Goal: Task Accomplishment & Management: Manage account settings

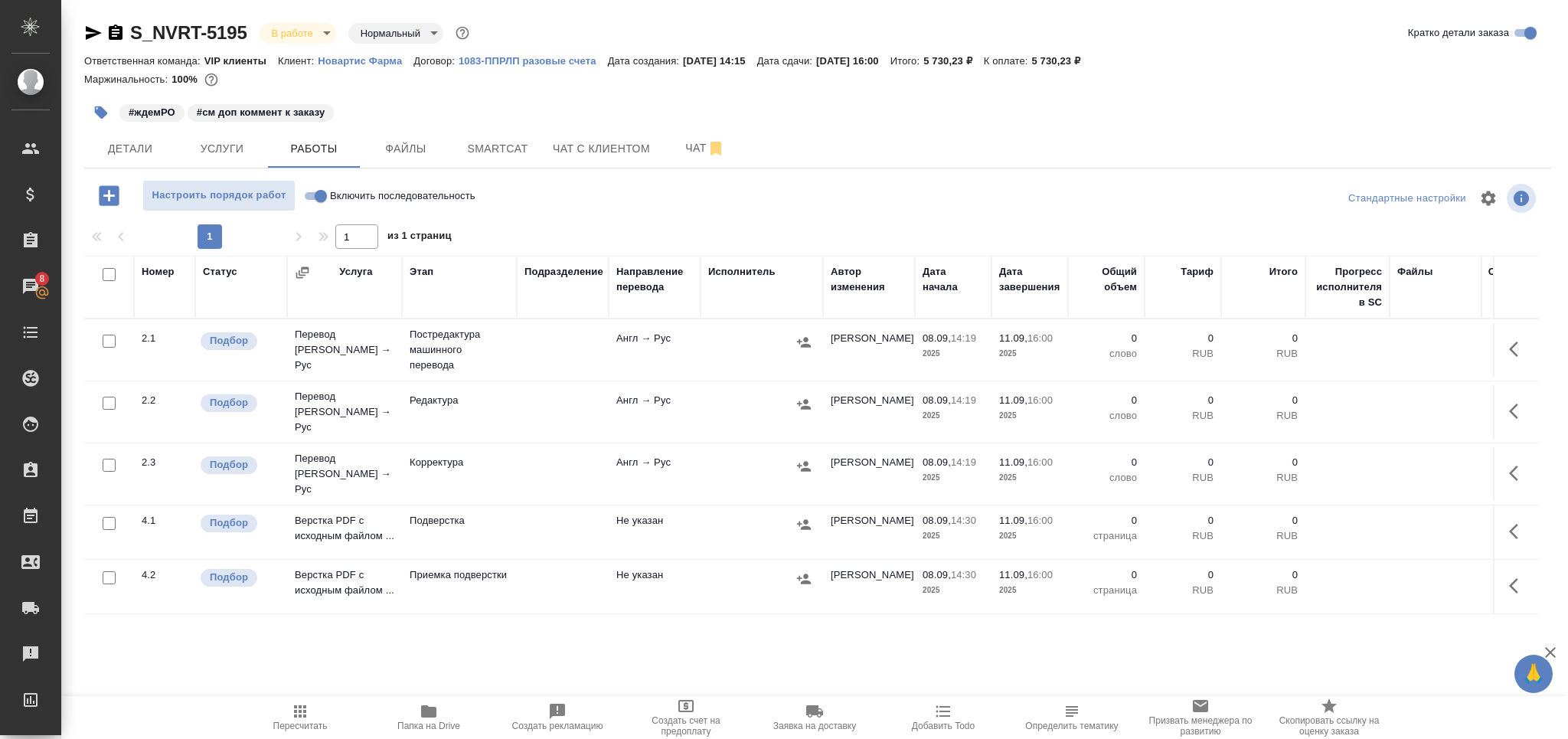
click at [310, 718] on span "Пересчитать" at bounding box center [301, 716] width 111 height 29
click at [282, 723] on span "Пересчитать" at bounding box center [301, 726] width 54 height 11
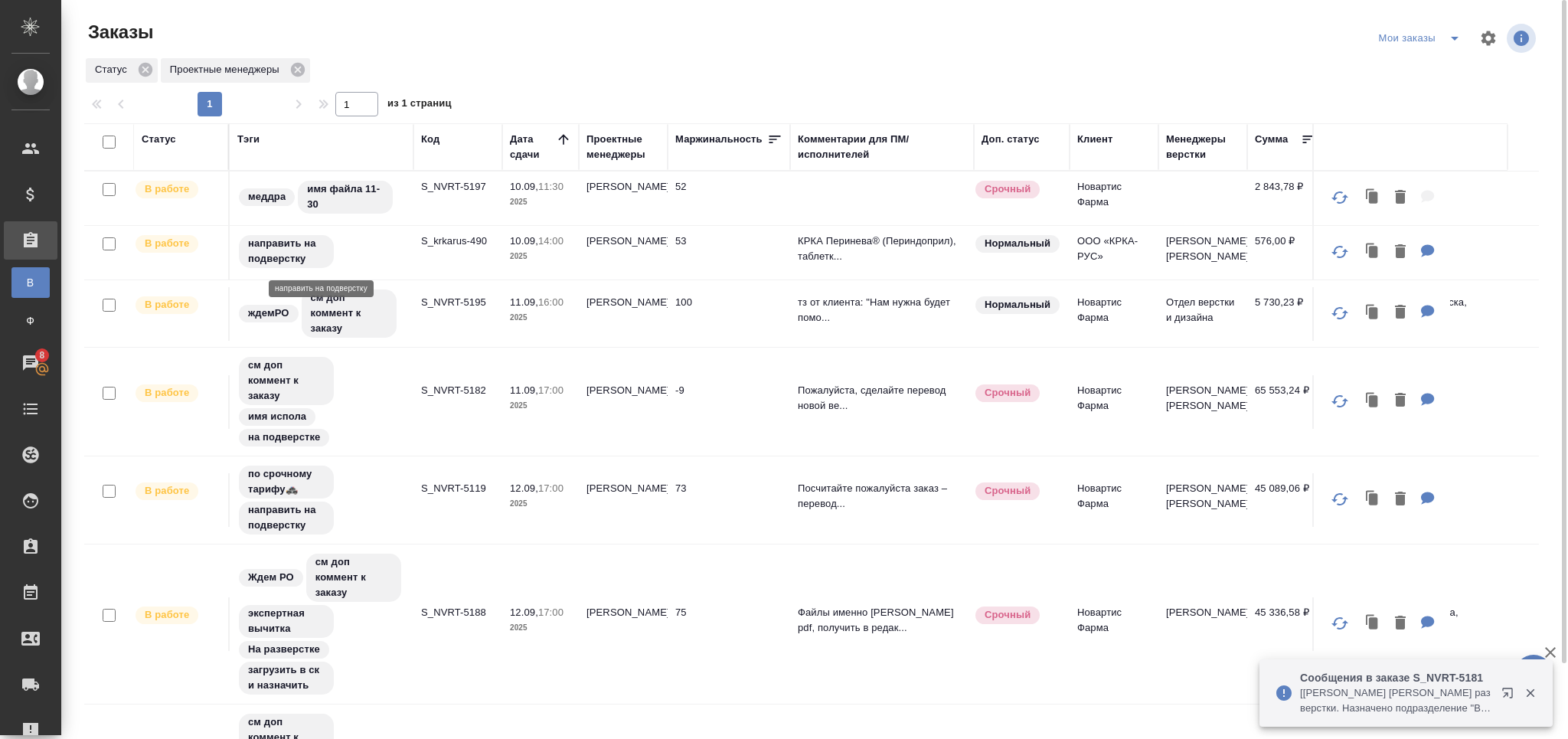
click at [475, 184] on p "S_NVRT-5197" at bounding box center [458, 186] width 73 height 15
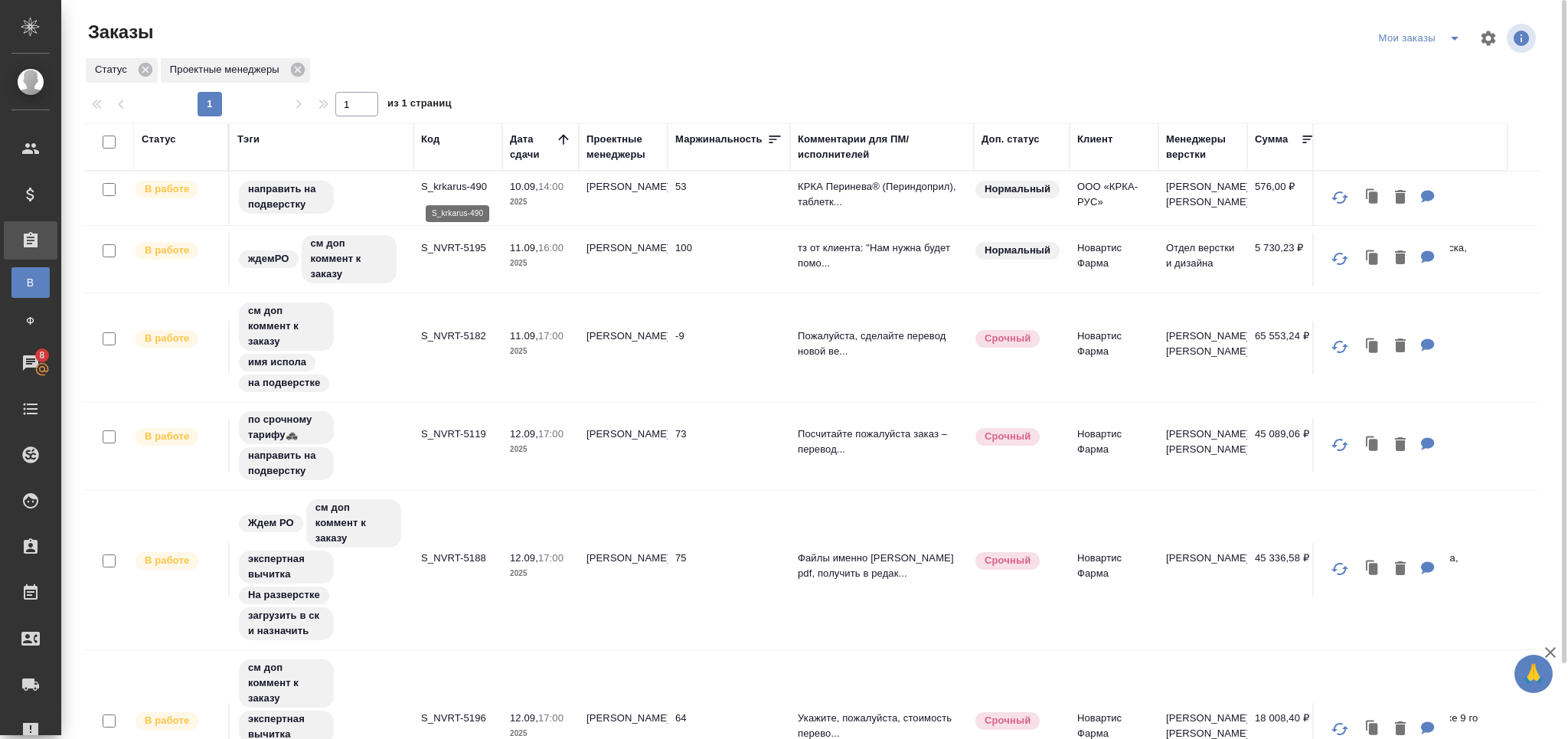
click at [450, 182] on p "S_krkarus-490" at bounding box center [458, 186] width 73 height 15
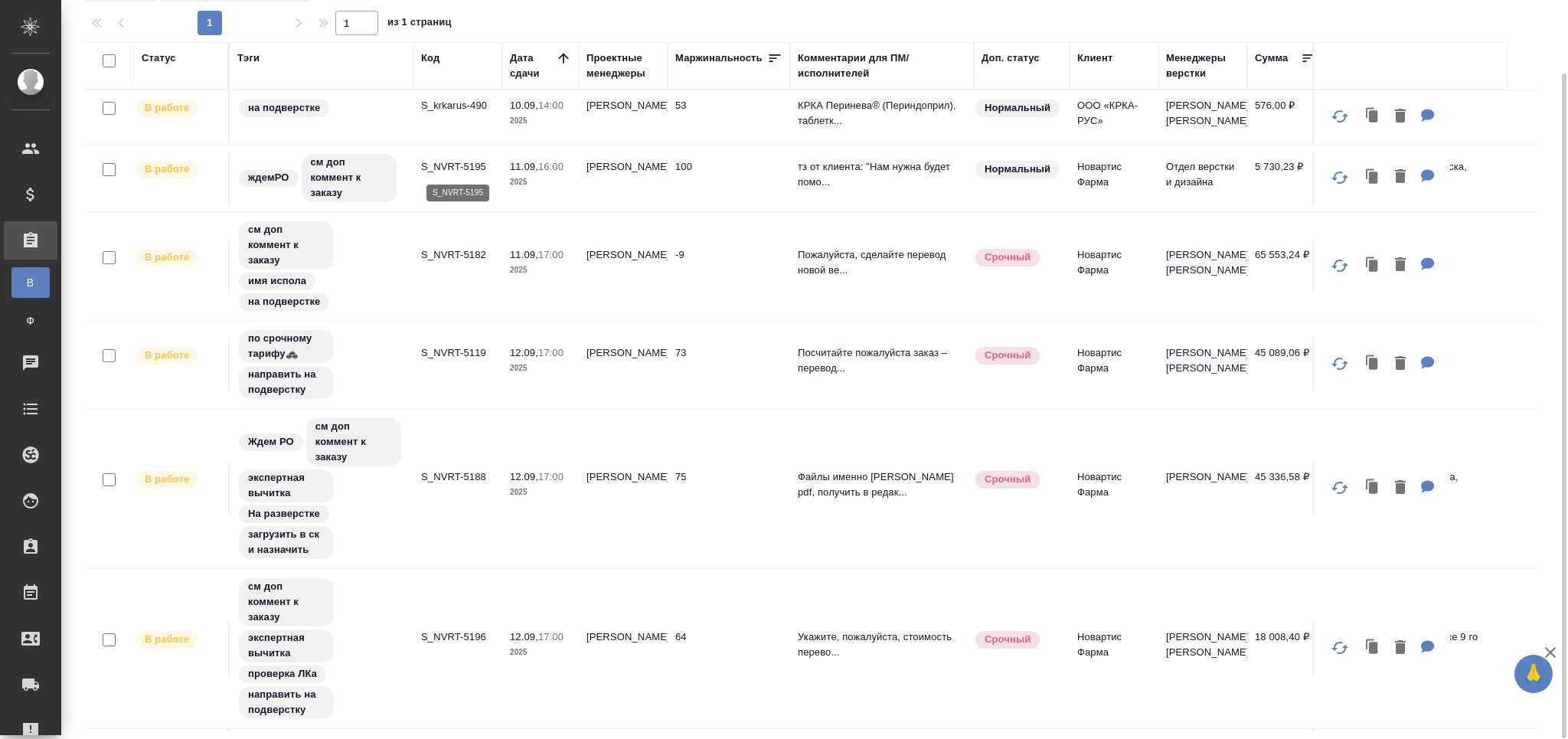
click at [440, 166] on p "S_NVRT-5195" at bounding box center [458, 167] width 73 height 15
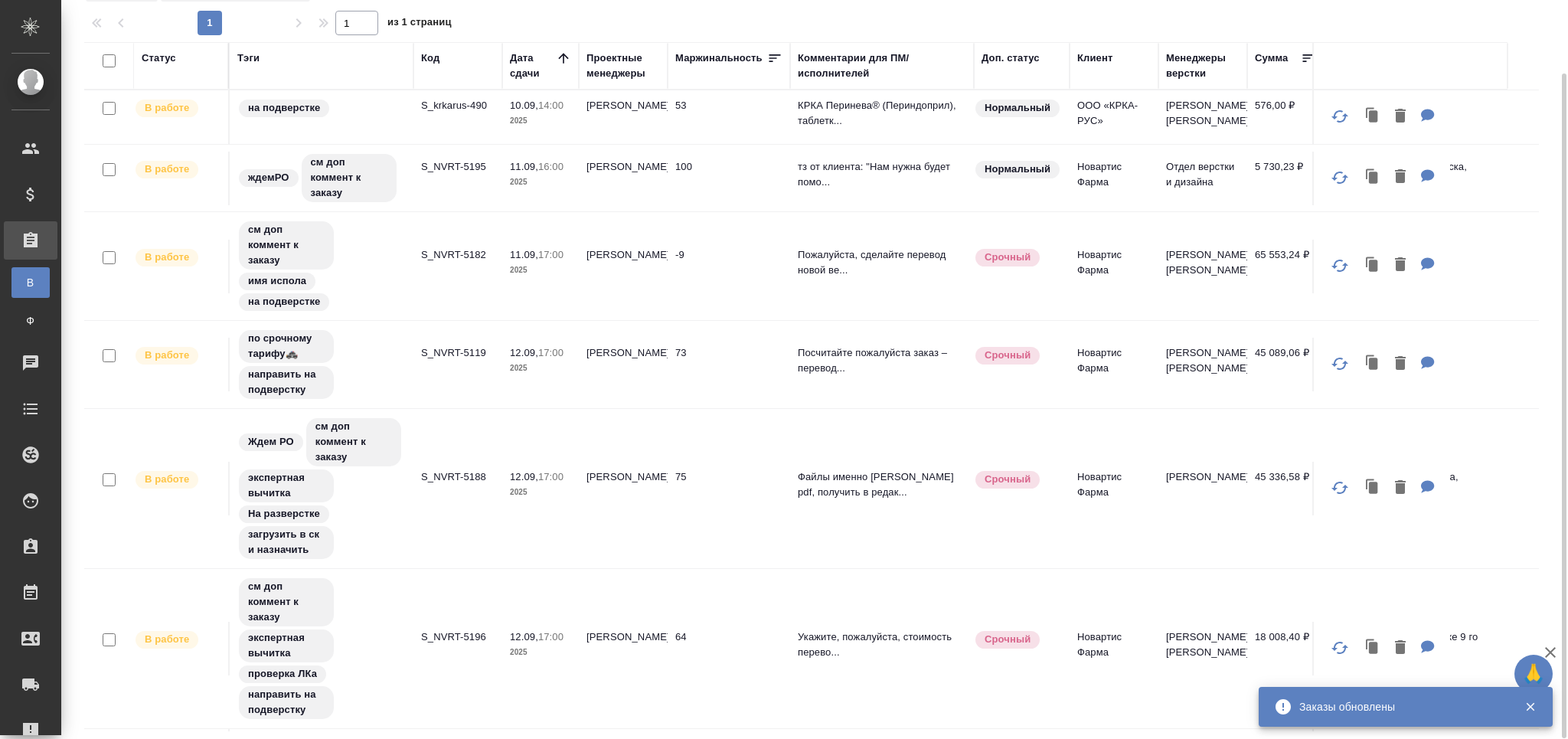
drag, startPoint x: 218, startPoint y: 684, endPoint x: 230, endPoint y: 733, distance: 50.4
click at [218, 684] on tr "В работе см доп коммент к заказу экспертная вычитка проверка ЛКа направить на п…" at bounding box center [909, 648] width 1650 height 160
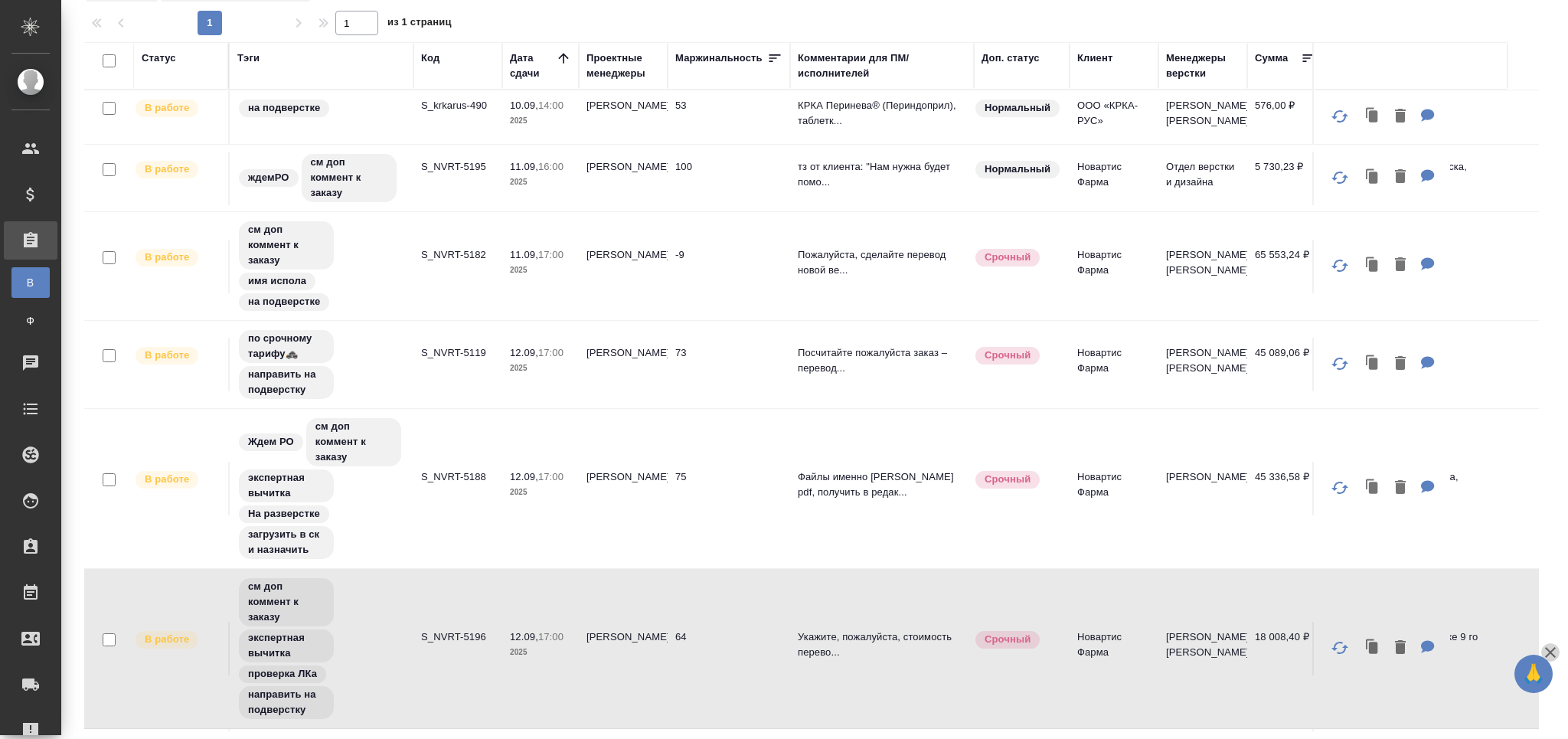
click at [1550, 649] on icon "button" at bounding box center [1550, 652] width 19 height 19
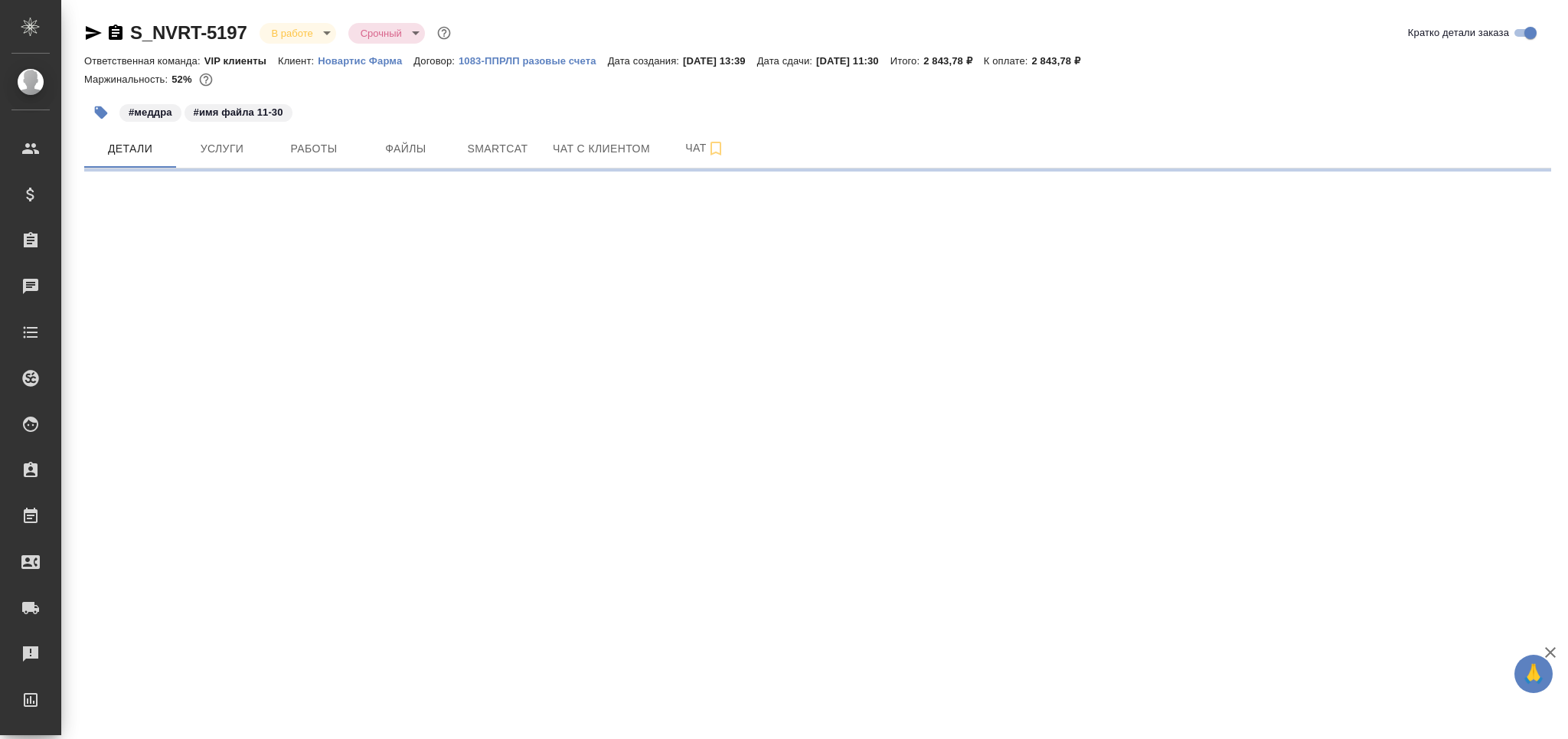
select select "RU"
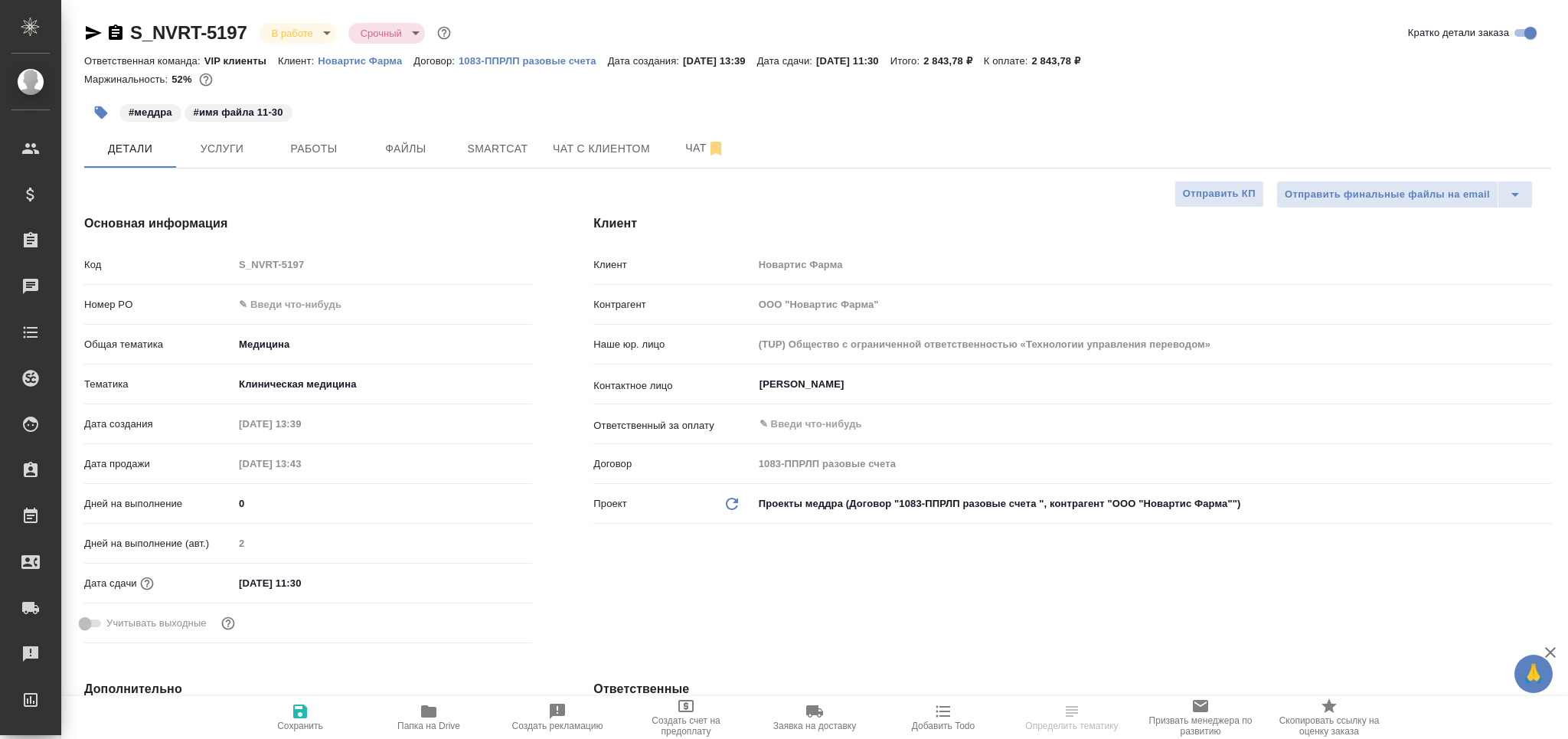
type textarea "x"
click at [318, 152] on span "Работы" at bounding box center [314, 148] width 73 height 19
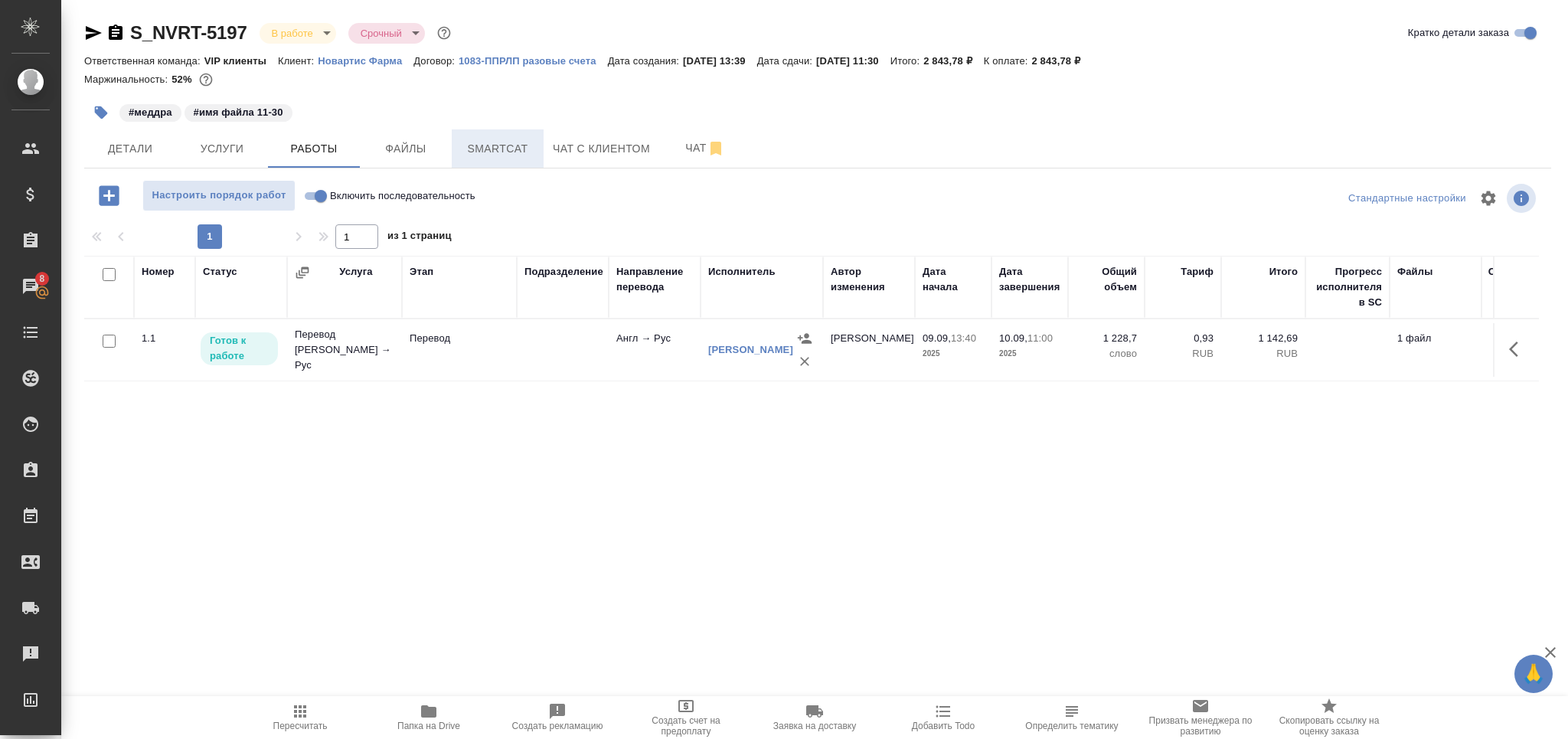
click at [482, 149] on span "Smartcat" at bounding box center [498, 148] width 73 height 19
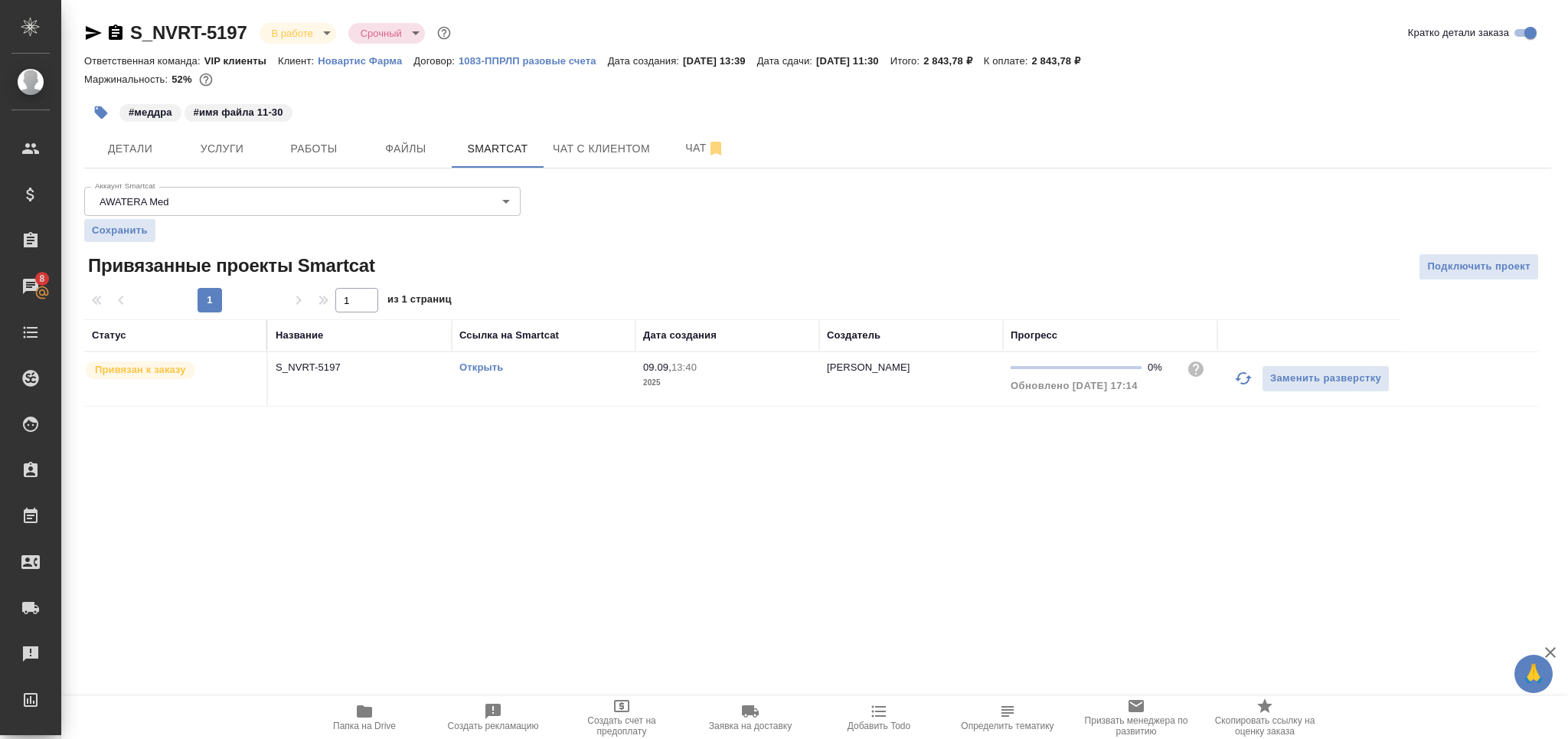
click at [485, 362] on link "Открыть" at bounding box center [481, 366] width 44 height 12
click at [327, 148] on span "Работы" at bounding box center [314, 148] width 73 height 19
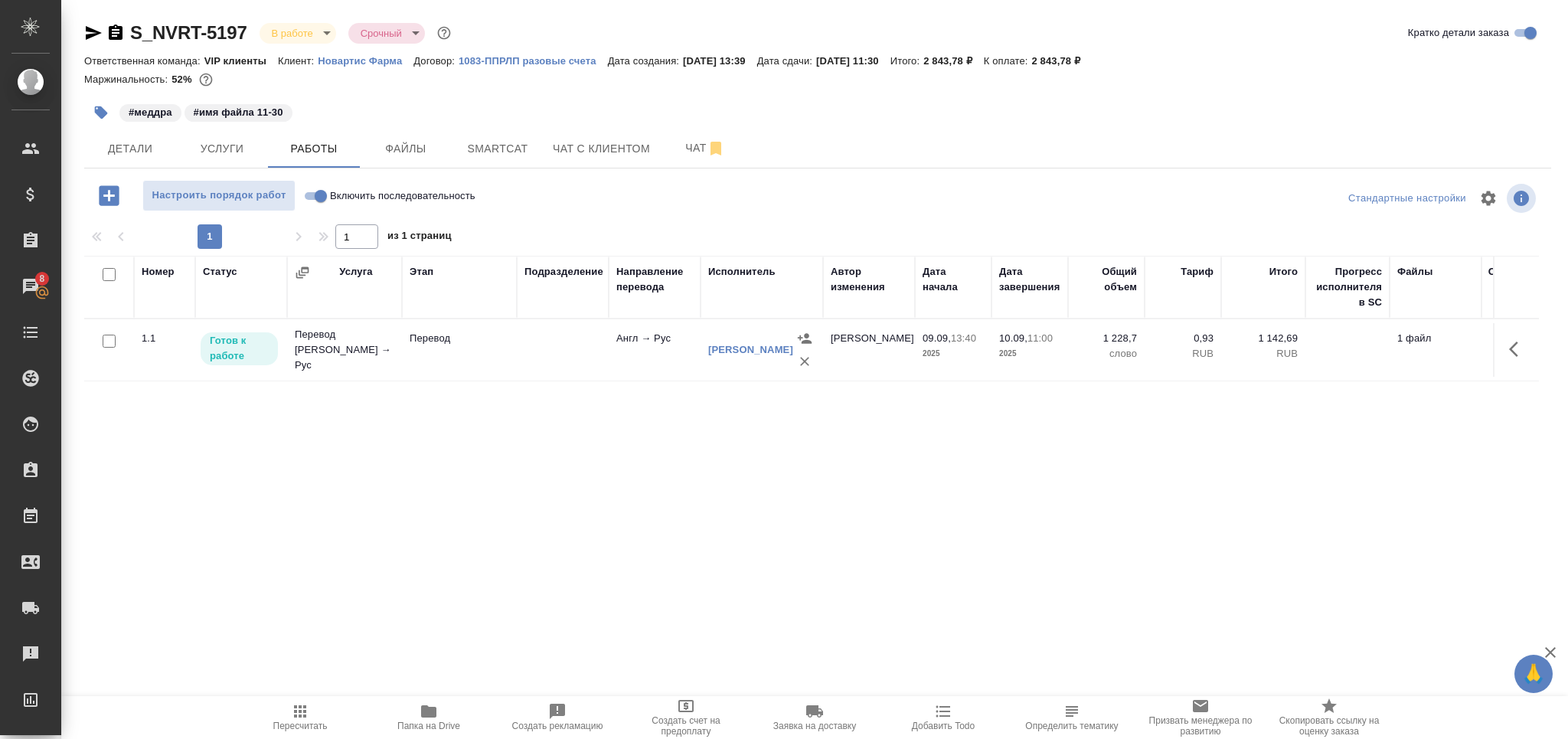
click at [478, 347] on td "Перевод" at bounding box center [459, 349] width 115 height 53
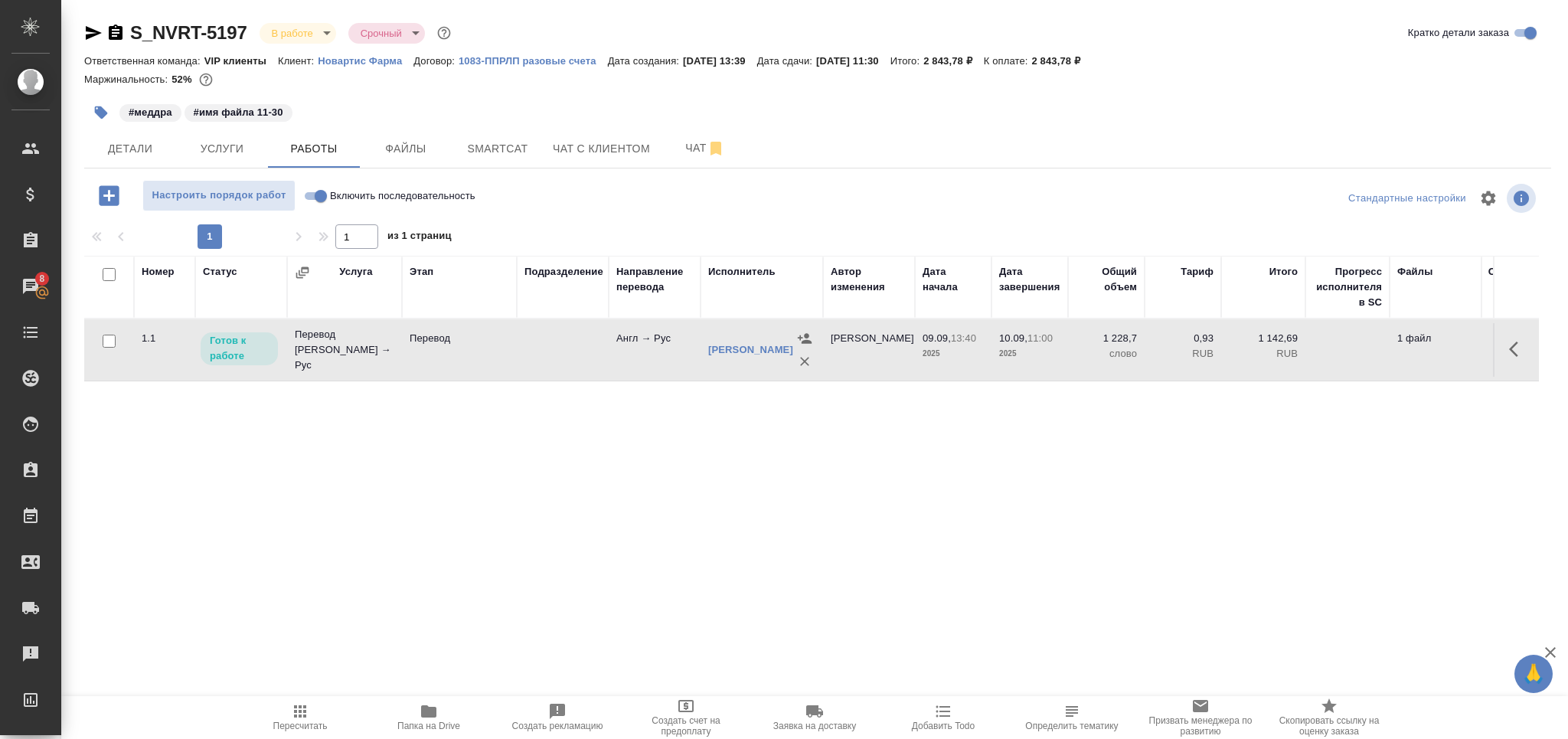
drag, startPoint x: 282, startPoint y: 714, endPoint x: 289, endPoint y: 694, distance: 21.2
click at [285, 711] on span "Пересчитать" at bounding box center [301, 716] width 111 height 29
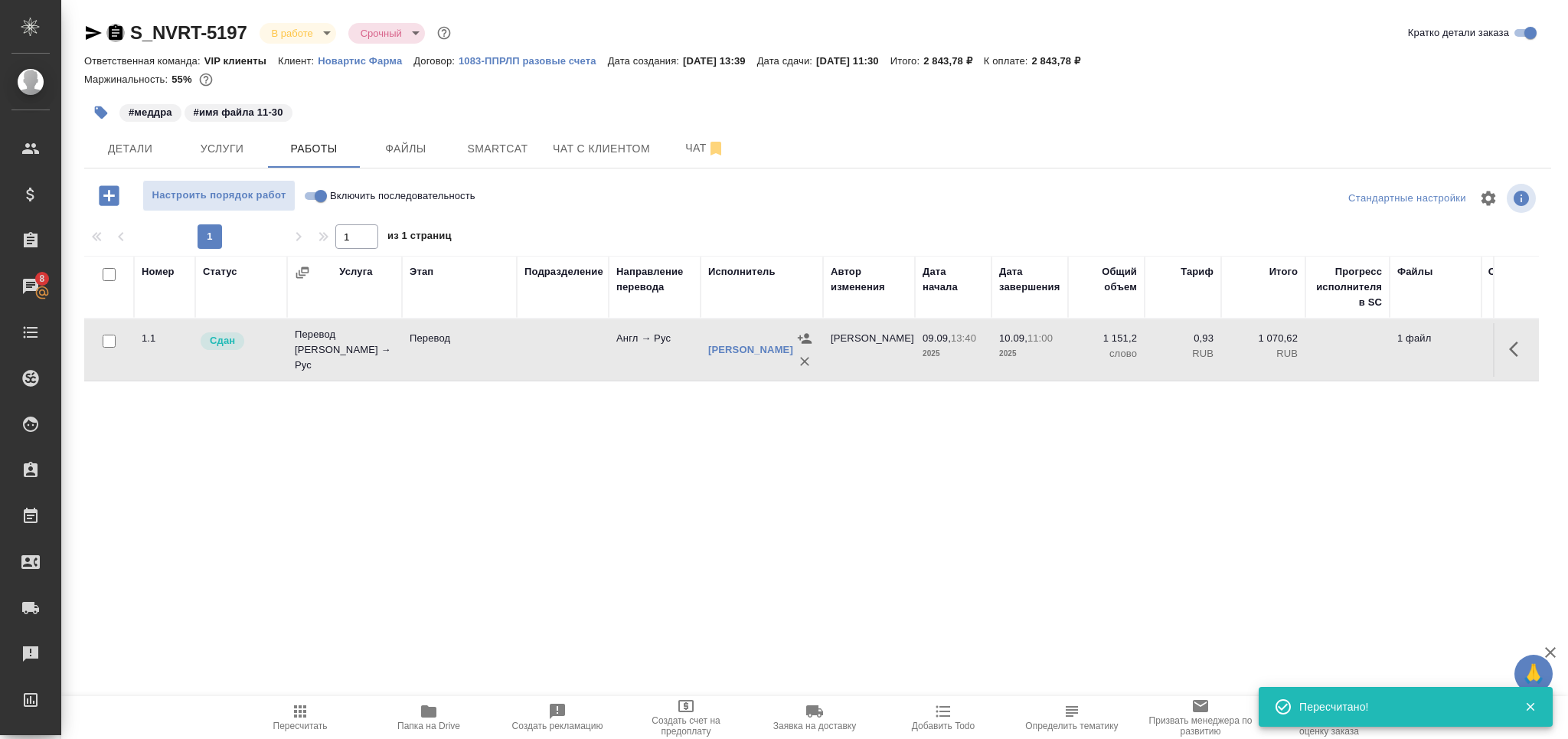
click at [117, 28] on icon "button" at bounding box center [115, 31] width 13 height 15
click at [301, 718] on icon "button" at bounding box center [300, 710] width 19 height 19
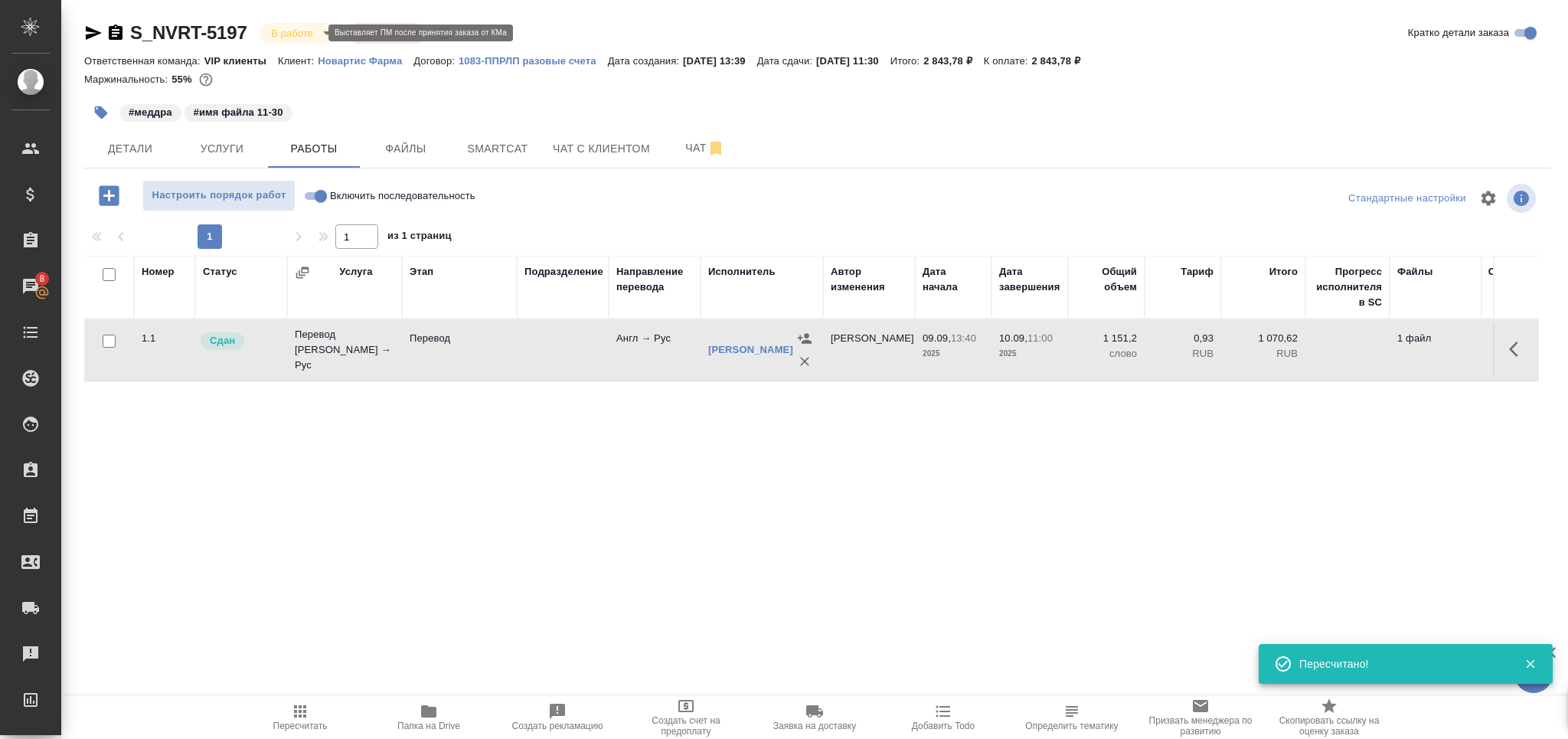
click at [299, 34] on body "🙏 .cls-1 fill:#fff; AWATERA Grabko Mariya Клиенты Спецификации Заказы 8 Чаты To…" at bounding box center [784, 369] width 1568 height 739
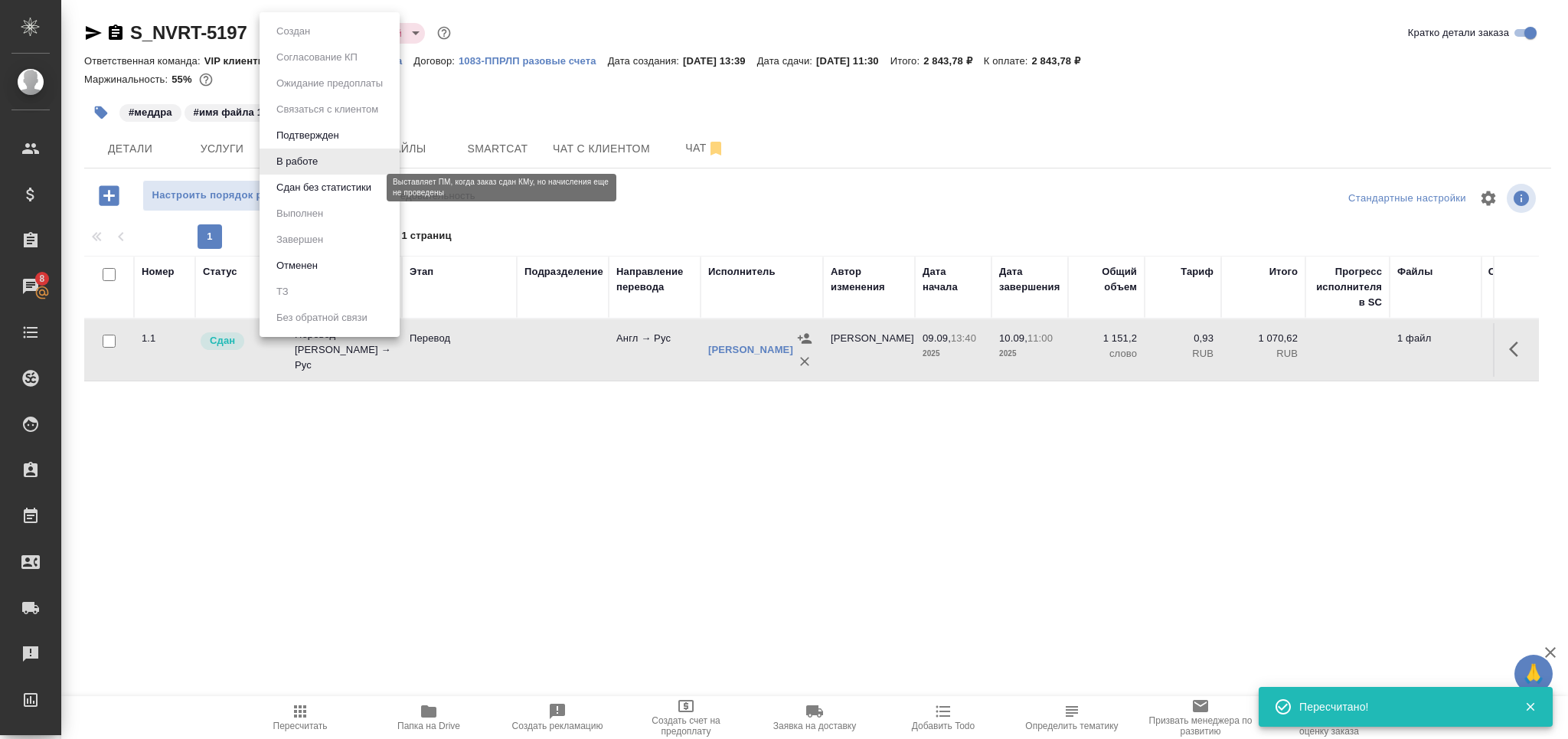
click at [315, 189] on button "Сдан без статистики" at bounding box center [324, 187] width 104 height 17
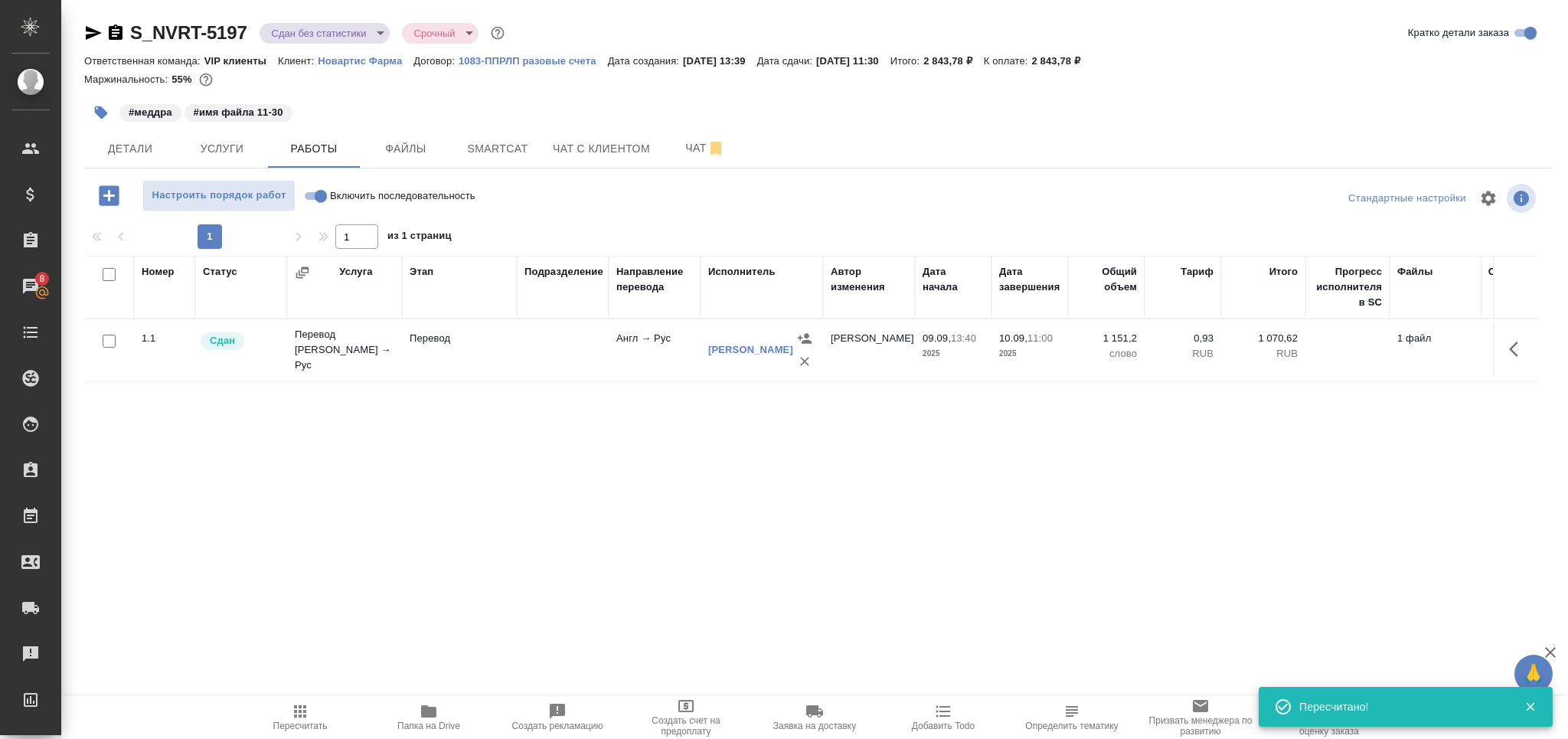
click at [302, 34] on body "🙏 .cls-1 fill:#fff; AWATERA Grabko Mariya Клиенты Спецификации Заказы 8 Чаты To…" at bounding box center [784, 369] width 1568 height 739
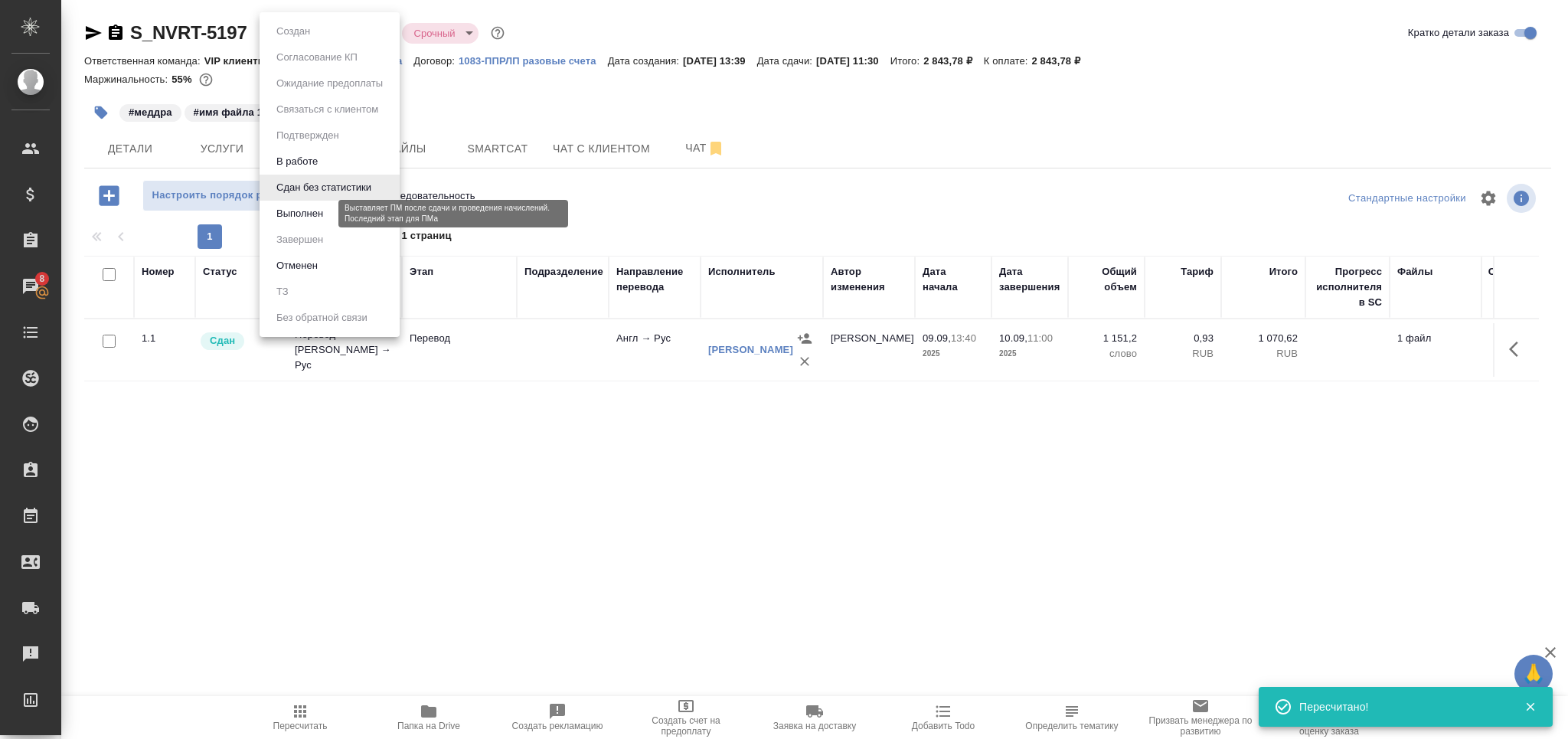
click at [317, 213] on button "Выполнен" at bounding box center [300, 213] width 56 height 17
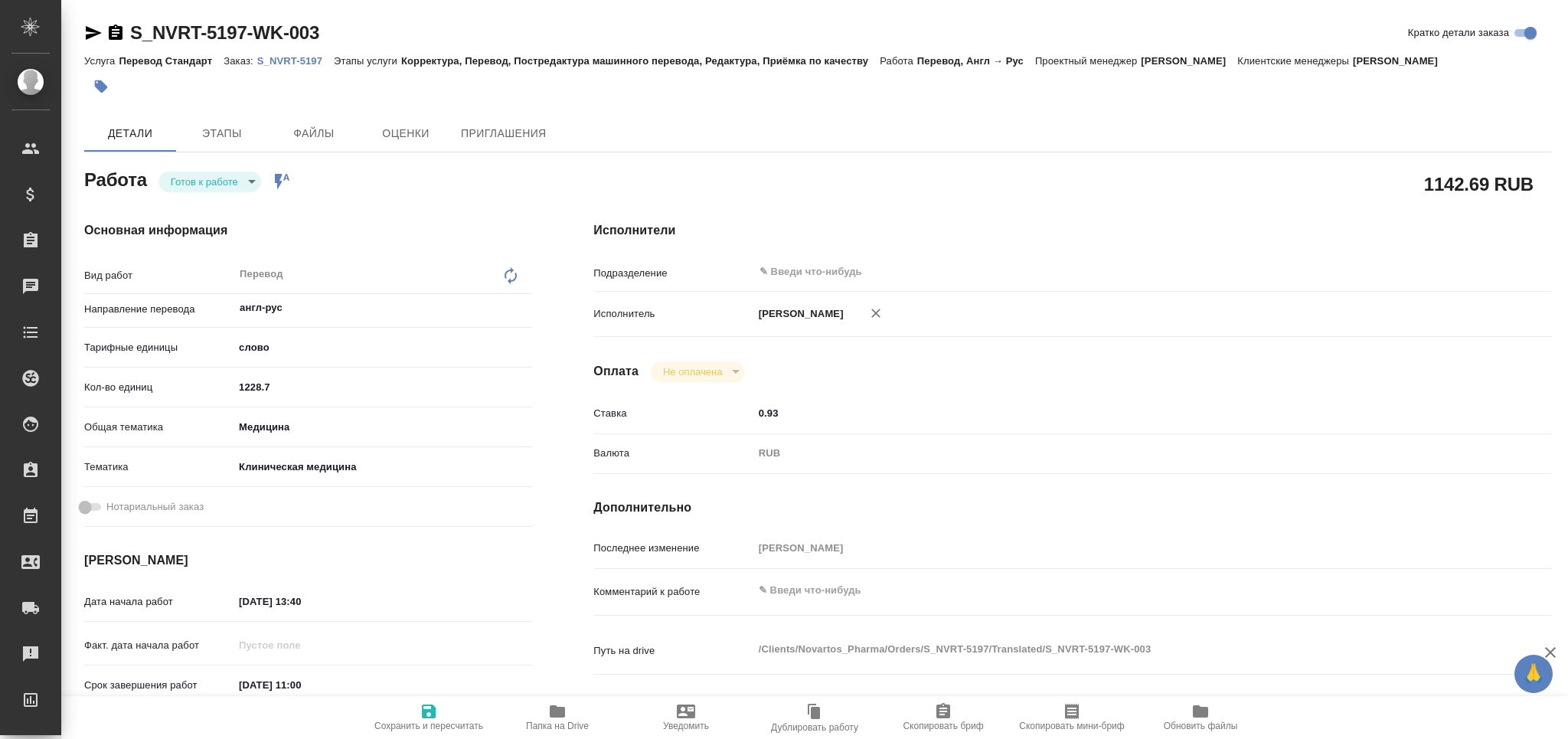
type textarea "x"
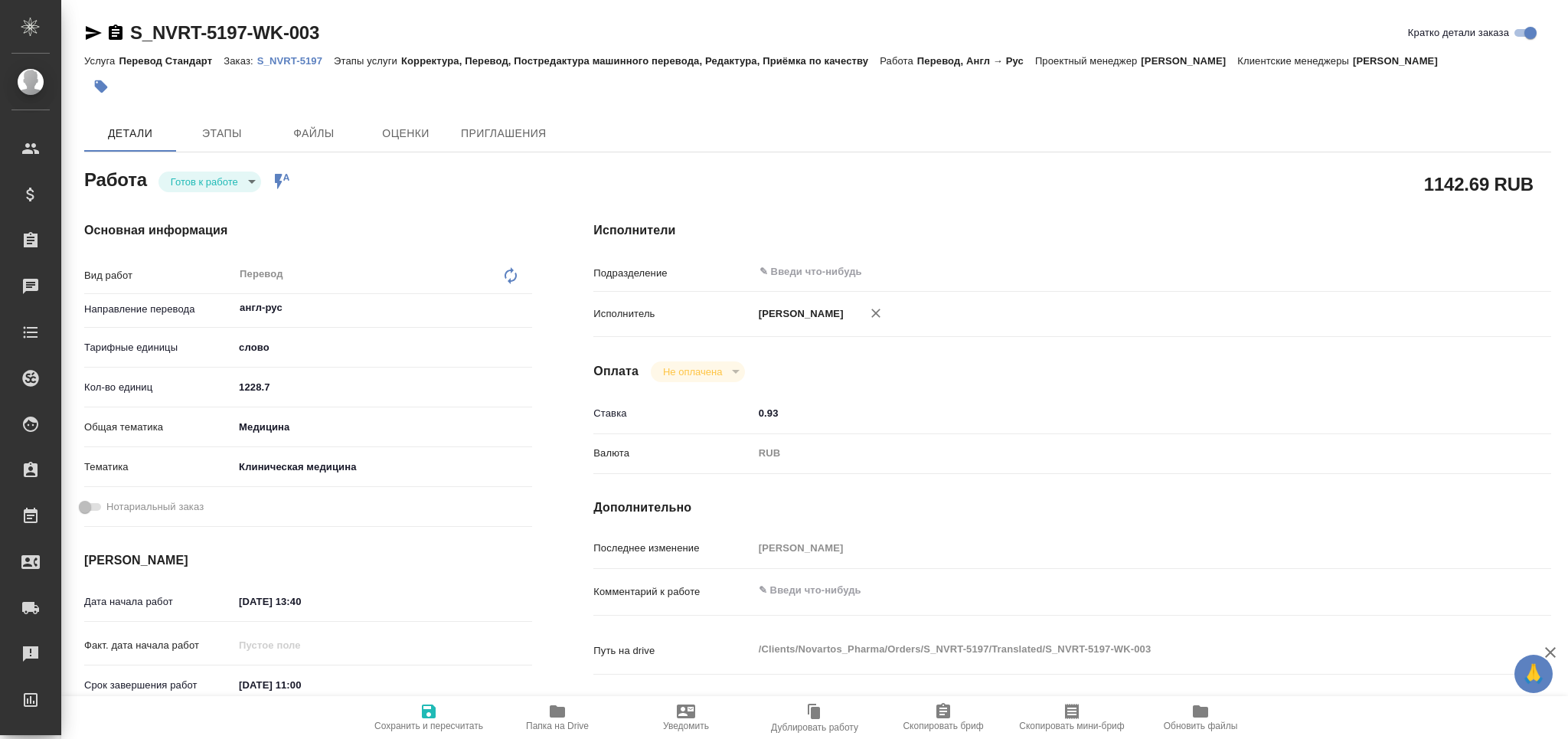
type textarea "x"
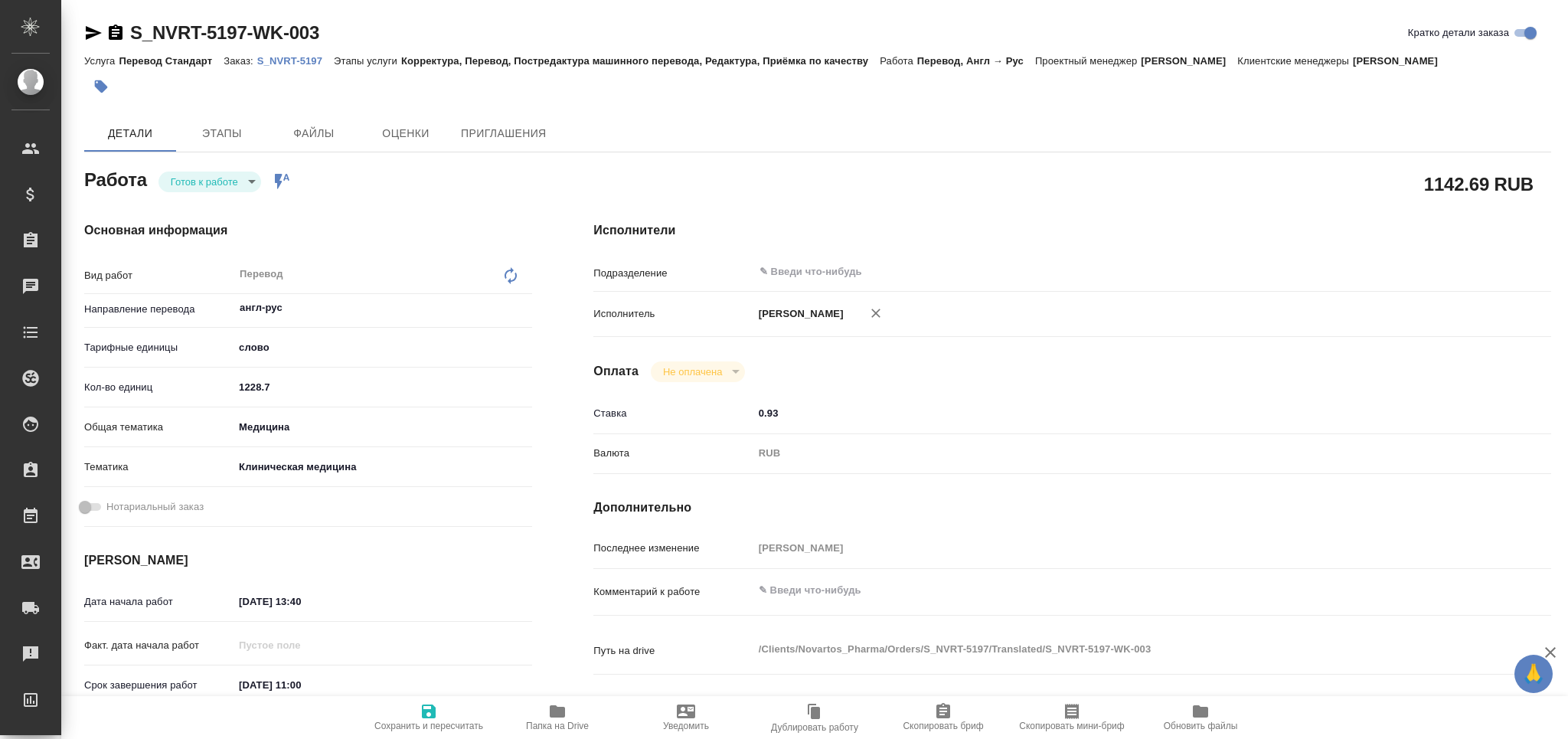
type textarea "x"
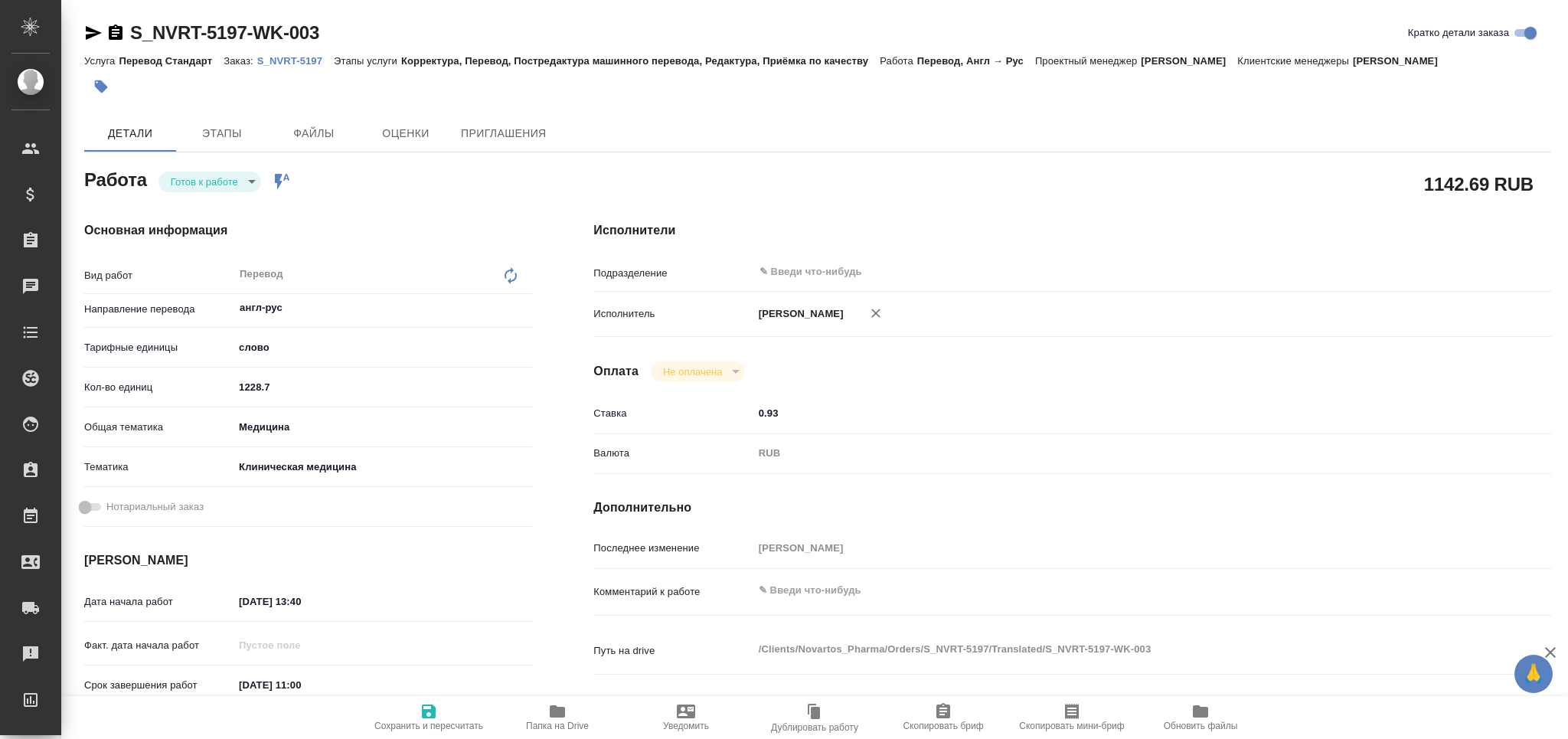
type textarea "x"
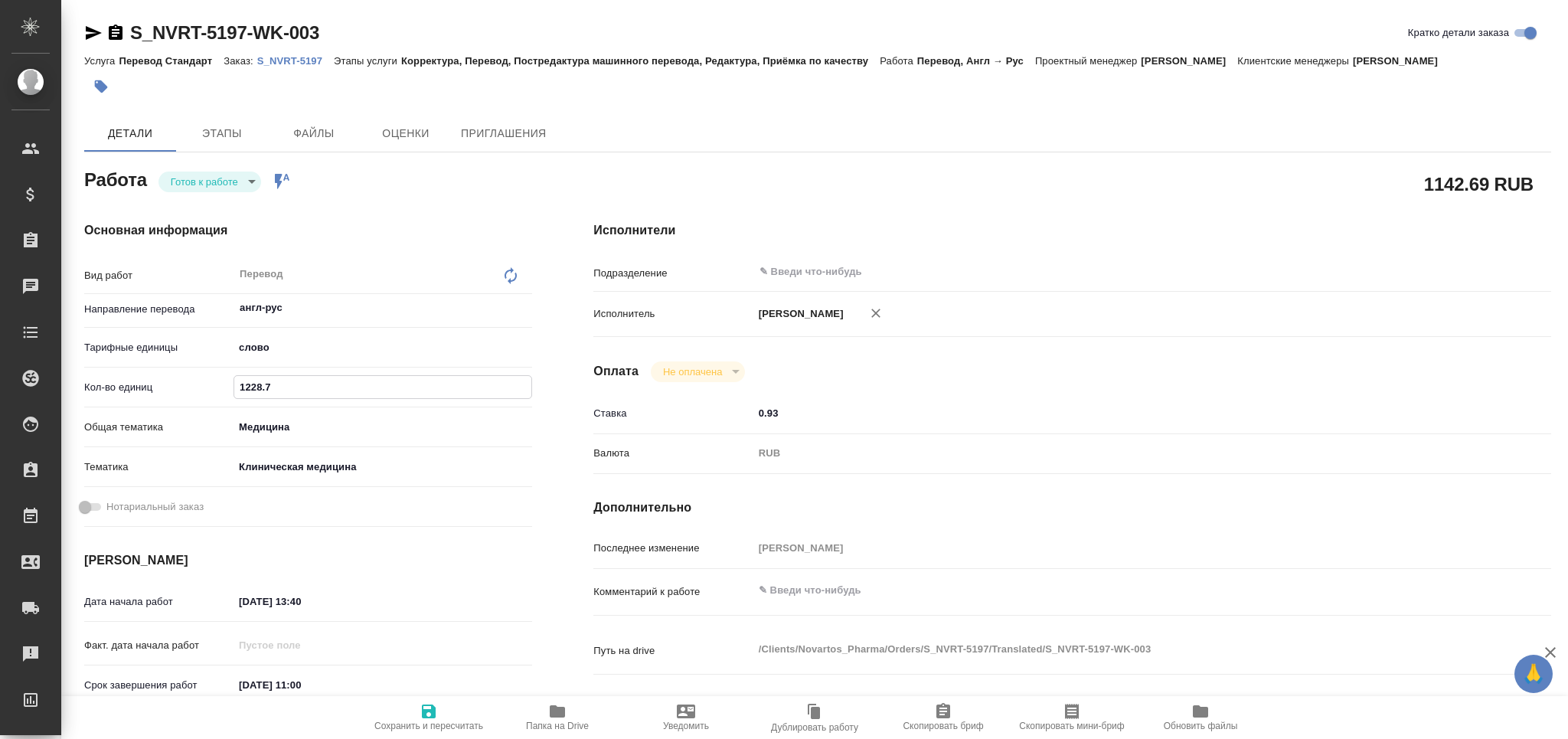
drag, startPoint x: 287, startPoint y: 385, endPoint x: 207, endPoint y: 390, distance: 80.2
click at [207, 390] on div "Кол-во единиц 1228.7" at bounding box center [308, 387] width 448 height 27
type textarea "x"
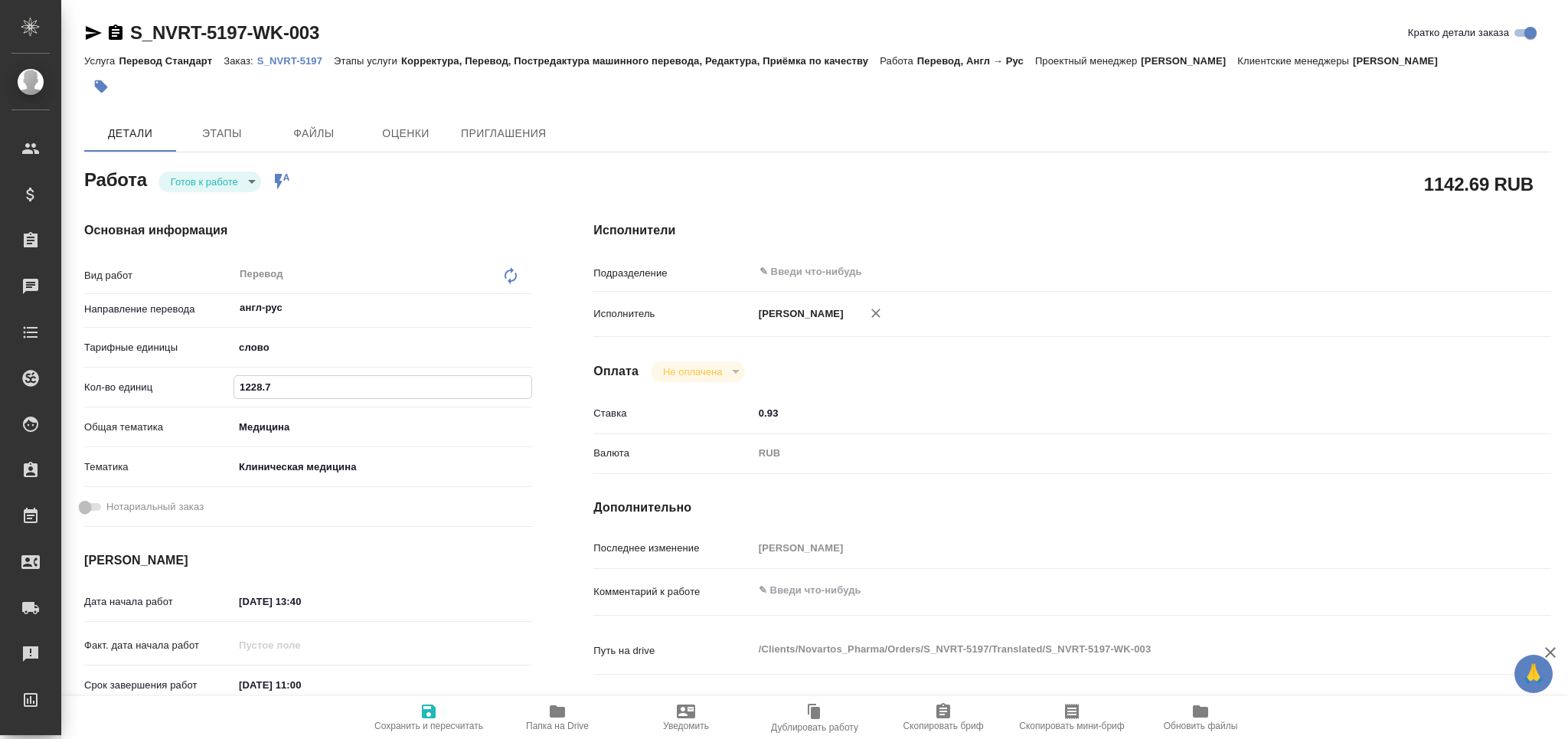
type textarea "x"
paste input "151.2"
type textarea "x"
type input "1151.2"
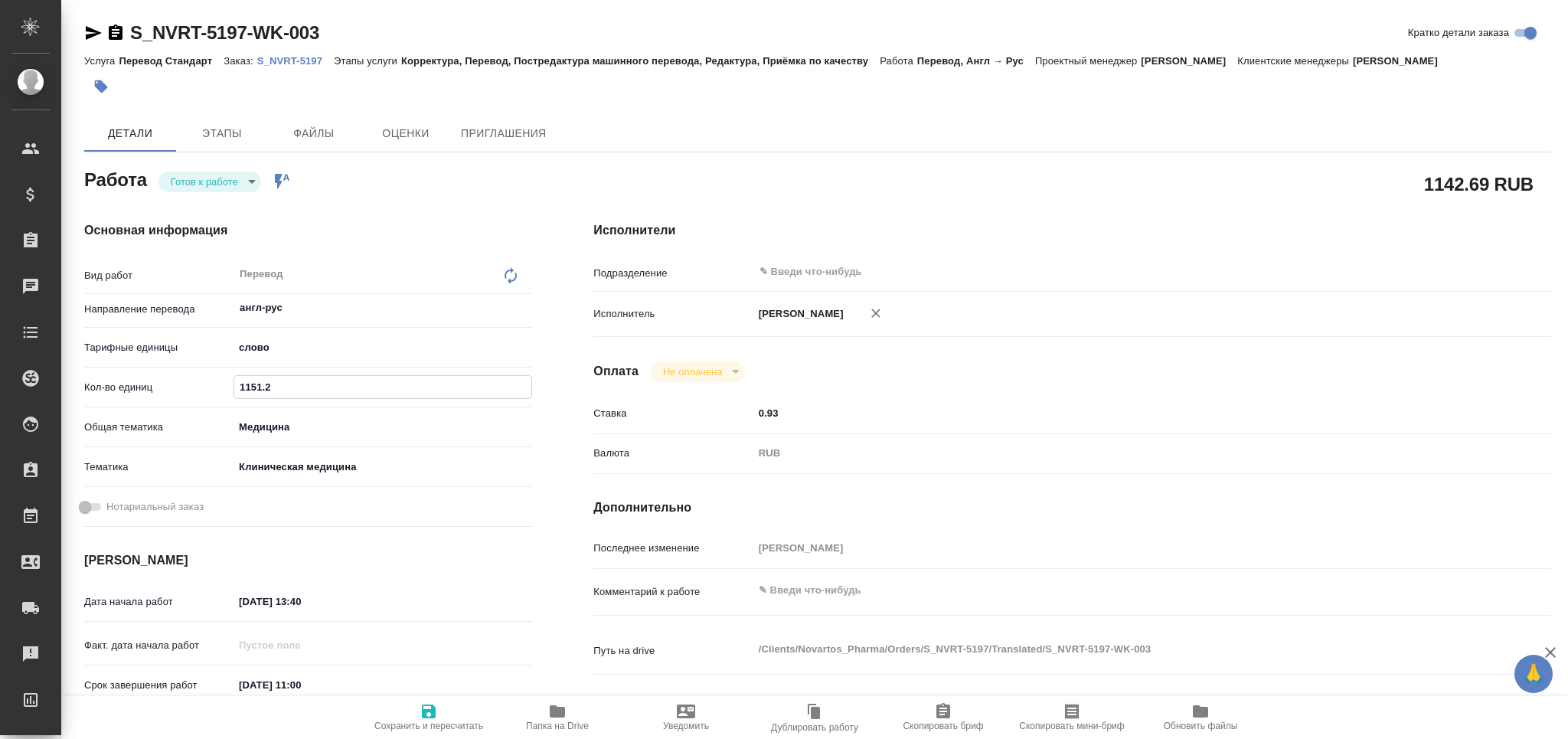
type textarea "x"
type input "1151.2"
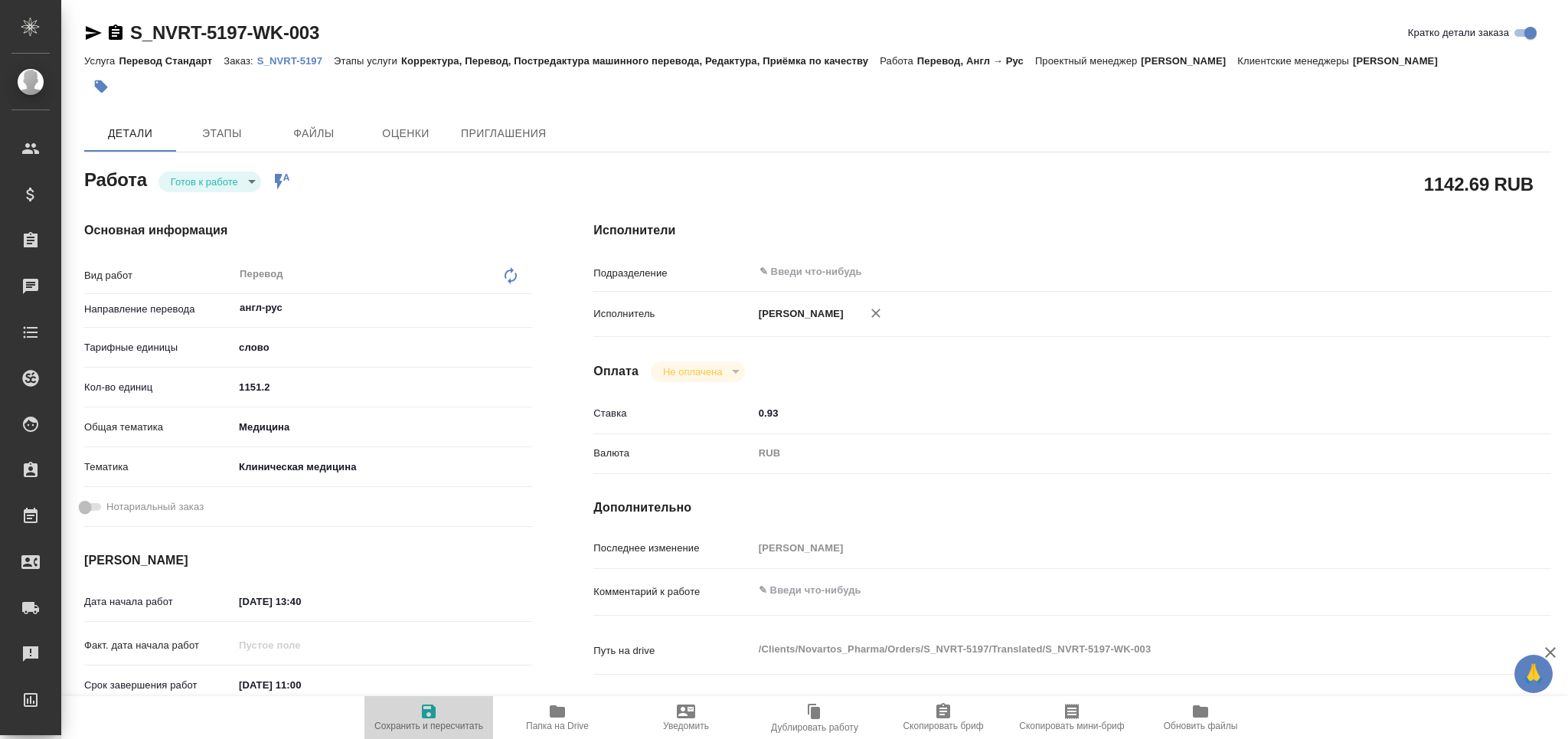
click at [414, 694] on div "Работа Готов к работе readyForWork Работа включена в последовательность 1142.69…" at bounding box center [817, 714] width 1467 height 1099
type textarea "x"
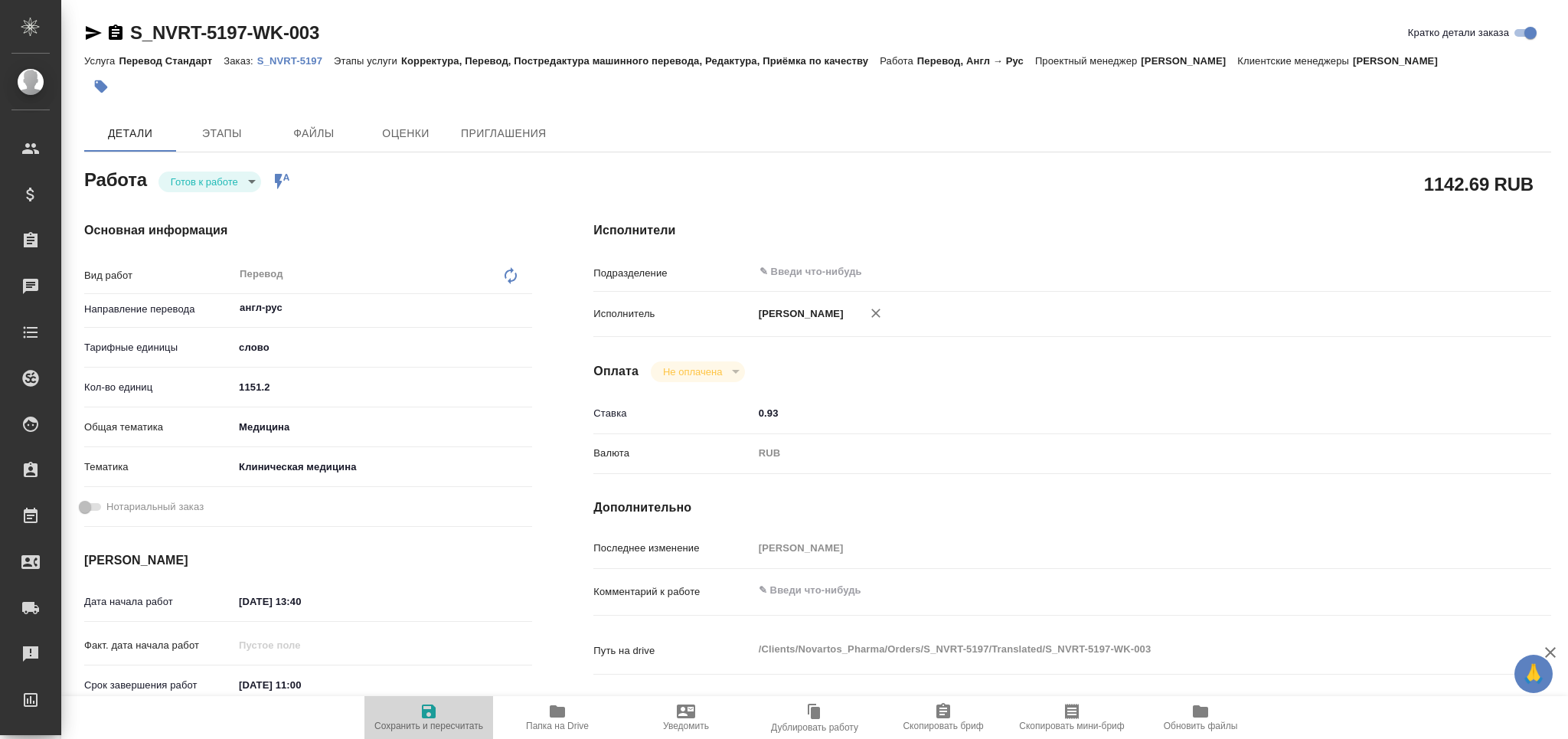
type textarea "x"
click at [421, 717] on icon "button" at bounding box center [429, 710] width 19 height 19
type textarea "x"
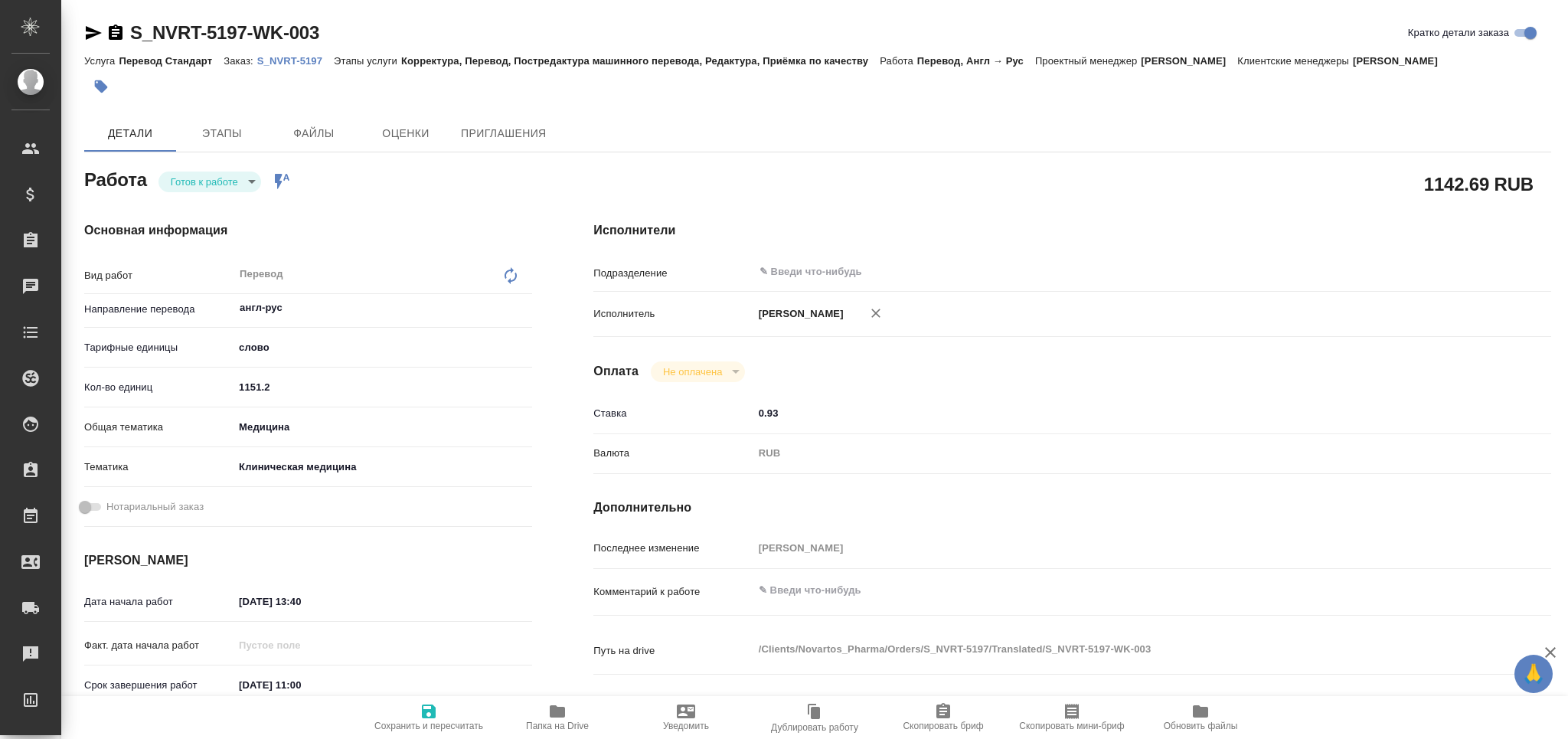
type textarea "x"
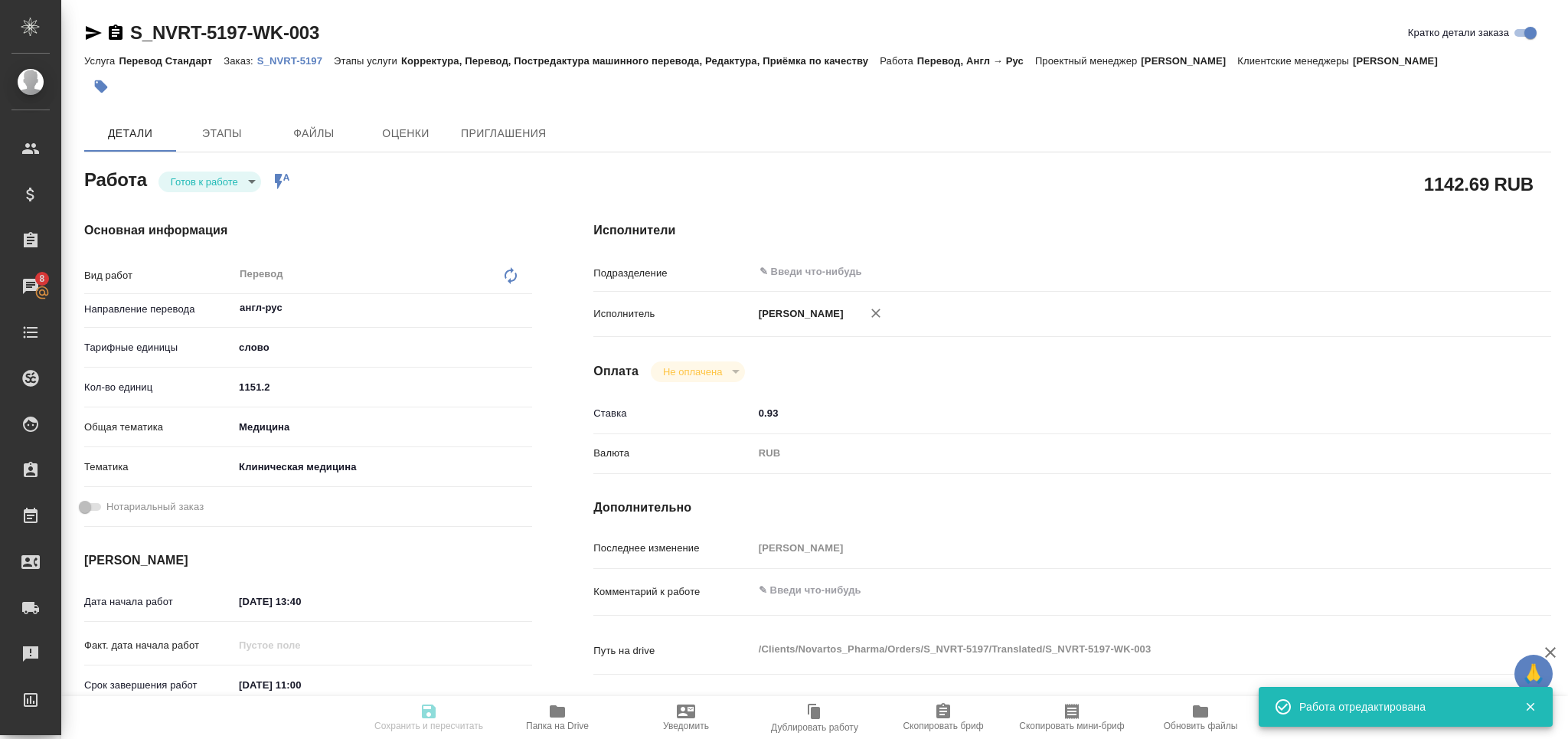
click at [221, 176] on body "🙏 .cls-1 fill:#fff; AWATERA Grabko Mariya Клиенты Спецификации Заказы 8 Чаты To…" at bounding box center [784, 369] width 1568 height 739
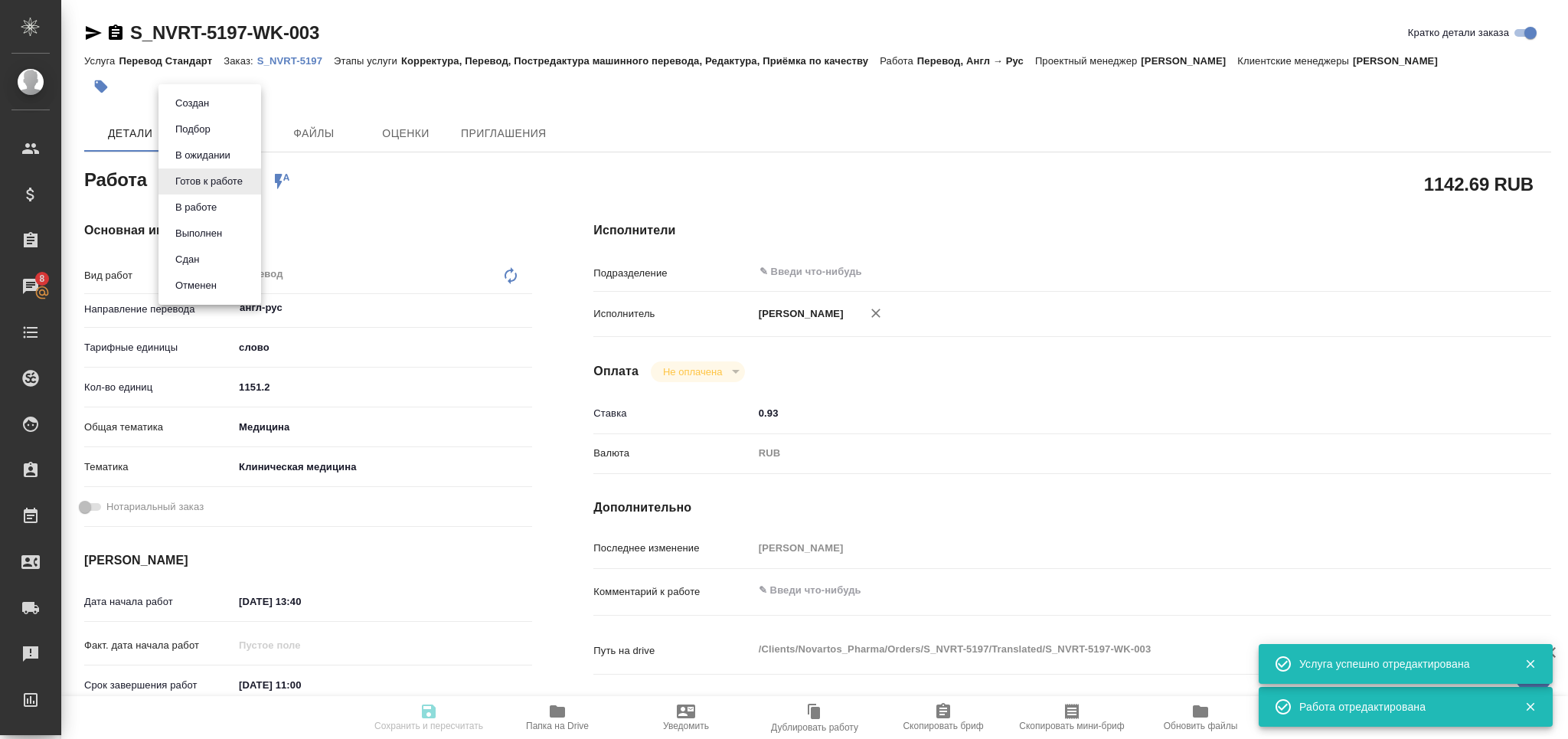
type input "readyForWork"
type textarea "Перевод"
type textarea "x"
type input "англ-рус"
type input "5a8b1489cc6b4906c91bfd90"
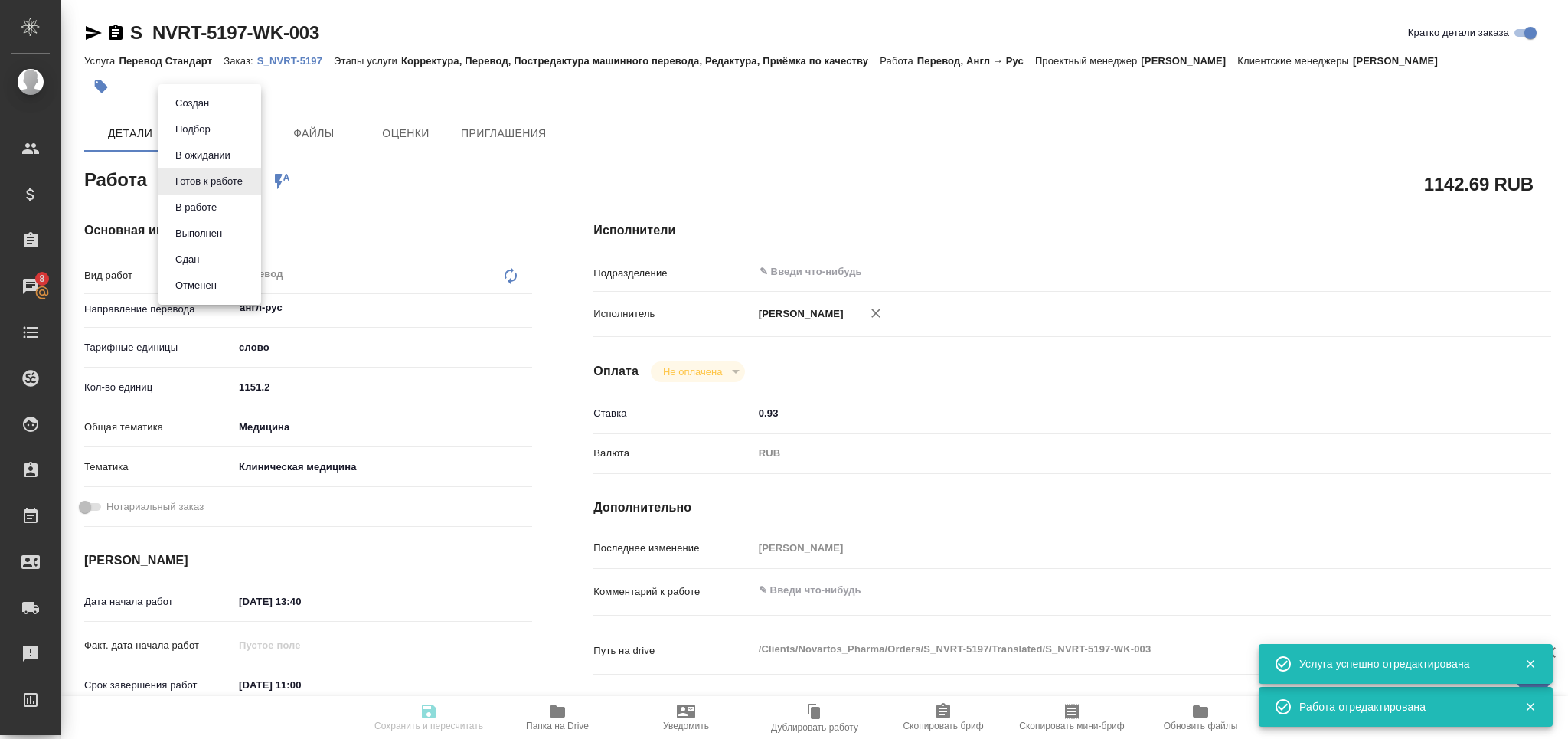
type input "1151.2"
type input "med"
type input "6012b22f65f4b37c408fd6e5"
type input "09.09.2025 13:40"
type input "10.09.2025 11:00"
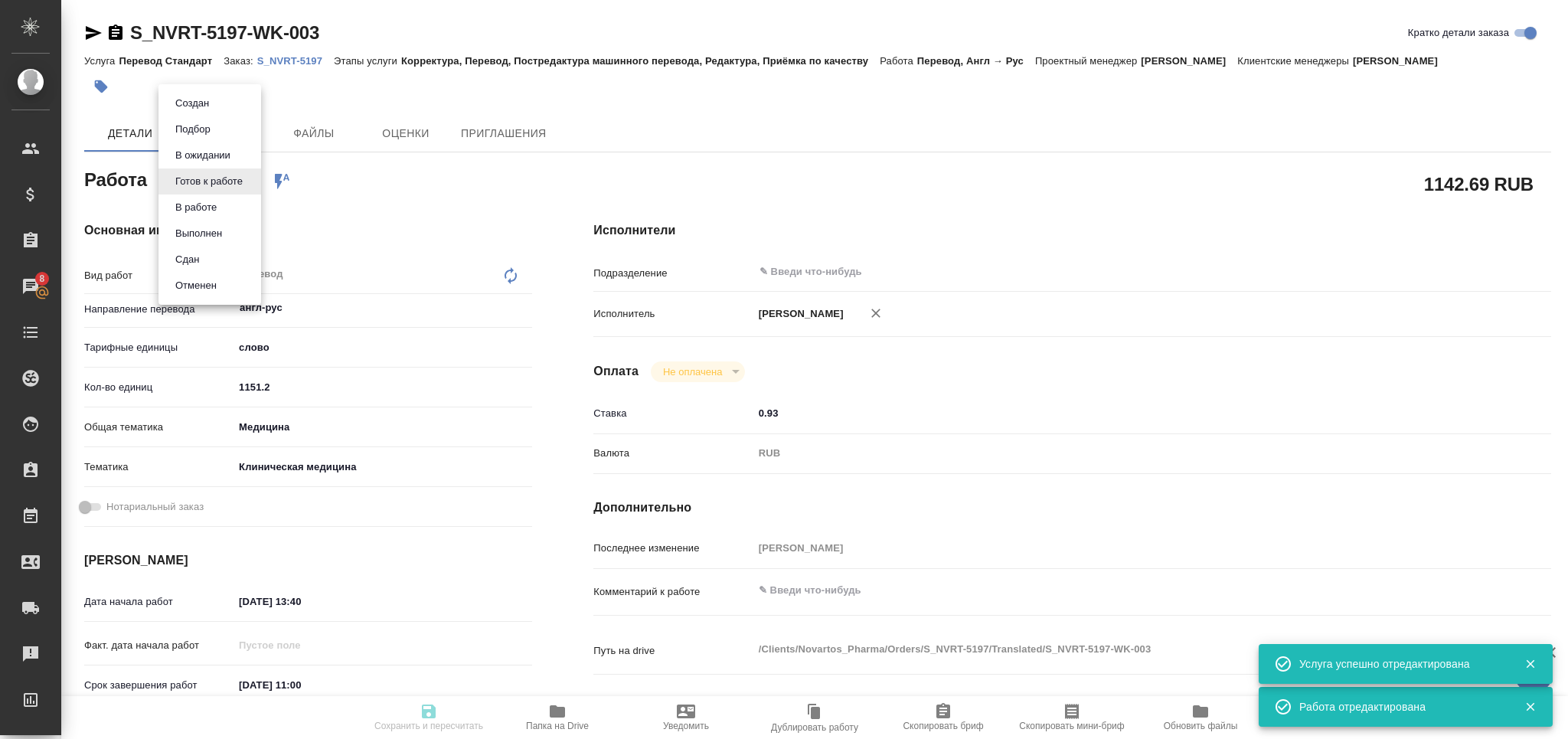
type input "10.09.2025 11:00"
type input "notPayed"
type input "0.93"
type input "RUB"
type input "[PERSON_NAME]"
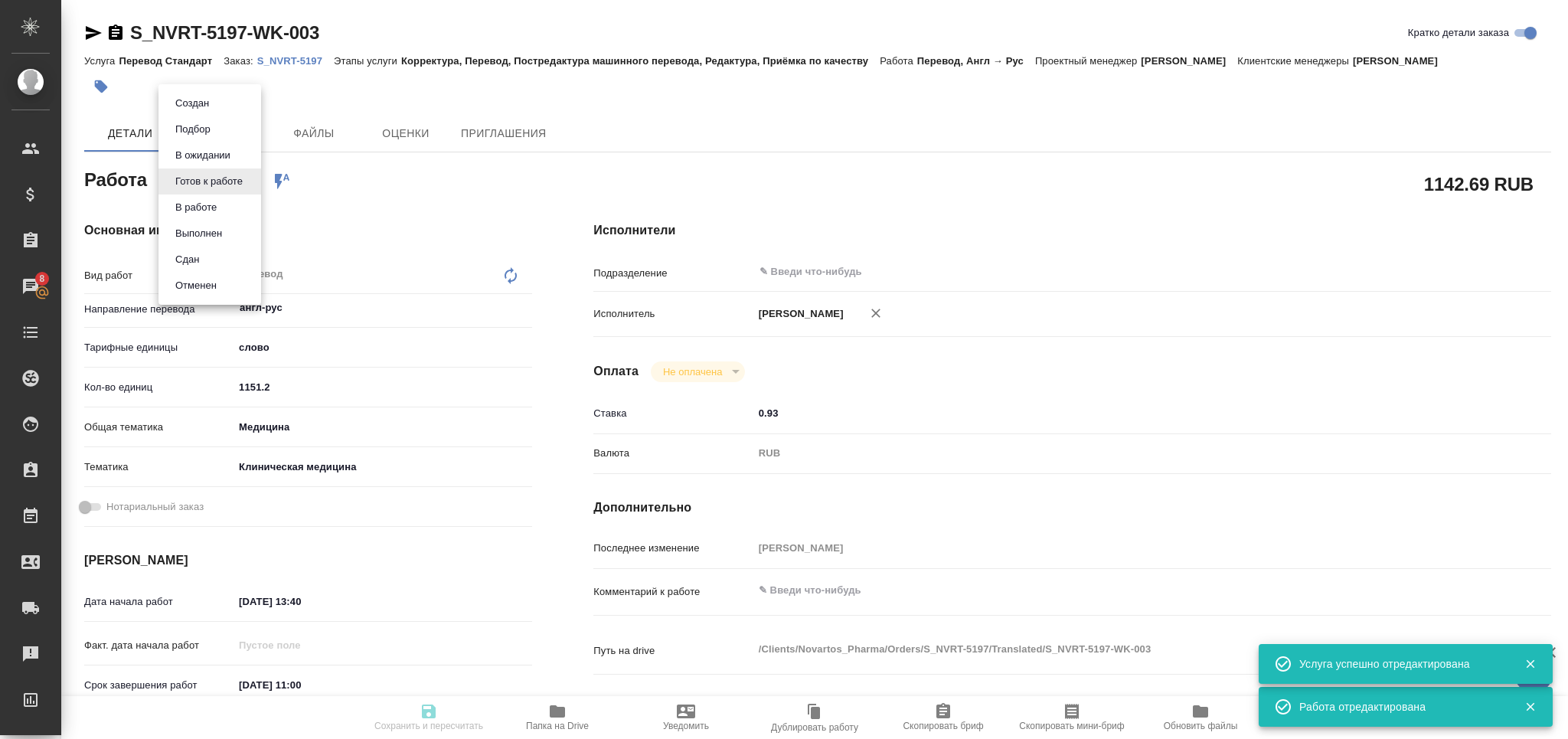
type textarea "x"
type textarea "/Clients/Novartos_Pharma/Orders/S_NVRT-5197/Translated/S_NVRT-5197-WK-003"
type textarea "x"
type input "S_NVRT-5197"
type input "Перевод Стандарт"
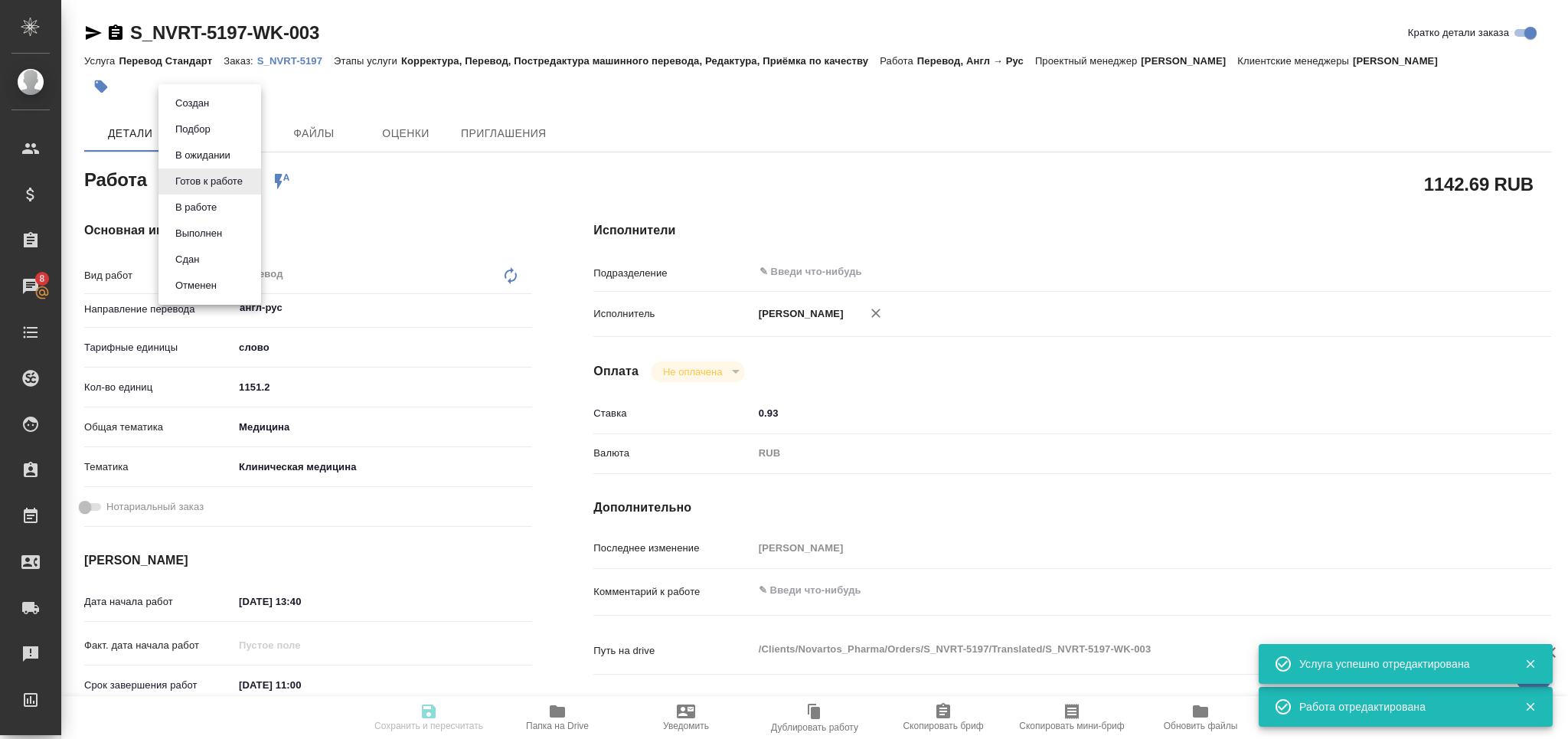
type input "Корректура, Перевод, Постредактура машинного перевода, Редактура, Приёмка по ка…"
type input "Кабаргина Анна"
type input "/Clients/Novartos_Pharma/Orders/S_NVRT-5197"
type textarea "x"
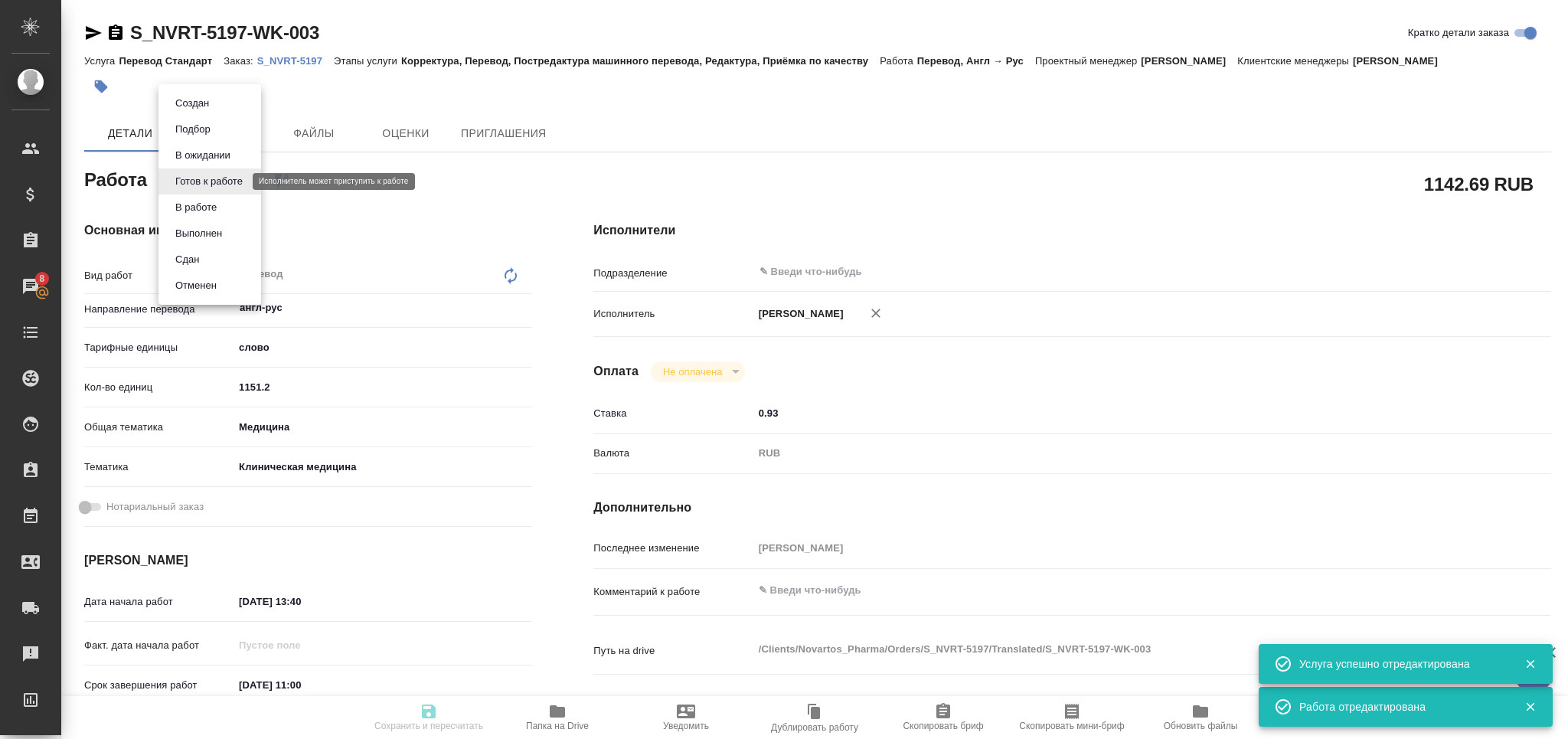
type textarea "x"
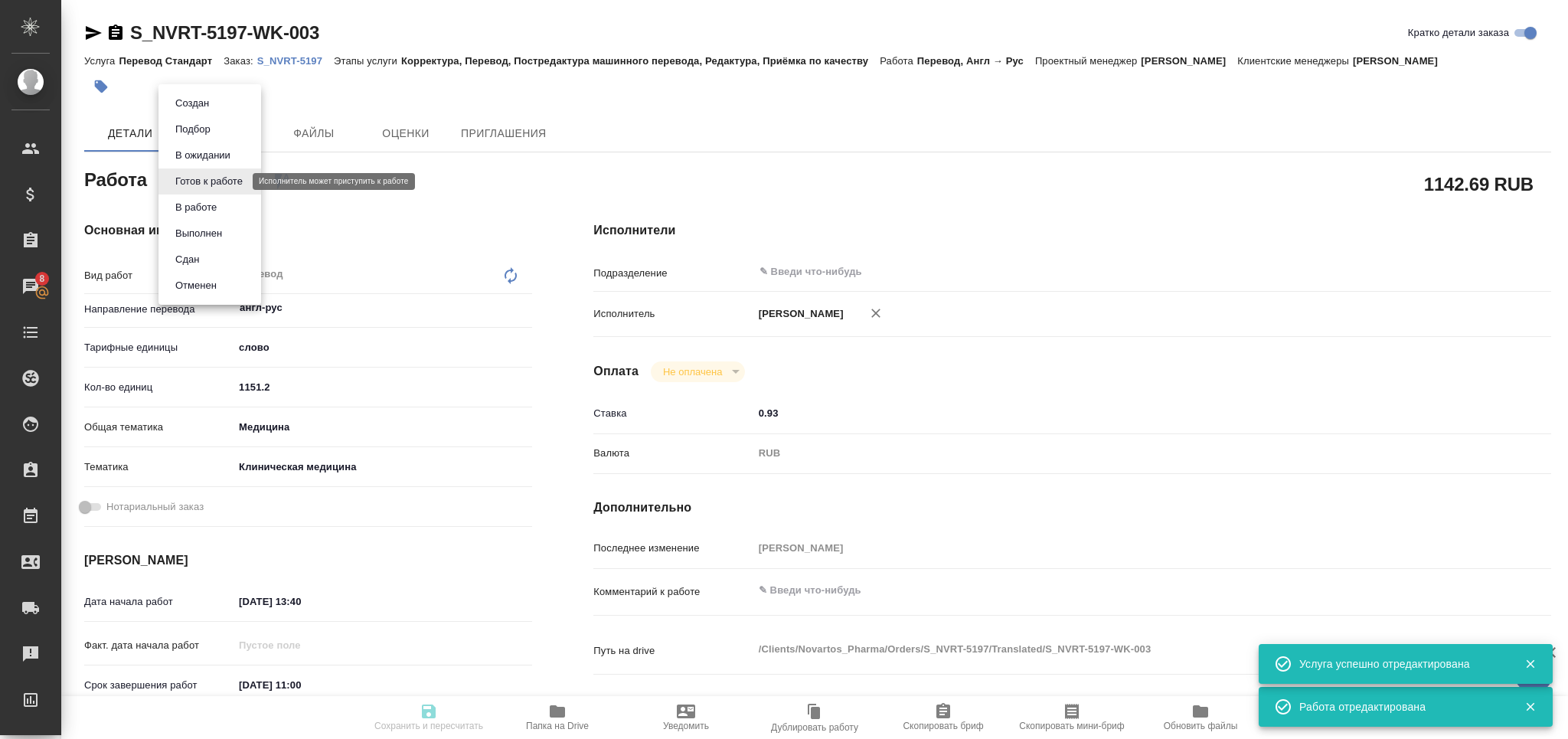
type textarea "x"
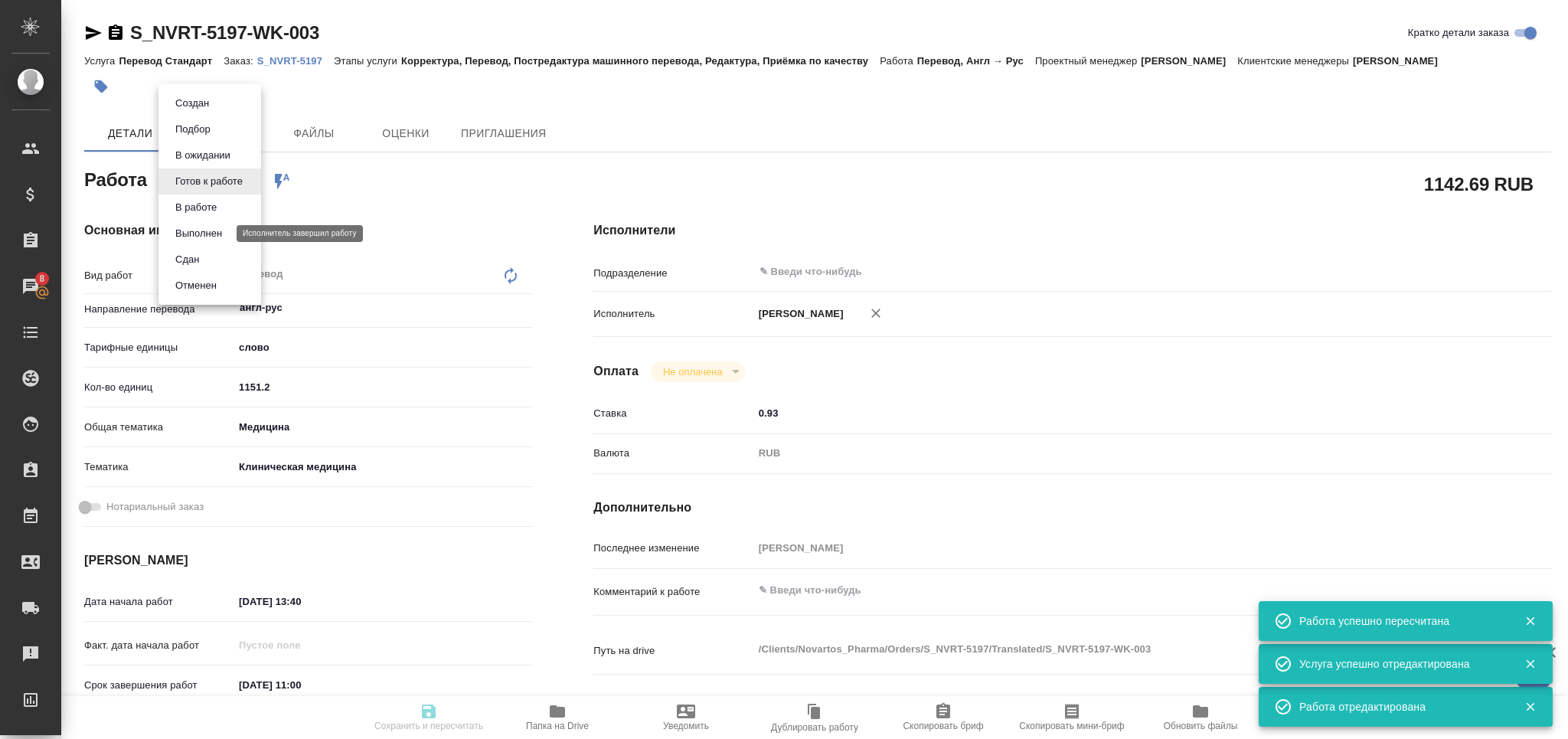
click at [198, 251] on button "Сдан" at bounding box center [186, 259] width 33 height 17
type textarea "Перевод"
type textarea "x"
type input "англ-рус"
type input "5a8b1489cc6b4906c91bfd90"
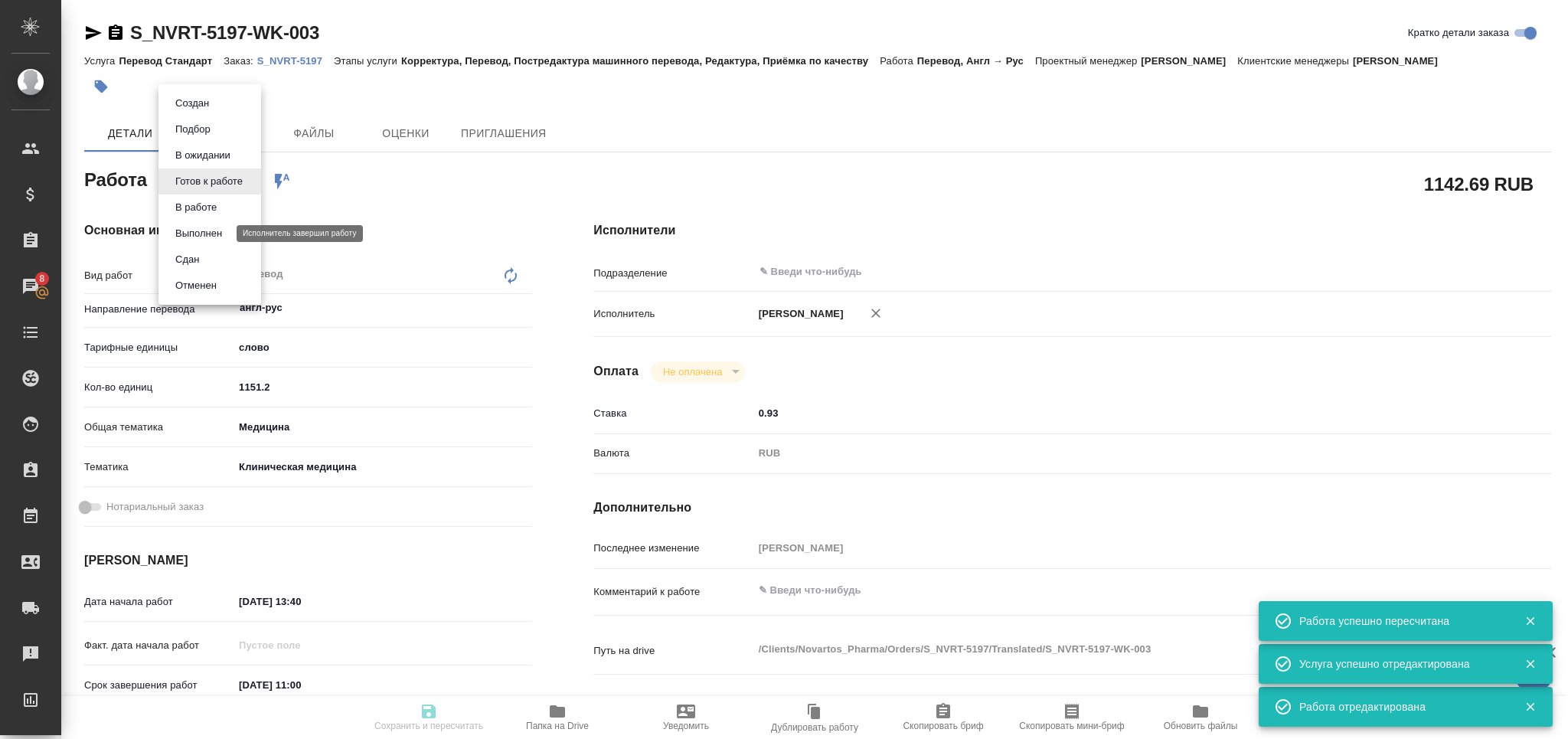
type input "1151.2"
type input "med"
type input "6012b22f65f4b37c408fd6e5"
type input "09.09.2025 13:40"
type input "10.09.2025 11:00"
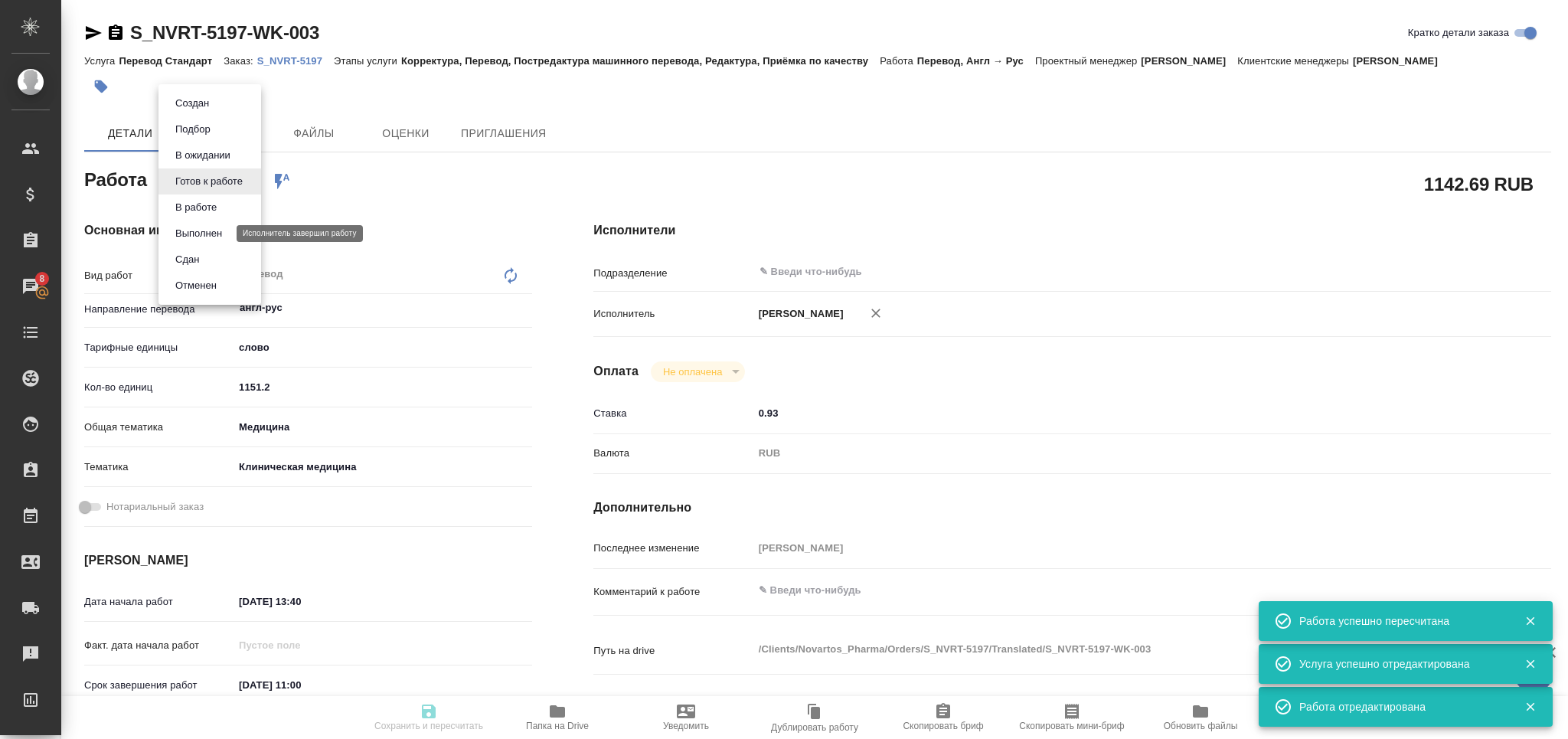
type input "10.09.2025 11:00"
type input "notPayed"
type input "0.93"
type input "RUB"
type input "[PERSON_NAME]"
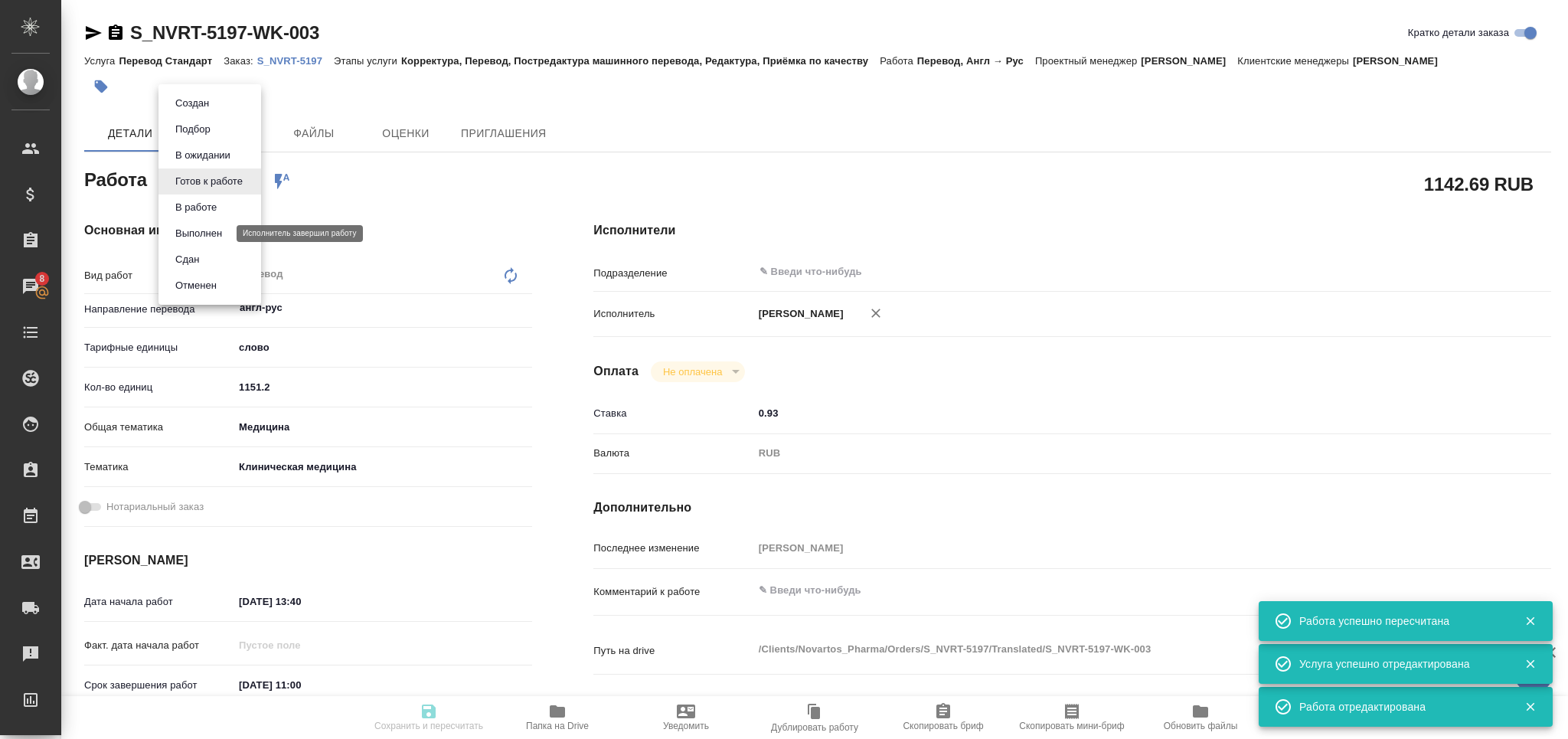
type textarea "x"
type textarea "/Clients/Novartos_Pharma/Orders/S_NVRT-5197/Translated/S_NVRT-5197-WK-003"
type textarea "x"
type input "S_NVRT-5197"
type input "Перевод Стандарт"
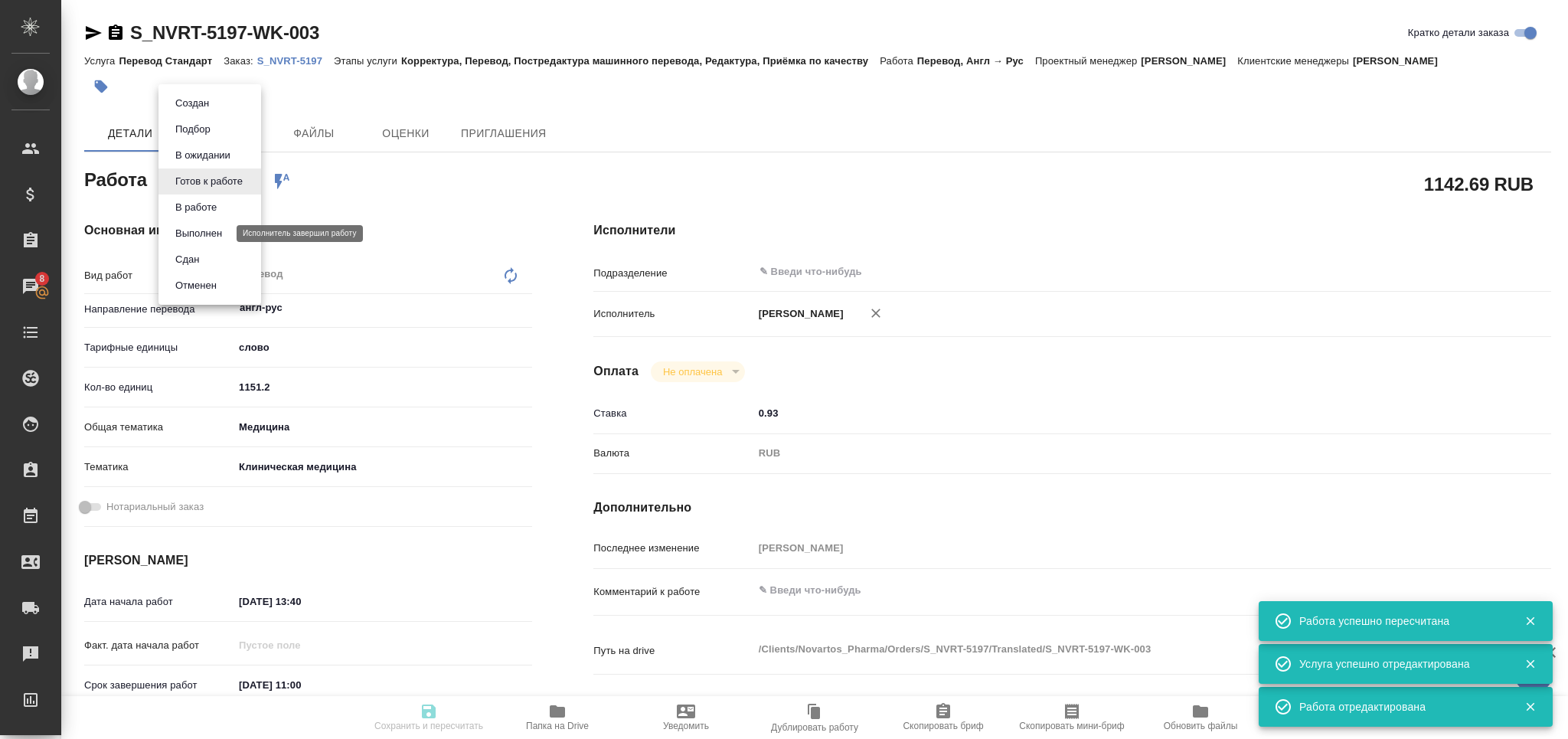
type input "Корректура, Перевод, Постредактура машинного перевода, Редактура, Приёмка по ка…"
type input "[PERSON_NAME]"
type input "/Clients/Novartos_Pharma/Orders/S_NVRT-5197"
type textarea "x"
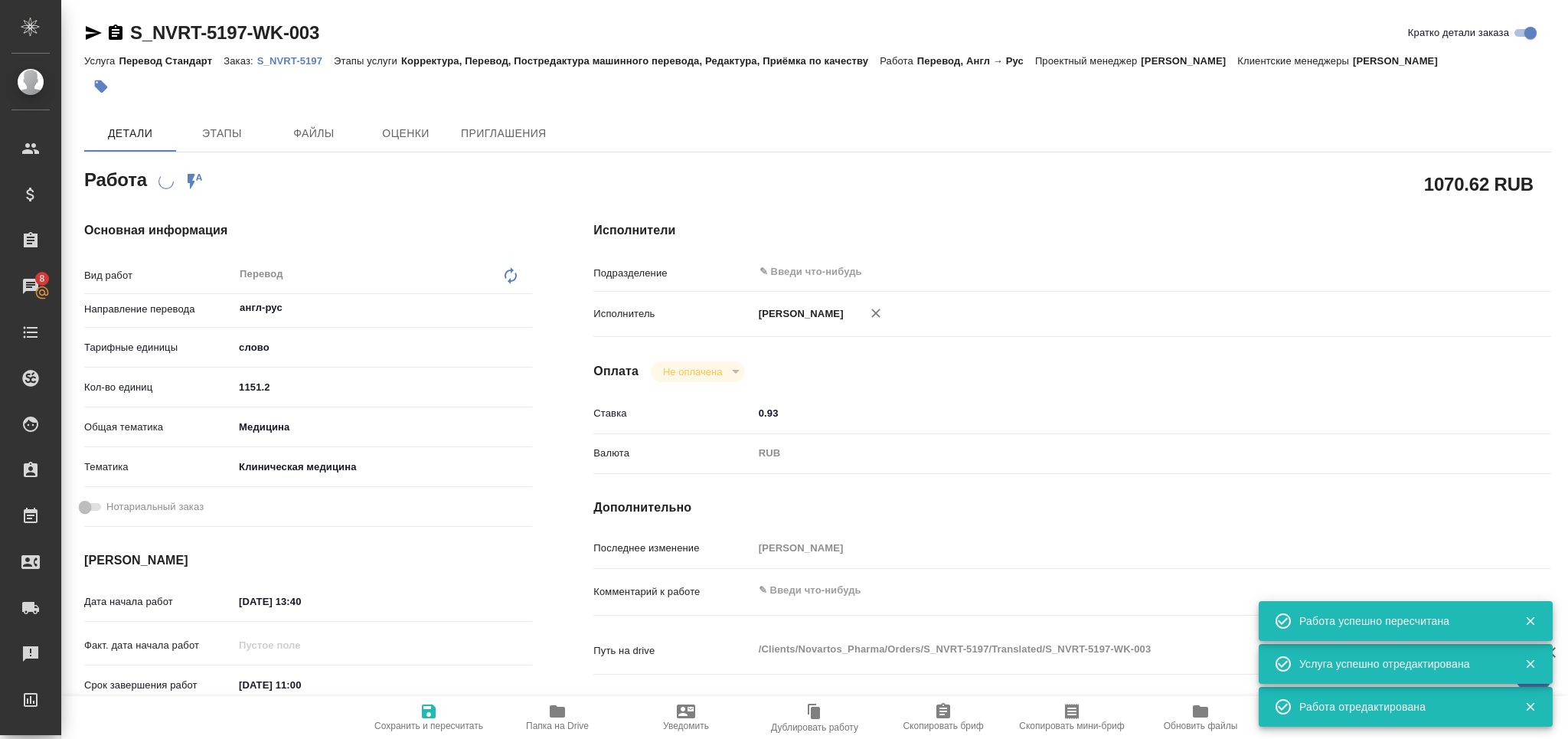
type textarea "x"
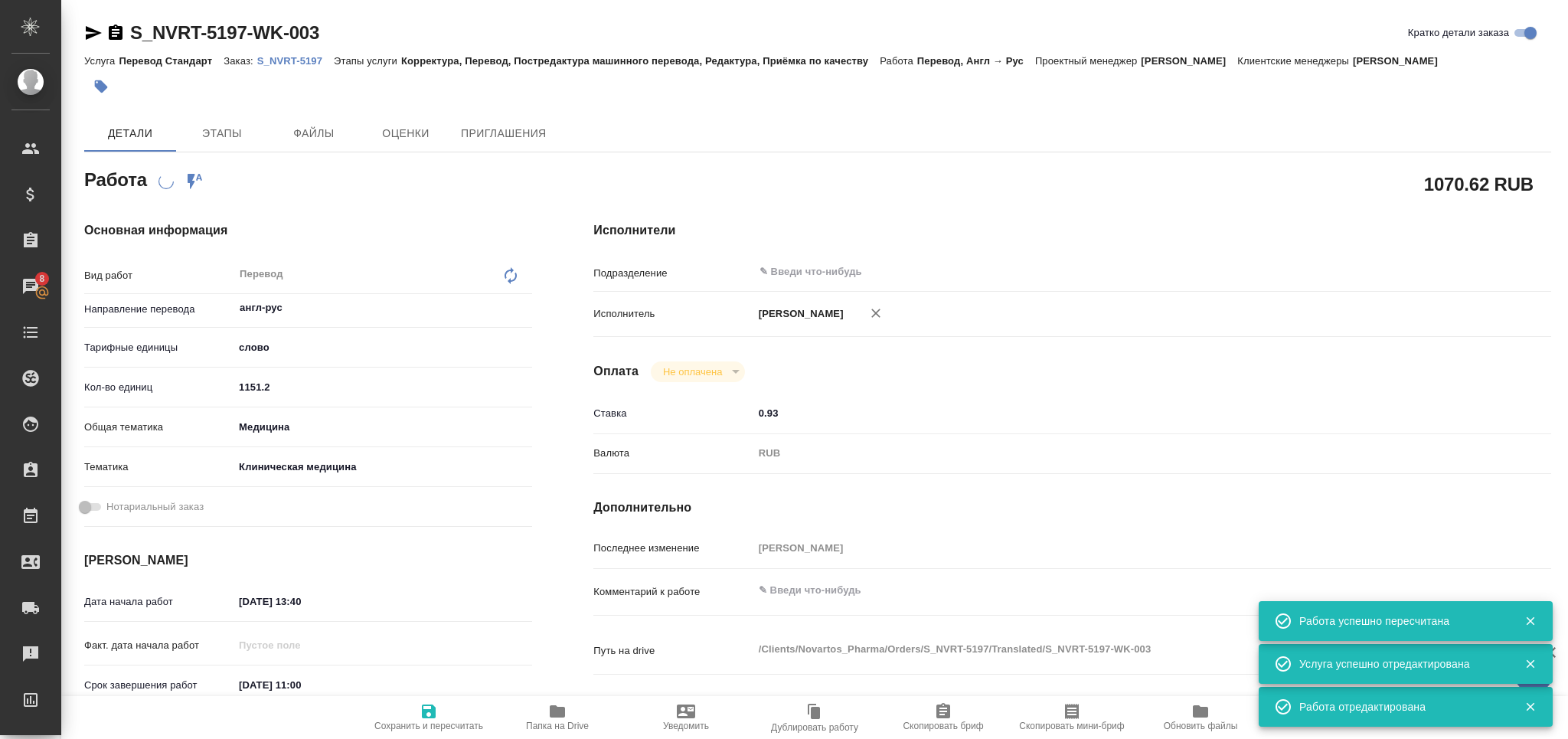
type textarea "x"
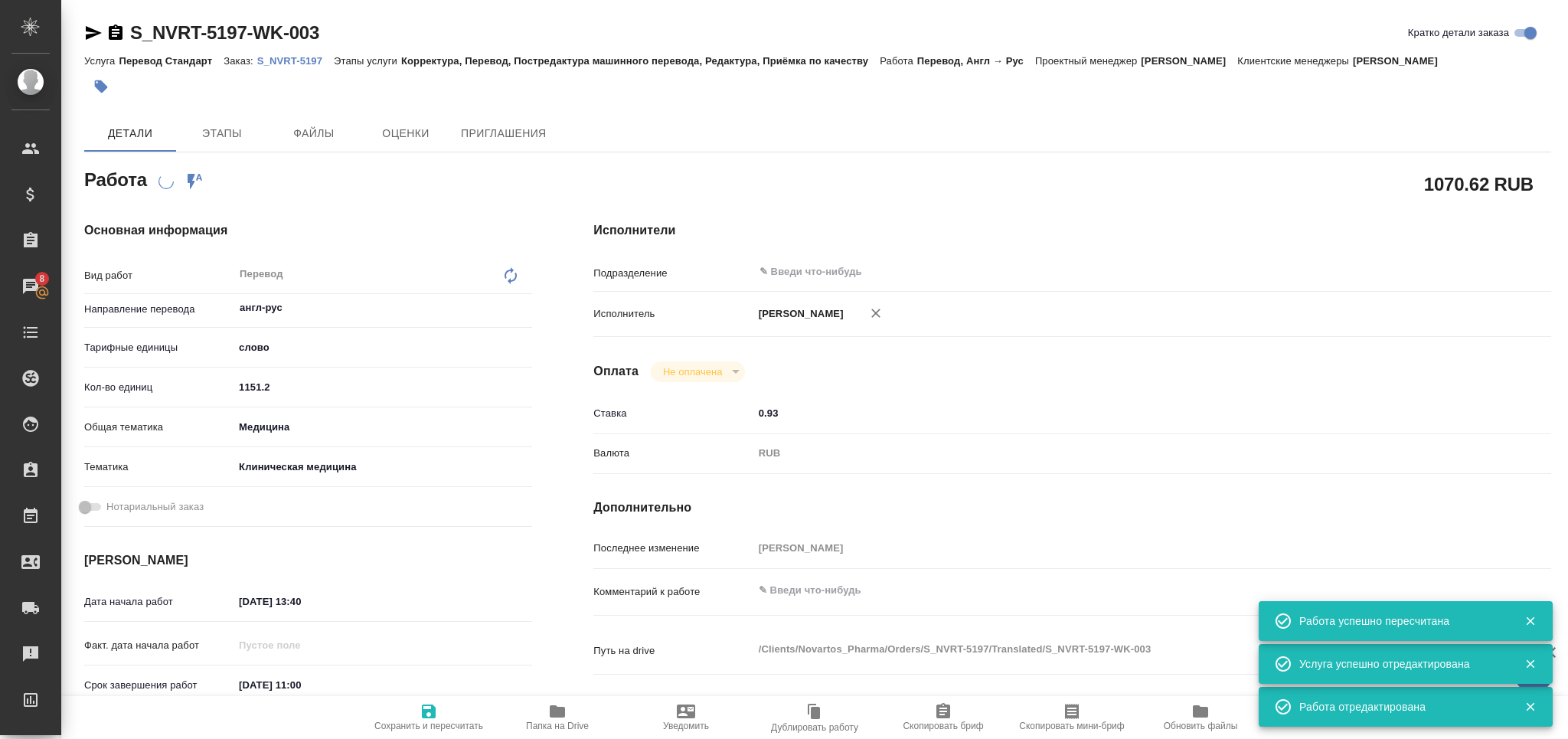
type textarea "x"
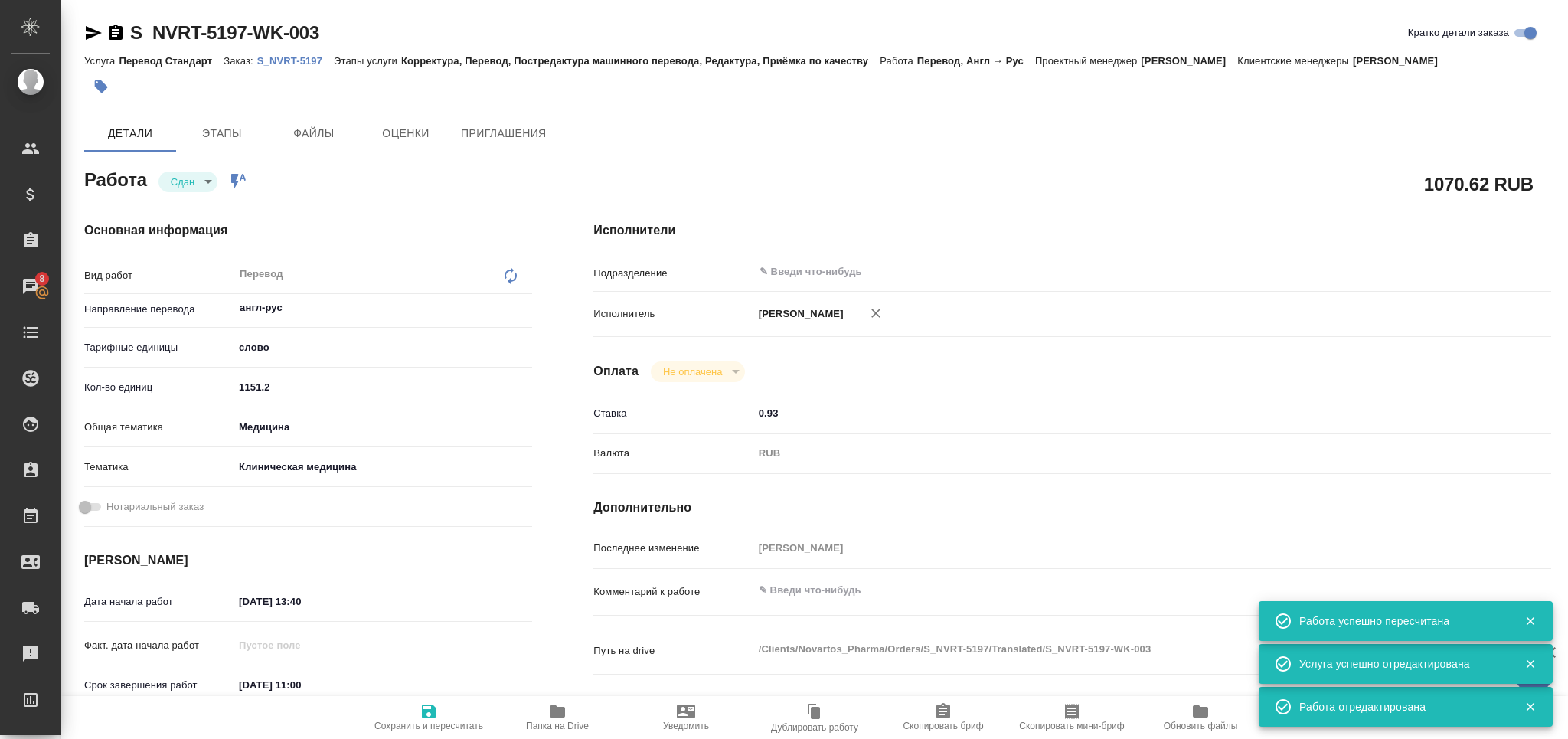
type textarea "x"
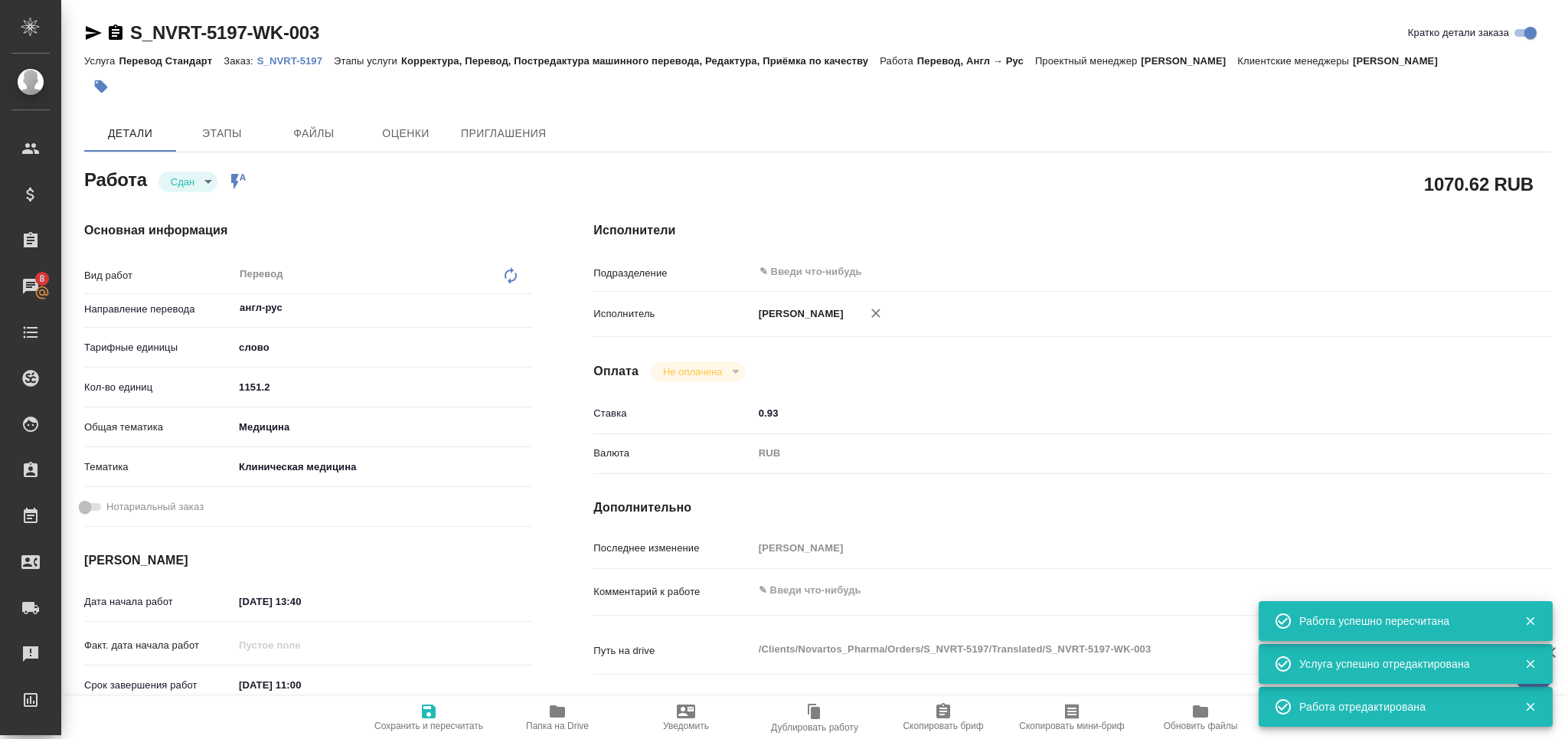
type textarea "x"
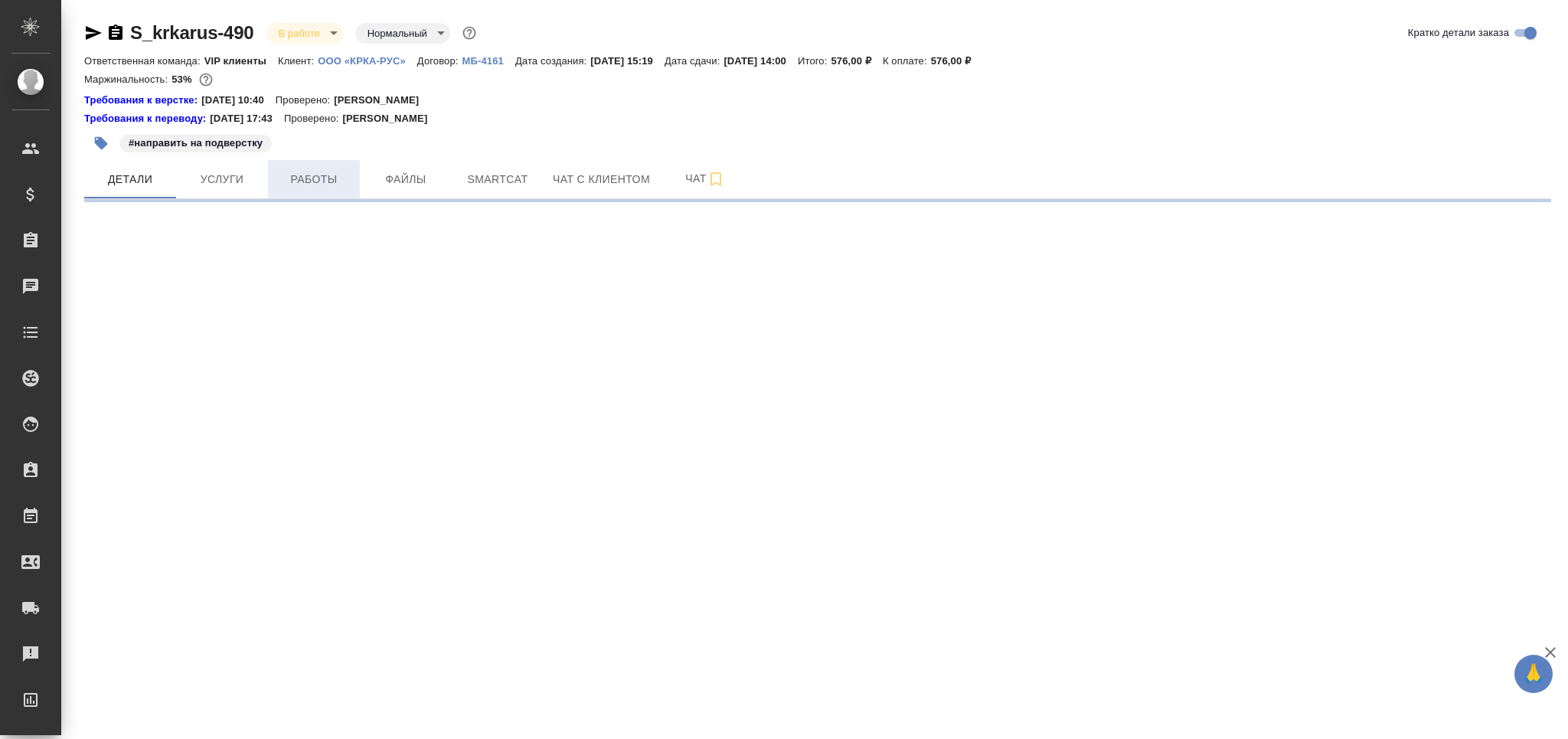
click at [334, 181] on span "Работы" at bounding box center [314, 179] width 73 height 19
select select "RU"
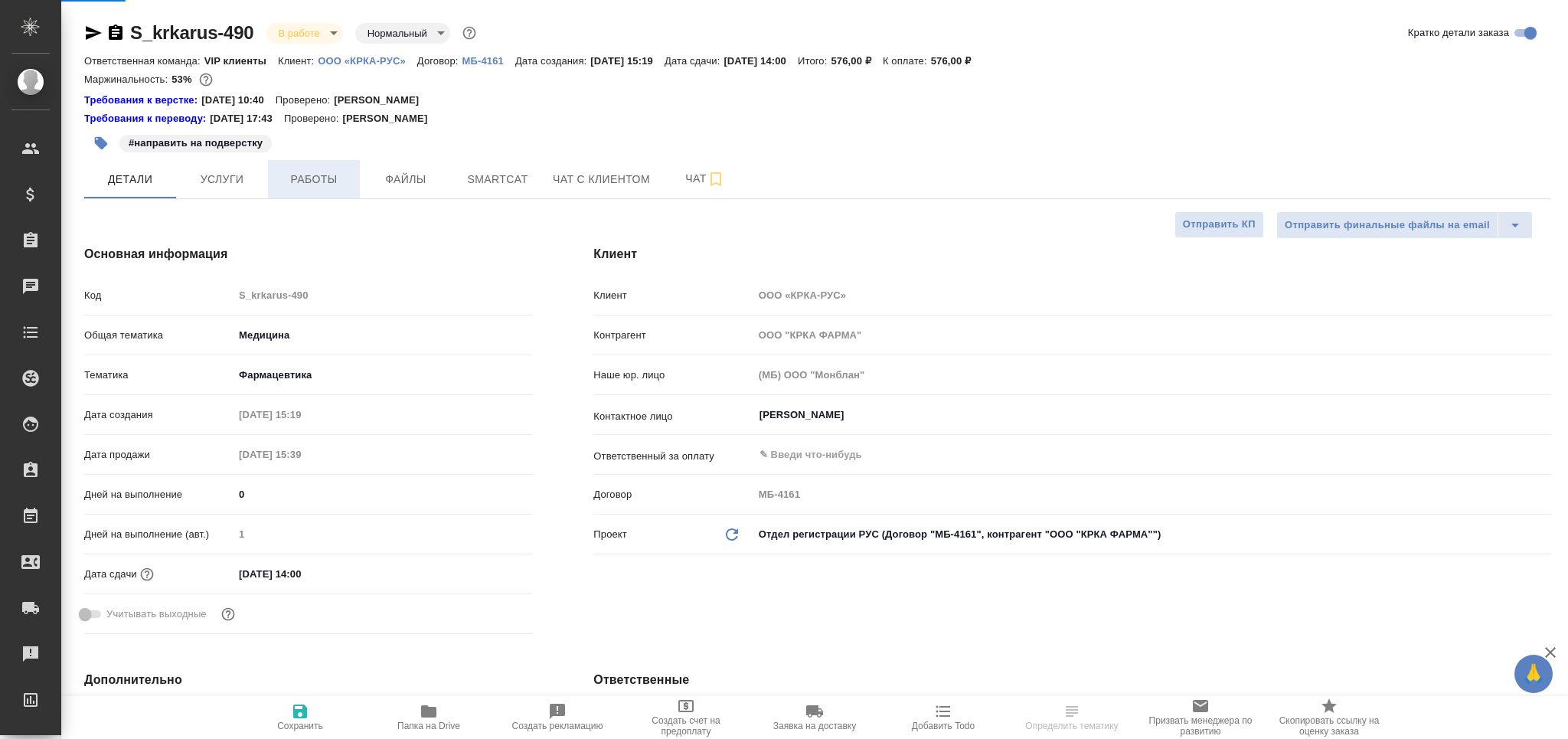
type textarea "x"
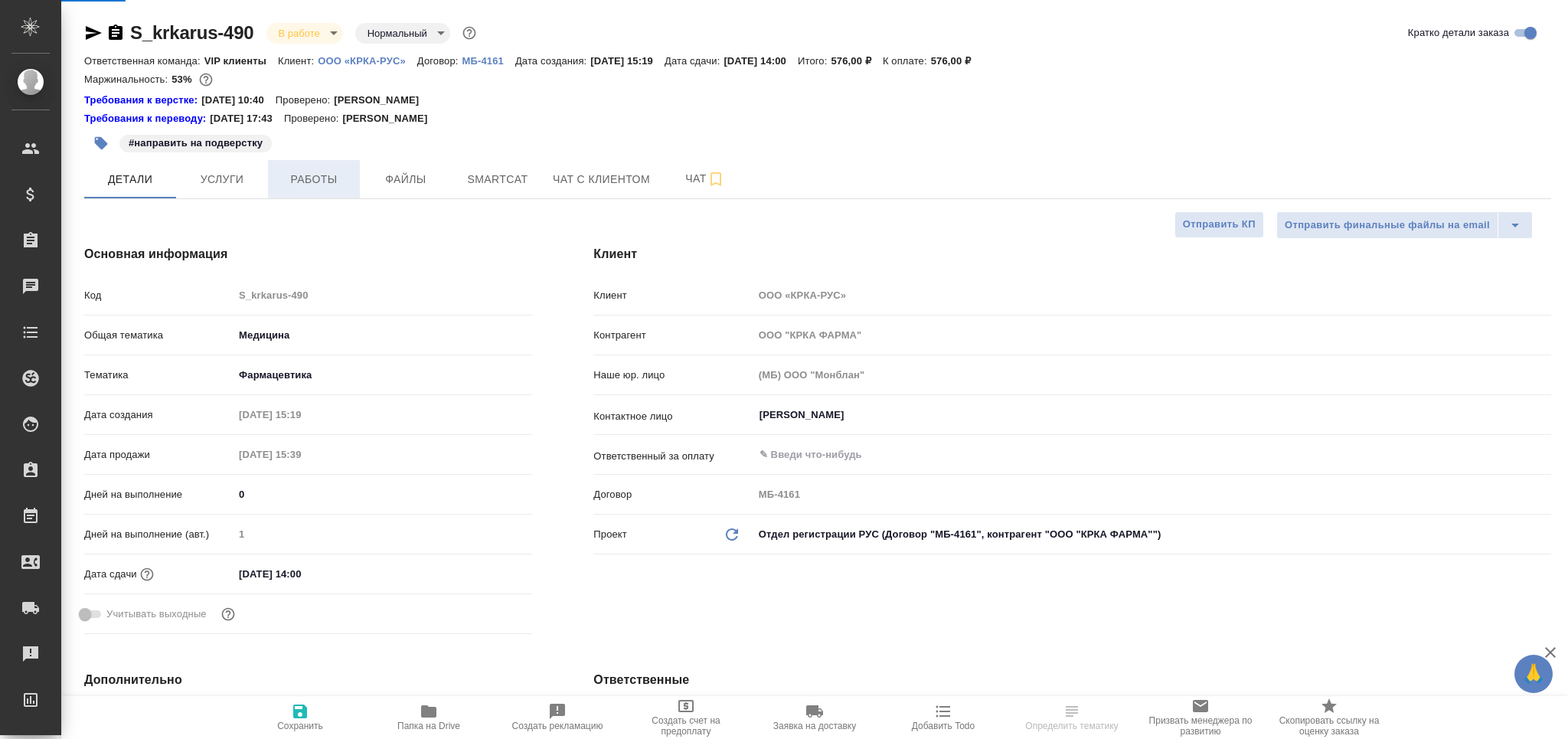
type textarea "x"
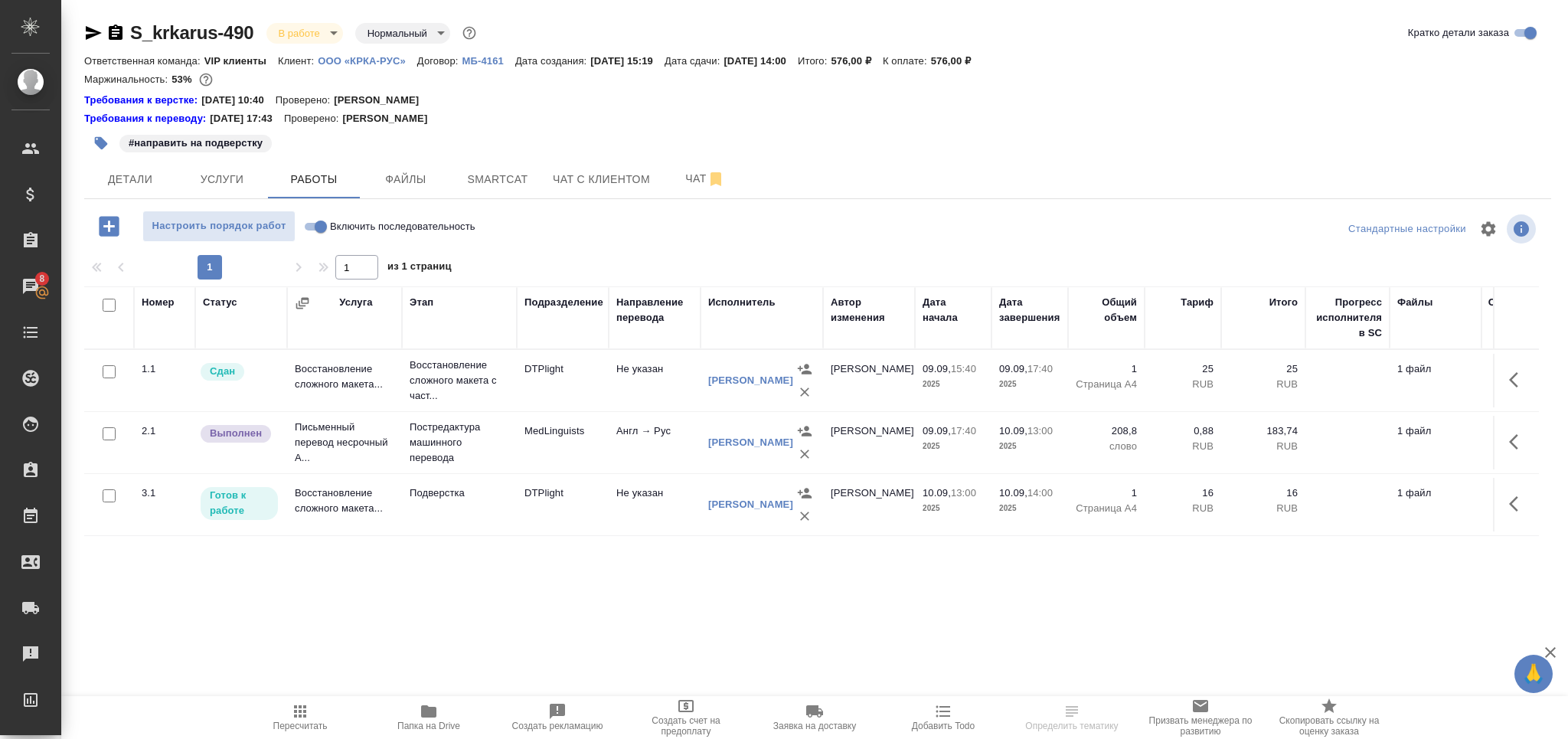
click at [107, 145] on icon "button" at bounding box center [101, 143] width 15 height 15
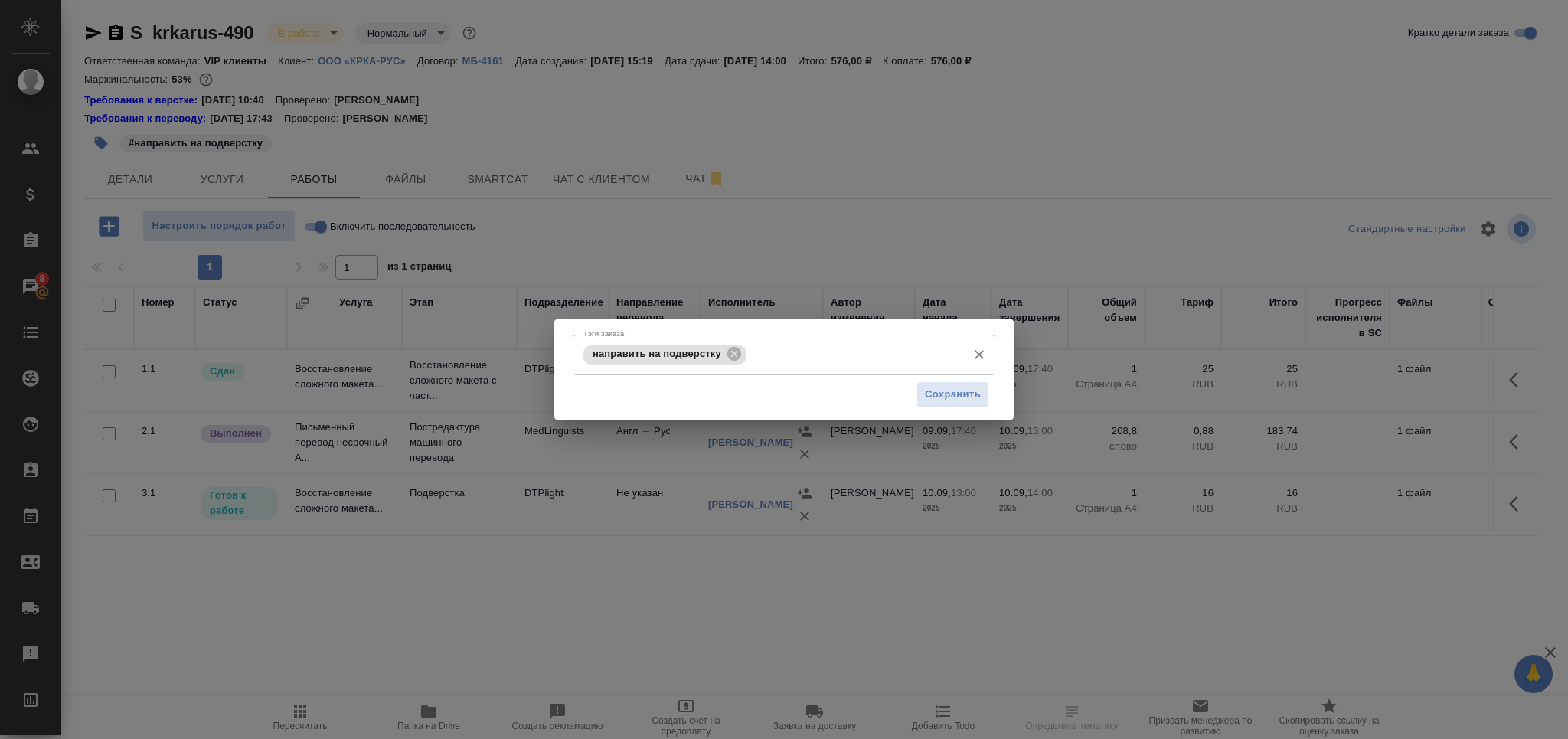
click at [726, 357] on icon at bounding box center [734, 353] width 17 height 17
click at [724, 358] on input "Тэги заказа" at bounding box center [770, 354] width 380 height 26
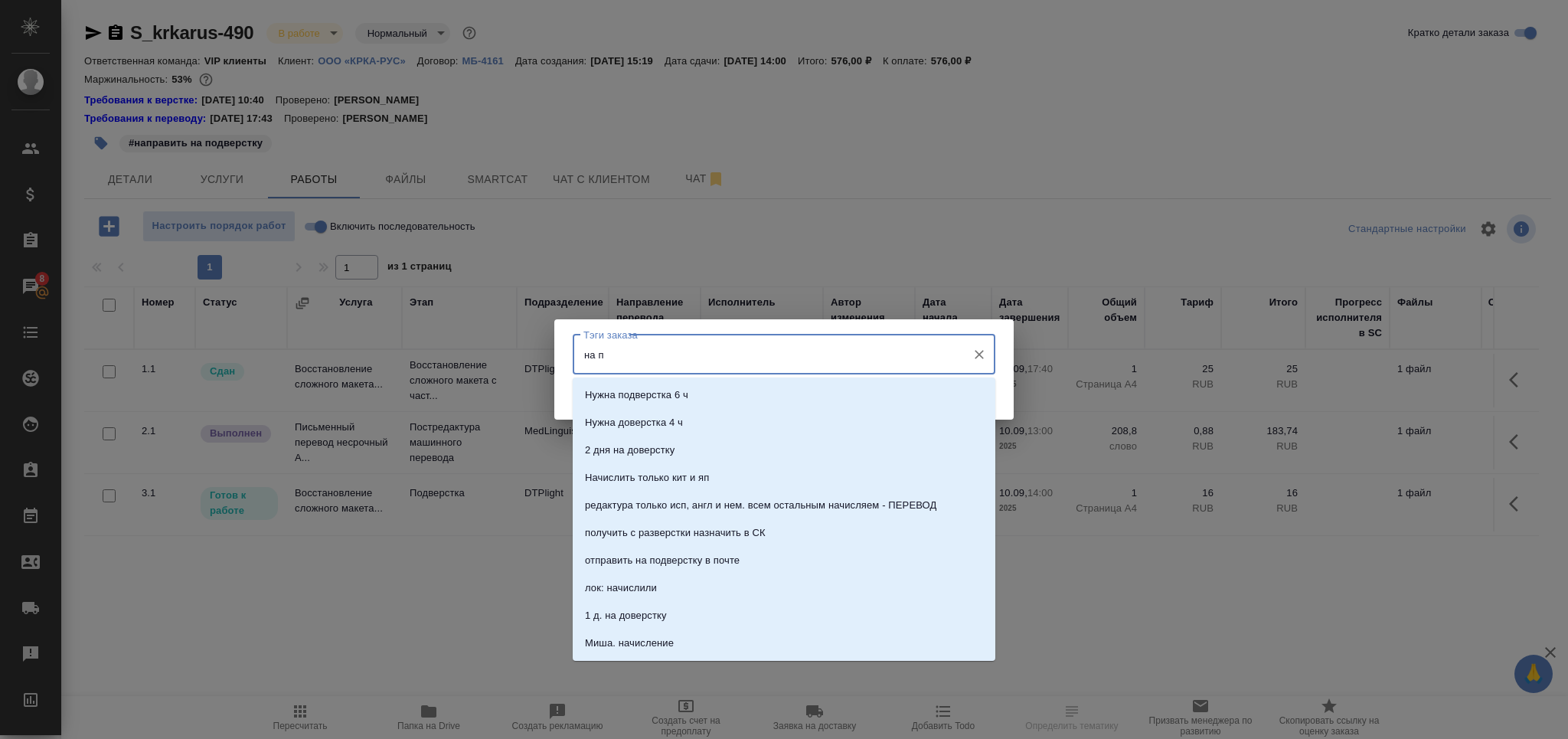
type input "на по"
click at [652, 500] on p "на подверстке" at bounding box center [619, 505] width 68 height 15
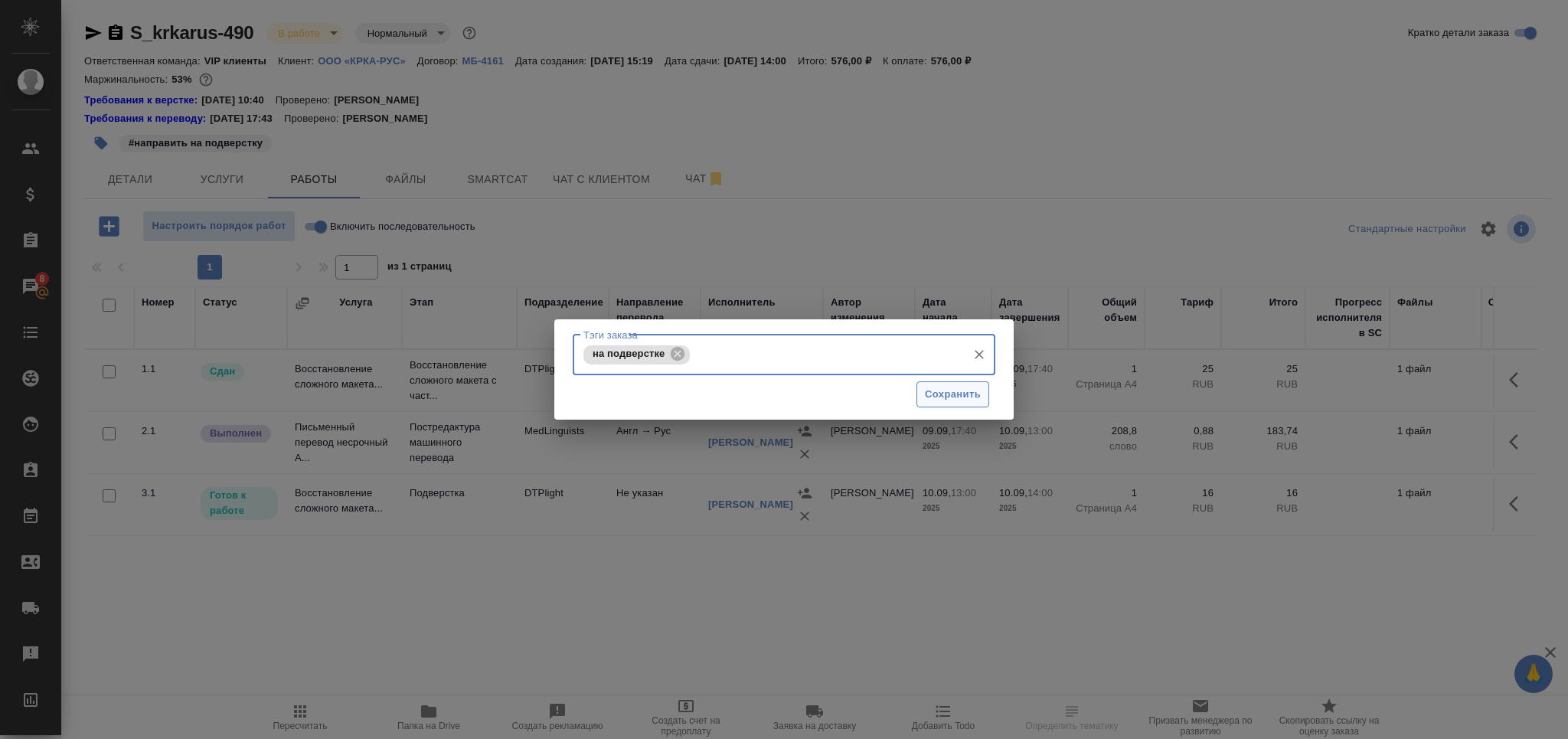
click at [927, 399] on span "Сохранить" at bounding box center [953, 395] width 56 height 18
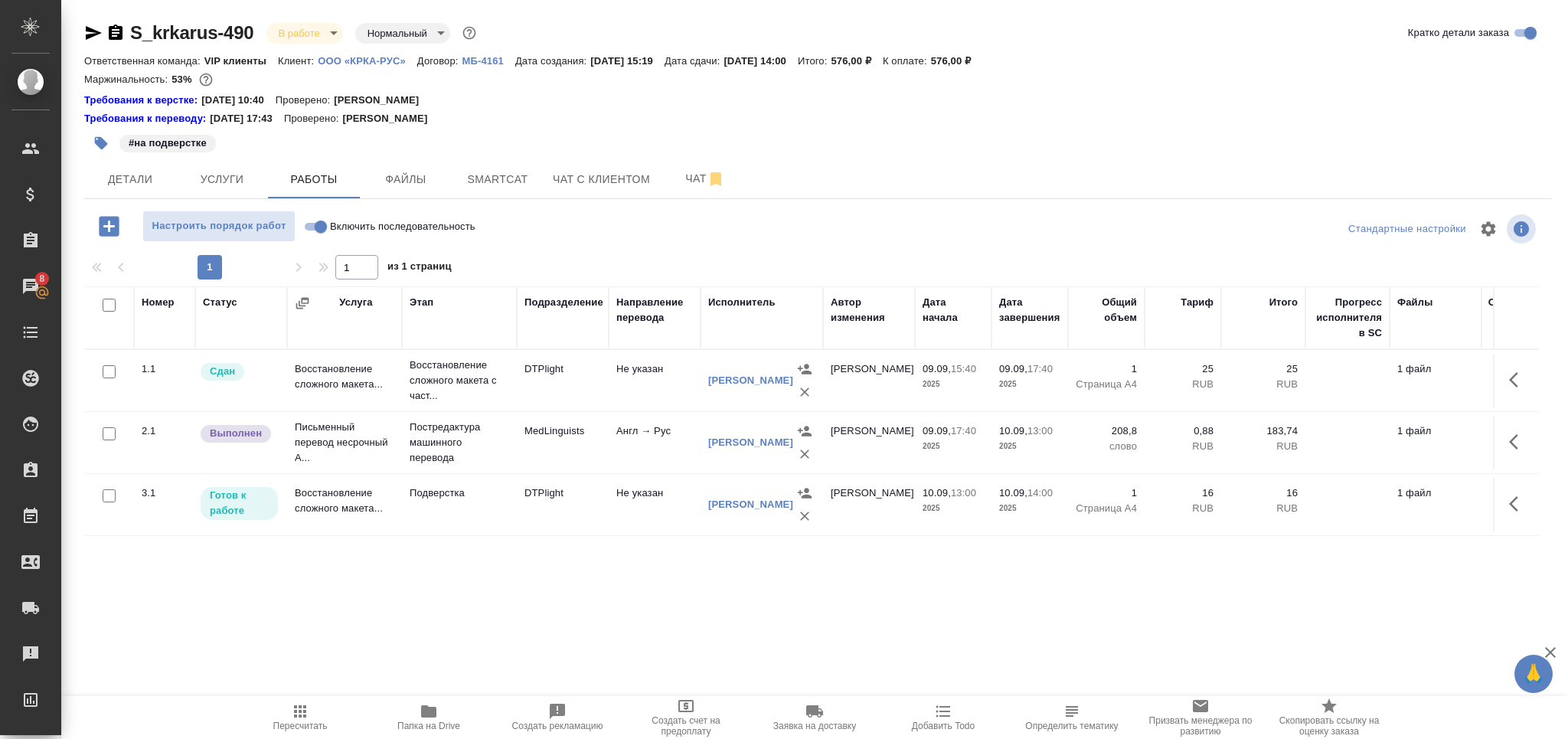
click at [520, 510] on td "DTPlight" at bounding box center [563, 505] width 92 height 53
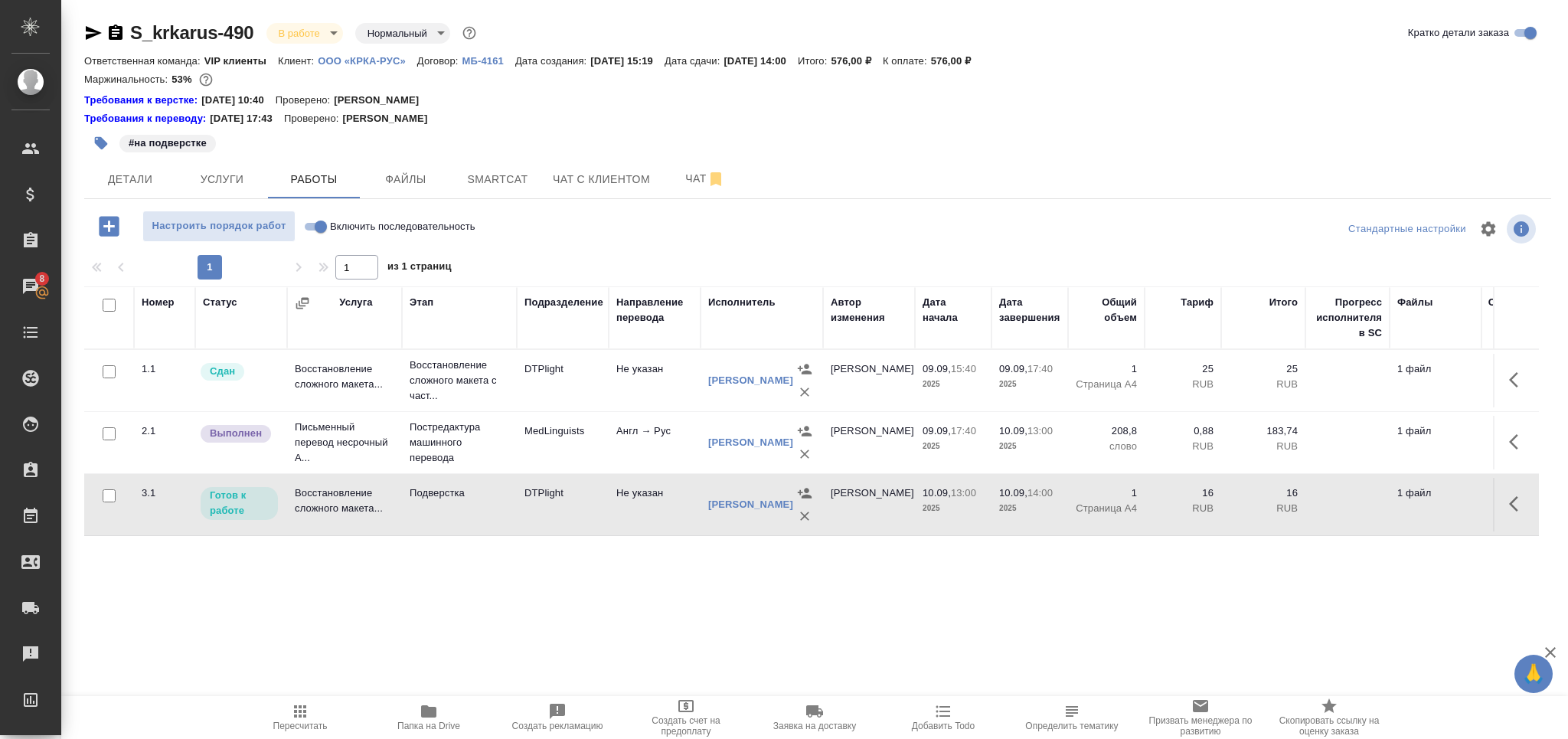
click at [520, 509] on td "DTPlight" at bounding box center [563, 505] width 92 height 53
drag, startPoint x: 519, startPoint y: 181, endPoint x: 463, endPoint y: 224, distance: 70.6
click at [520, 181] on span "Smartcat" at bounding box center [498, 179] width 73 height 19
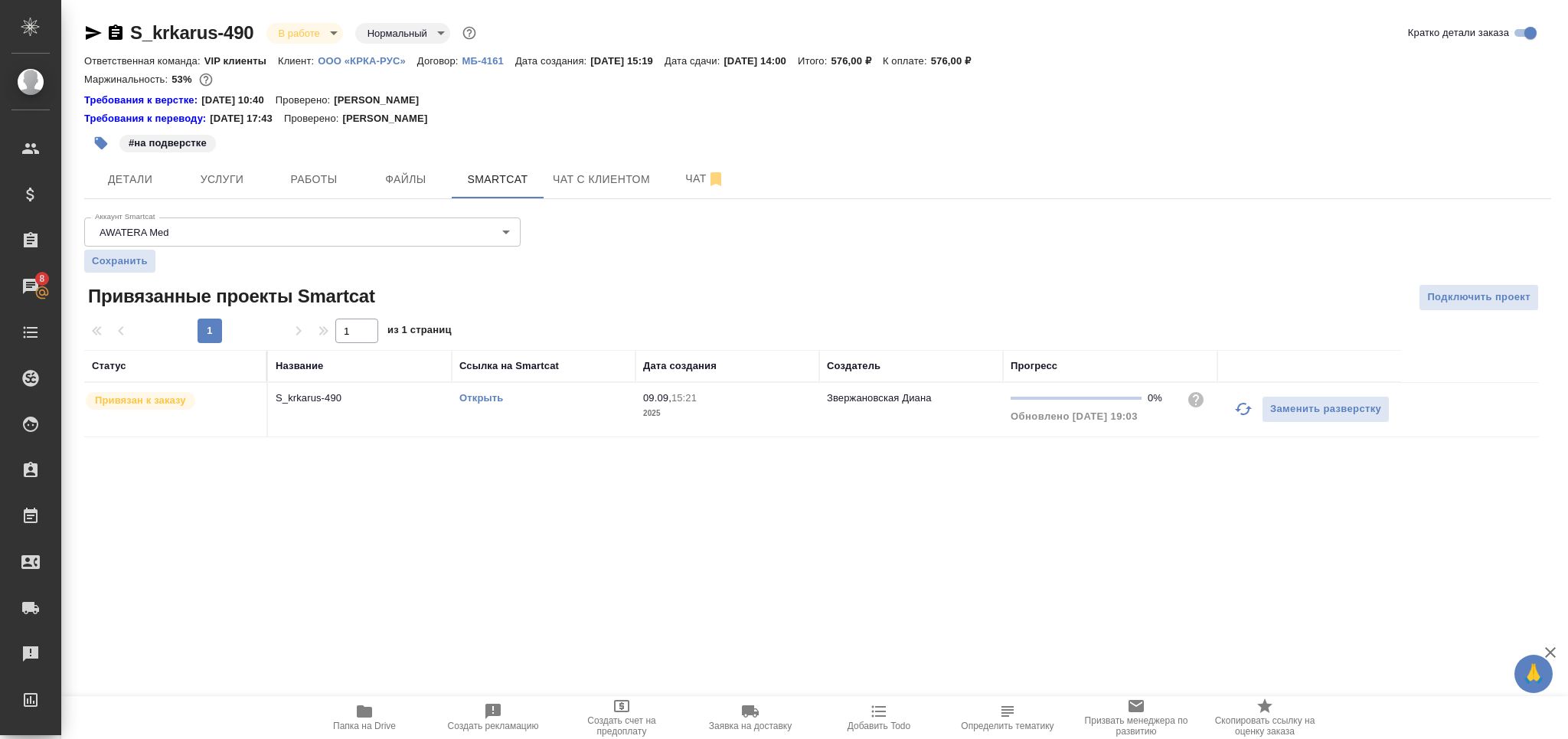
click at [577, 399] on div "Открыть" at bounding box center [543, 398] width 169 height 15
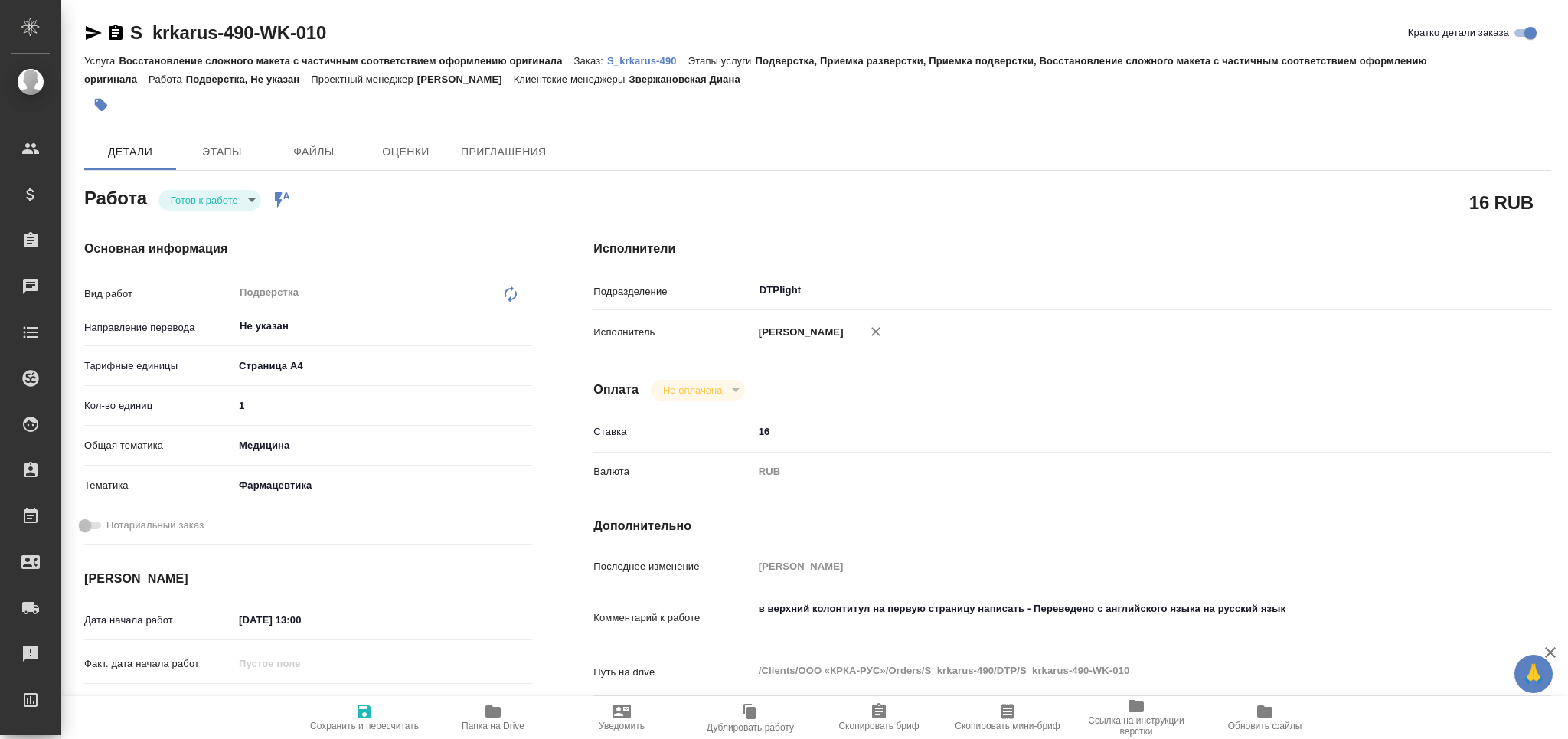
type textarea "x"
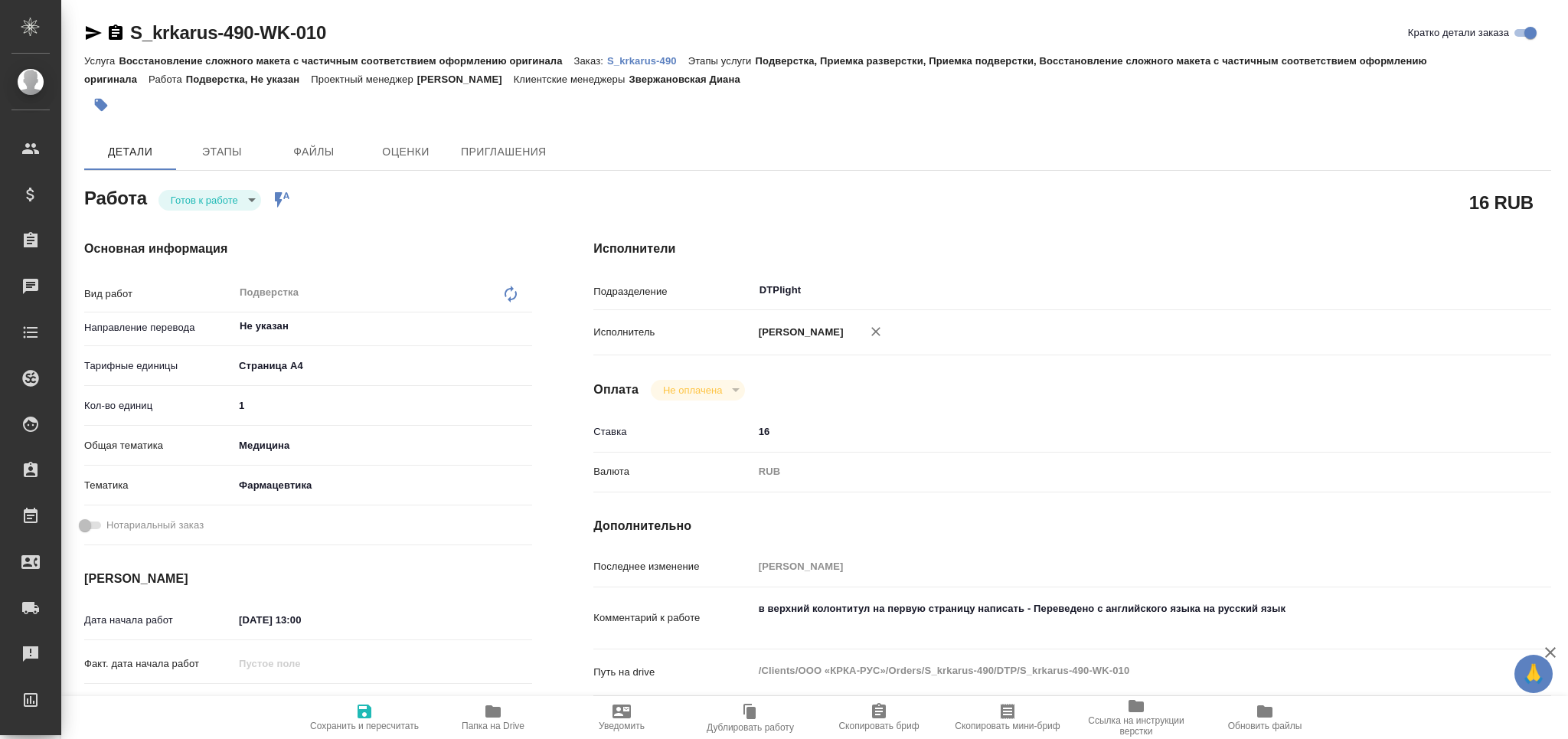
click at [495, 718] on icon "button" at bounding box center [493, 710] width 19 height 19
type textarea "x"
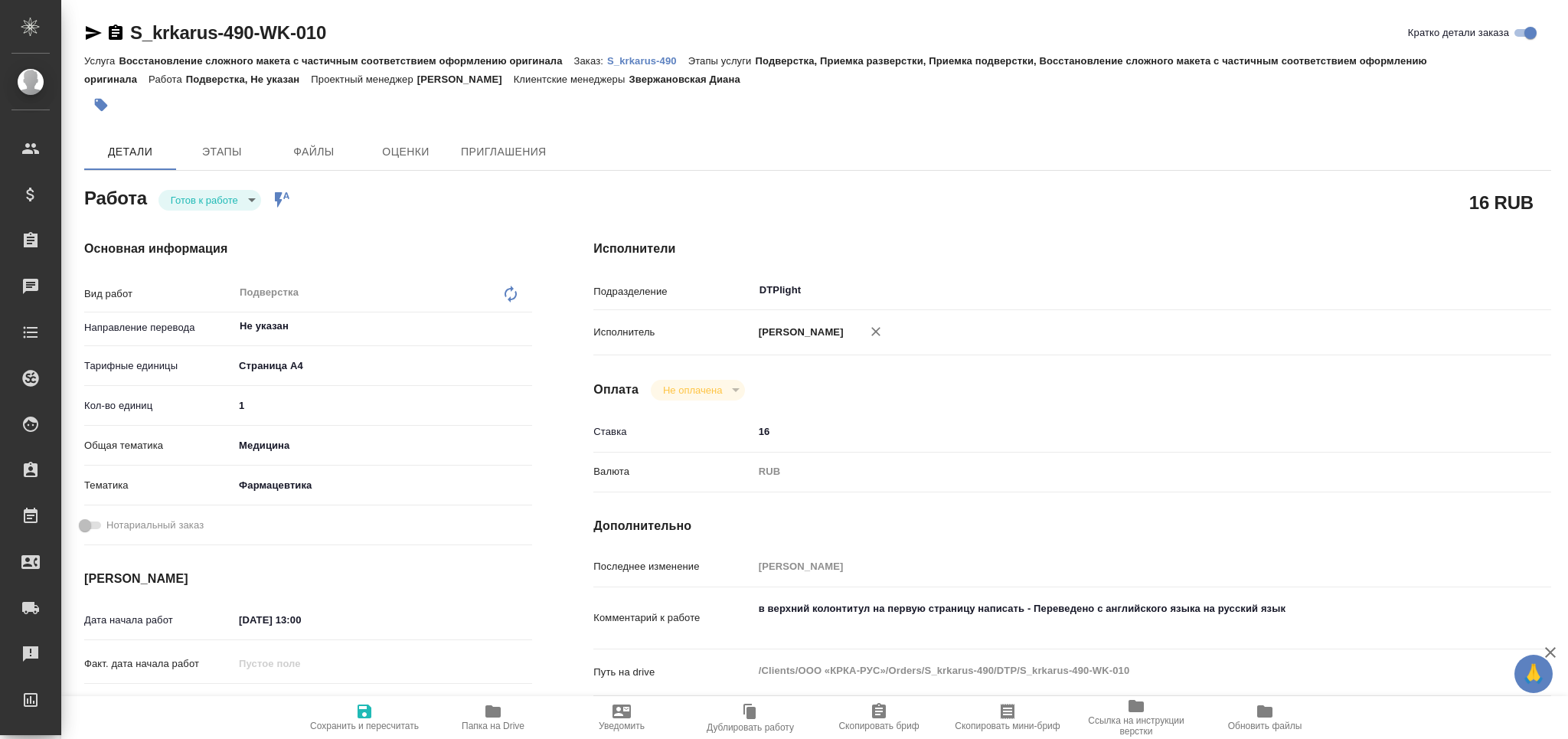
type textarea "x"
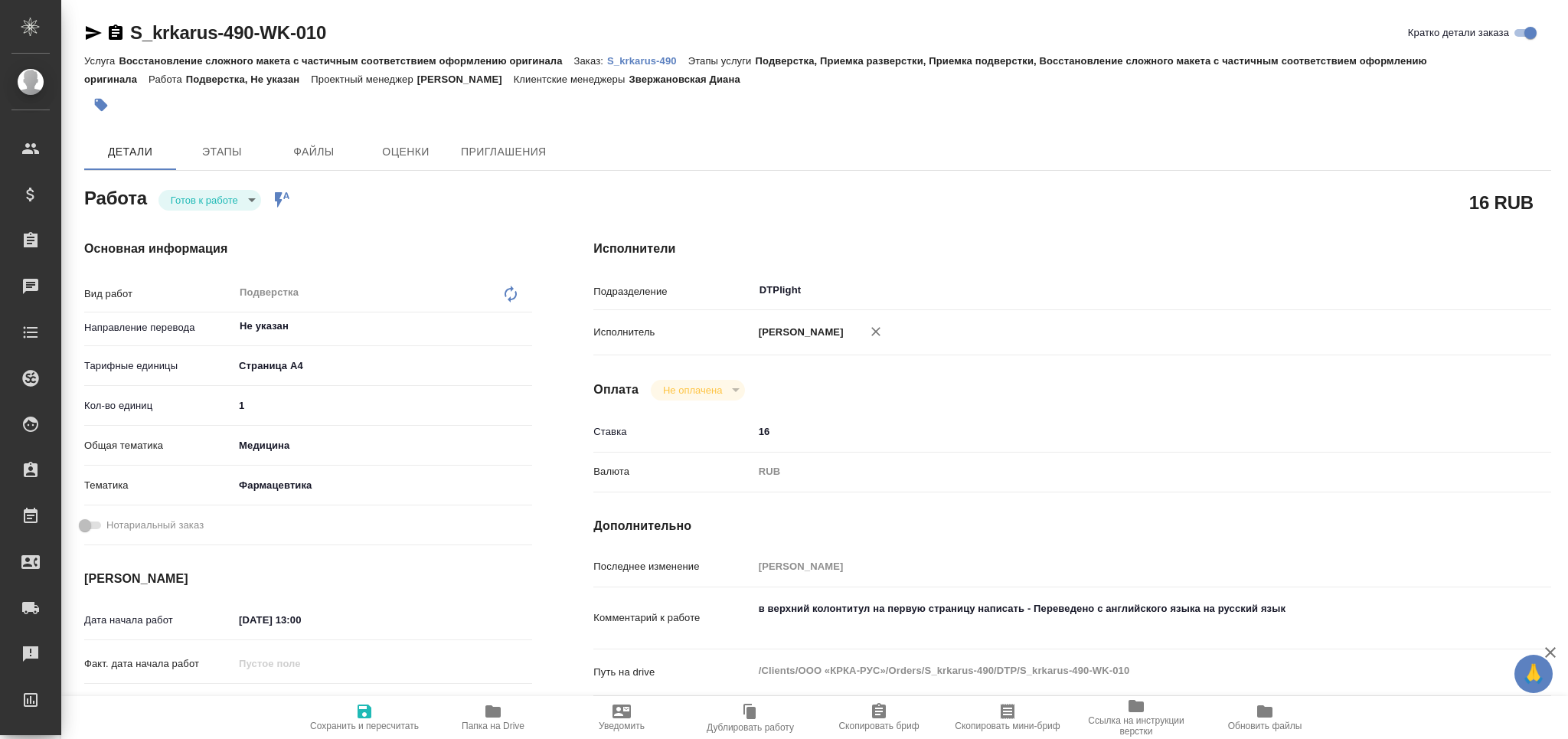
type textarea "x"
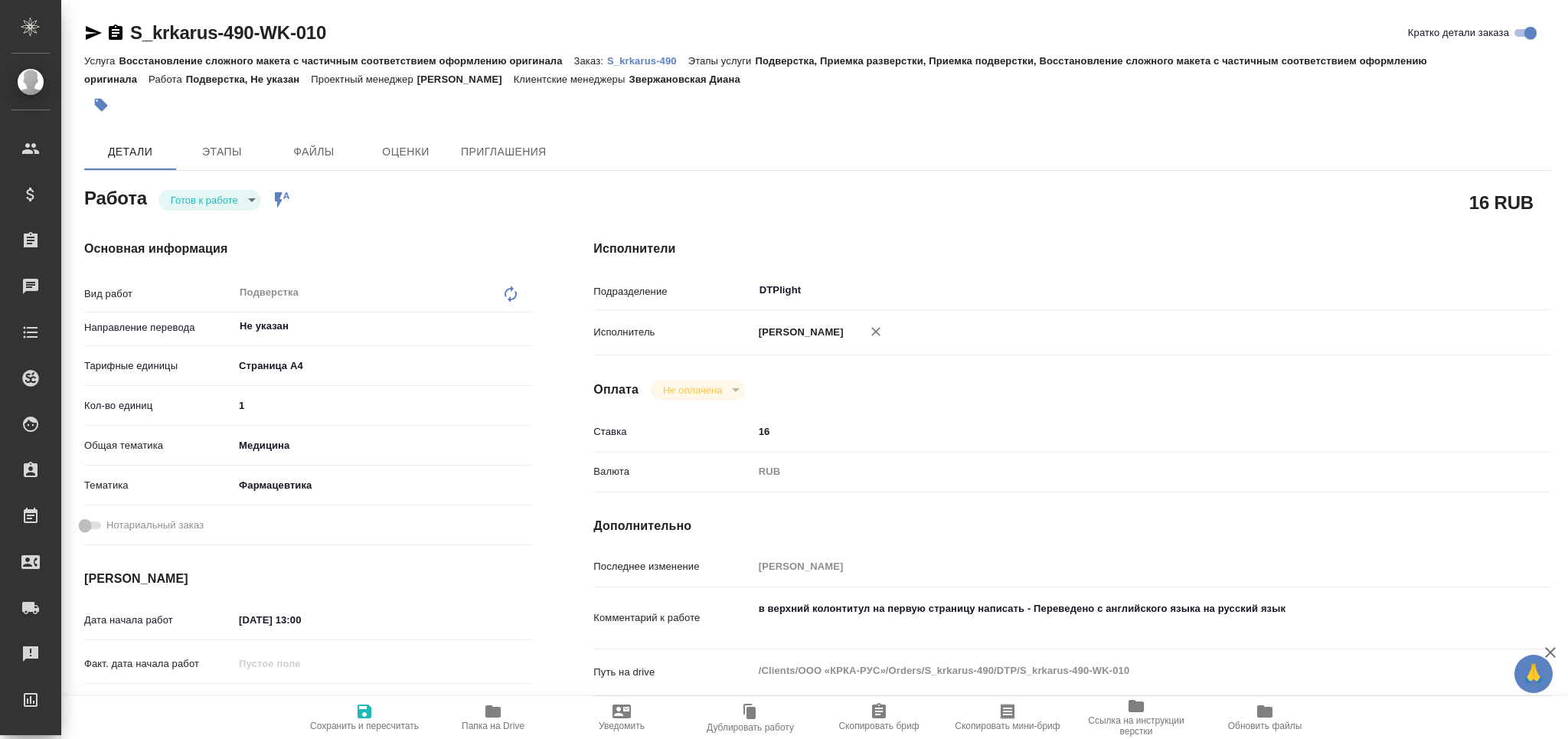
type textarea "x"
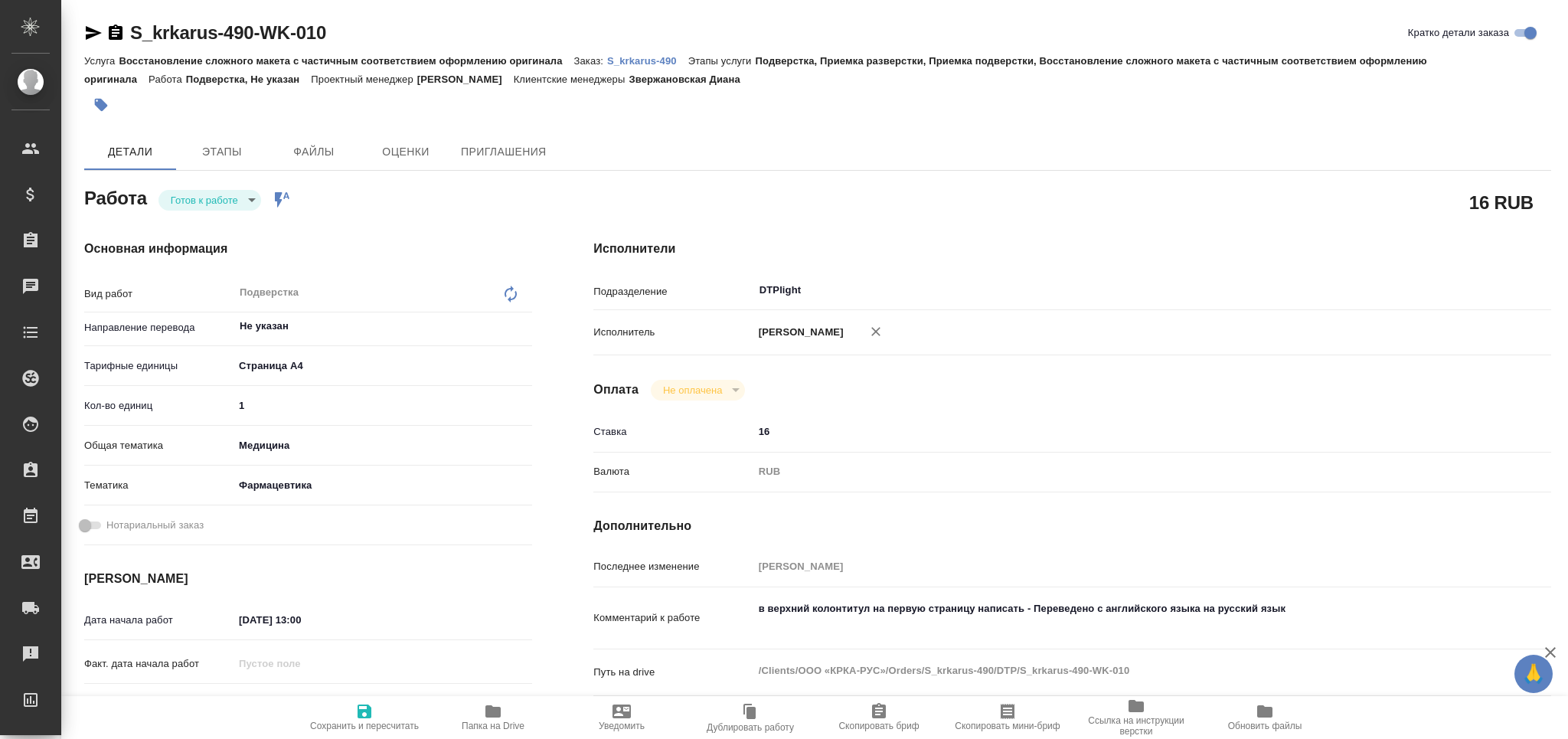
type textarea "x"
click at [301, 625] on input "10.09.2025 13:00" at bounding box center [301, 620] width 134 height 22
type textarea "x"
type input "10.09.2025 10:00"
type textarea "x"
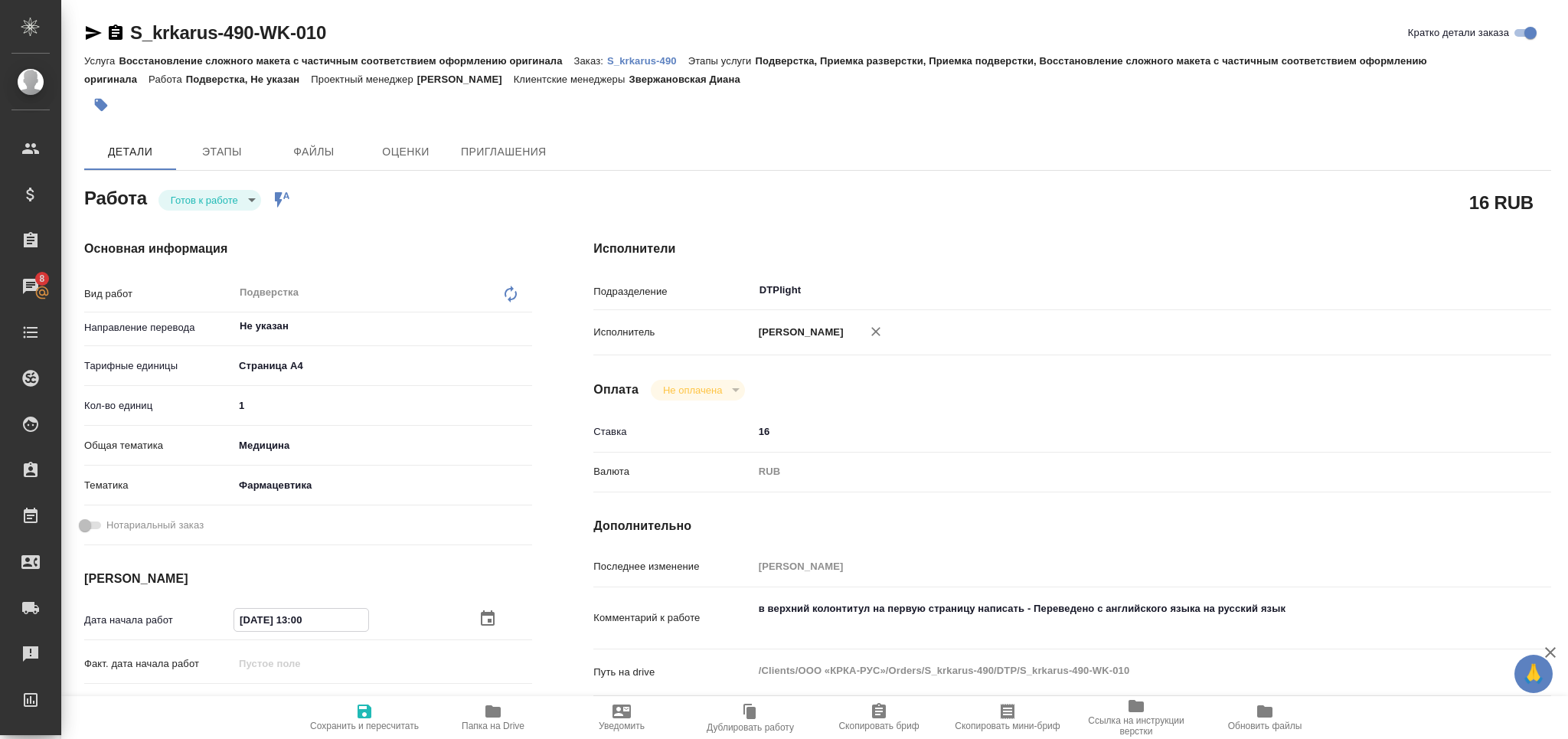
type textarea "x"
type input "10.09.2025 10:00"
type textarea "x"
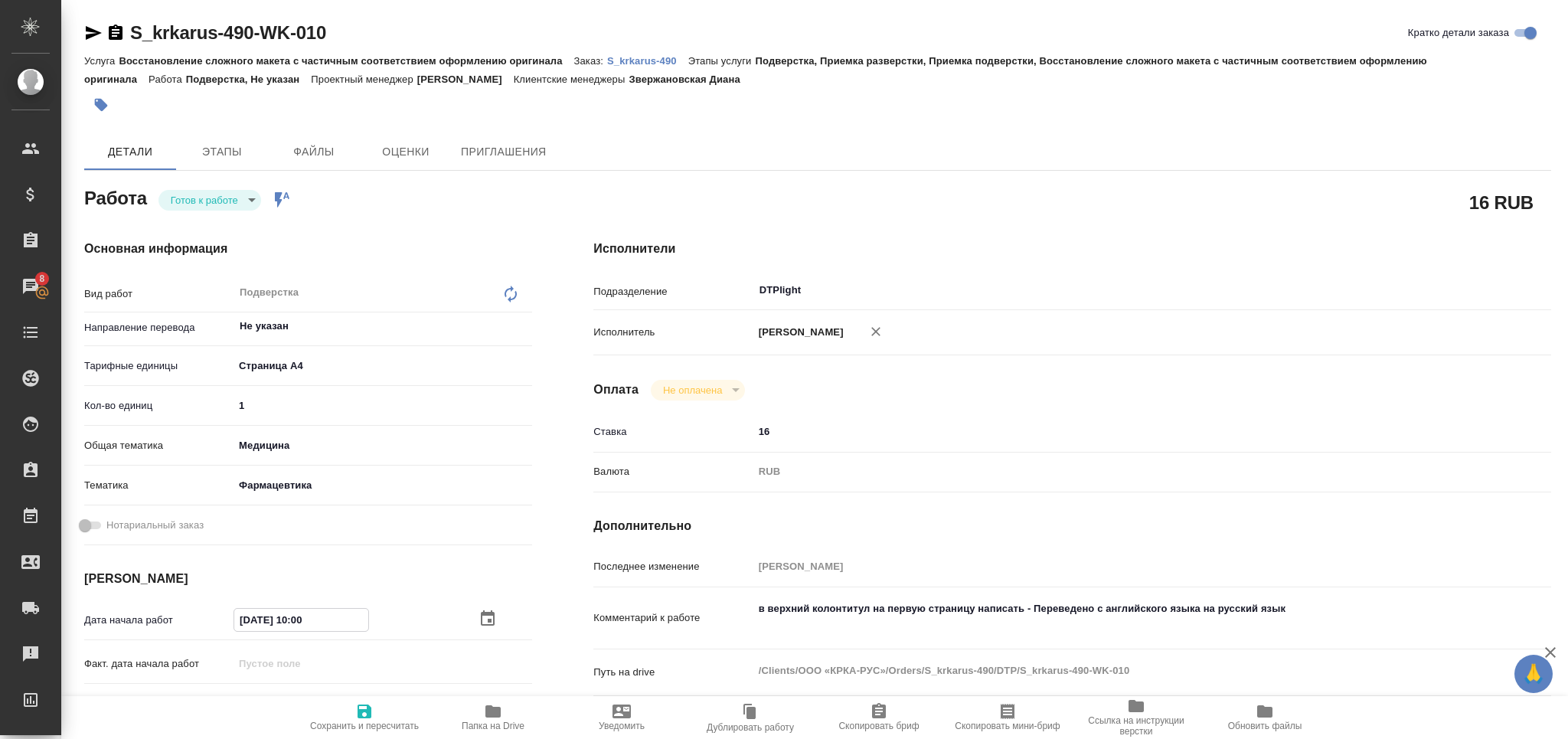
click at [1349, 630] on textarea "в верхний колонтитул на первую страницу написать - Переведено с английского язы…" at bounding box center [1112, 616] width 718 height 41
type textarea "x"
type textarea "в верхний колонтитул на первую страницу написать - Переведено с английского язы…"
type textarea "x"
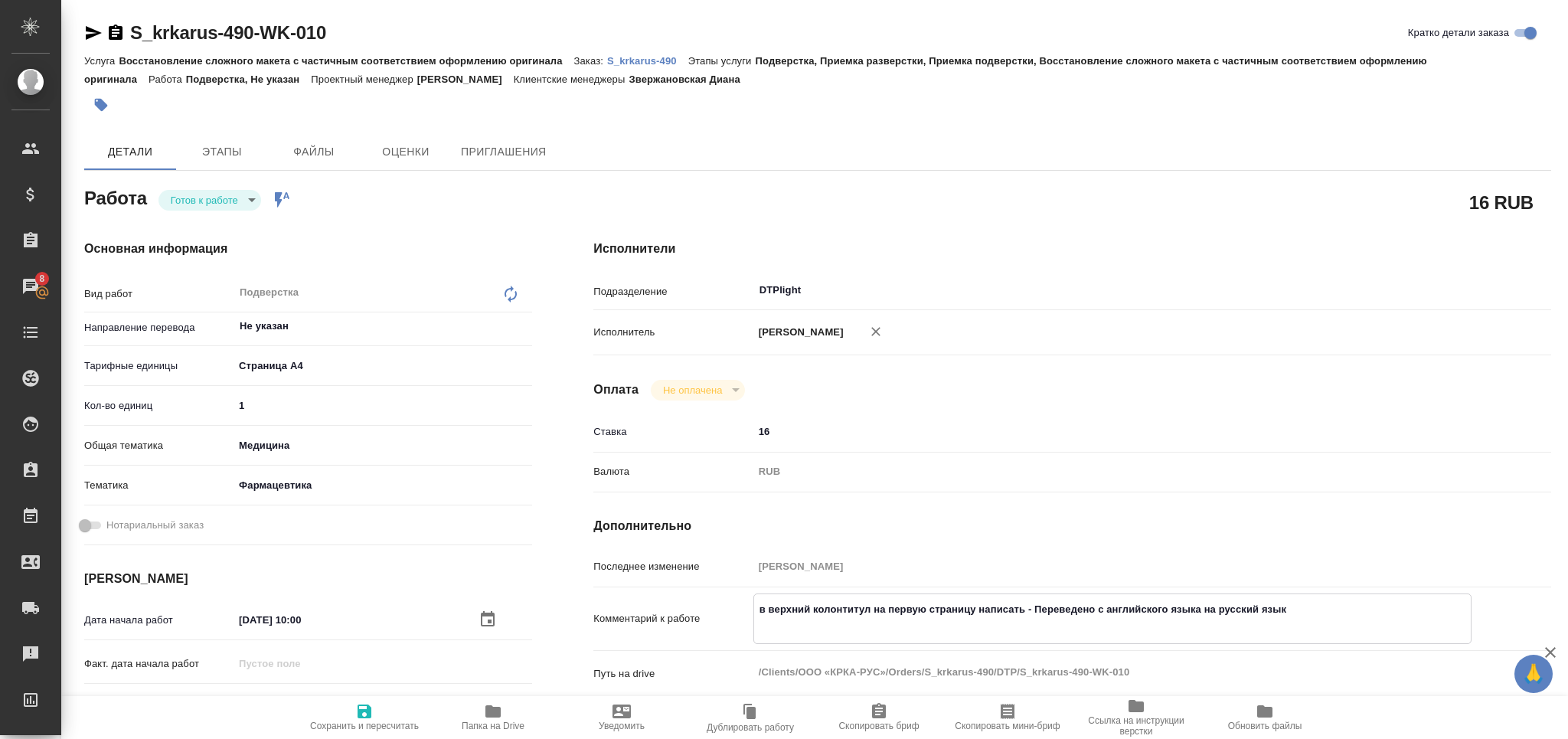
type textarea "x"
type textarea "в верхний колонтитул на первую страницу написать - Переведено с английского язы…"
type textarea "x"
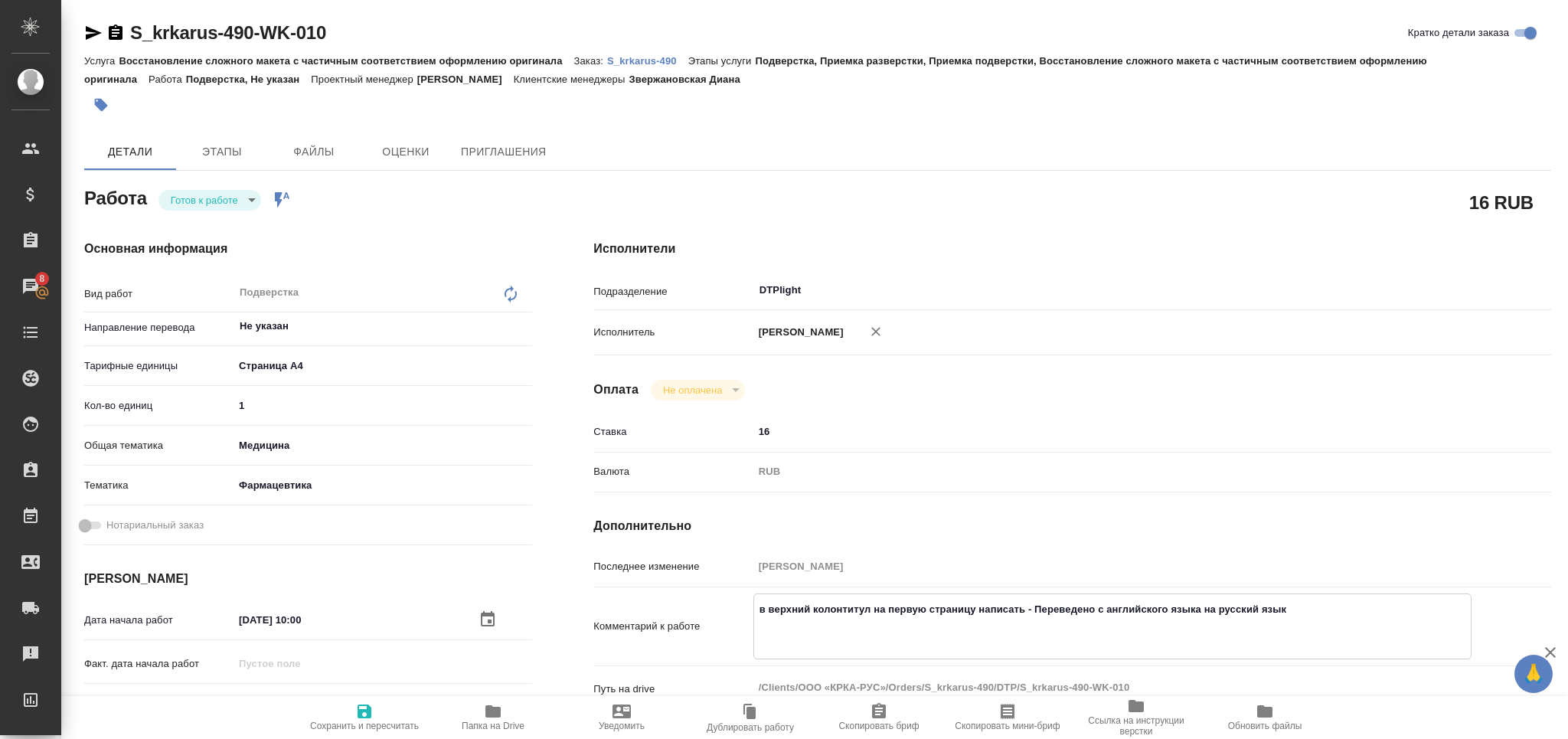
type textarea "x"
paste textarea "перевод в папке in"
type textarea "x"
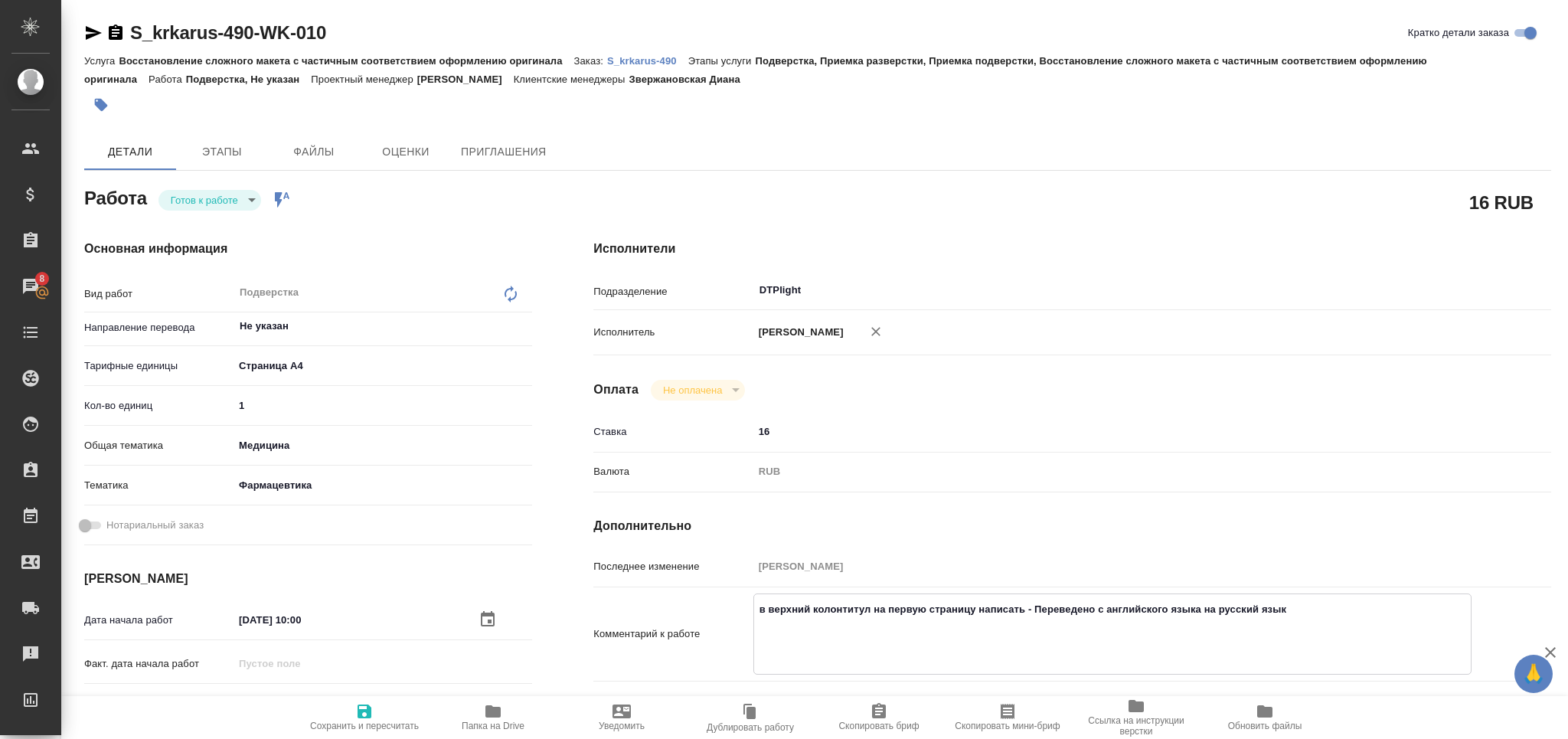
type textarea "в верхний колонтитул на первую страницу написать - Переведено с английского язы…"
type textarea "x"
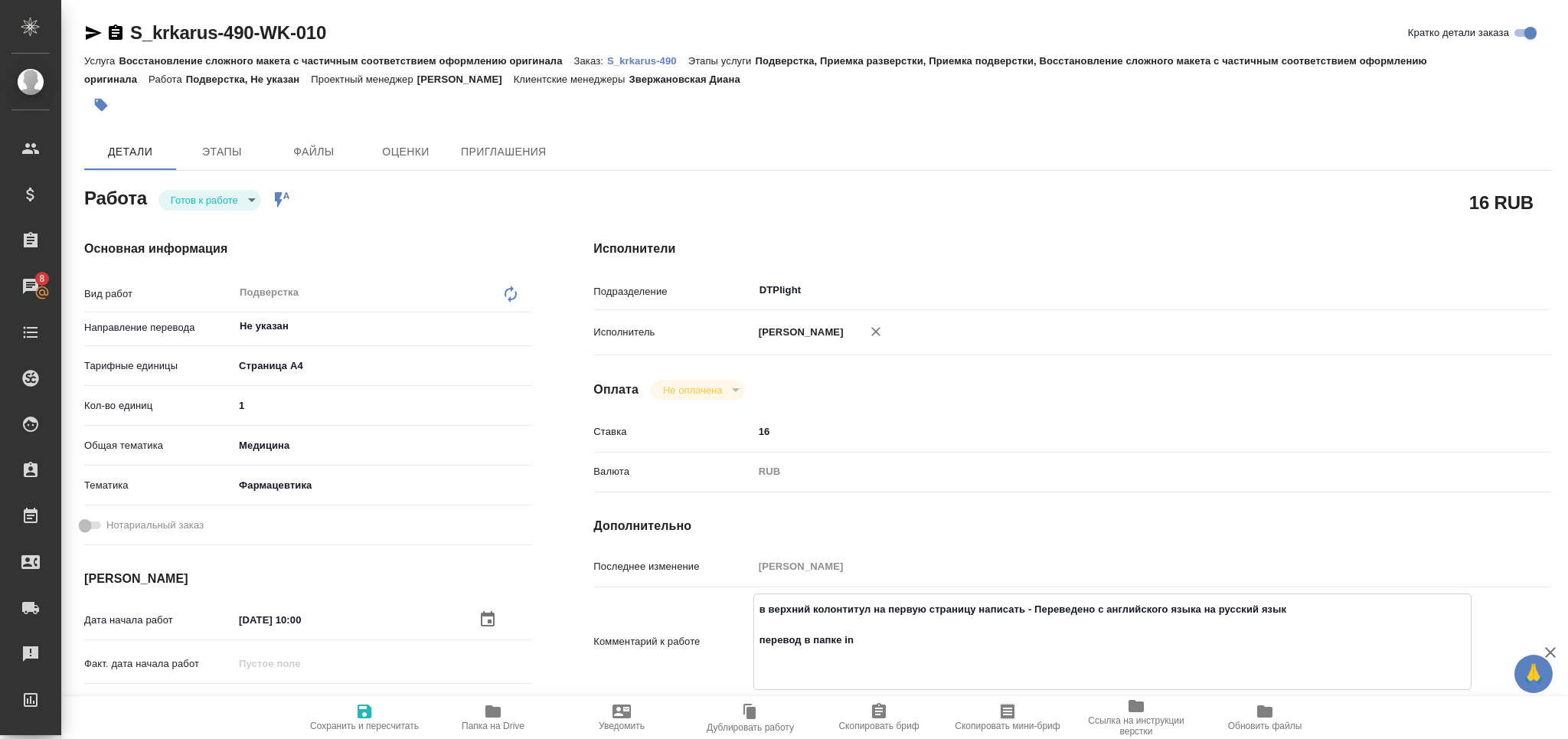
type textarea "в верхний колонтитул на первую страницу написать - Переведено с английского язы…"
type textarea "x"
click at [361, 724] on span "Сохранить и пересчитать" at bounding box center [365, 726] width 109 height 11
type textarea "x"
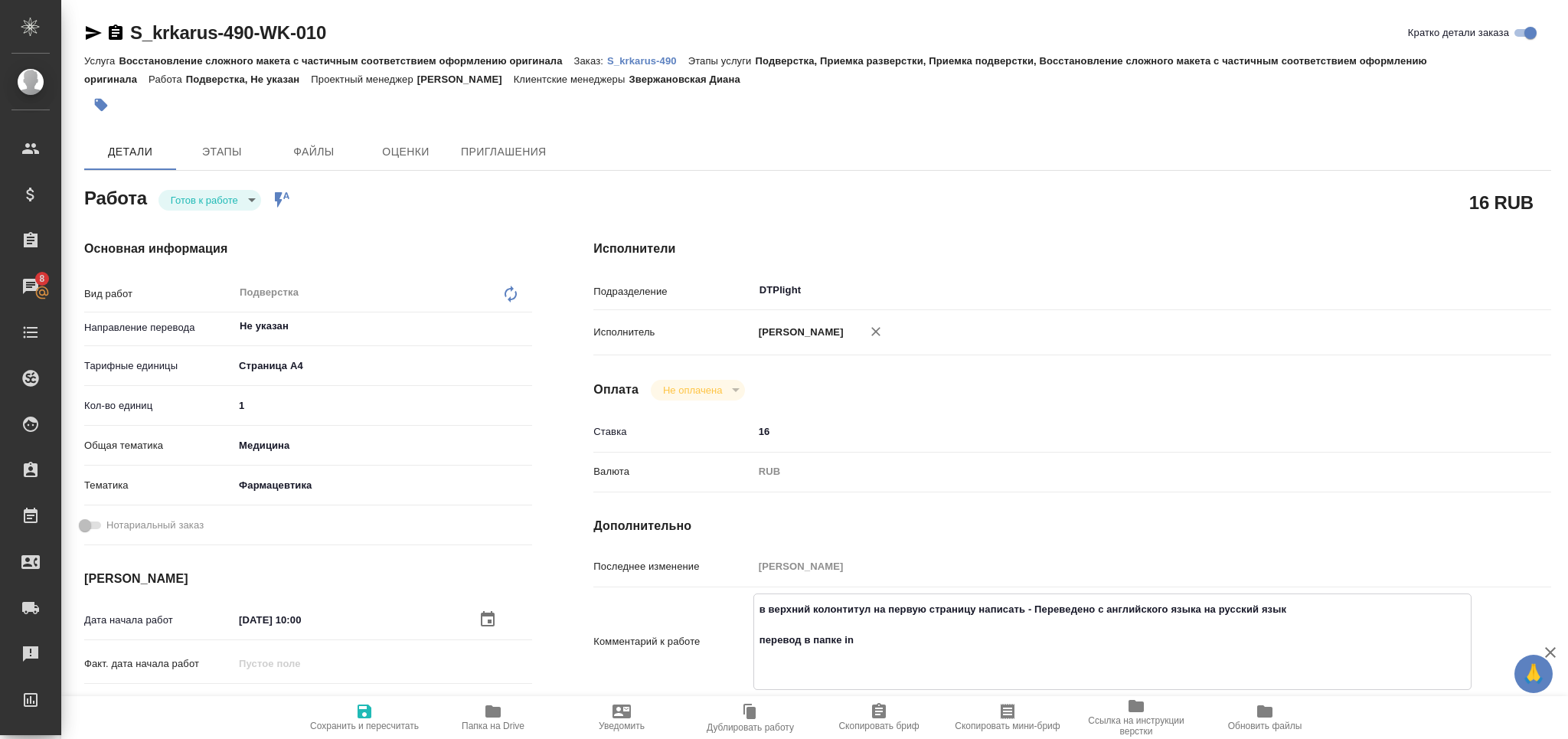
type textarea "x"
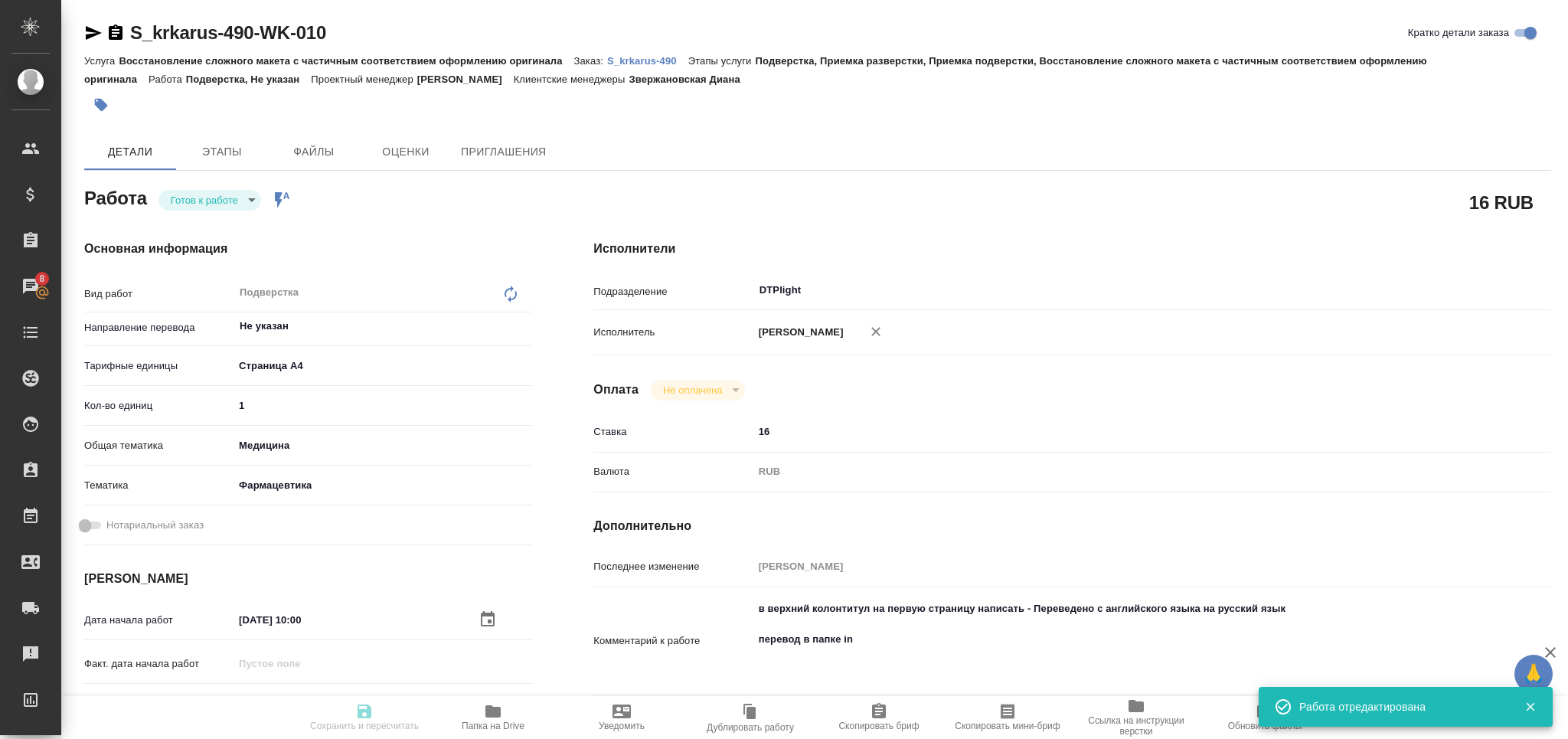
type textarea "x"
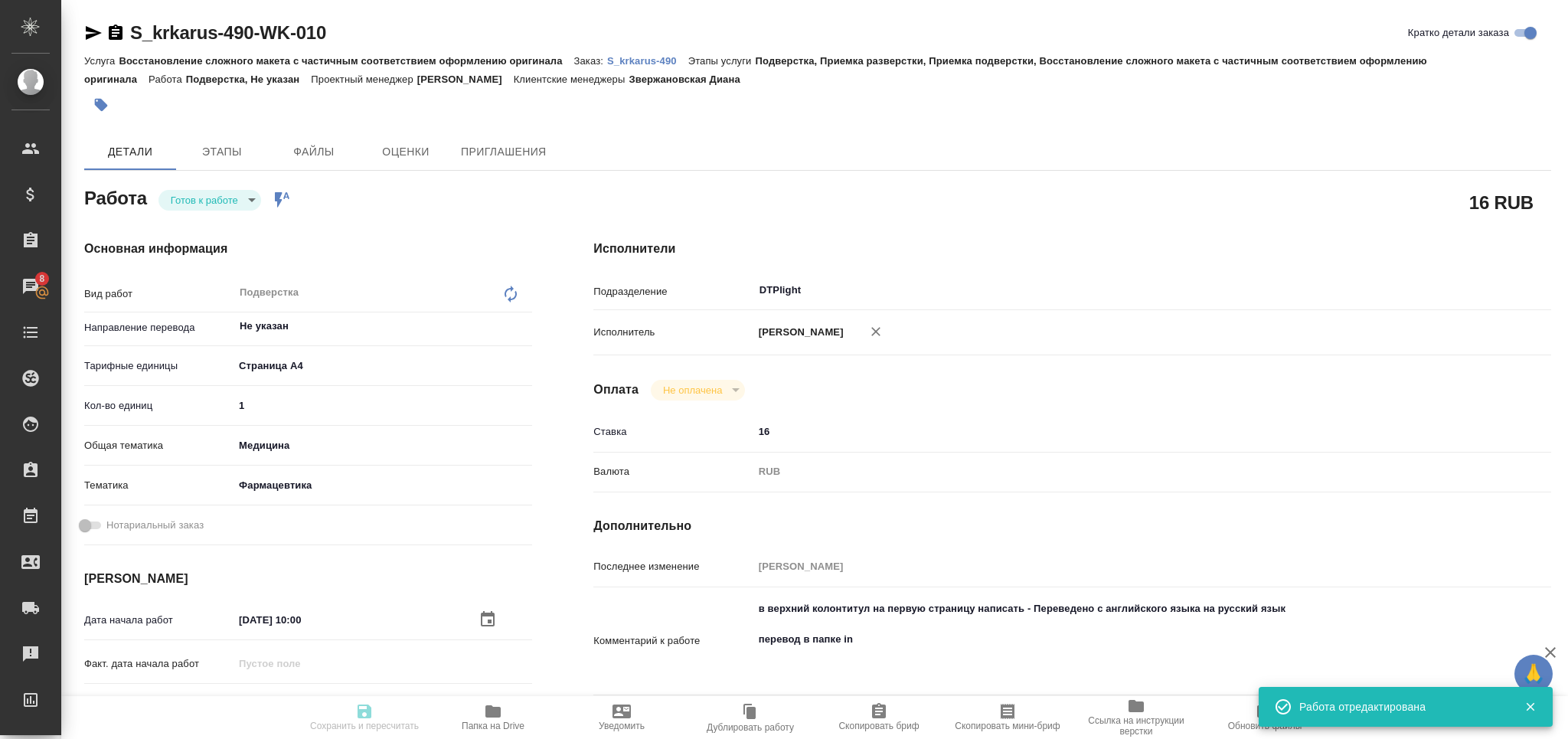
type textarea "x"
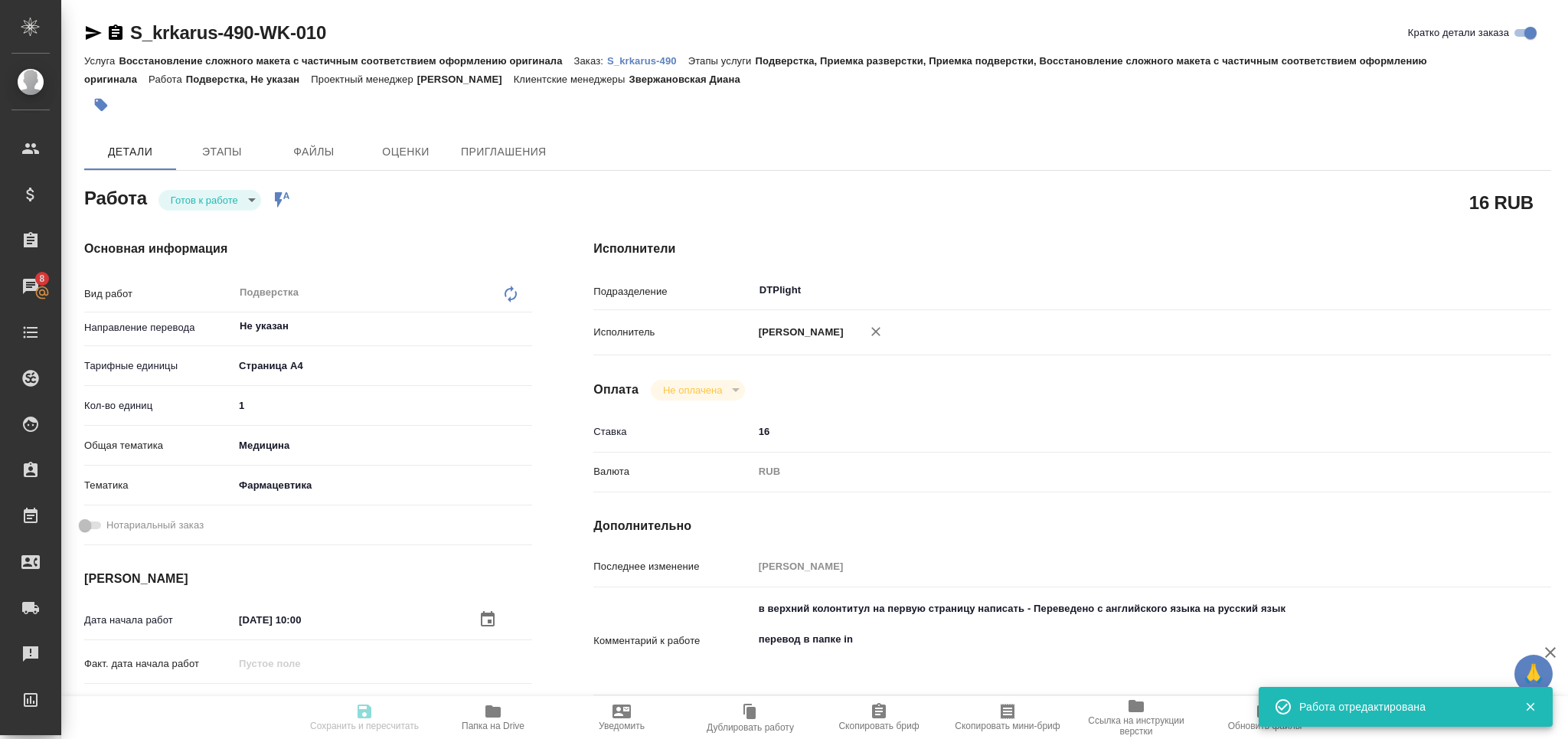
type input "readyForWork"
type textarea "Подверстка"
type textarea "x"
type input "Не указан"
type input "5f036ec4e16dec2d6b59c8ff"
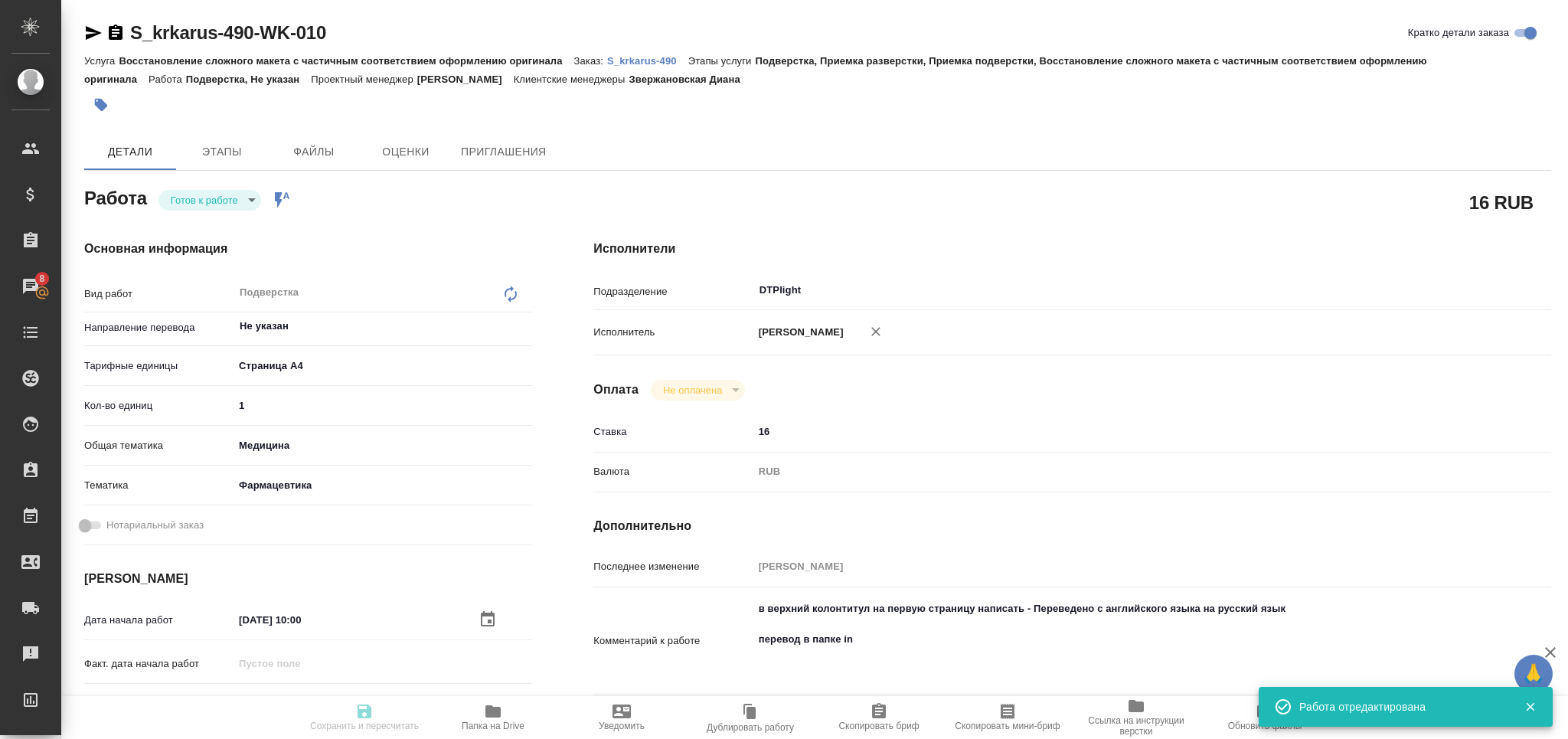
type input "1"
type input "med"
type input "6149832f2b7be24903fd7a82"
type input "10.09.2025 10:00"
type input "10.09.2025 14:00"
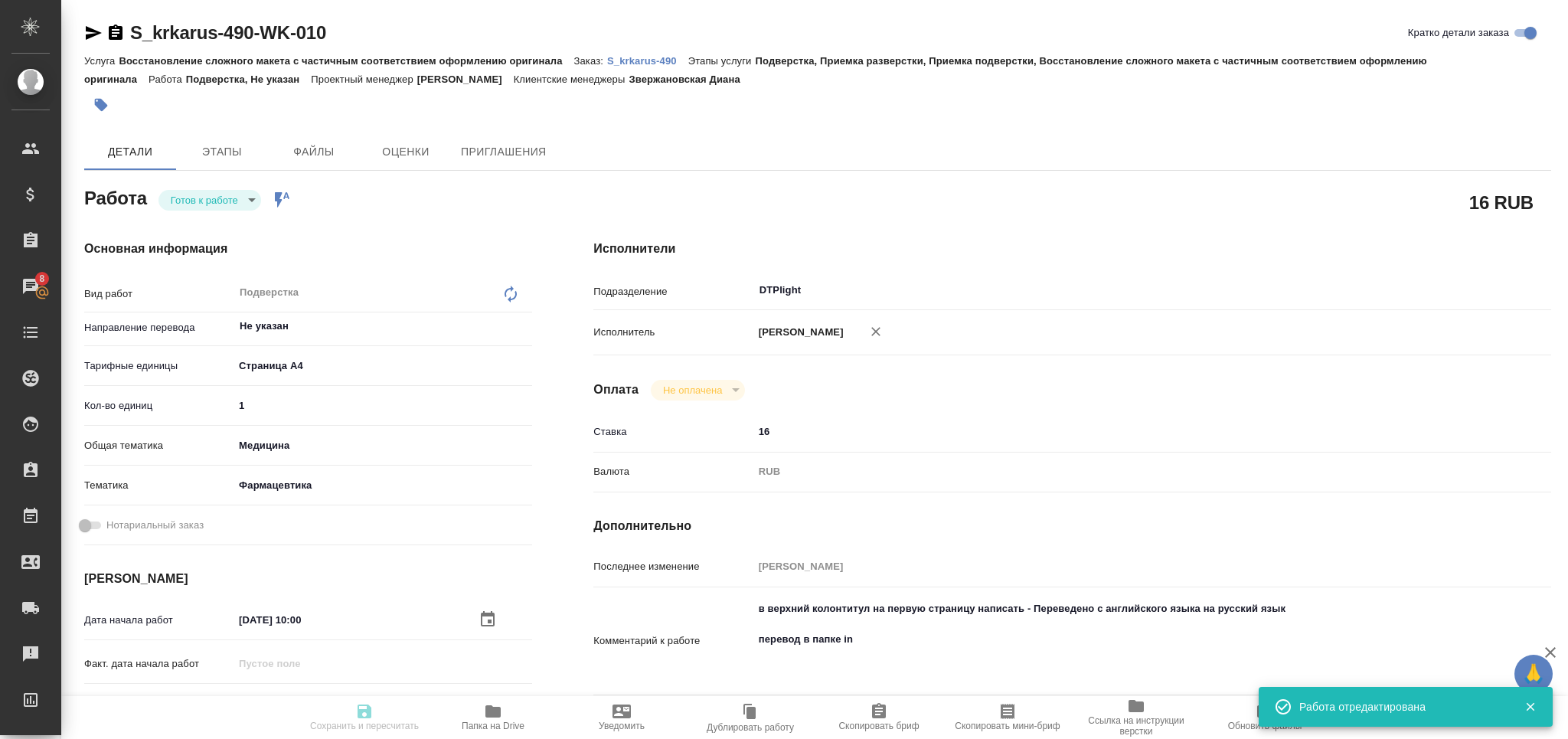
type input "10.09.2025 14:00"
type input "DTPlight"
type input "notPayed"
type input "16"
type input "RUB"
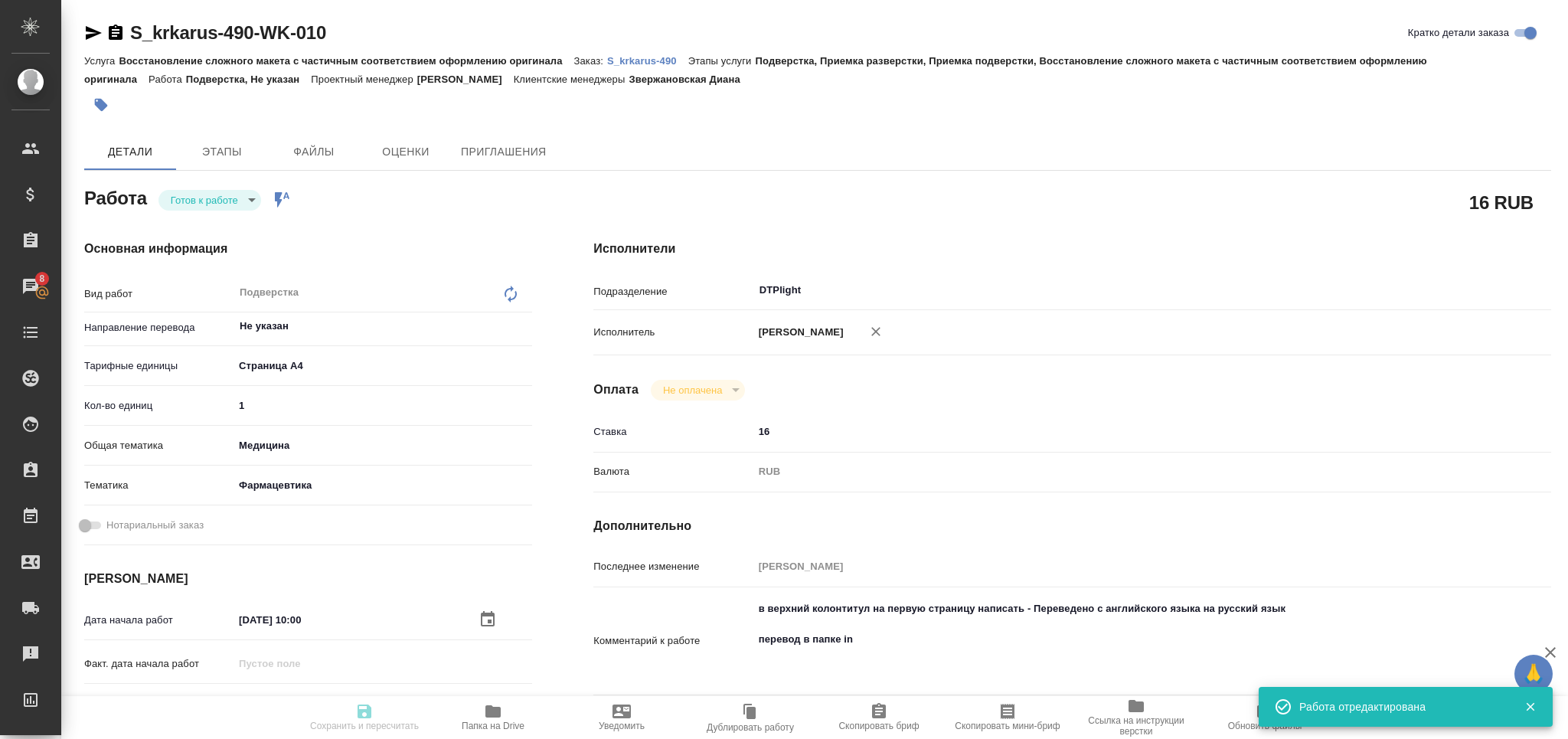
type input "[PERSON_NAME]"
type textarea "в верхний колонтитул на первую страницу написать - Переведено с английского язы…"
type textarea "x"
type textarea "/Clients/ООО «КРКА-РУС»/Orders/S_krkarus-490/DTP/S_krkarus-490-WK-010"
type textarea "x"
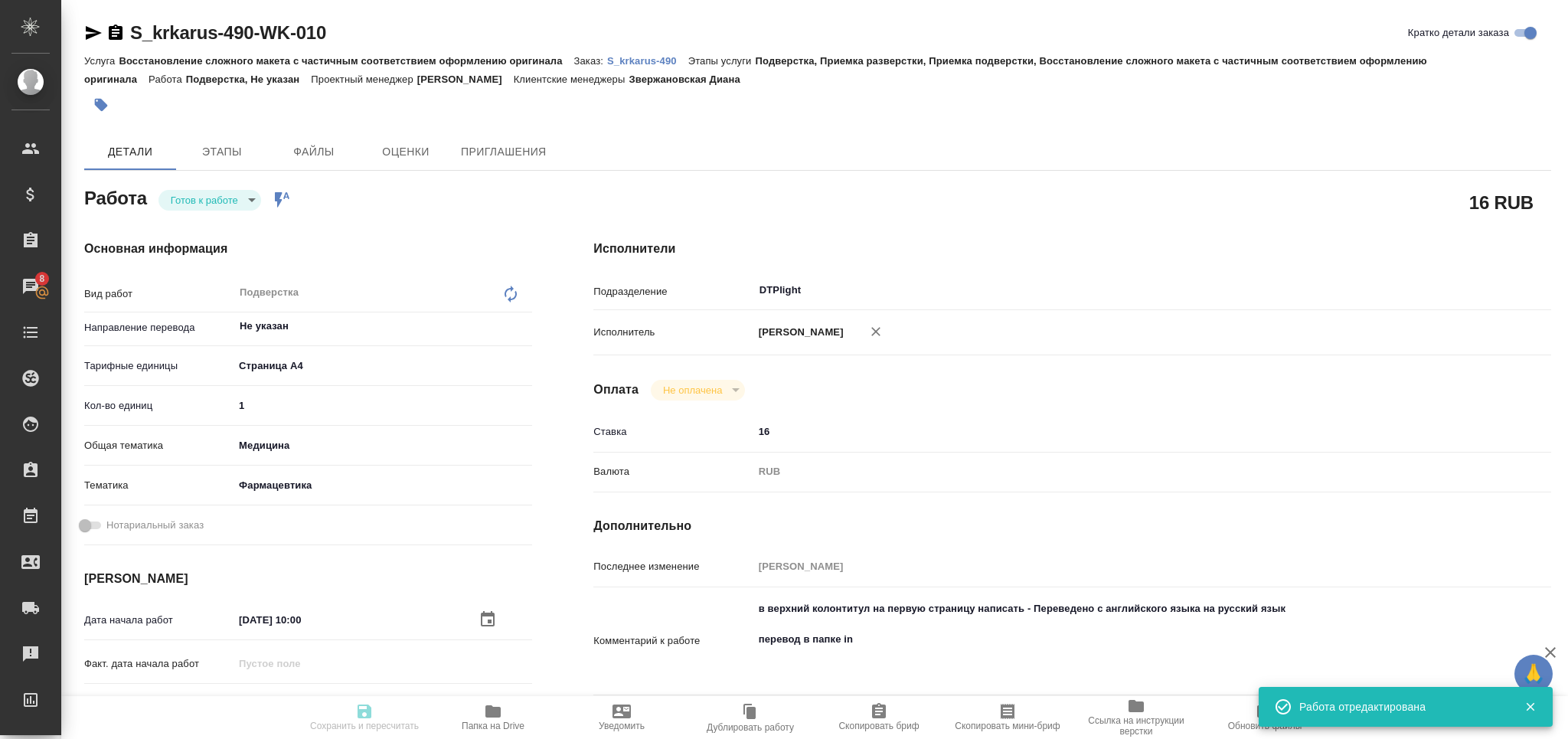
type input "S_krkarus-490"
type input "Восстановление сложного макета с частичным соответствием оформлению оригинала"
type input "Подверстка, Приемка разверстки, Приемка подверстки, Восстановление сложного мак…"
type input "Звержановская Диана"
type input "[PERSON_NAME]"
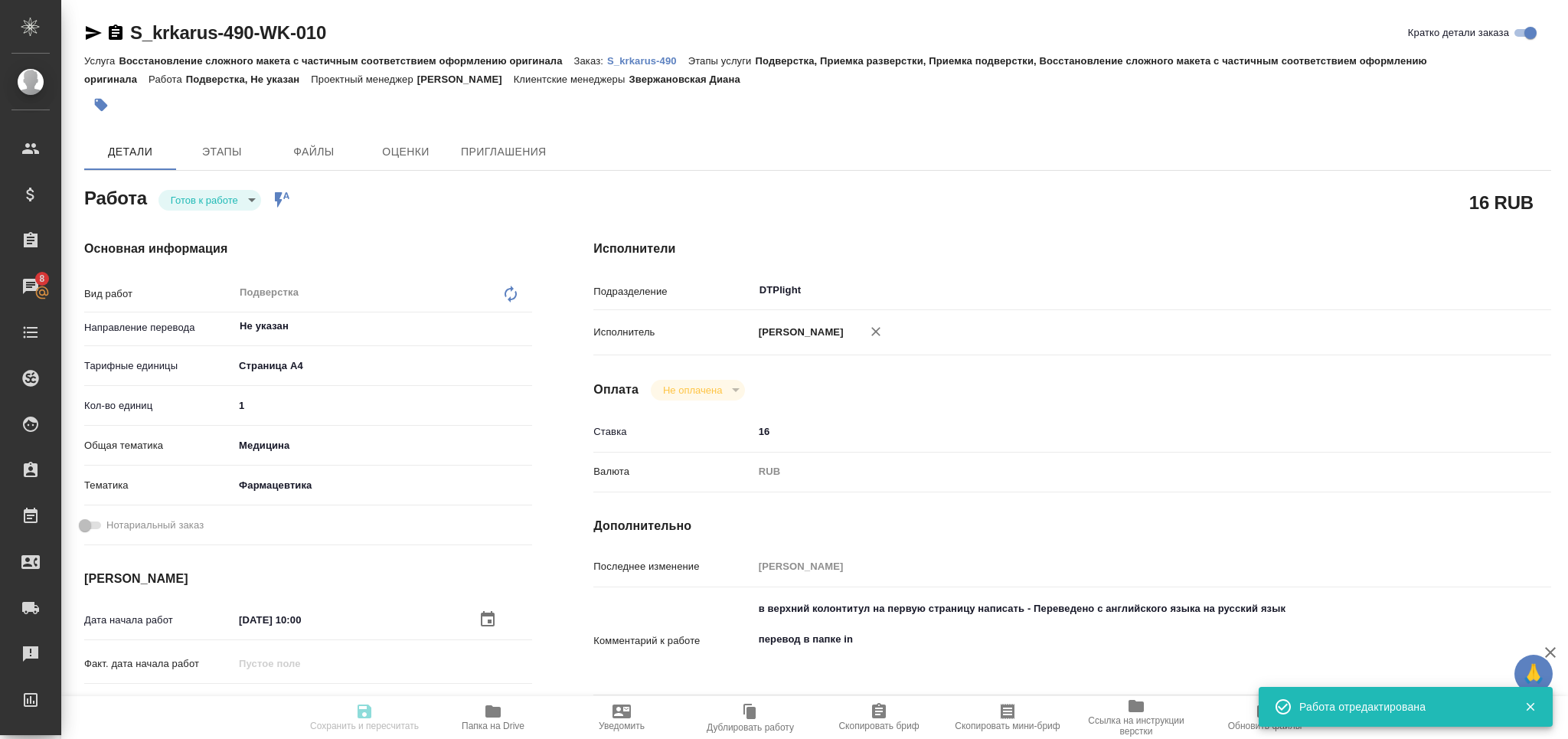
type input "/Clients/ООО «КРКА-РУС»/Orders/S_krkarus-490"
type textarea "x"
type textarea "КРКА Перинева® (Периндоприл), таблетки, 2 мг, 4 мг, 8 мг (ЕАЭС)"
type textarea "x"
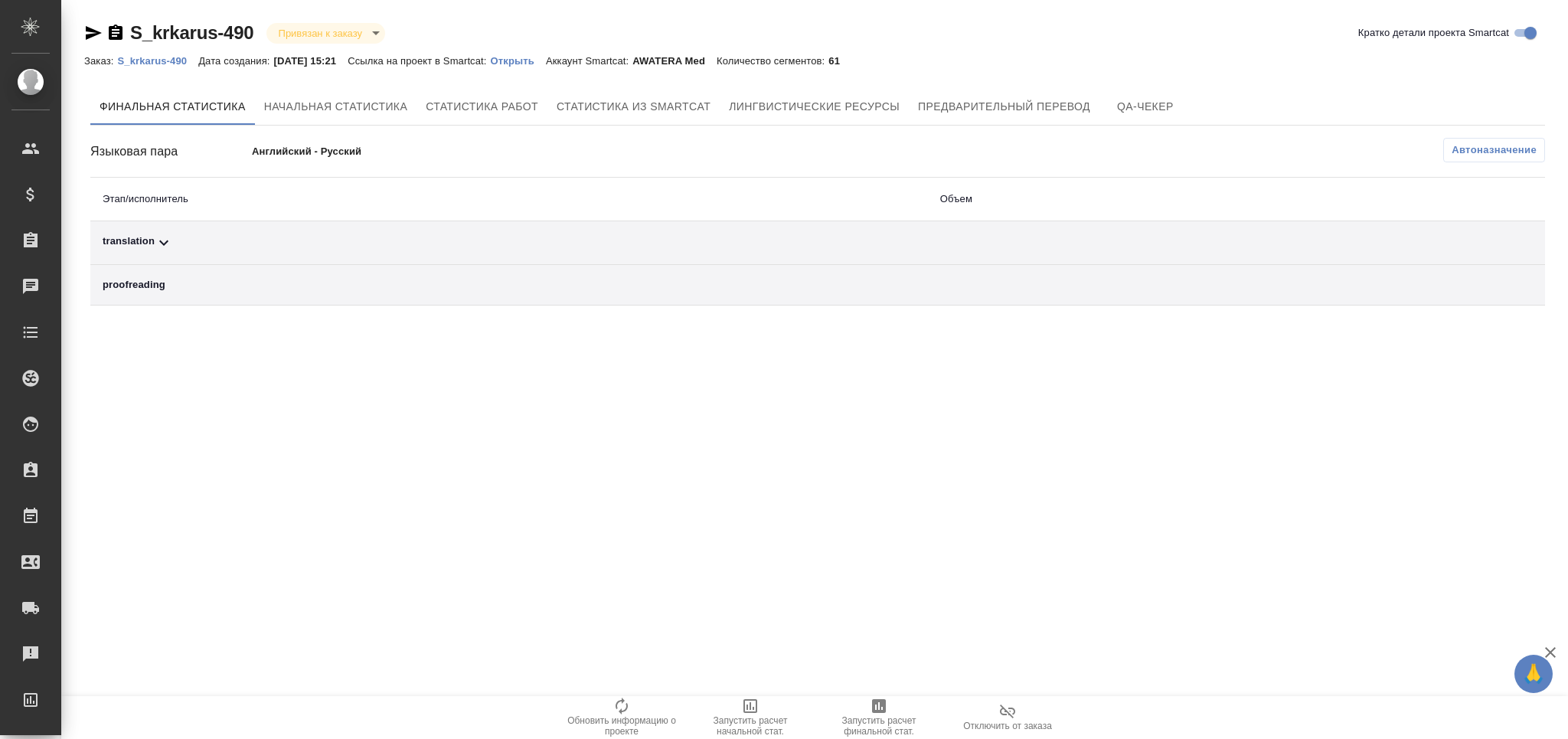
click at [1489, 147] on span "Автоназначение" at bounding box center [1494, 150] width 85 height 15
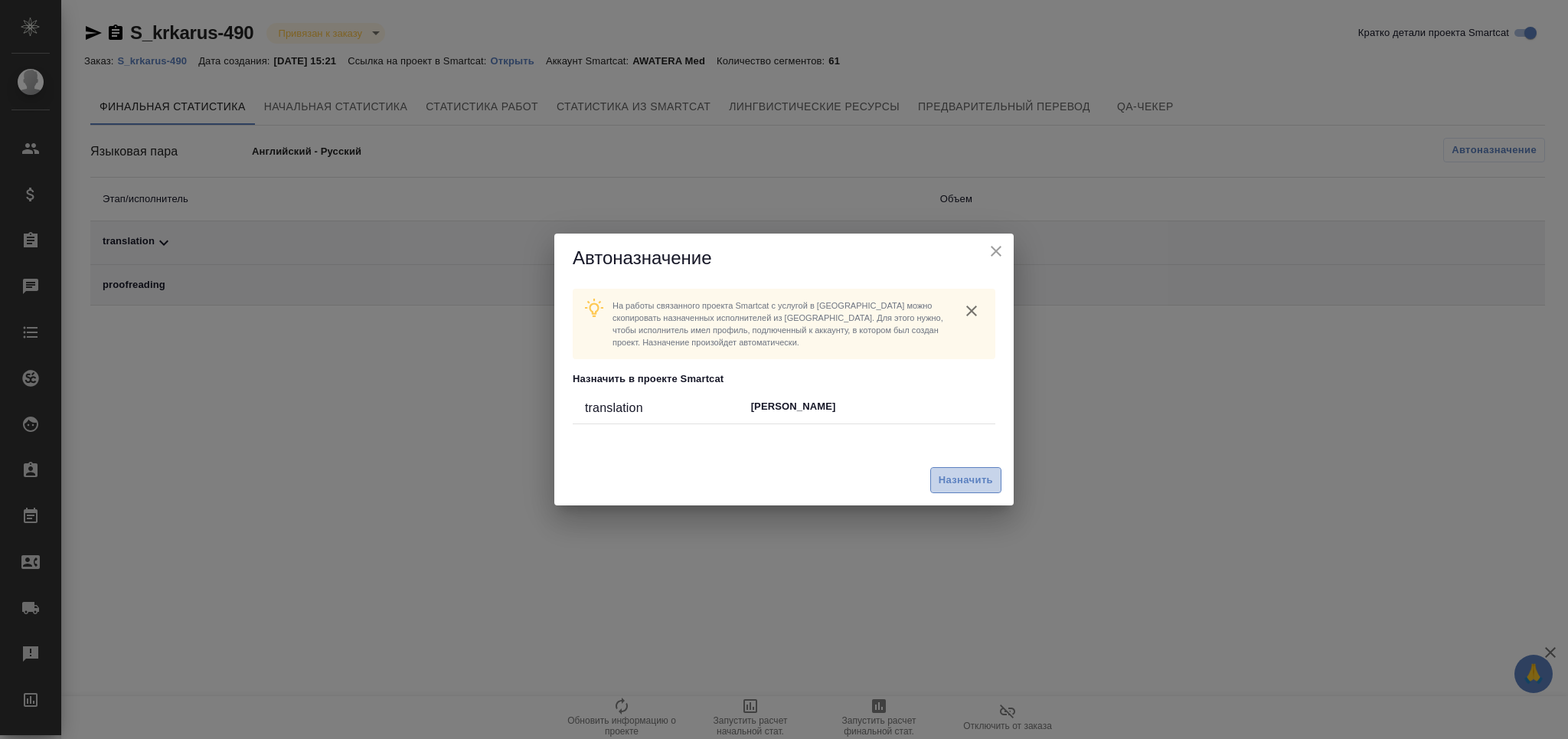
click at [961, 490] on button "Назначить" at bounding box center [966, 480] width 71 height 27
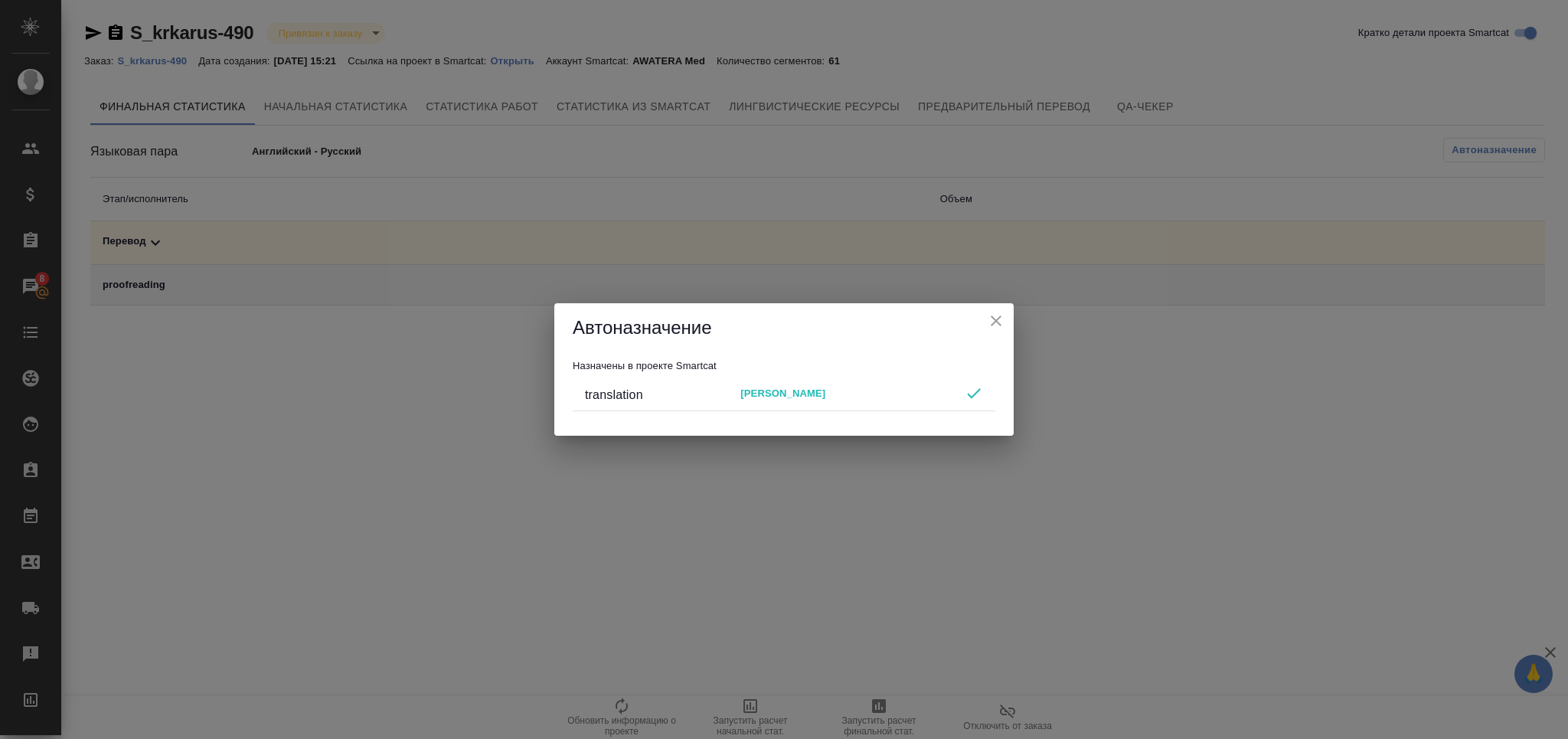
click at [997, 319] on icon "close" at bounding box center [996, 321] width 11 height 11
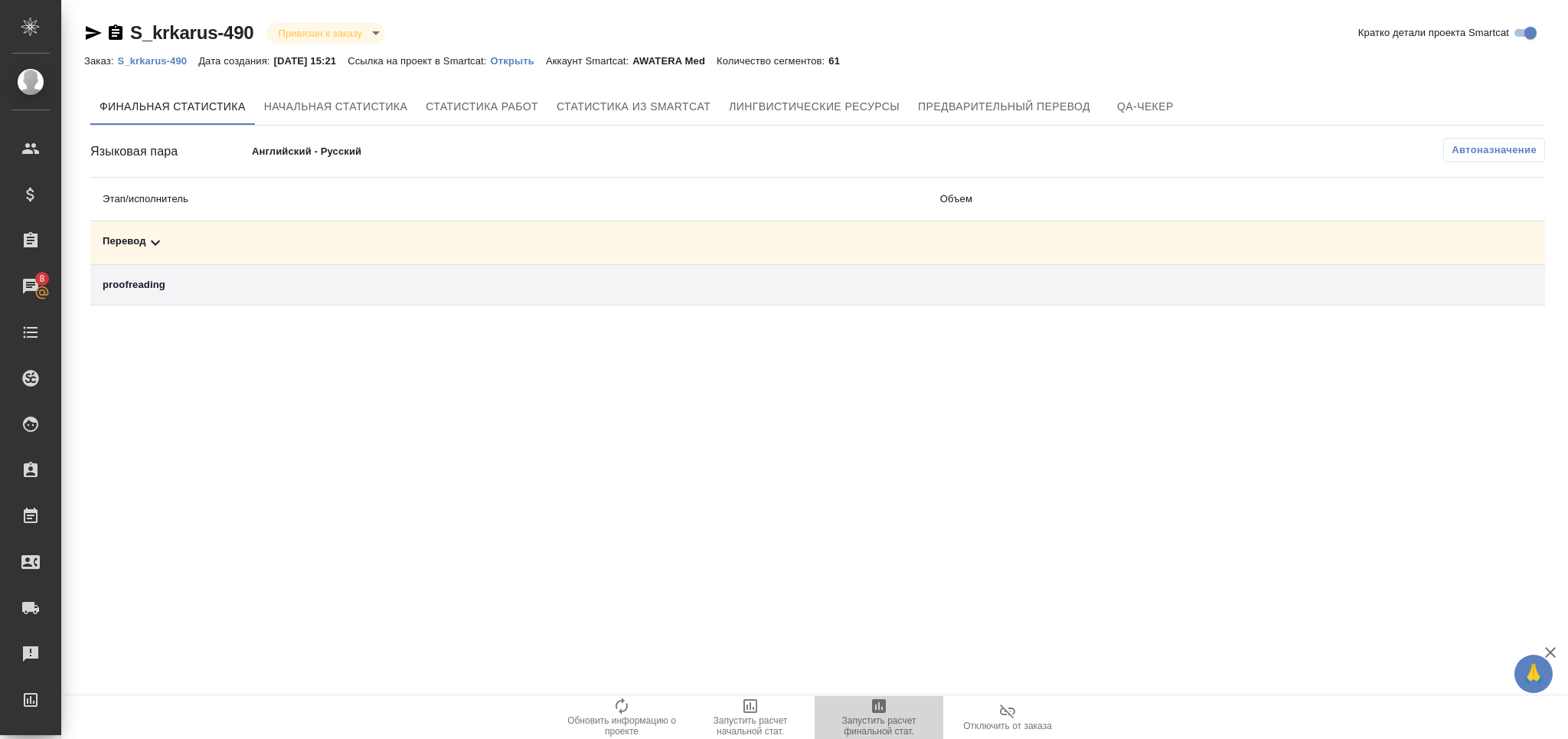
click at [878, 730] on span "Запустить расчет финальной стат." at bounding box center [879, 726] width 111 height 21
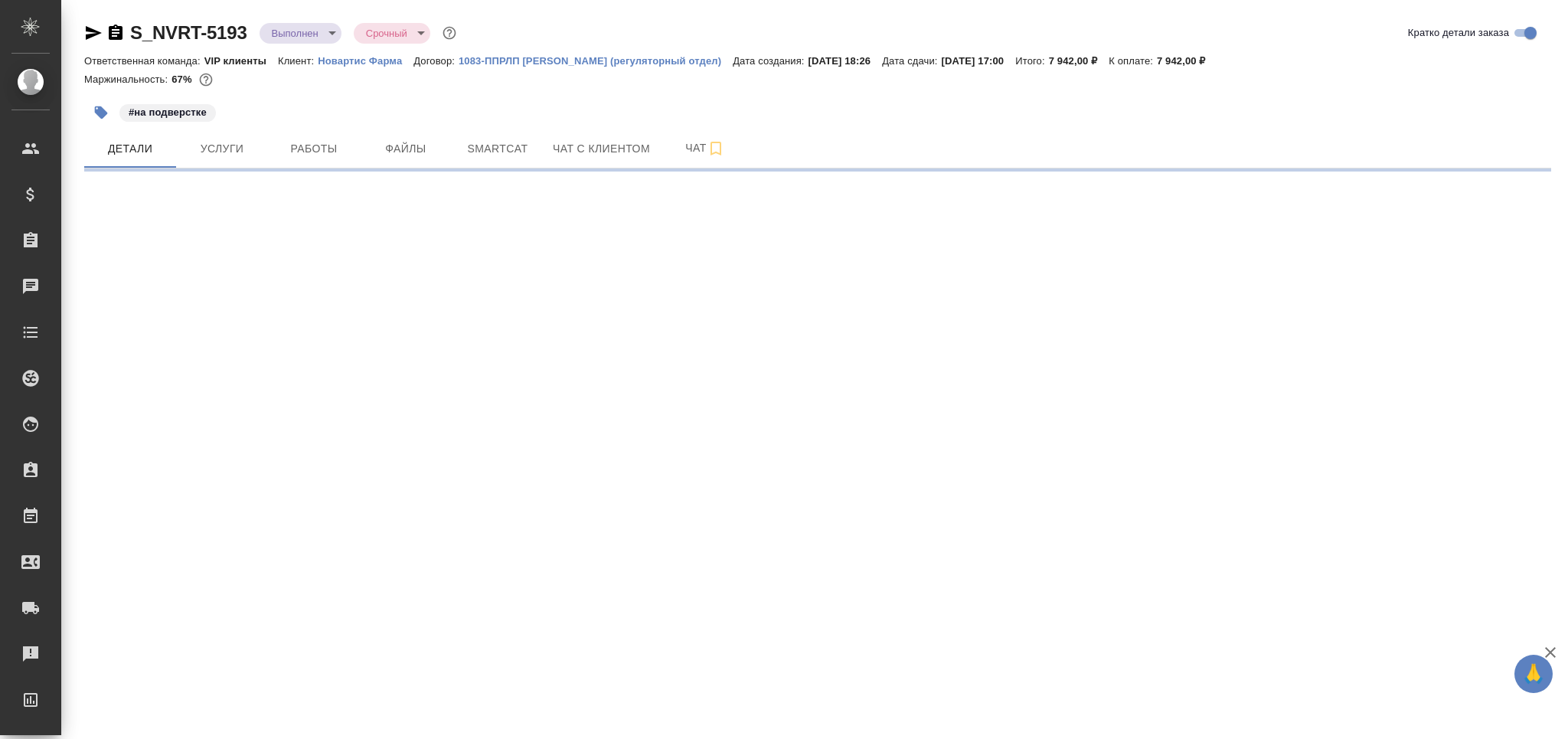
select select "RU"
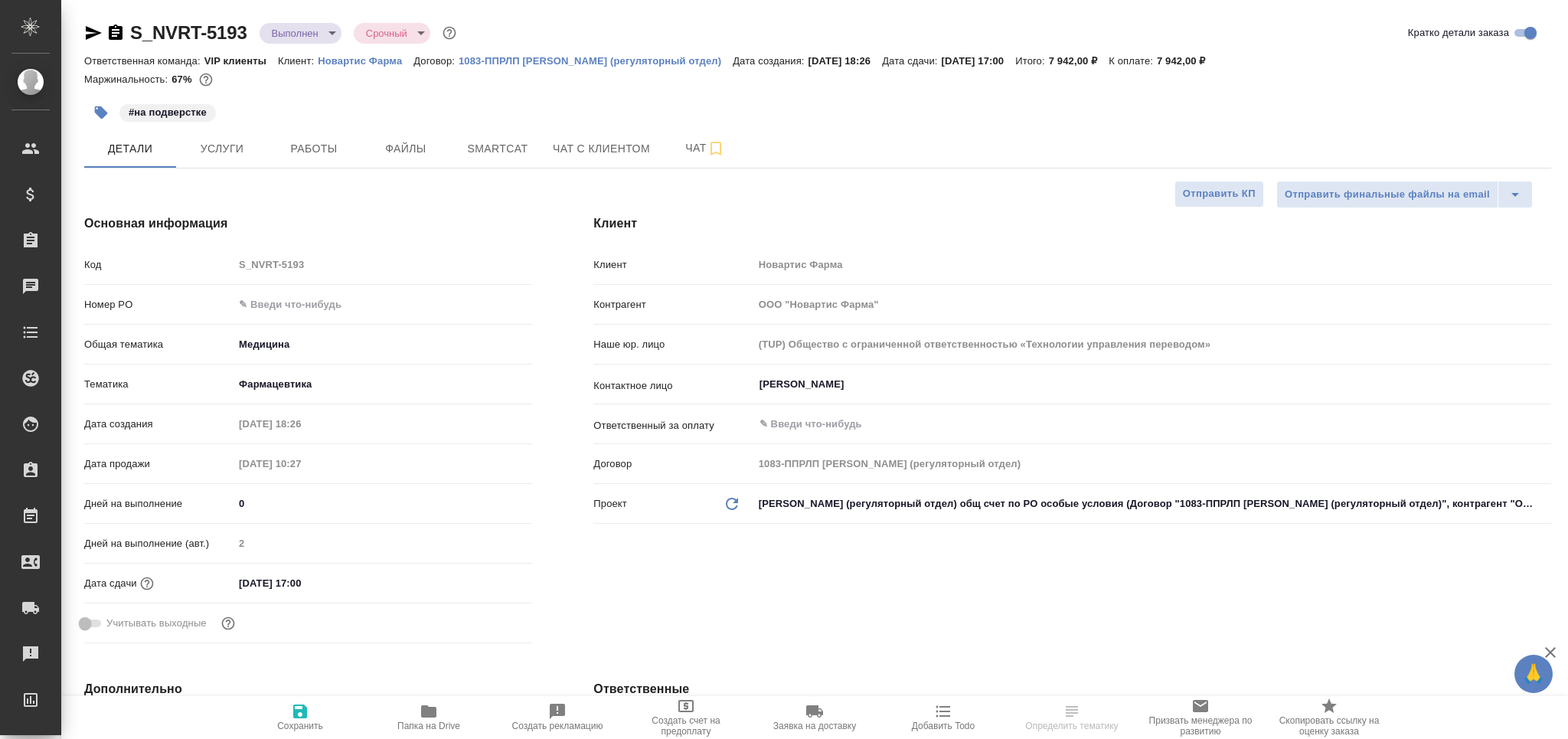
type textarea "x"
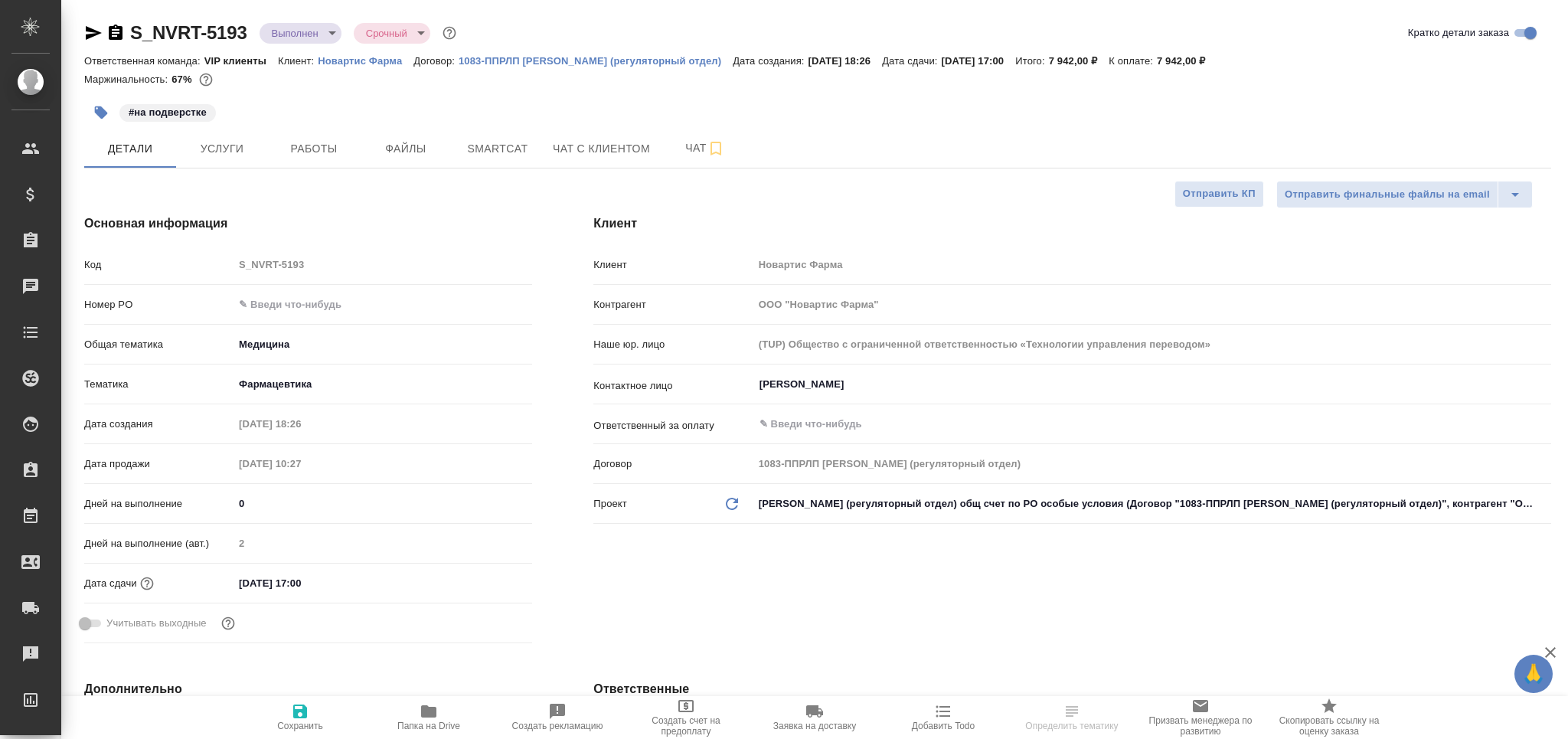
type textarea "x"
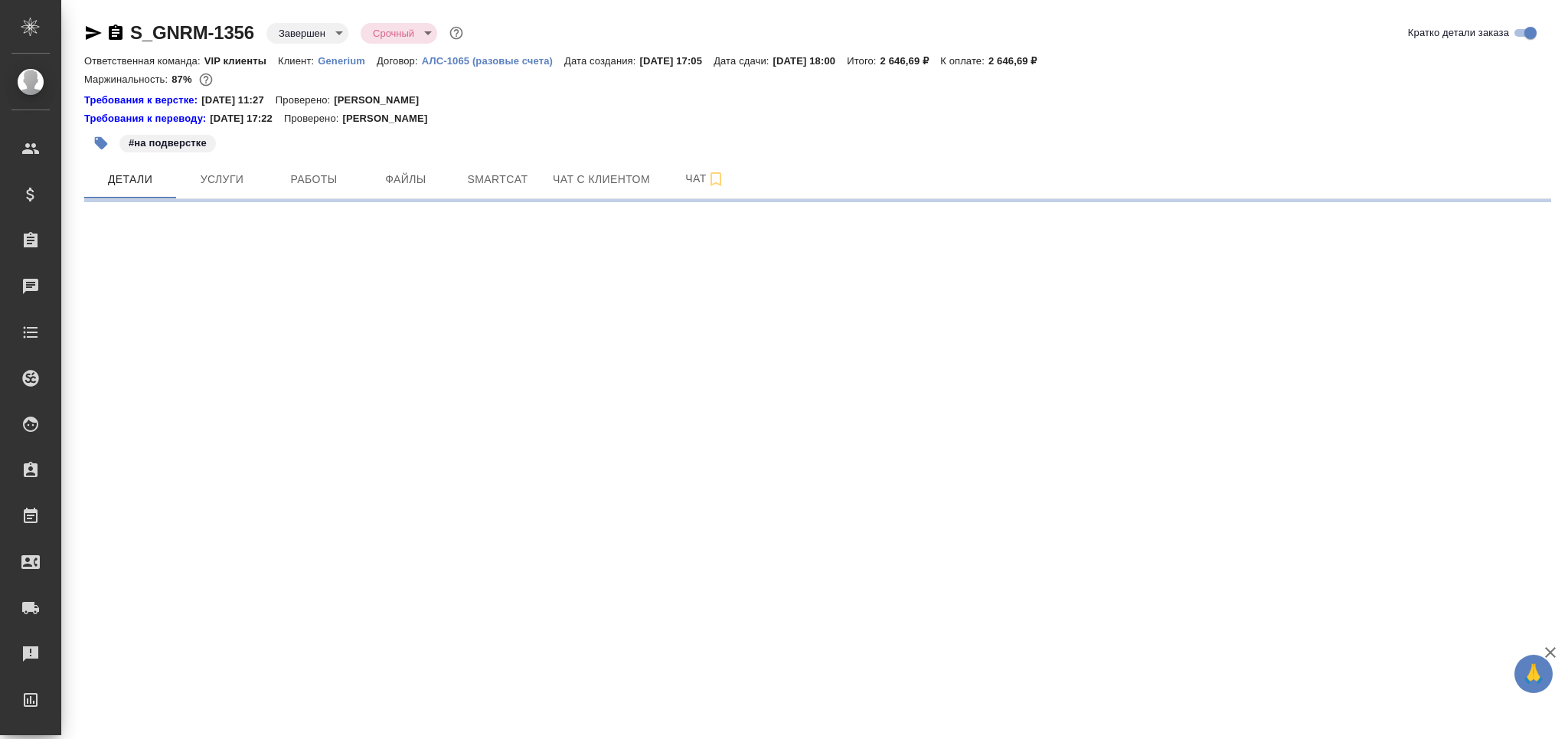
select select "RU"
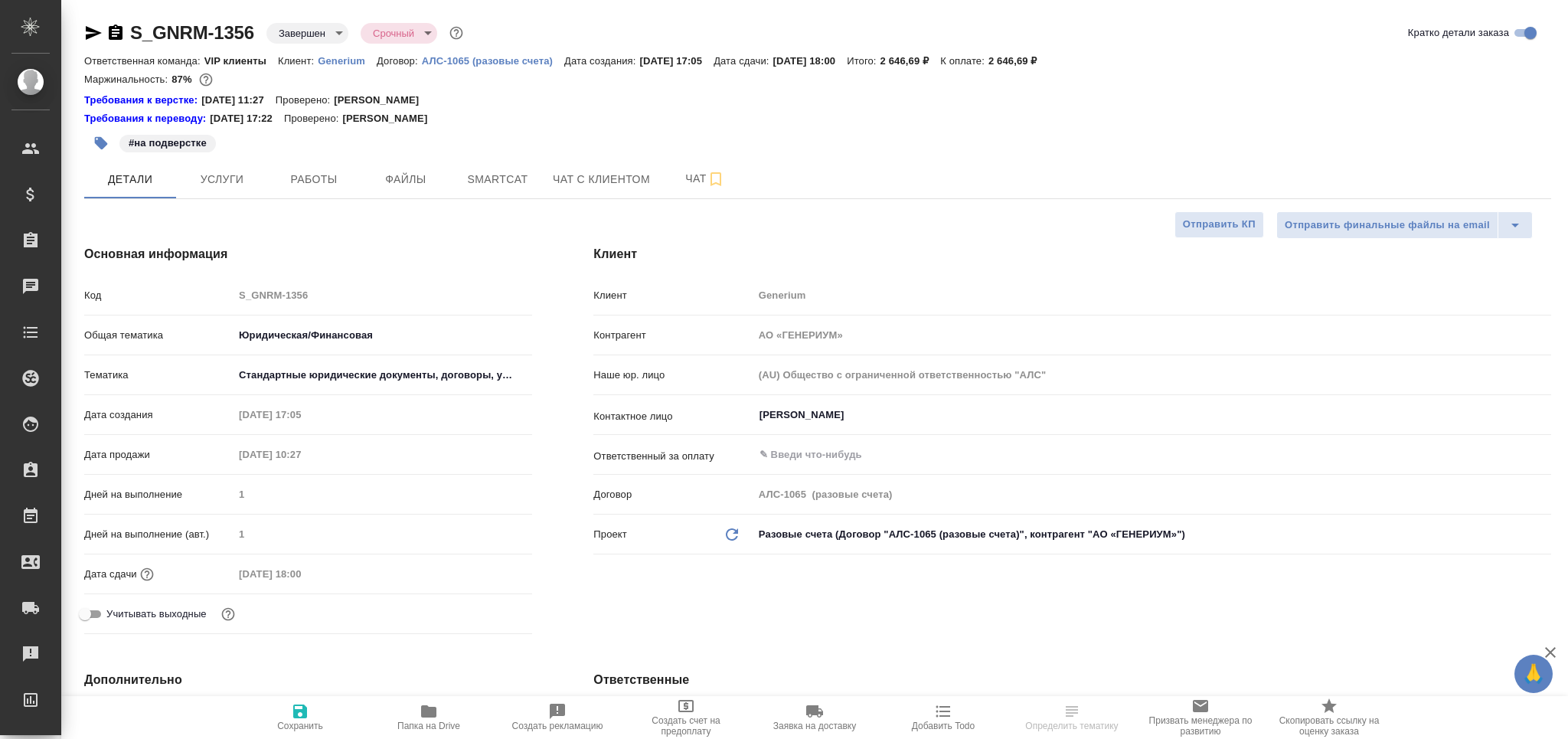
type textarea "x"
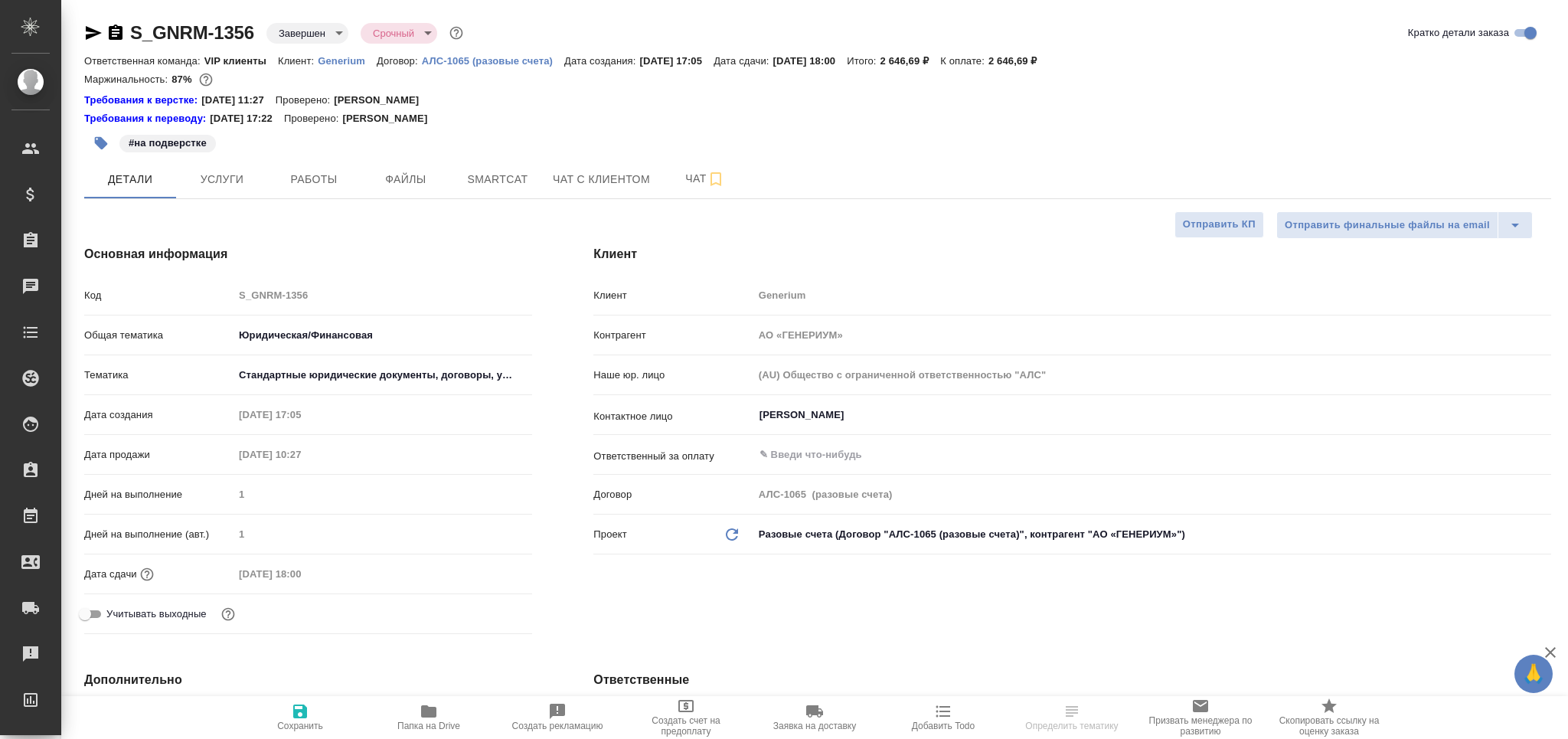
type textarea "x"
click at [313, 177] on span "Работы" at bounding box center [314, 179] width 73 height 19
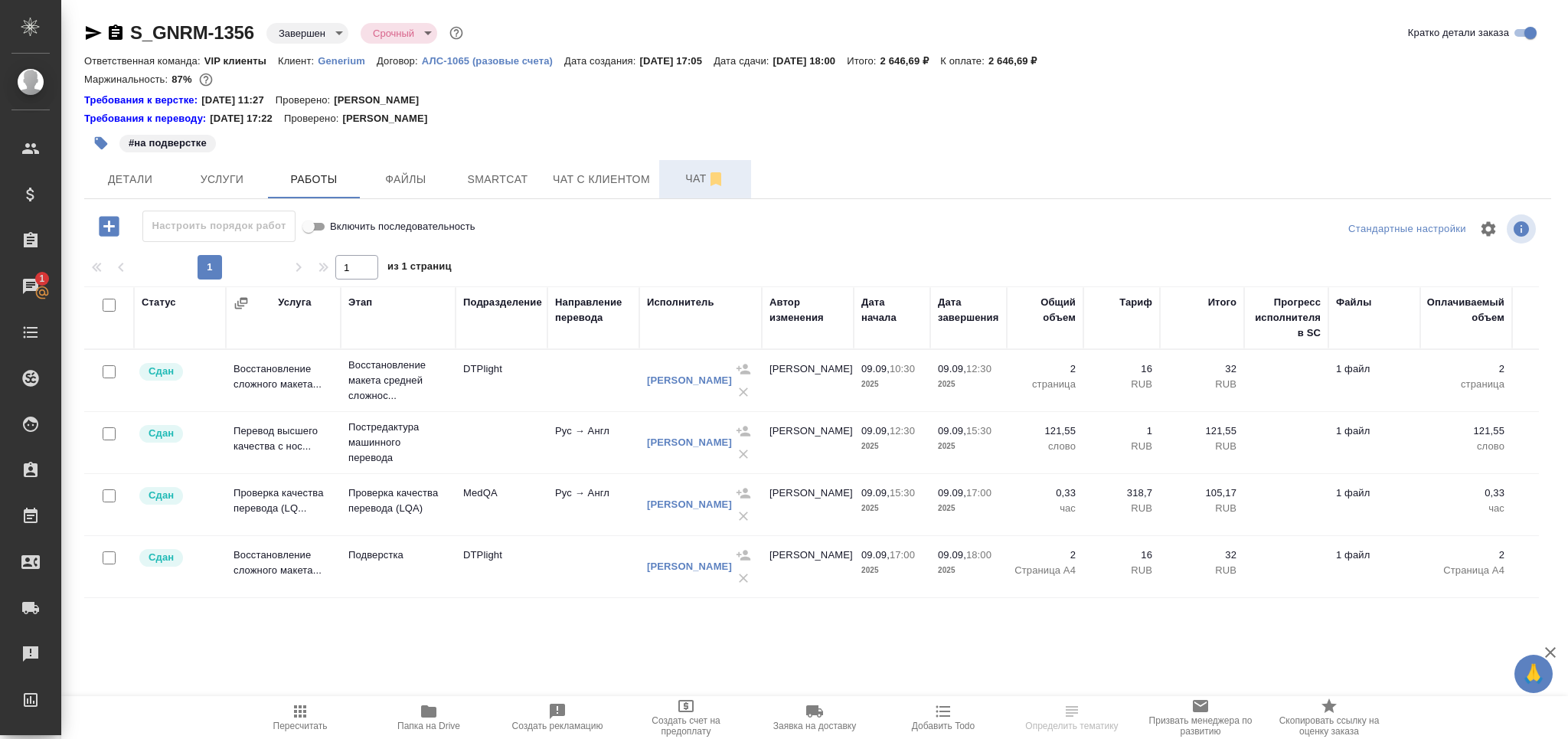
click at [685, 187] on span "Чат" at bounding box center [706, 178] width 73 height 19
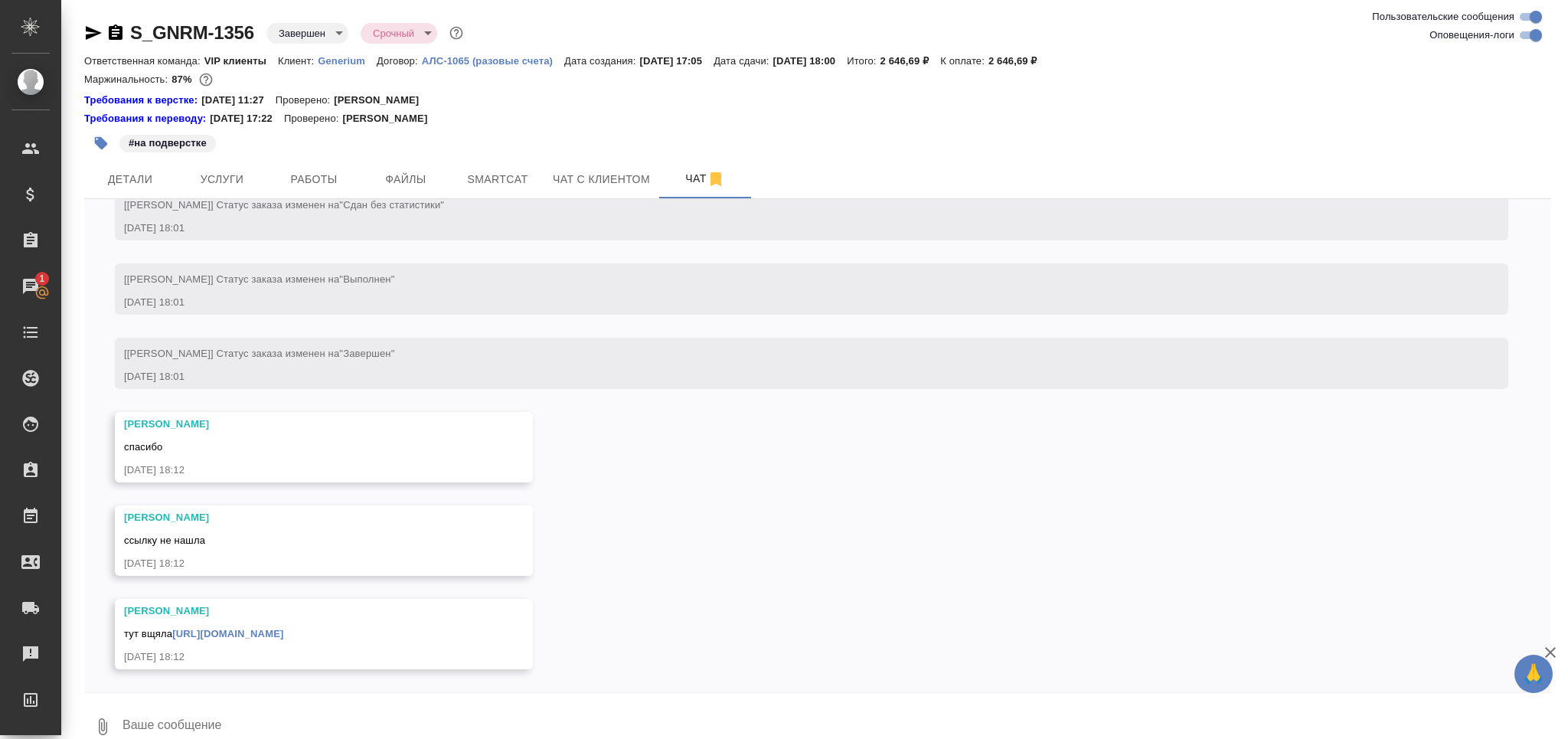
scroll to position [9867, 0]
click at [322, 184] on span "Работы" at bounding box center [314, 179] width 73 height 19
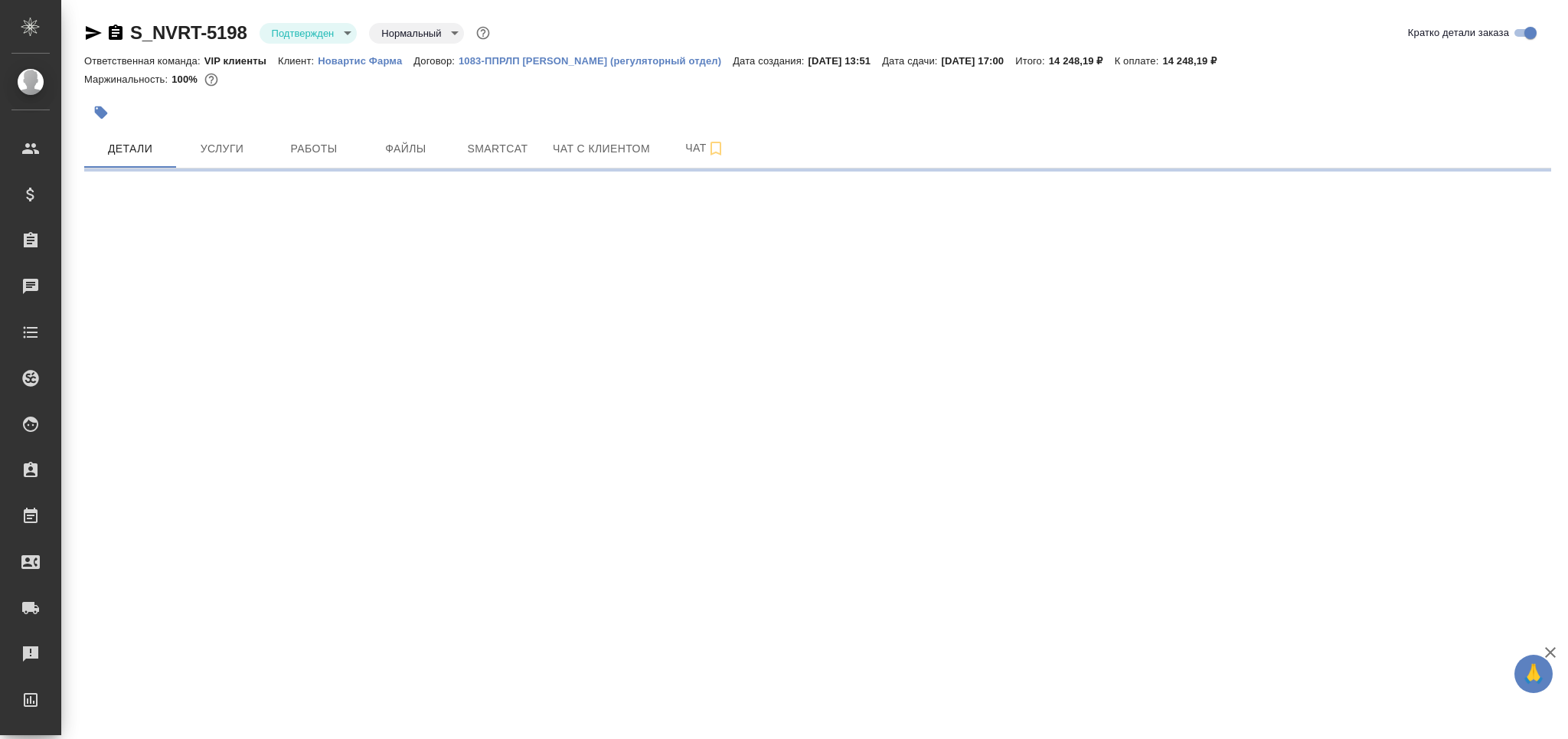
select select "RU"
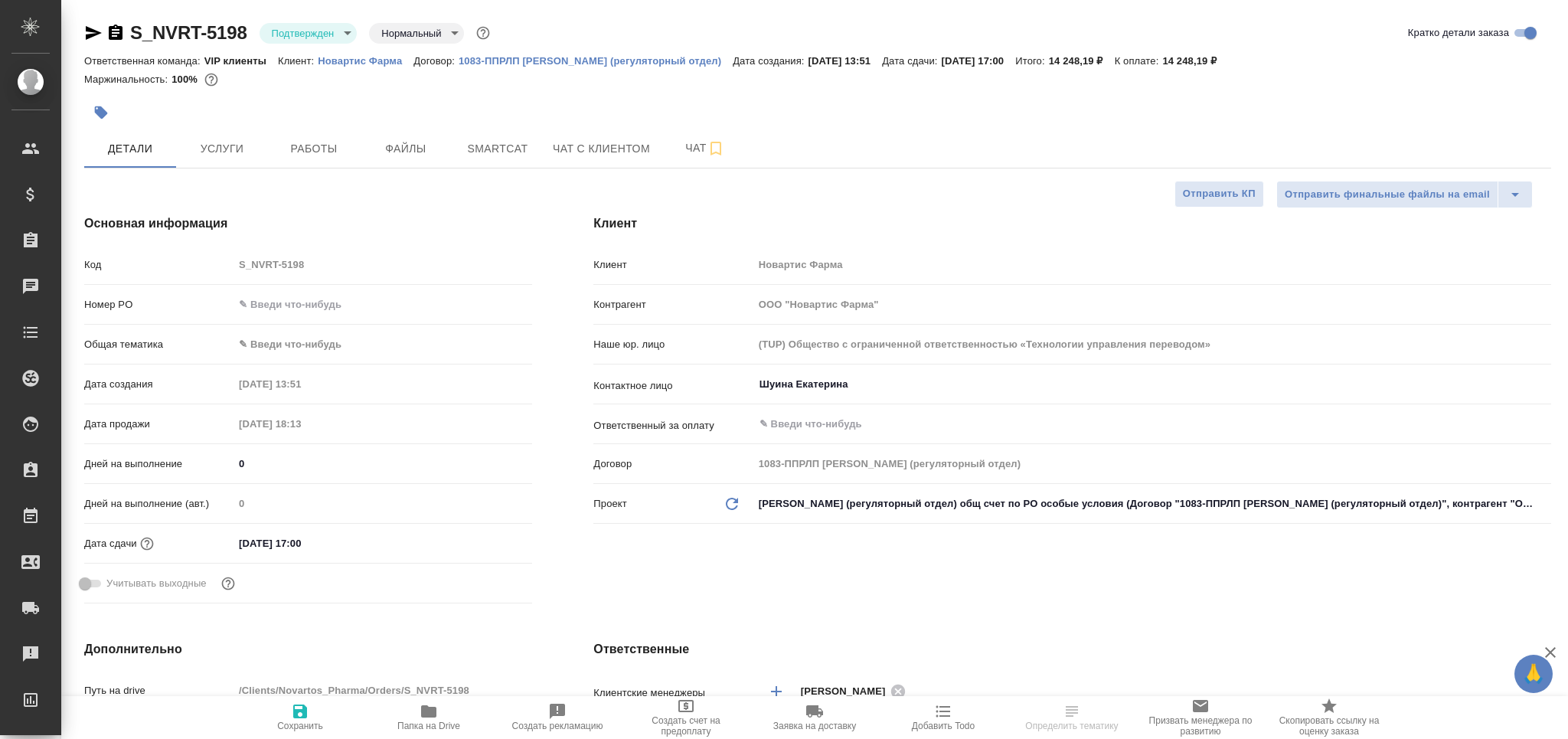
type textarea "x"
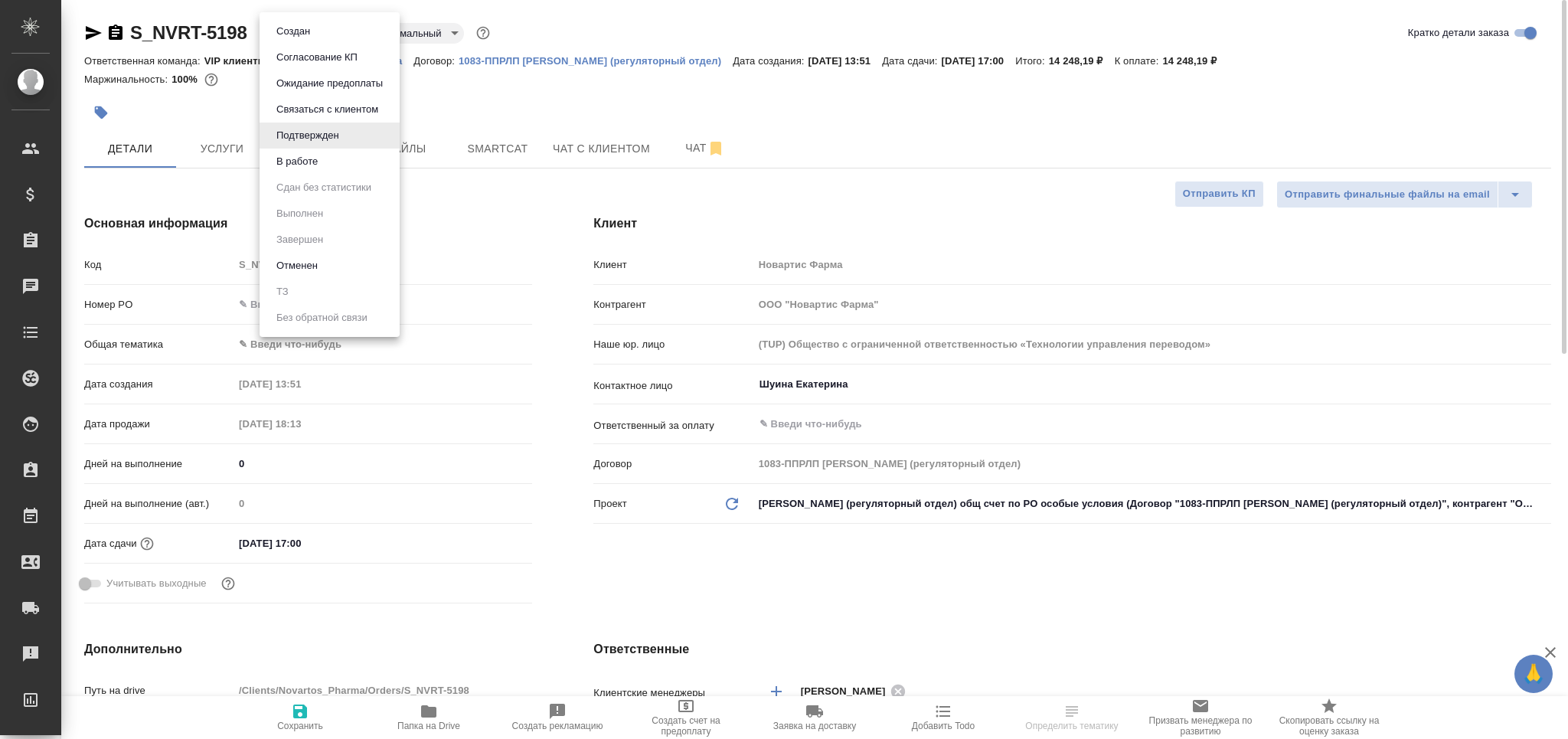
click at [302, 29] on body "🙏 .cls-1 fill:#fff; AWATERA Grabko Mariya Клиенты Спецификации Заказы Чаты Todo…" at bounding box center [784, 369] width 1568 height 739
click at [308, 160] on button "В работе" at bounding box center [297, 161] width 51 height 17
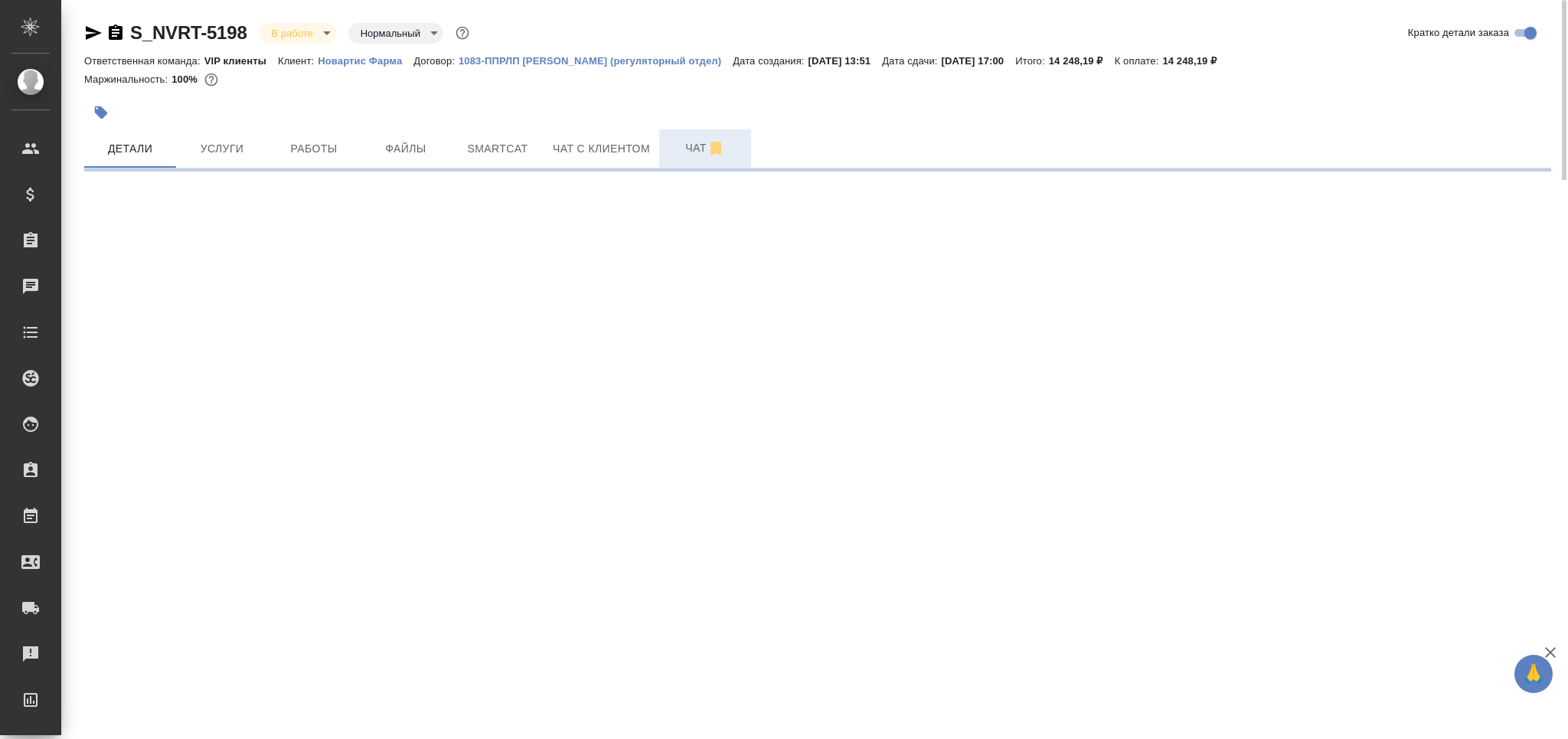
select select "RU"
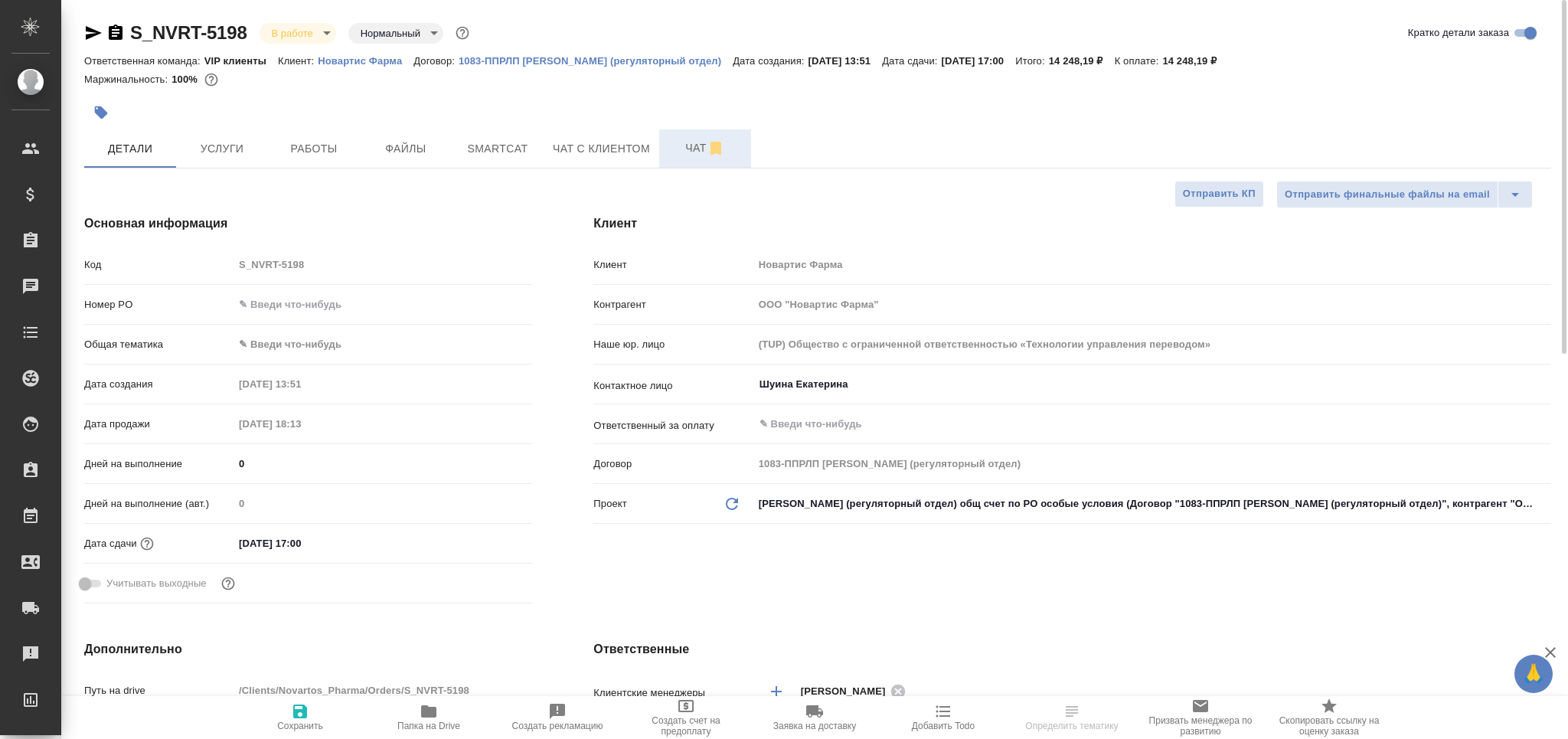
type textarea "x"
click at [687, 158] on button "Чат" at bounding box center [705, 148] width 92 height 38
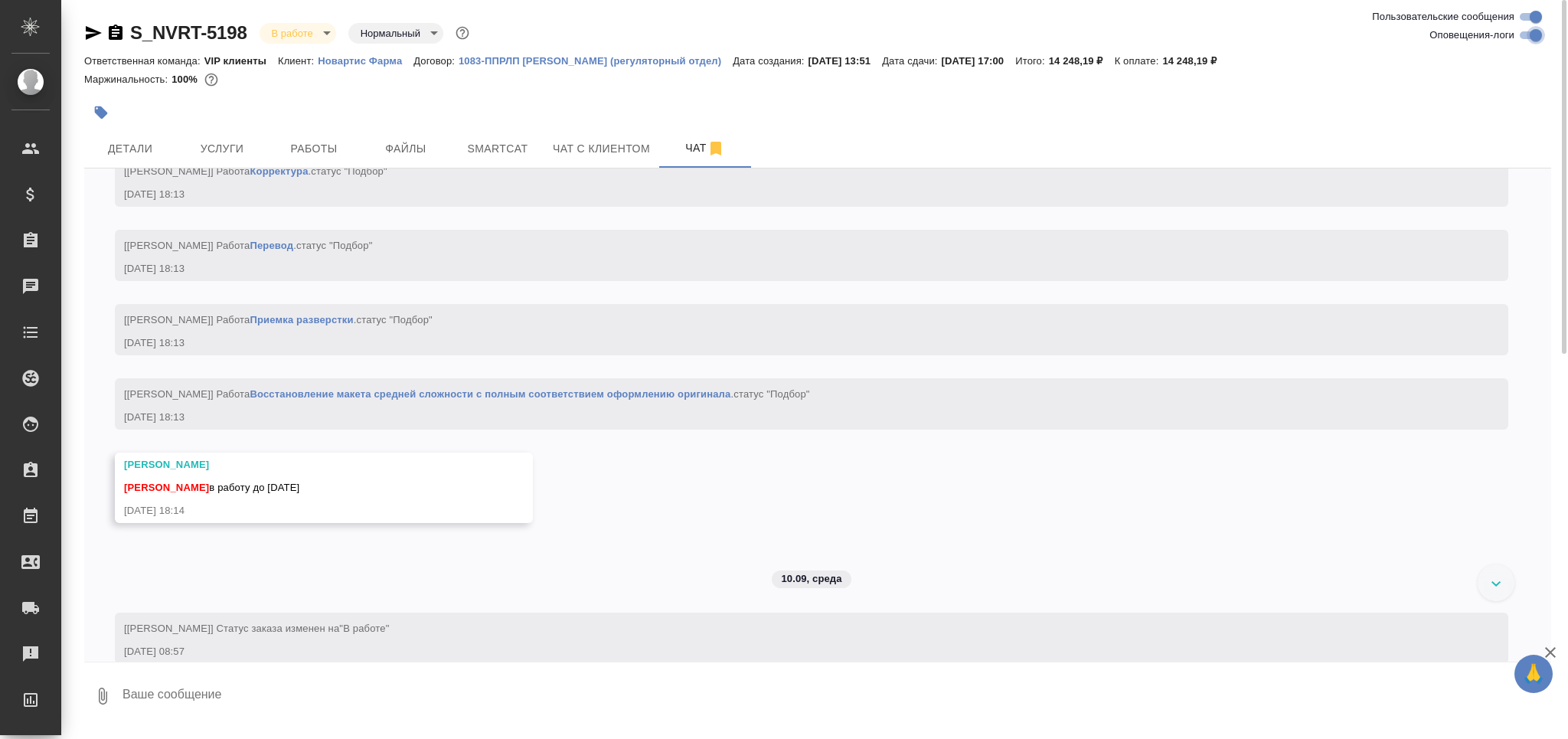
click at [1537, 35] on input "Оповещения-логи" at bounding box center [1536, 35] width 55 height 19
checkbox input "false"
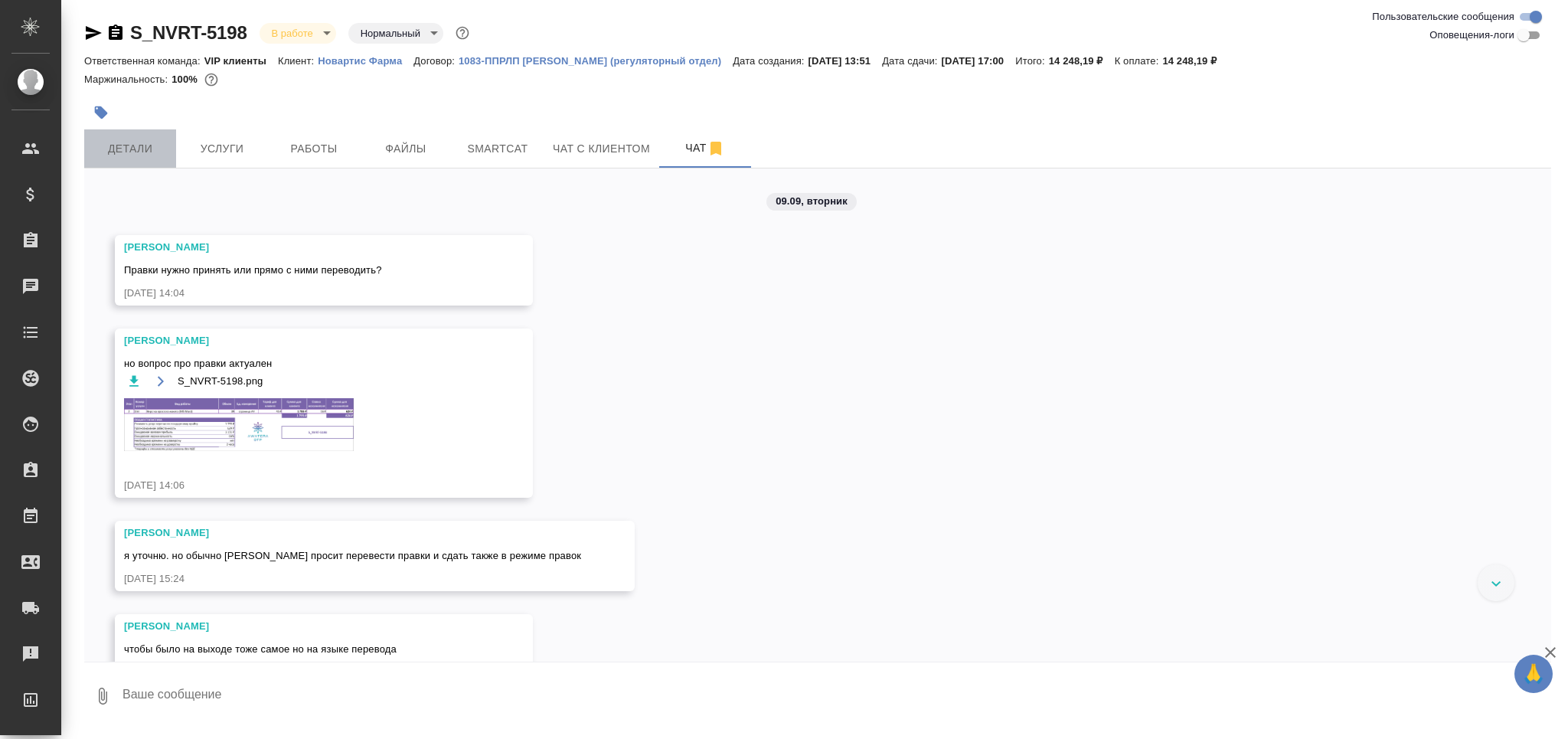
click at [144, 151] on span "Детали" at bounding box center [130, 148] width 73 height 19
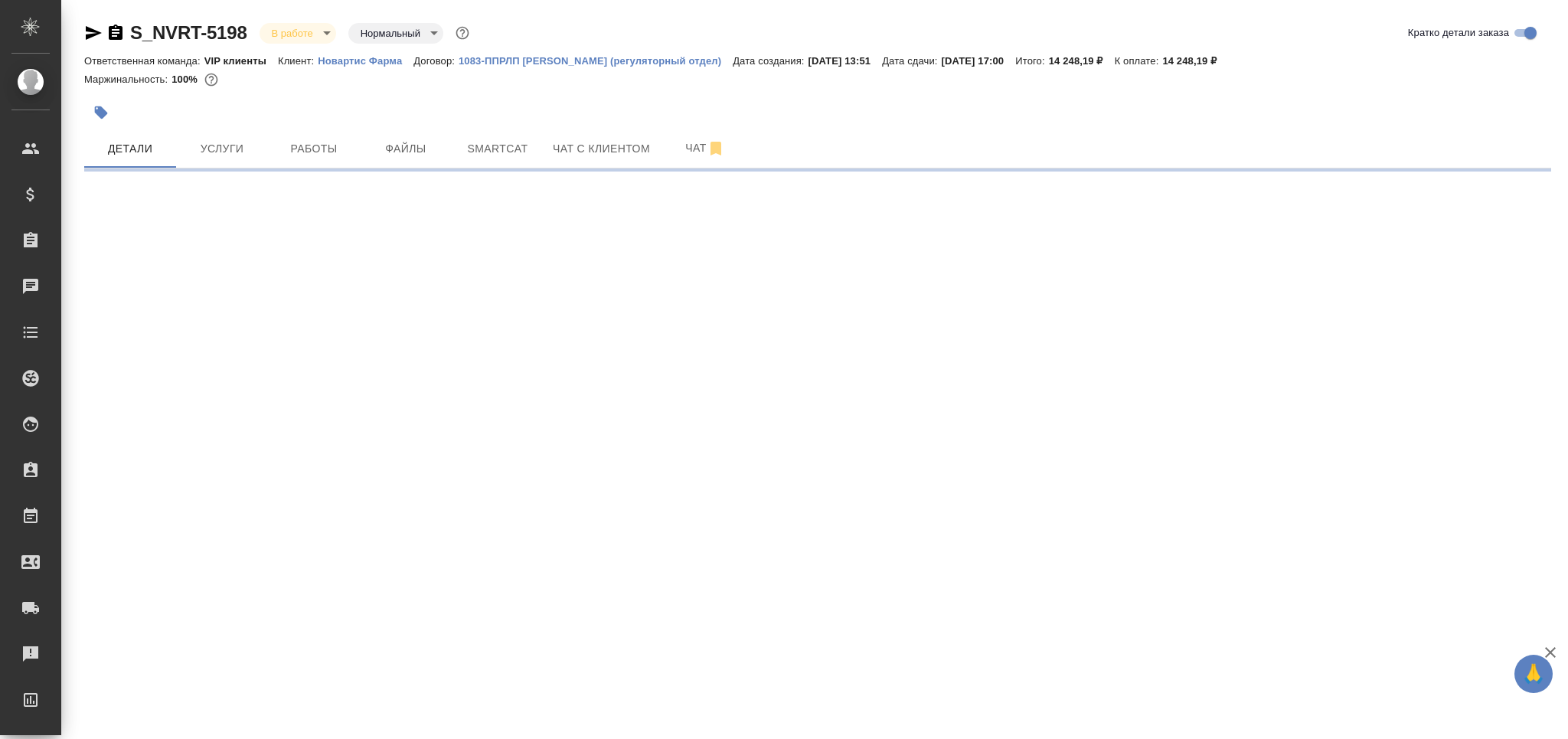
select select "RU"
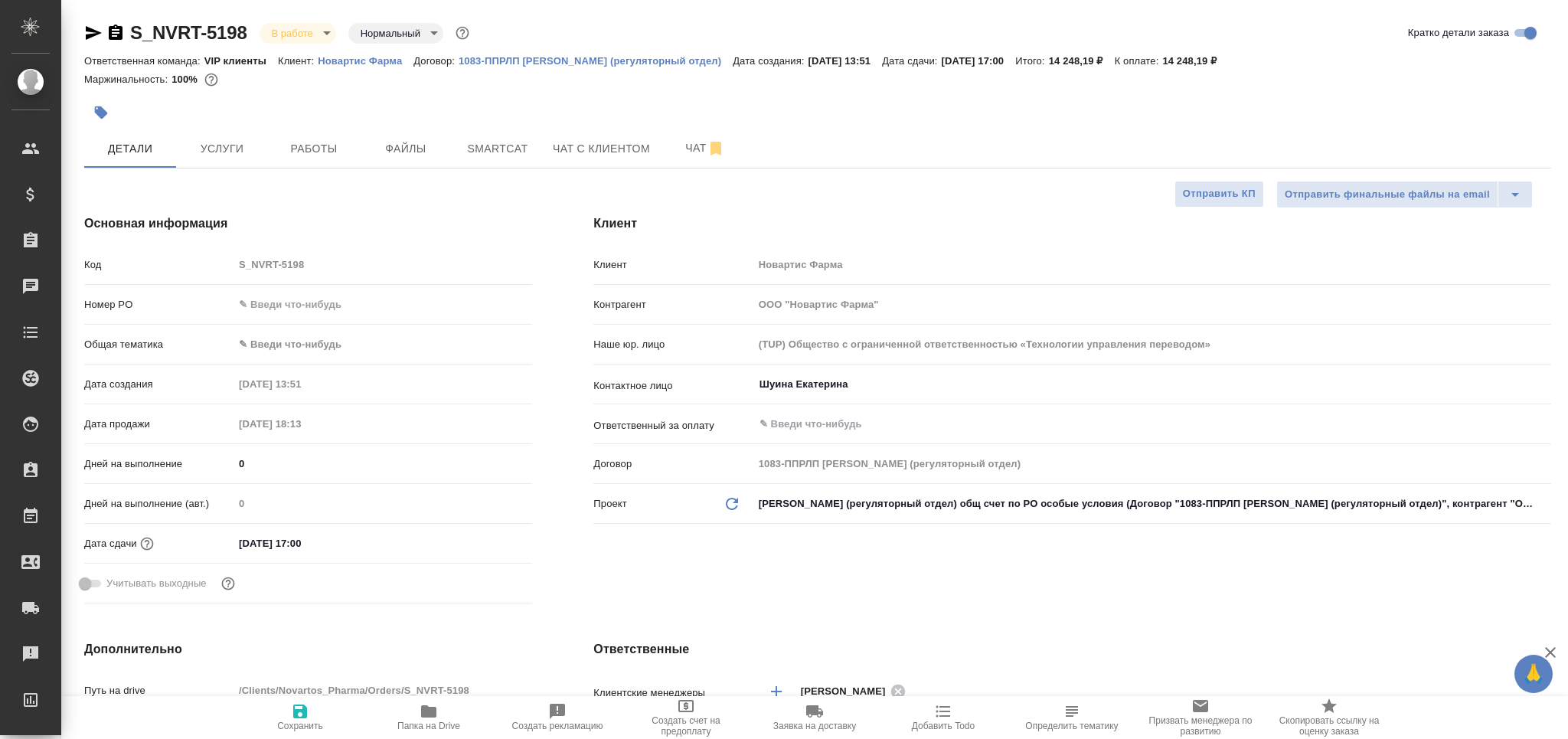
type textarea "x"
click at [228, 154] on span "Услуги" at bounding box center [222, 148] width 73 height 19
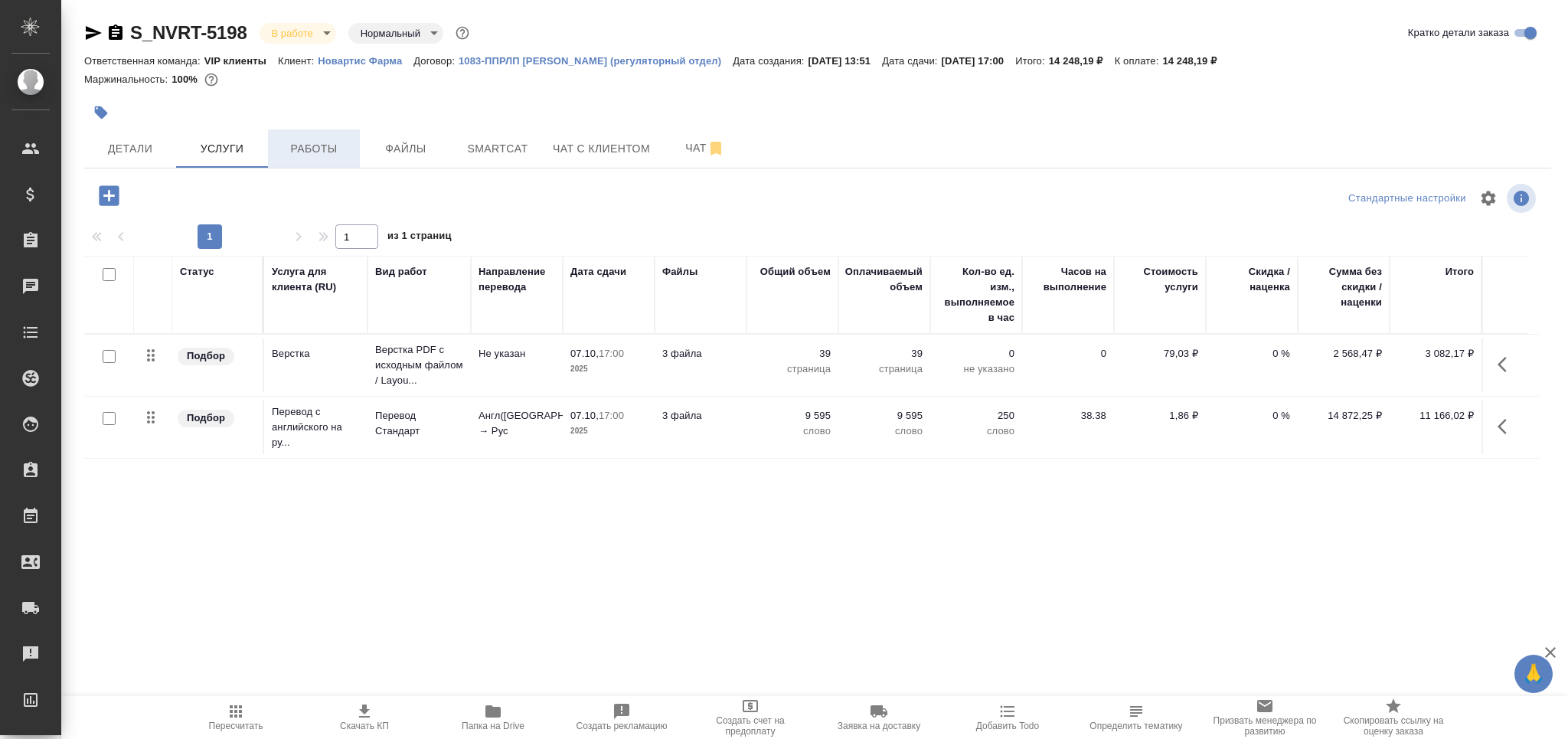
click at [334, 152] on span "Работы" at bounding box center [314, 148] width 73 height 19
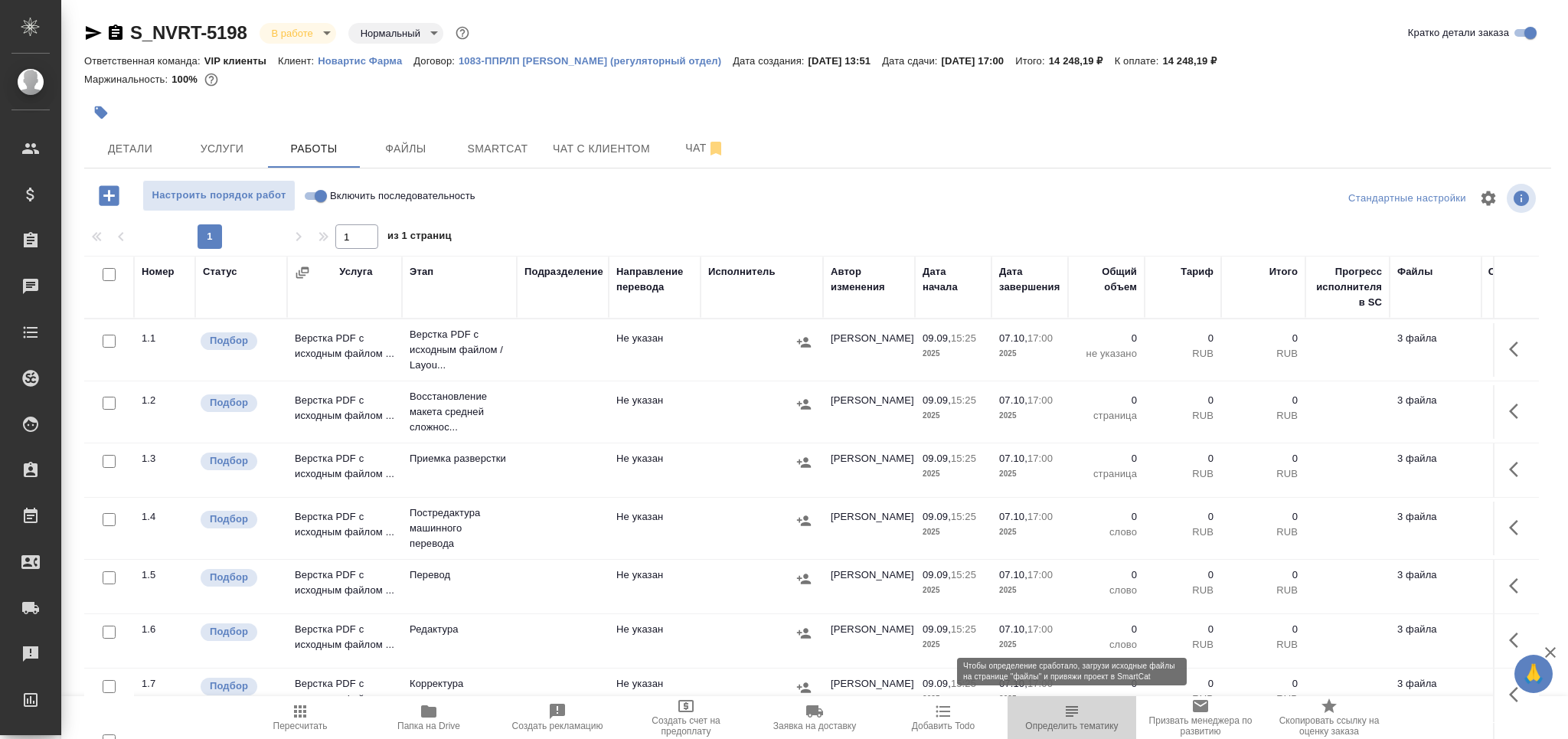
click at [1064, 723] on span "Определить тематику" at bounding box center [1072, 726] width 93 height 11
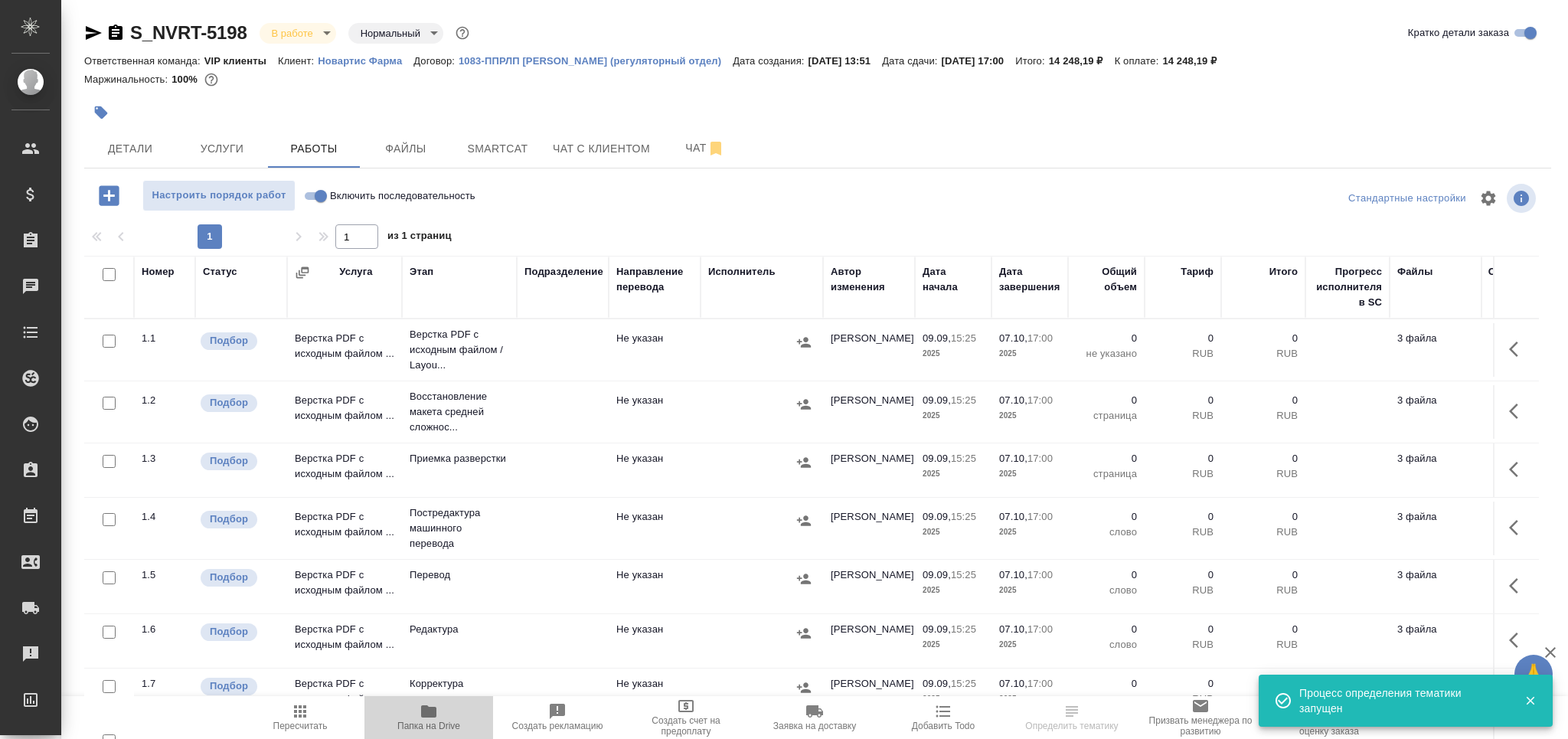
click at [423, 719] on icon "button" at bounding box center [429, 710] width 19 height 19
click at [690, 152] on span "Чат" at bounding box center [706, 147] width 73 height 19
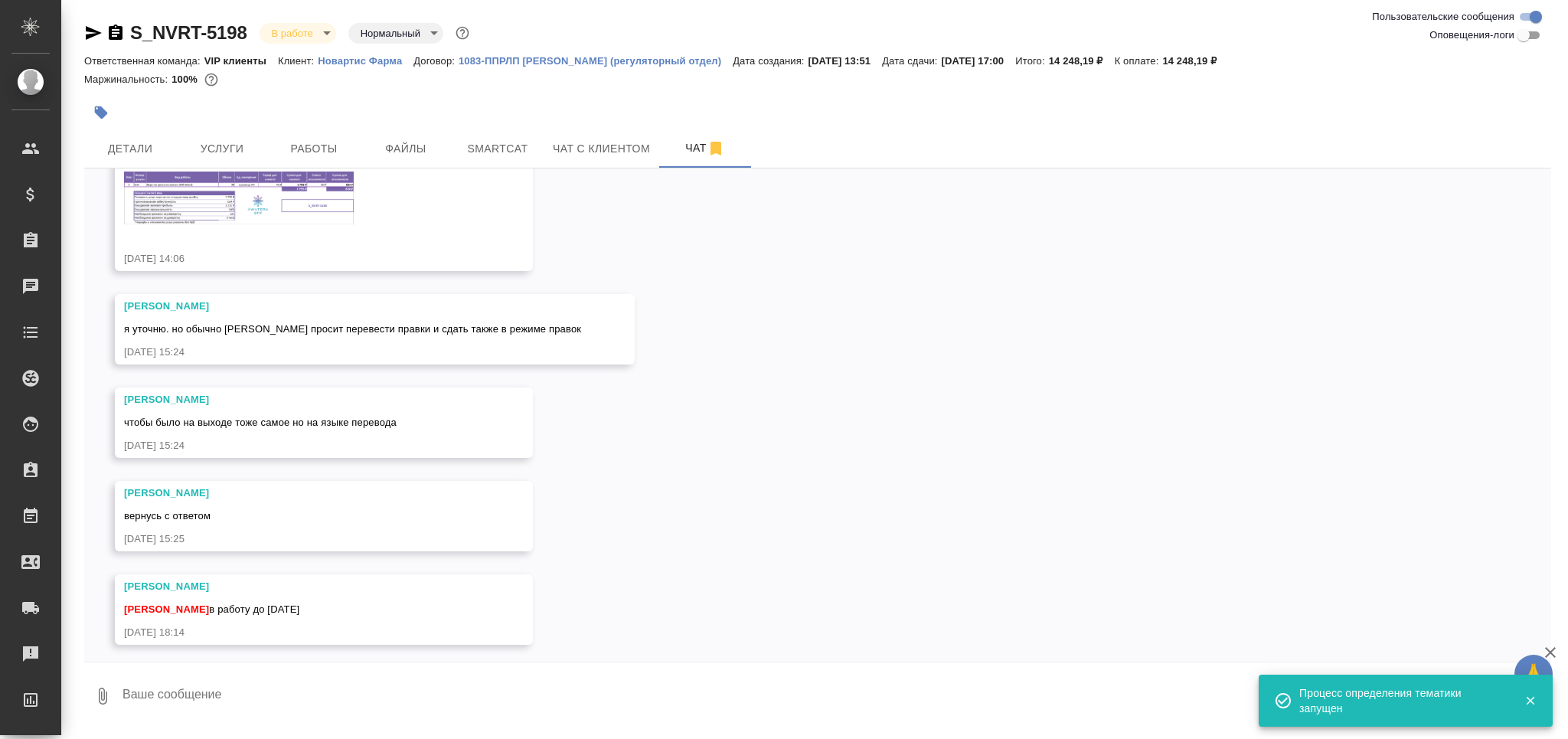
scroll to position [233, 0]
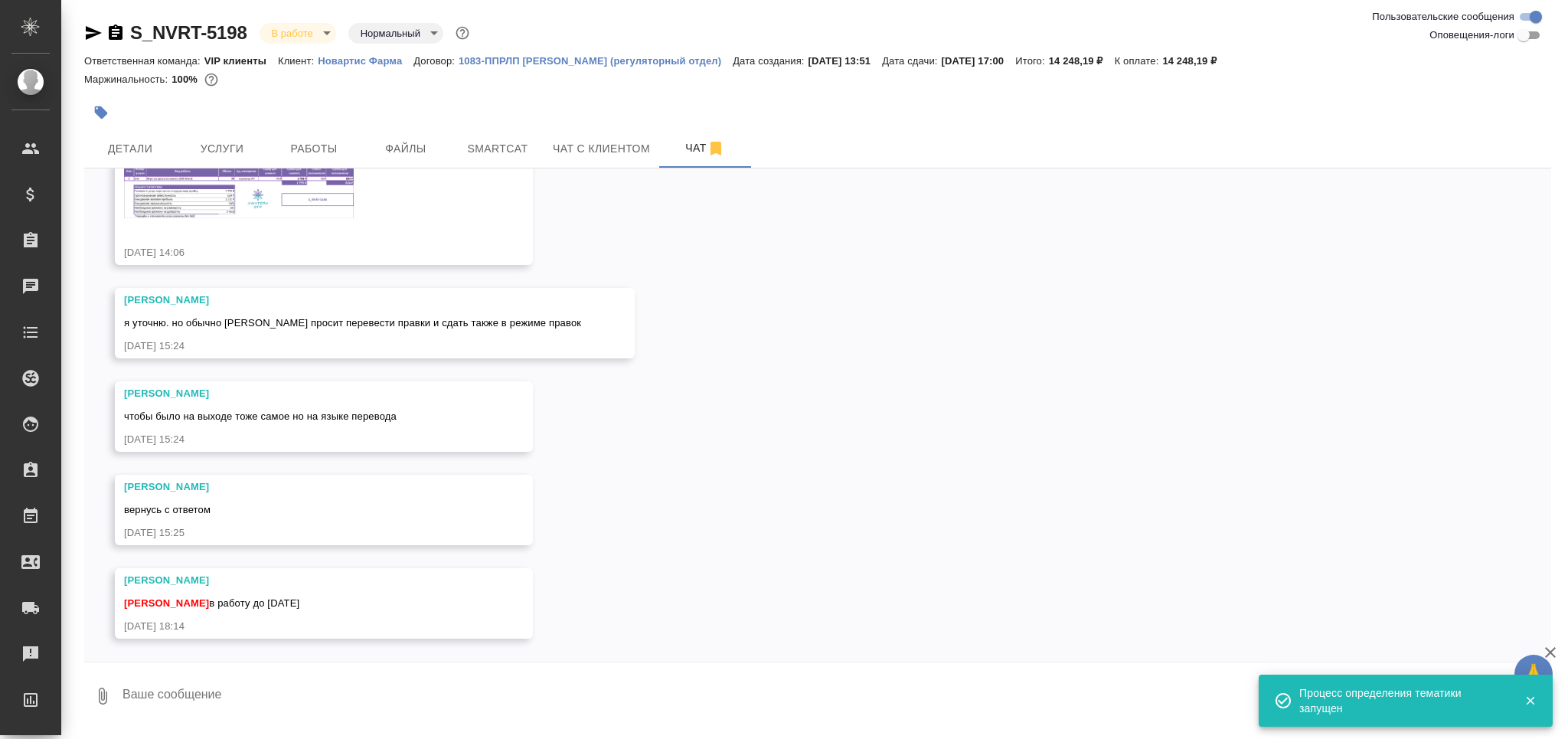
click at [265, 229] on div "S_NVRT-5198.png" at bounding box center [301, 187] width 355 height 99
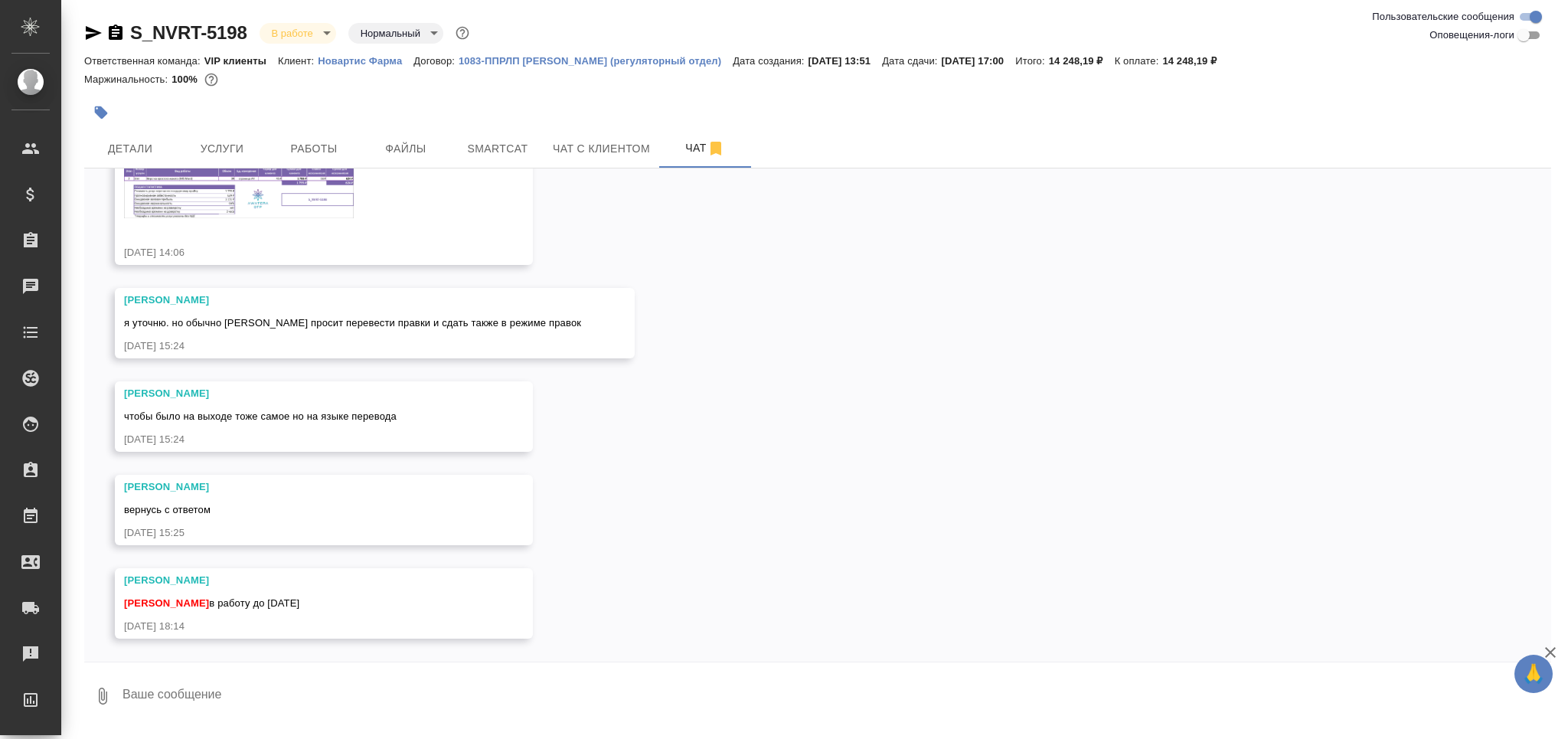
click at [290, 202] on img at bounding box center [239, 191] width 230 height 53
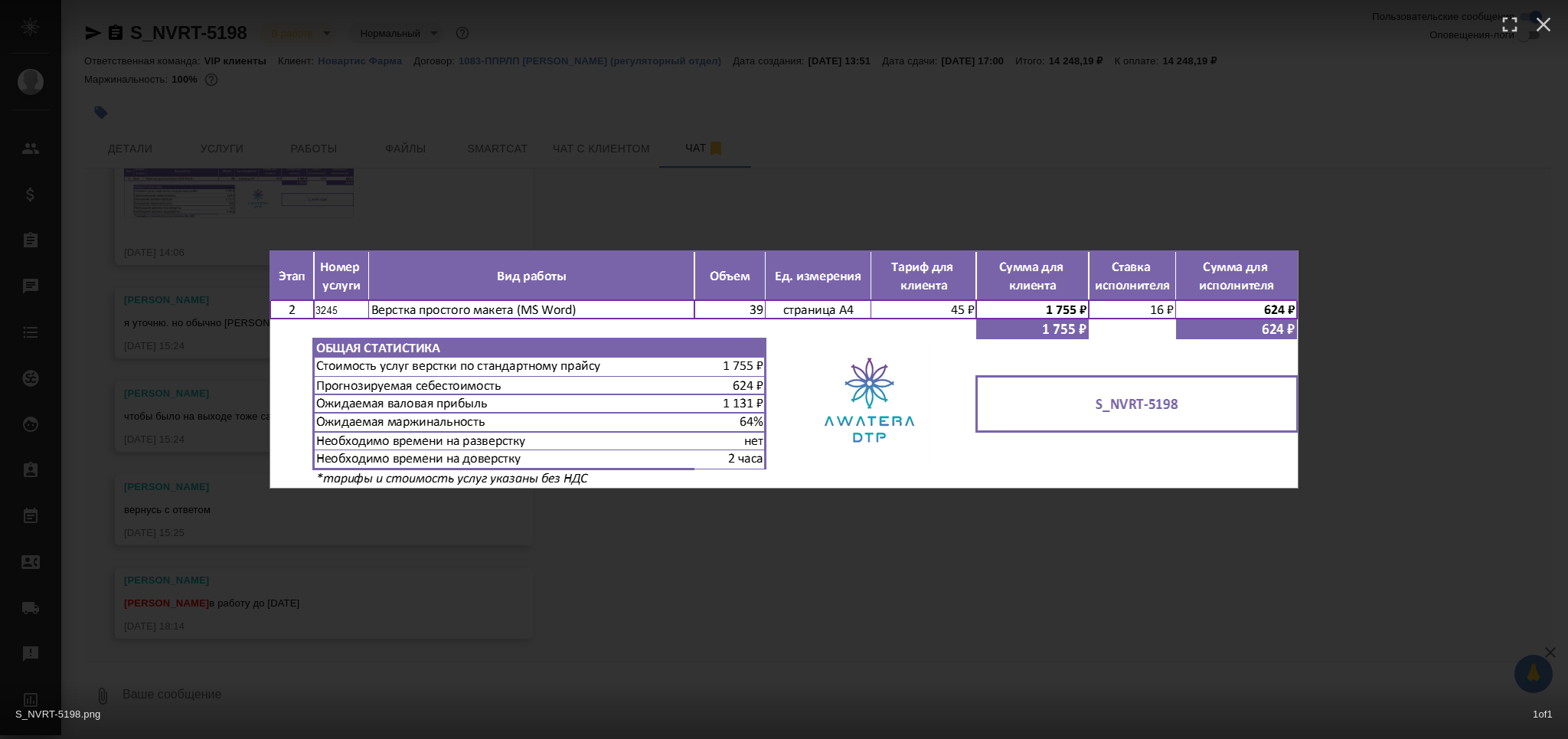
click at [474, 614] on div "S_NVRT-5198.png 1 of 1" at bounding box center [784, 369] width 1568 height 739
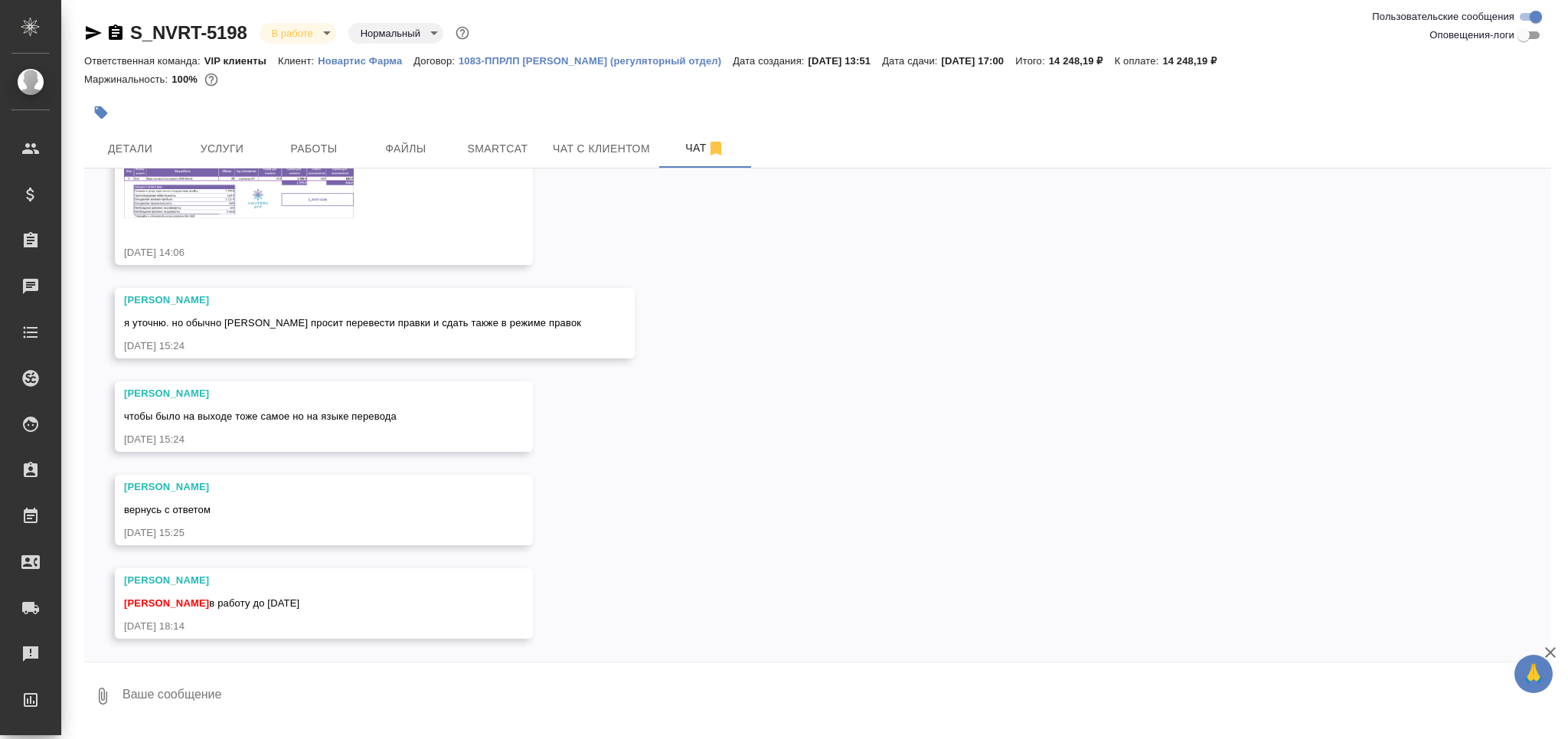
scroll to position [1, 0]
click at [141, 692] on textarea at bounding box center [837, 694] width 1431 height 52
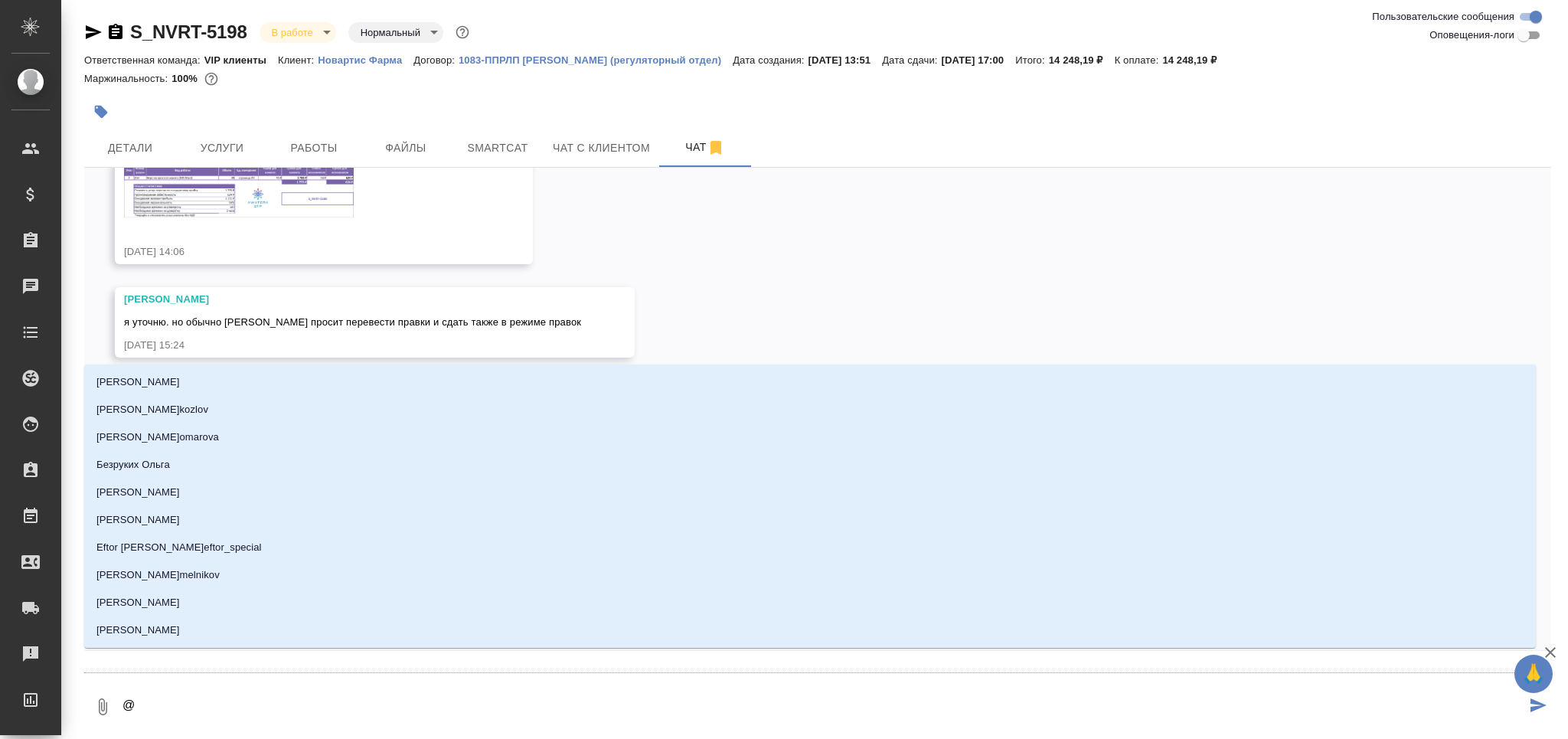
type textarea "@к"
type input "к"
type textarea "@ка"
type input "ка"
type textarea "@каб"
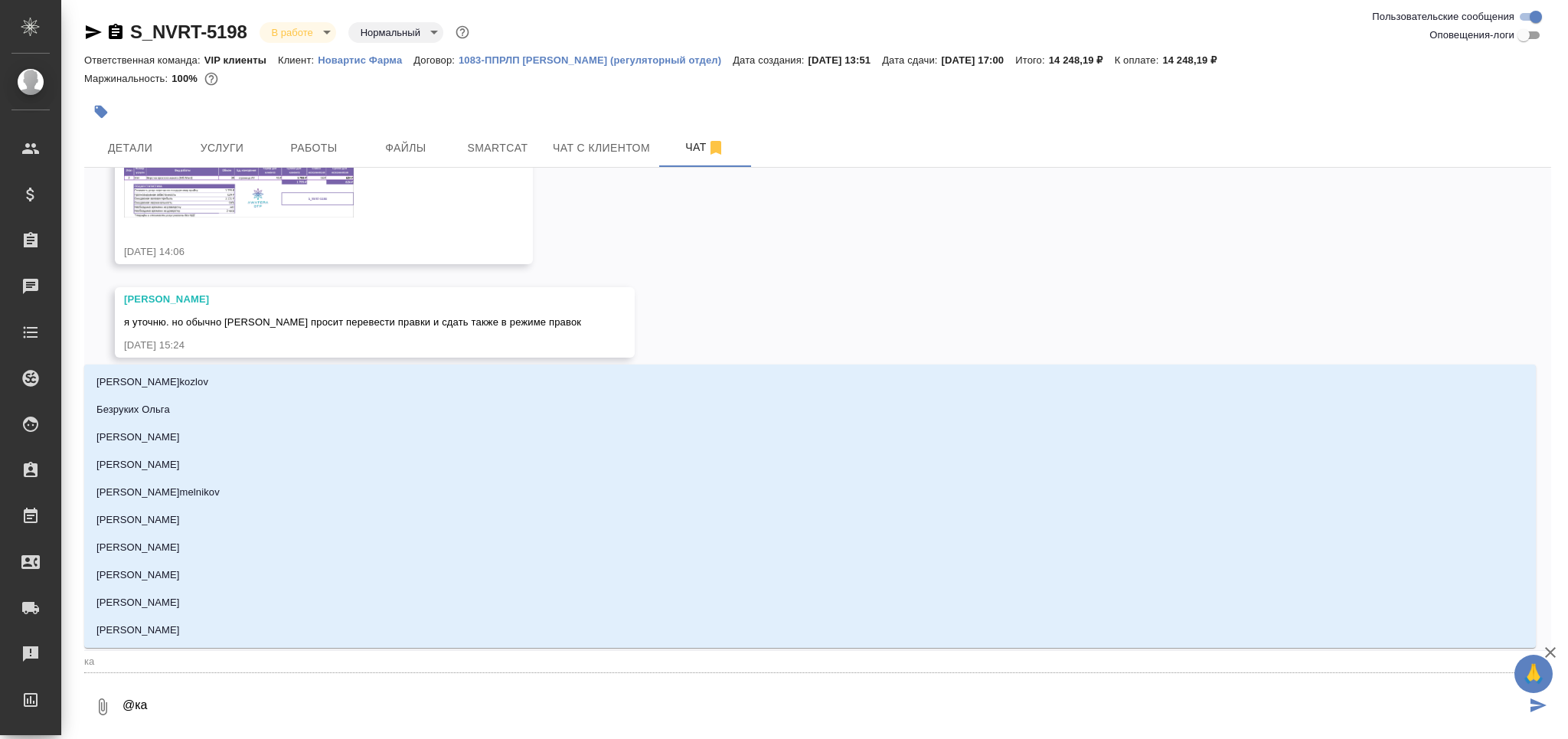
type input "каб"
type textarea "@каба"
type input "каба"
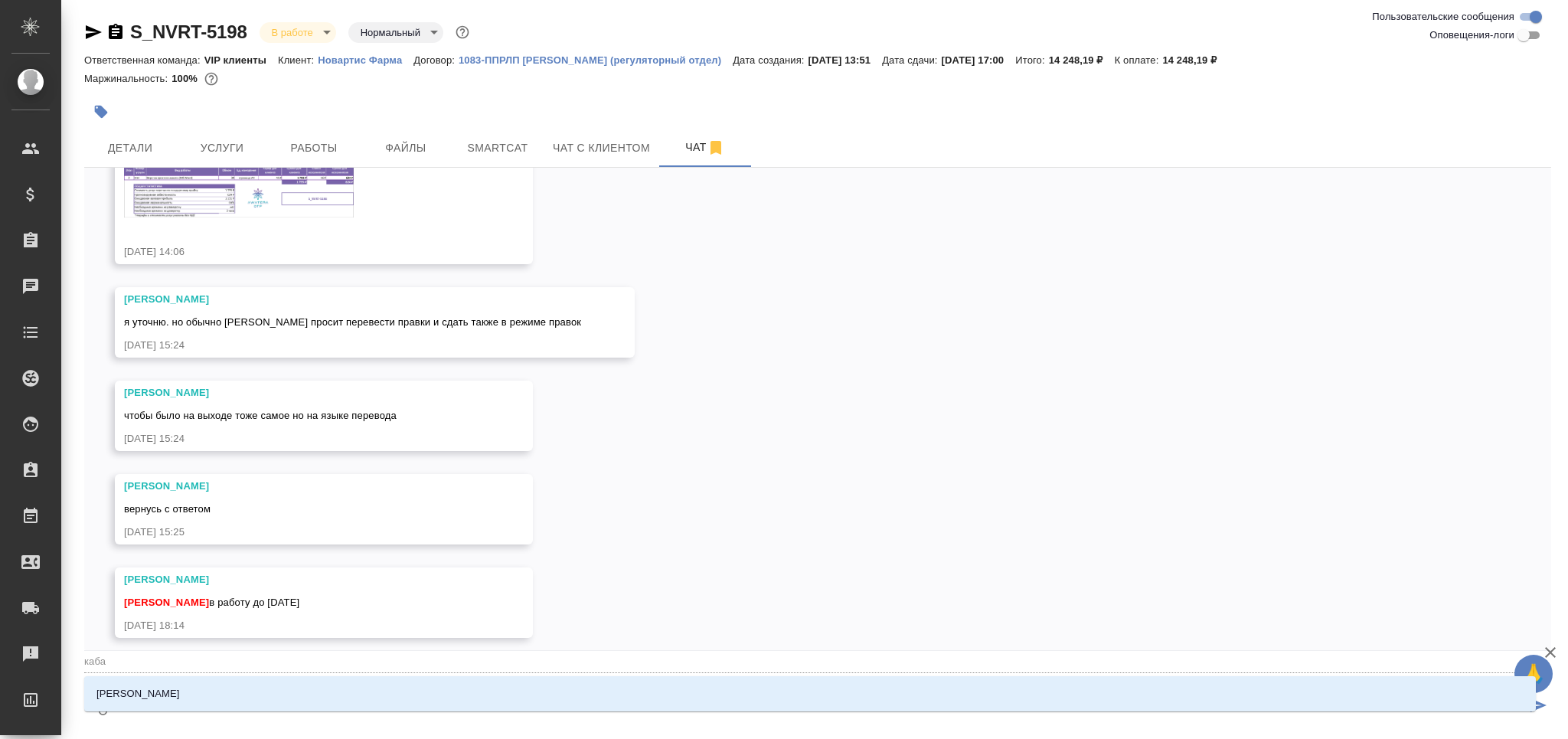
click at [260, 690] on li "[PERSON_NAME]" at bounding box center [810, 693] width 1452 height 28
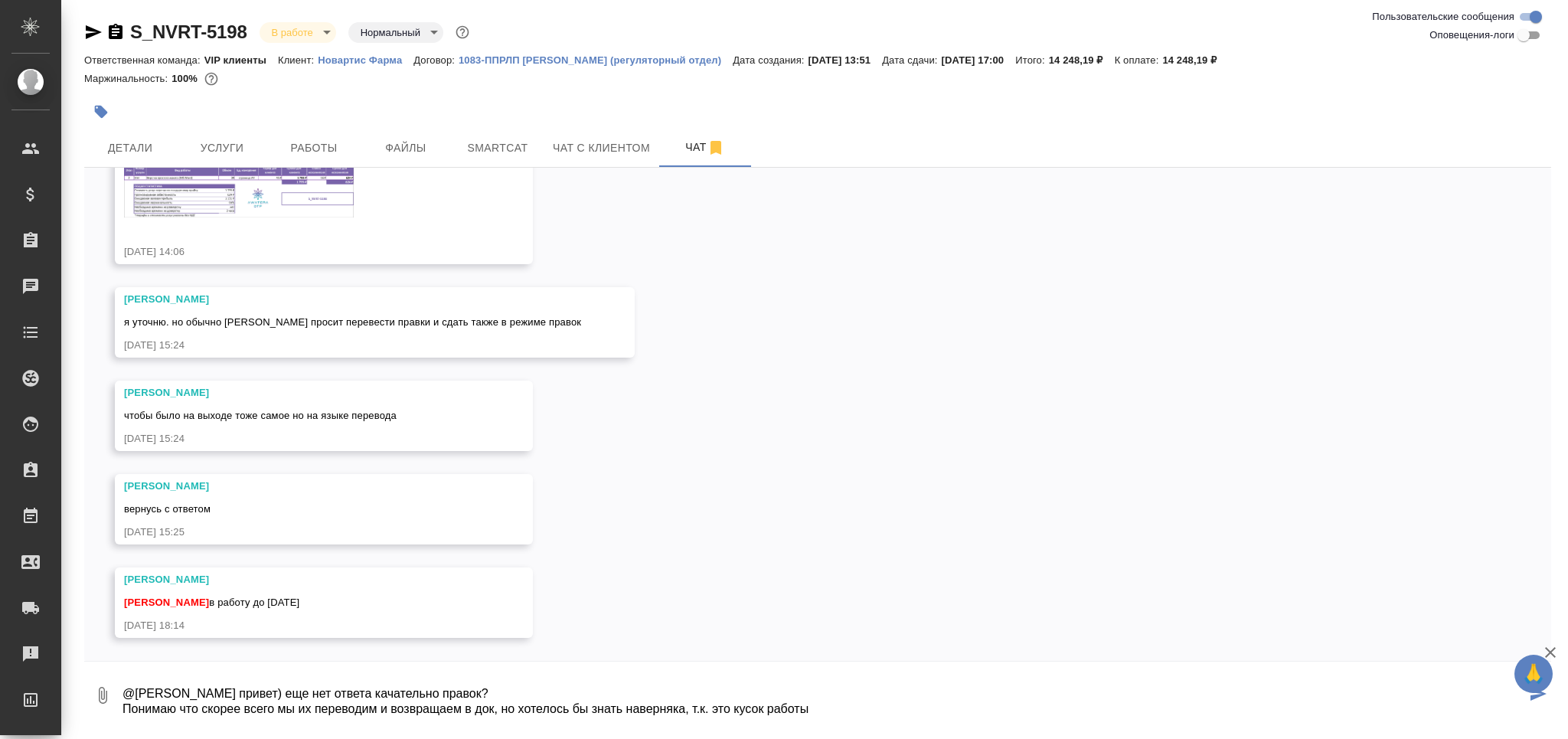
type textarea "@Кабаргина Анна привет) еще нет ответа качательно правок? Понимаю что скорее вс…"
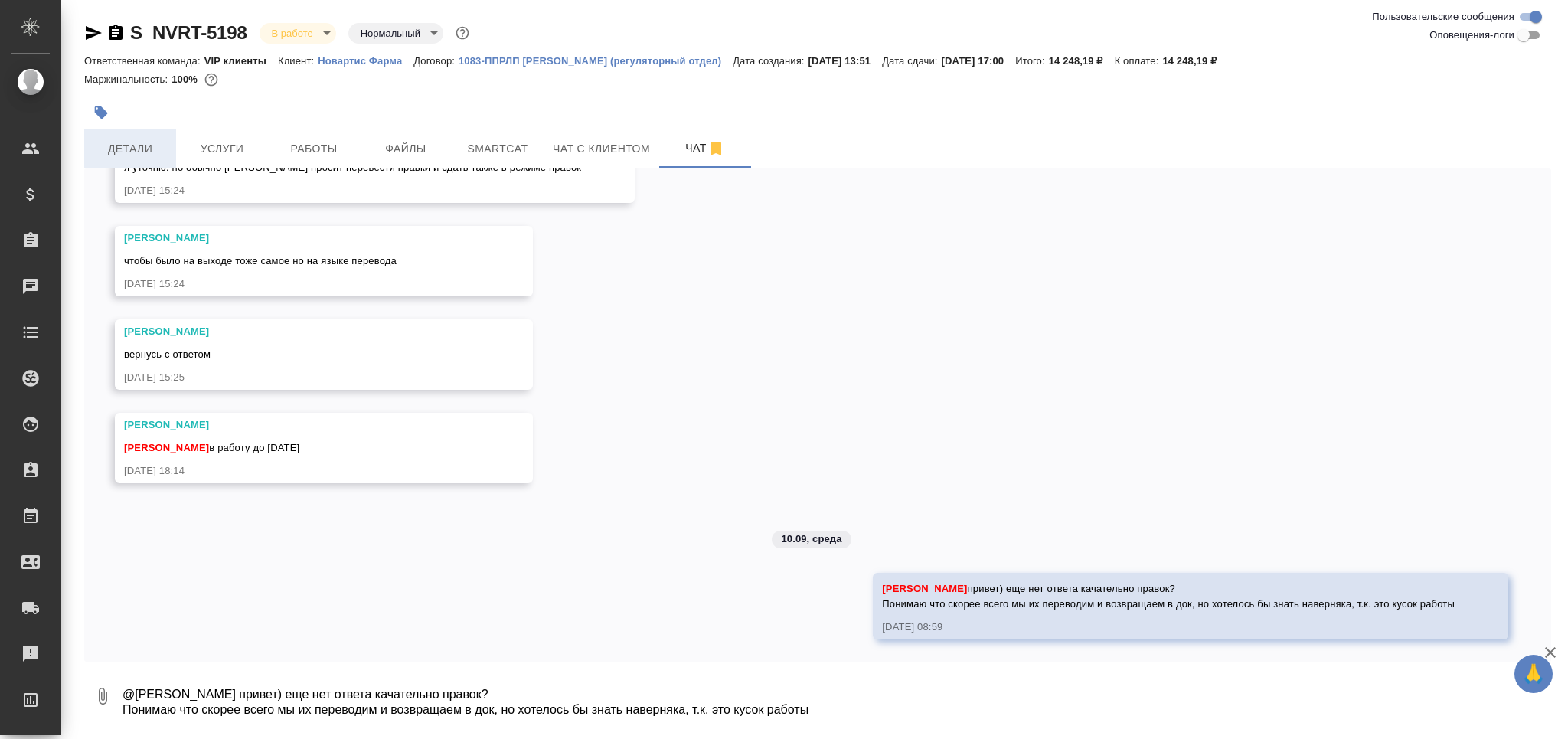
scroll to position [0, 0]
click at [100, 102] on button "button" at bounding box center [101, 112] width 34 height 34
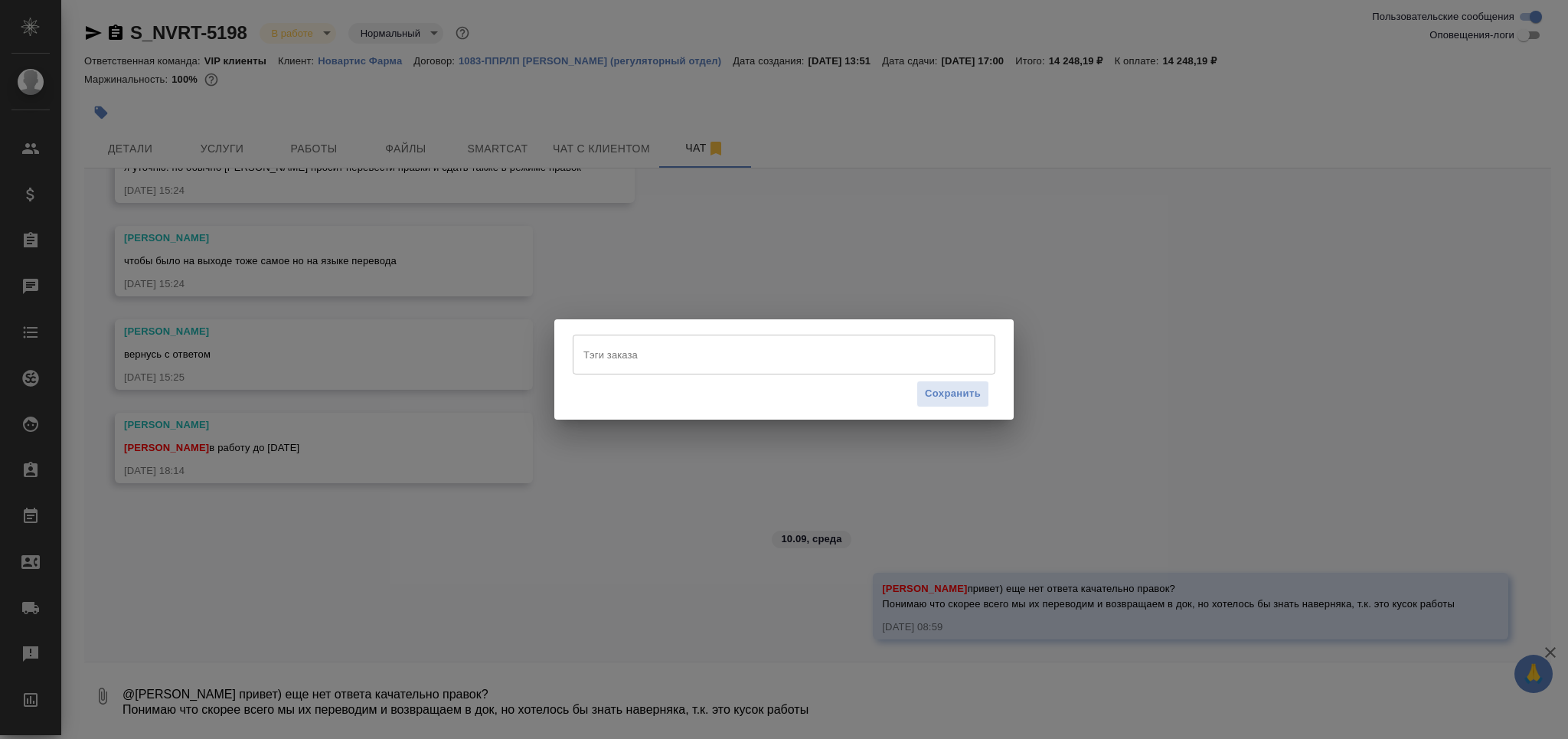
click at [682, 367] on input "Тэги заказа" at bounding box center [770, 354] width 380 height 26
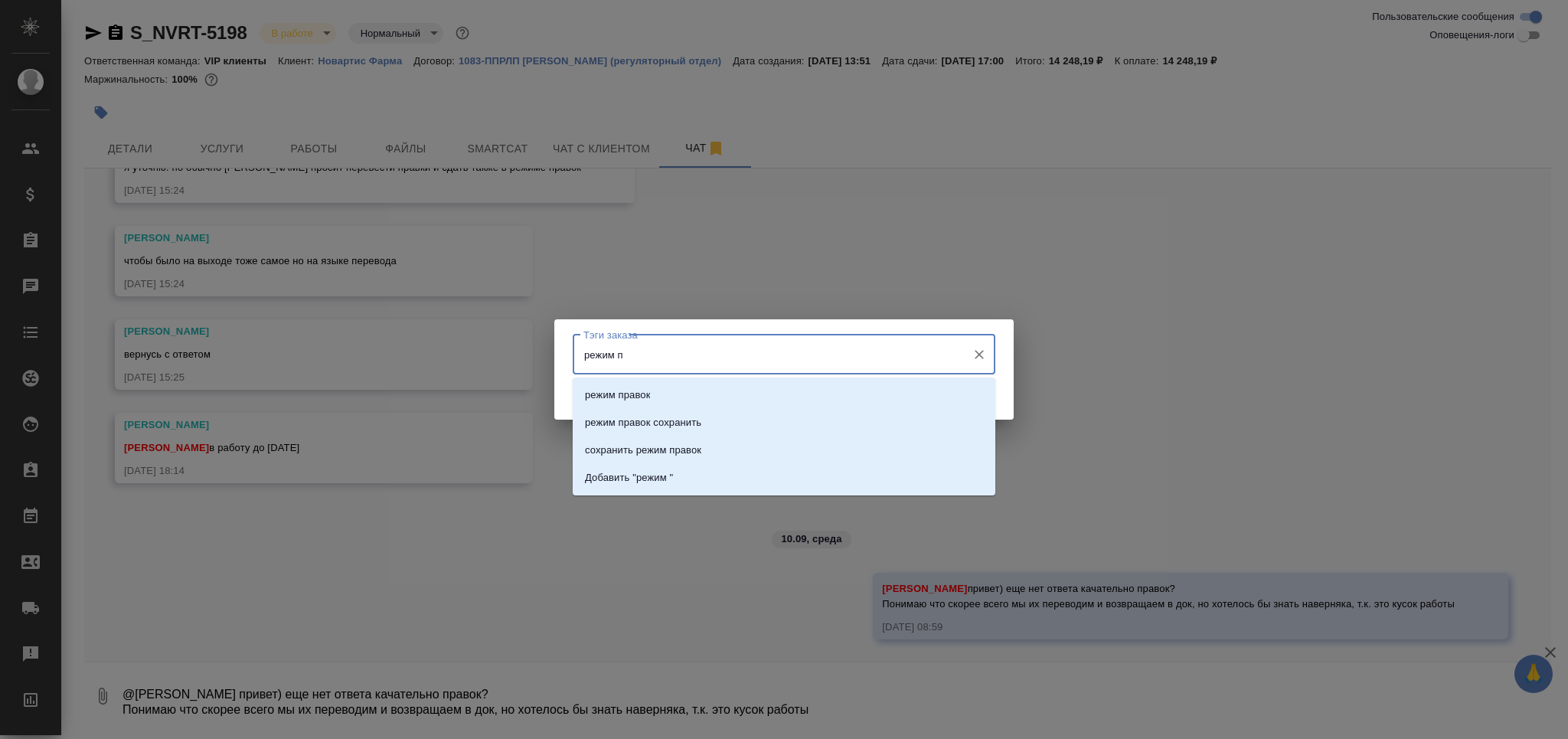
type input "режим пр"
click at [657, 392] on li "режим правок" at bounding box center [784, 395] width 423 height 28
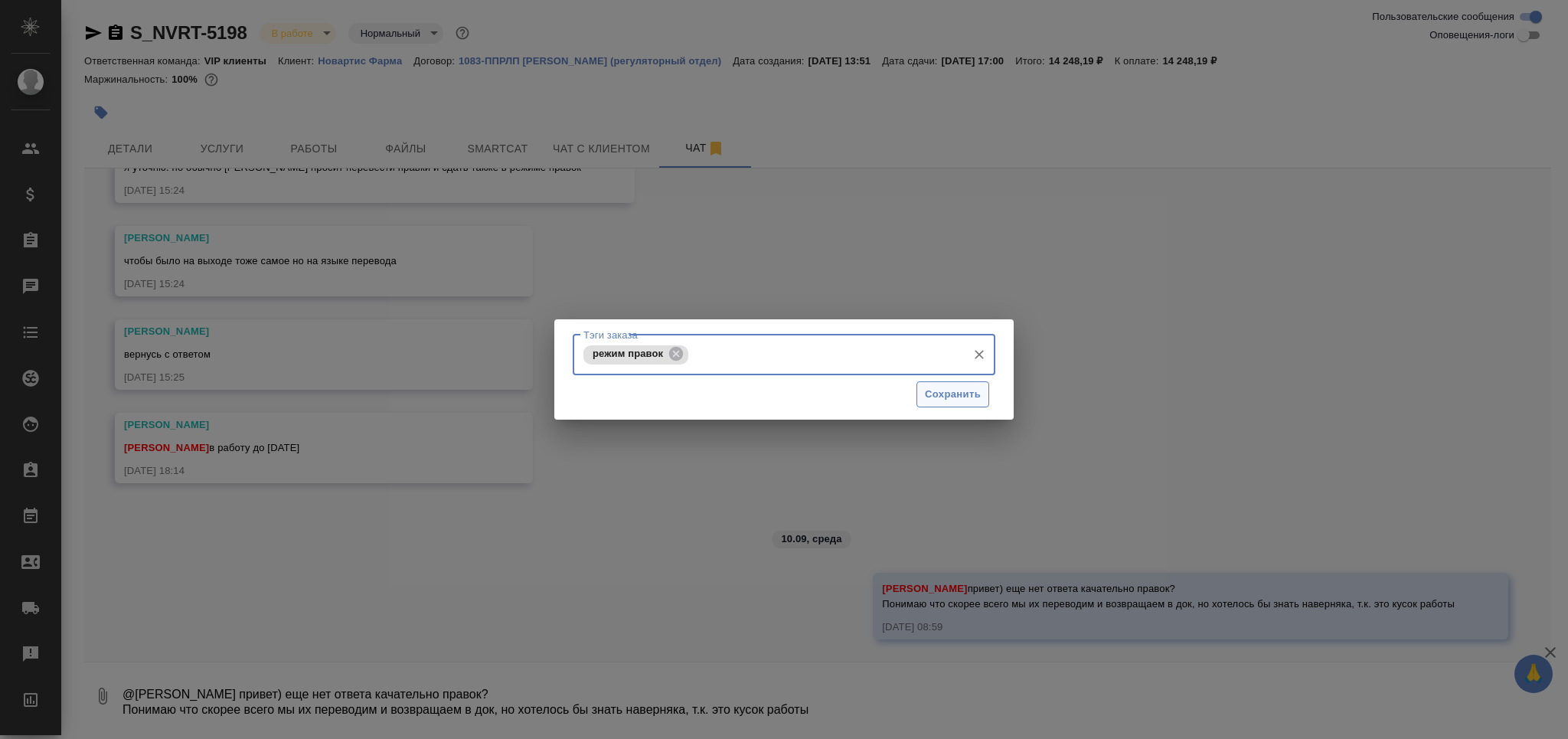
click at [941, 403] on button "Сохранить" at bounding box center [953, 395] width 73 height 27
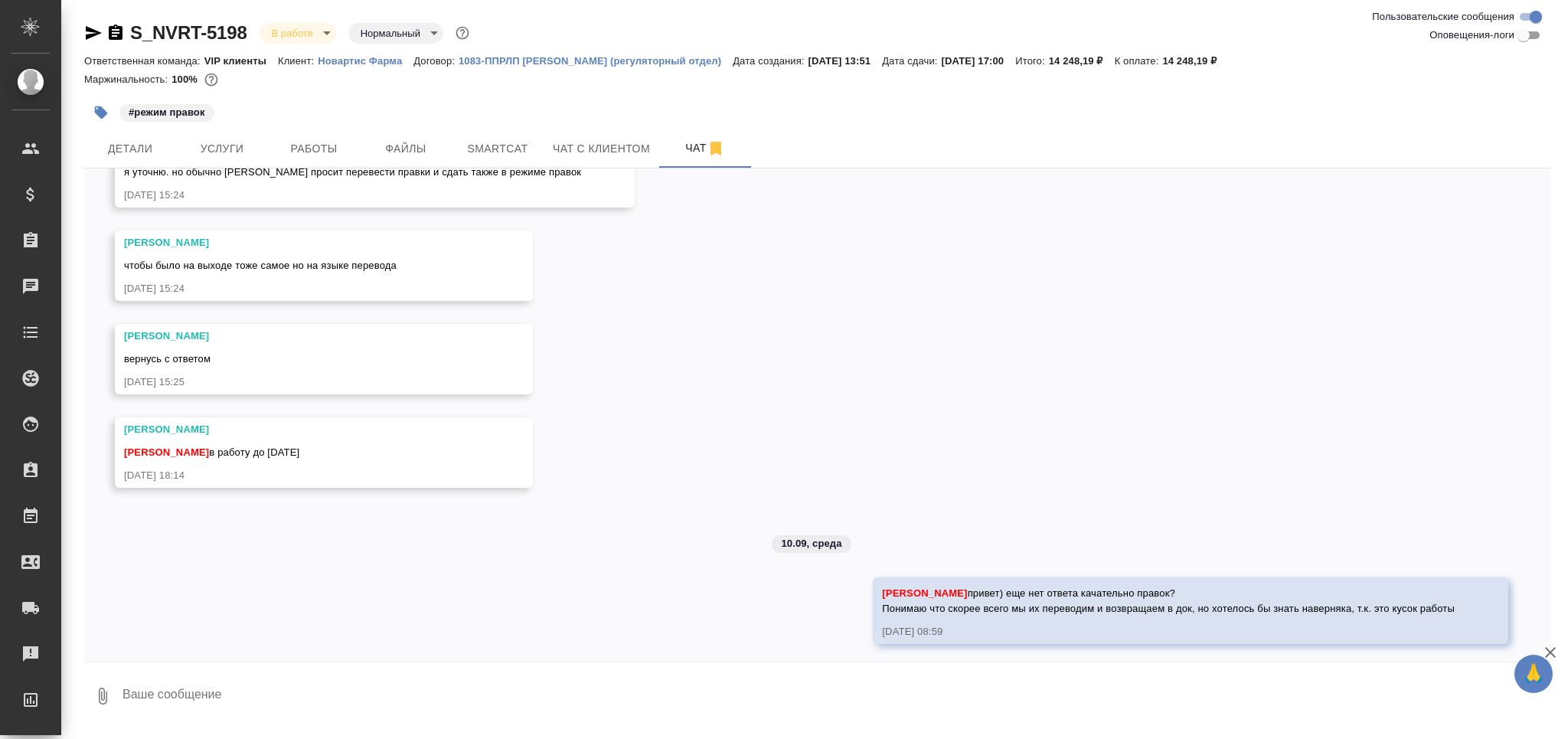
scroll to position [388, 0]
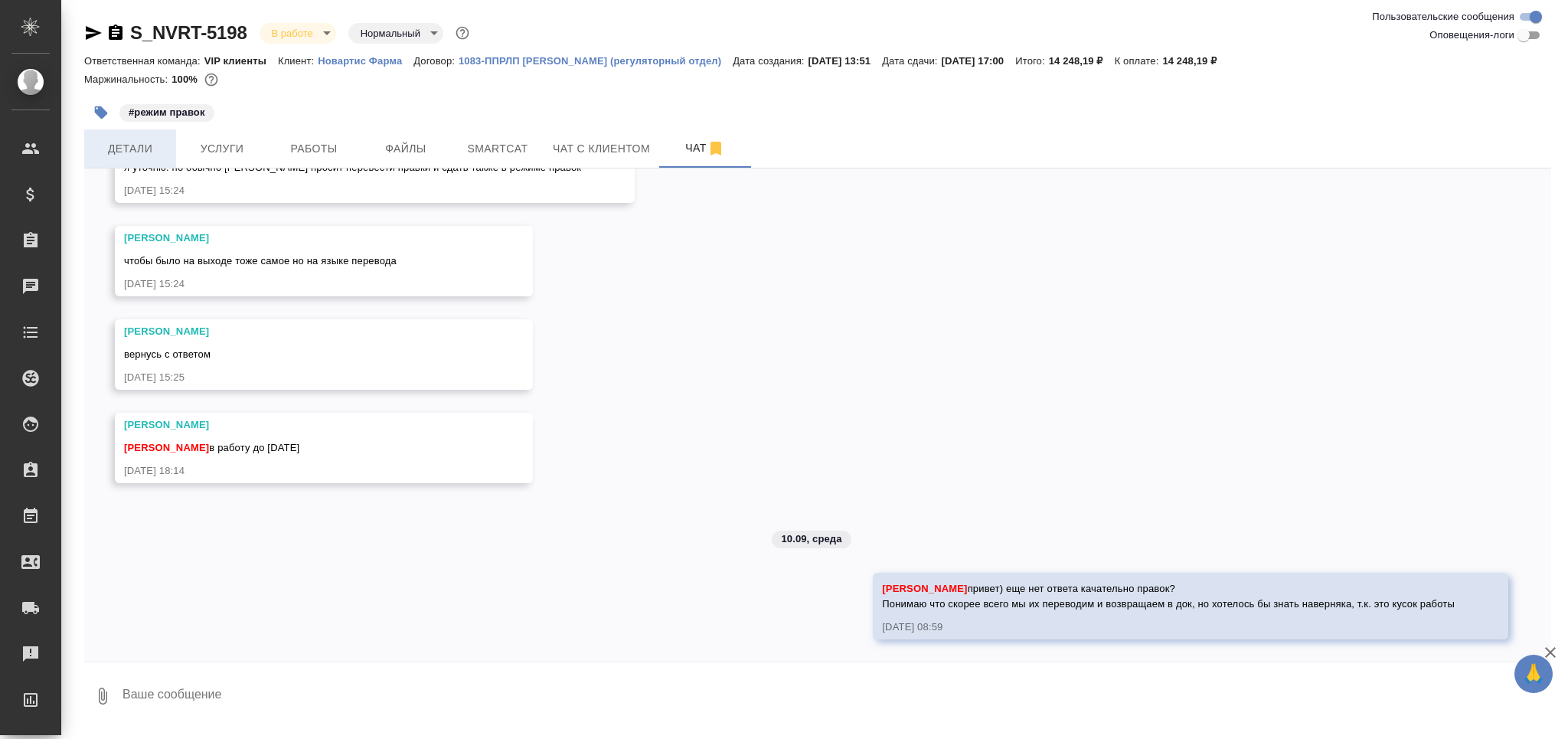
click at [152, 139] on span "Детали" at bounding box center [130, 148] width 73 height 19
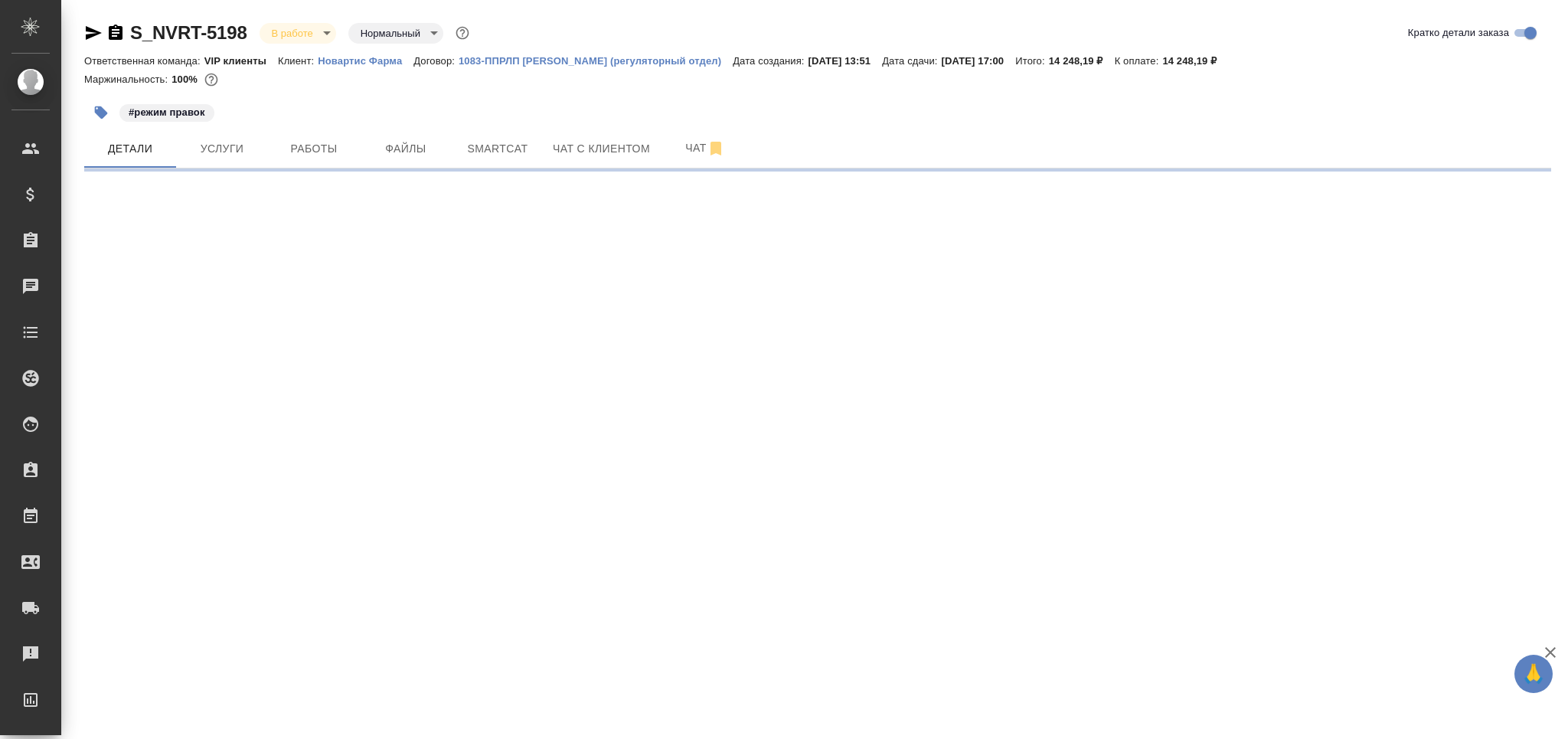
select select "RU"
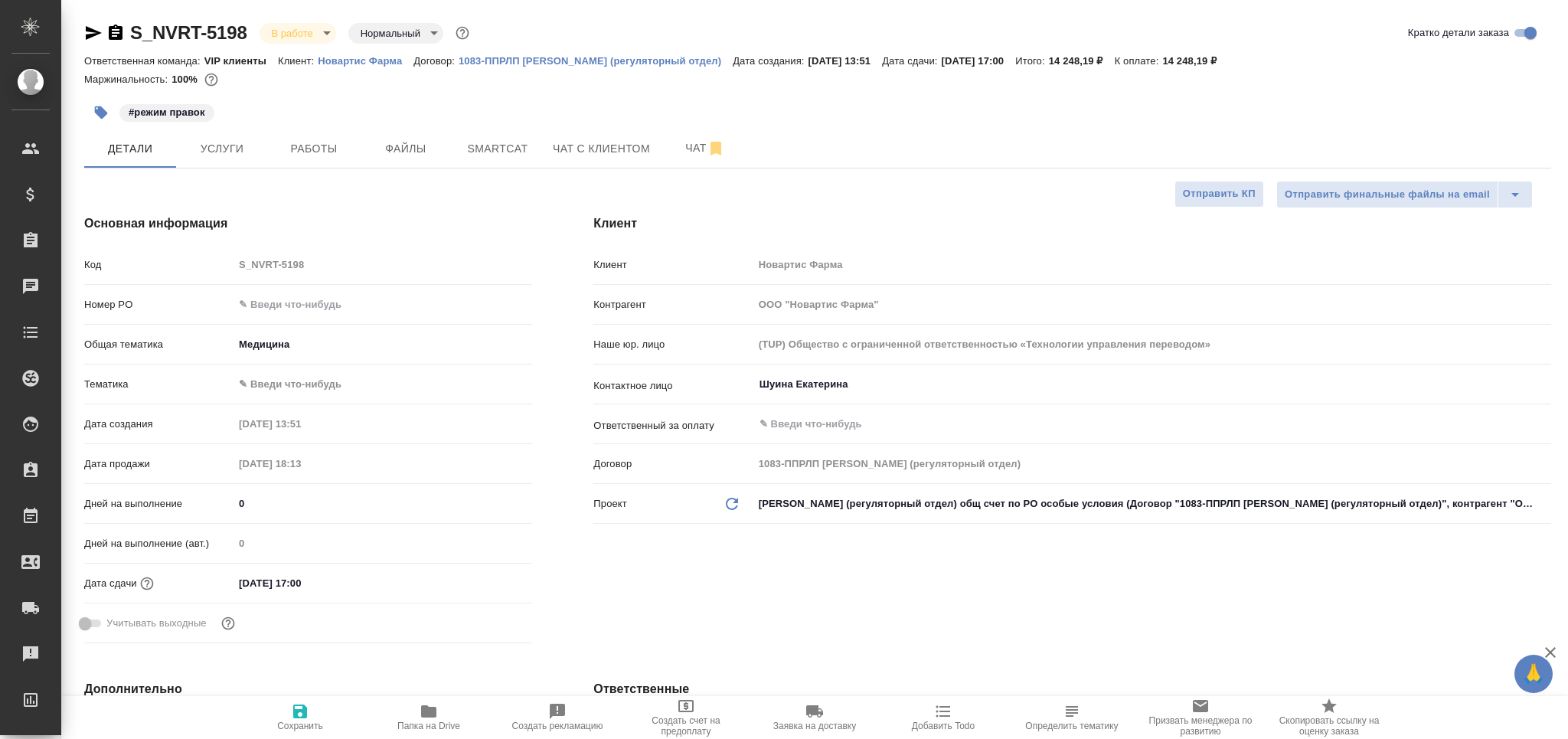
type textarea "x"
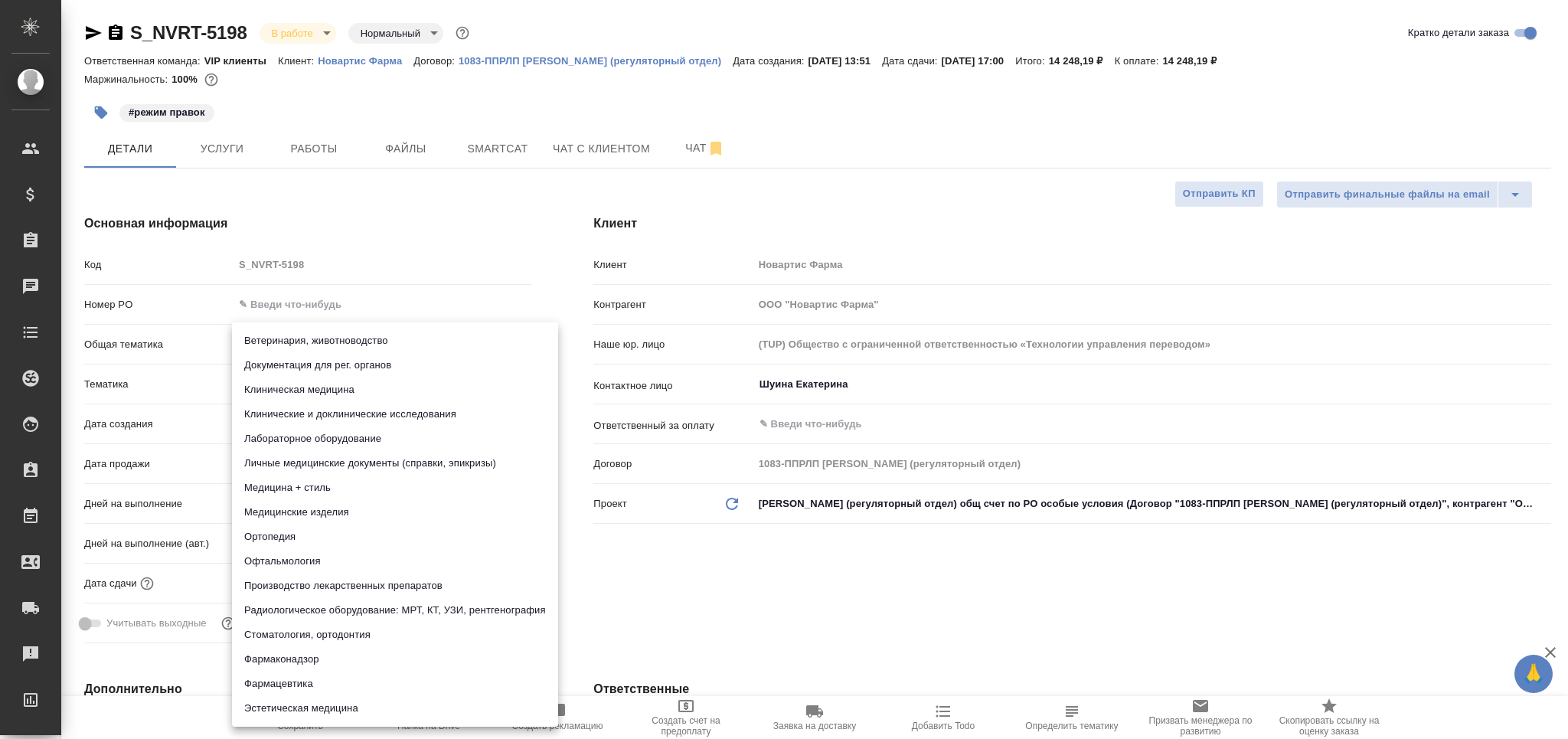
click at [268, 386] on body "🙏 .cls-1 fill:#fff; AWATERA Grabko Mariya Клиенты Спецификации Заказы 0 Чаты To…" at bounding box center [784, 369] width 1568 height 739
click at [272, 412] on li "Клинические и доклинические исследования" at bounding box center [395, 414] width 326 height 24
type input "5a8b8b956a9677013d343d9e"
type textarea "x"
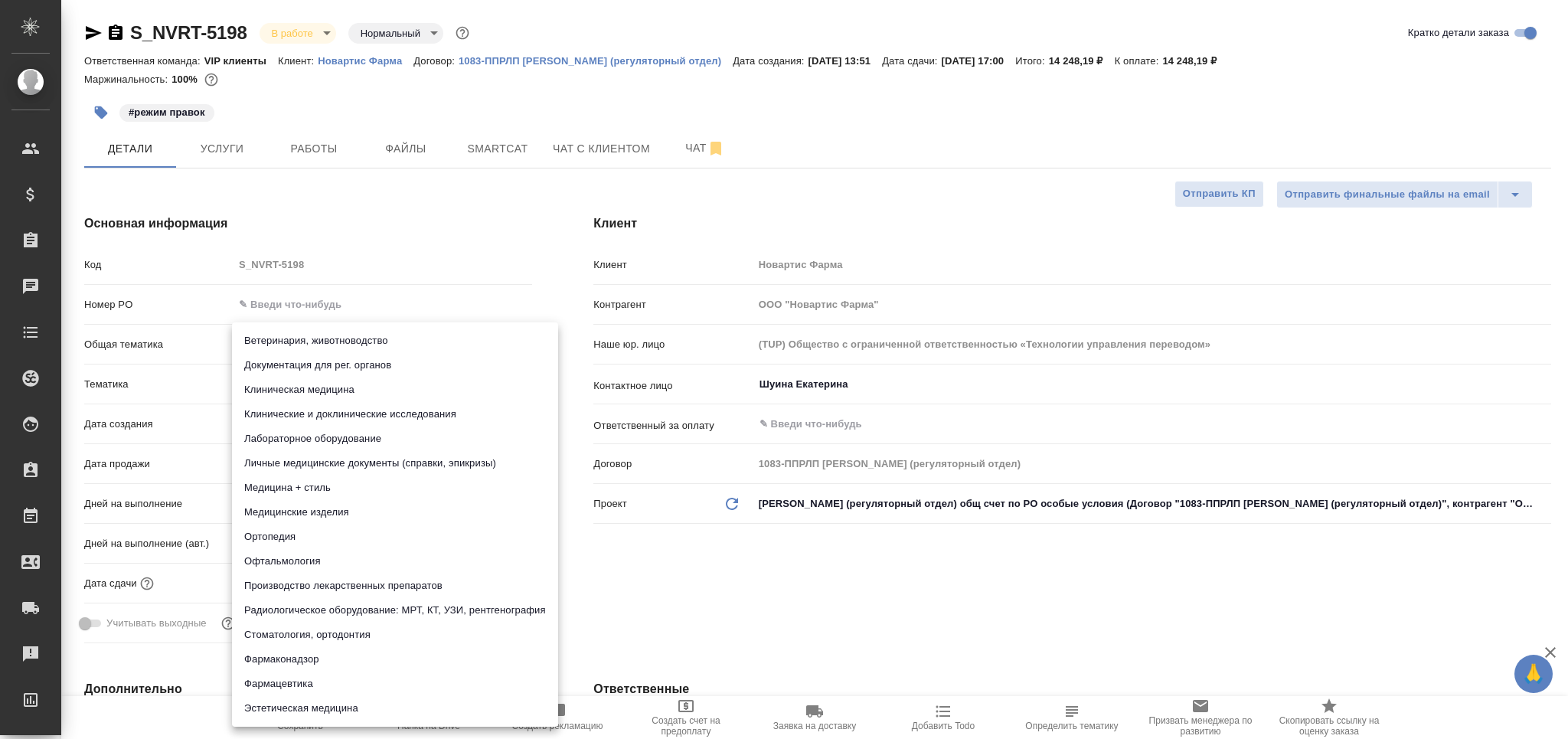
type textarea "x"
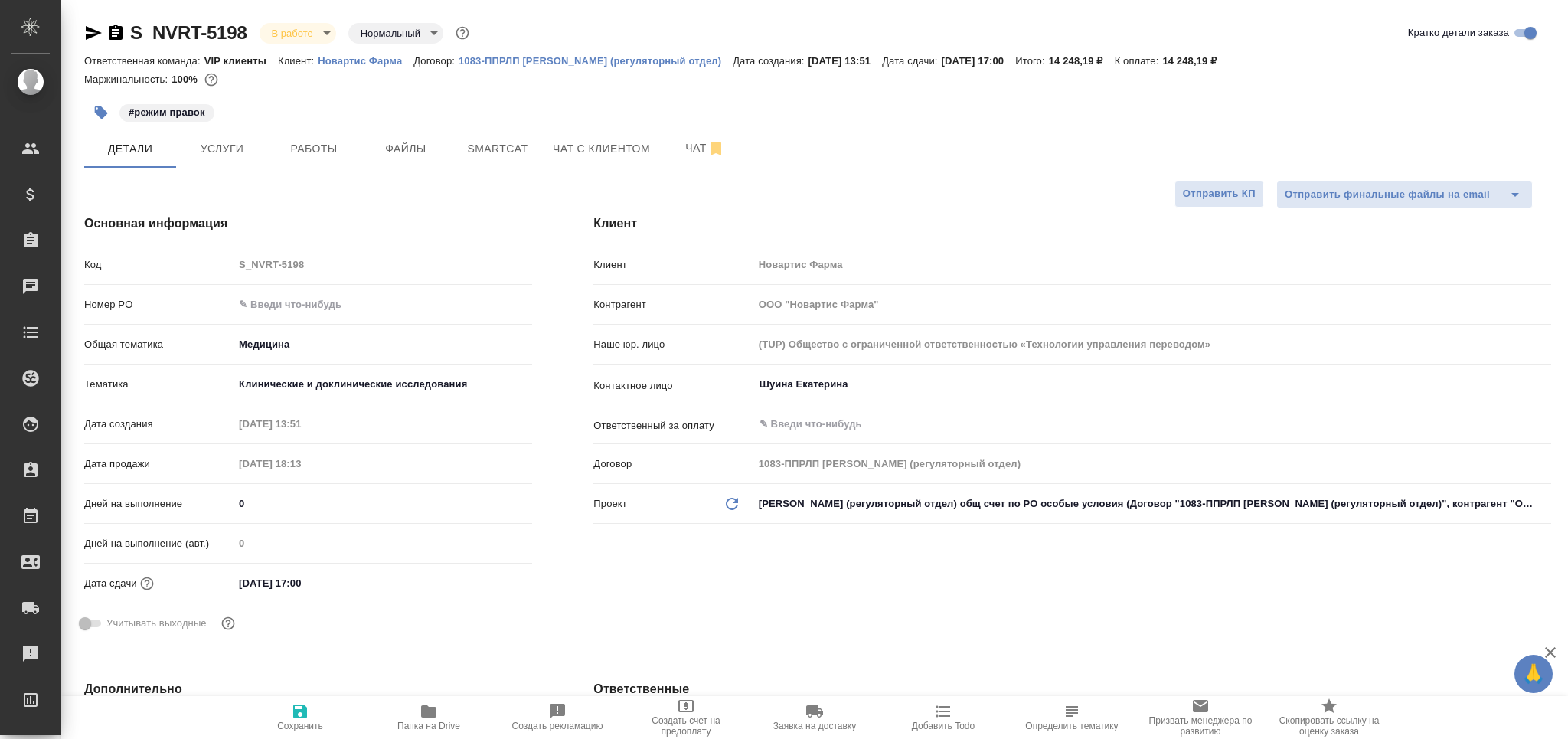
click at [291, 716] on icon "button" at bounding box center [300, 710] width 19 height 19
type textarea "x"
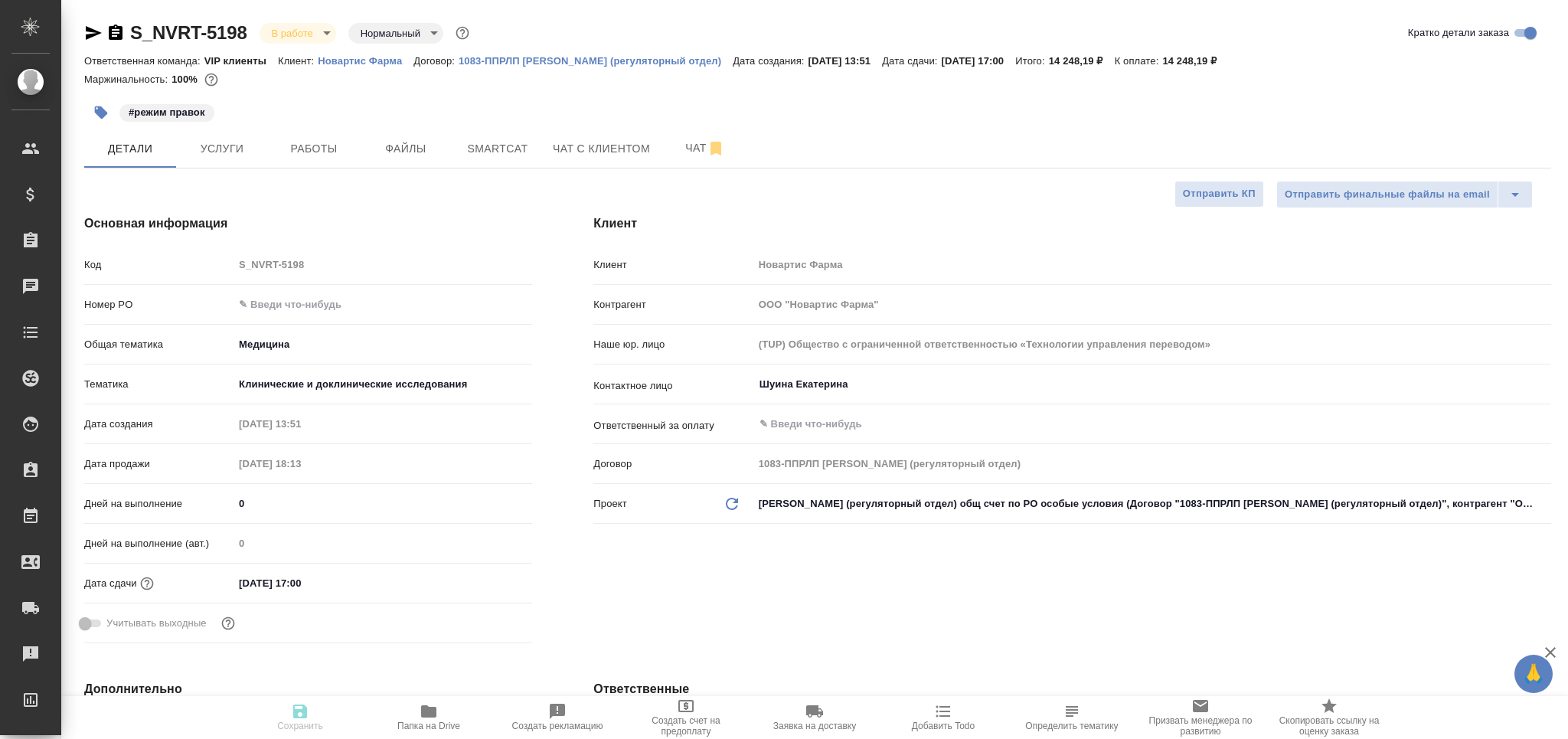
type textarea "x"
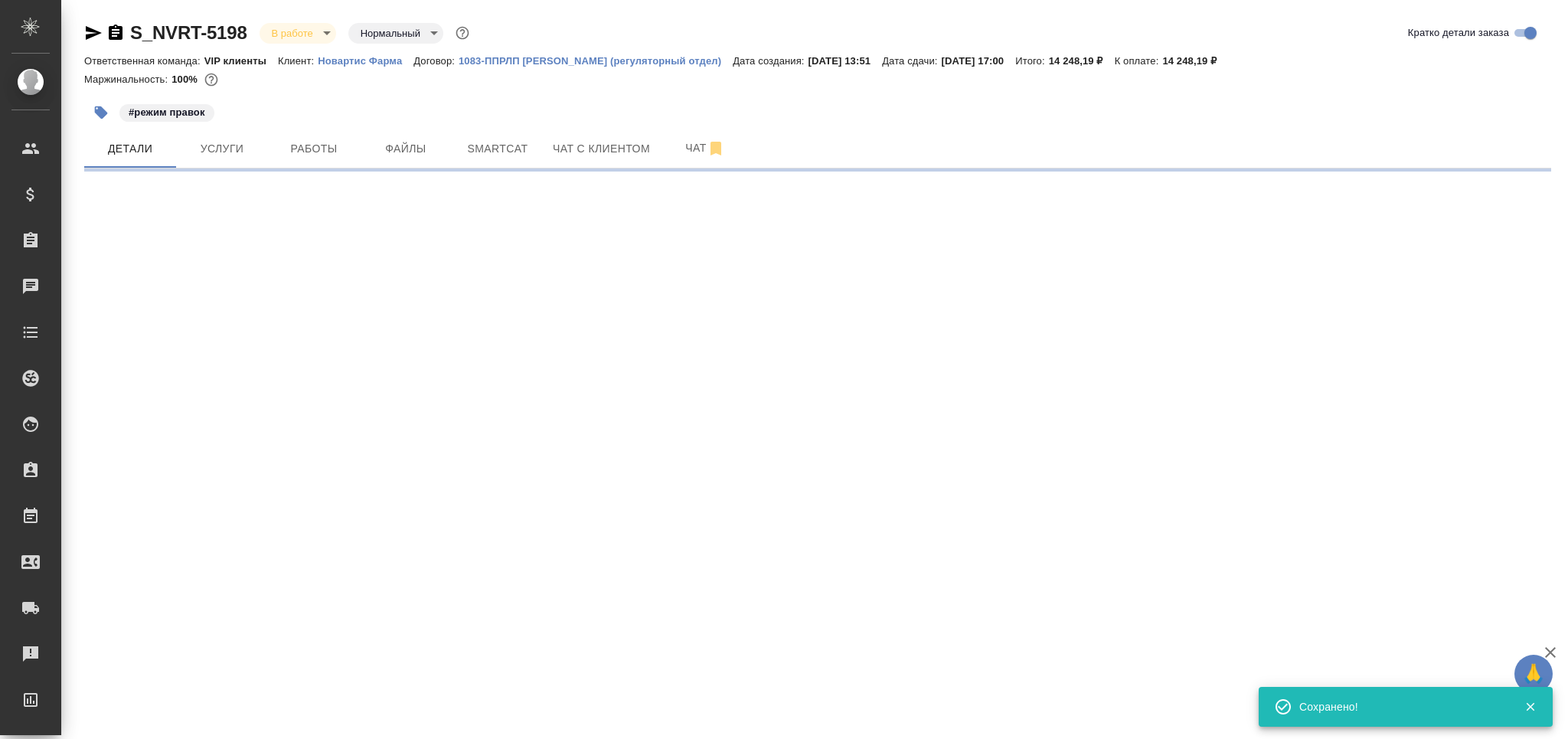
select select "RU"
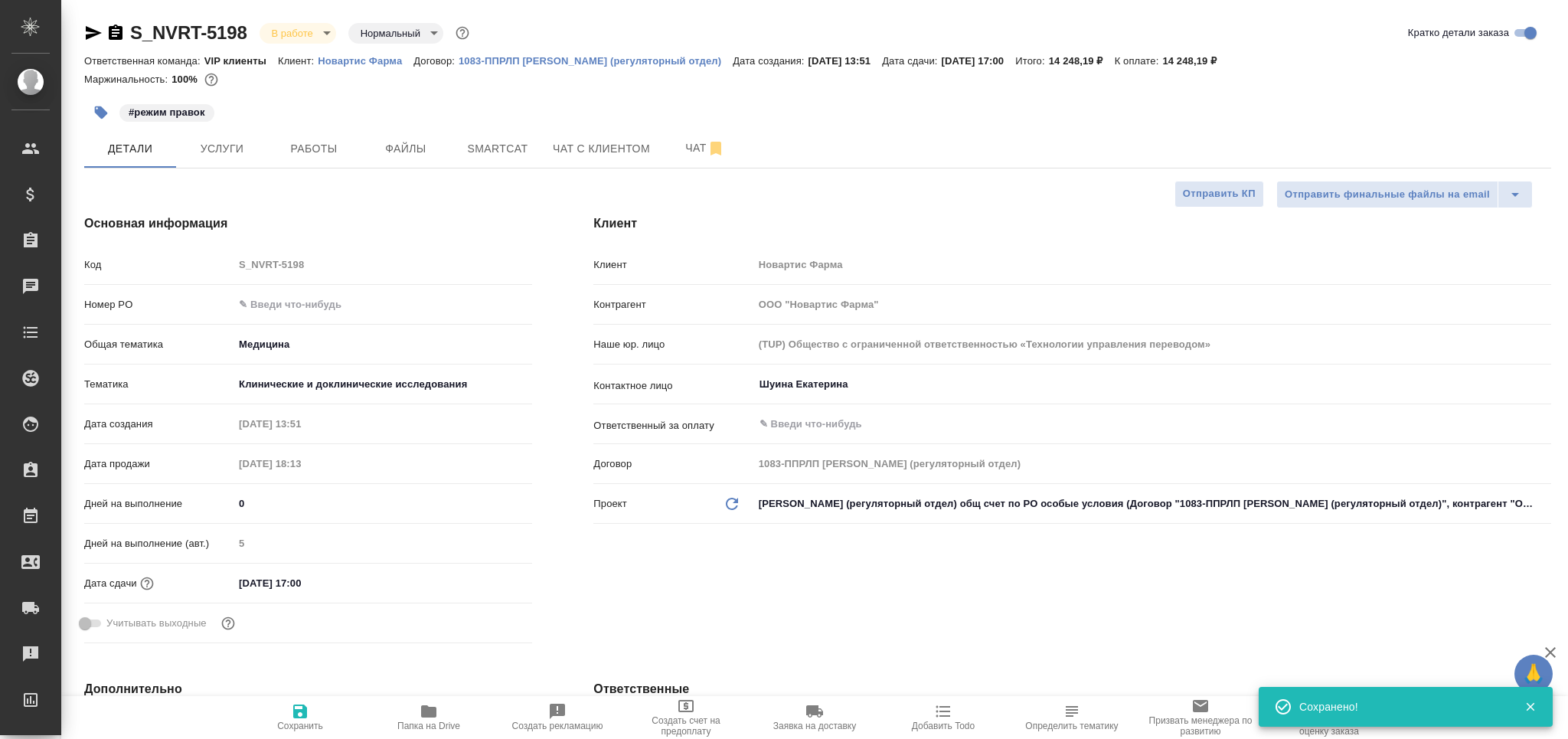
type textarea "x"
click at [479, 157] on span "Smartcat" at bounding box center [498, 148] width 73 height 19
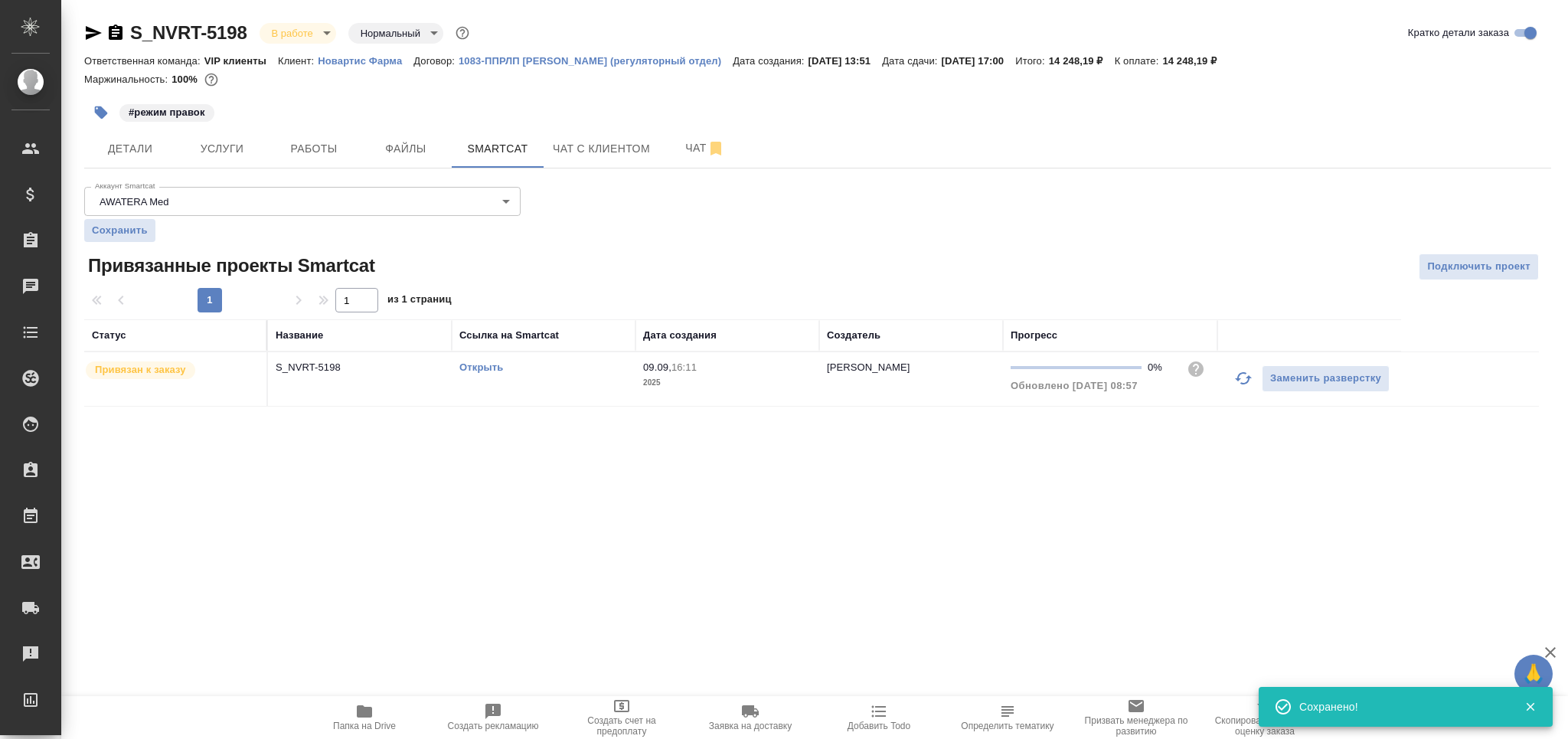
click at [474, 371] on link "Открыть" at bounding box center [481, 366] width 44 height 12
click at [148, 155] on span "Детали" at bounding box center [130, 148] width 73 height 19
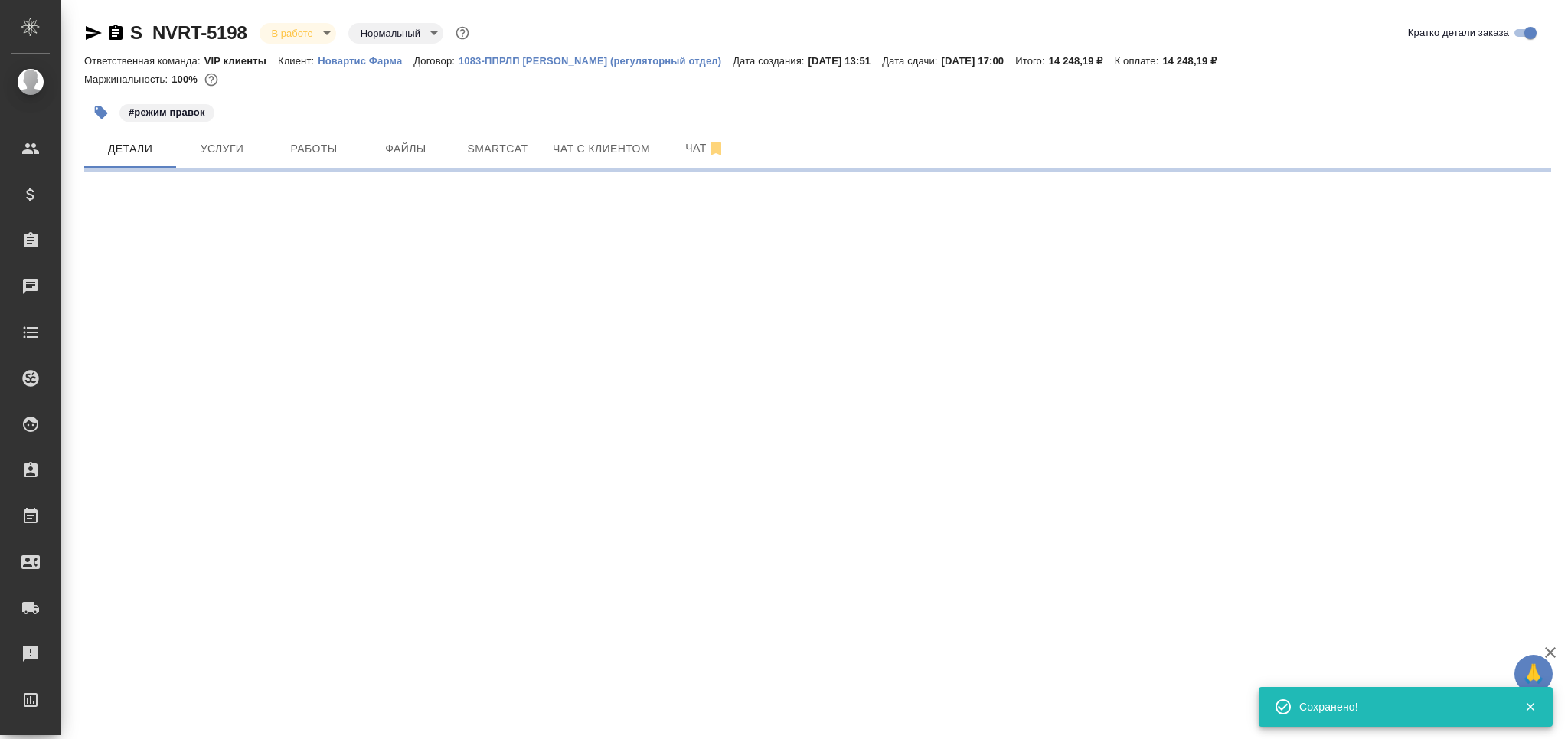
select select "RU"
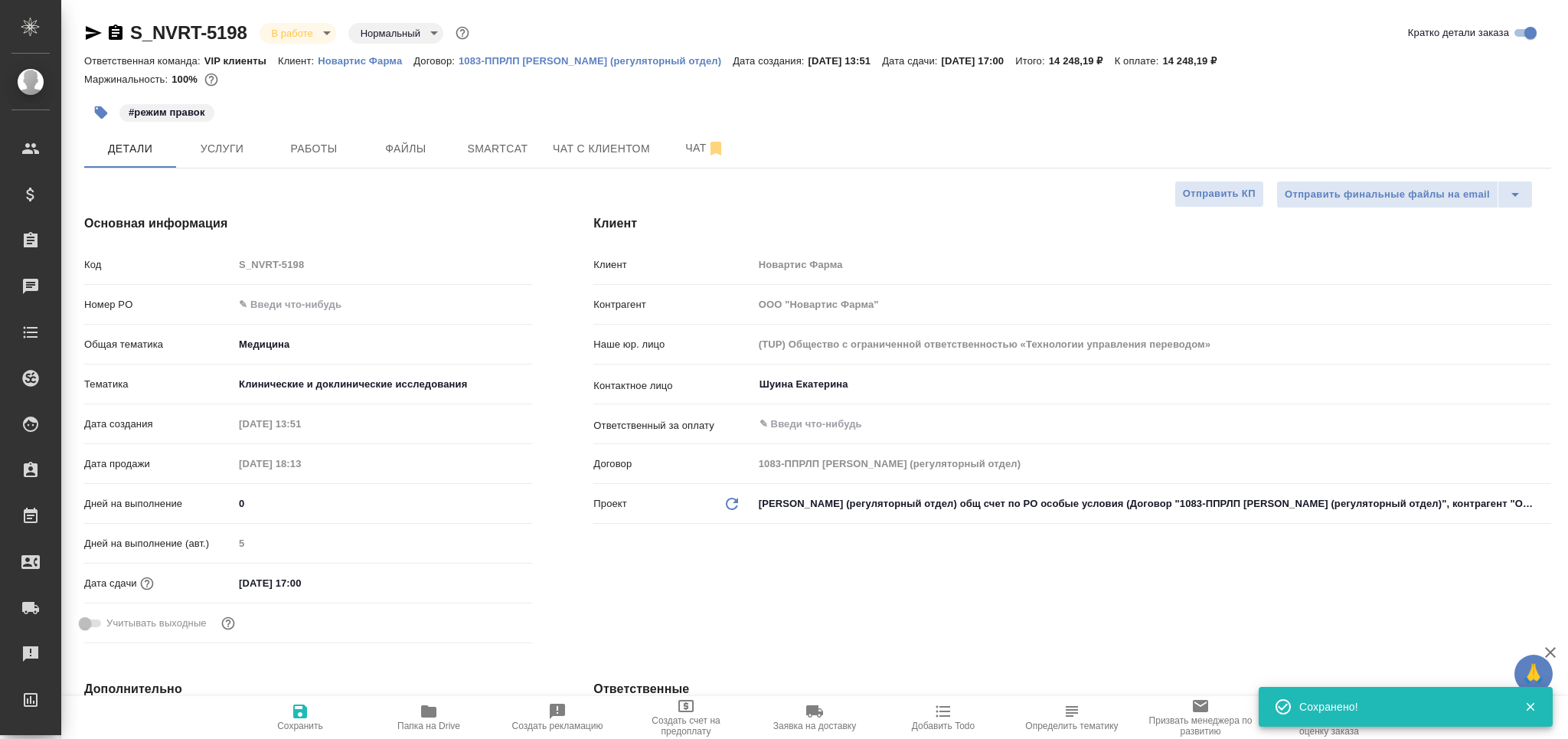
type textarea "x"
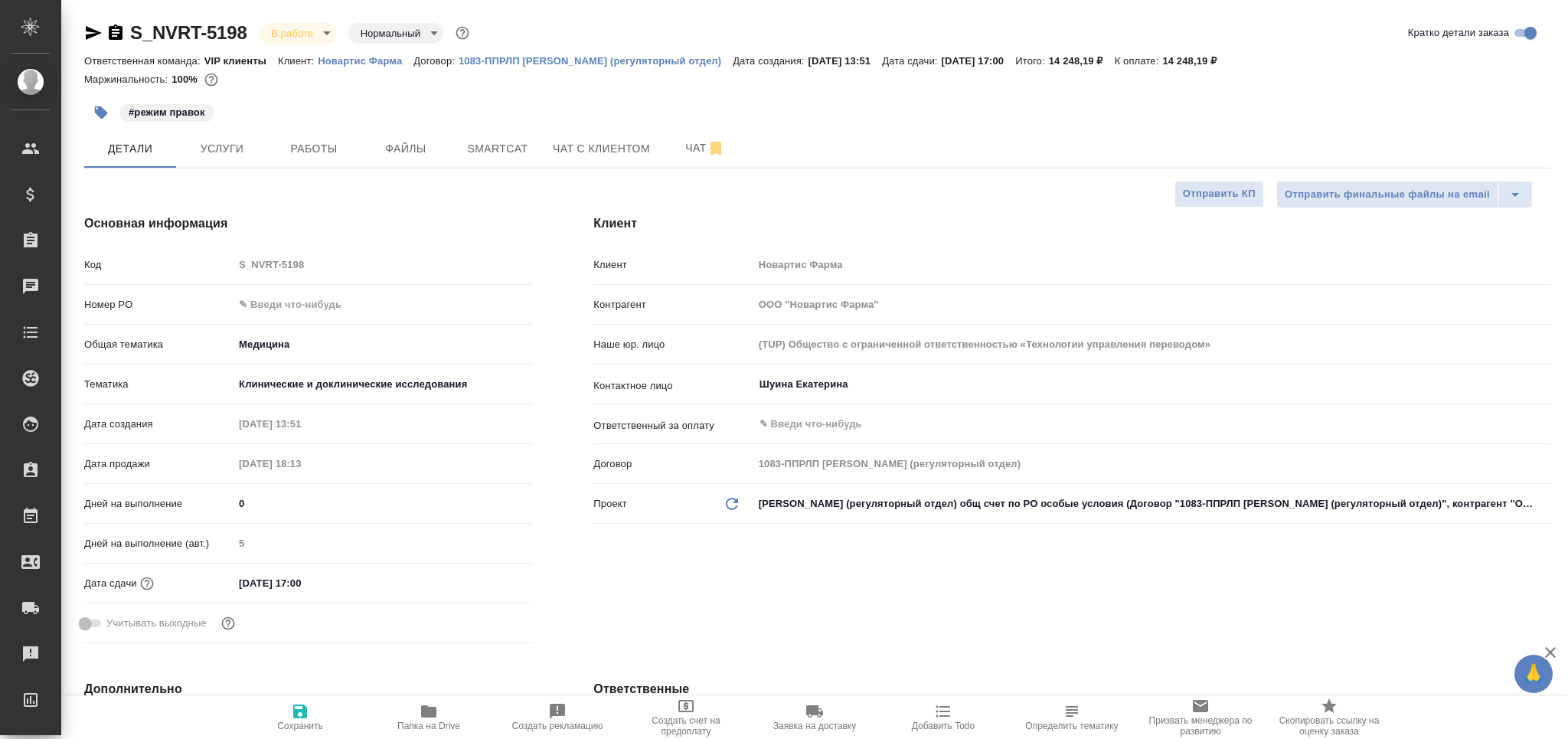
click at [261, 388] on body "🙏 .cls-1 fill:#fff; AWATERA Grabko Mariya Клиенты Спецификации Заказы 0 Чаты To…" at bounding box center [784, 369] width 1568 height 739
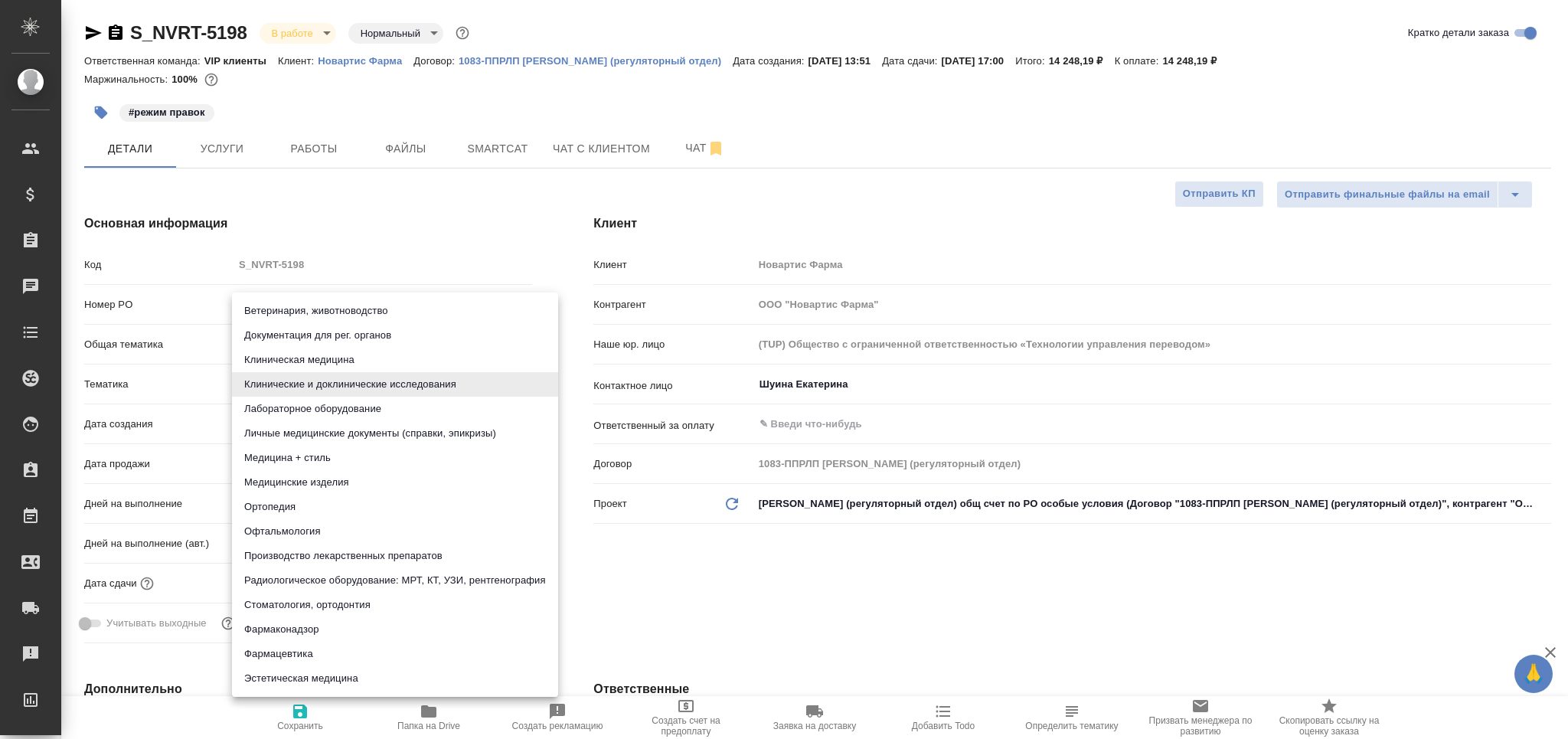
click at [308, 332] on li "Документация для рег. органов" at bounding box center [395, 334] width 326 height 24
type input "5f647205b73bc97568ca66c6"
type textarea "x"
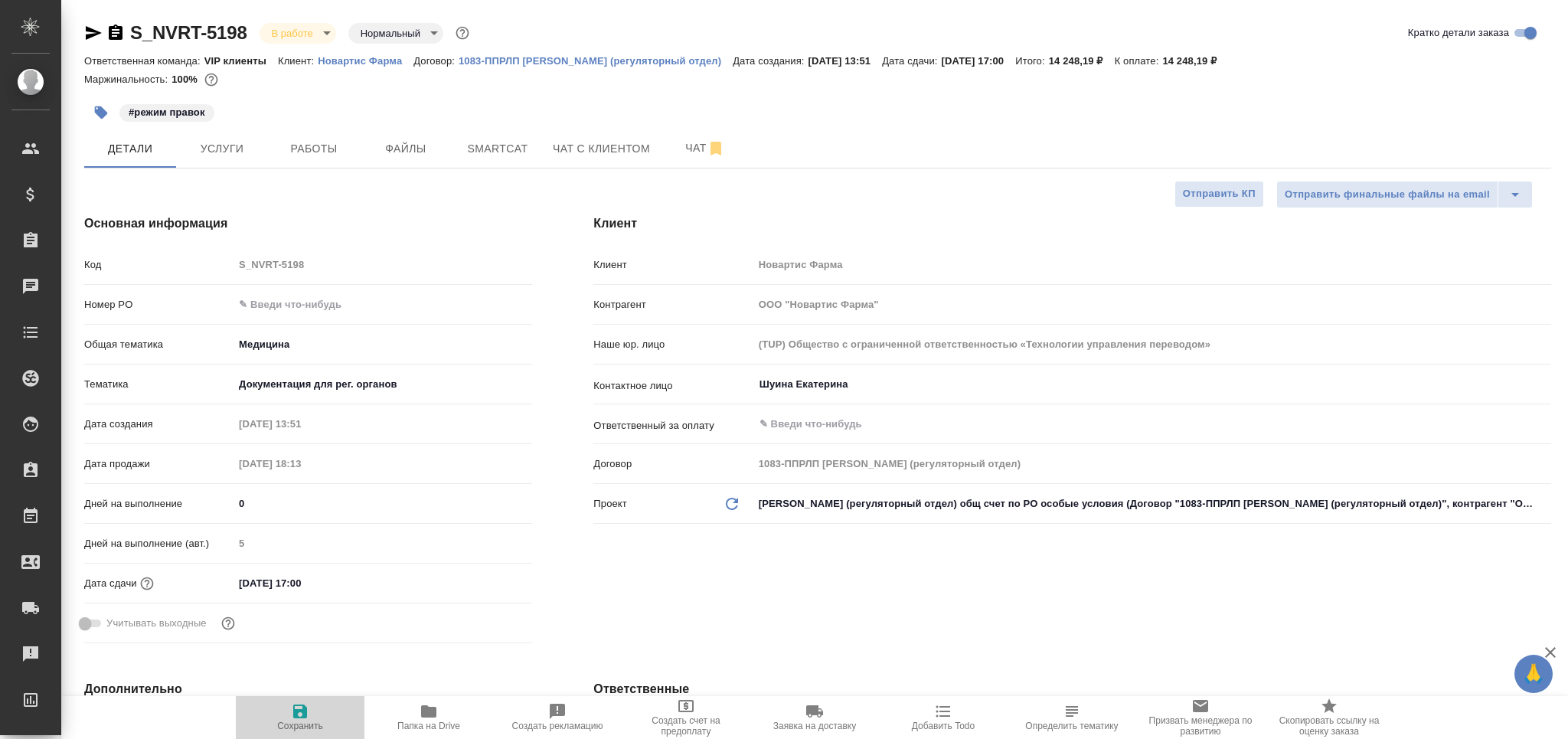
drag, startPoint x: 298, startPoint y: 734, endPoint x: 275, endPoint y: 710, distance: 33.2
click at [298, 732] on button "Сохранить" at bounding box center [300, 717] width 128 height 43
type textarea "x"
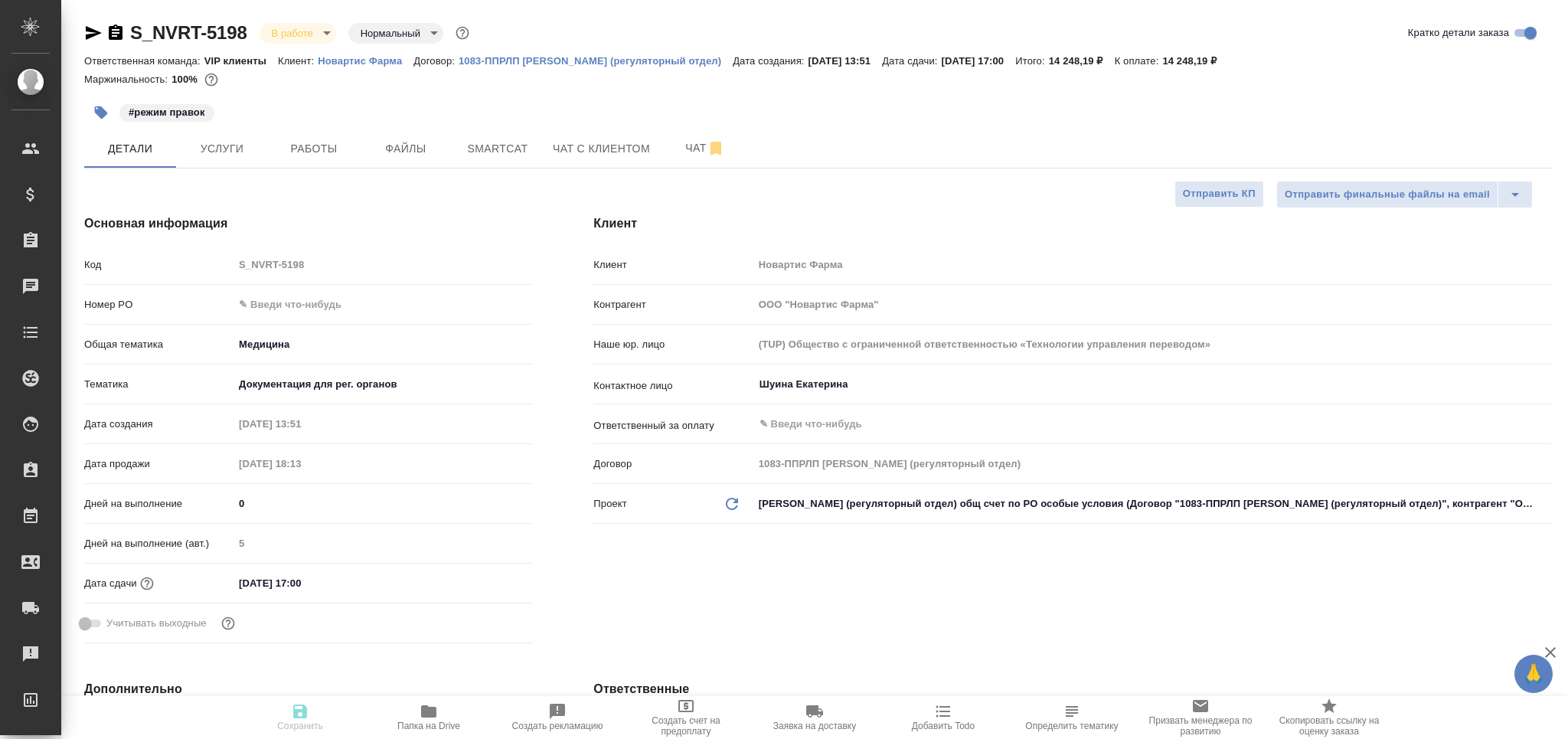
type textarea "x"
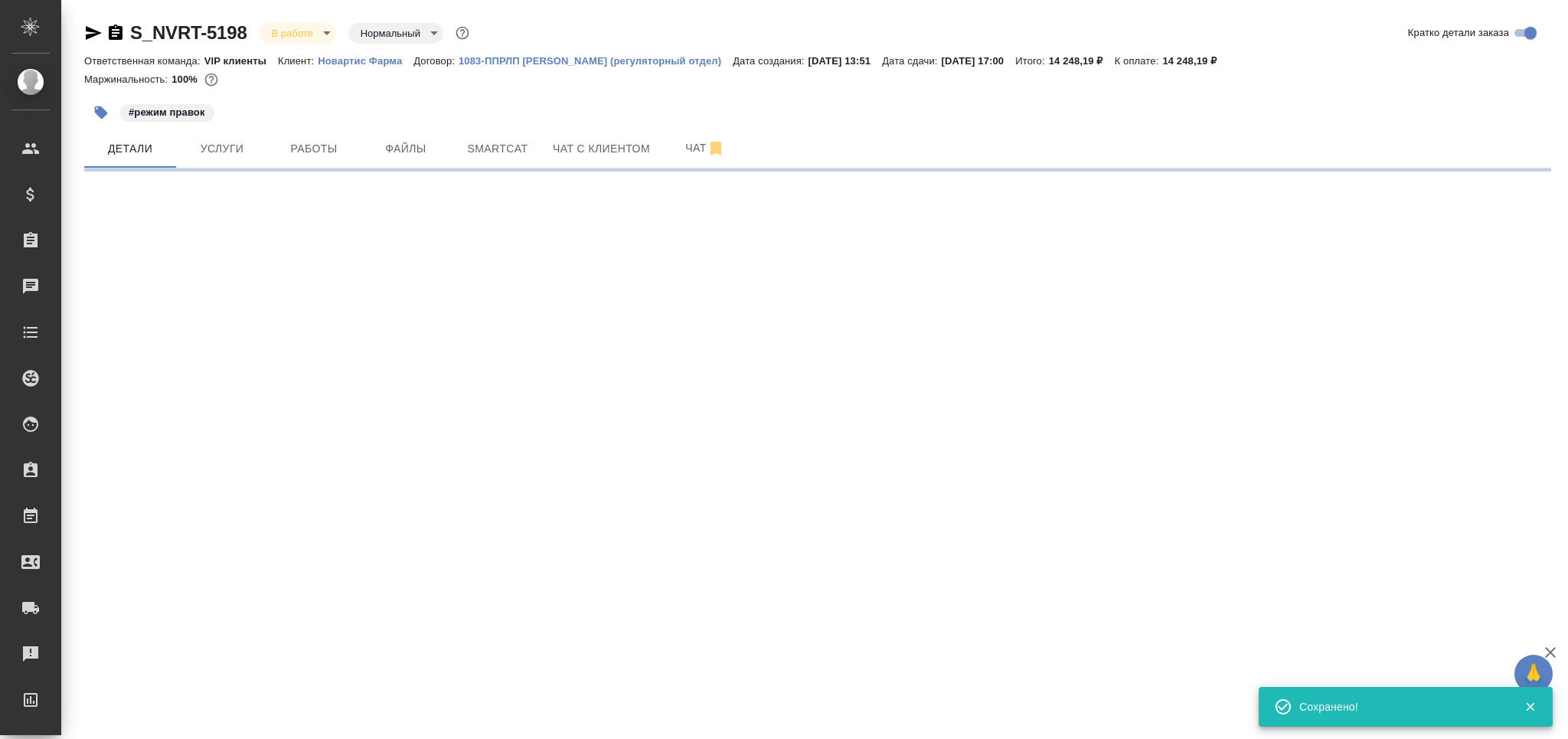
select select "RU"
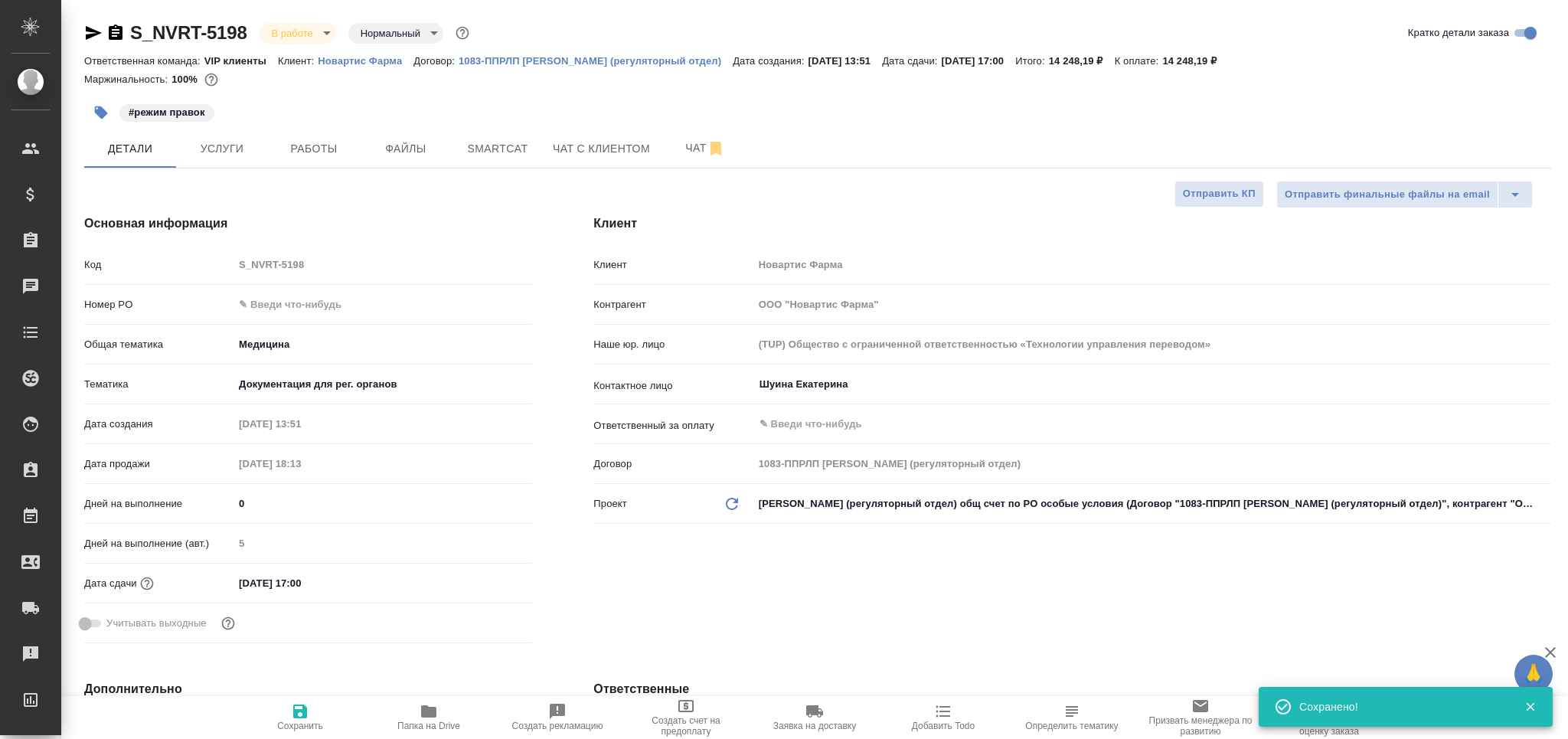
type textarea "x"
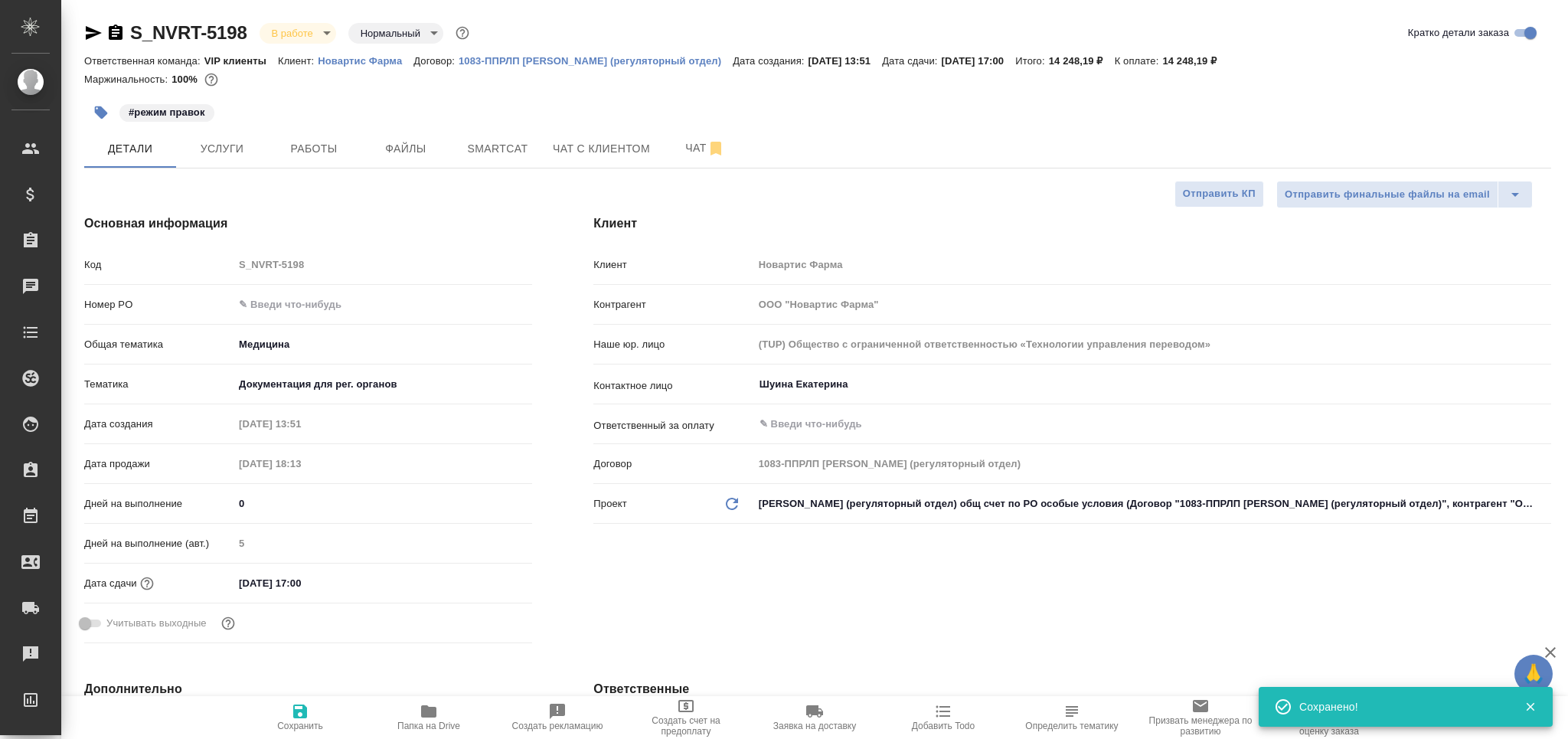
type textarea "x"
click at [322, 147] on span "Работы" at bounding box center [314, 148] width 73 height 19
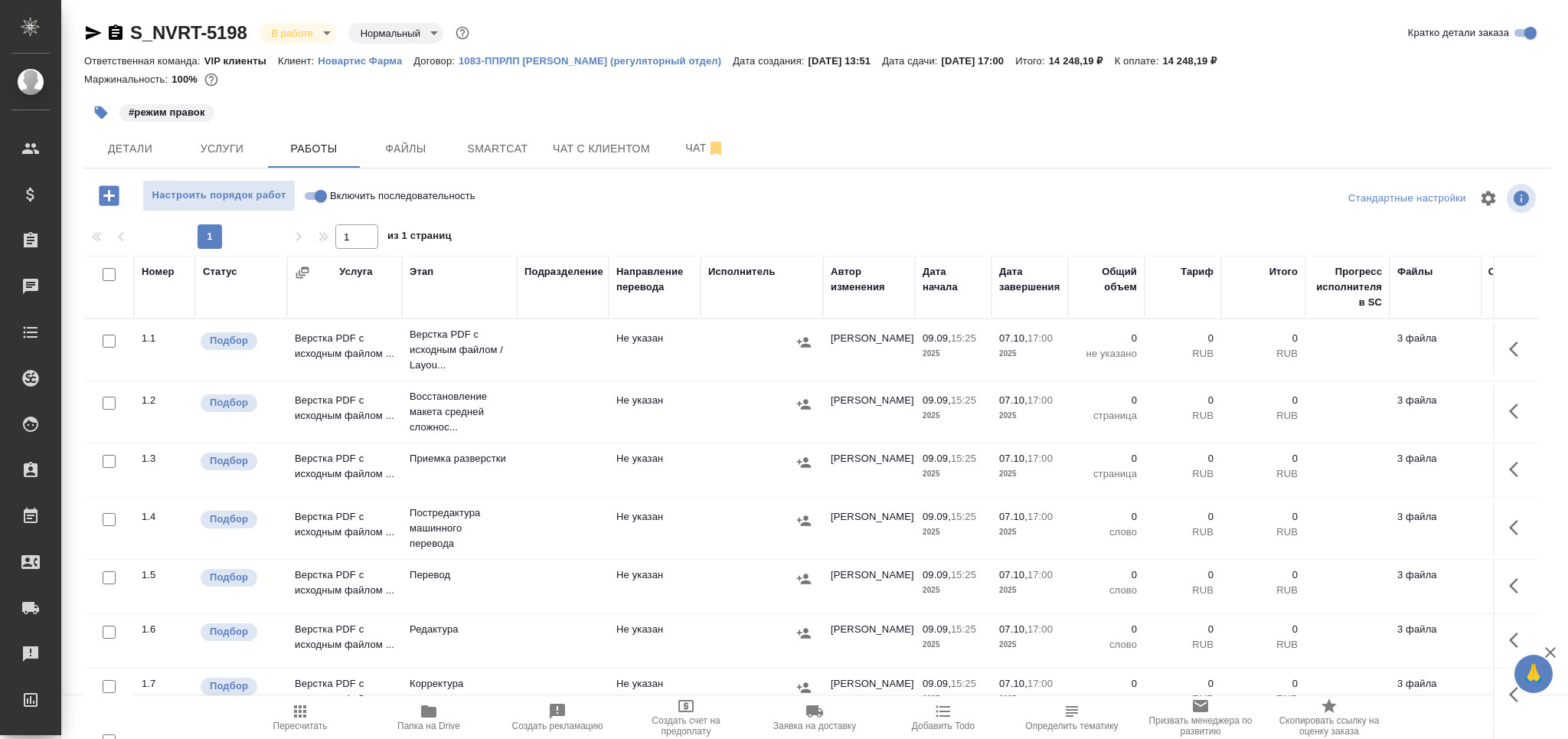
click at [105, 344] on input "checkbox" at bounding box center [109, 341] width 13 height 13
checkbox input "true"
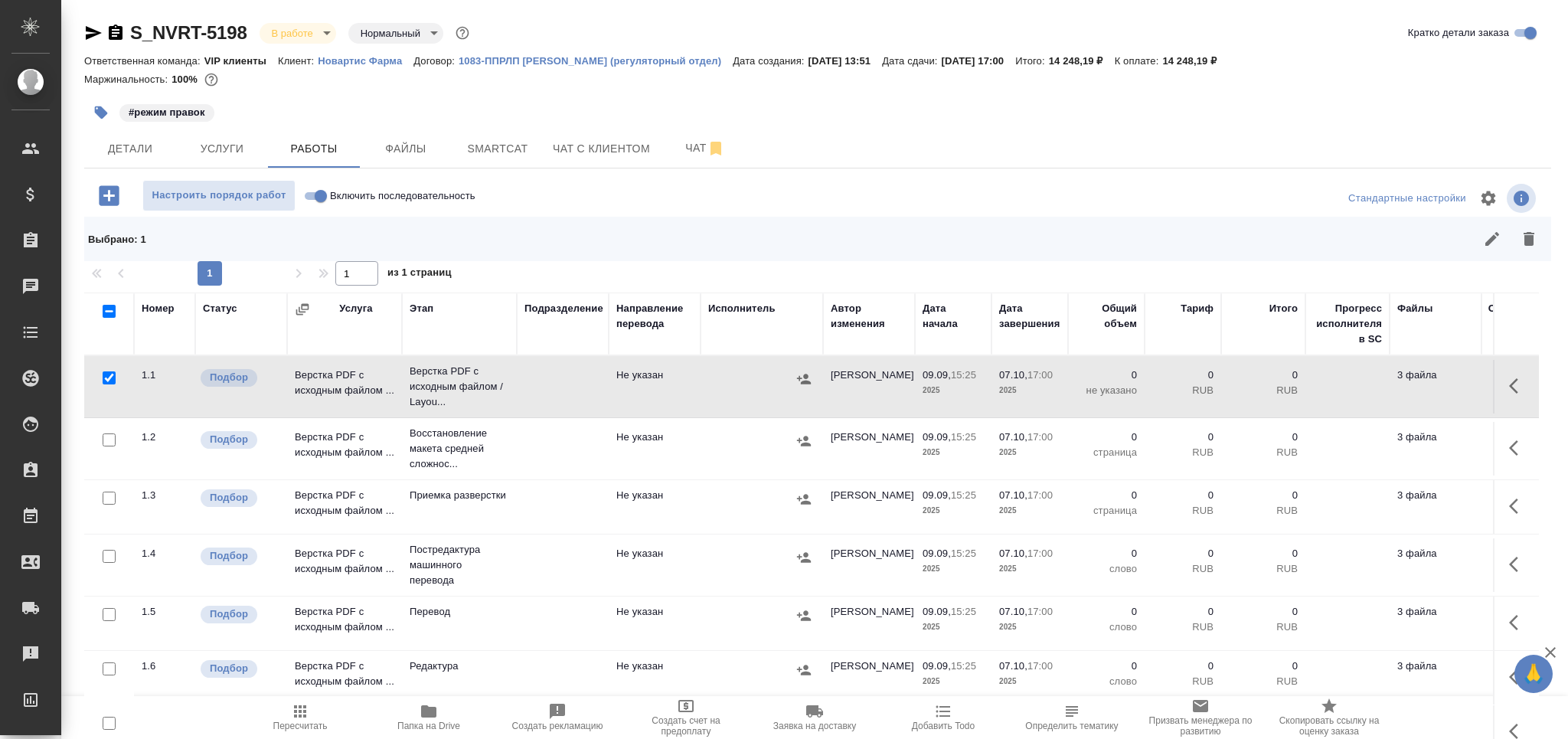
click at [106, 442] on input "checkbox" at bounding box center [109, 439] width 13 height 13
checkbox input "true"
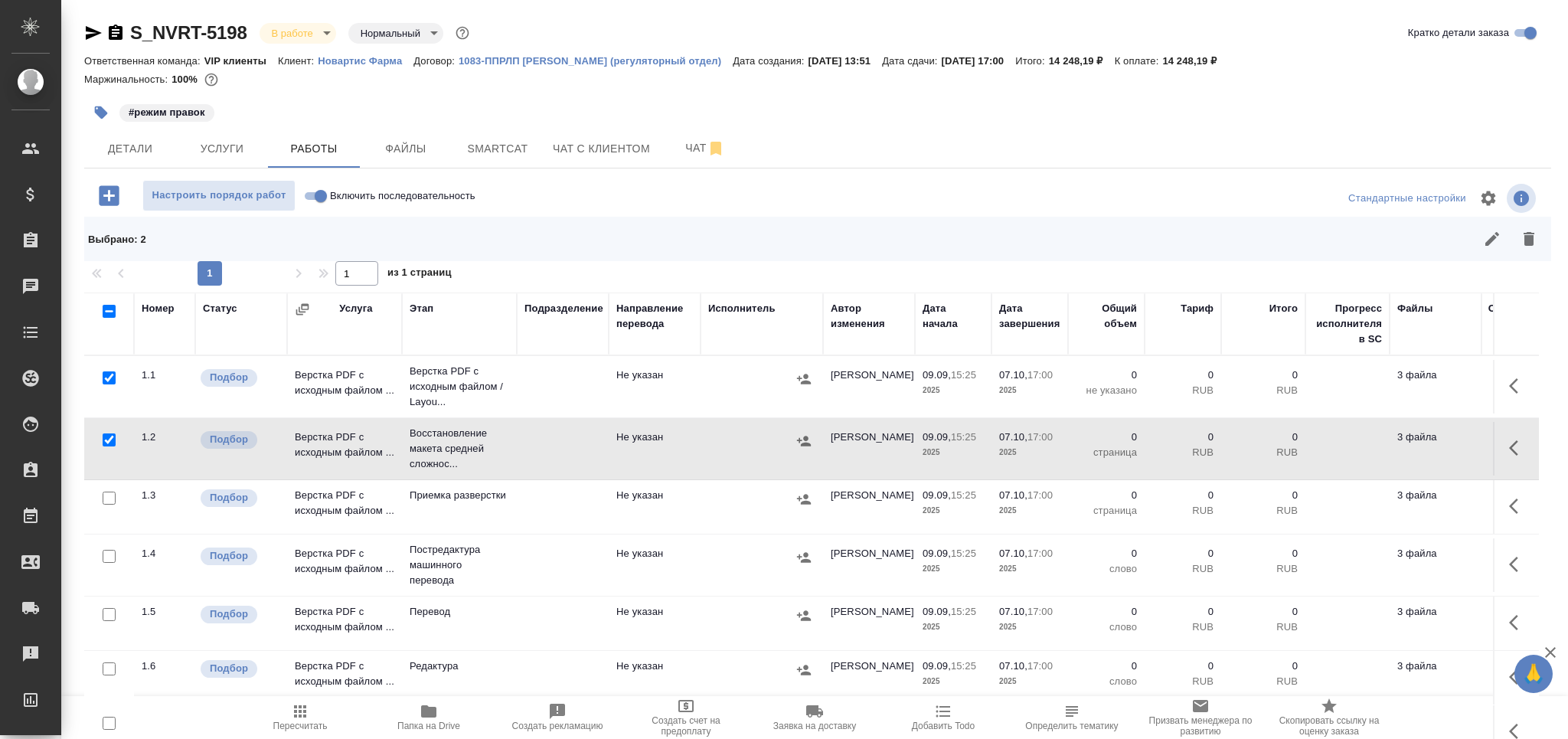
click at [112, 497] on input "checkbox" at bounding box center [109, 497] width 13 height 13
checkbox input "true"
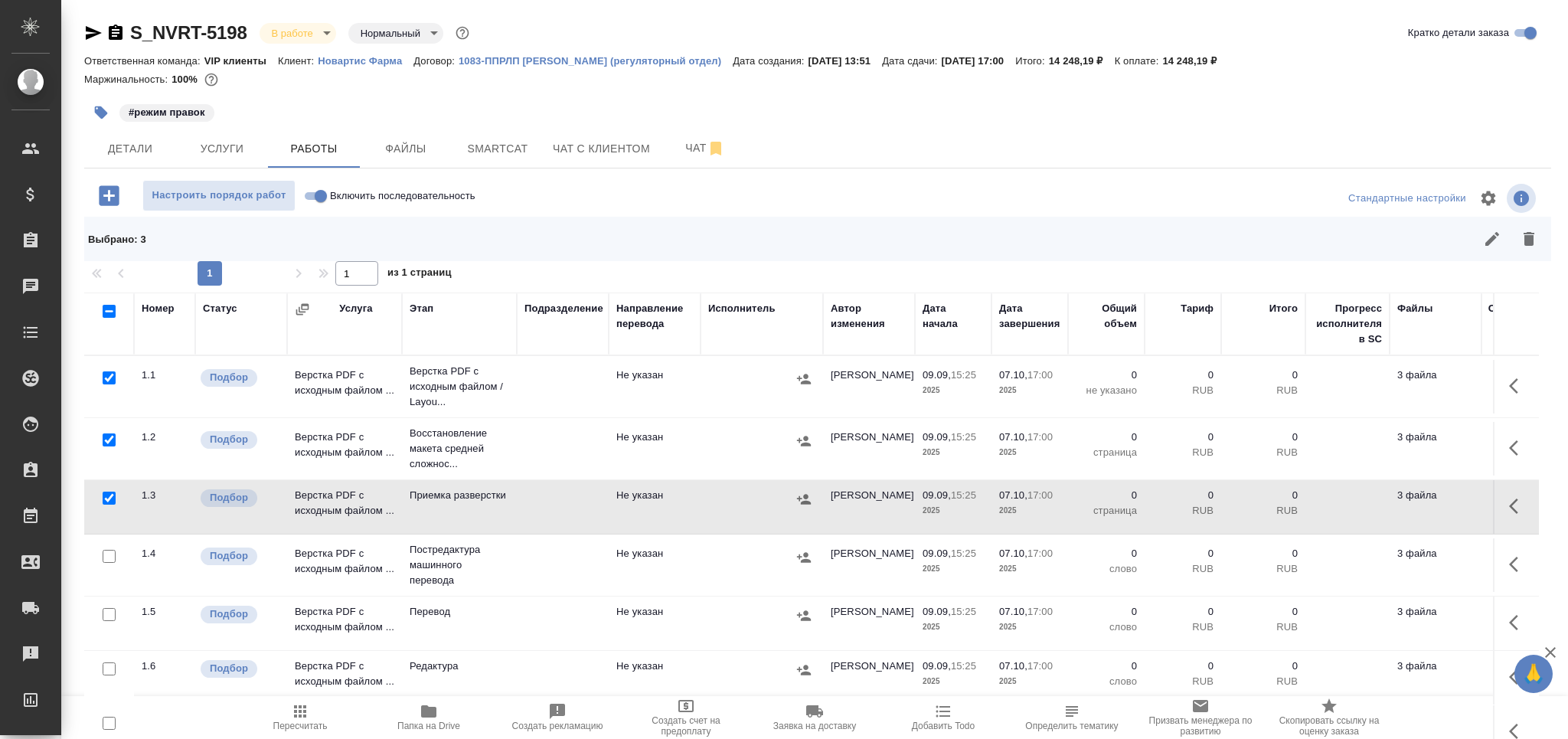
click at [108, 620] on input "checkbox" at bounding box center [109, 614] width 13 height 13
checkbox input "true"
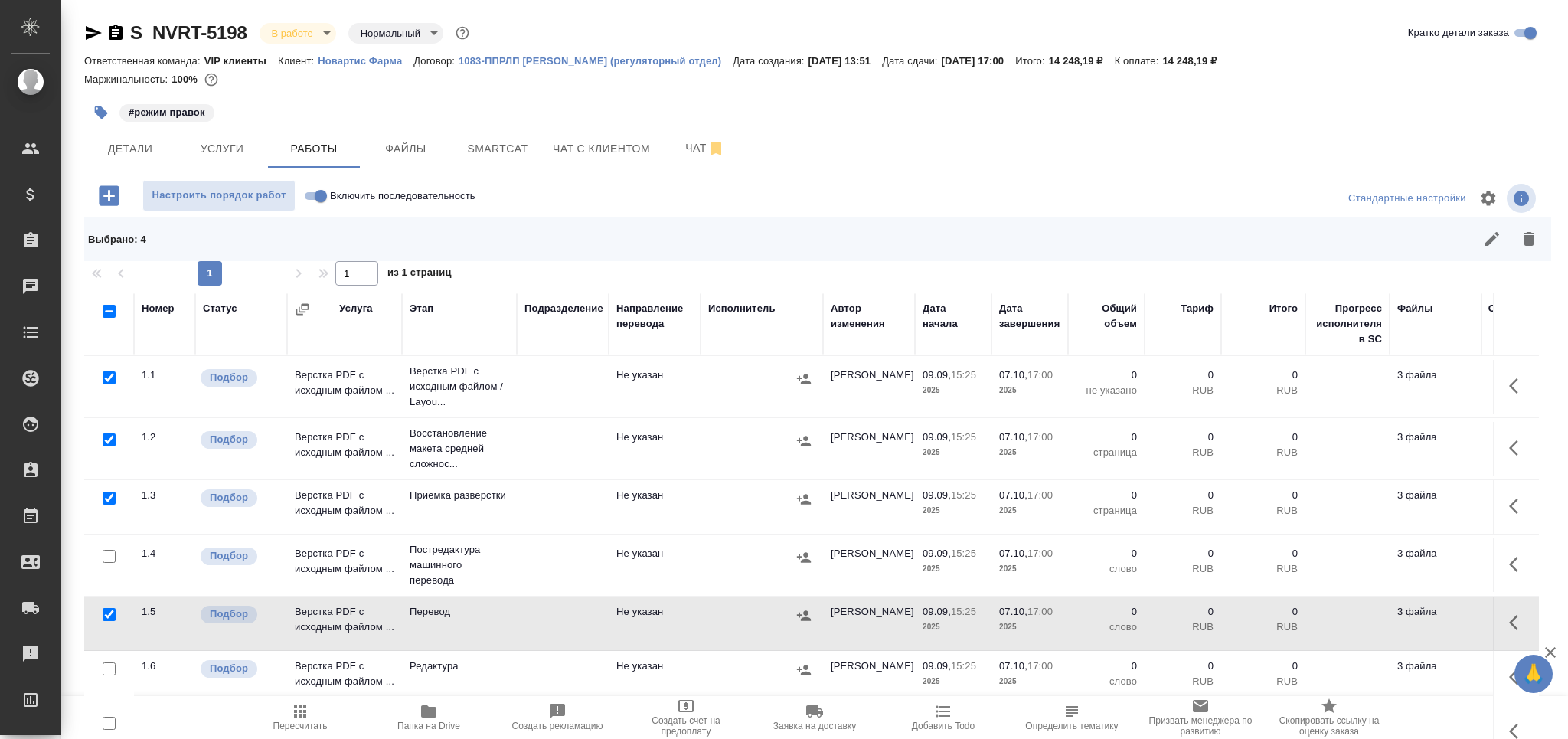
scroll to position [89, 0]
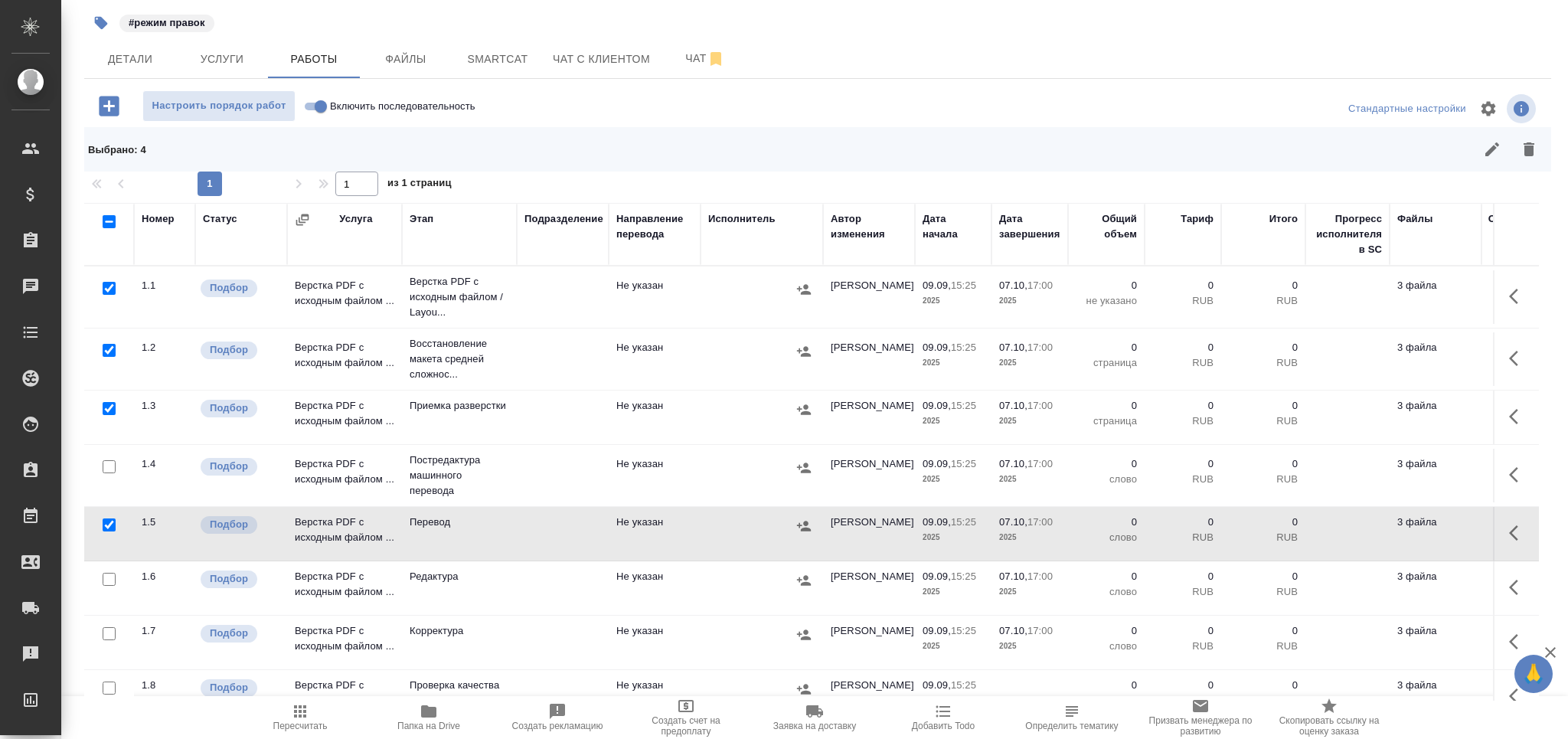
click at [108, 583] on input "checkbox" at bounding box center [109, 579] width 13 height 13
checkbox input "true"
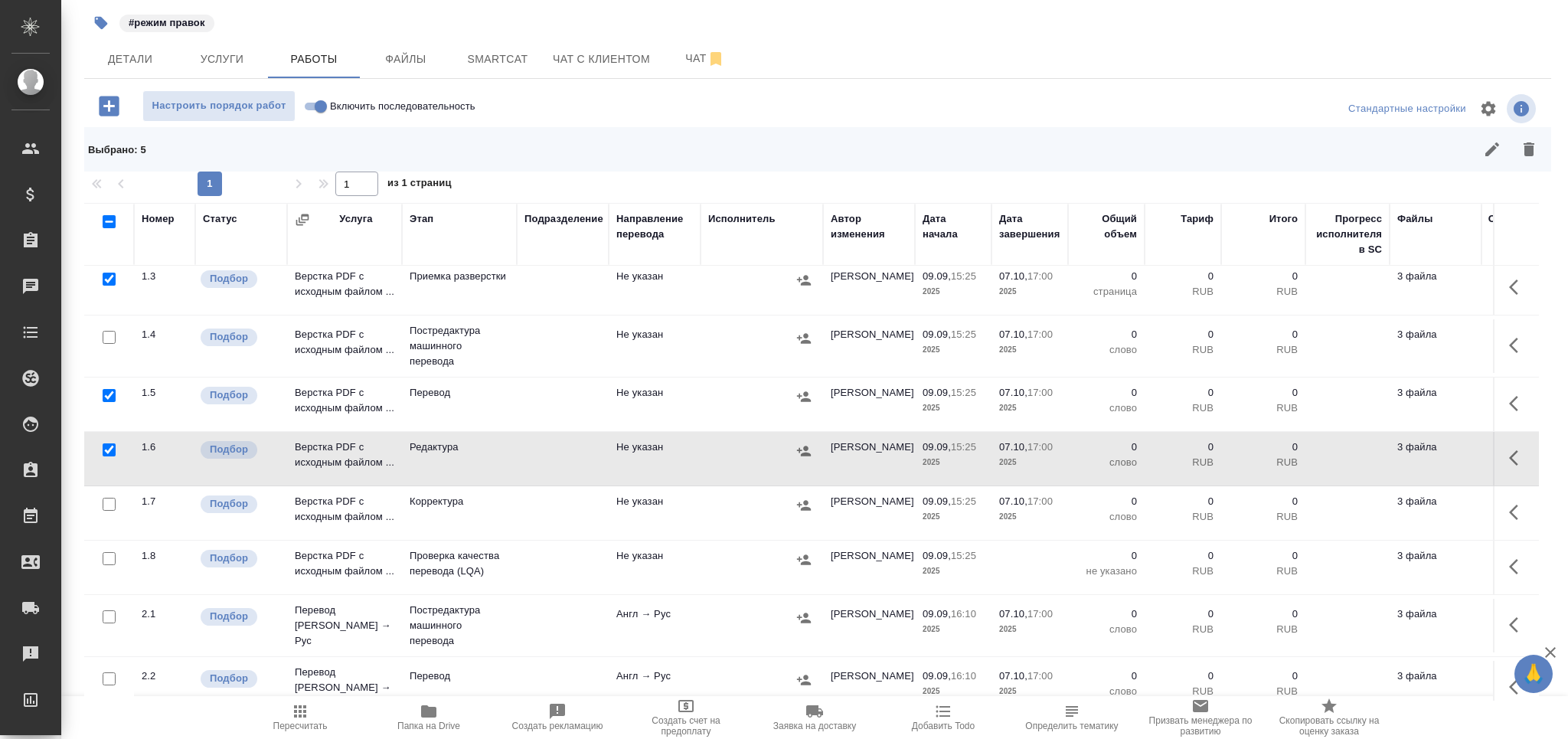
scroll to position [153, 0]
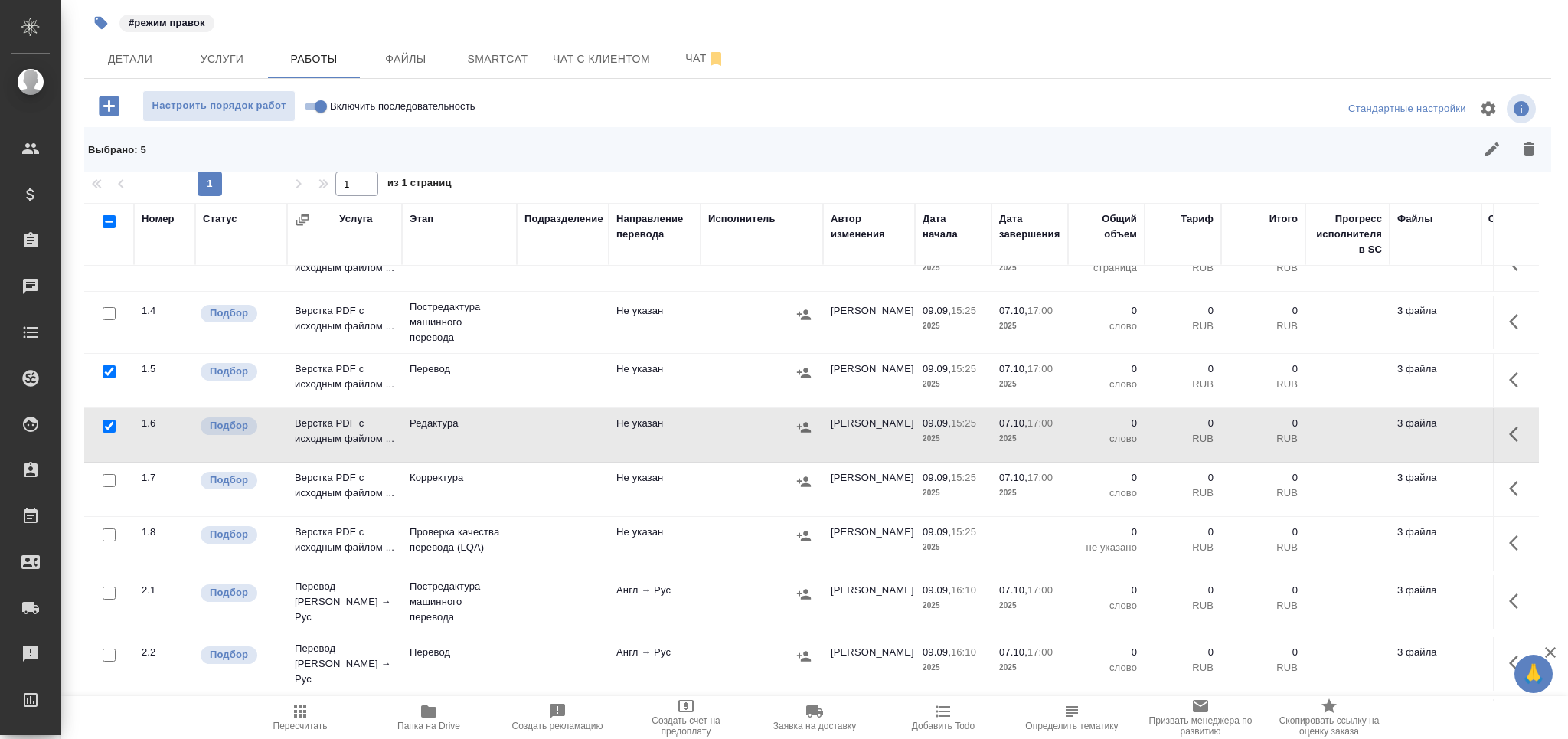
click at [105, 535] on input "checkbox" at bounding box center [109, 534] width 13 height 13
checkbox input "true"
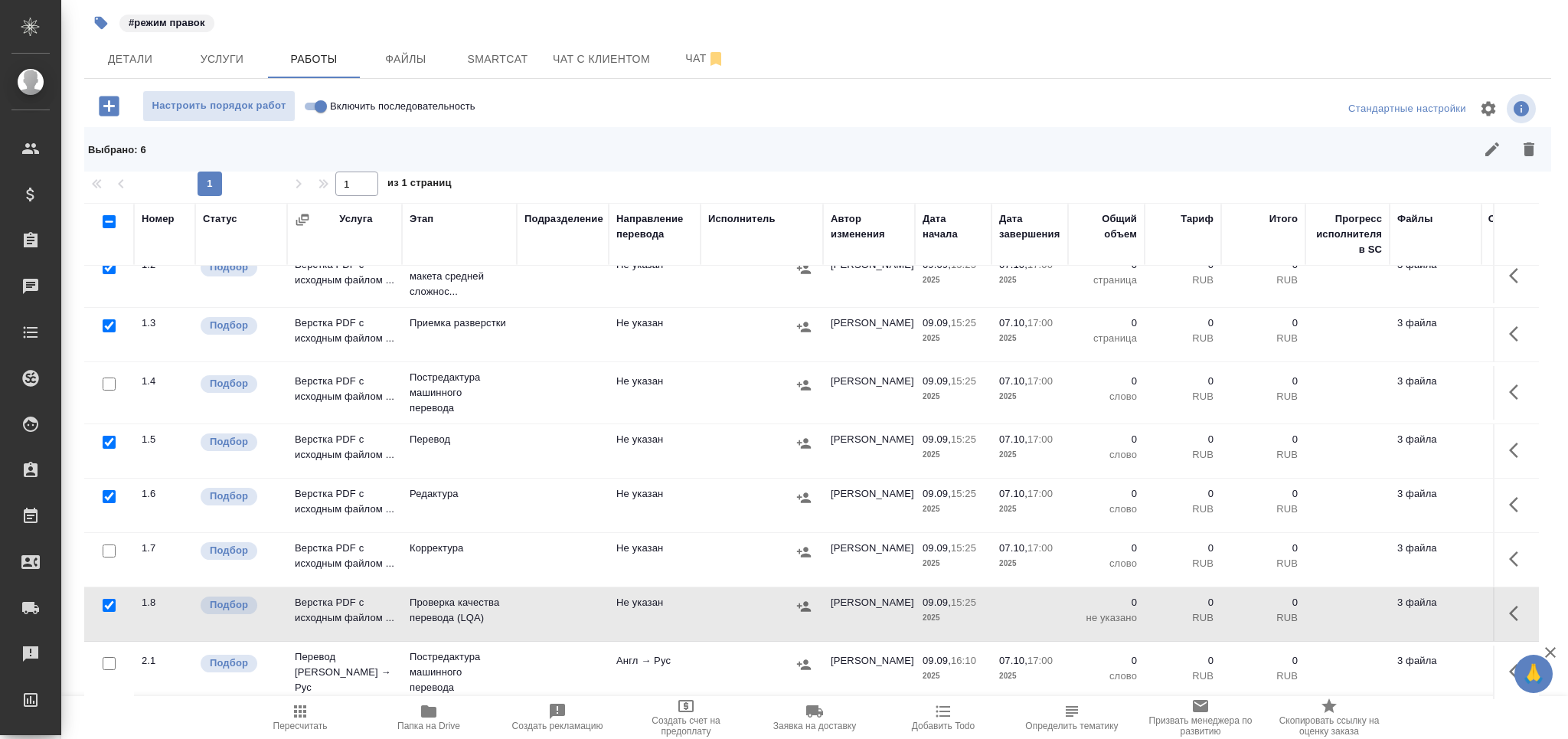
scroll to position [52, 0]
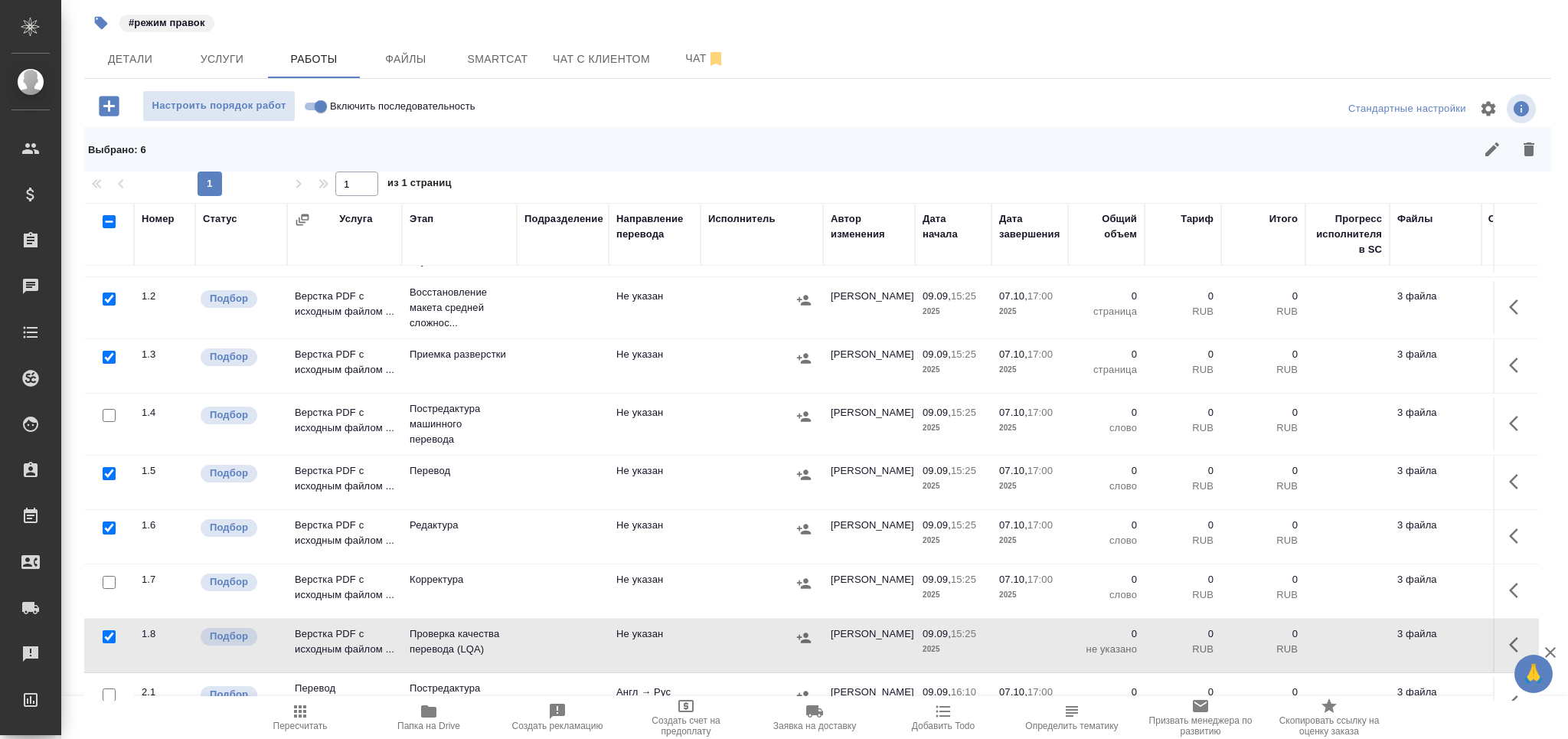
click at [106, 409] on input "checkbox" at bounding box center [109, 415] width 13 height 13
checkbox input "true"
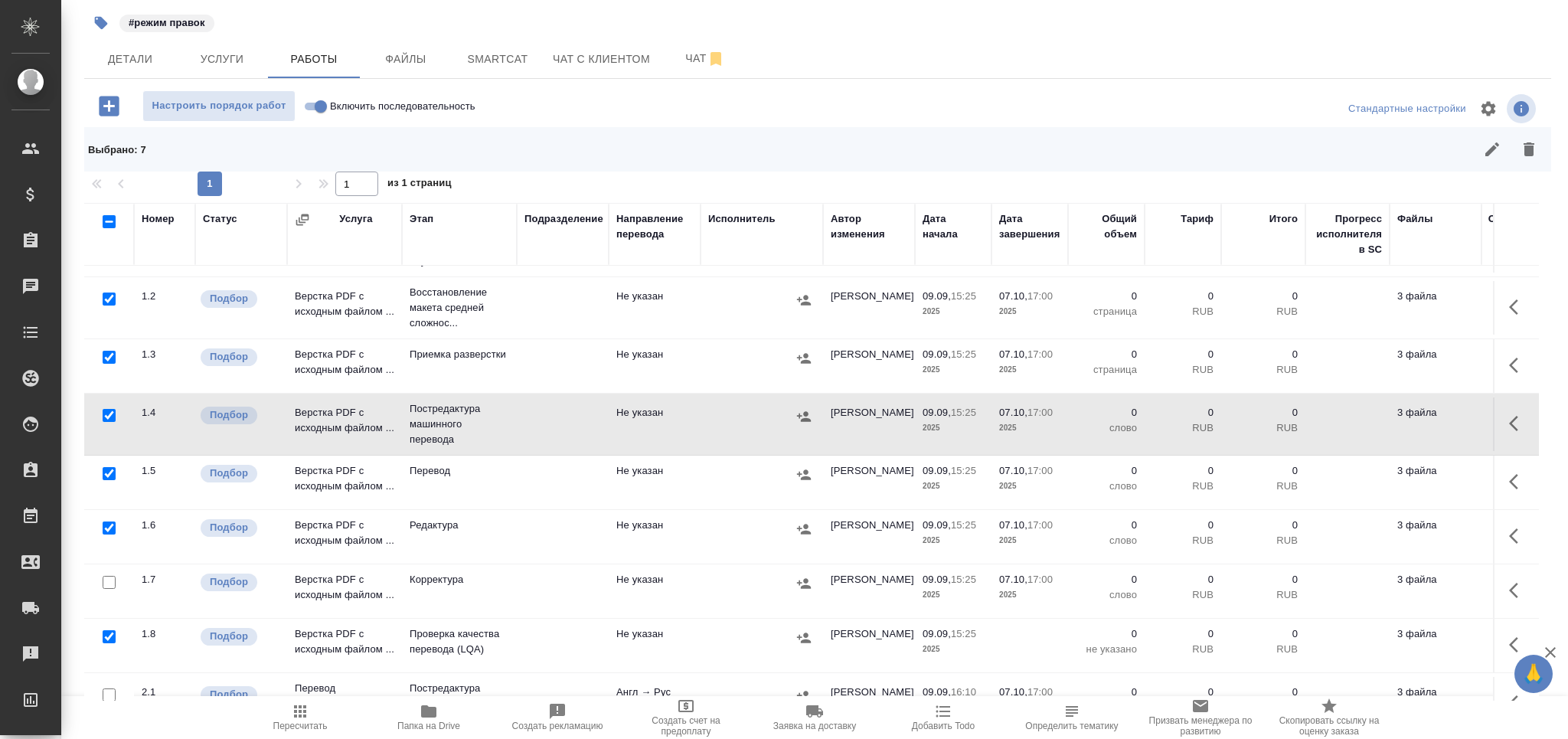
click at [111, 584] on input "checkbox" at bounding box center [109, 582] width 13 height 13
checkbox input "true"
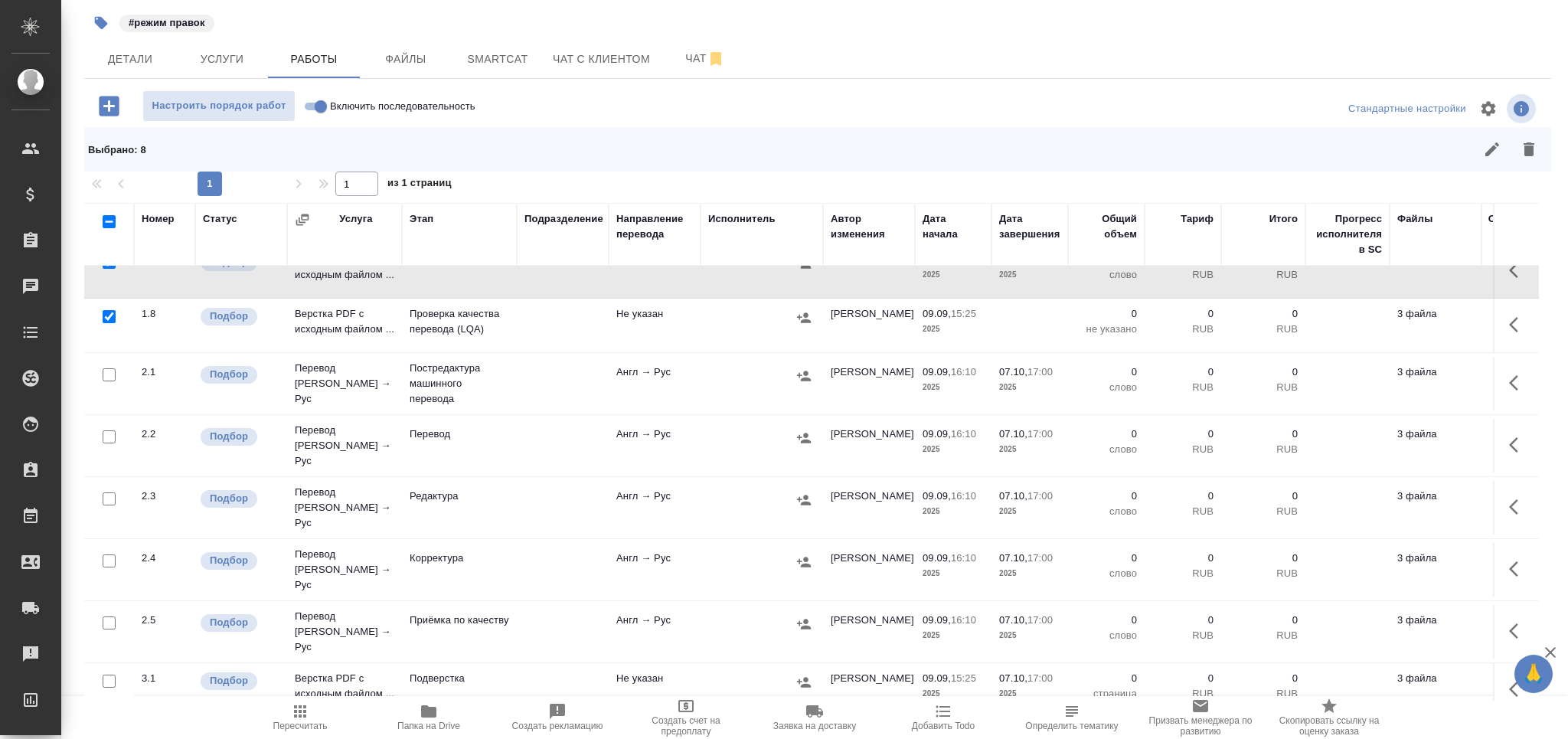
scroll to position [224, 0]
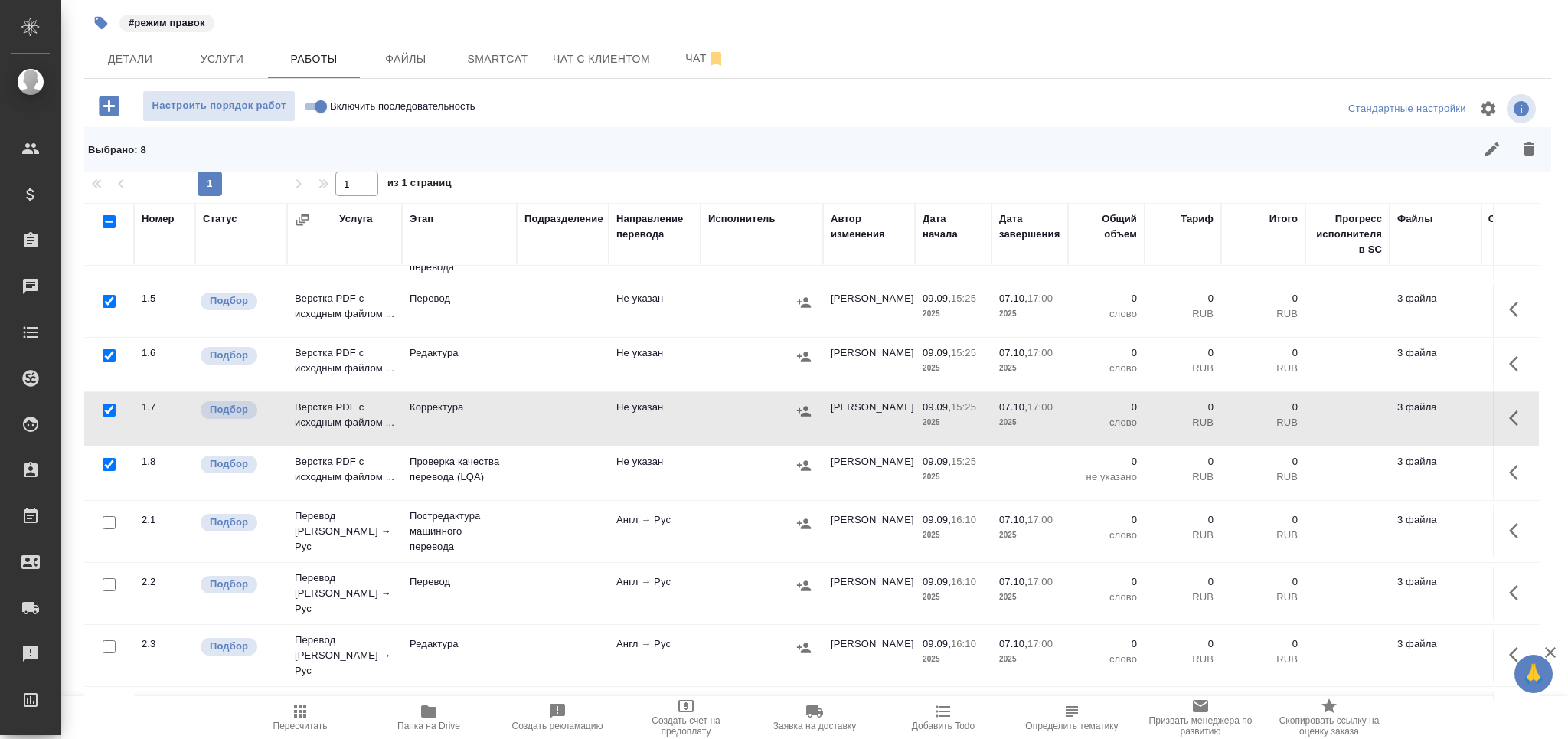
drag, startPoint x: 111, startPoint y: 578, endPoint x: 111, endPoint y: 645, distance: 67.0
click at [112, 578] on input "checkbox" at bounding box center [109, 584] width 13 height 13
checkbox input "true"
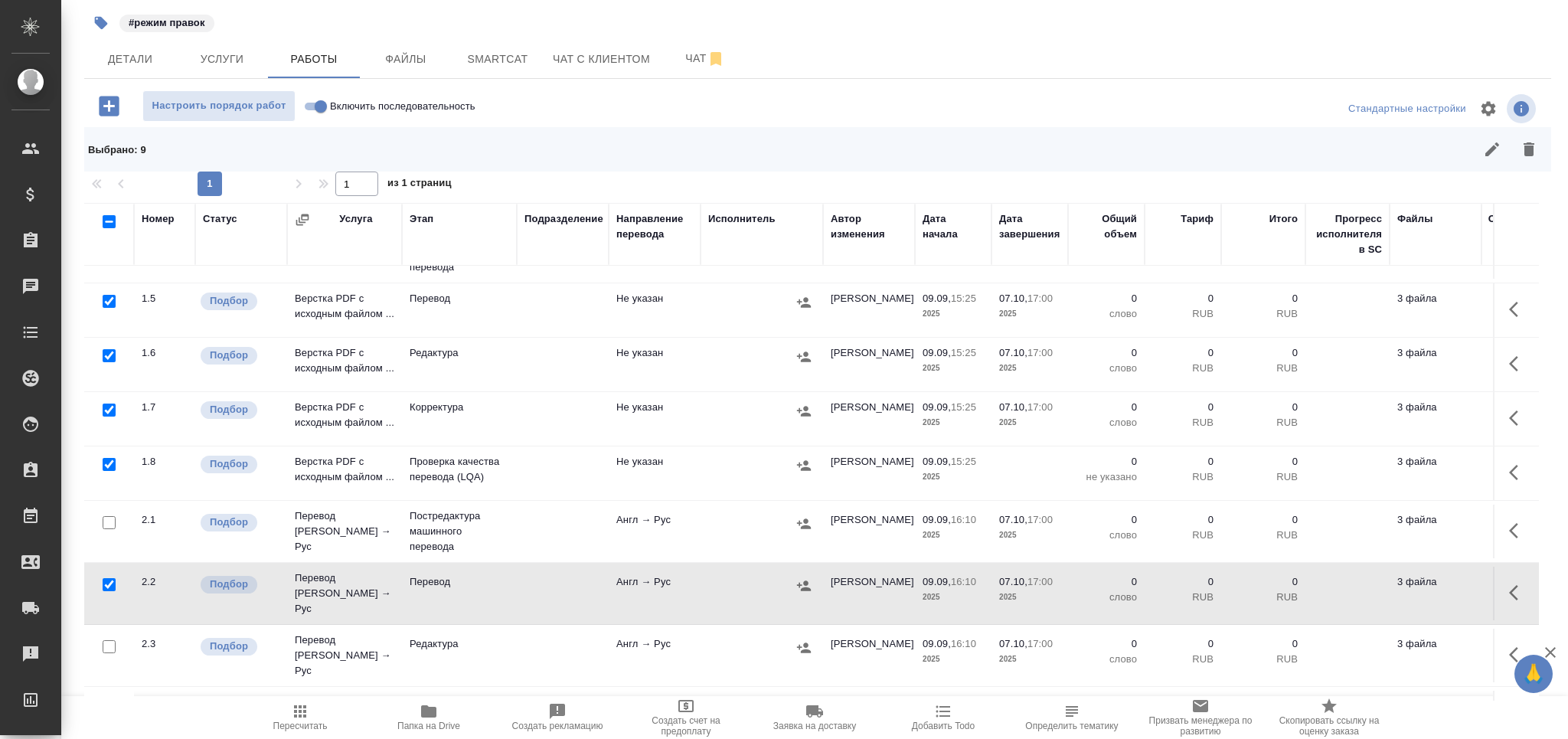
click at [111, 645] on div at bounding box center [109, 647] width 35 height 21
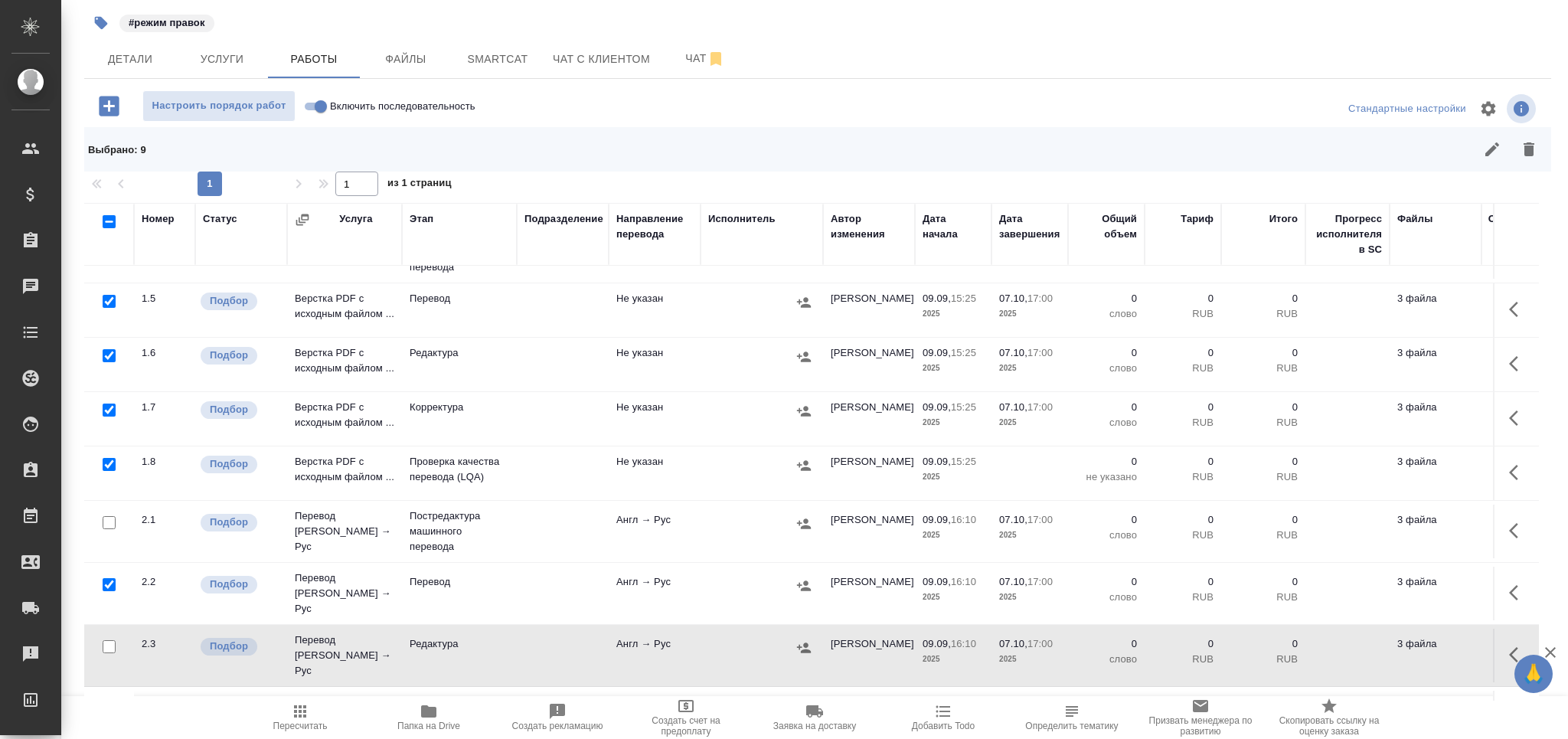
click at [114, 640] on input "checkbox" at bounding box center [109, 646] width 13 height 13
checkbox input "true"
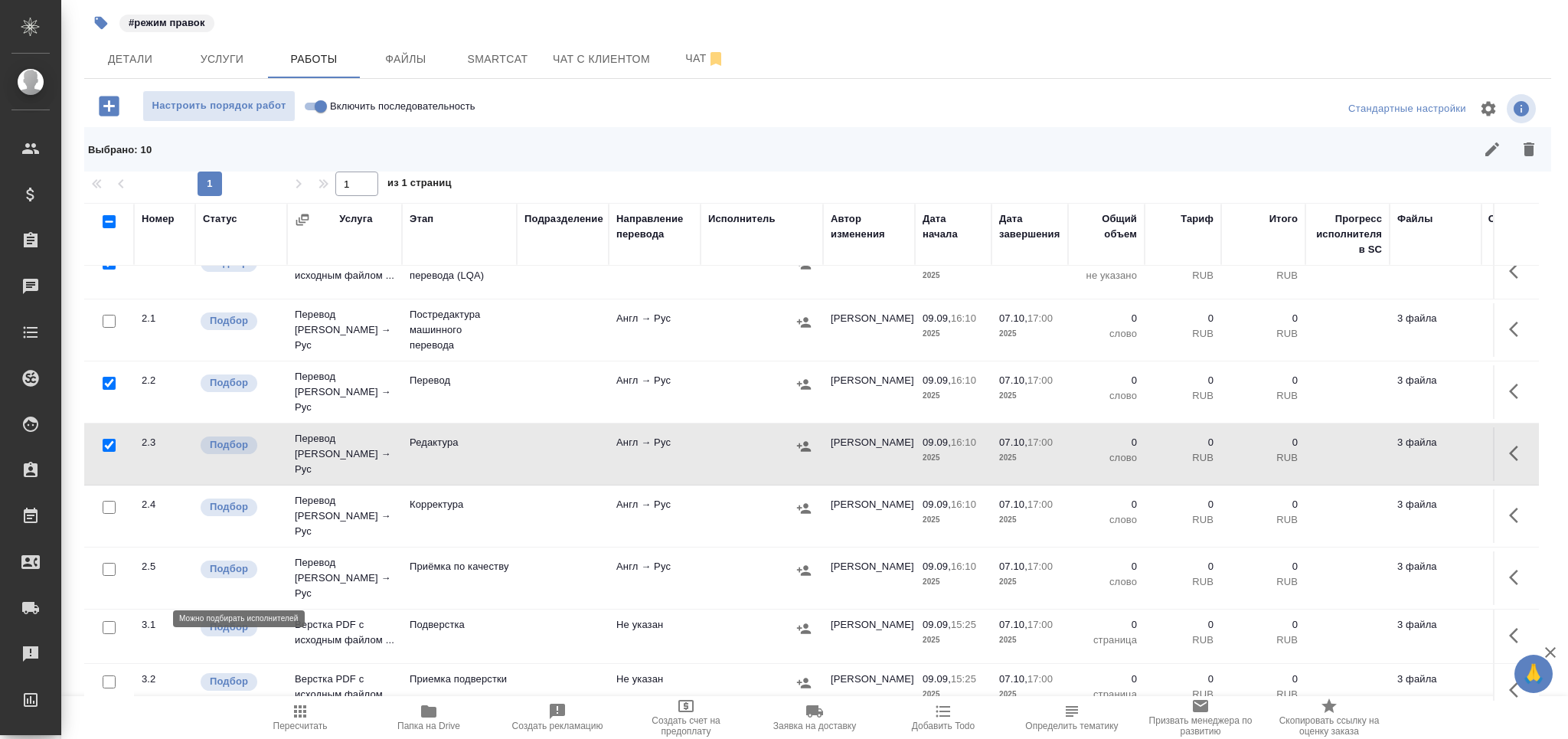
scroll to position [427, 0]
click at [111, 560] on input "checkbox" at bounding box center [109, 566] width 13 height 13
checkbox input "true"
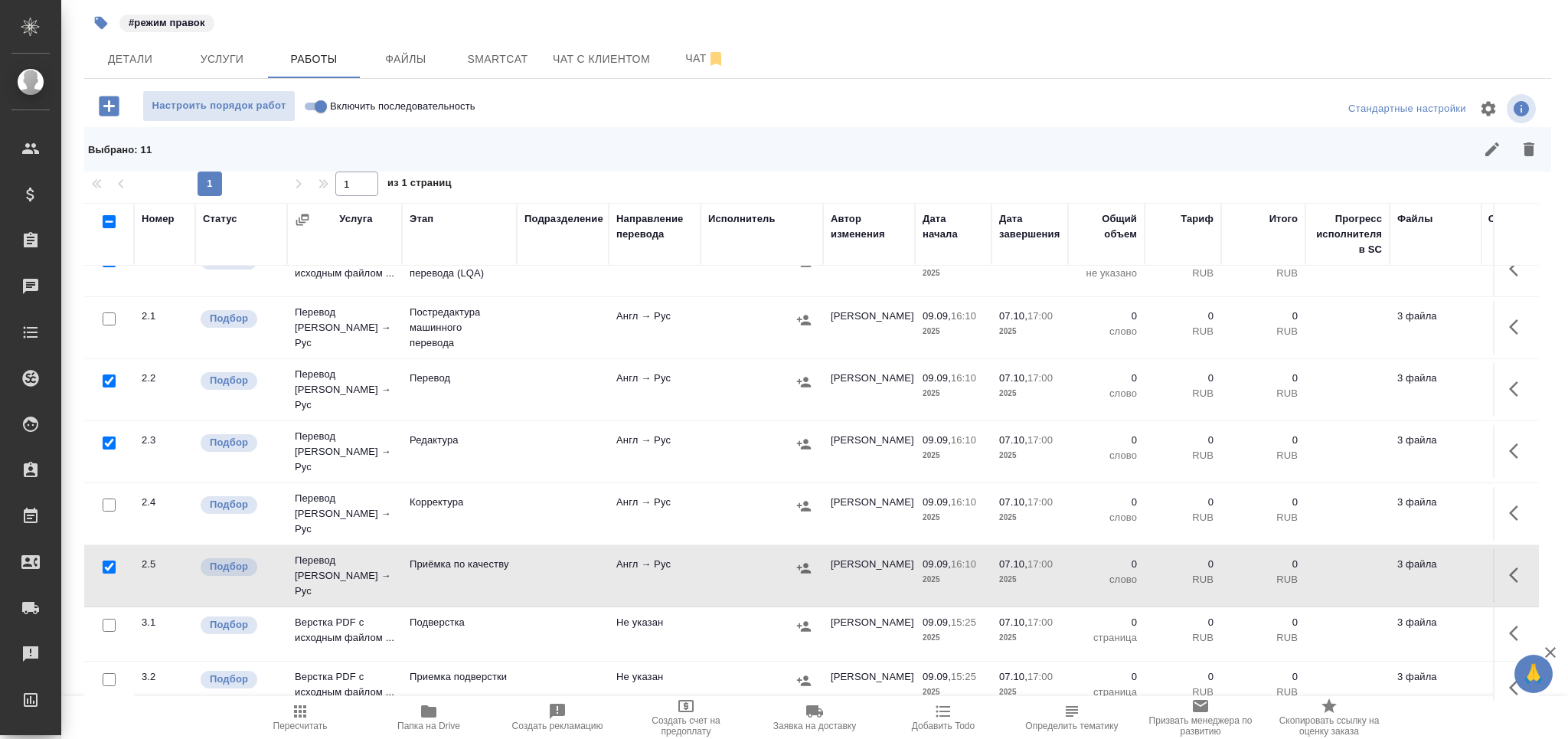
click at [1520, 149] on icon "button" at bounding box center [1529, 149] width 19 height 19
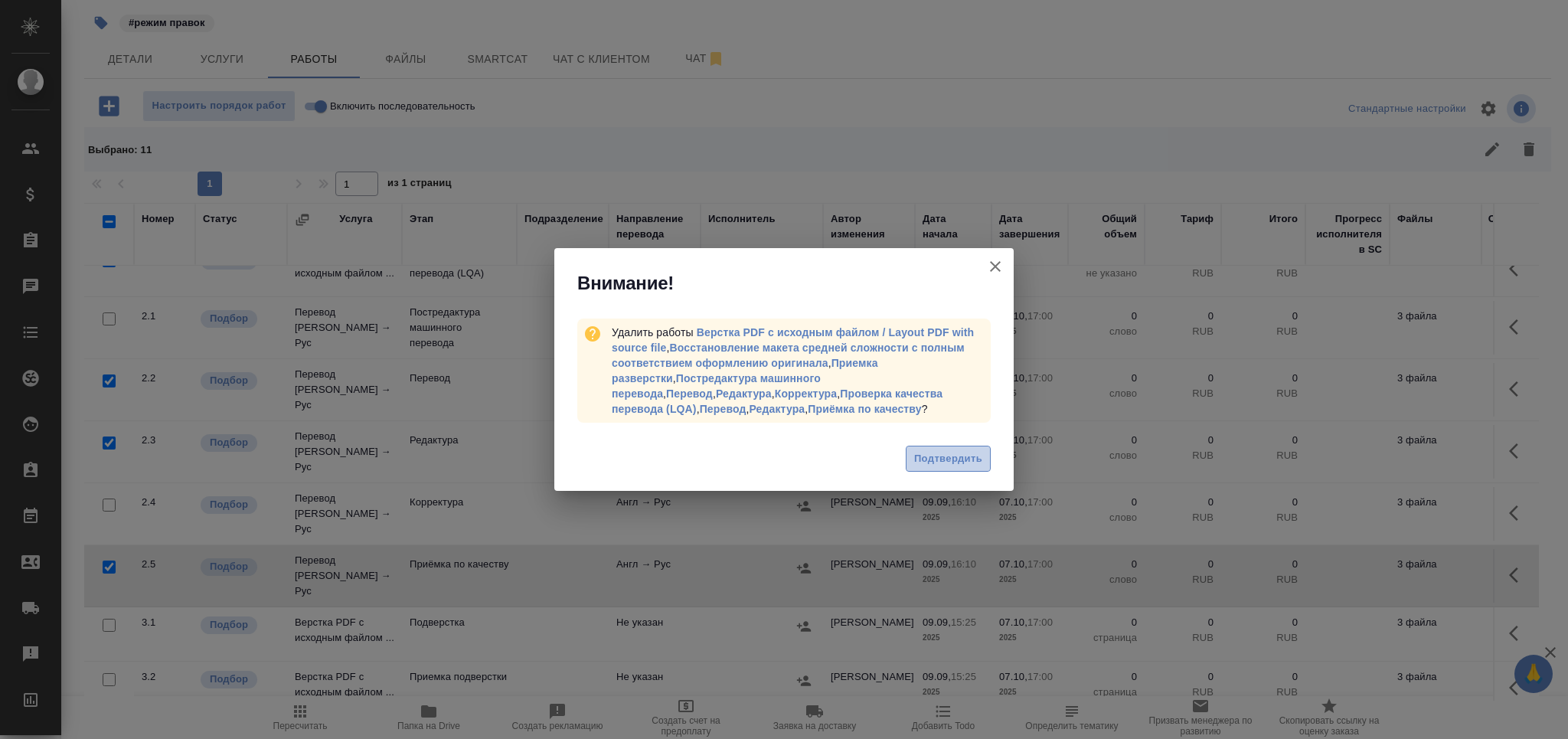
click at [924, 451] on span "Подтвердить" at bounding box center [948, 459] width 68 height 18
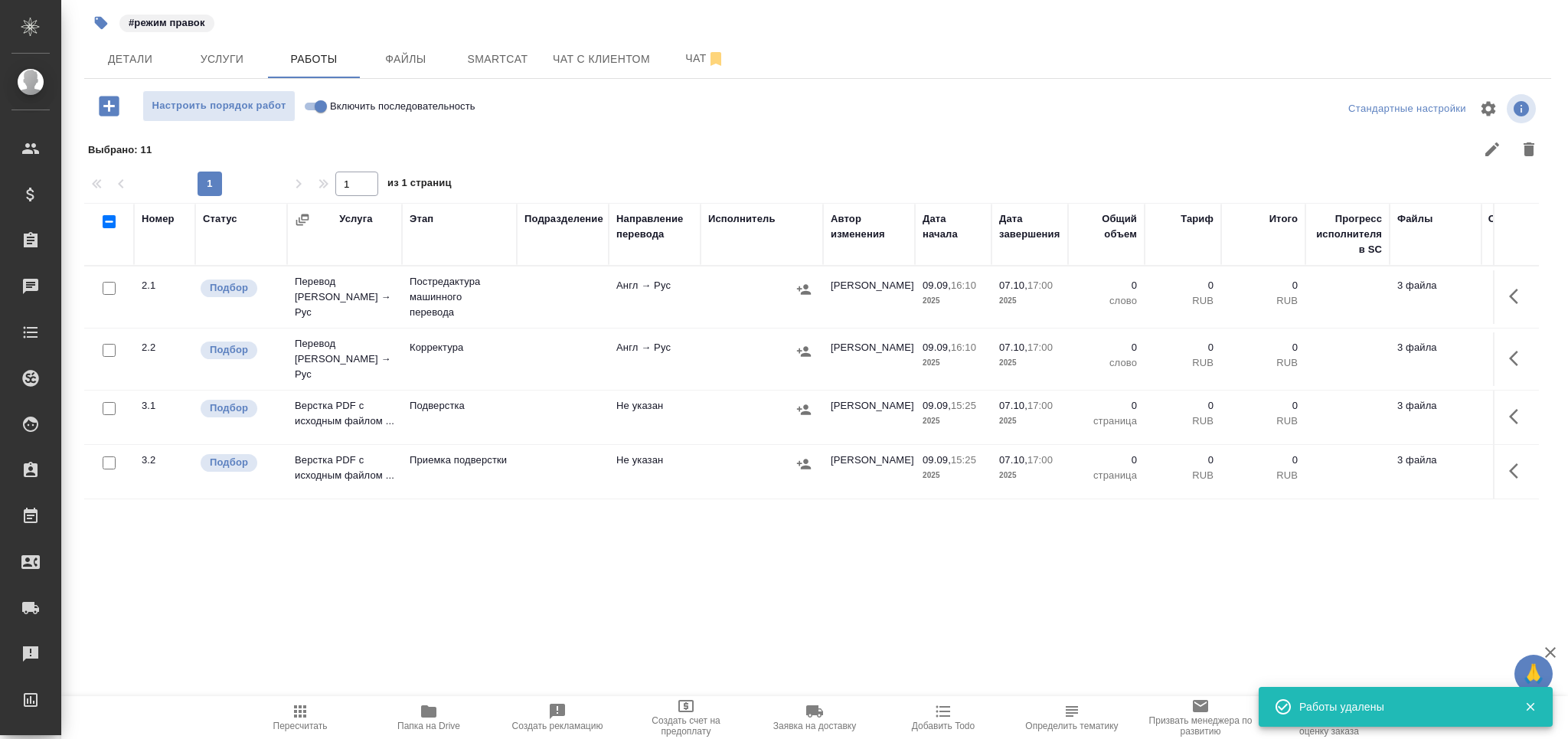
scroll to position [0, 0]
click at [507, 51] on span "Smartcat" at bounding box center [498, 59] width 73 height 19
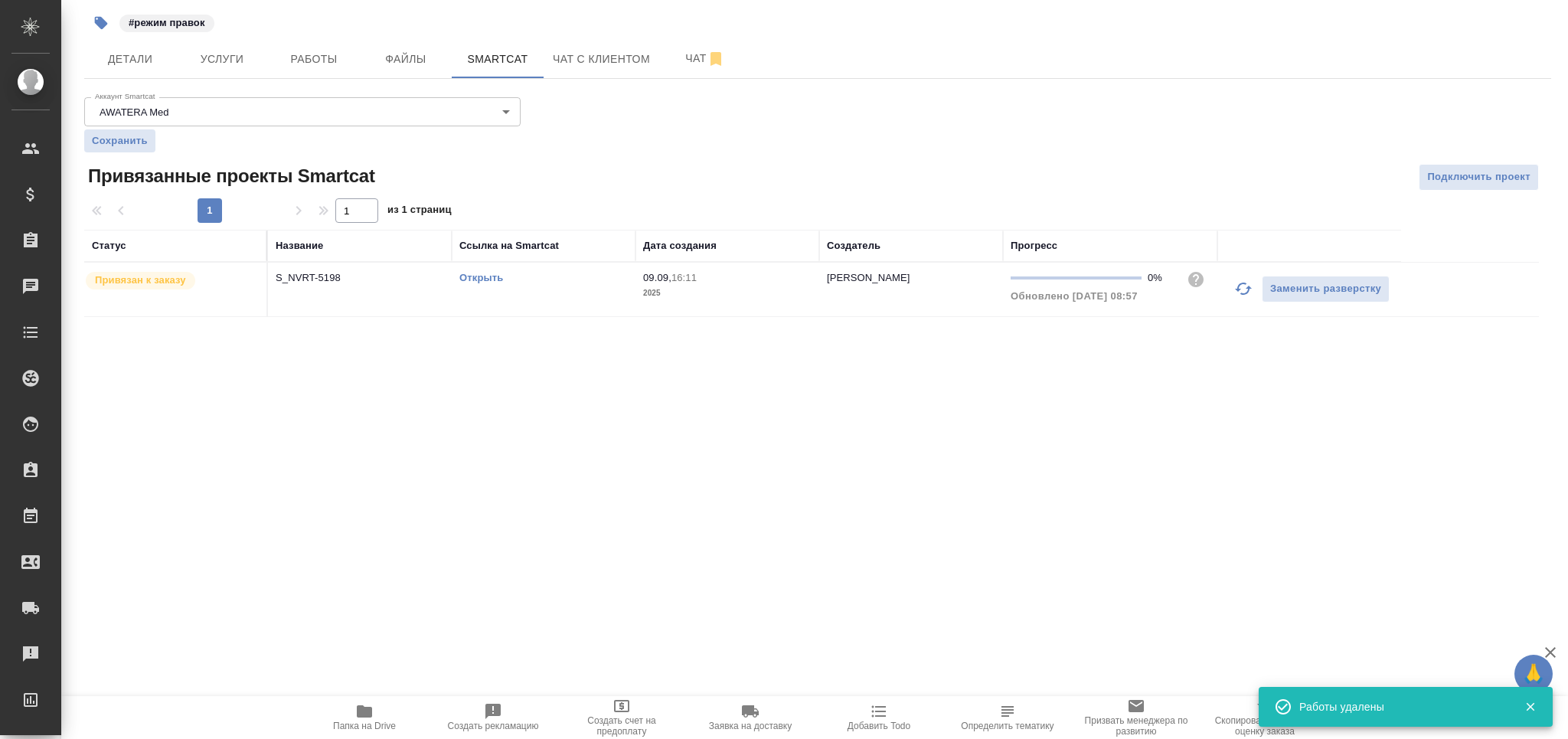
click at [483, 275] on link "Открыть" at bounding box center [481, 277] width 44 height 12
click at [303, 68] on button "Работы" at bounding box center [314, 59] width 92 height 38
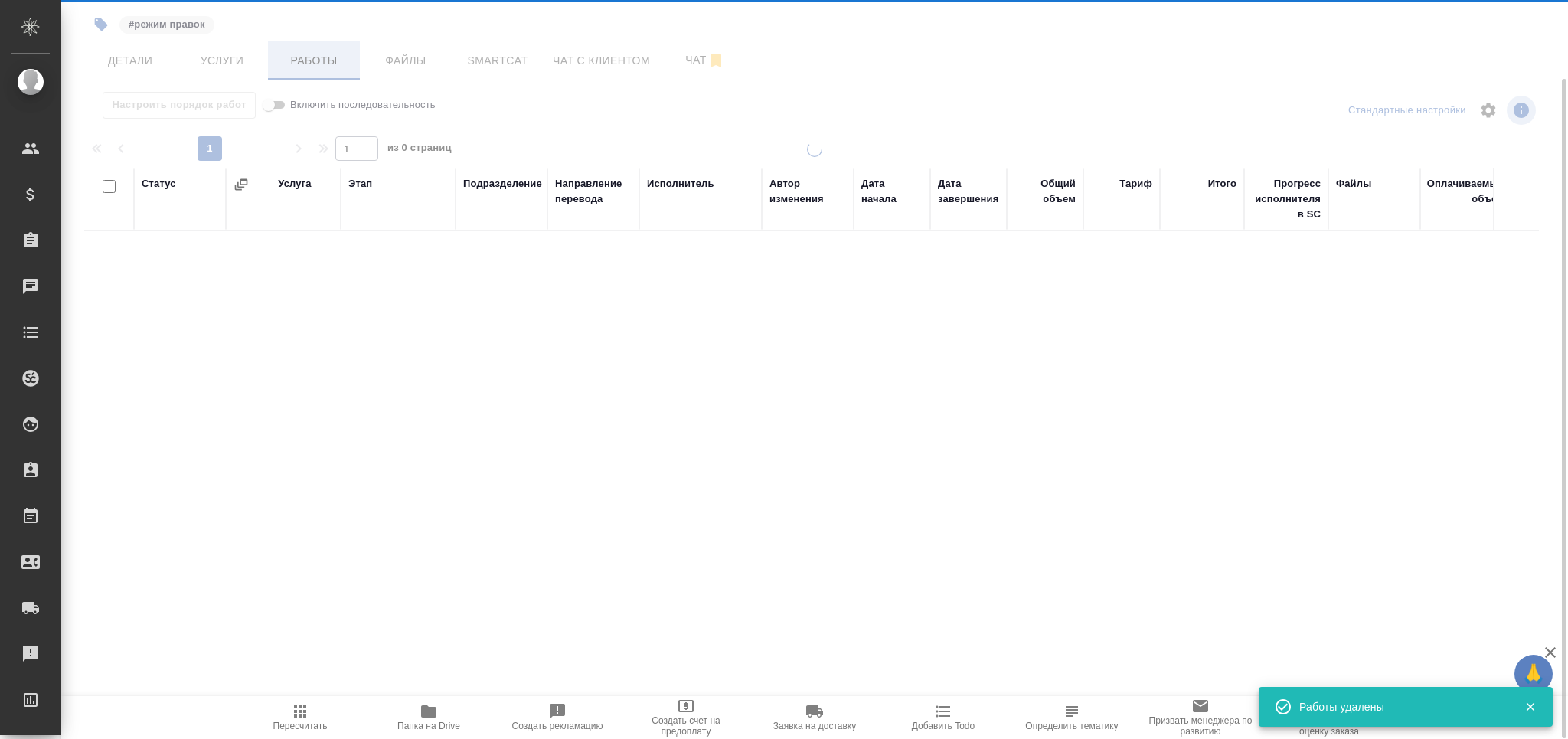
scroll to position [88, 0]
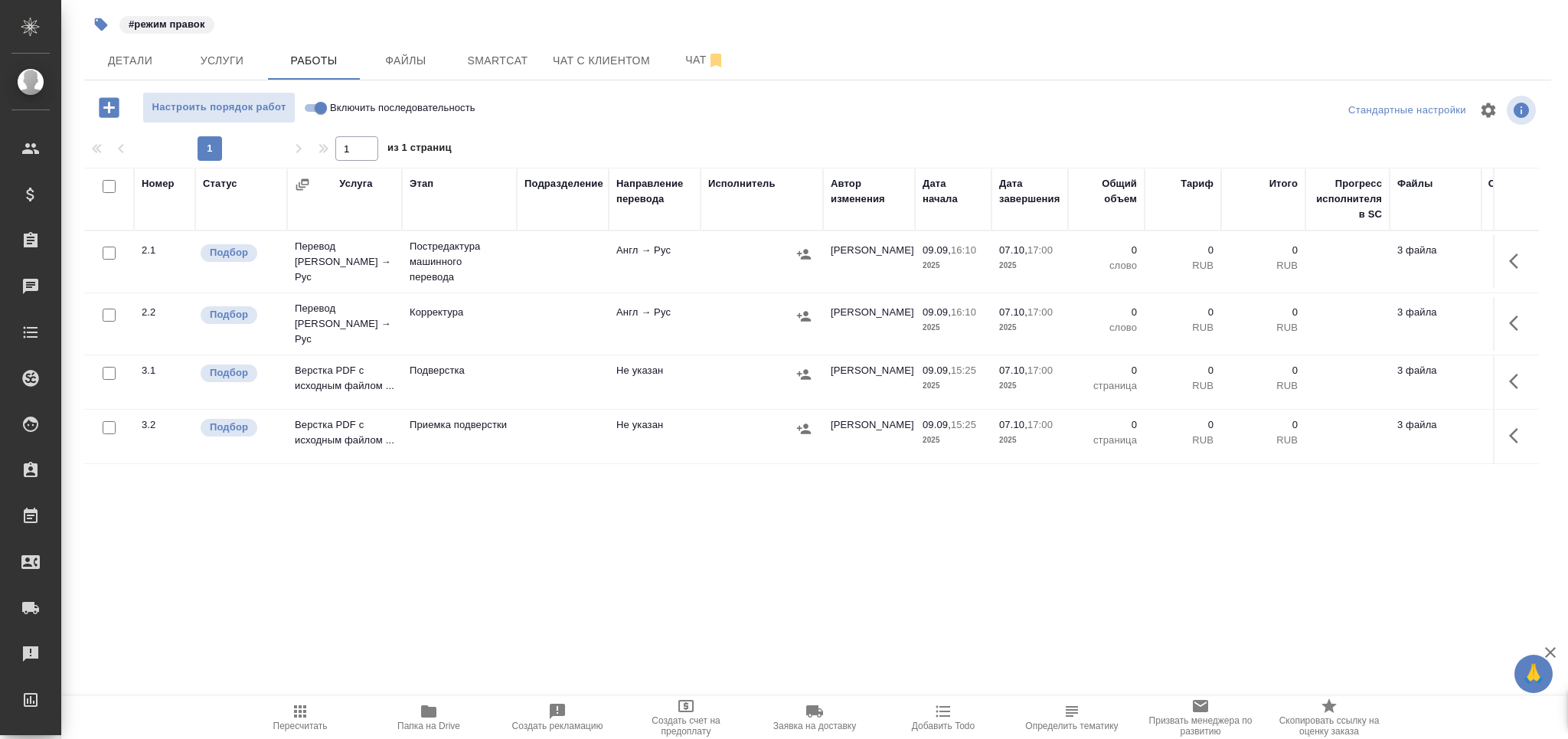
click at [458, 257] on p "Постредактура машинного перевода" at bounding box center [459, 262] width 100 height 46
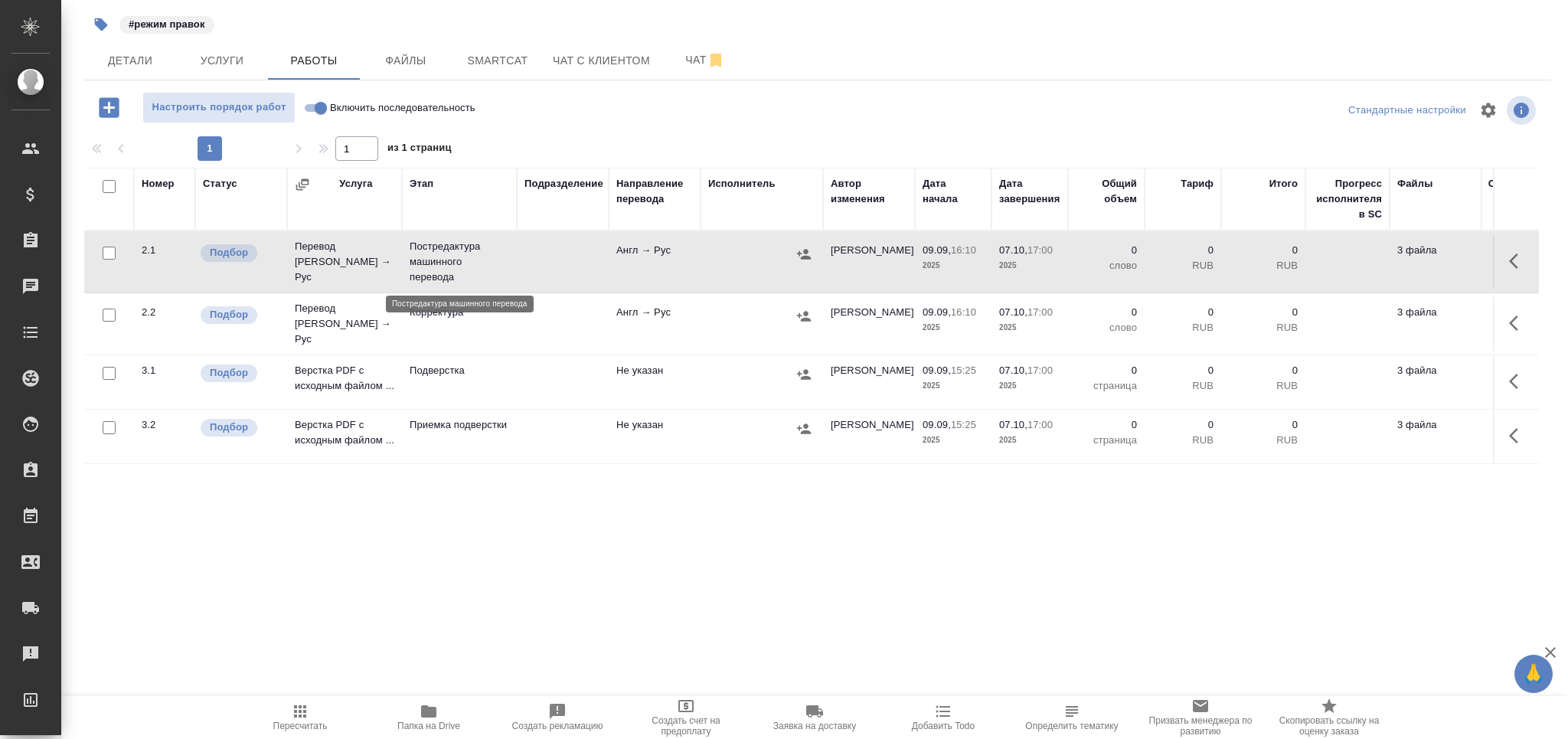
click at [458, 257] on p "Постредактура машинного перевода" at bounding box center [459, 262] width 100 height 46
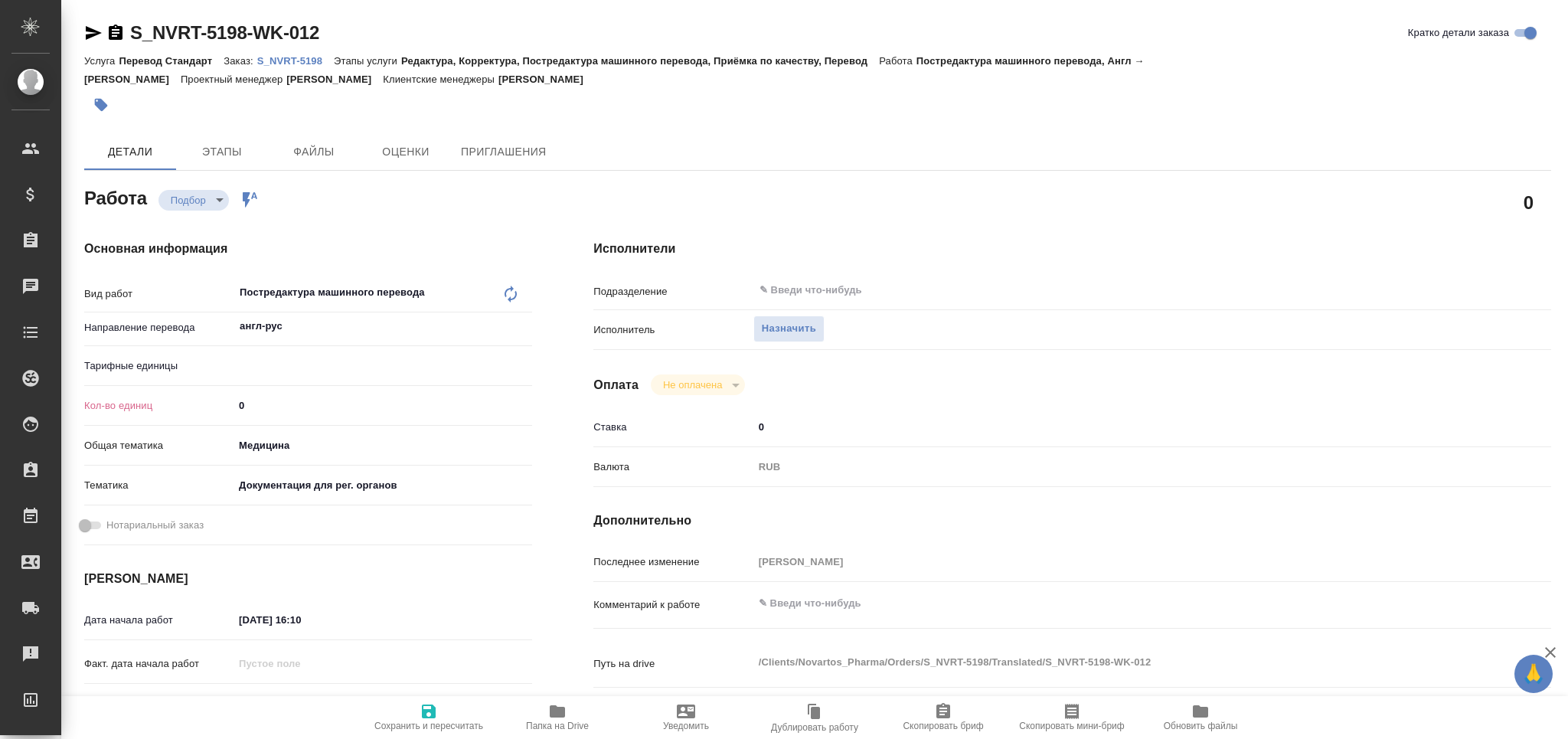
type textarea "x"
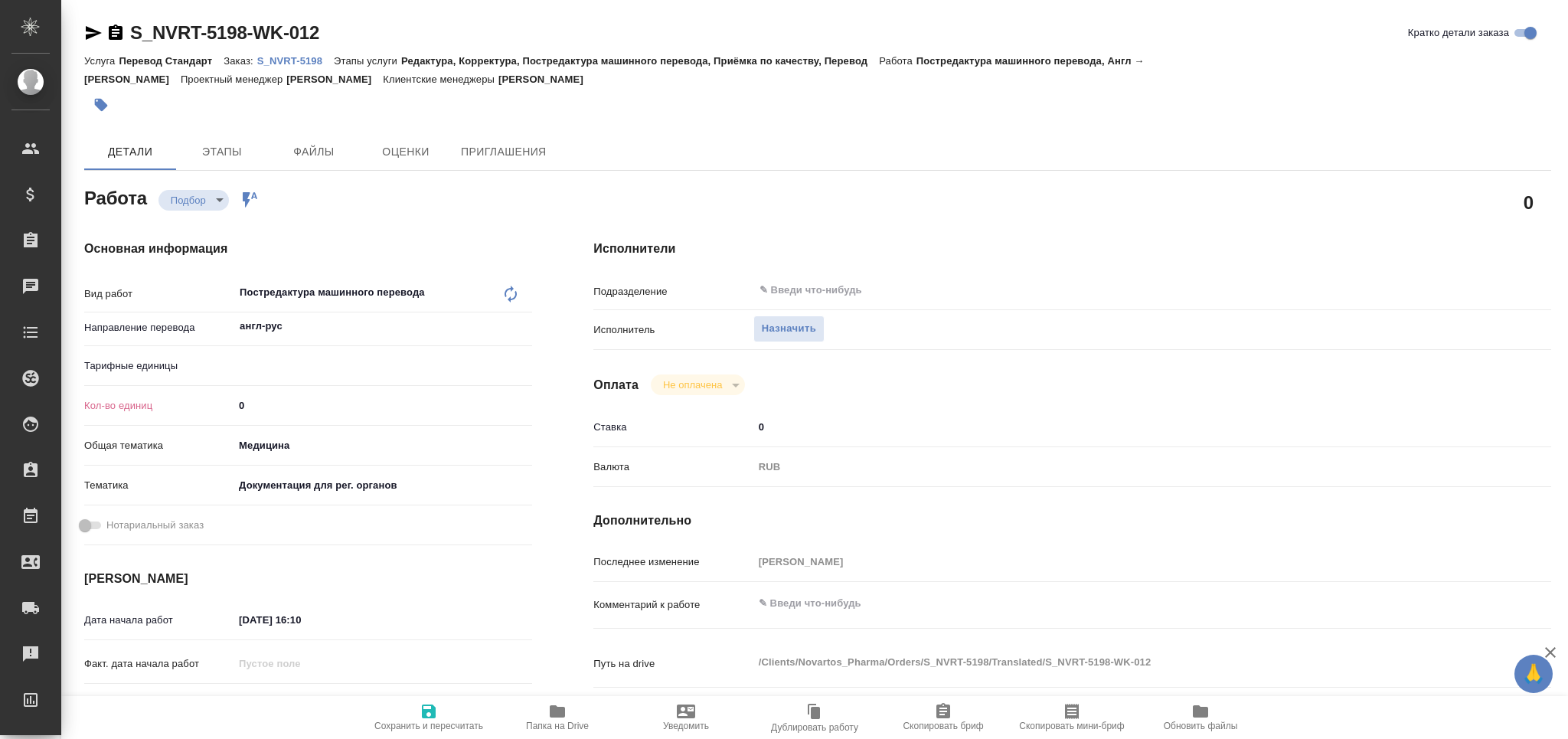
type textarea "x"
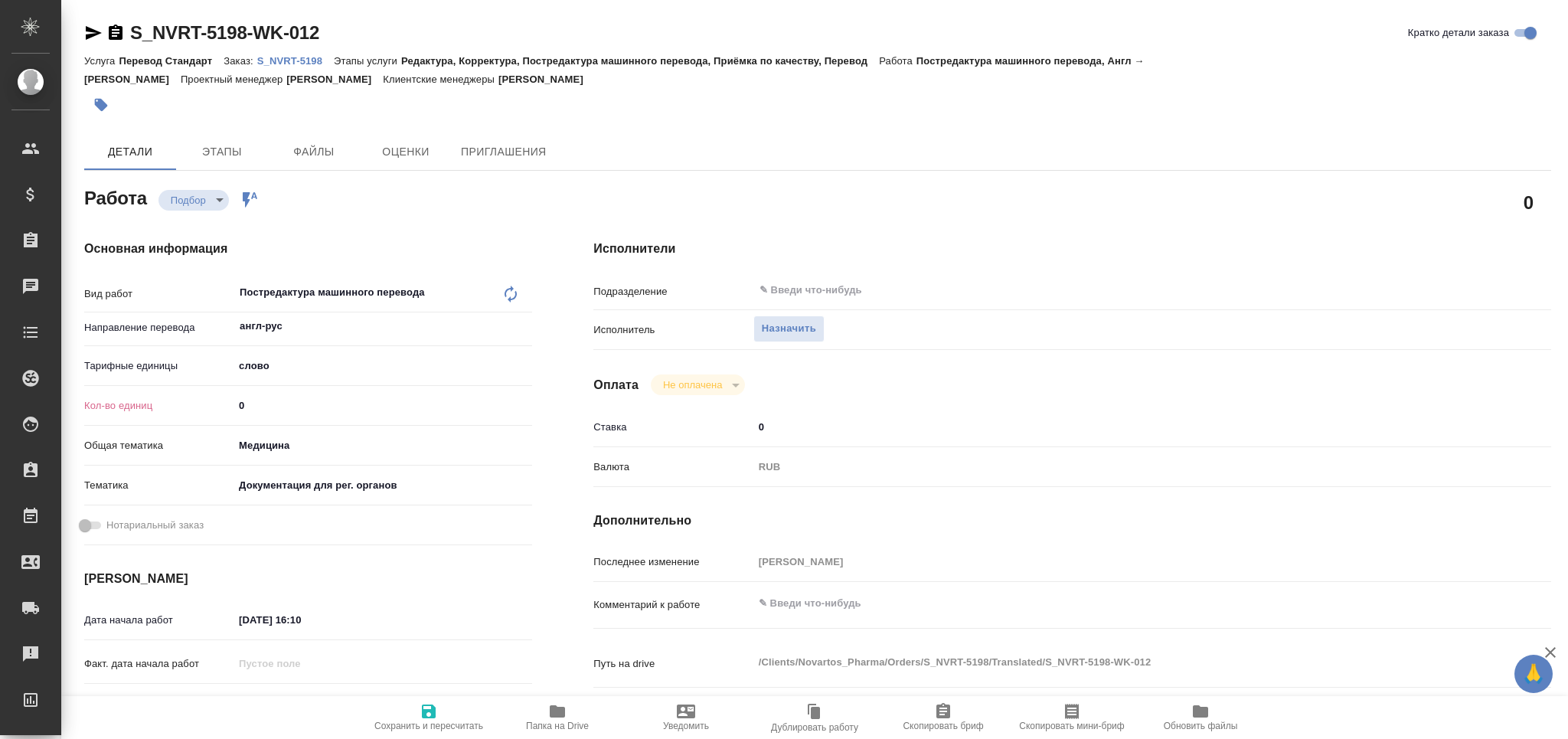
type textarea "x"
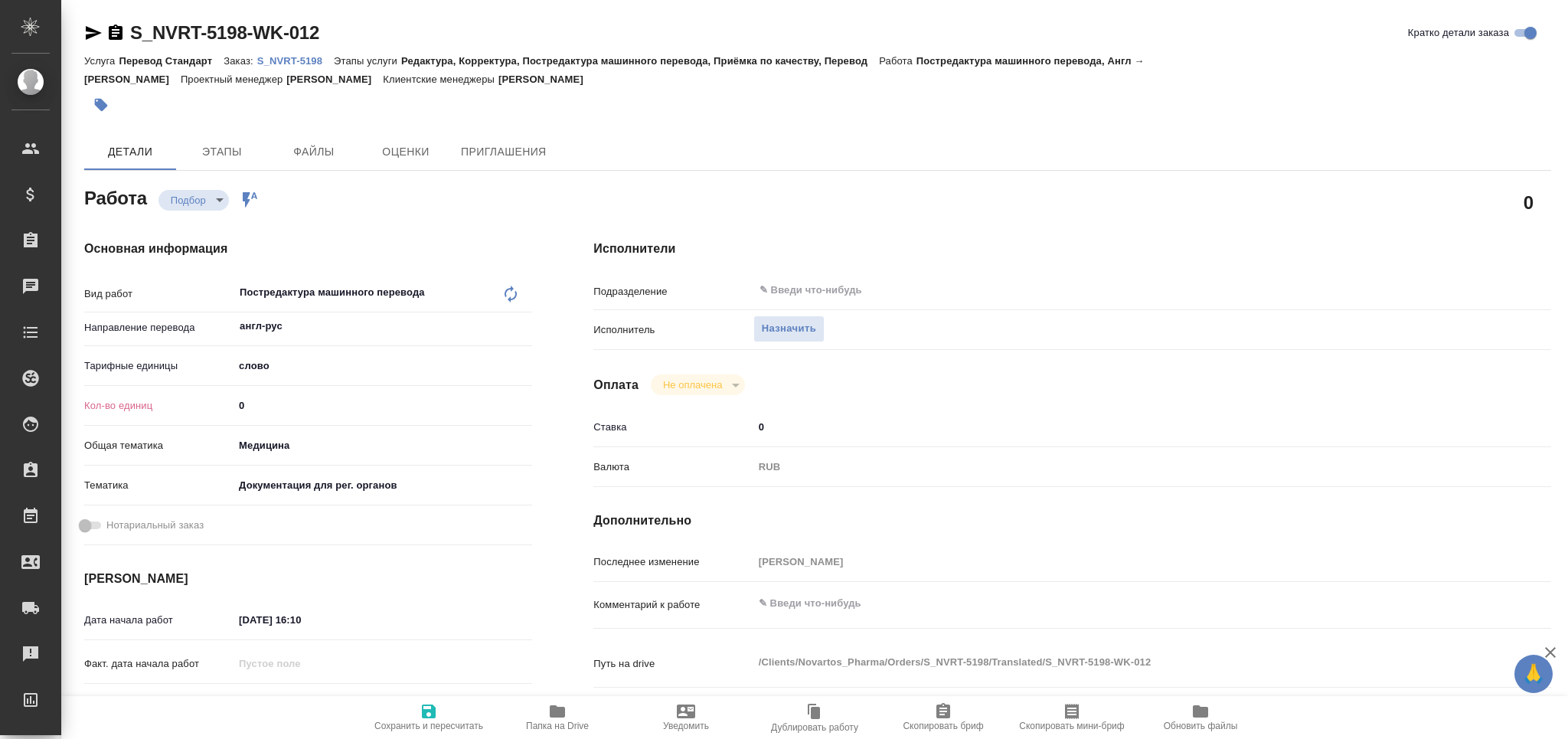
type textarea "x"
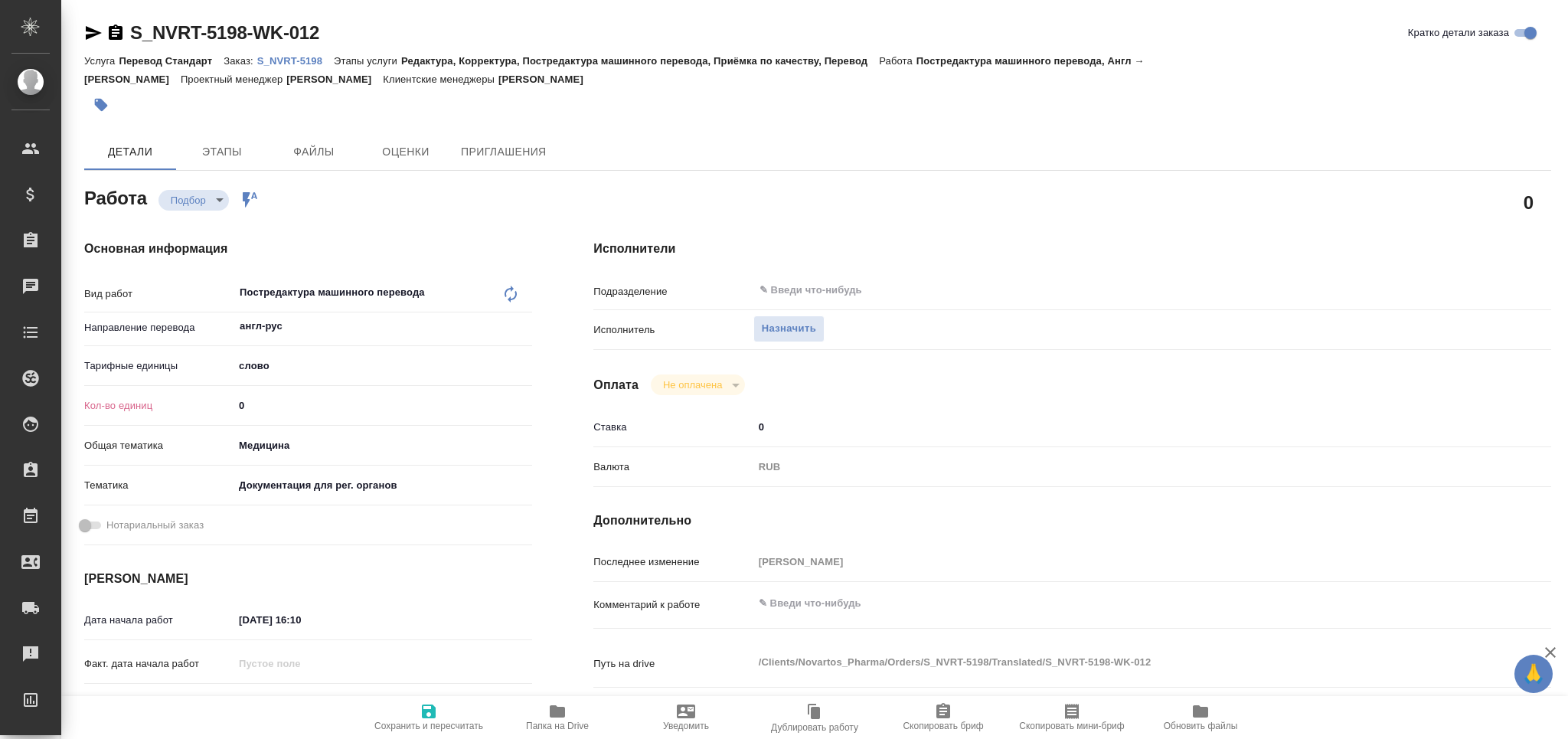
type textarea "x"
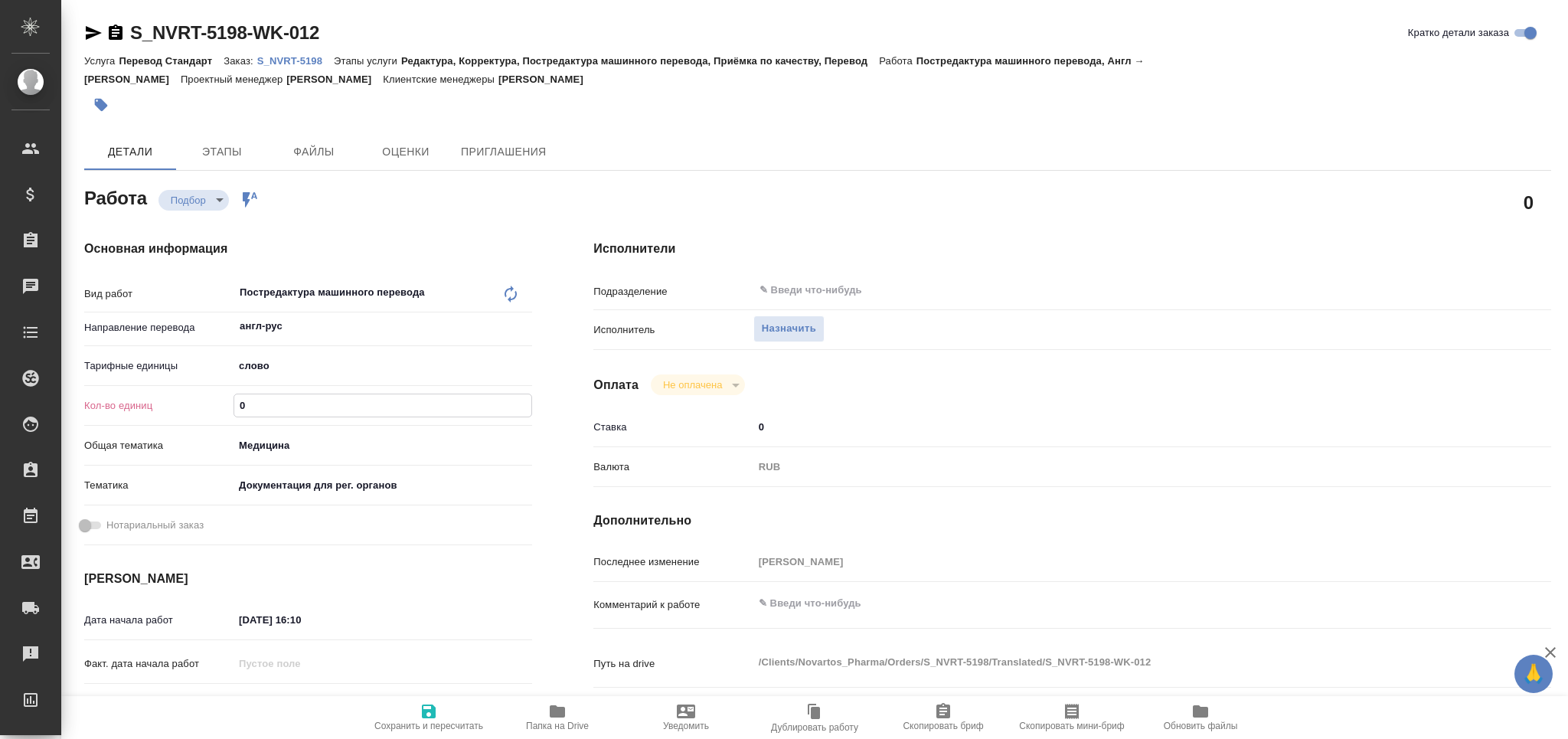
drag, startPoint x: 254, startPoint y: 407, endPoint x: 227, endPoint y: 402, distance: 27.5
click at [222, 402] on div "Кол-во единиц 0" at bounding box center [308, 406] width 448 height 27
paste input "3482.4"
type input "3482.4"
type textarea "x"
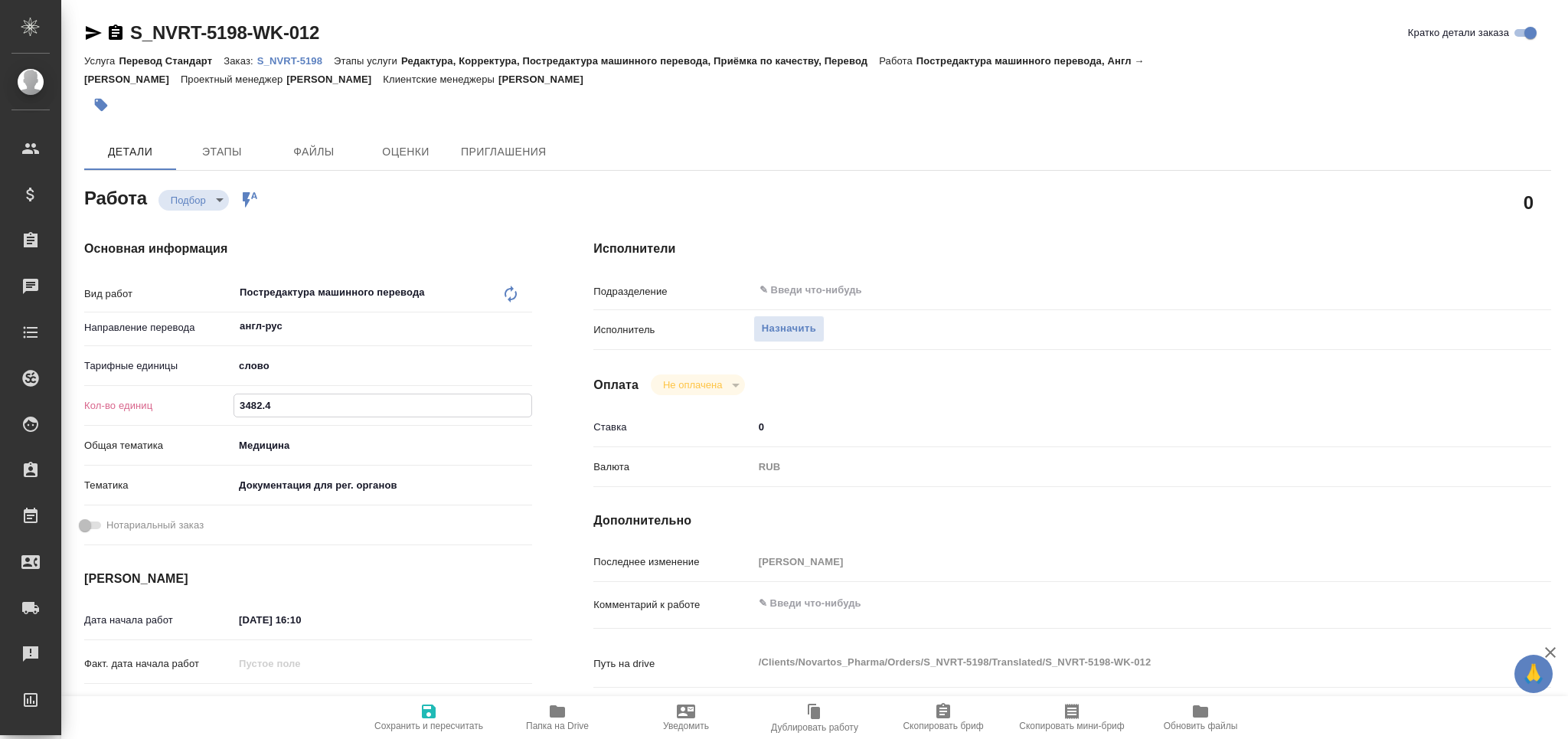
type textarea "x"
type input "3482.4"
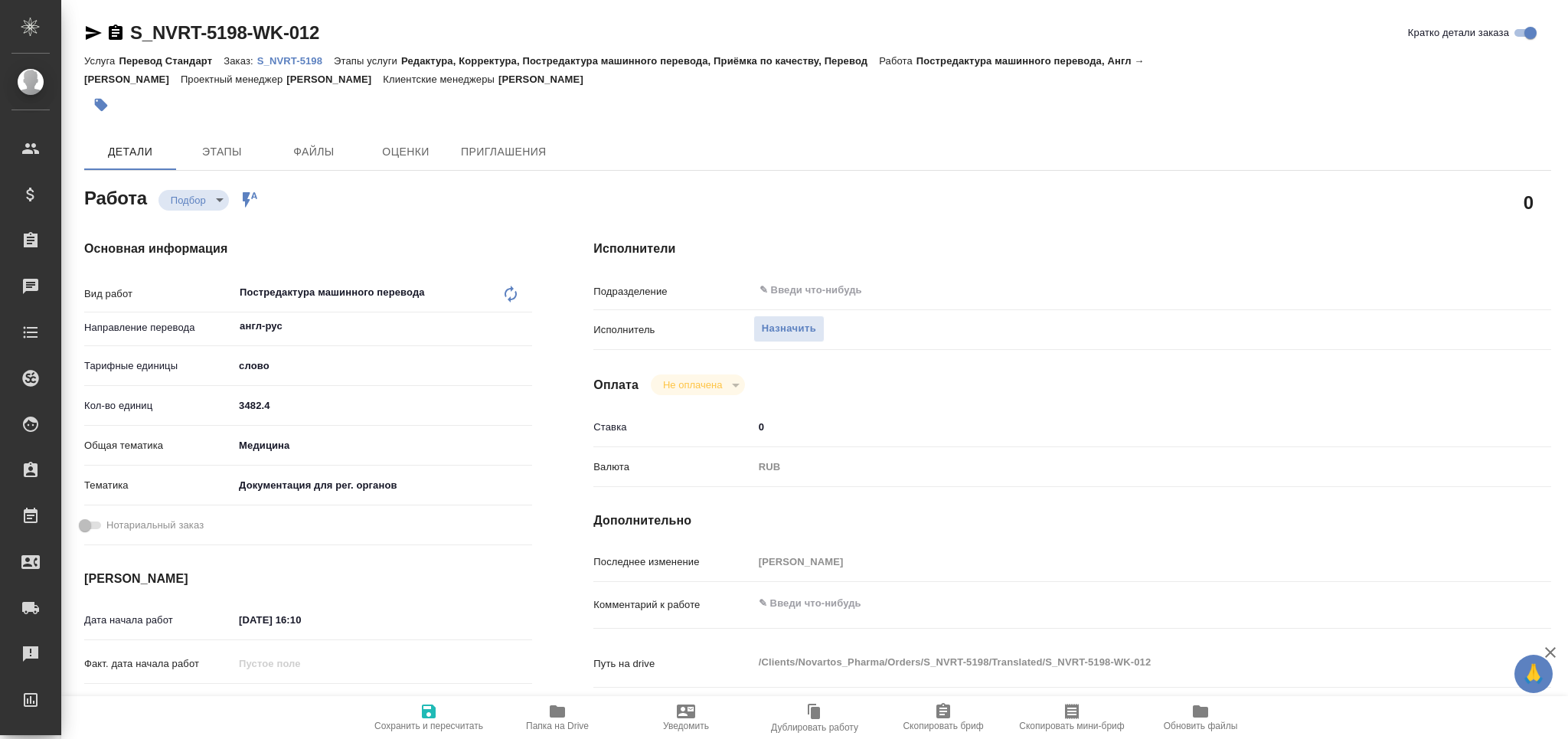
type textarea "x"
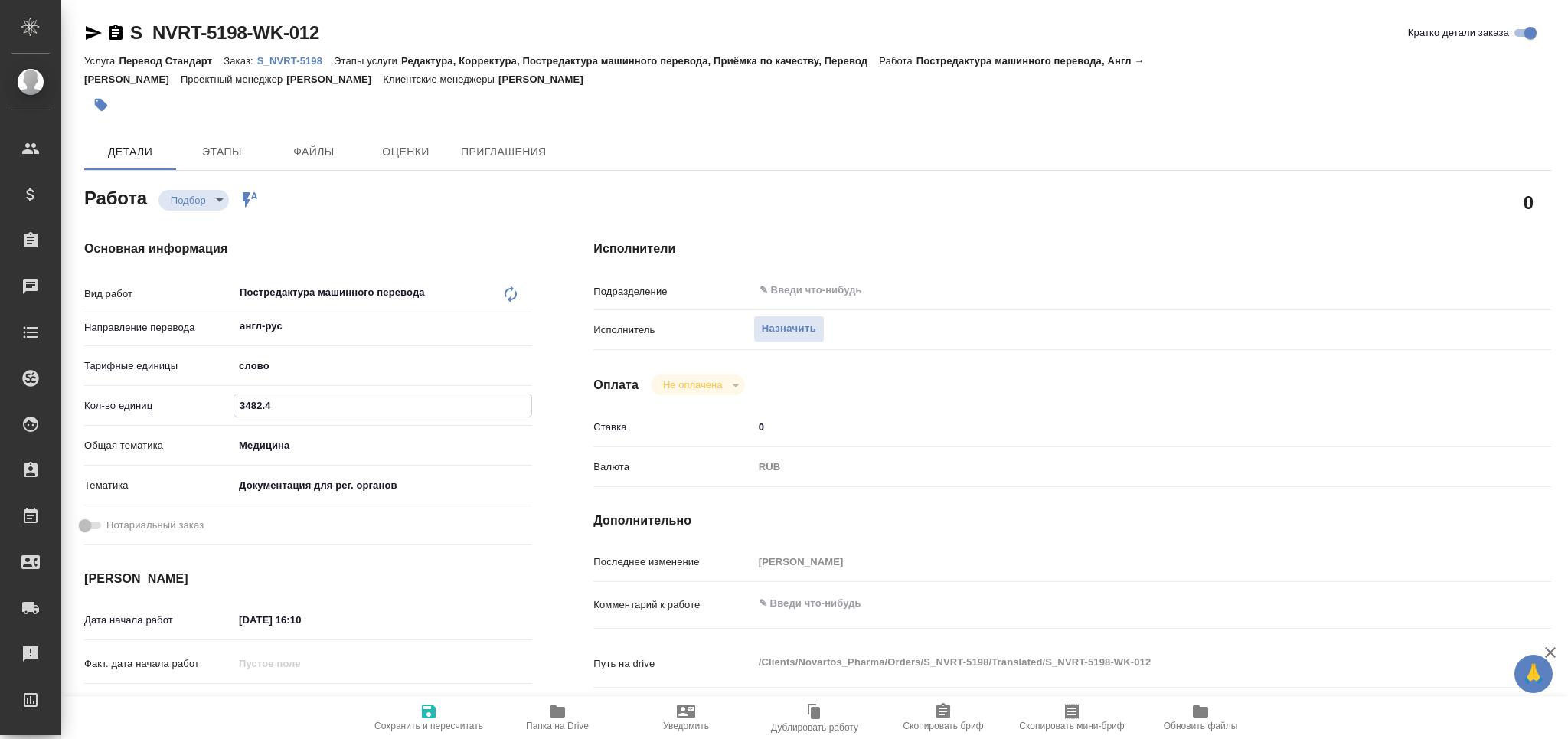
type textarea "x"
click at [780, 596] on textarea at bounding box center [1112, 603] width 718 height 26
type textarea "x"
type textarea "т"
type textarea "x"
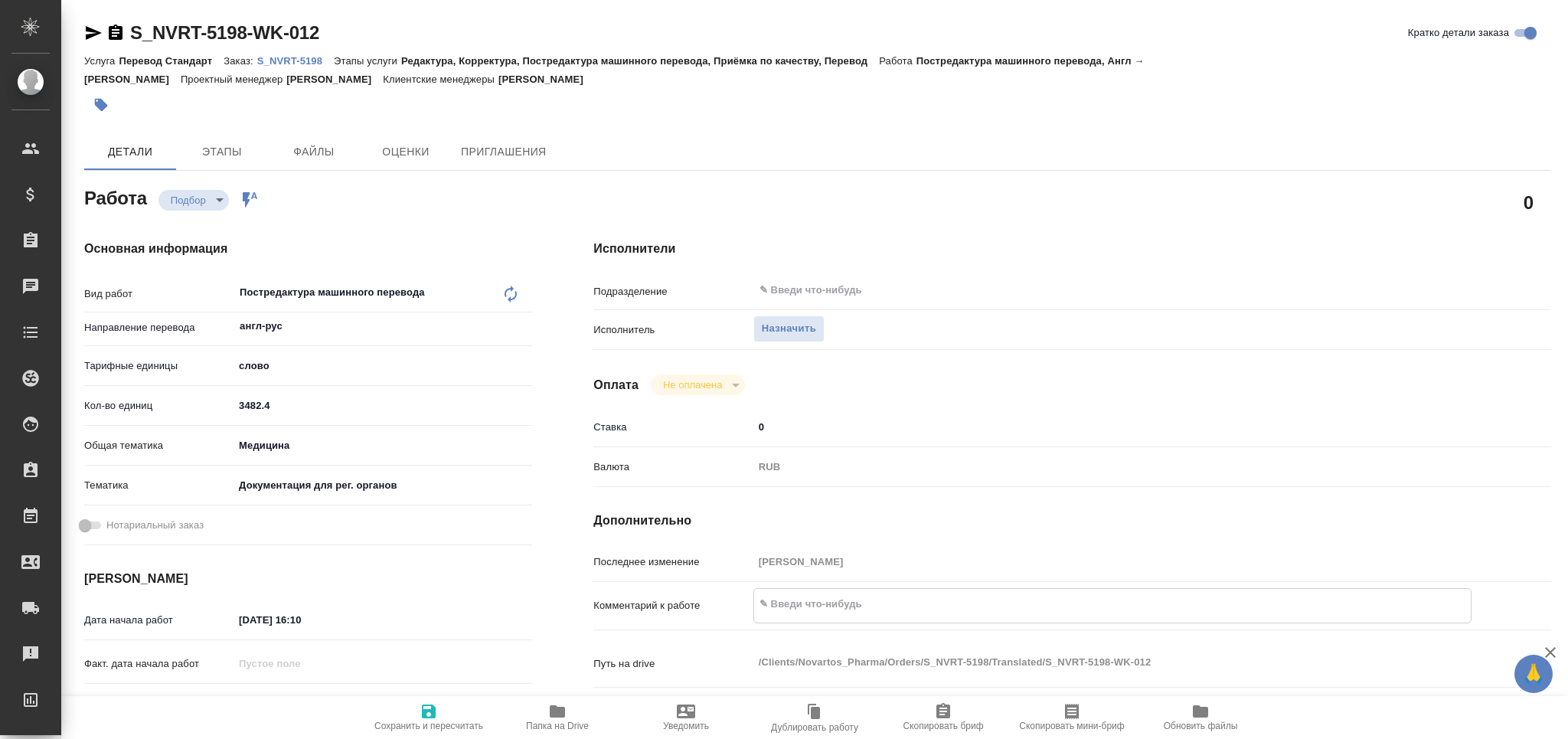
type textarea "x"
type textarea "то"
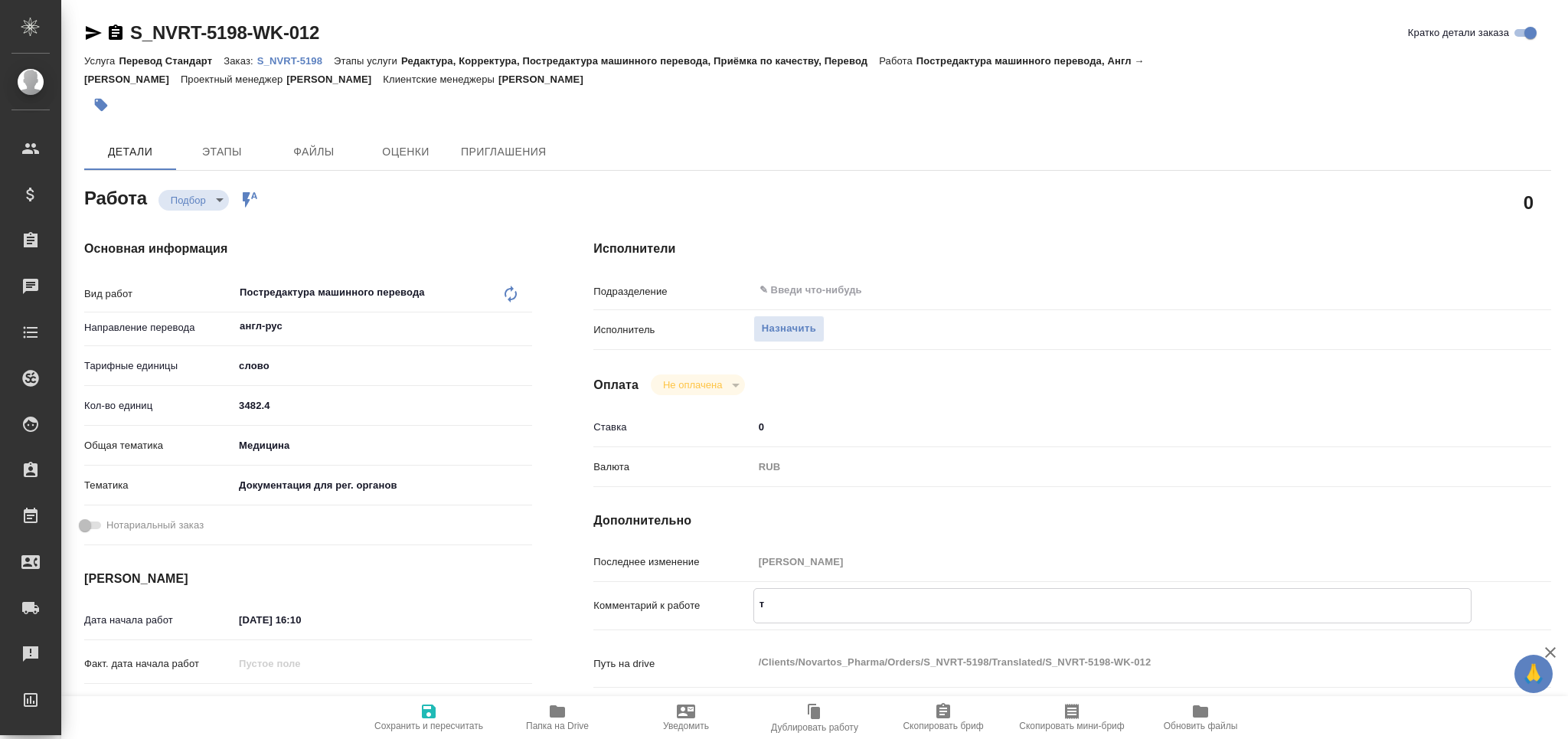
type textarea "x"
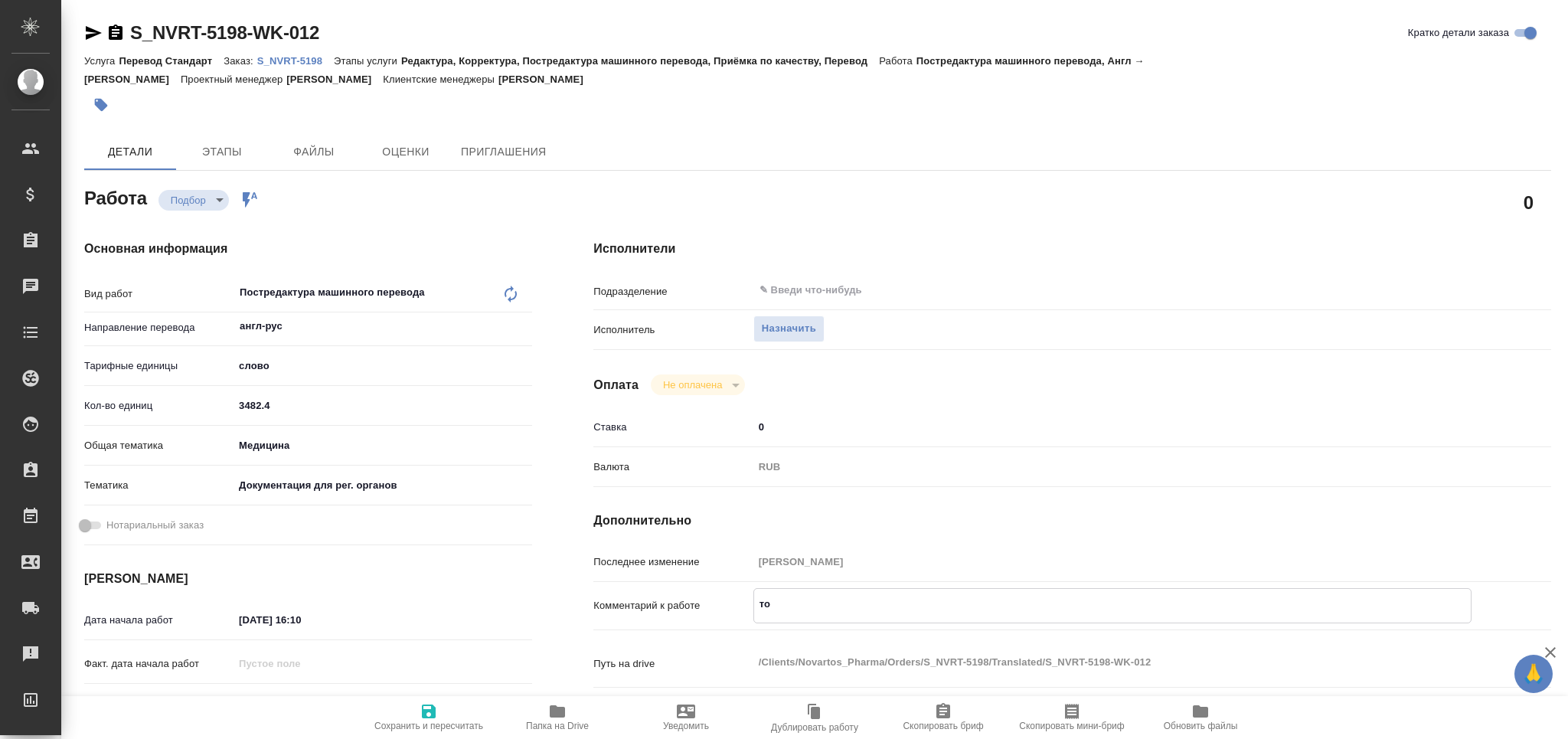
type textarea "тот"
type textarea "x"
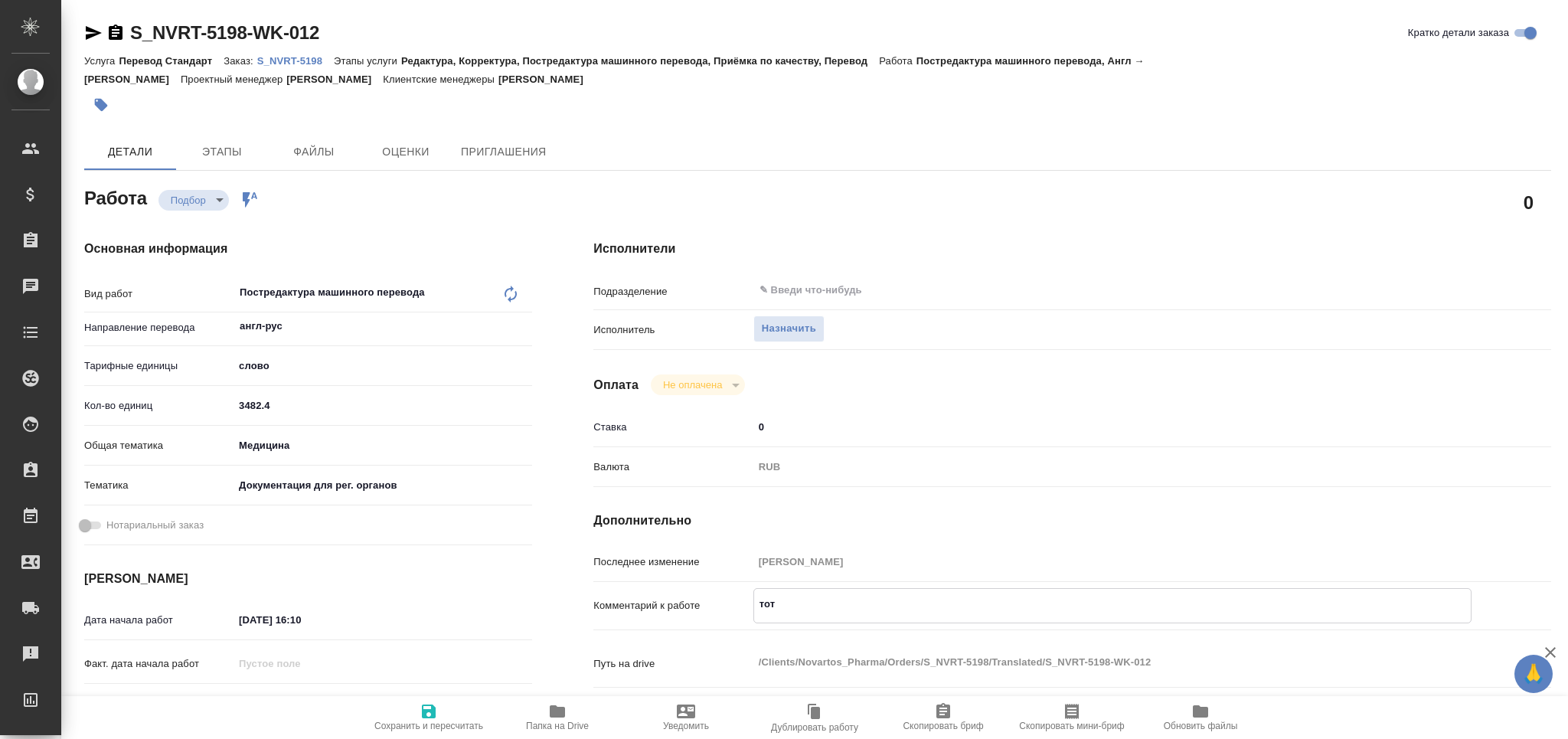
type textarea "x"
type textarea "тота"
type textarea "x"
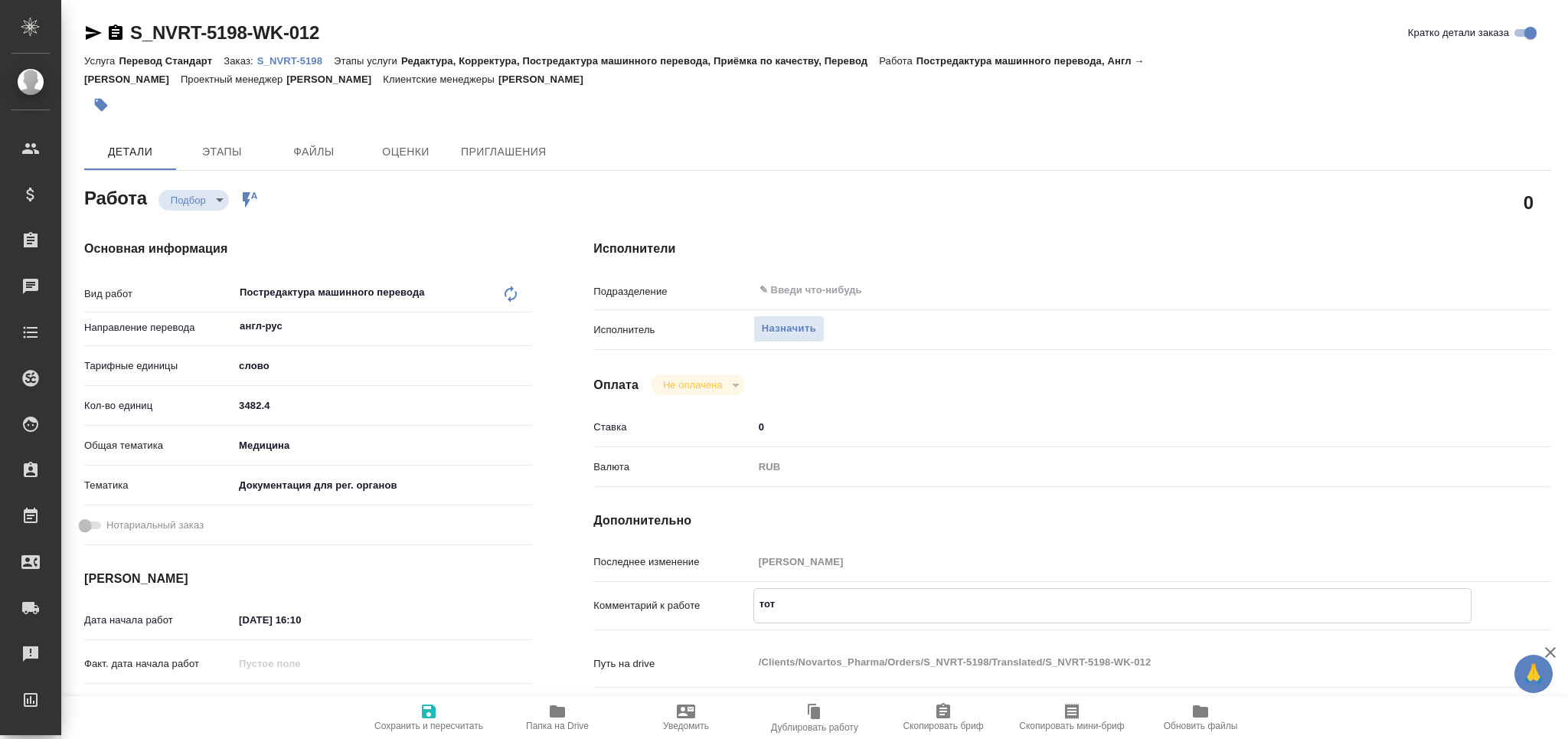
type textarea "x"
type textarea "тотал"
type textarea "x"
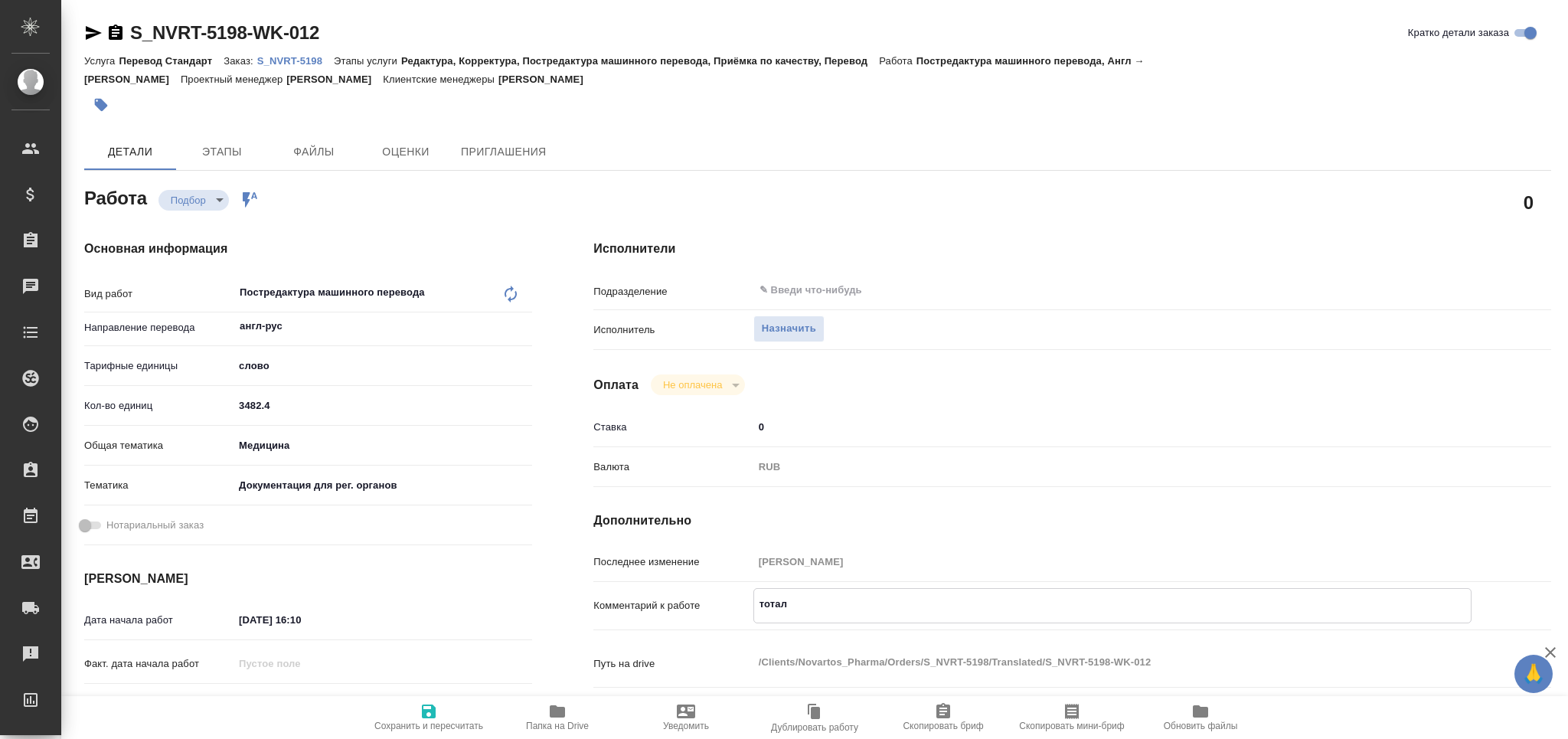
type textarea "x"
type textarea "тотал"
type textarea "x"
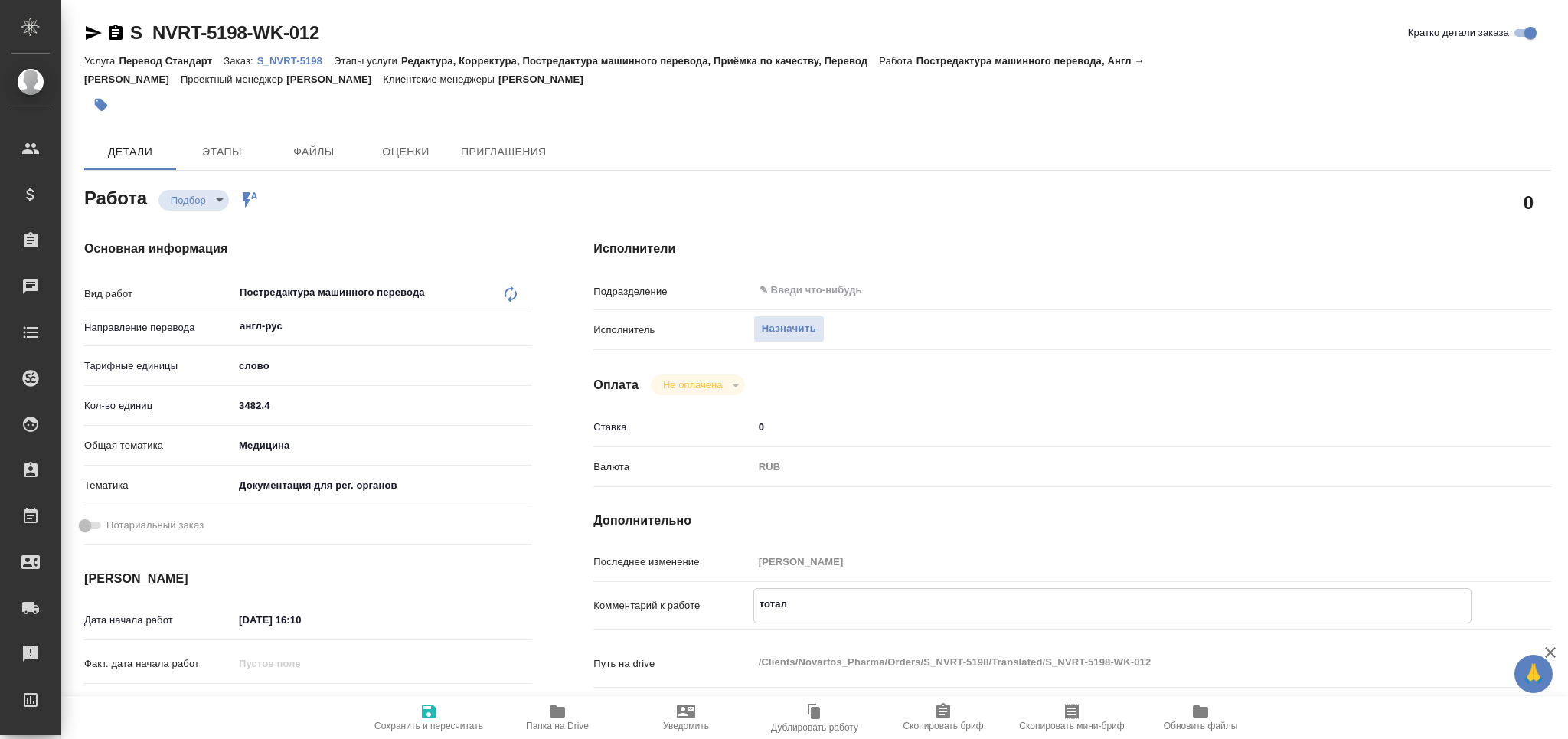
type textarea "x"
paste textarea "9595"
type textarea "x"
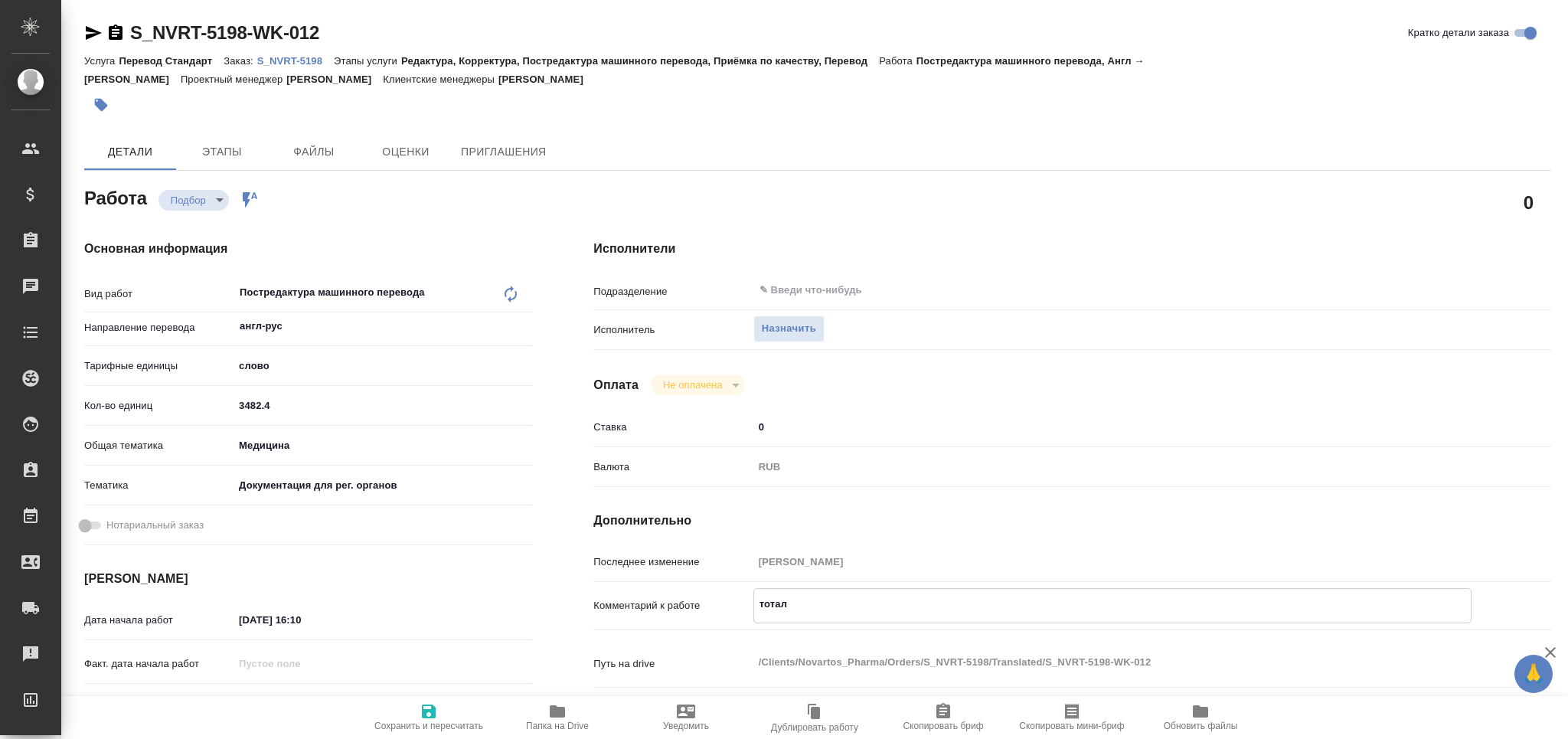
type textarea "тотал 9595"
type textarea "x"
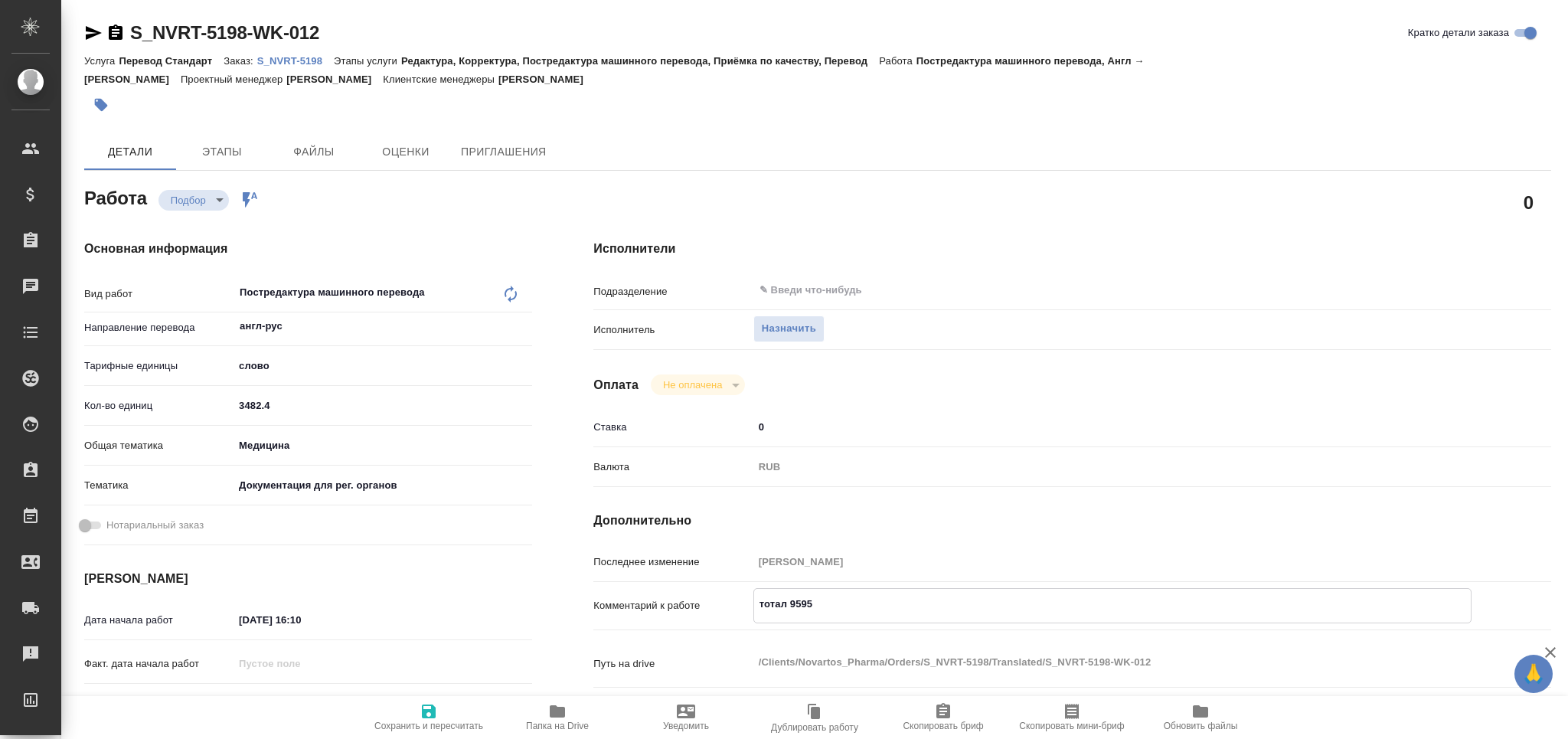
type textarea "x"
type textarea "тотал 9595"
type textarea "x"
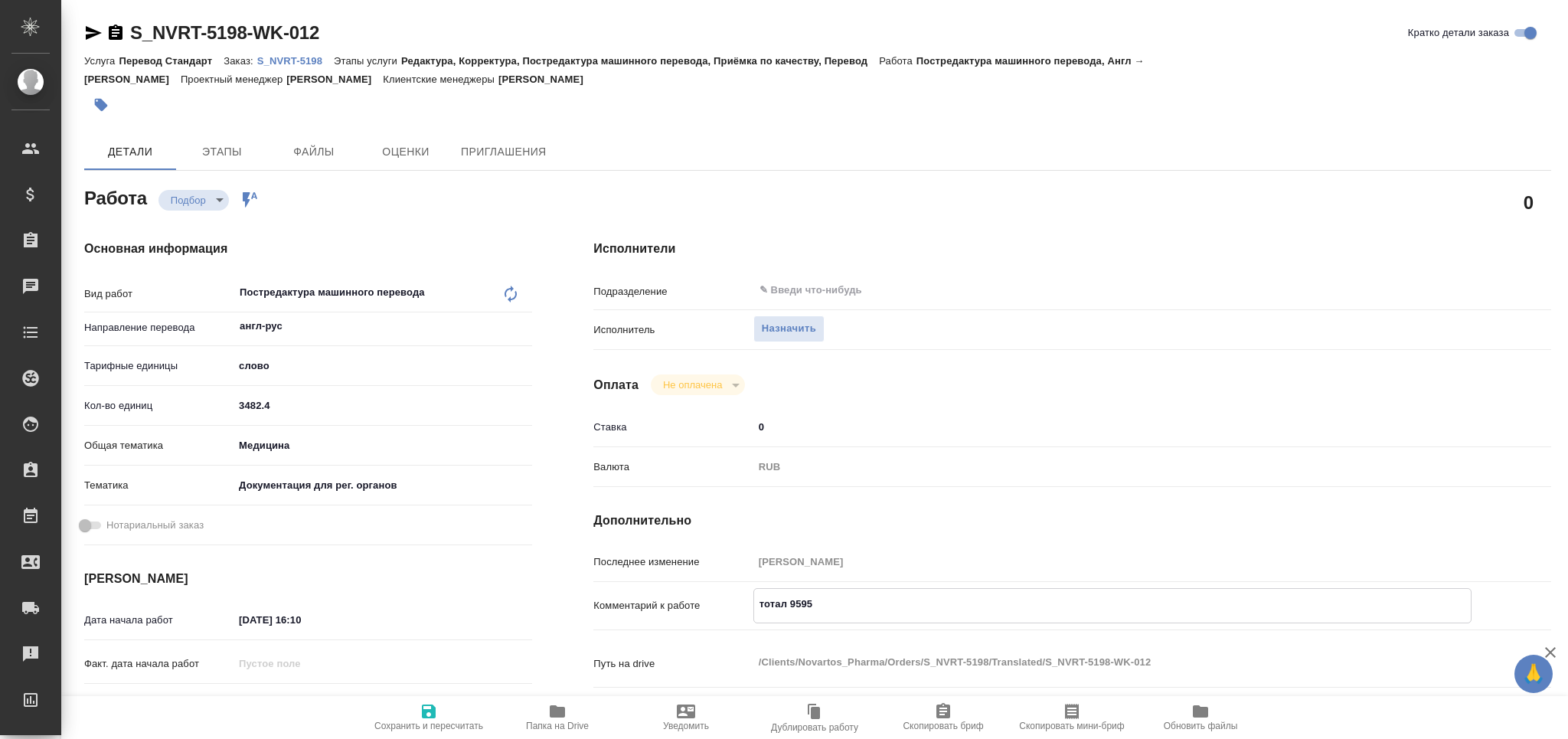
type textarea "x"
type textarea "тотал 9595 с"
type textarea "x"
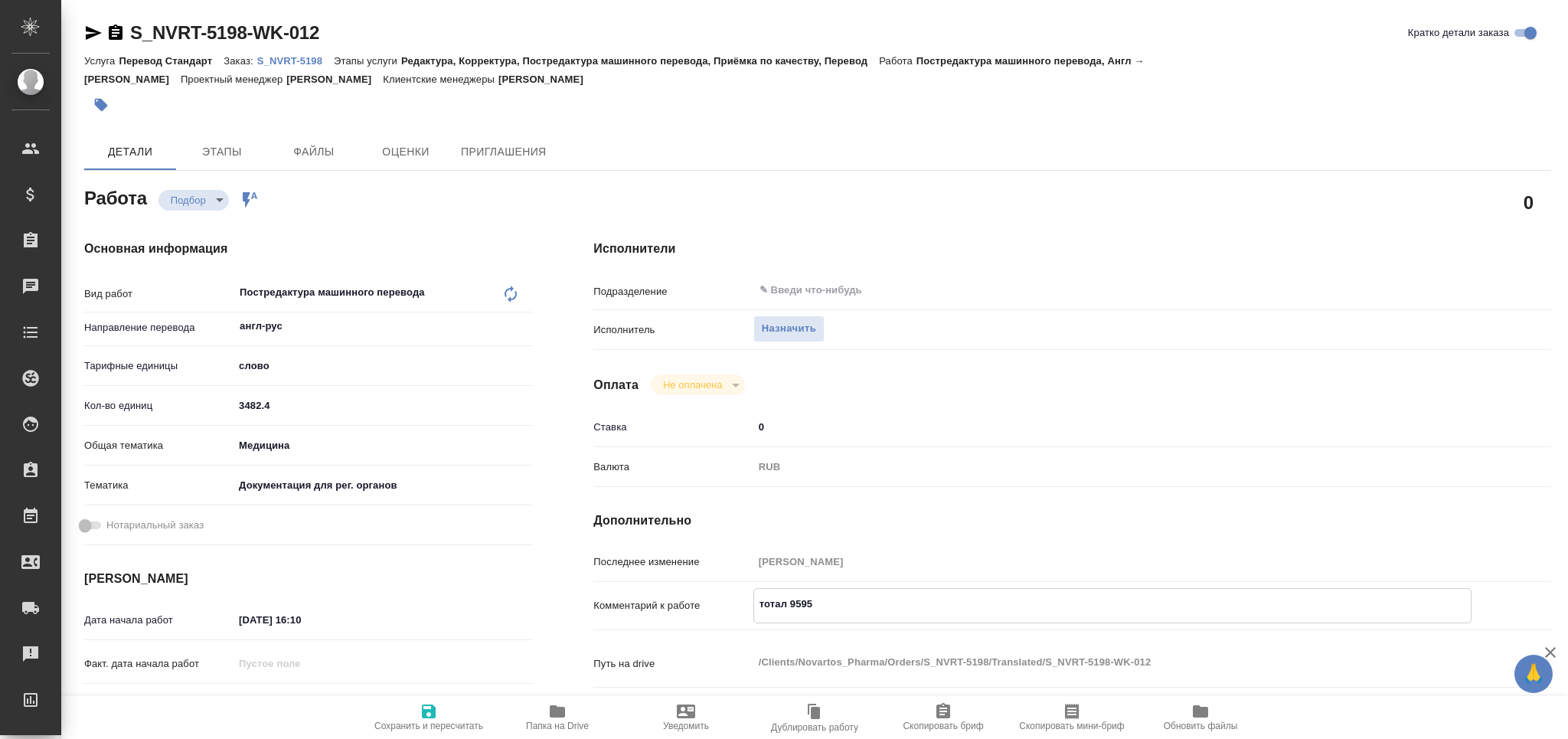
type textarea "x"
type textarea "тотал 9595 сл"
type textarea "x"
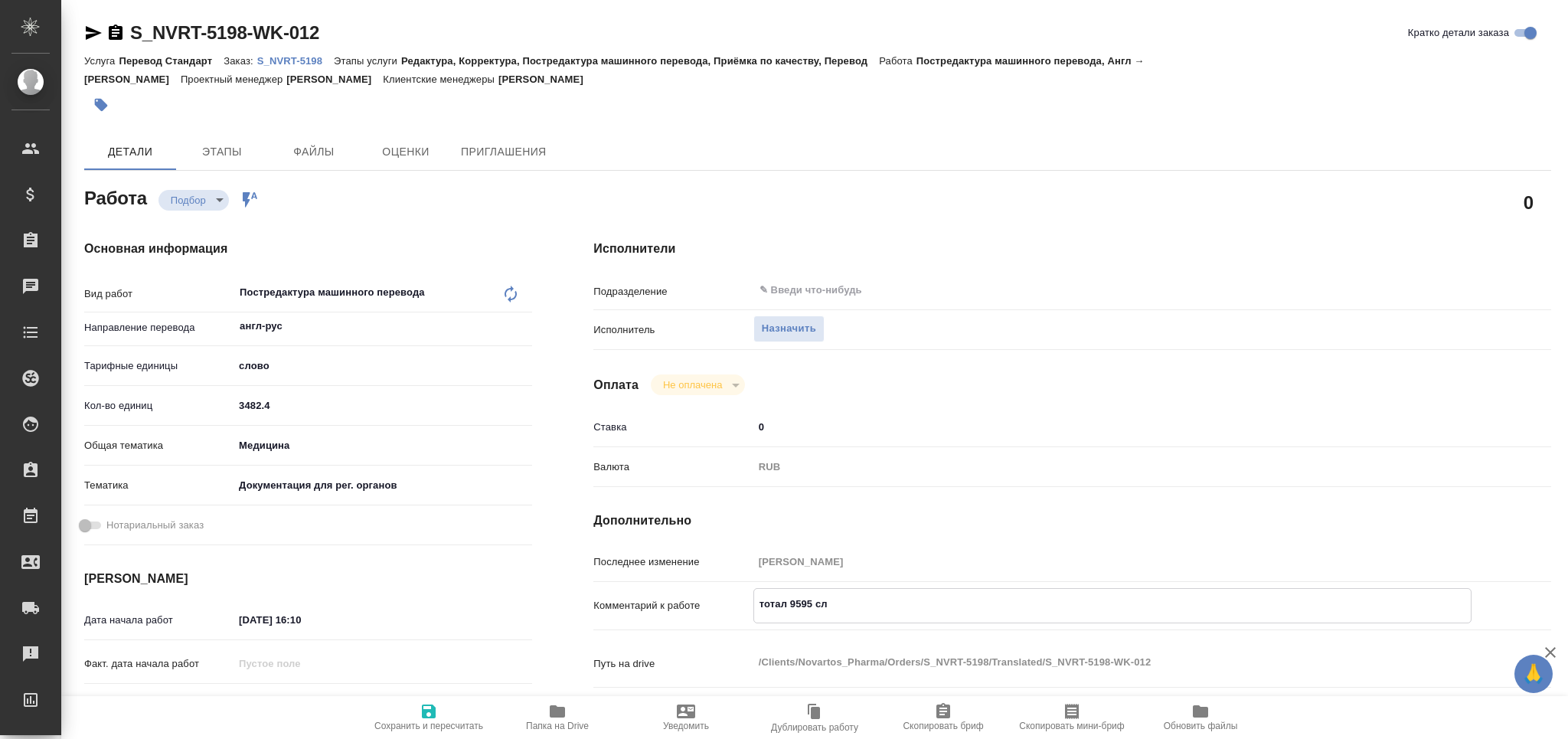
type textarea "x"
type textarea "тотал 9595 сло"
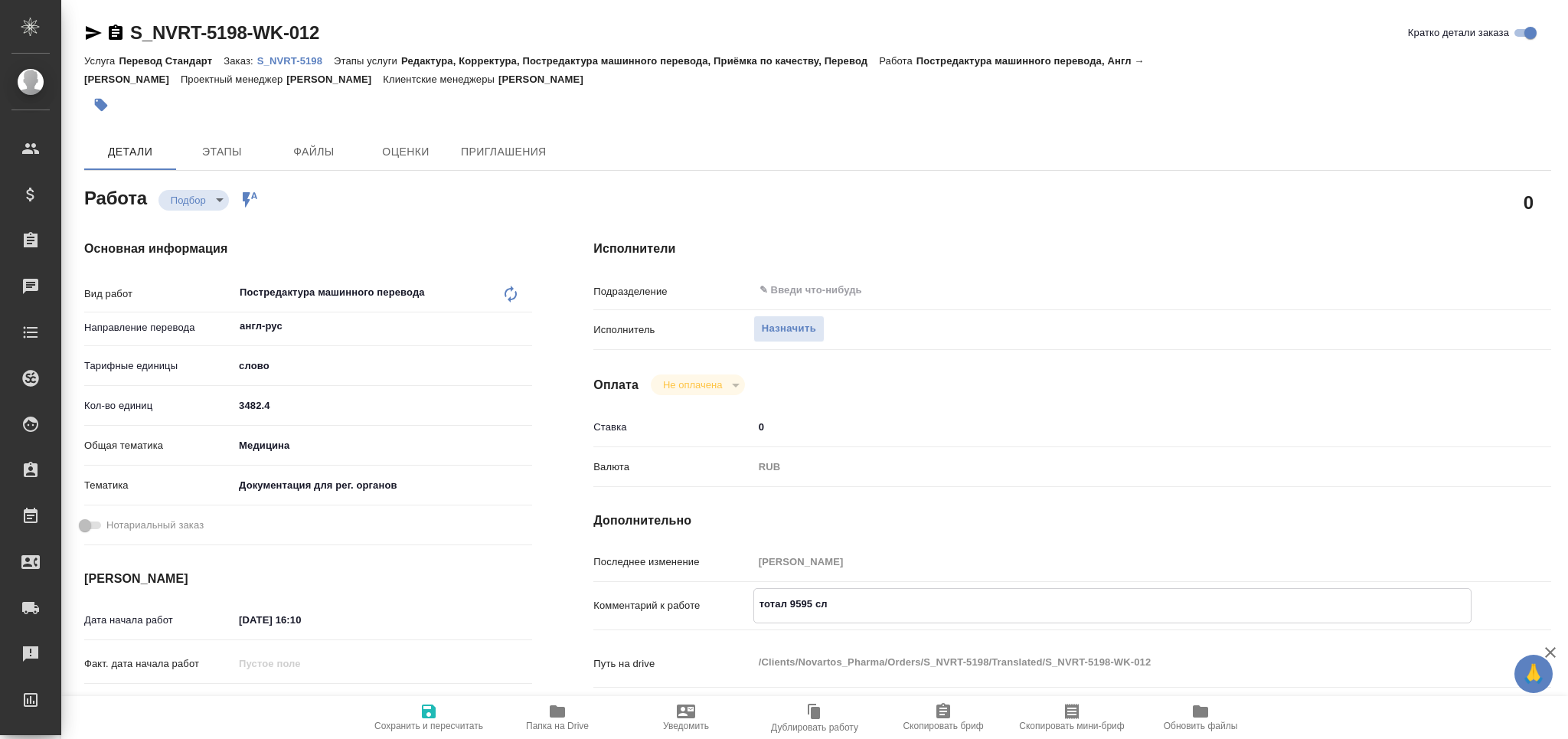
type textarea "x"
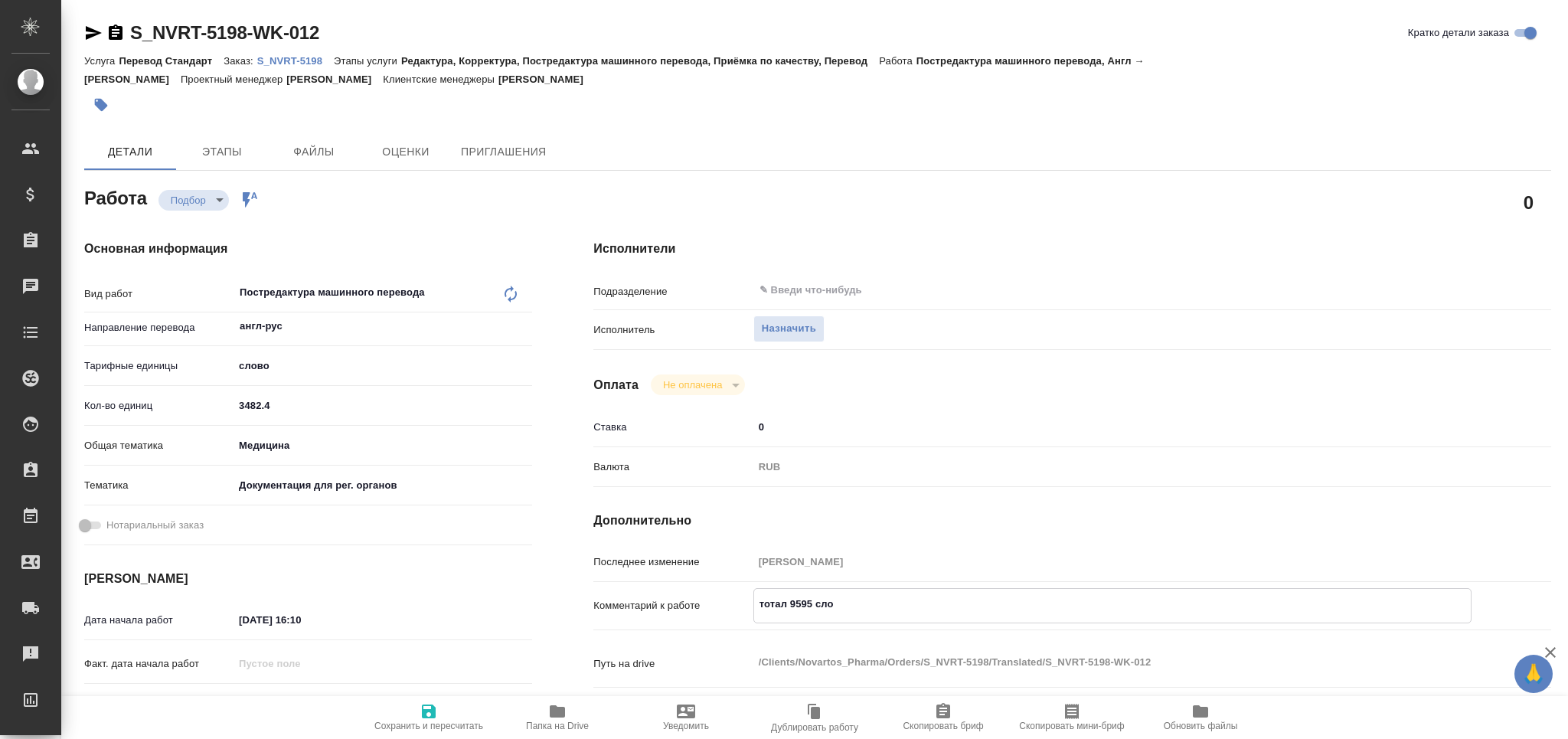
type textarea "тотал 9595 слов"
type textarea "x"
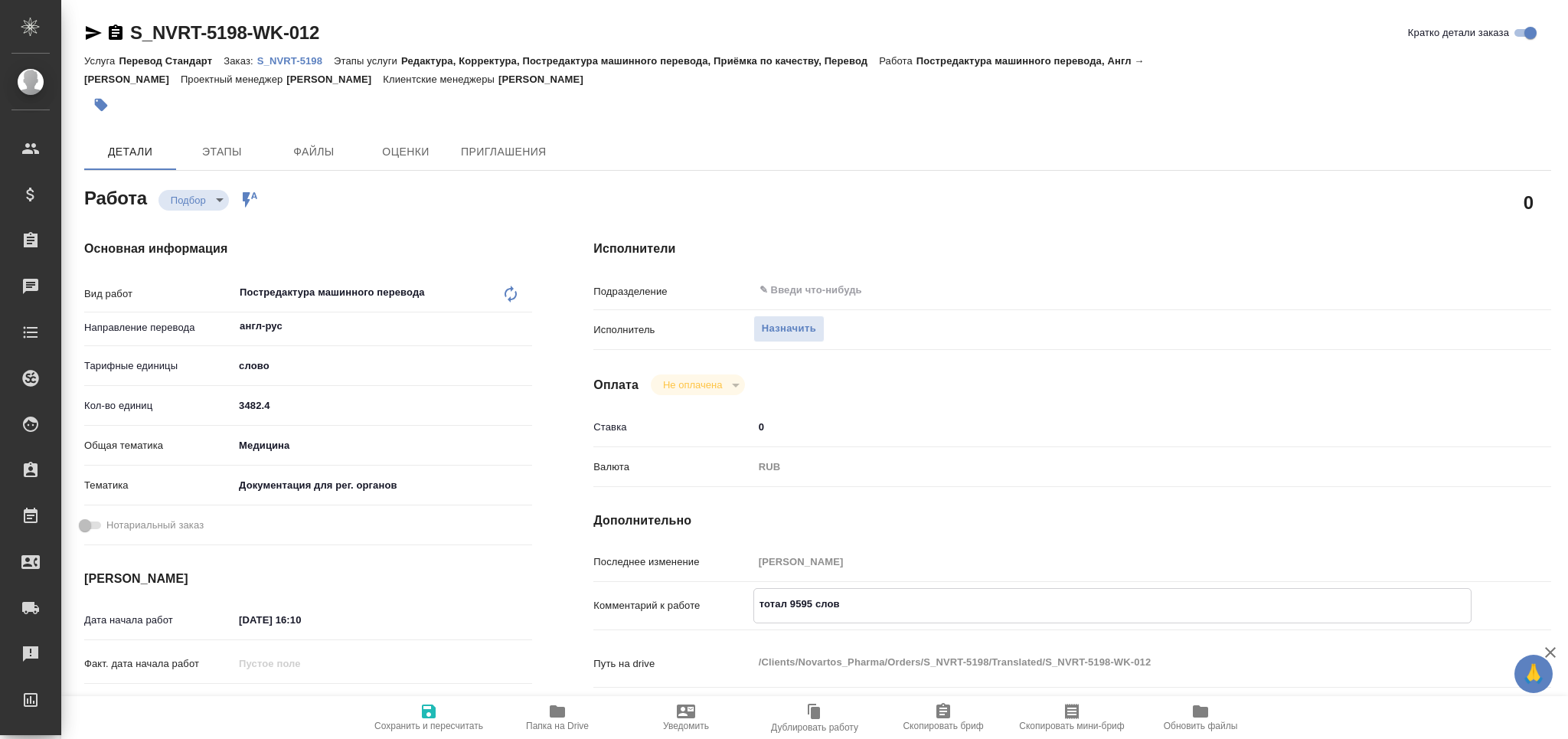
type textarea "тотал 9595 слов"
type textarea "x"
click at [405, 718] on span "Сохранить и пересчитать" at bounding box center [429, 716] width 111 height 29
type textarea "x"
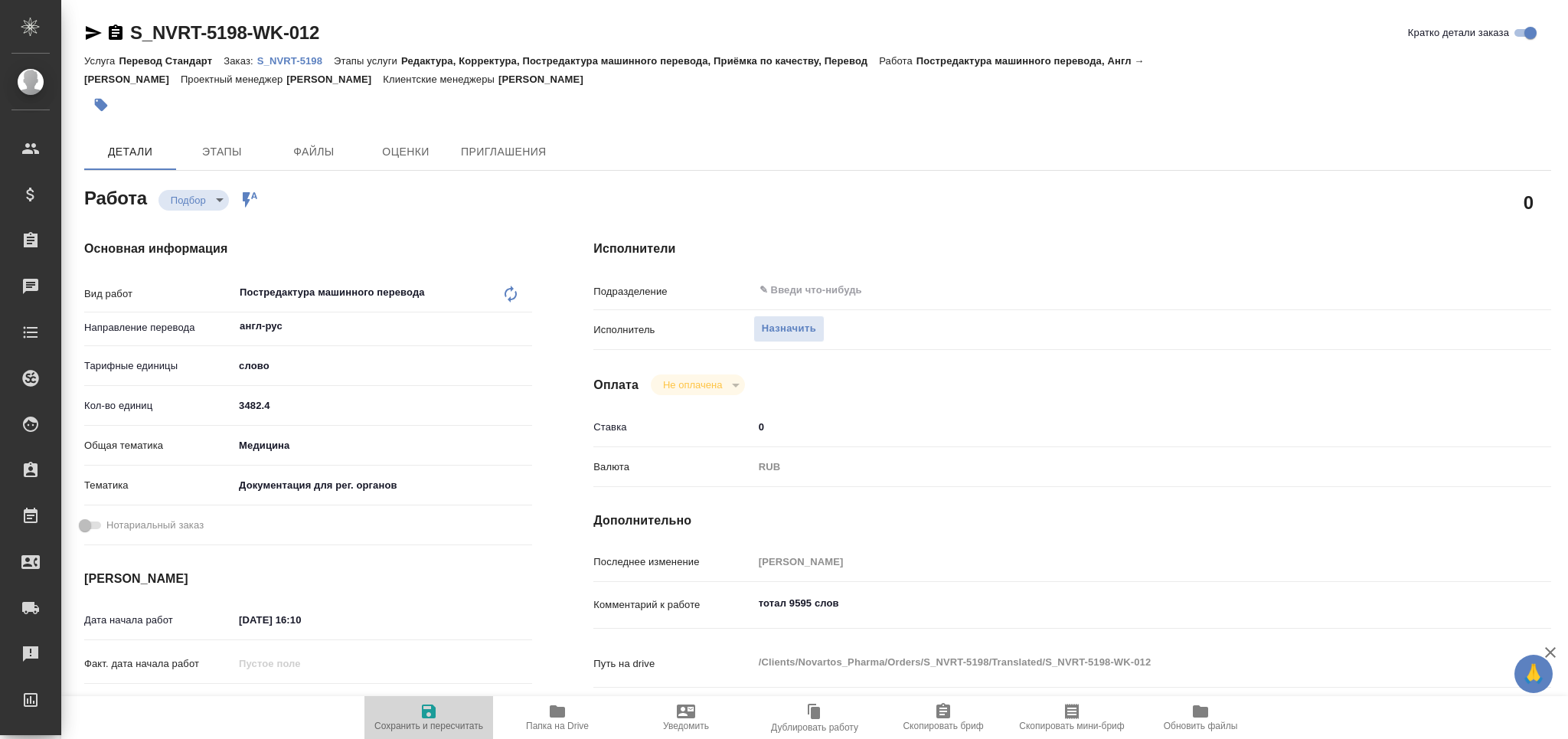
type textarea "x"
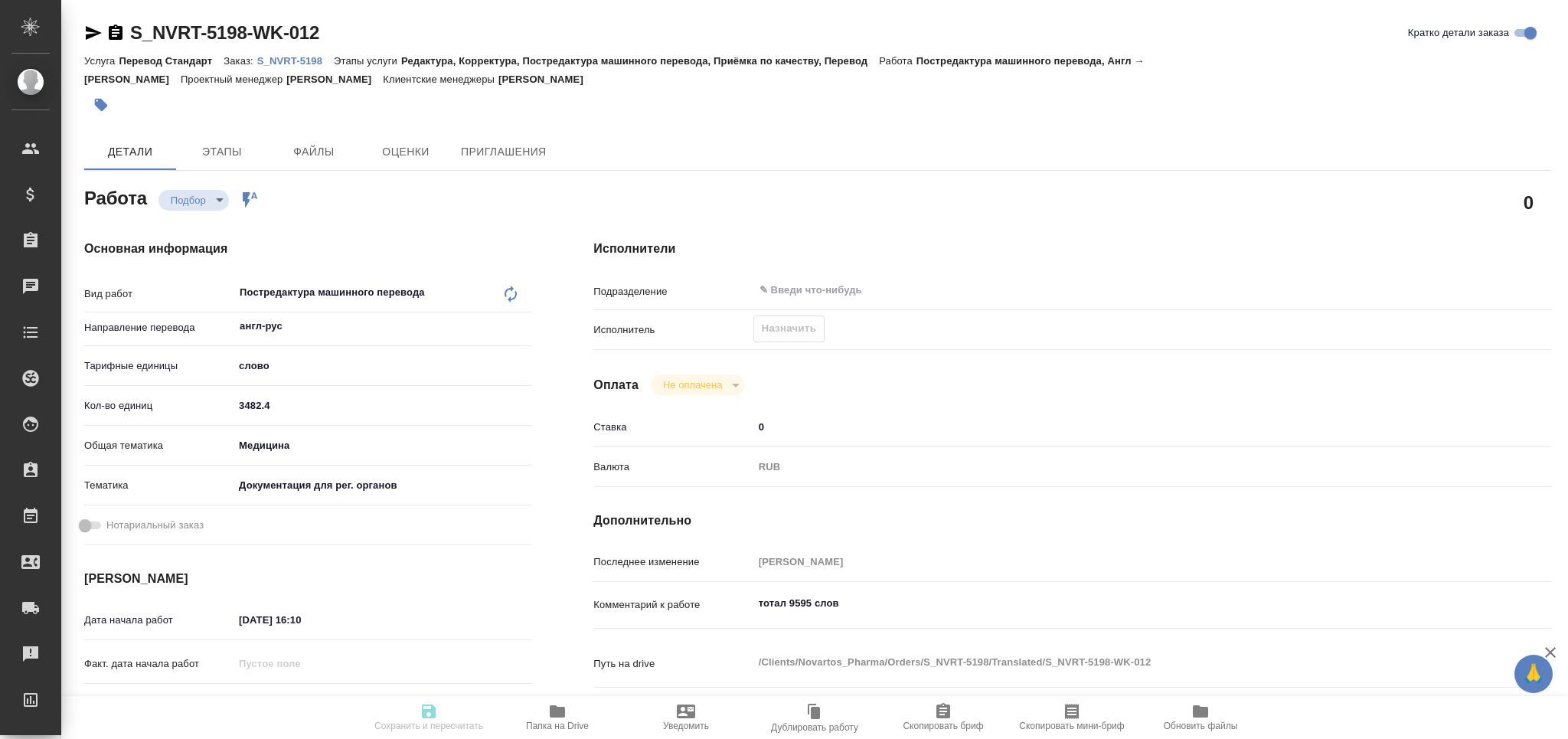
type textarea "x"
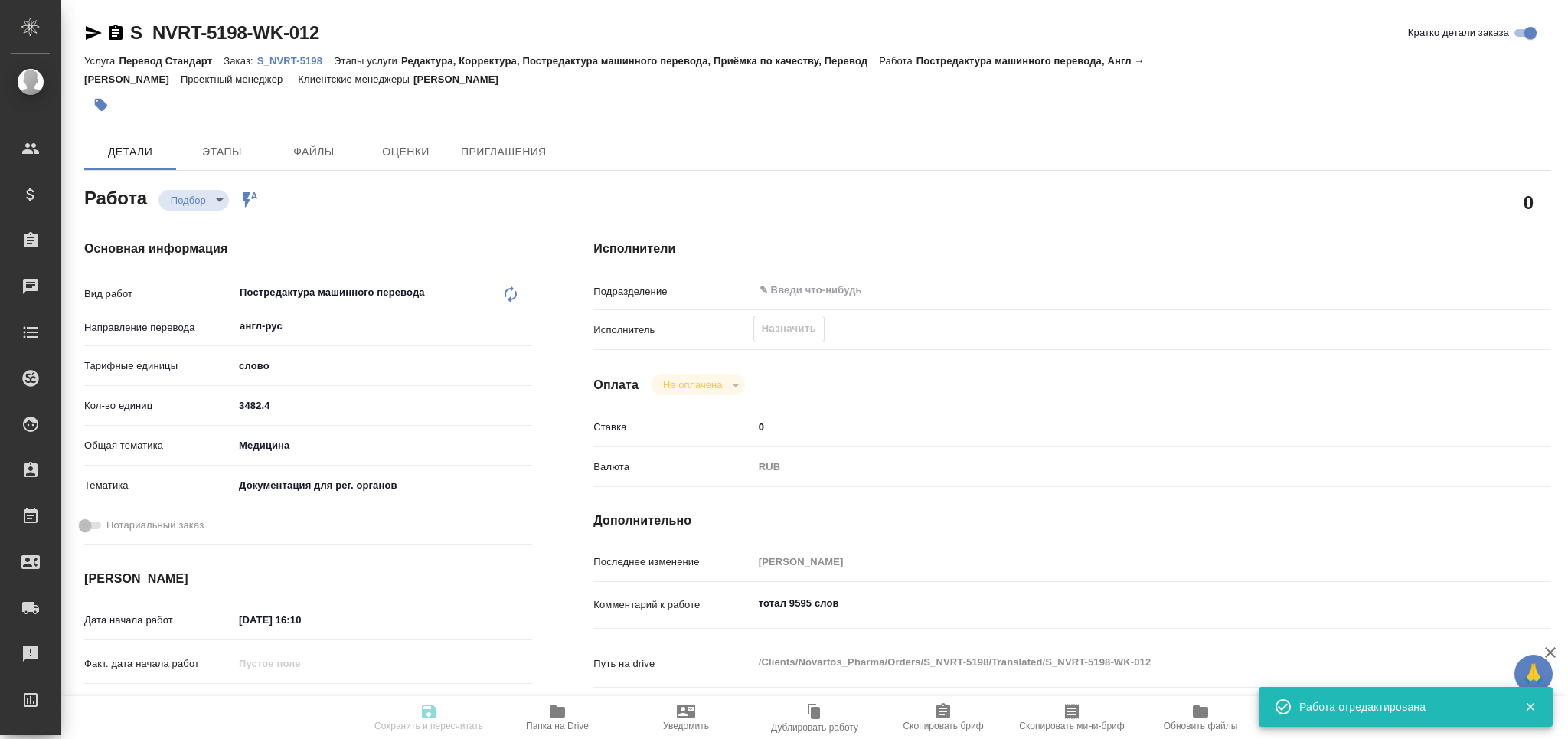
type input "recruiting"
type textarea "Постредактура машинного перевода"
type textarea "x"
type input "англ-рус"
type input "5a8b1489cc6b4906c91bfd90"
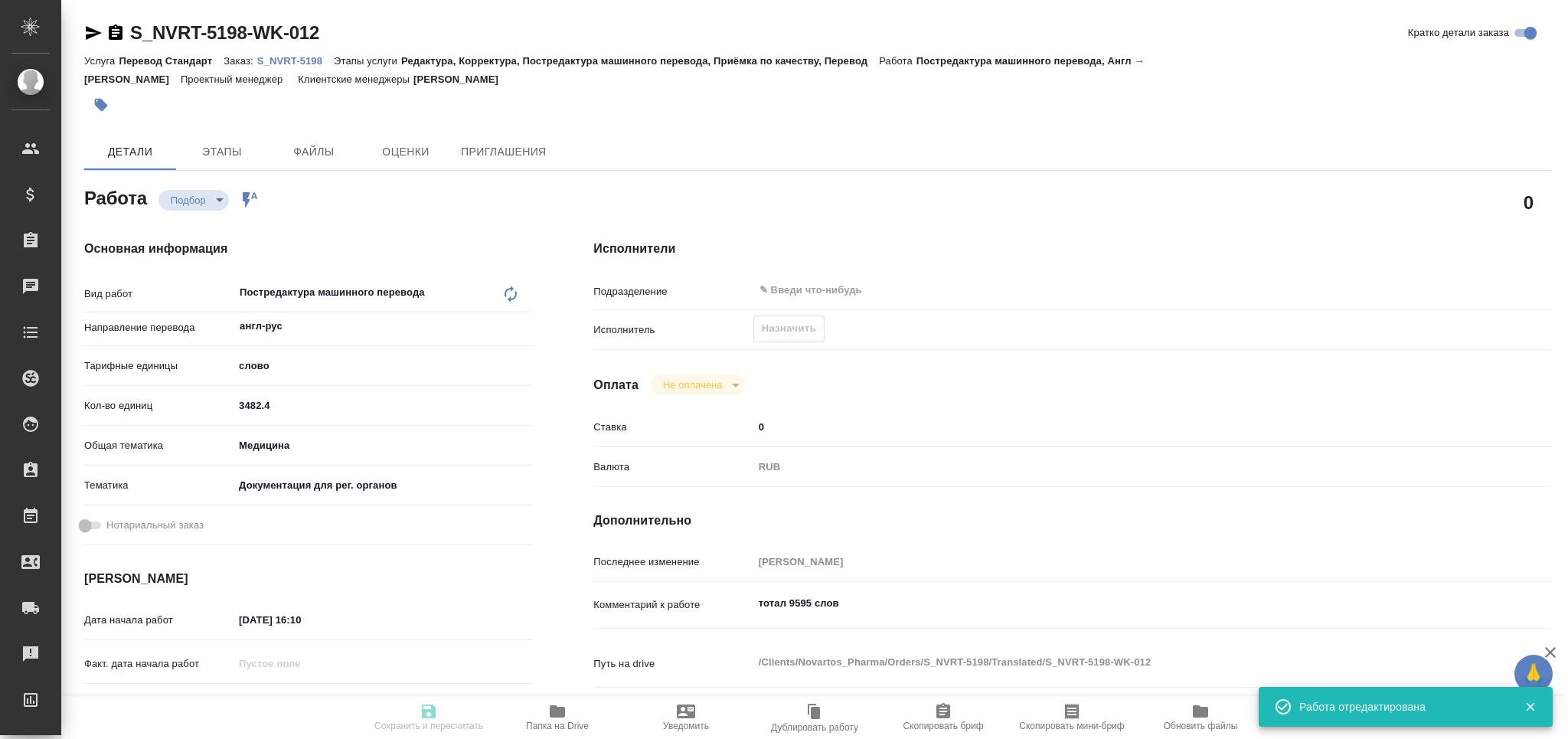
type input "3482.4"
type input "med"
type input "5f647205b73bc97568ca66c6"
type input "09.09.2025 16:10"
type input "07.10.2025 17:00"
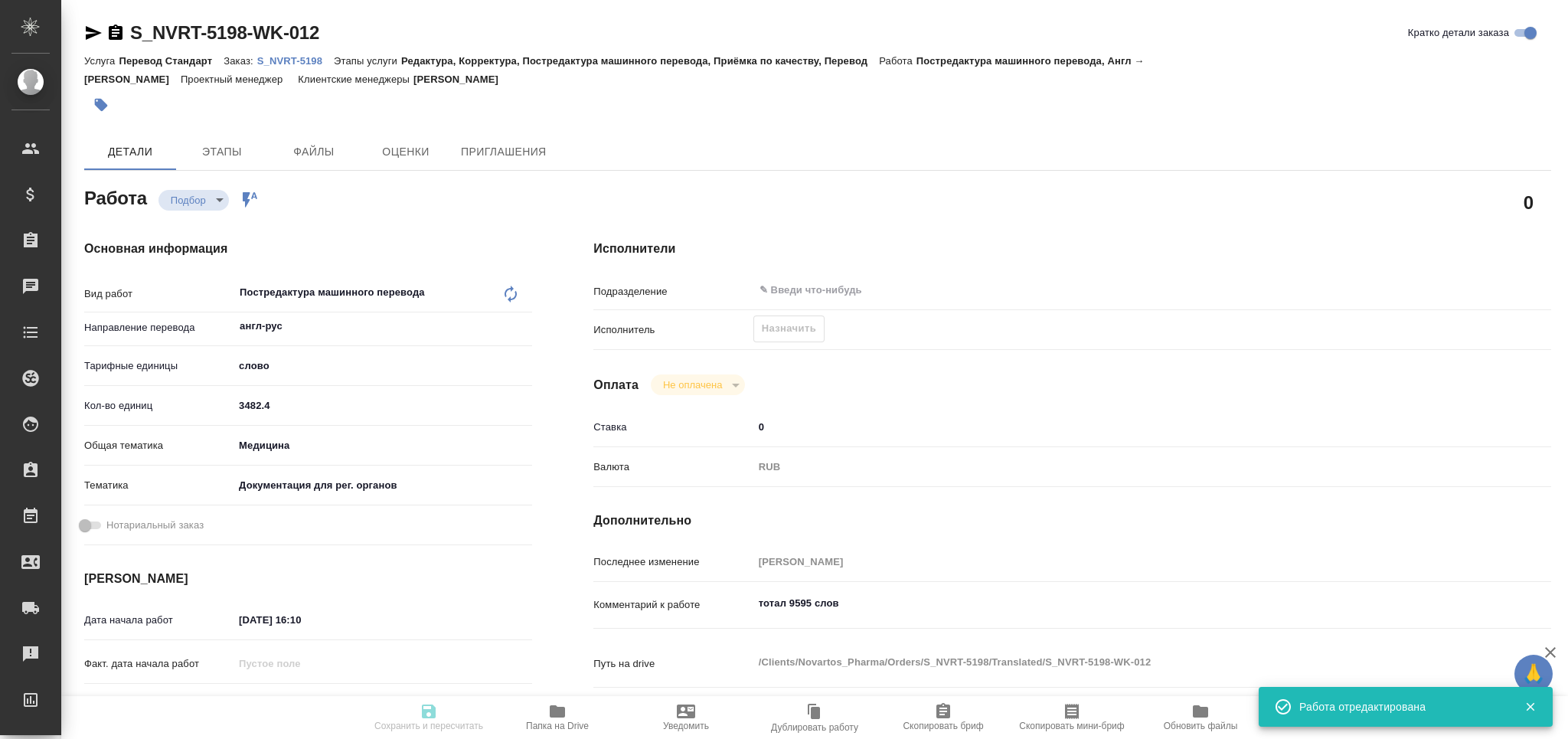
type input "07.10.2025 17:00"
type input "notPayed"
type input "0"
type input "RUB"
type input "Грабко Мария"
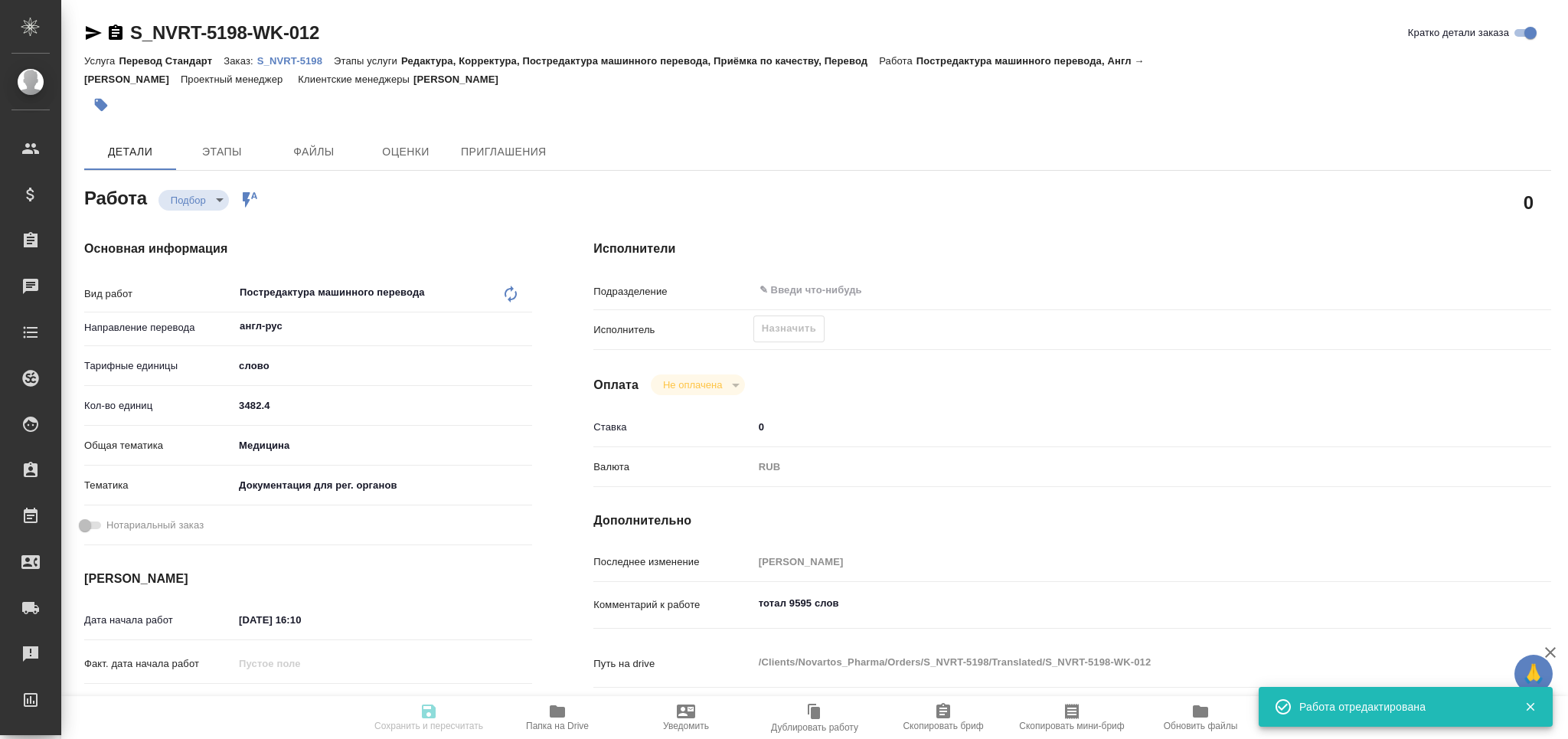
type textarea "тотал 9595 слов"
type textarea "x"
type textarea "/Clients/Novartos_Pharma/Orders/S_NVRT-5198/Translated/S_NVRT-5198-WK-012"
type textarea "x"
type input "S_NVRT-5198"
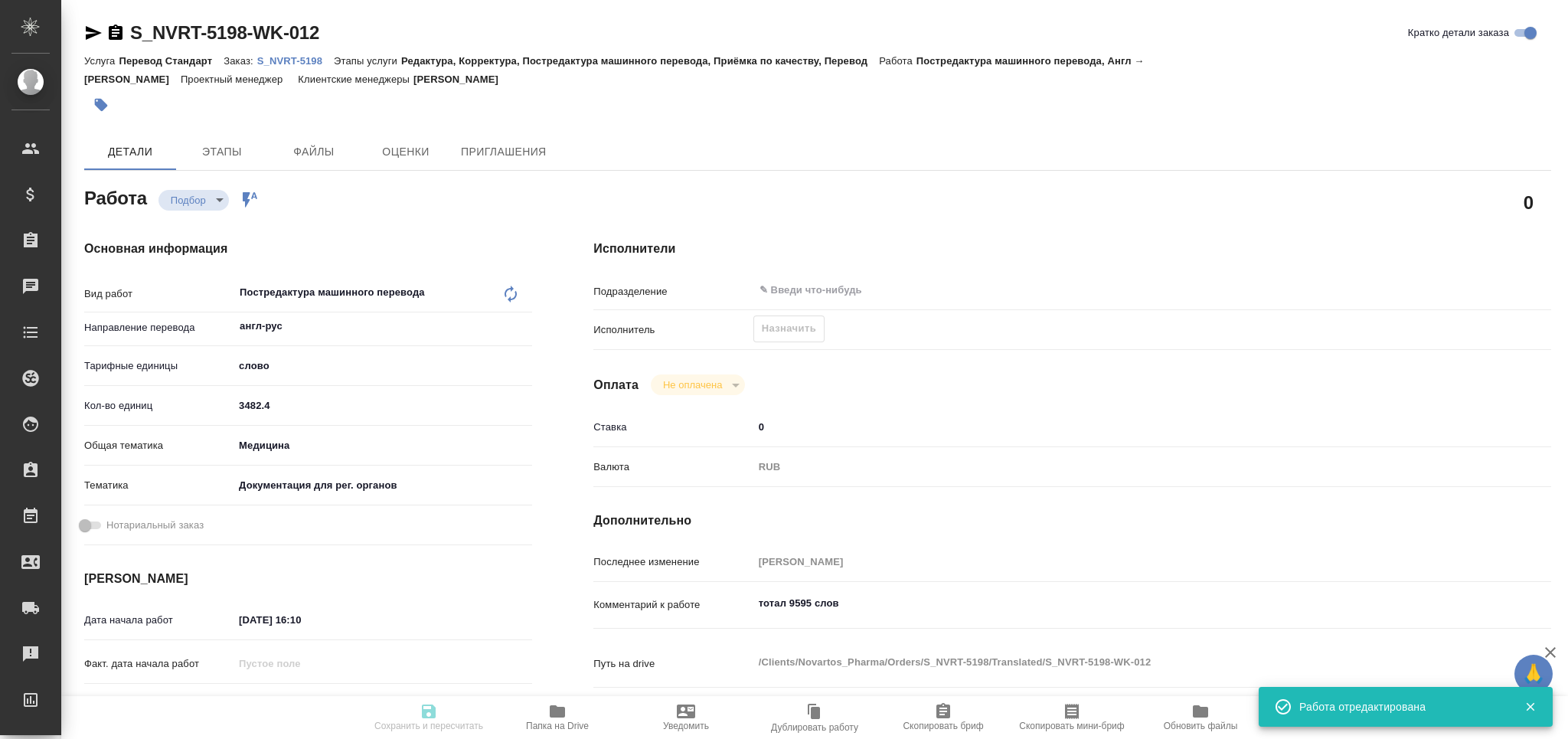
type input "Перевод Стандарт"
type input "Редактура, Корректура, Постредактура машинного перевода, Приёмка по качеству, П…"
type input "[PERSON_NAME]"
type input "[PERSON_NAME] [PERSON_NAME]"
type input "/Clients/Novartos_Pharma/Orders/S_NVRT-5198"
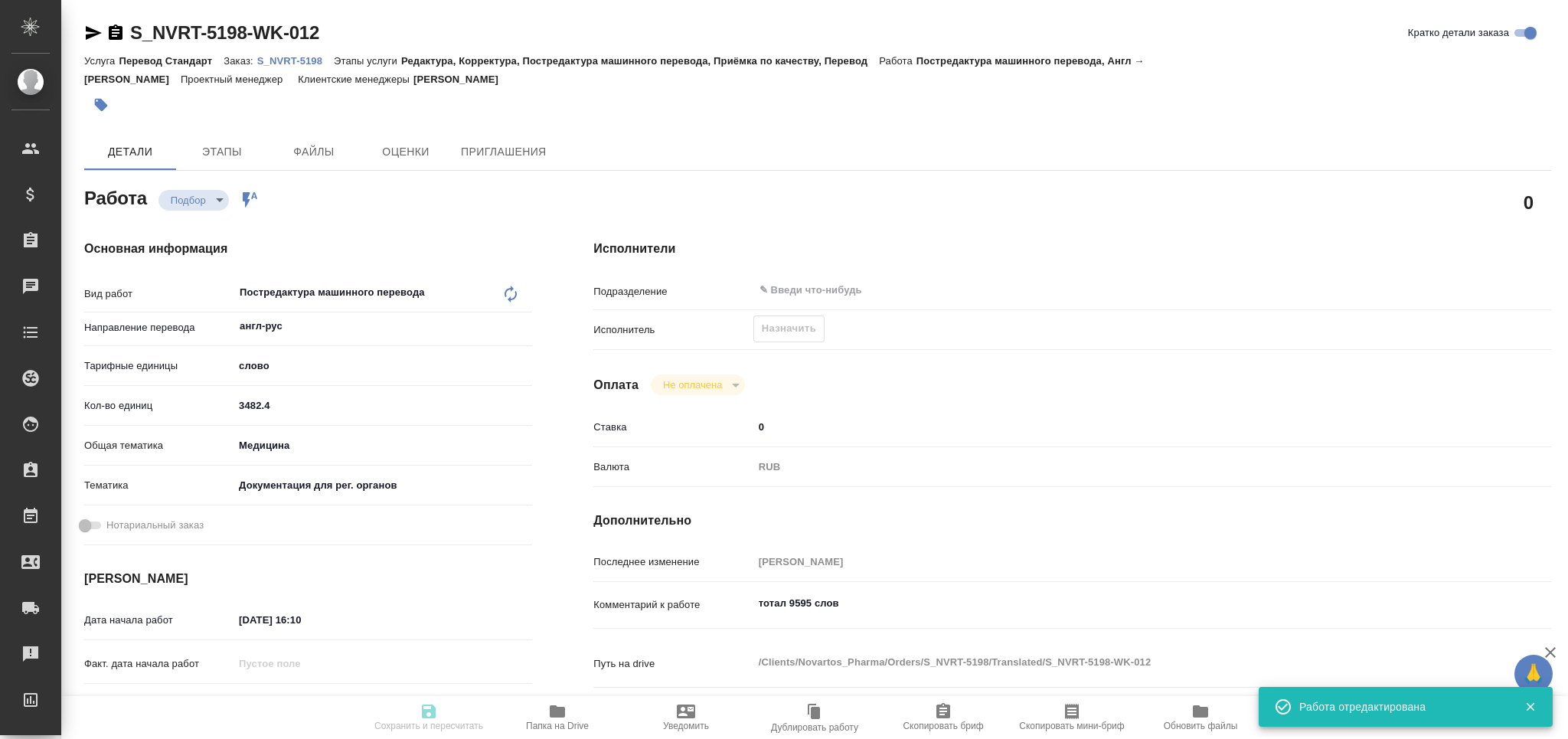
type textarea "x"
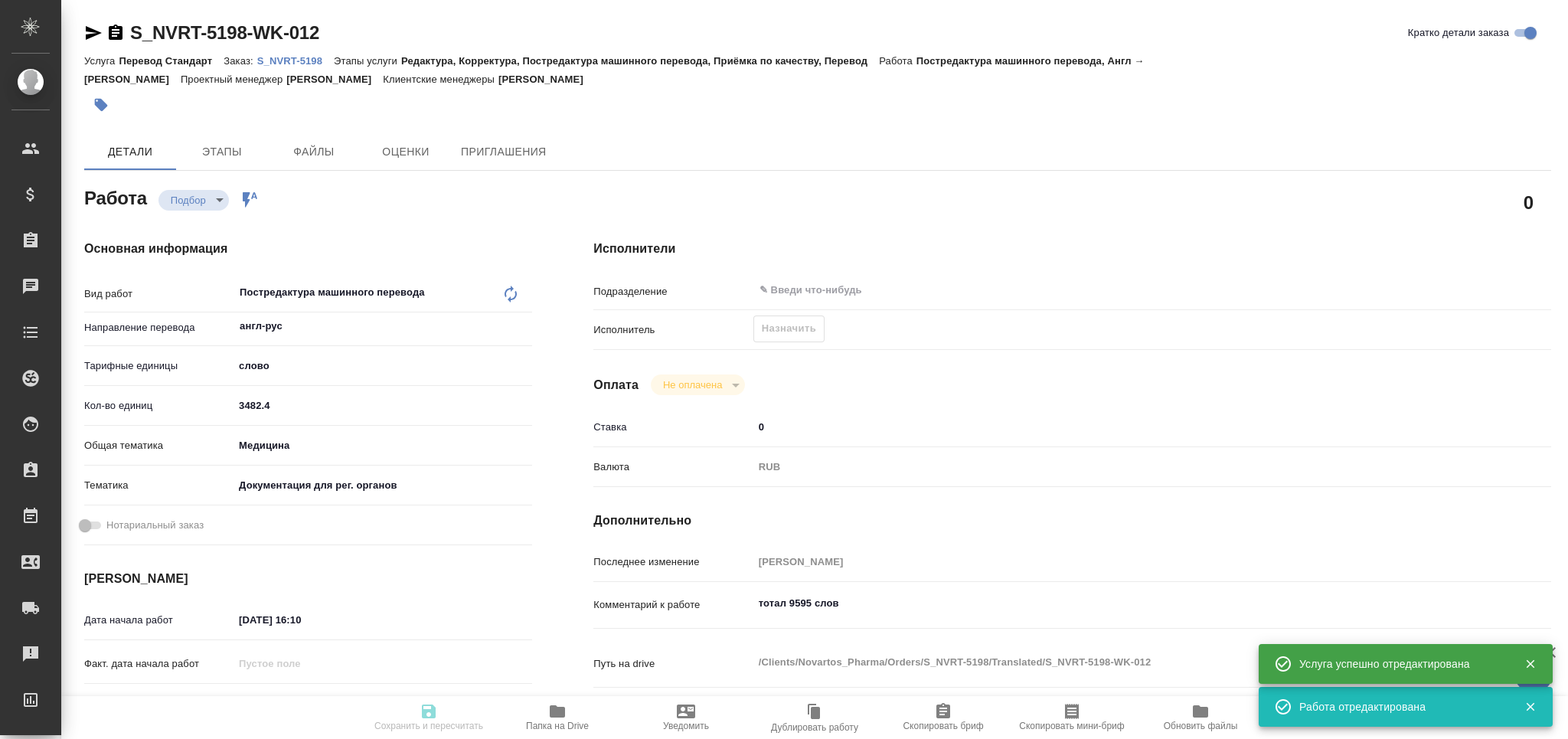
type textarea "x"
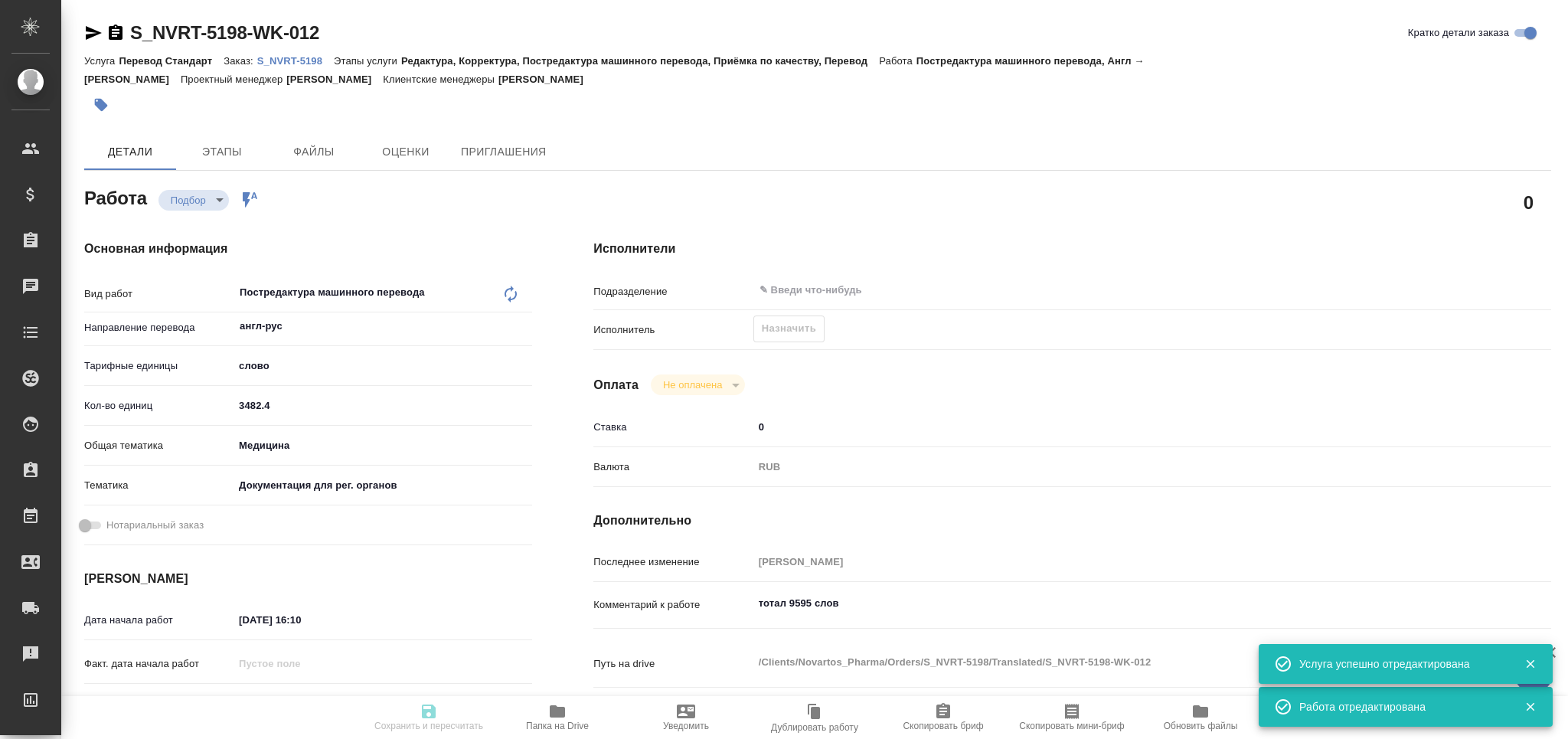
type textarea "x"
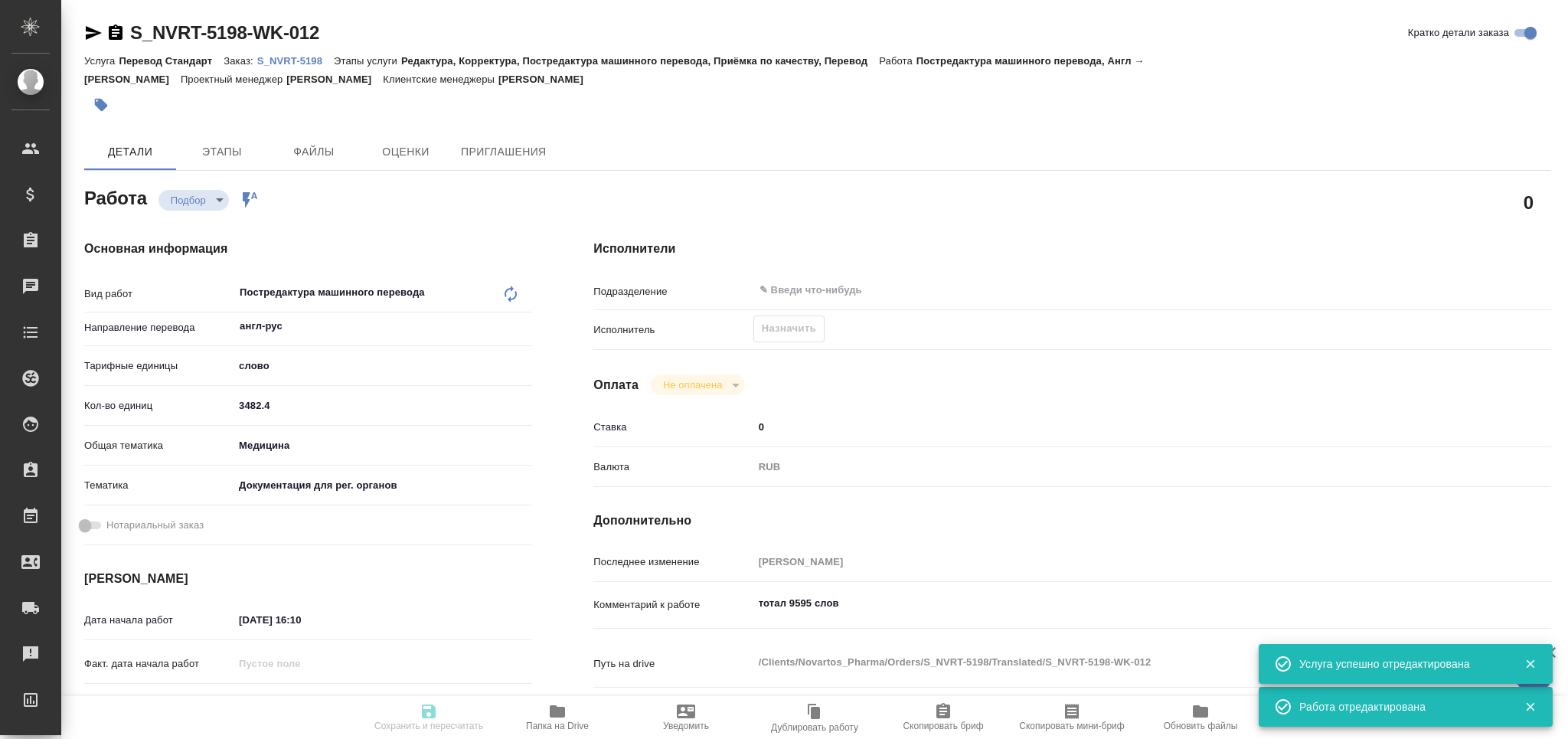
type textarea "x"
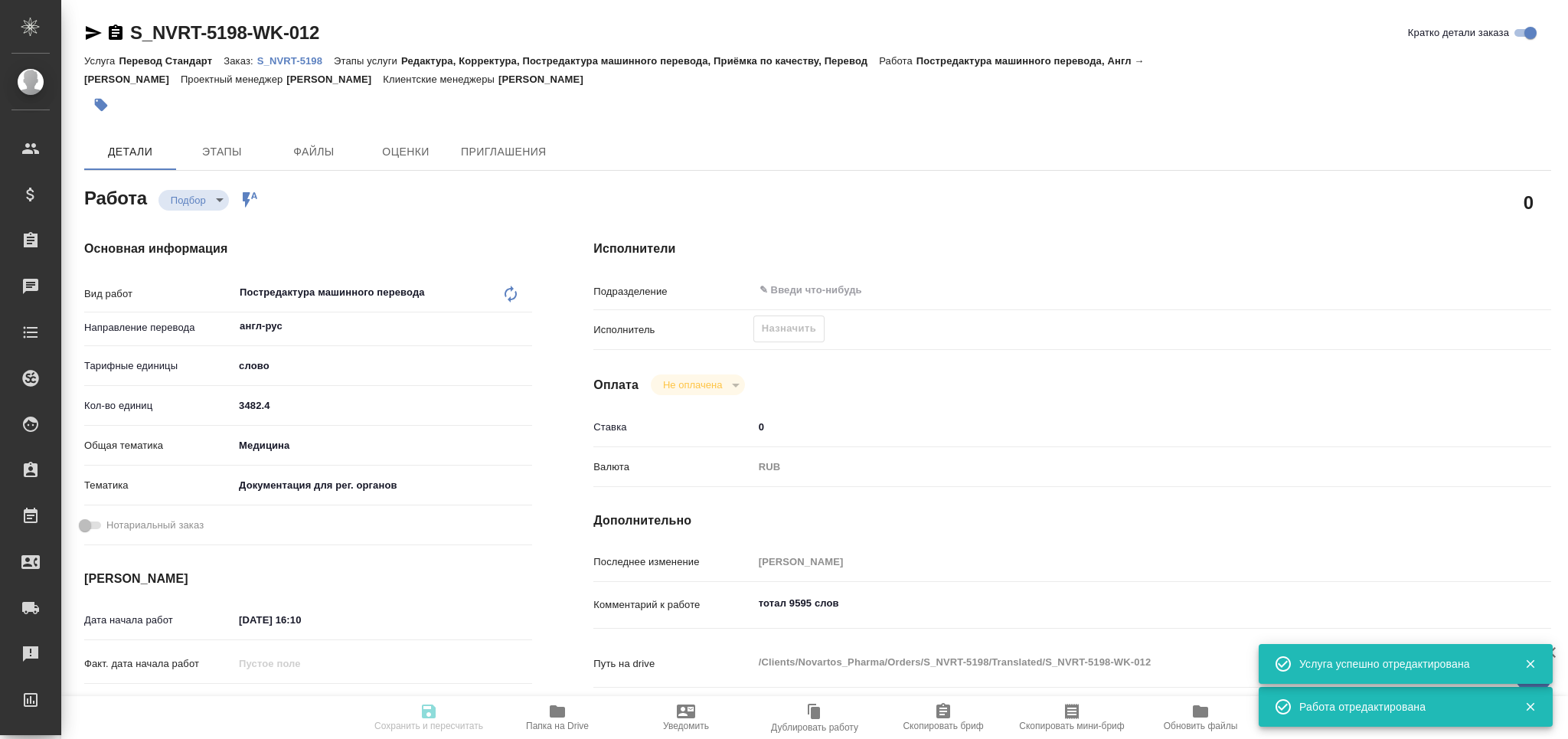
type textarea "x"
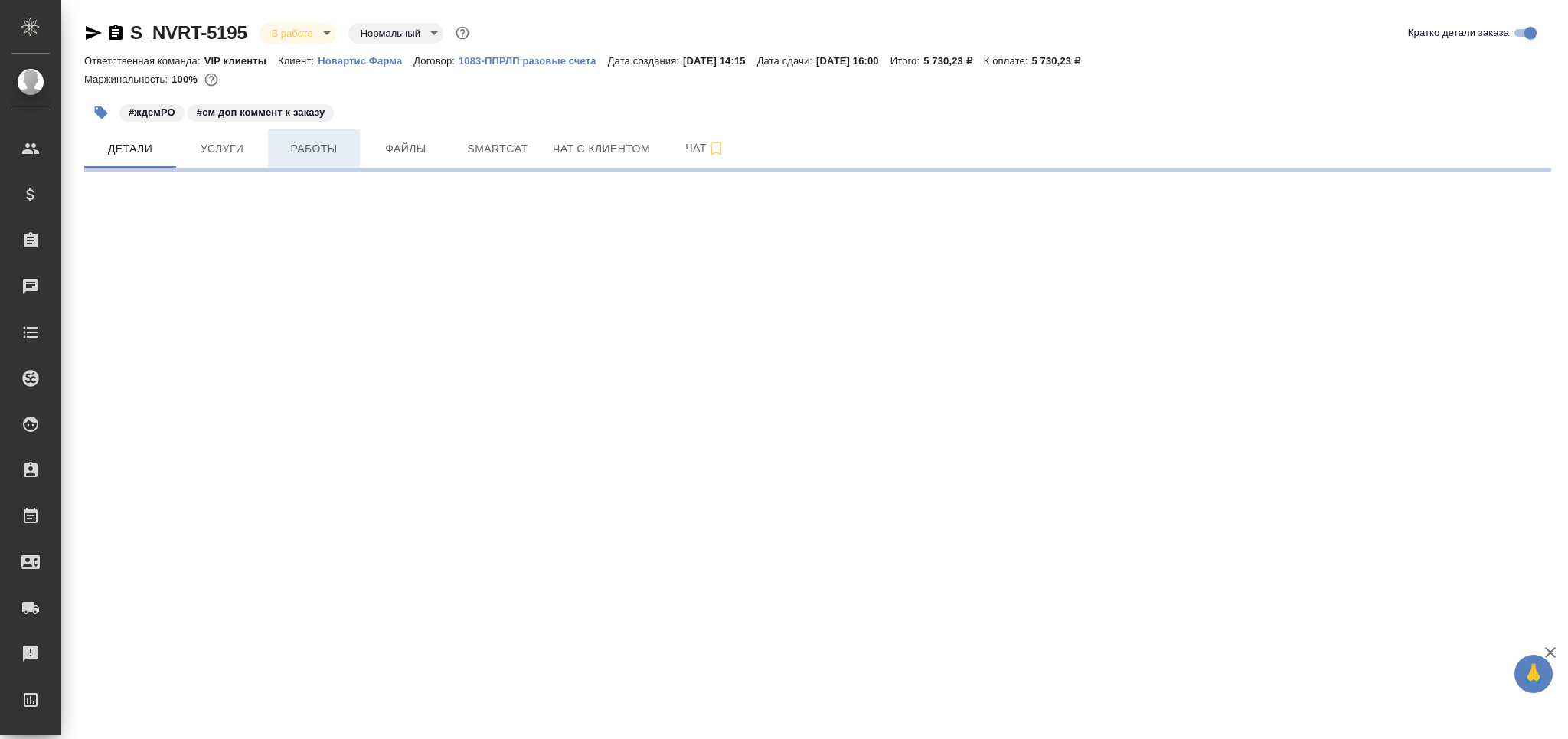
select select "RU"
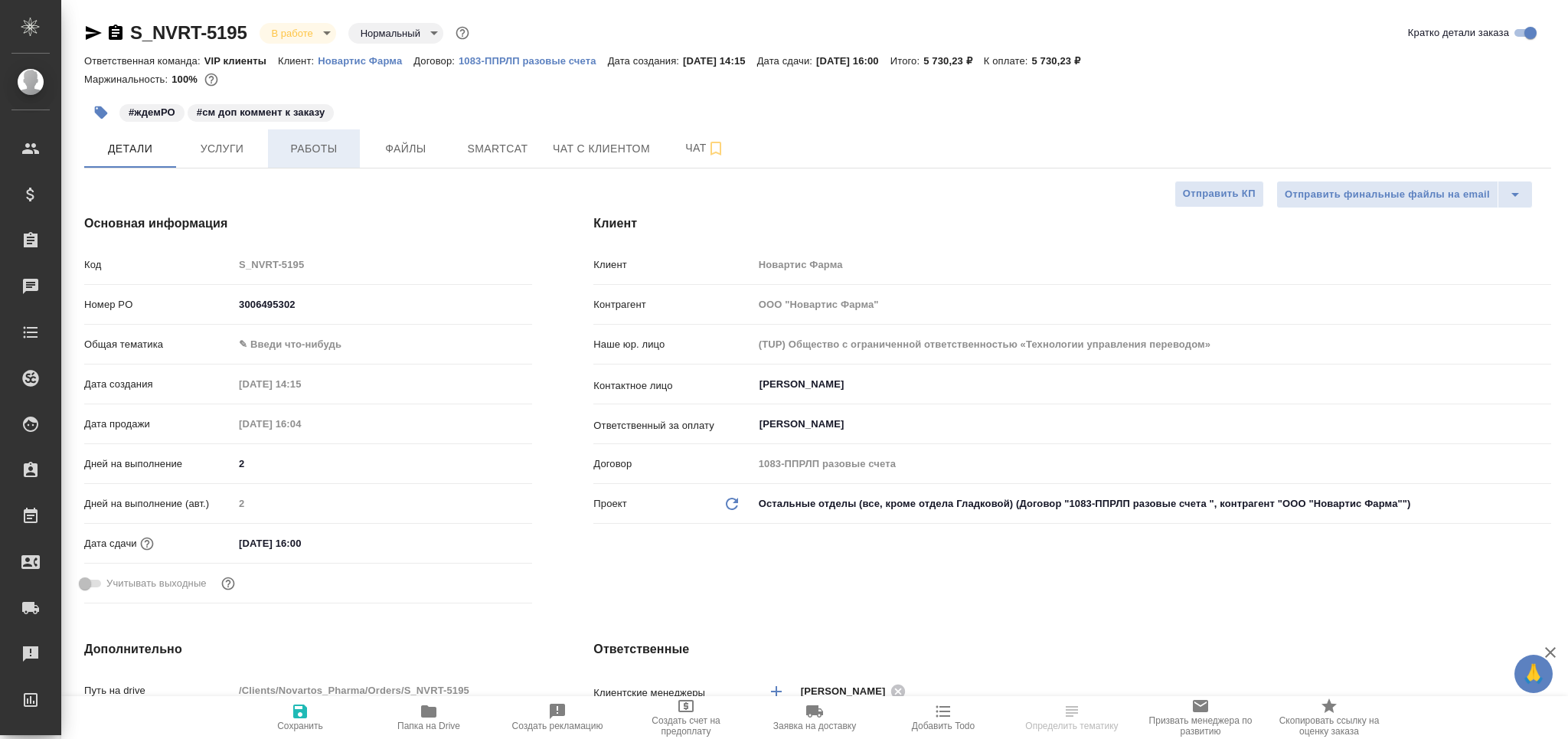
type textarea "x"
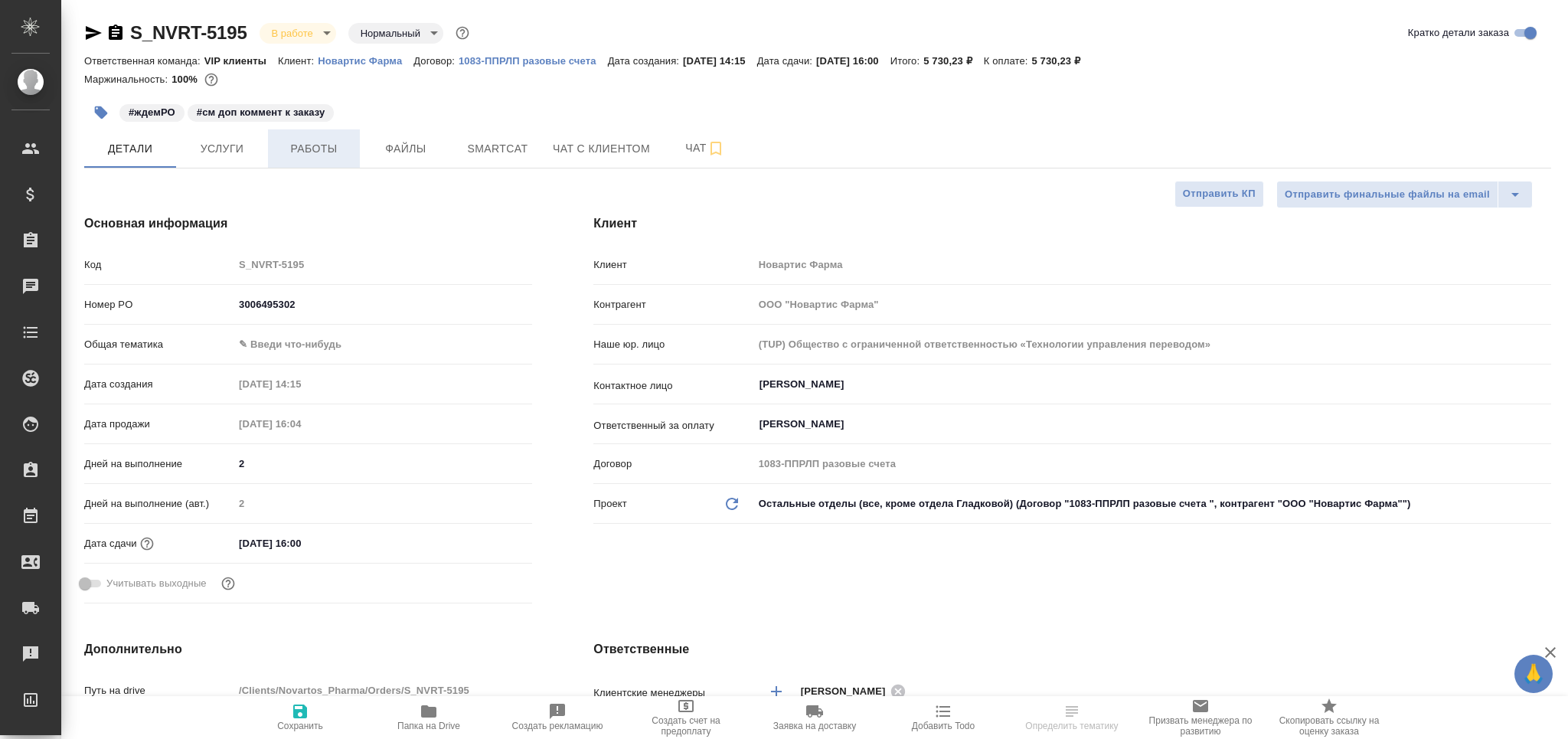
type textarea "x"
click at [314, 153] on span "Работы" at bounding box center [314, 148] width 73 height 19
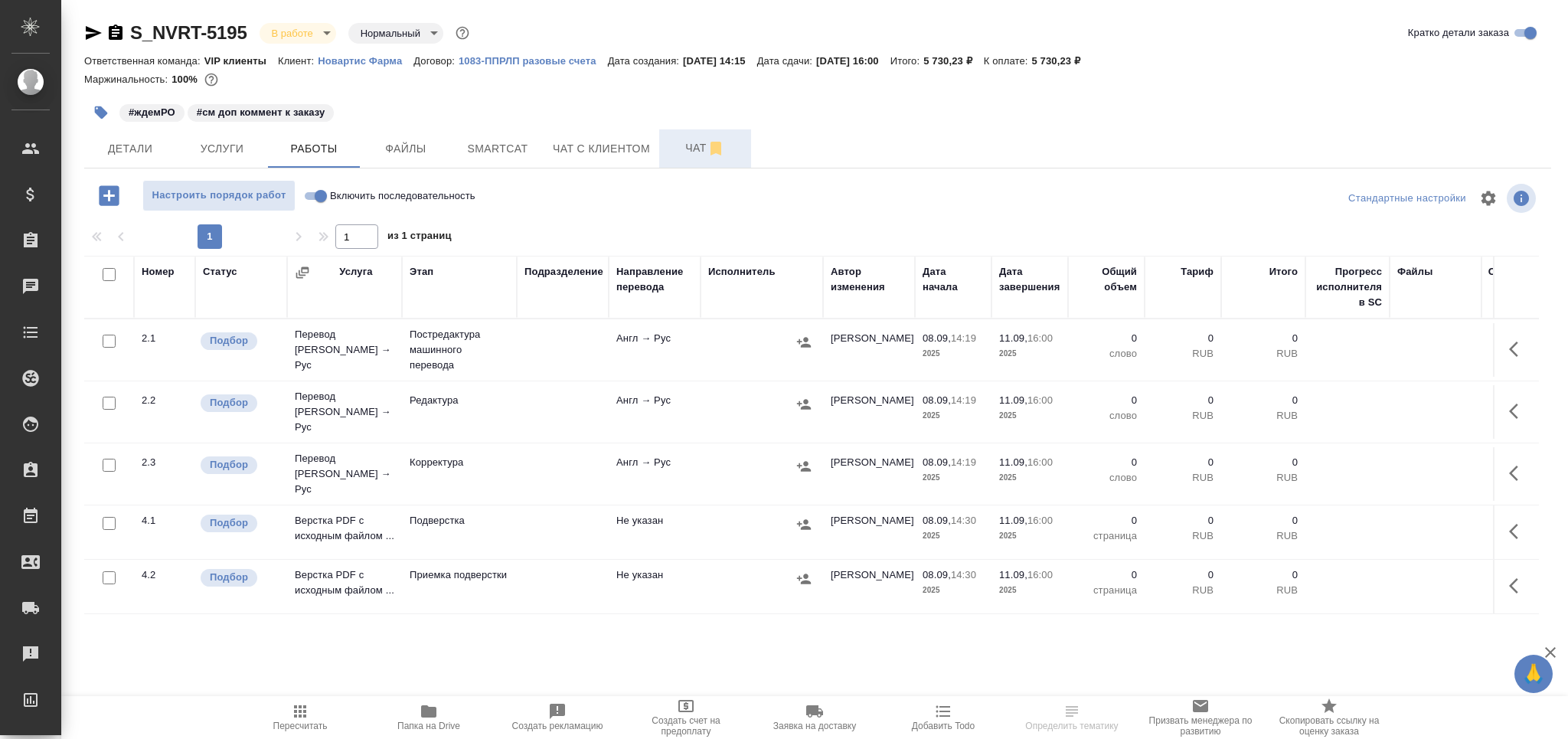
click at [685, 160] on button "Чат" at bounding box center [705, 148] width 92 height 38
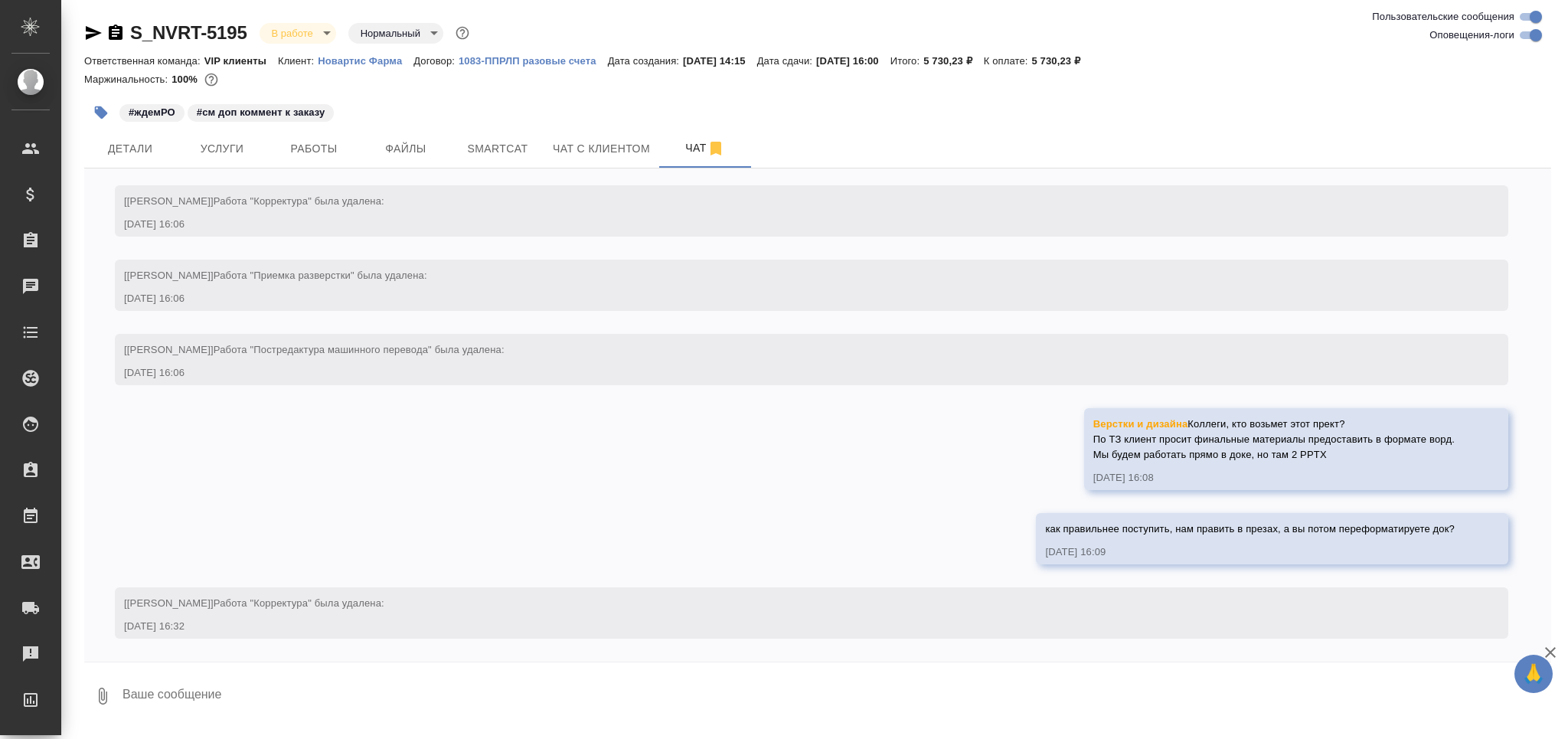
scroll to position [4635, 0]
click at [132, 160] on button "Детали" at bounding box center [129, 148] width 92 height 38
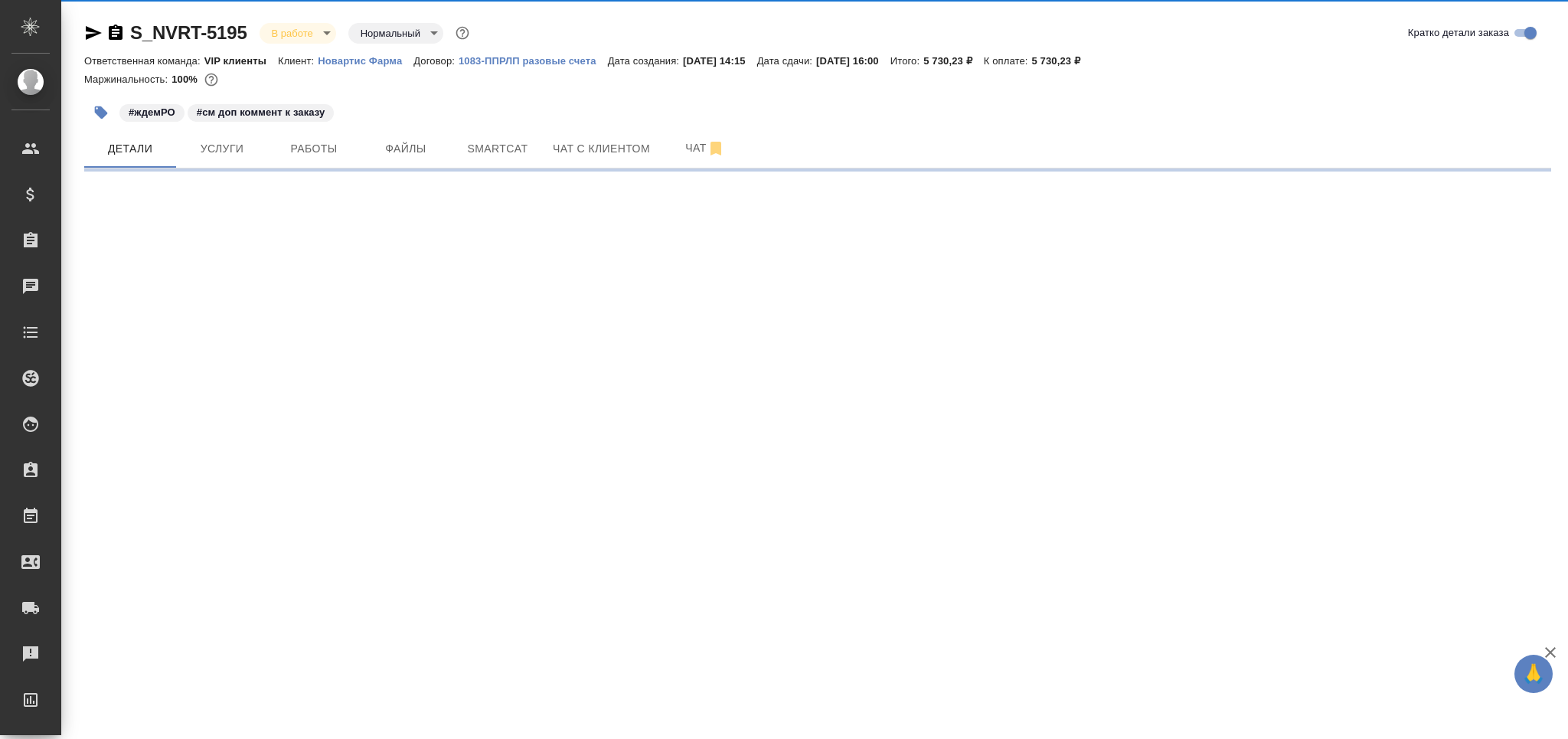
select select "RU"
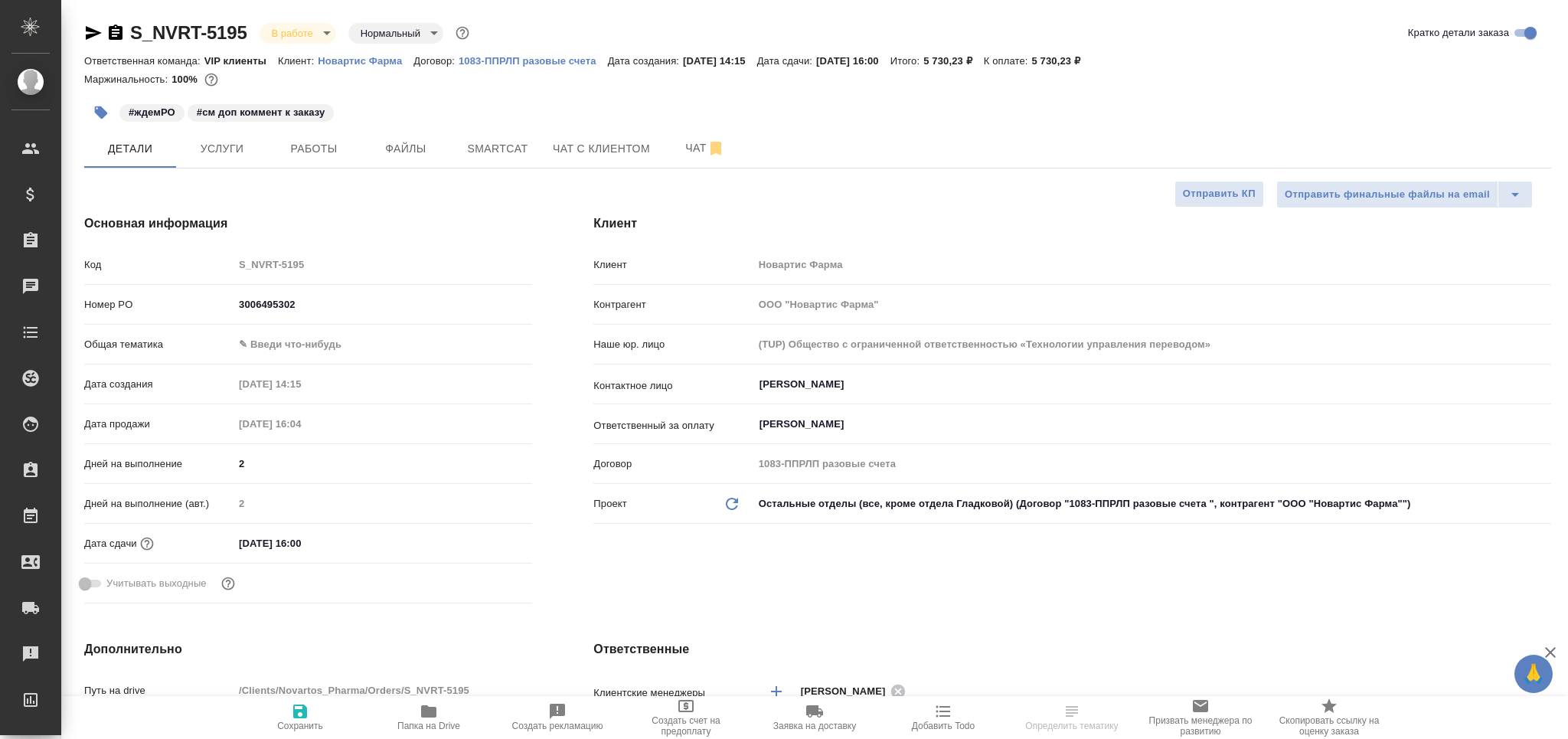
type textarea "x"
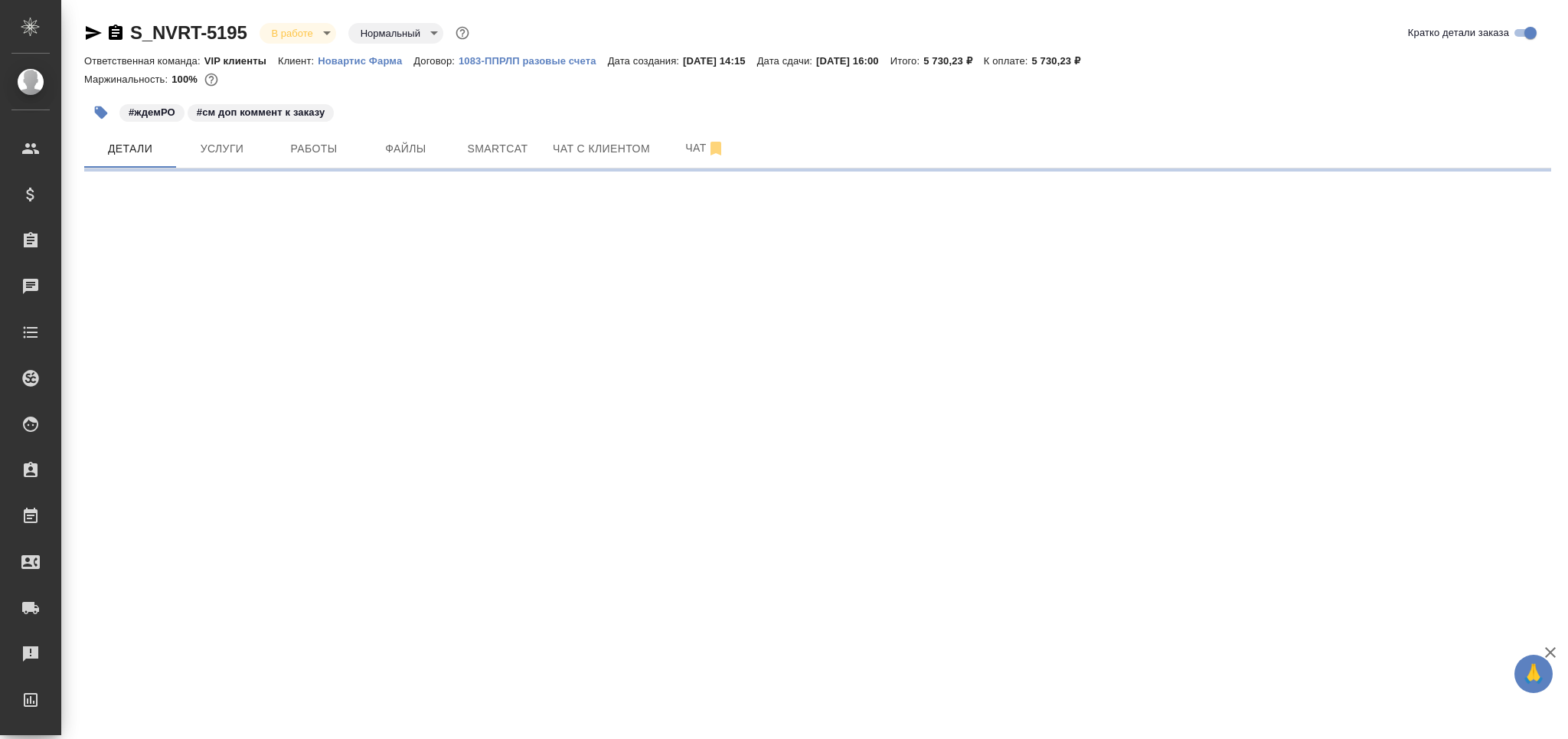
select select "RU"
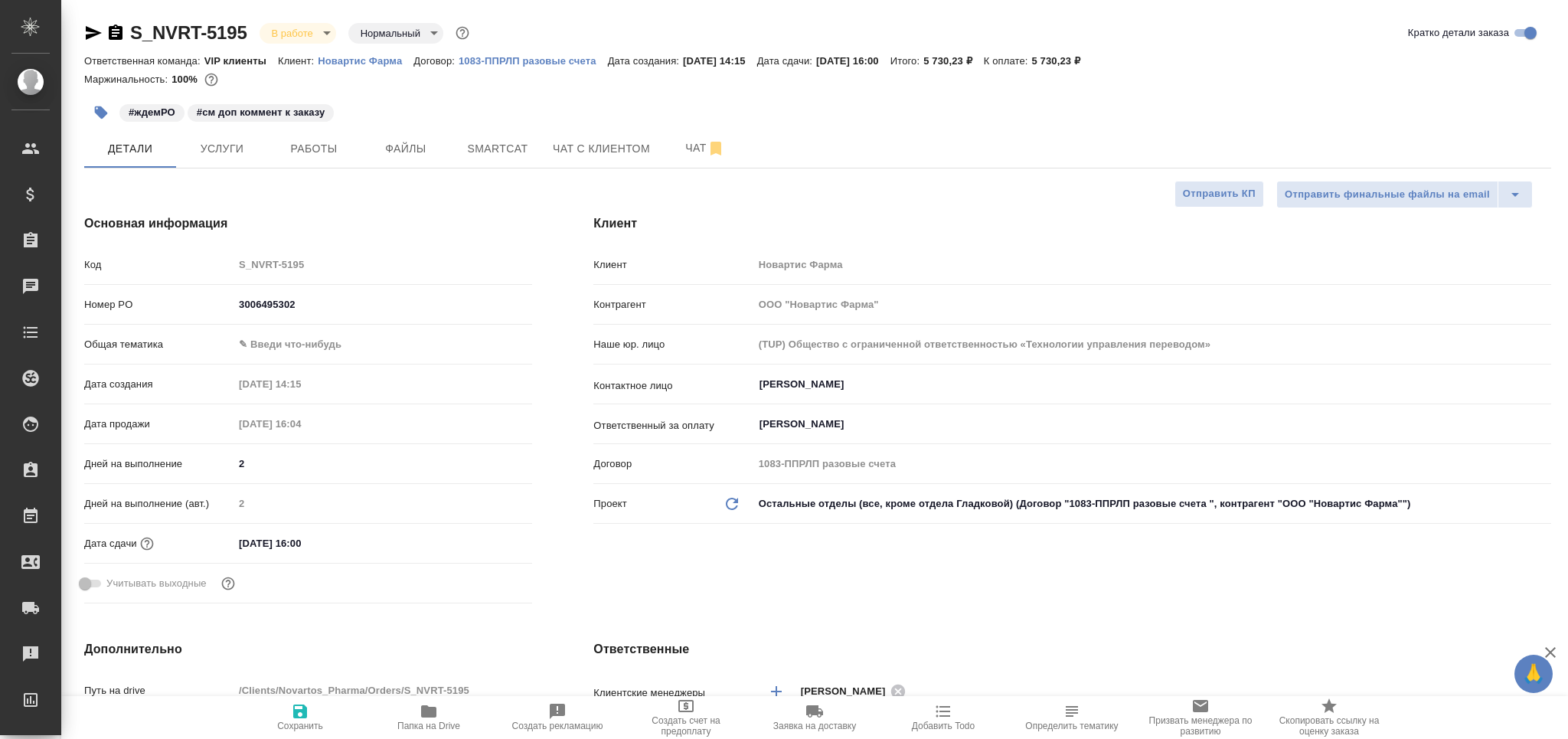
type textarea "x"
click at [686, 152] on span "Чат" at bounding box center [706, 147] width 73 height 19
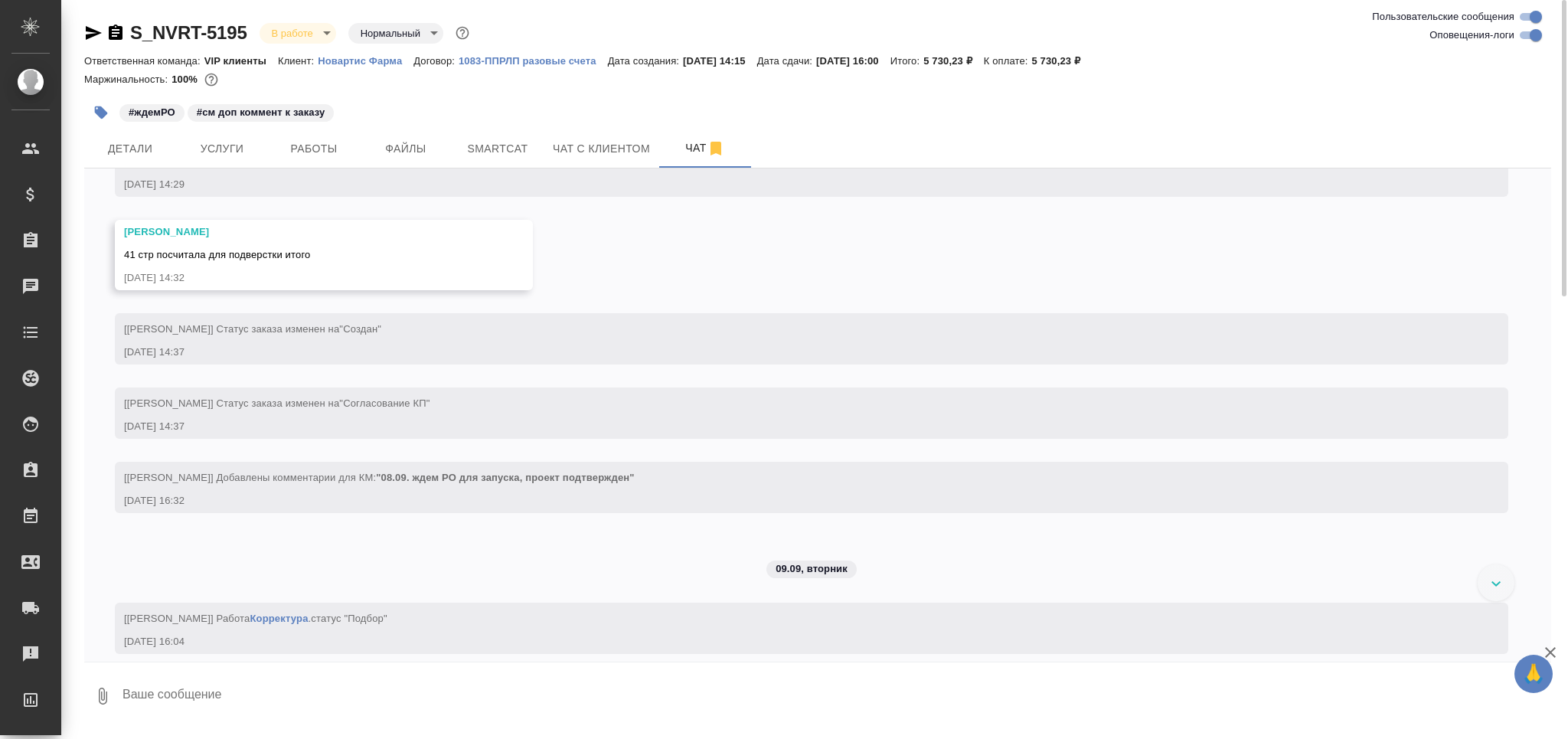
click at [163, 690] on textarea at bounding box center [837, 695] width 1431 height 52
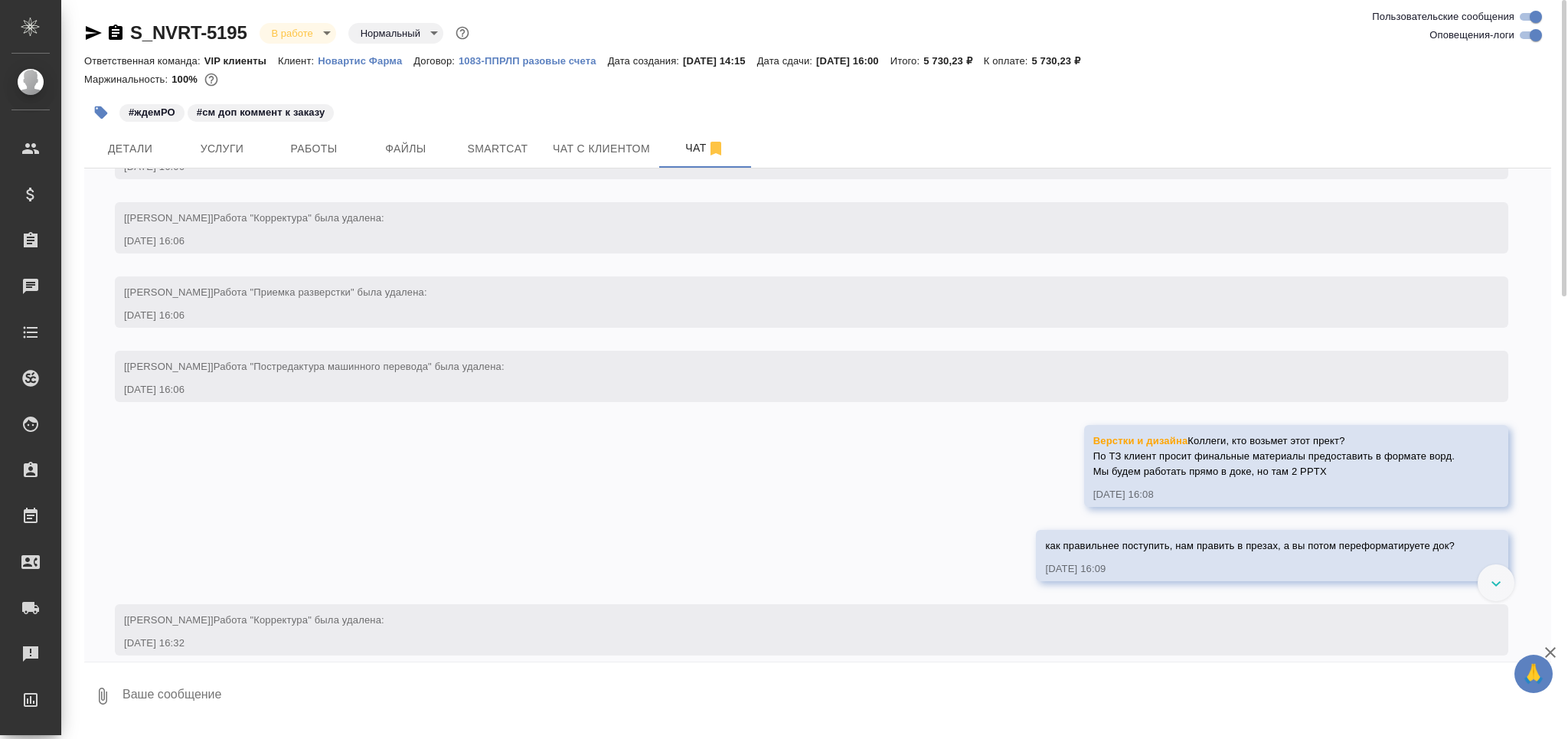
scroll to position [4635, 0]
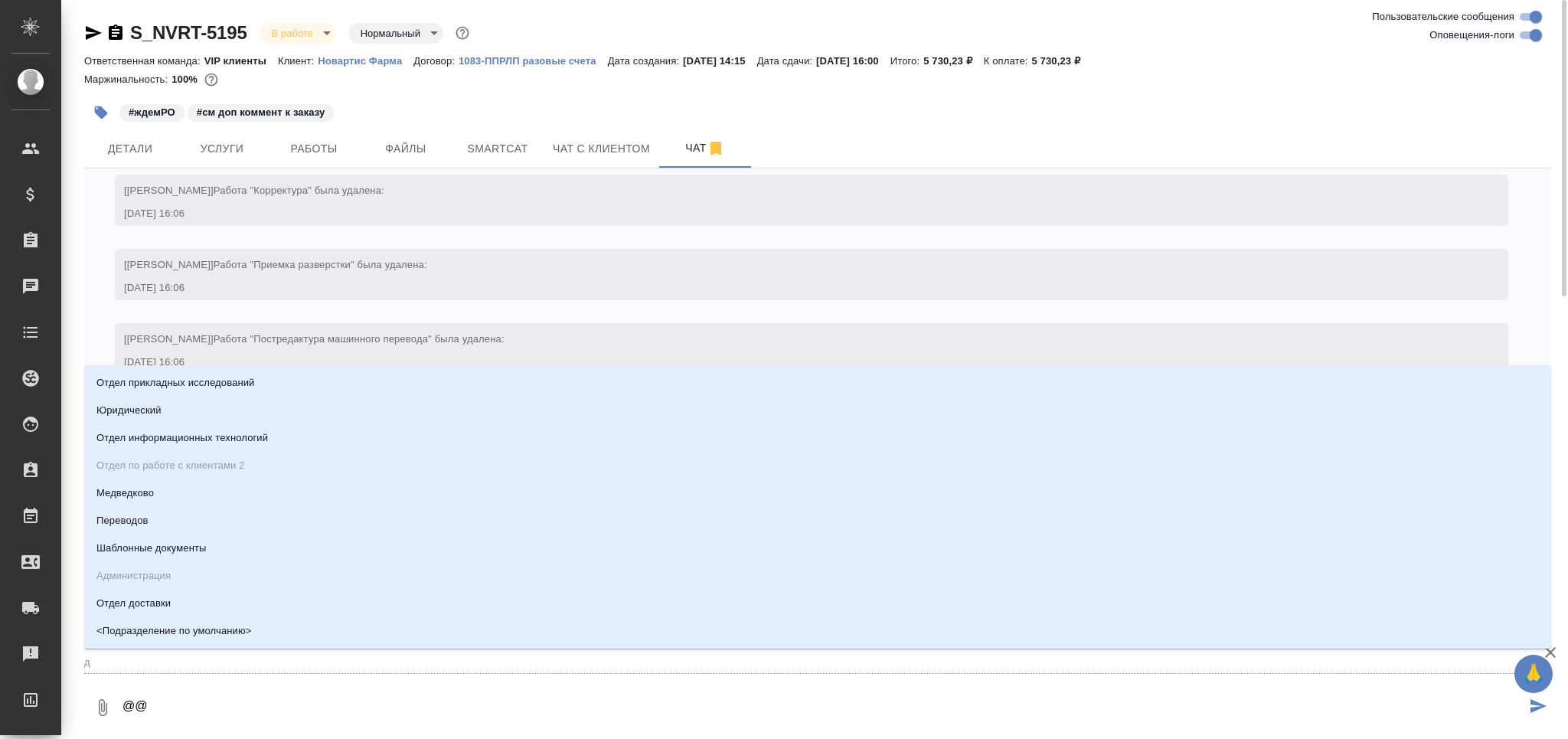
type textarea "@@д"
type input "д"
type textarea "@@ди"
type input "ди"
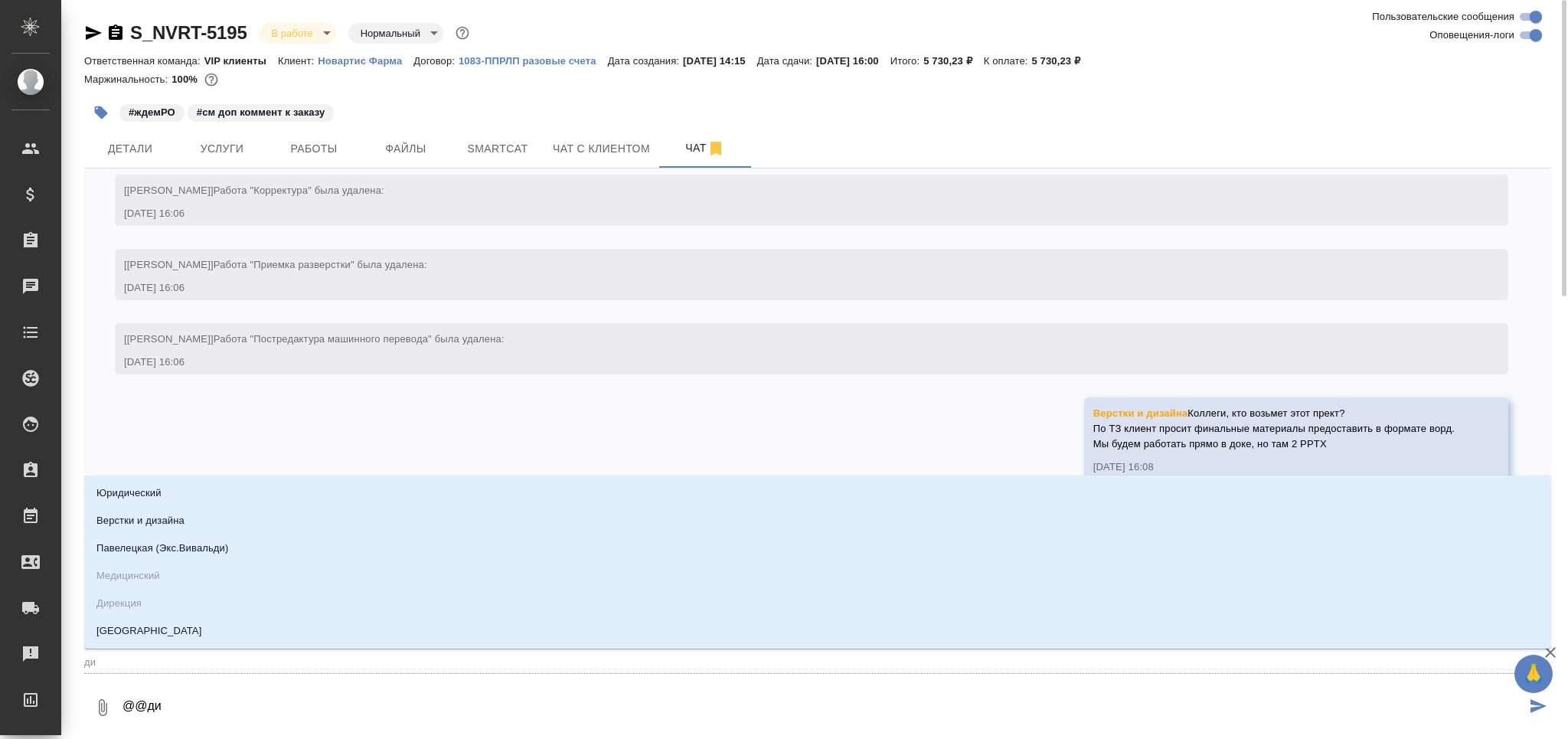
type textarea "@@диз"
type input "диз"
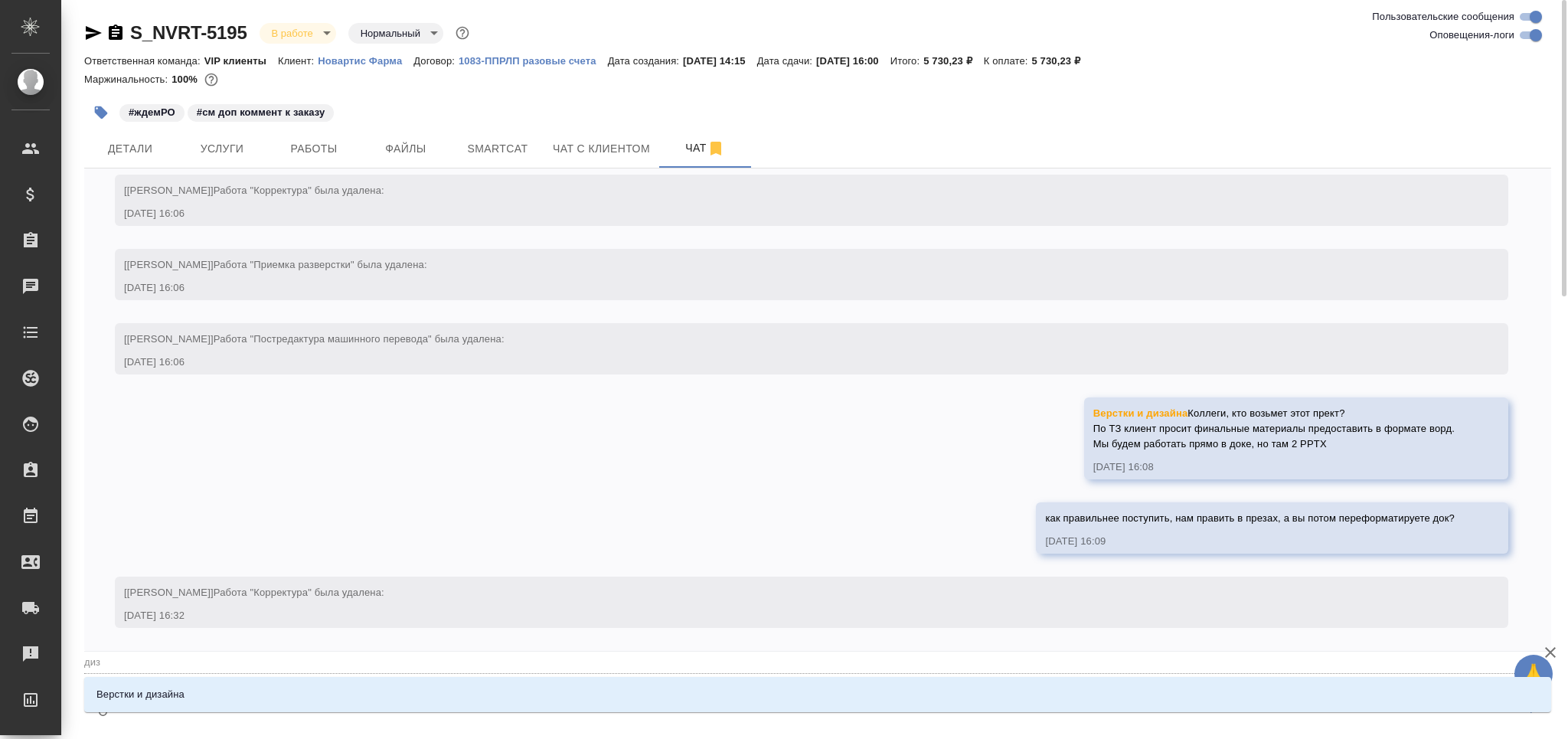
click at [163, 690] on p "Верстки и дизайна" at bounding box center [140, 694] width 88 height 15
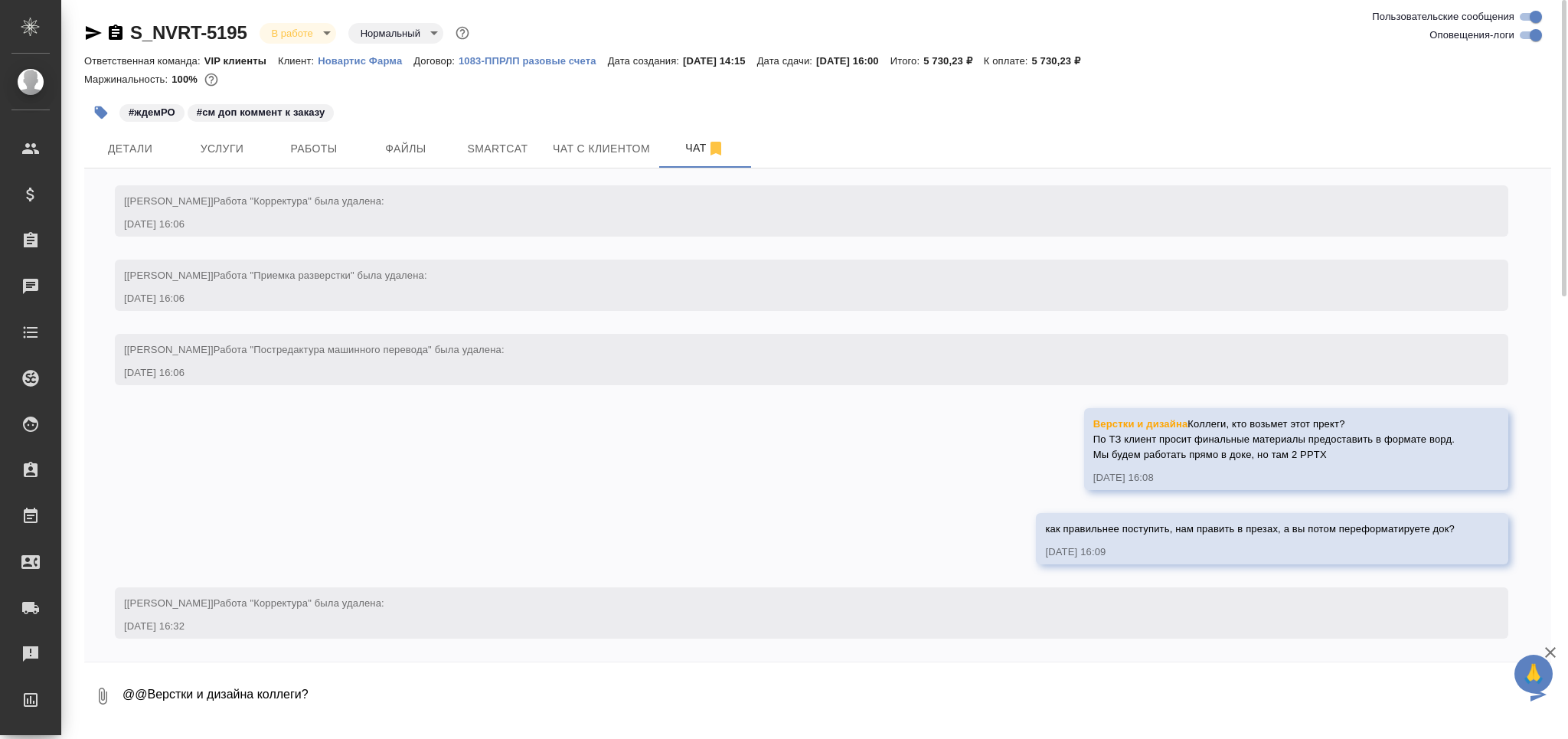
type textarea "@@Верстки и дизайна коллеги?"
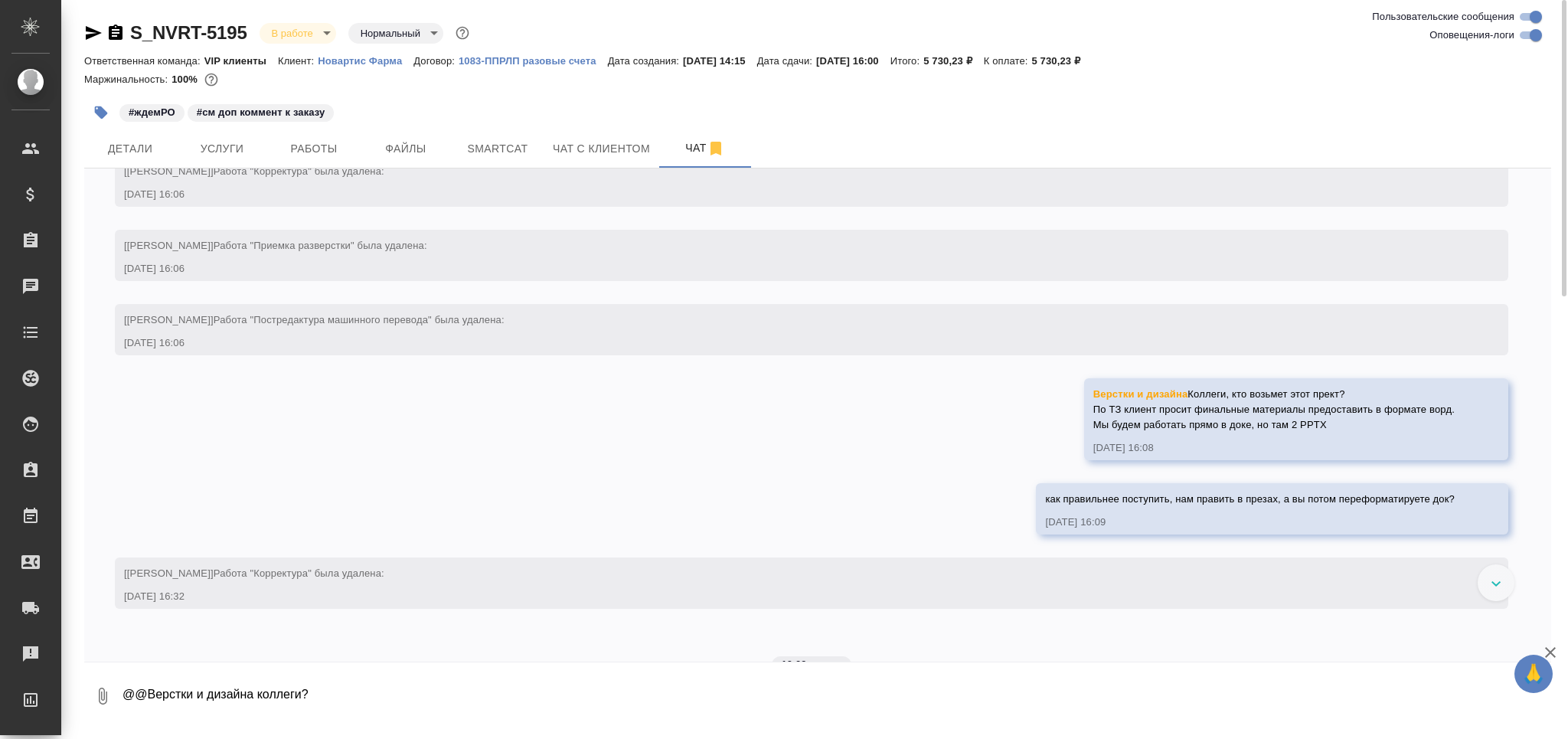
scroll to position [4776, 0]
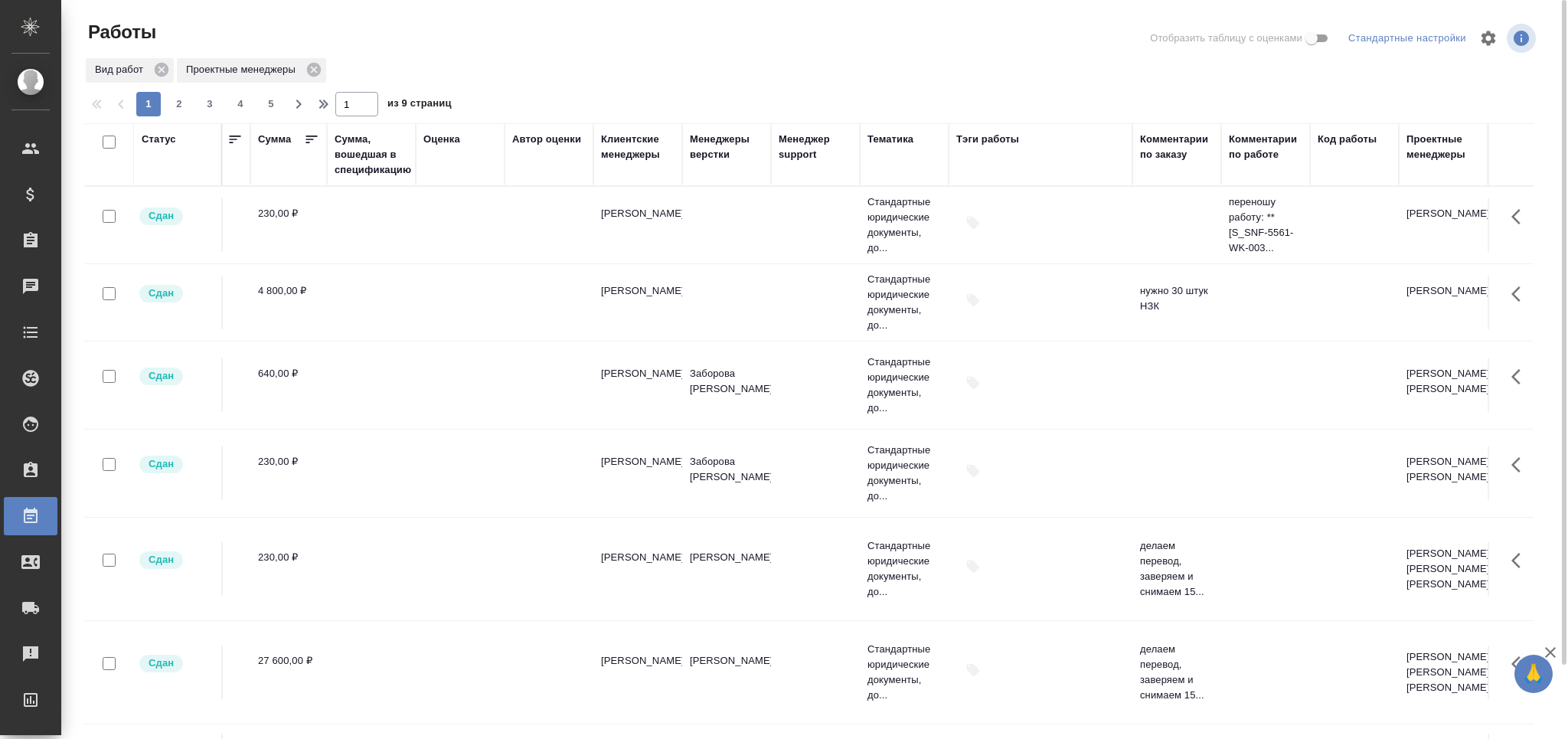
scroll to position [0, 1704]
click at [1417, 144] on div "Проектные менеджеры" at bounding box center [1443, 147] width 73 height 30
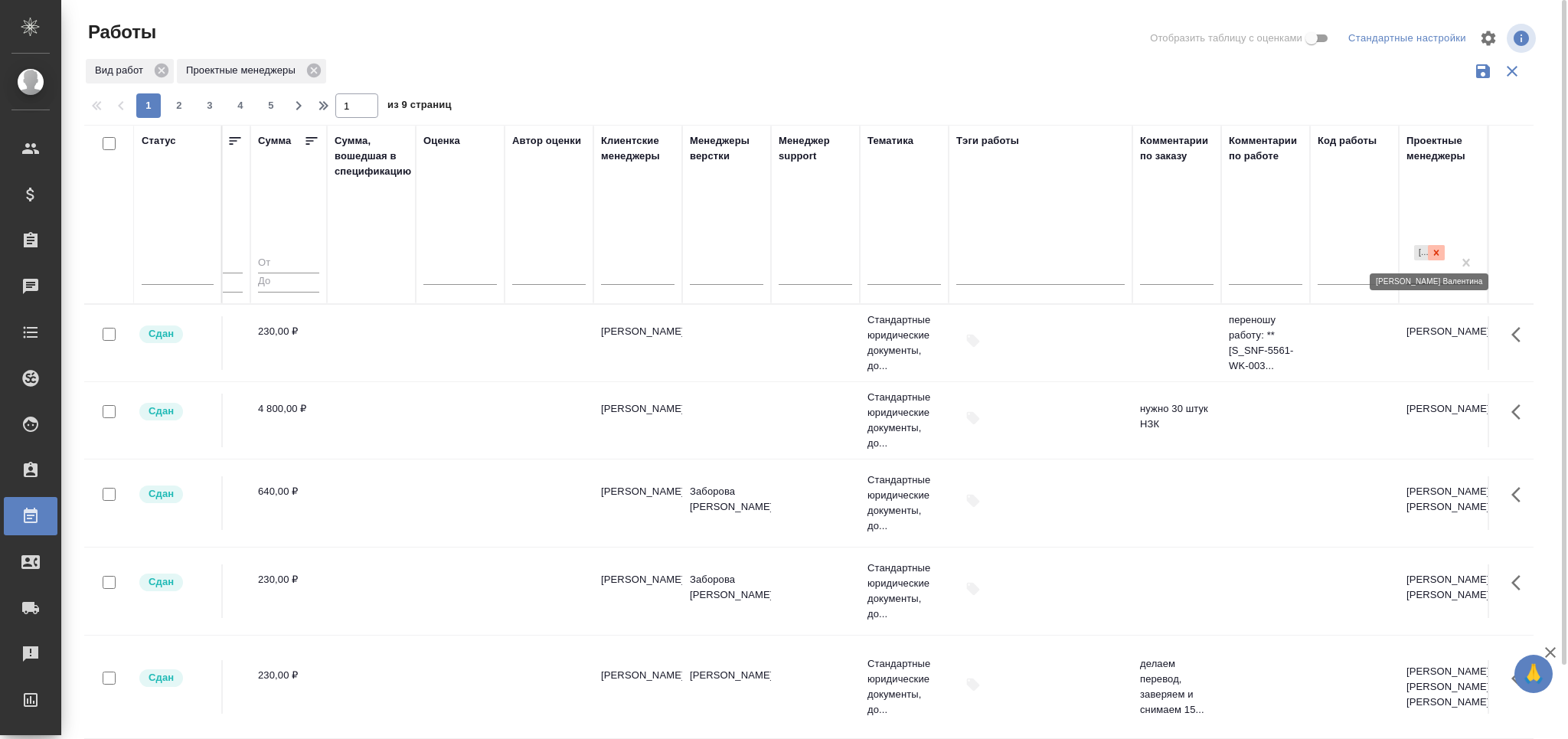
click at [1428, 259] on div at bounding box center [1436, 253] width 17 height 16
type input "грабко"
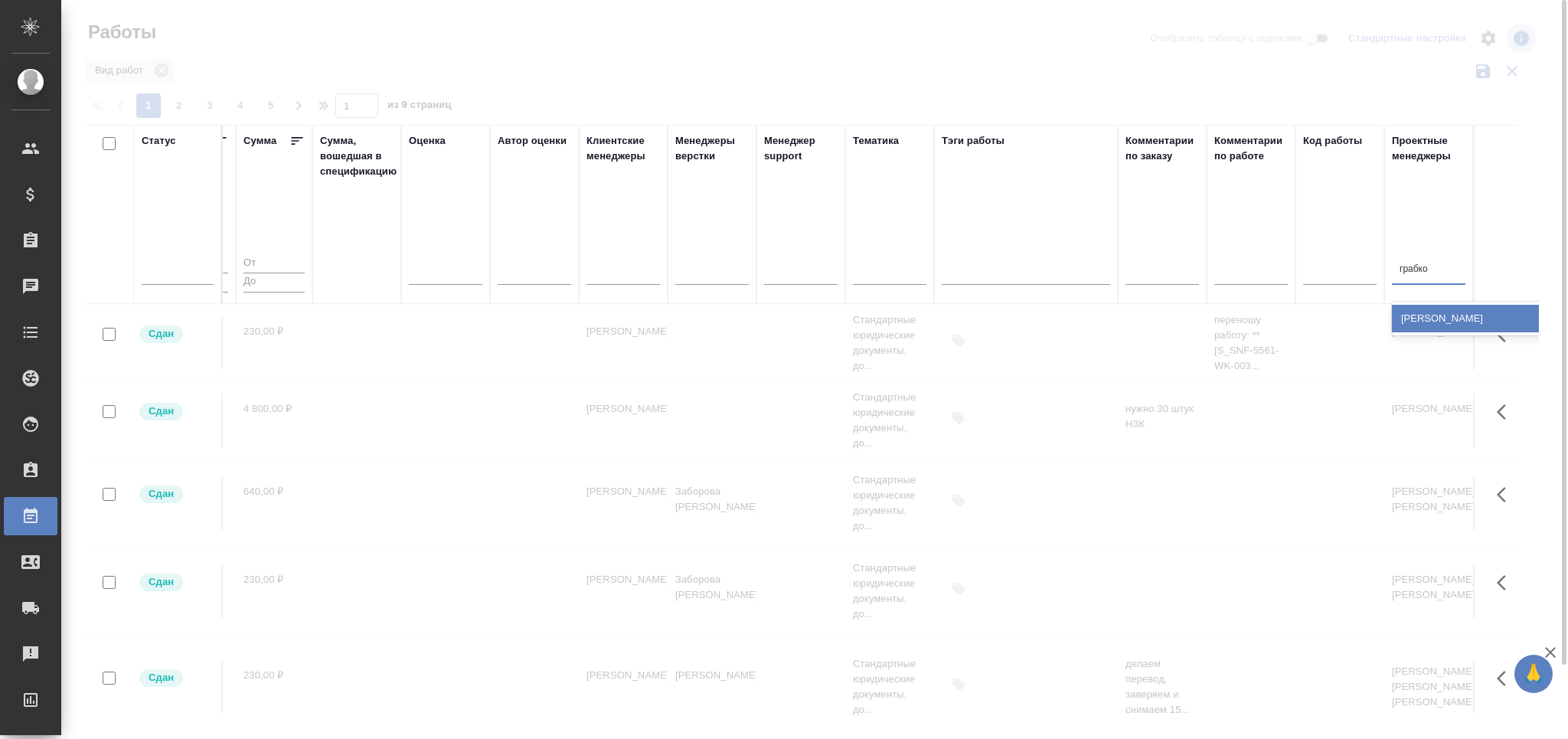
click at [1422, 316] on div "[PERSON_NAME]" at bounding box center [1507, 318] width 230 height 28
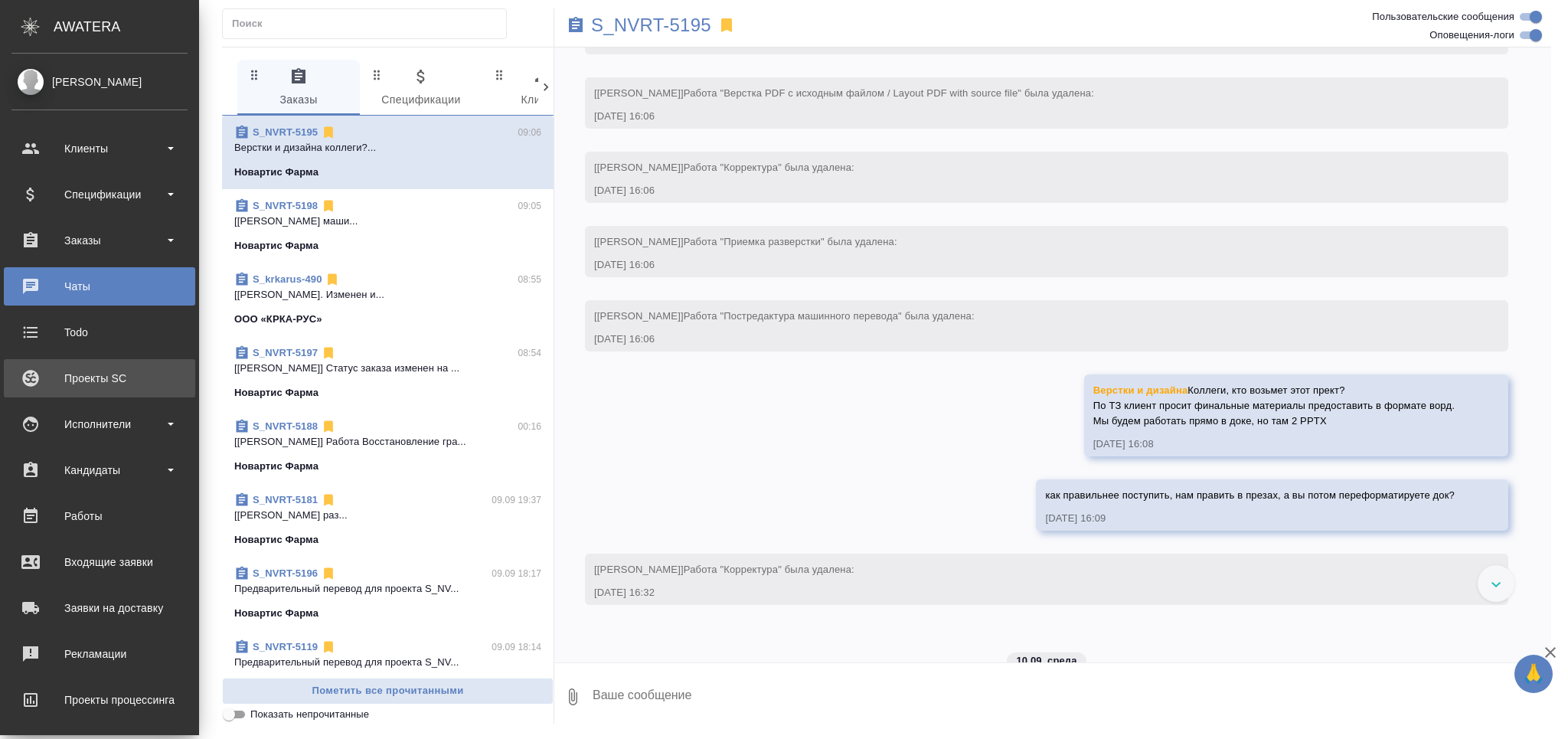
scroll to position [4611, 0]
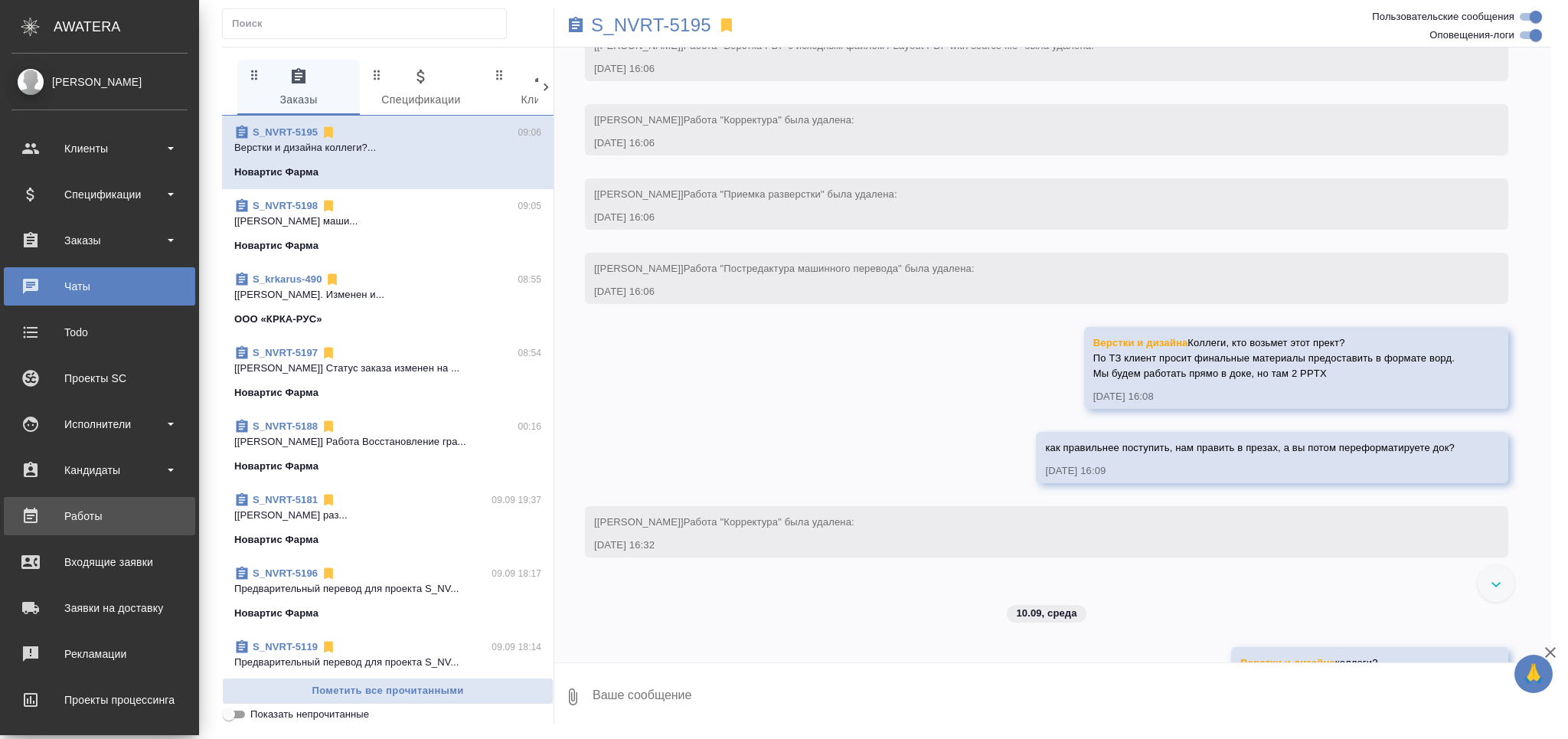
drag, startPoint x: 124, startPoint y: 519, endPoint x: 116, endPoint y: 518, distance: 8.1
click at [124, 517] on div "Работы" at bounding box center [99, 516] width 176 height 23
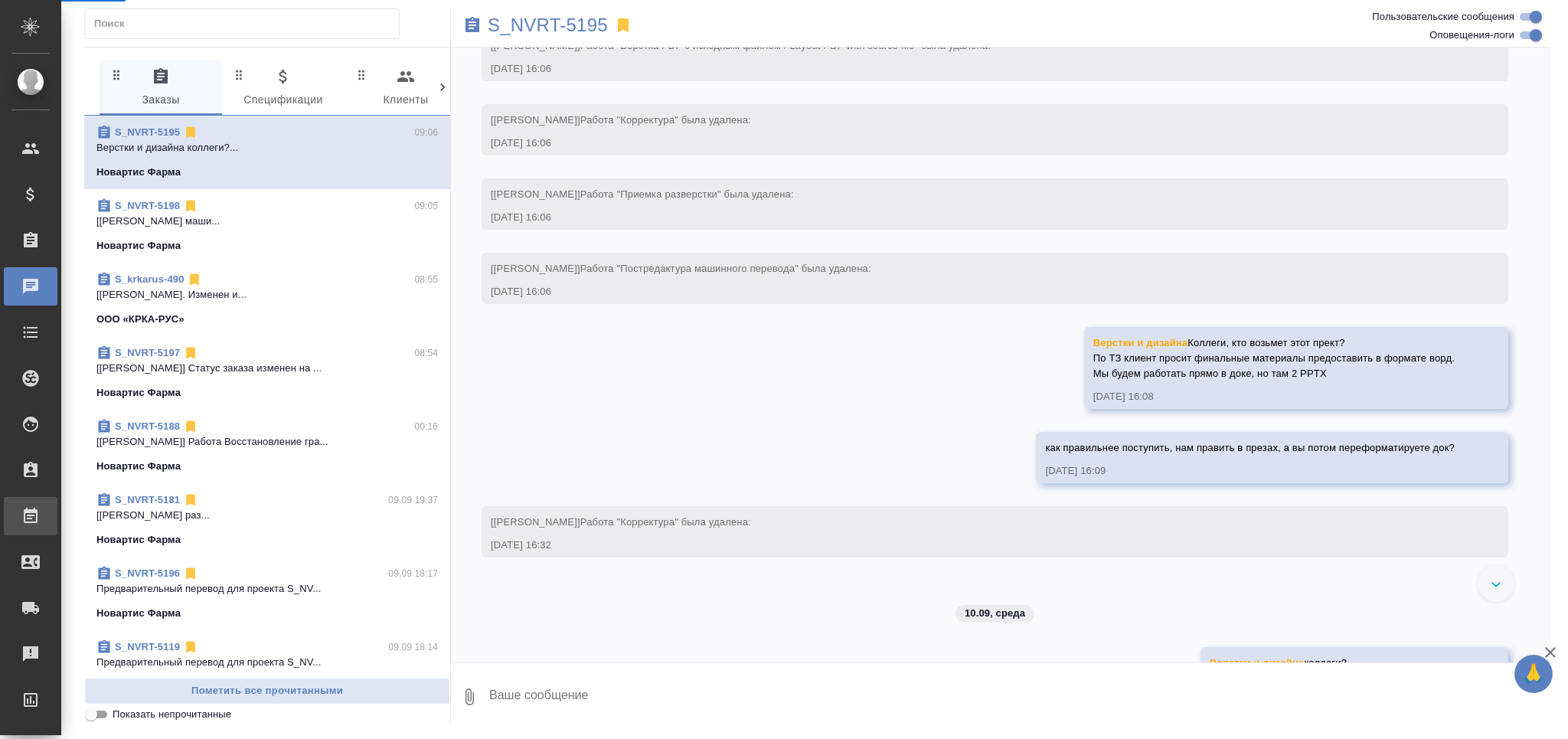
scroll to position [4581, 0]
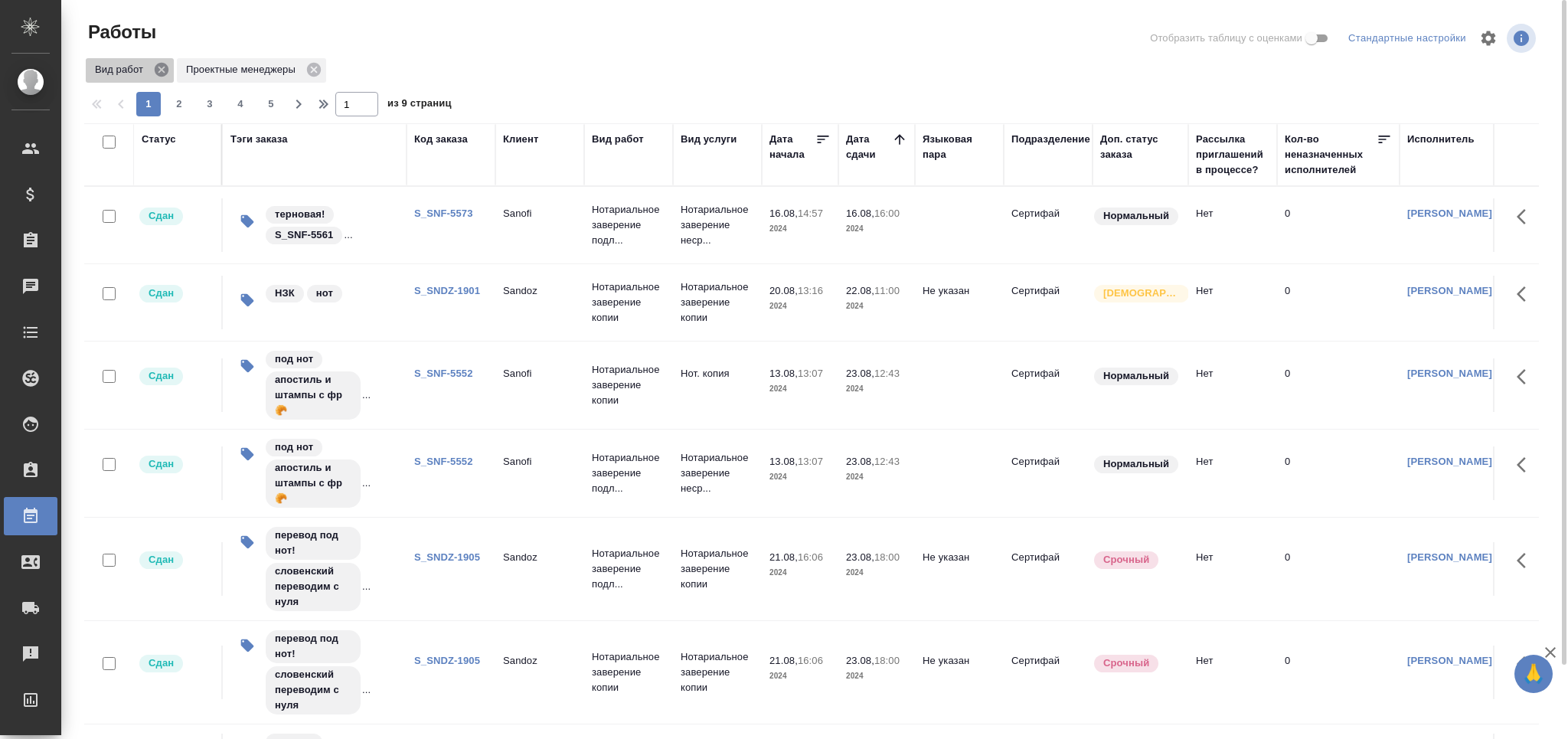
click at [161, 70] on icon at bounding box center [161, 70] width 17 height 17
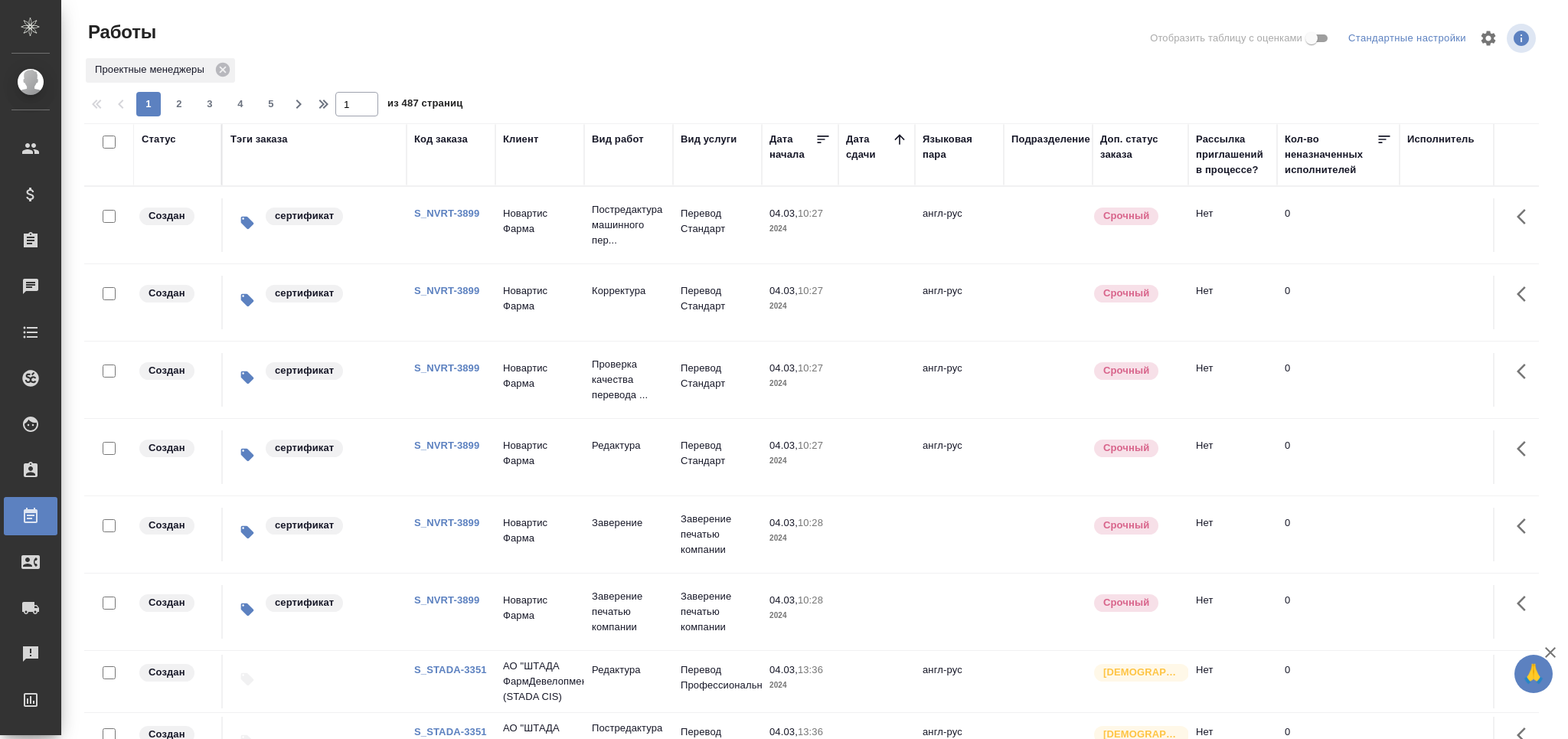
click at [145, 139] on div "Статус" at bounding box center [159, 139] width 35 height 15
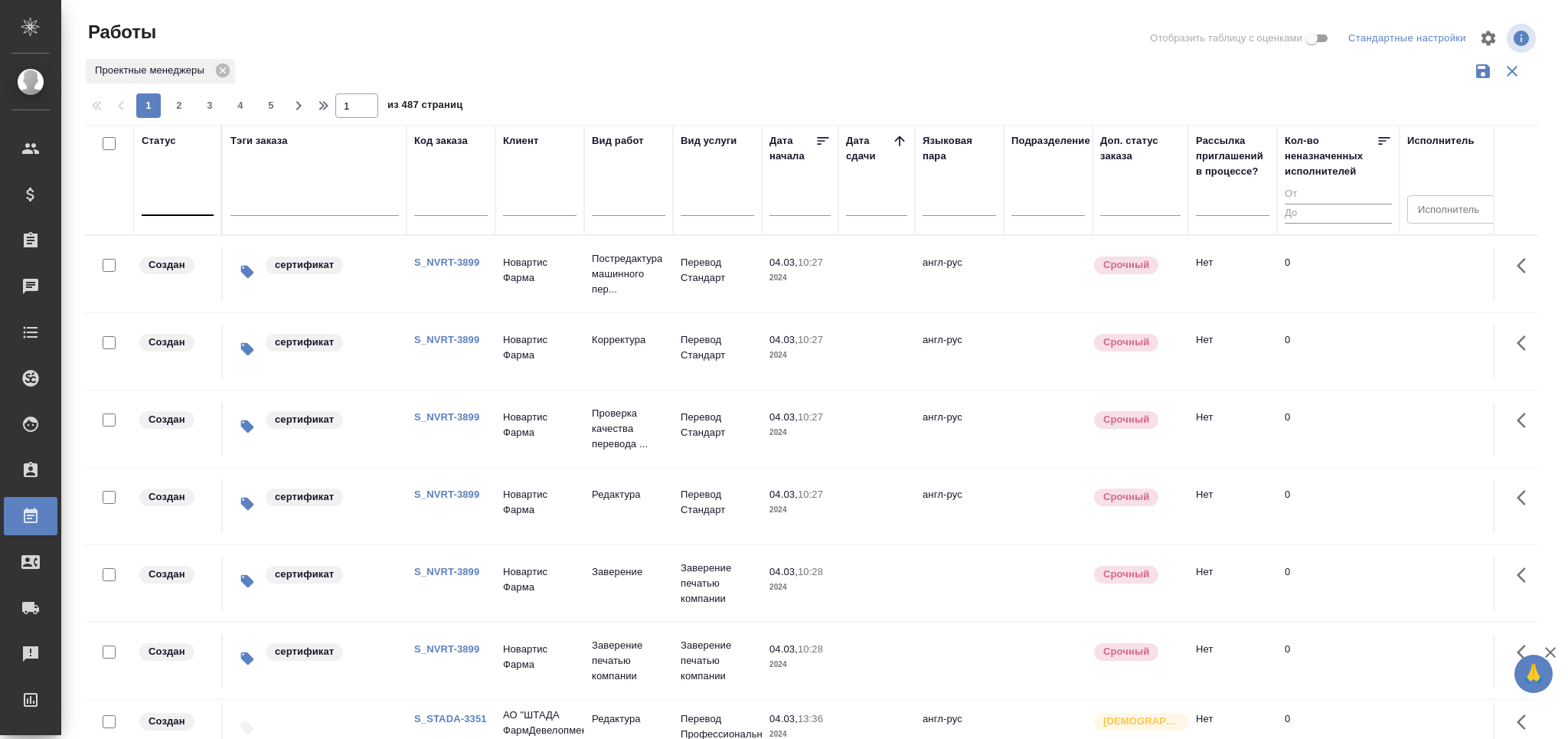
click at [193, 199] on div at bounding box center [177, 200] width 72 height 22
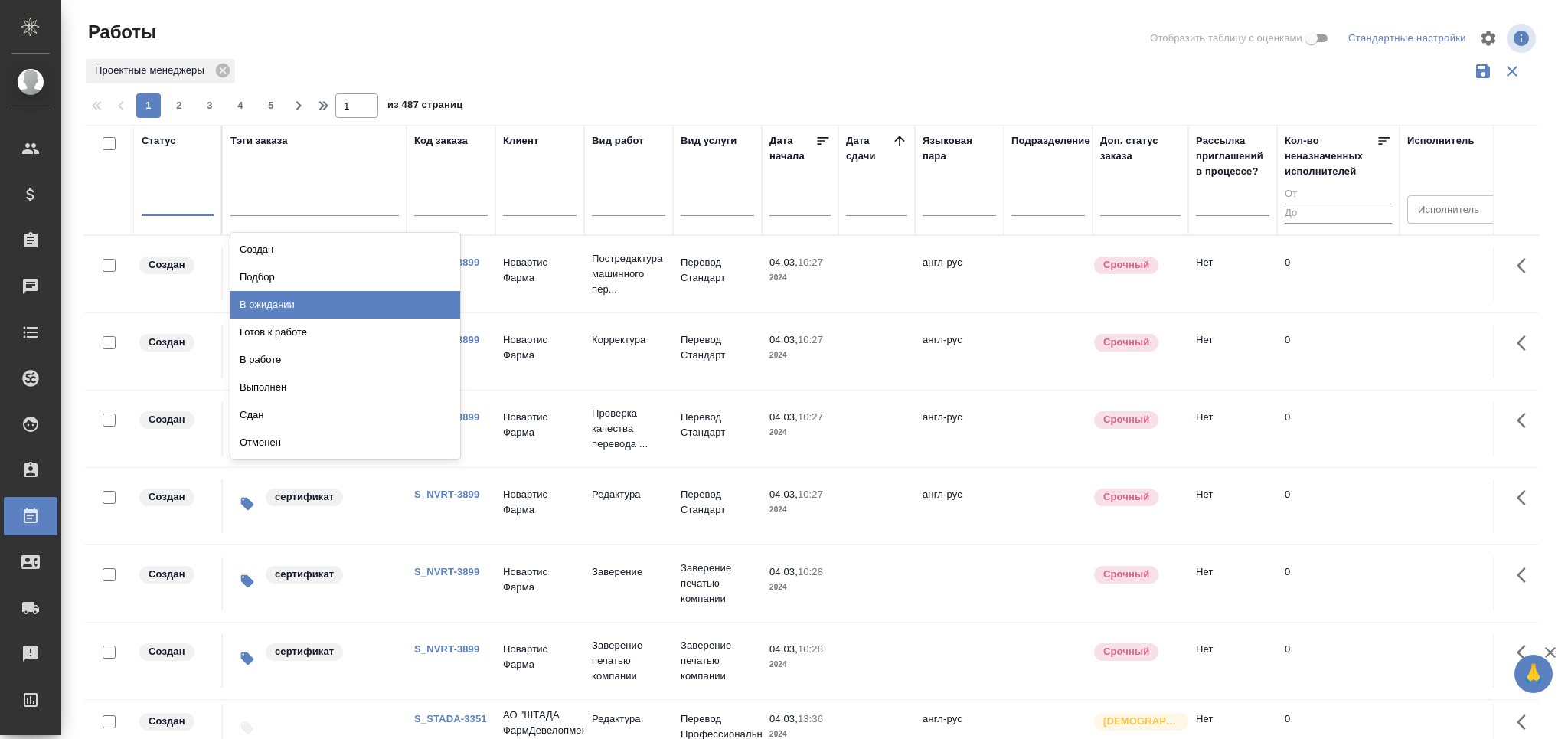
click at [270, 305] on div "В ожидании" at bounding box center [345, 304] width 230 height 28
click at [160, 209] on div at bounding box center [177, 200] width 72 height 22
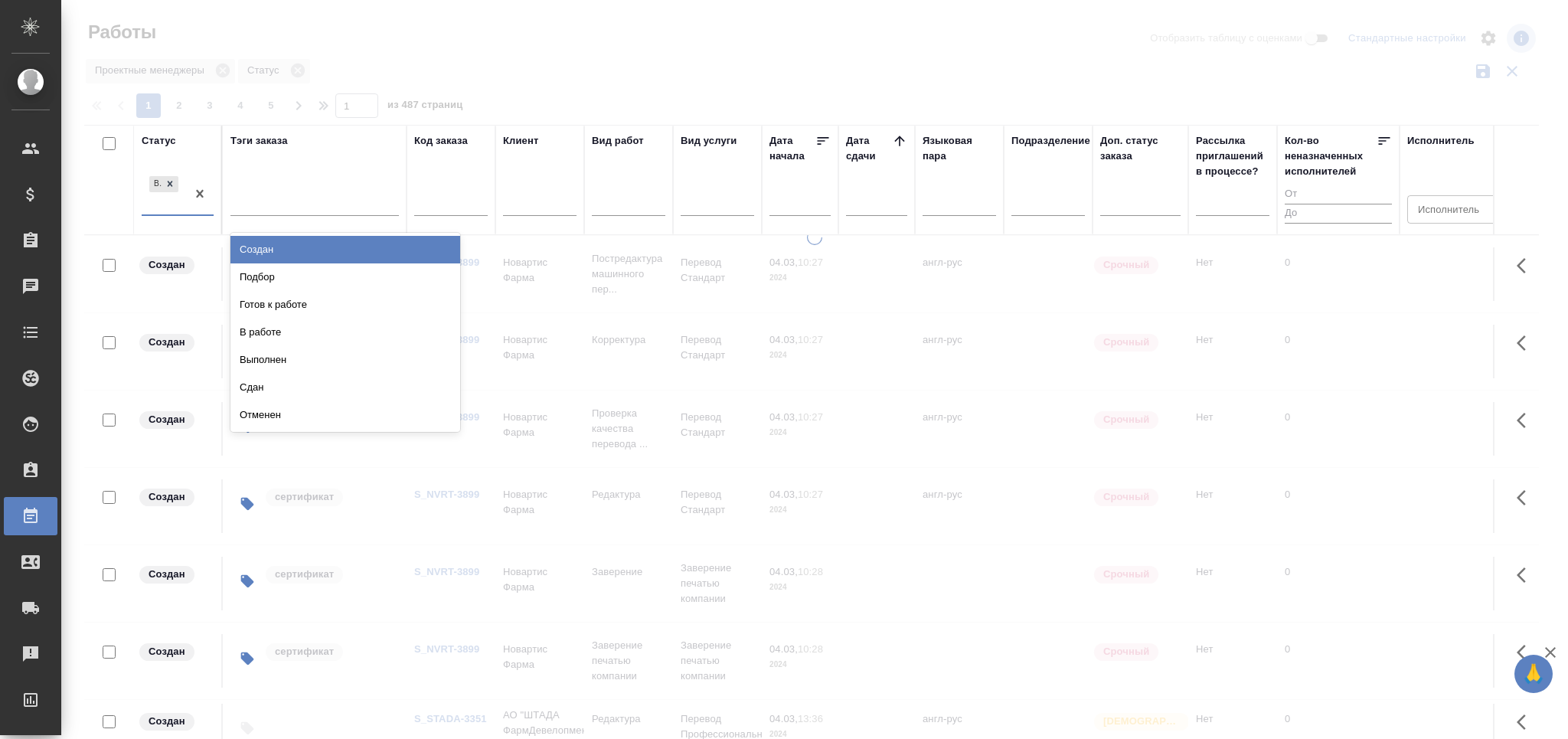
click at [260, 308] on div "Готов к работе" at bounding box center [345, 304] width 230 height 28
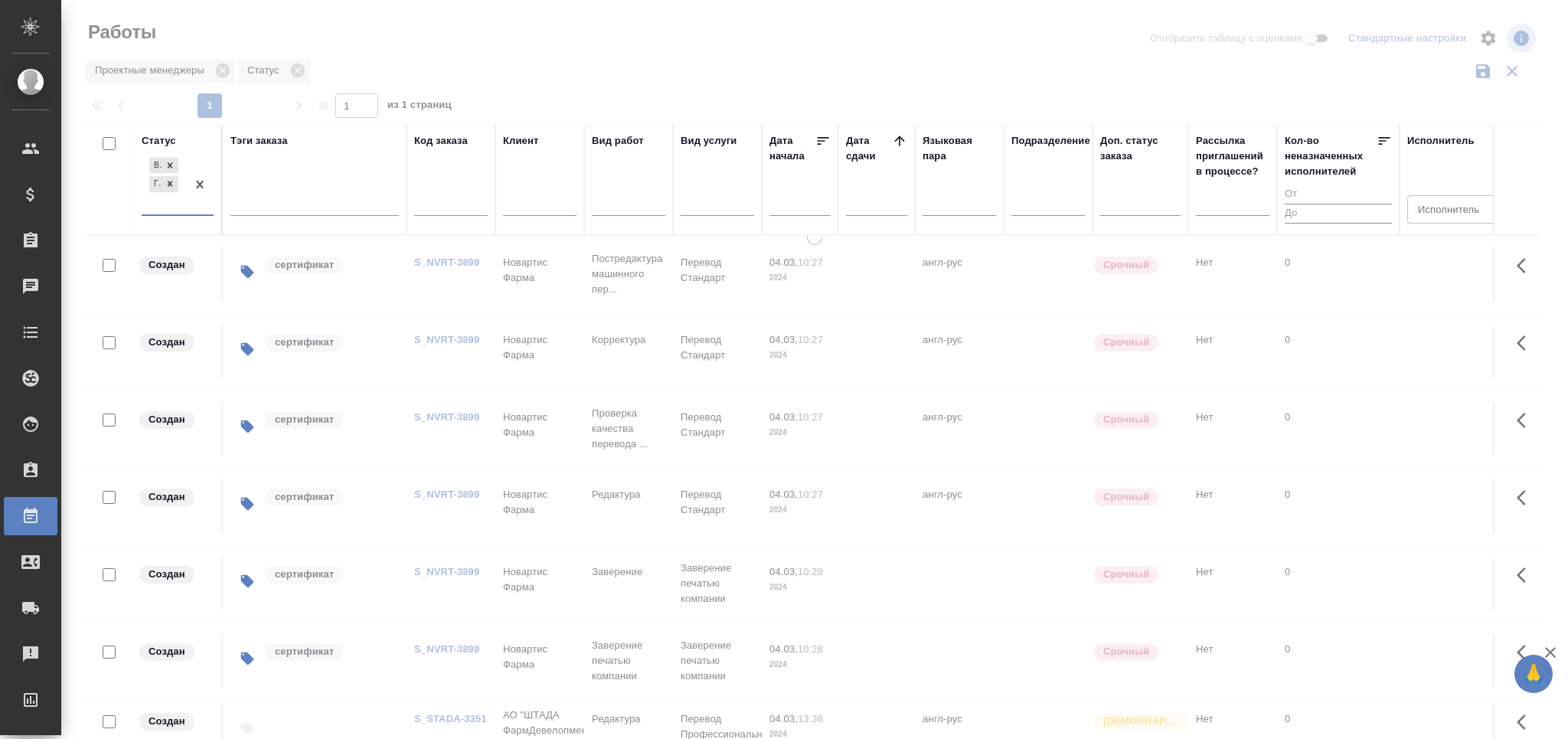
click at [165, 207] on div "В ожидании Готов к работе" at bounding box center [164, 184] width 45 height 60
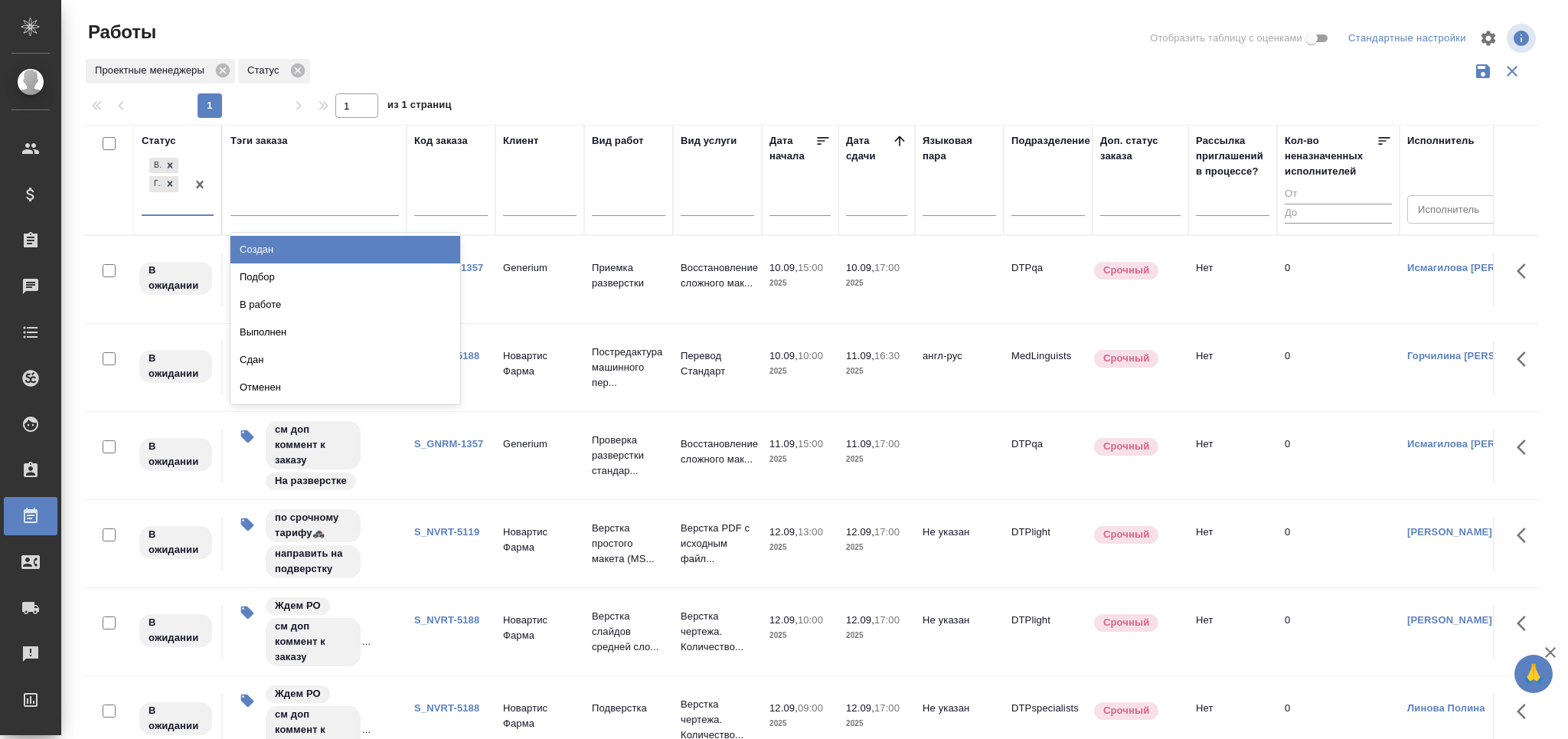
click at [269, 304] on div "В работе" at bounding box center [345, 304] width 230 height 28
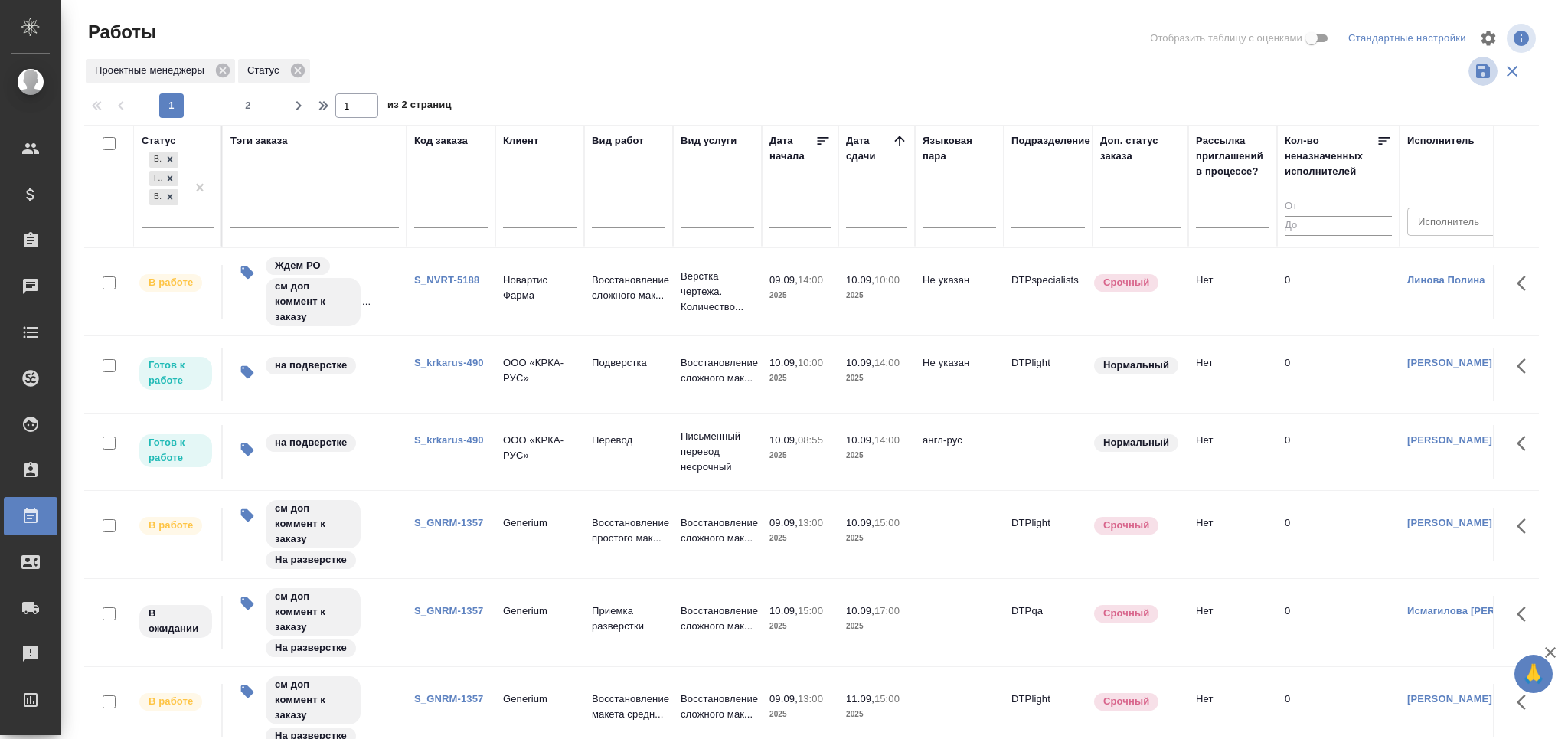
click at [1476, 73] on icon "button" at bounding box center [1482, 70] width 13 height 13
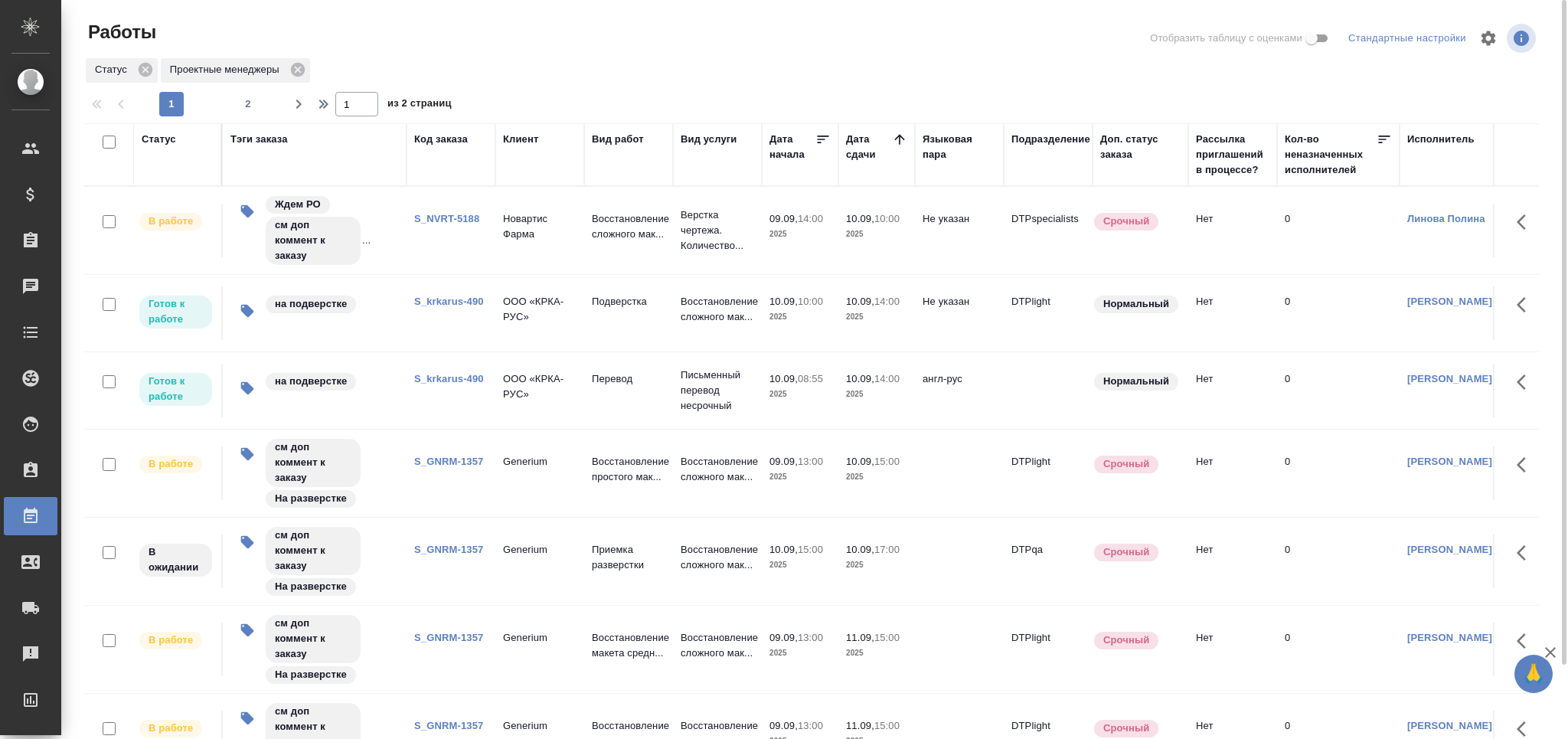
click at [470, 463] on link "S_GNRM-1357" at bounding box center [449, 461] width 69 height 12
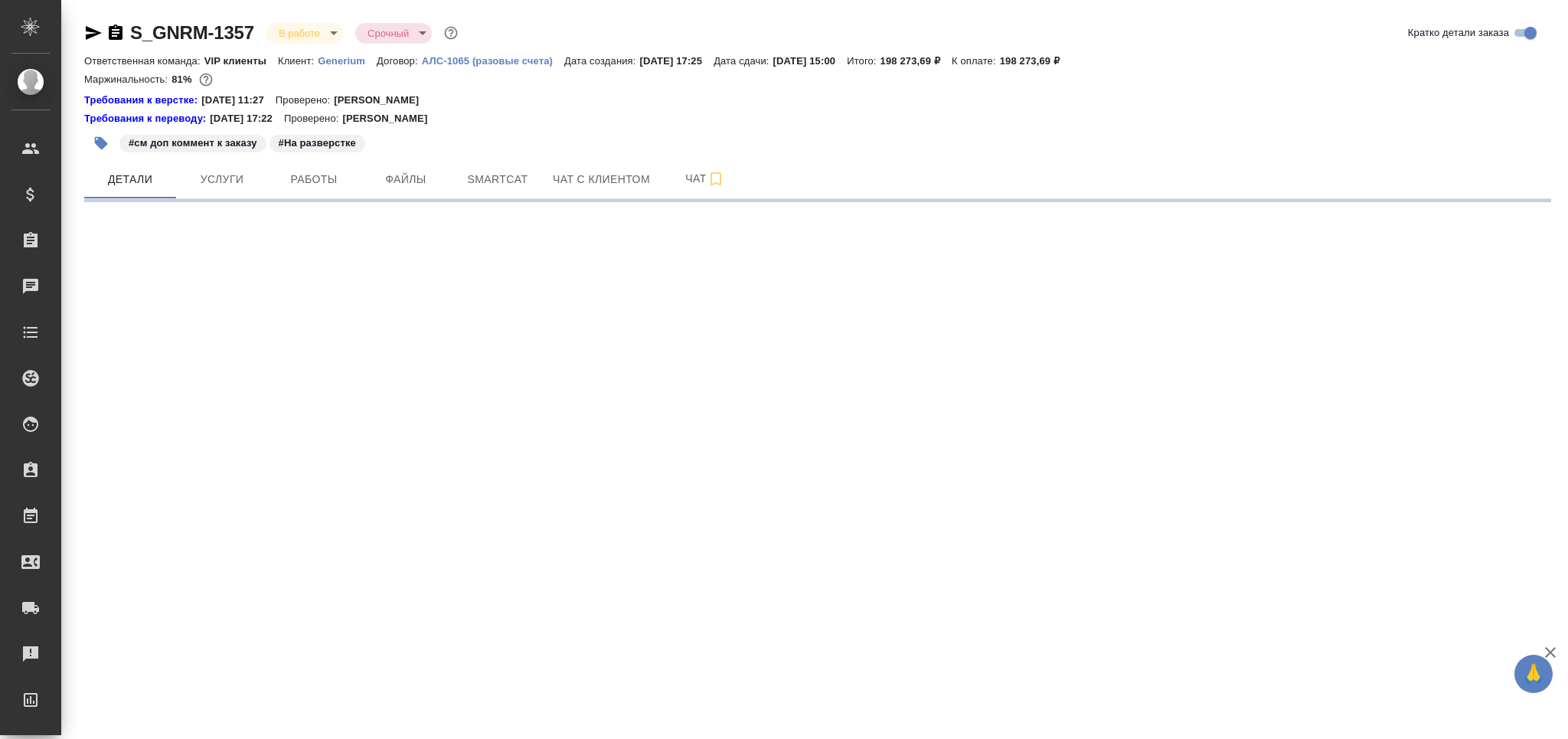
select select "RU"
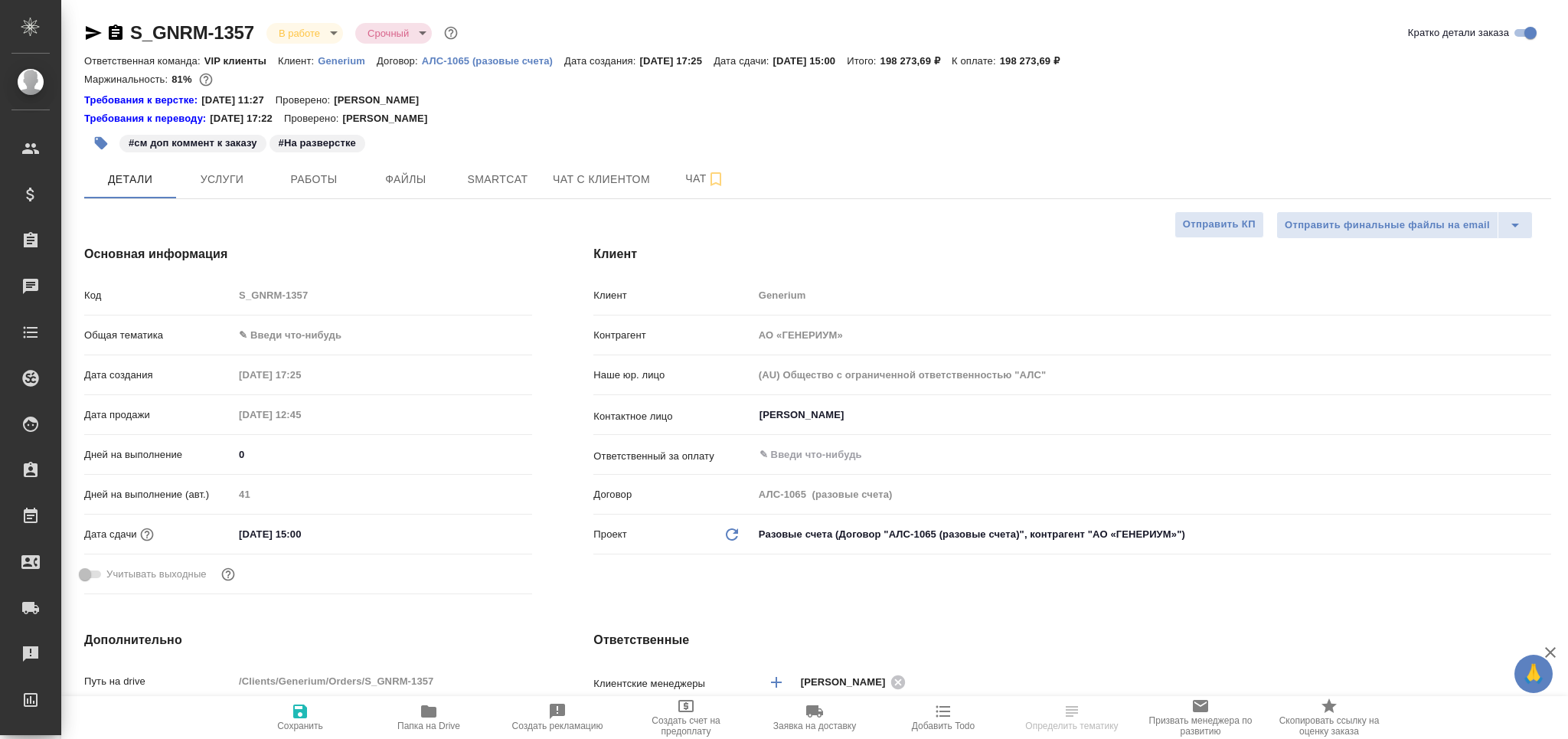
type textarea "x"
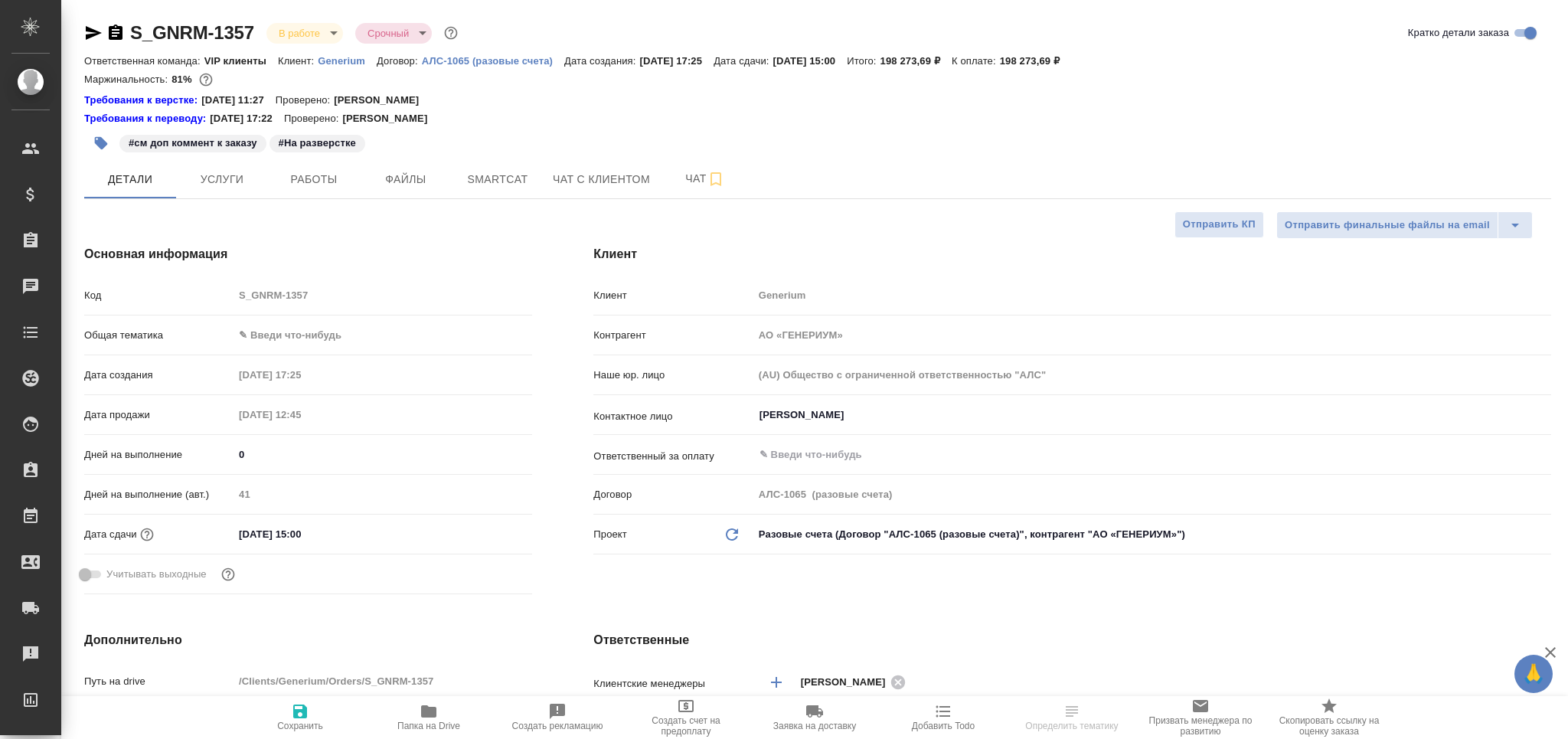
type textarea "x"
click at [303, 170] on span "Работы" at bounding box center [314, 179] width 73 height 19
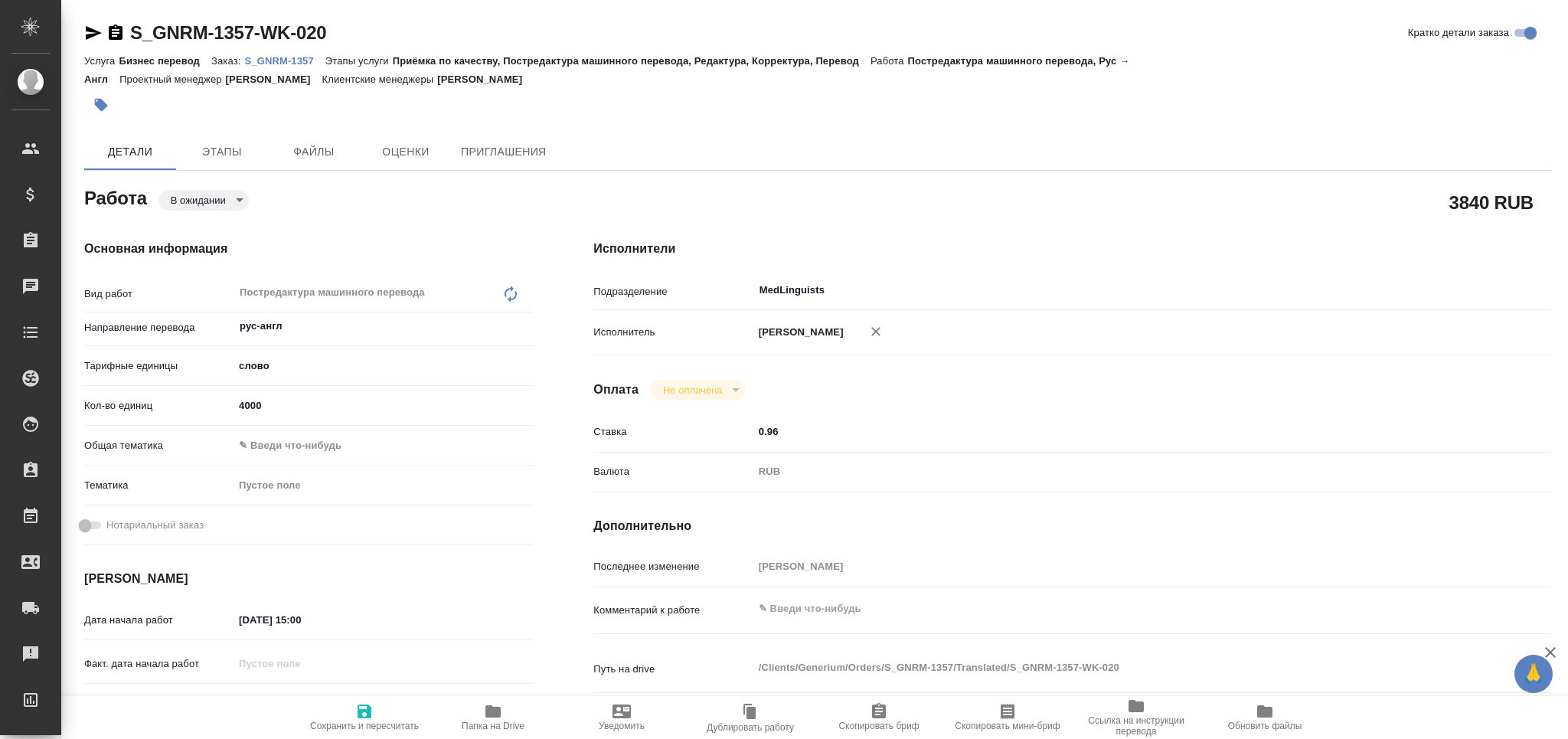
type textarea "x"
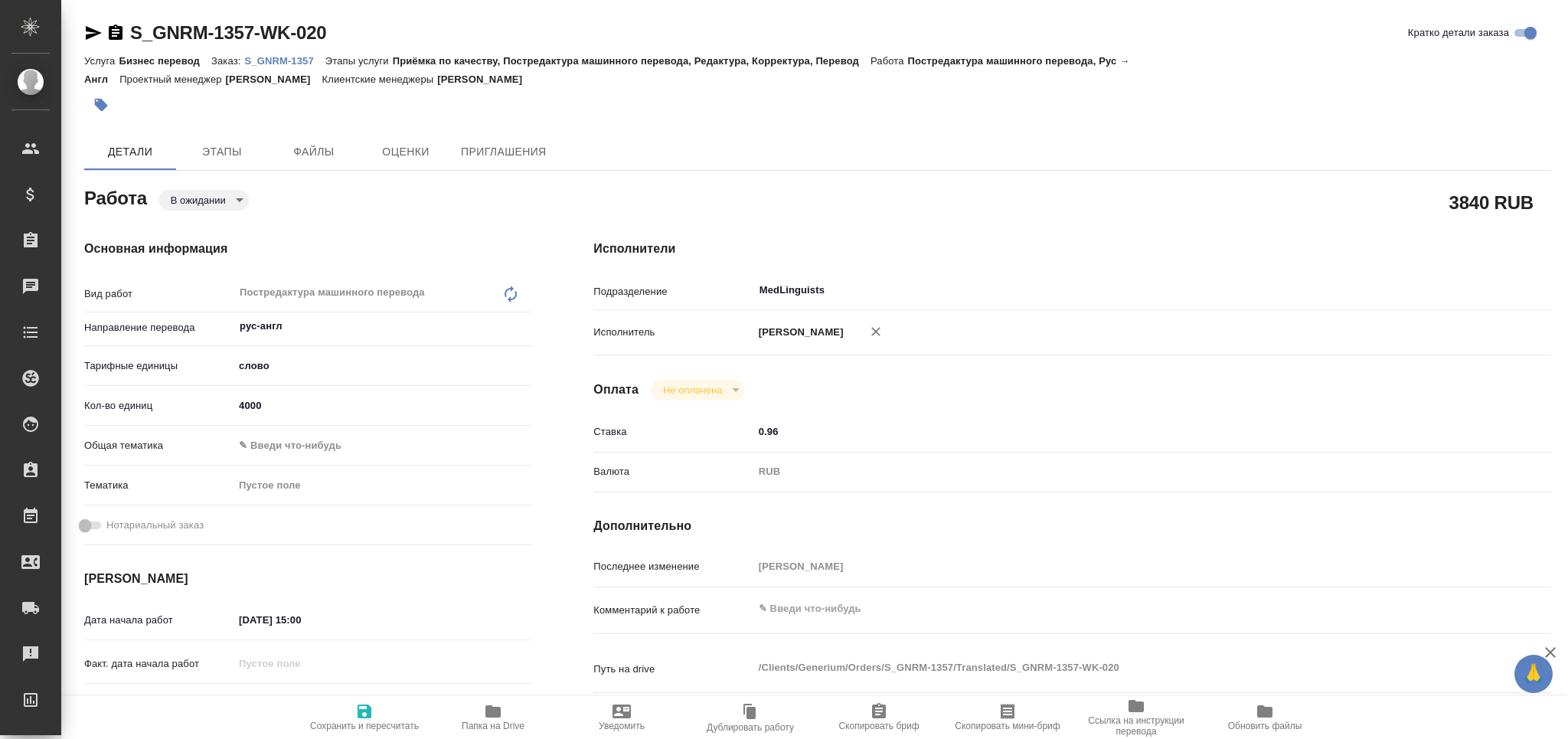
type textarea "x"
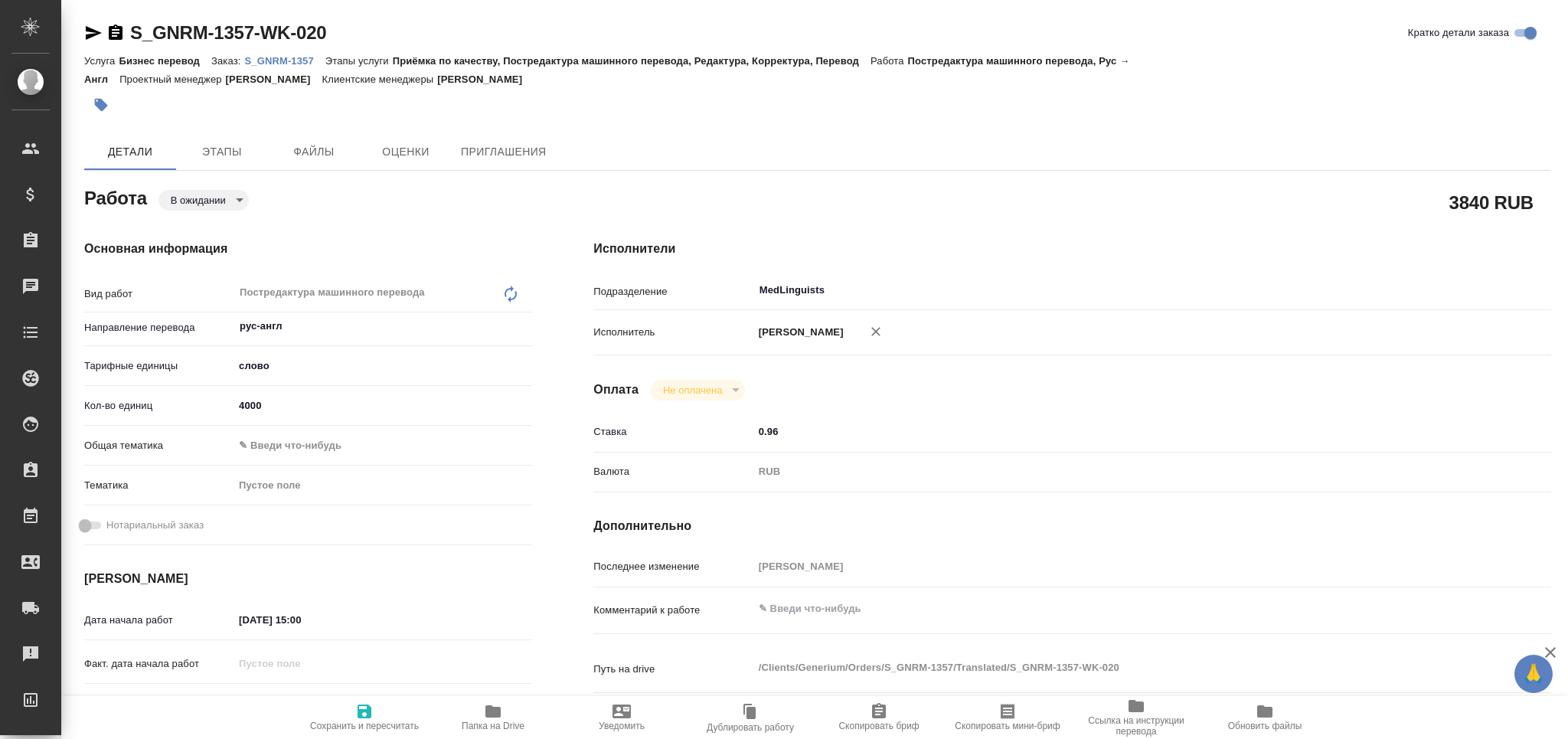
type textarea "x"
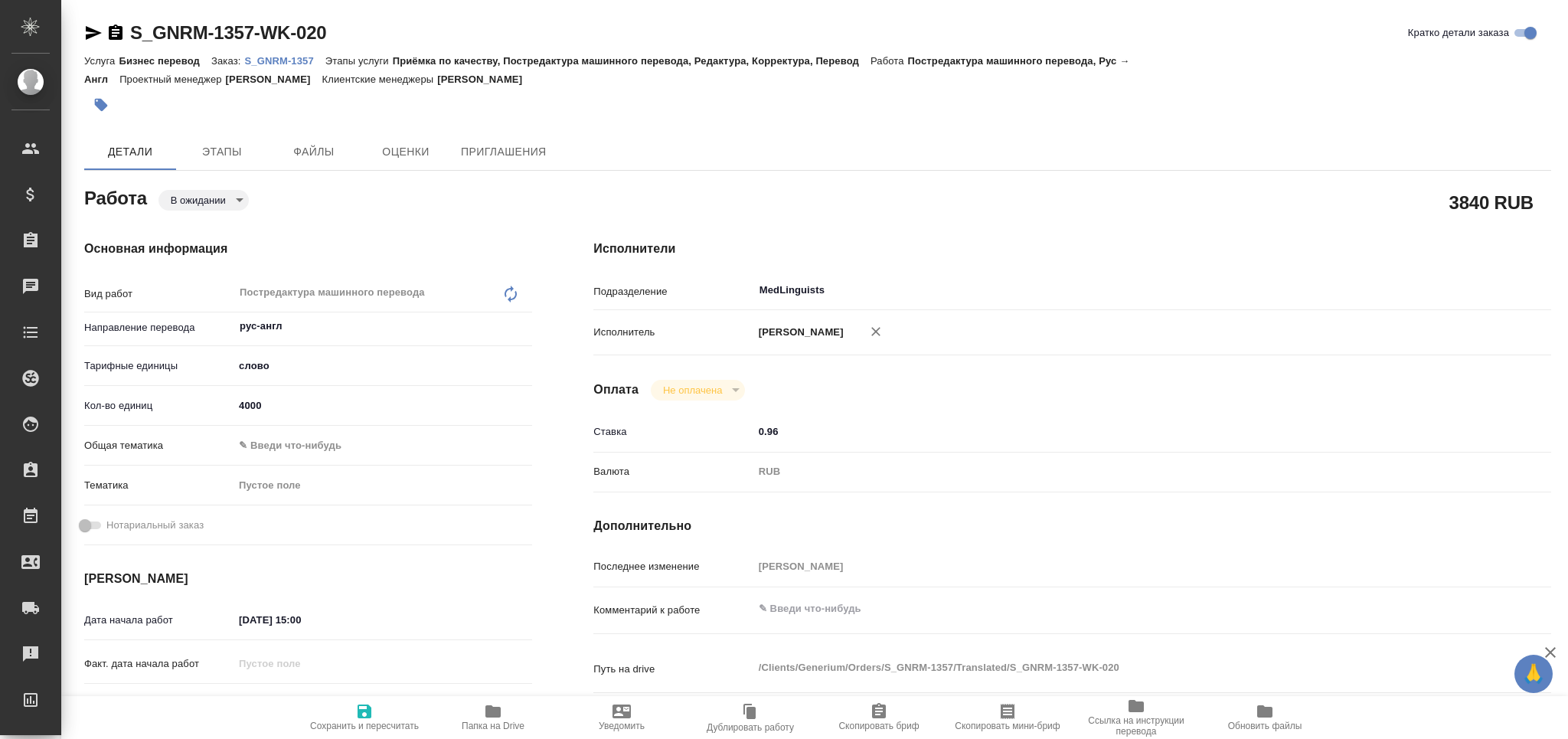
type textarea "x"
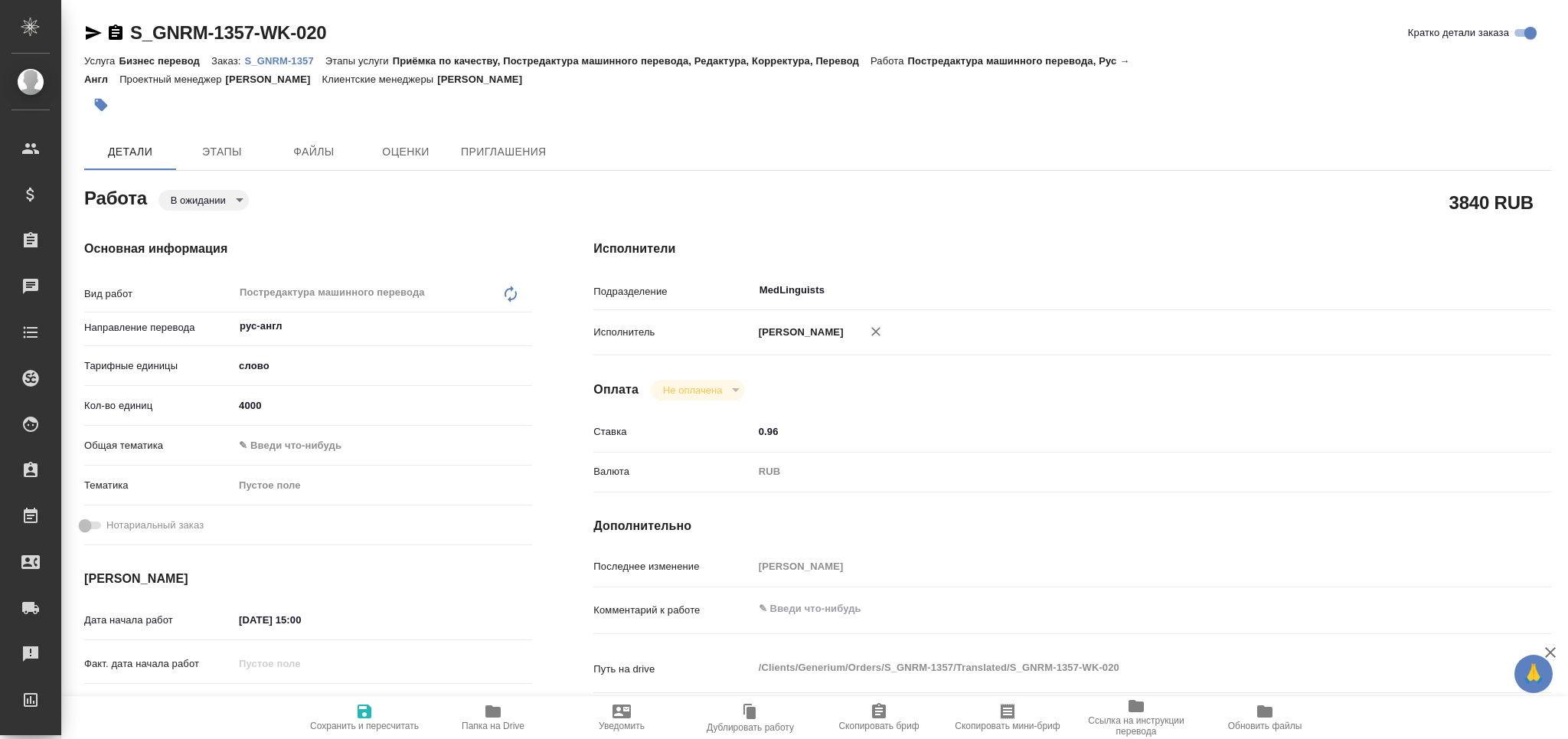
drag, startPoint x: 219, startPoint y: 406, endPoint x: 209, endPoint y: 408, distance: 10.2
click at [209, 408] on div "Кол-во единиц 4000" at bounding box center [308, 406] width 448 height 27
type textarea "x"
type input "1"
type textarea "x"
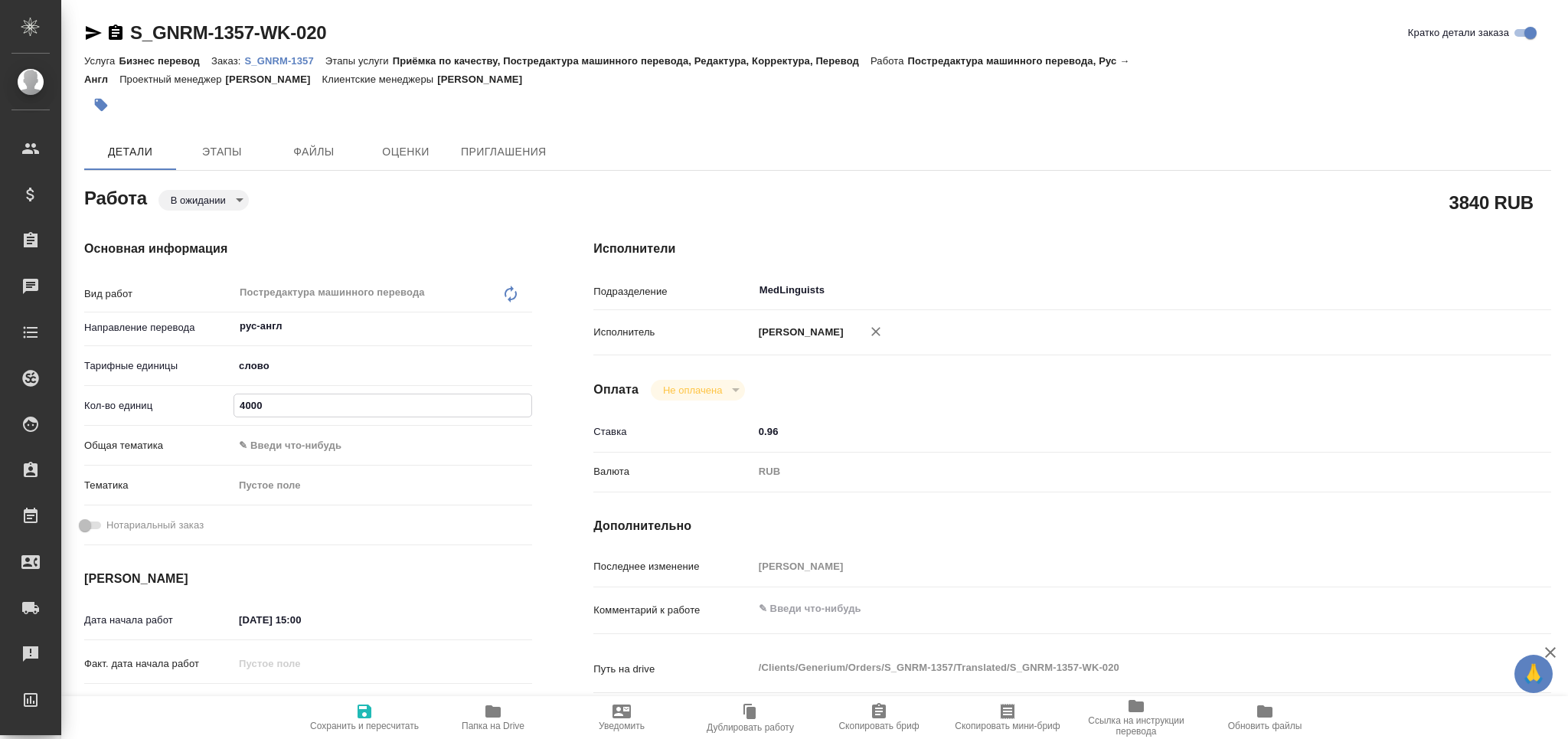
type textarea "x"
type input "12"
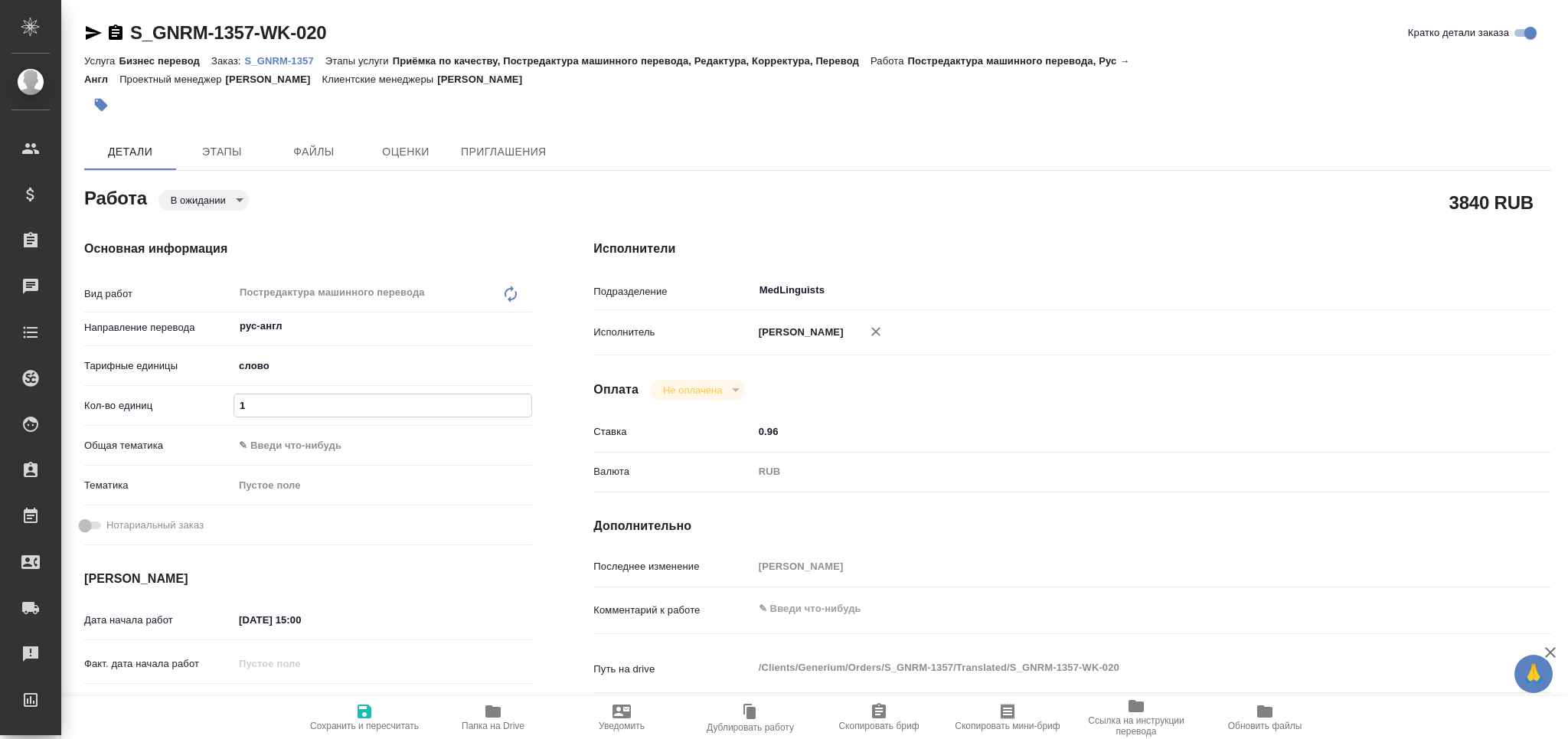
type textarea "x"
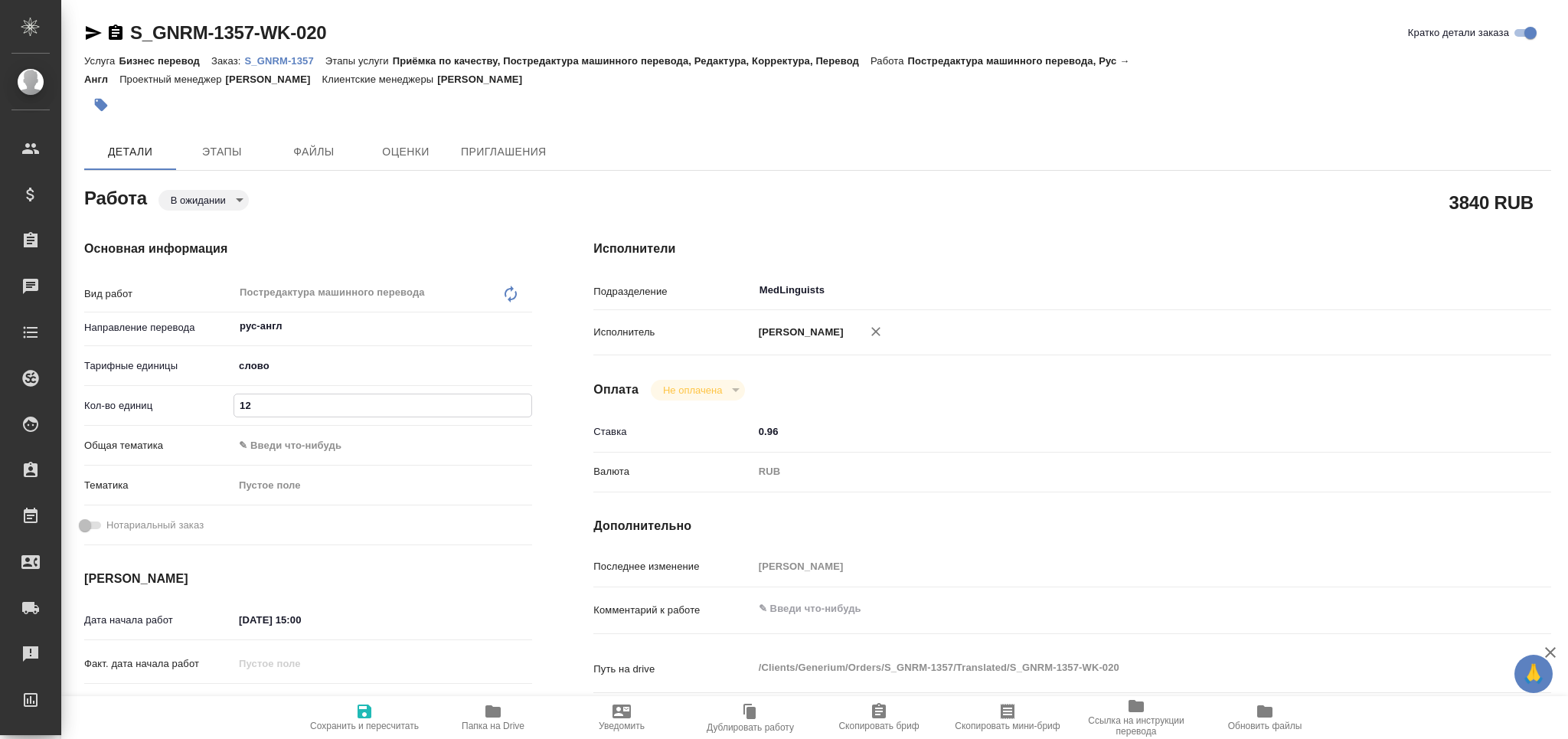
type textarea "x"
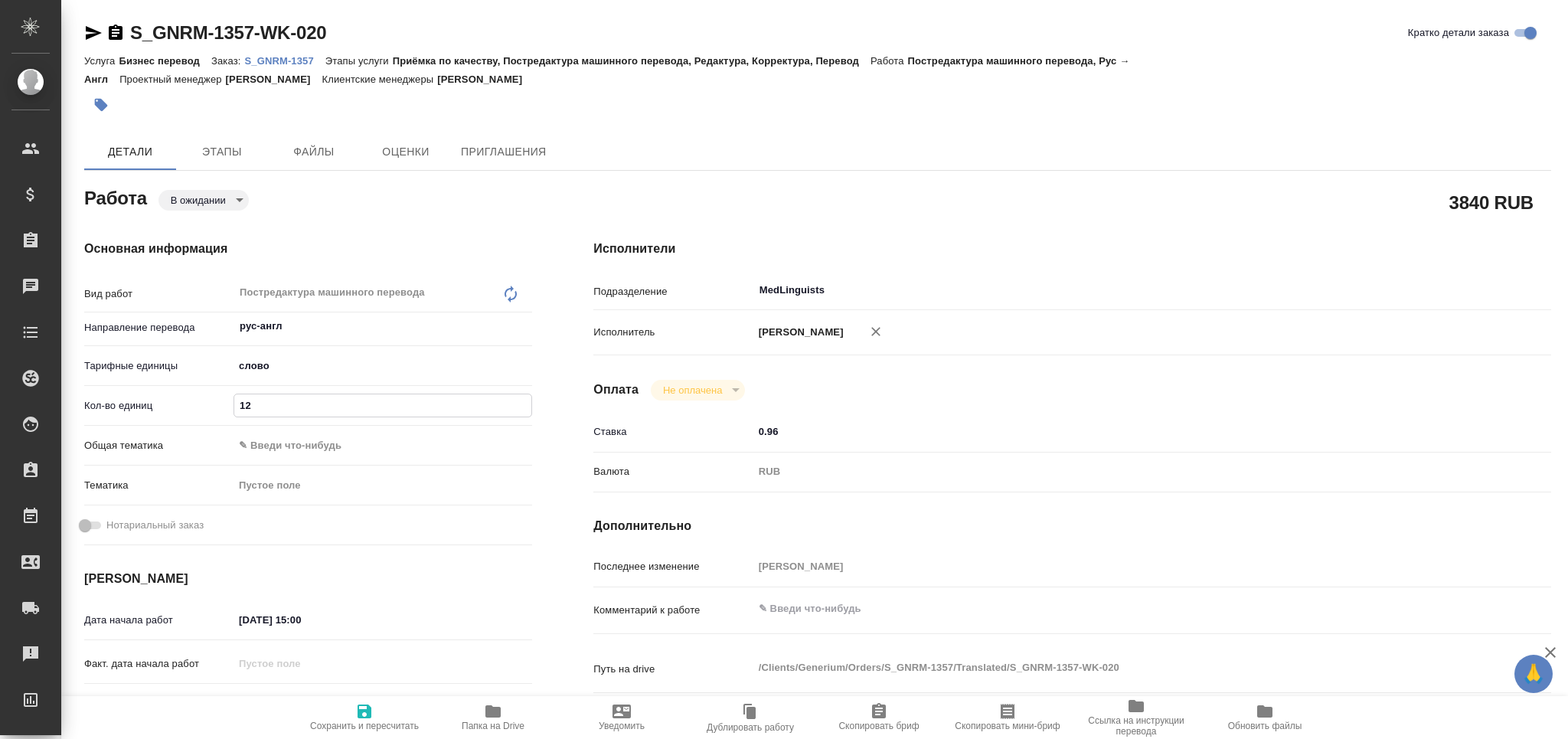
type input "120"
type textarea "x"
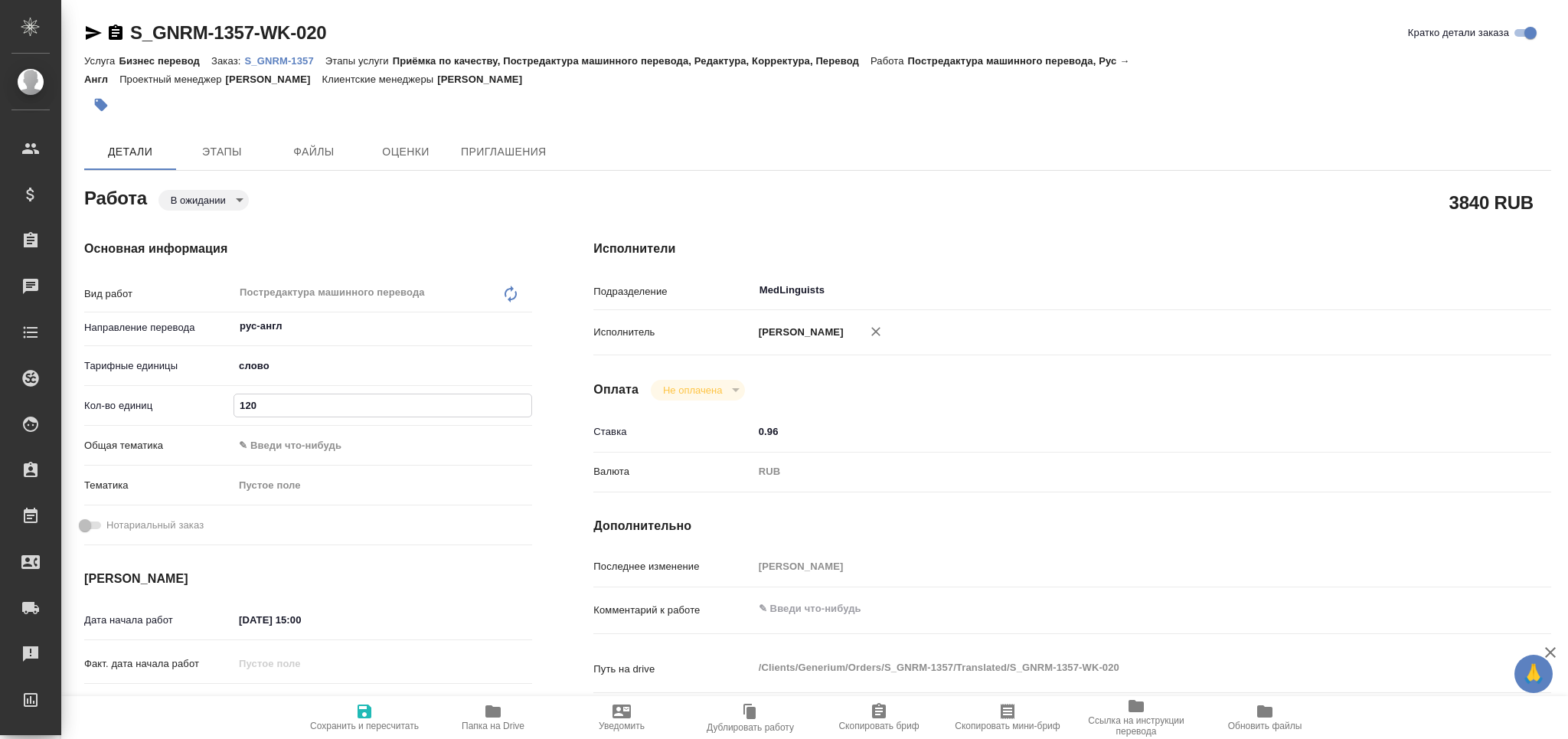
type textarea "x"
type input "1200"
type textarea "x"
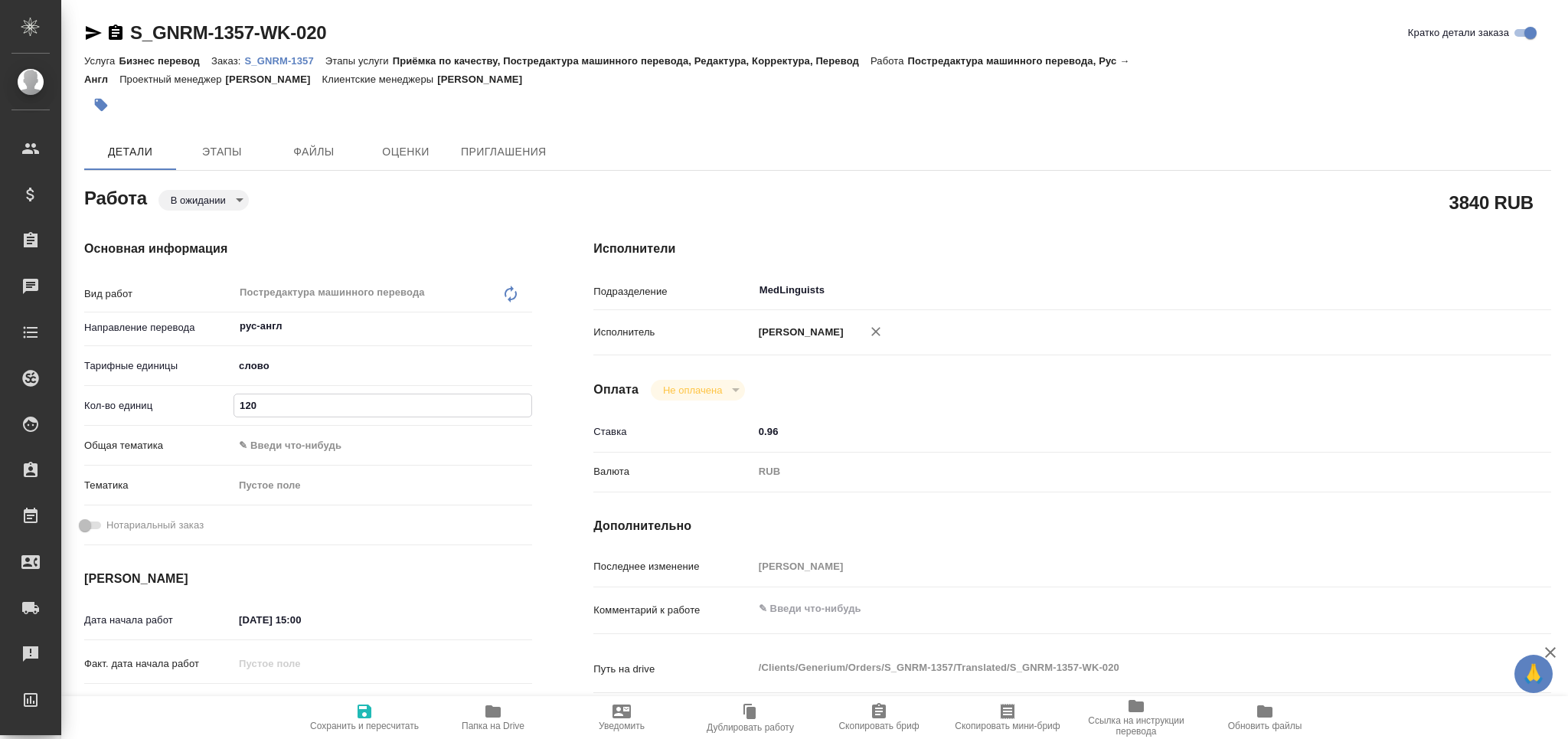
type textarea "x"
type input "12000"
type textarea "x"
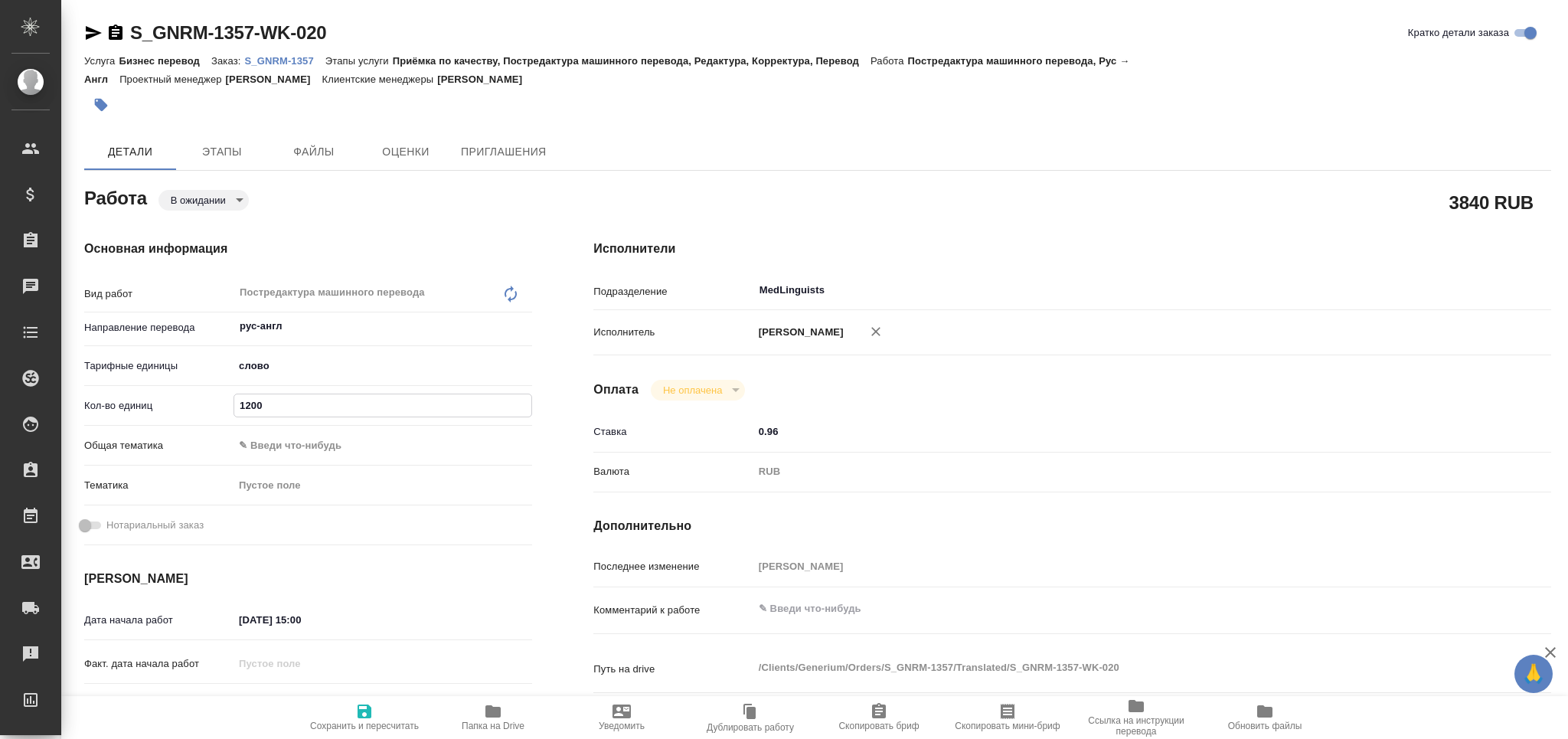
type textarea "x"
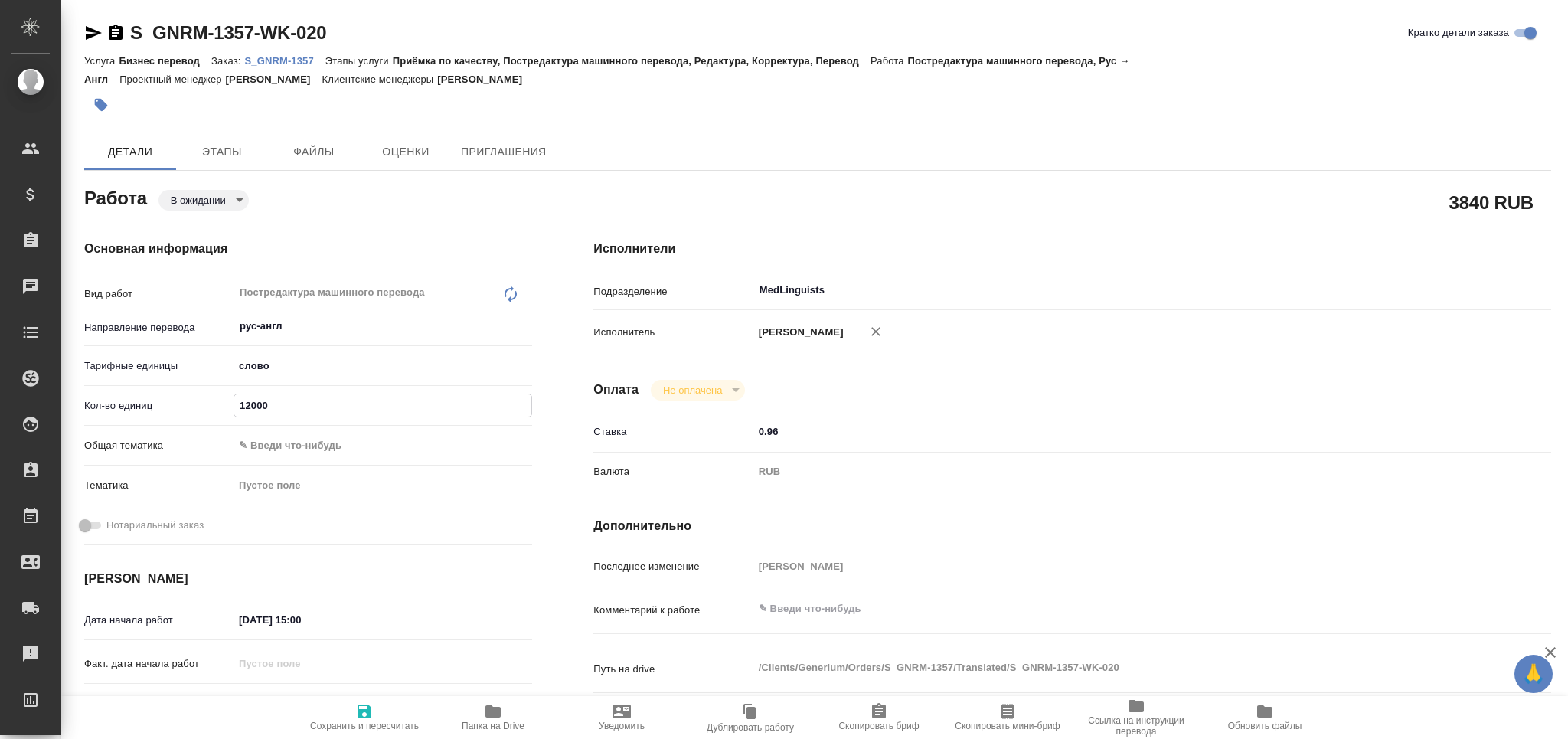
type textarea "x"
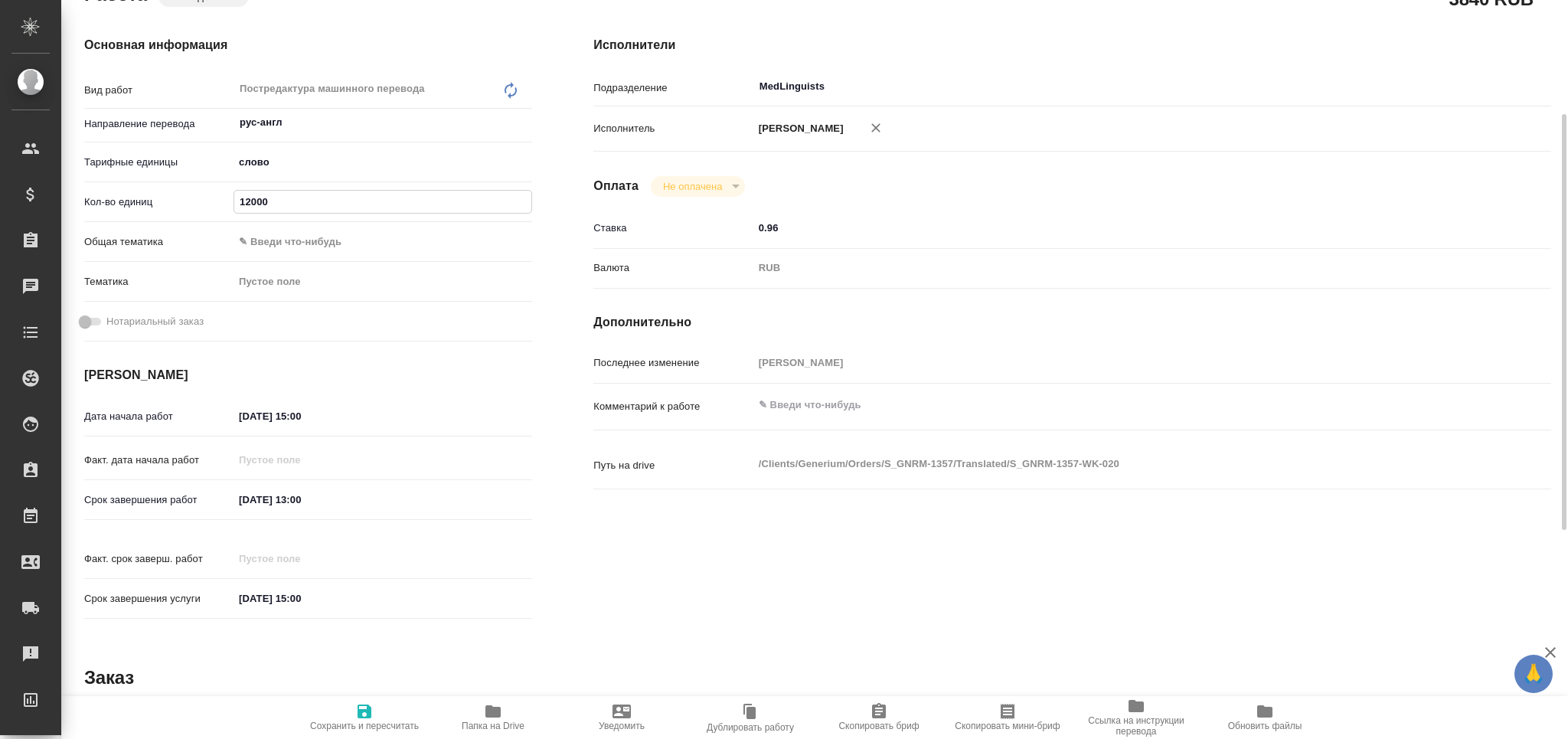
type input "12000"
drag, startPoint x: 251, startPoint y: 505, endPoint x: 235, endPoint y: 508, distance: 16.3
click at [235, 508] on input "[DATE] 13:00" at bounding box center [301, 499] width 134 height 22
type input "20.92.0251 30:0_"
type textarea "x"
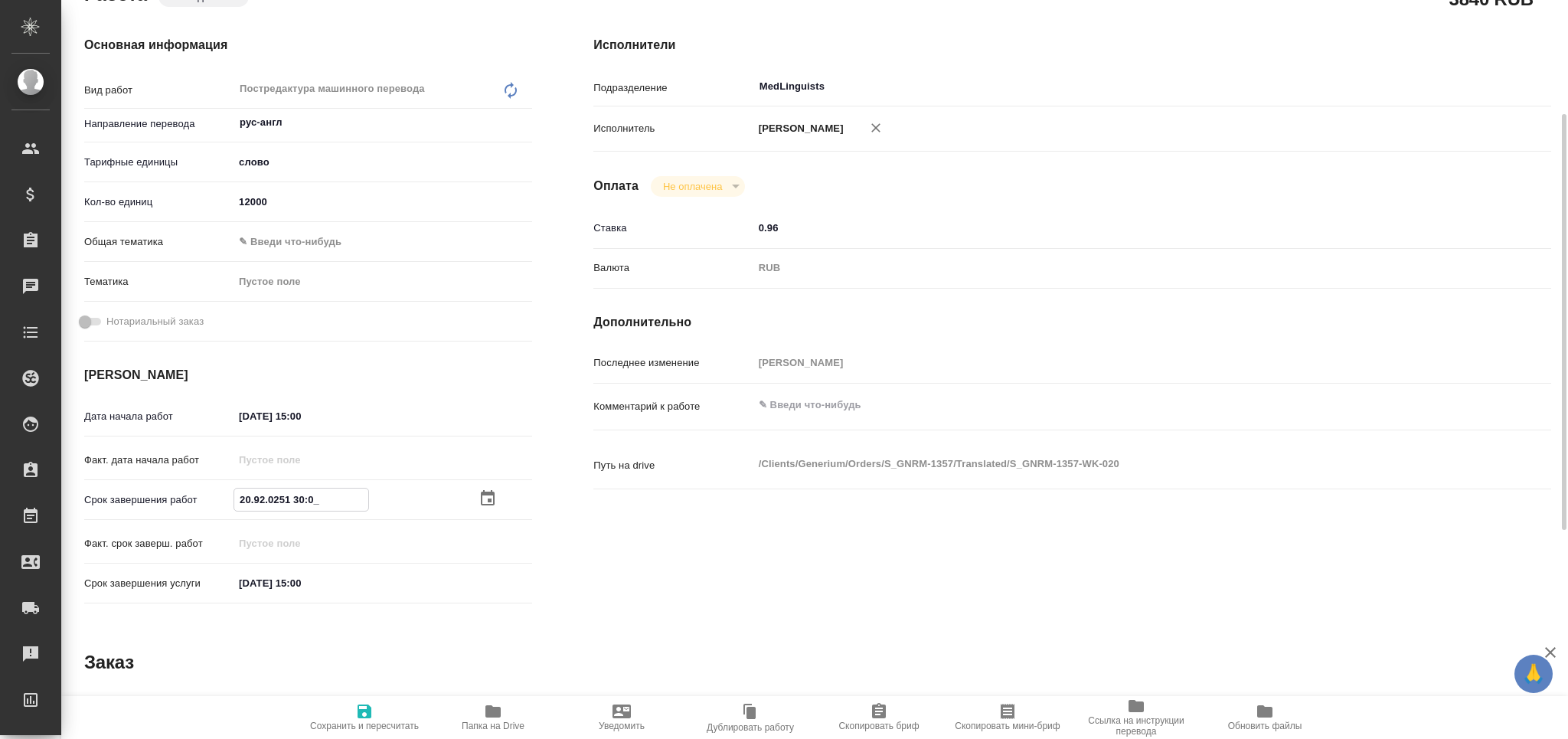
type textarea "x"
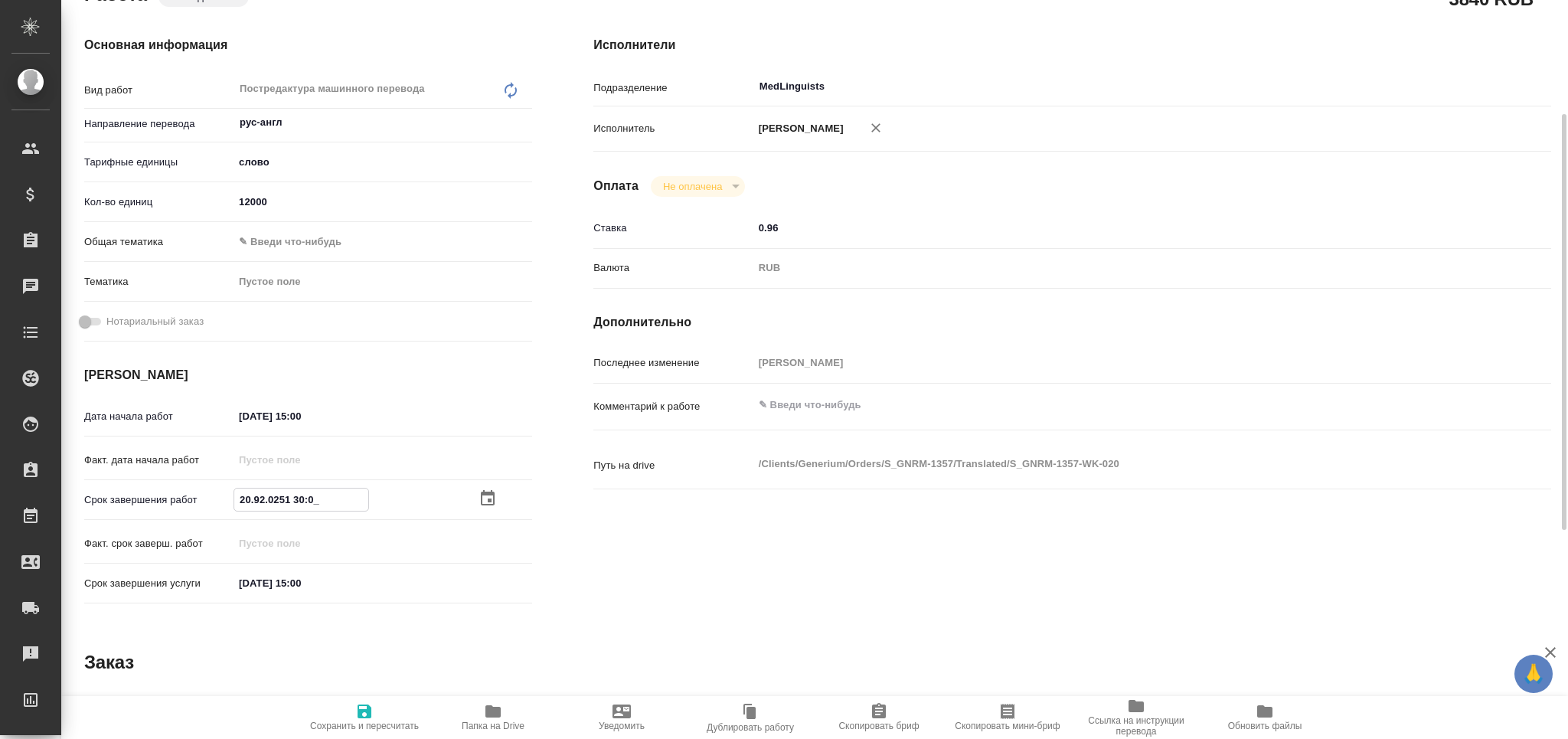
type input "[DATE] 13:00"
type textarea "x"
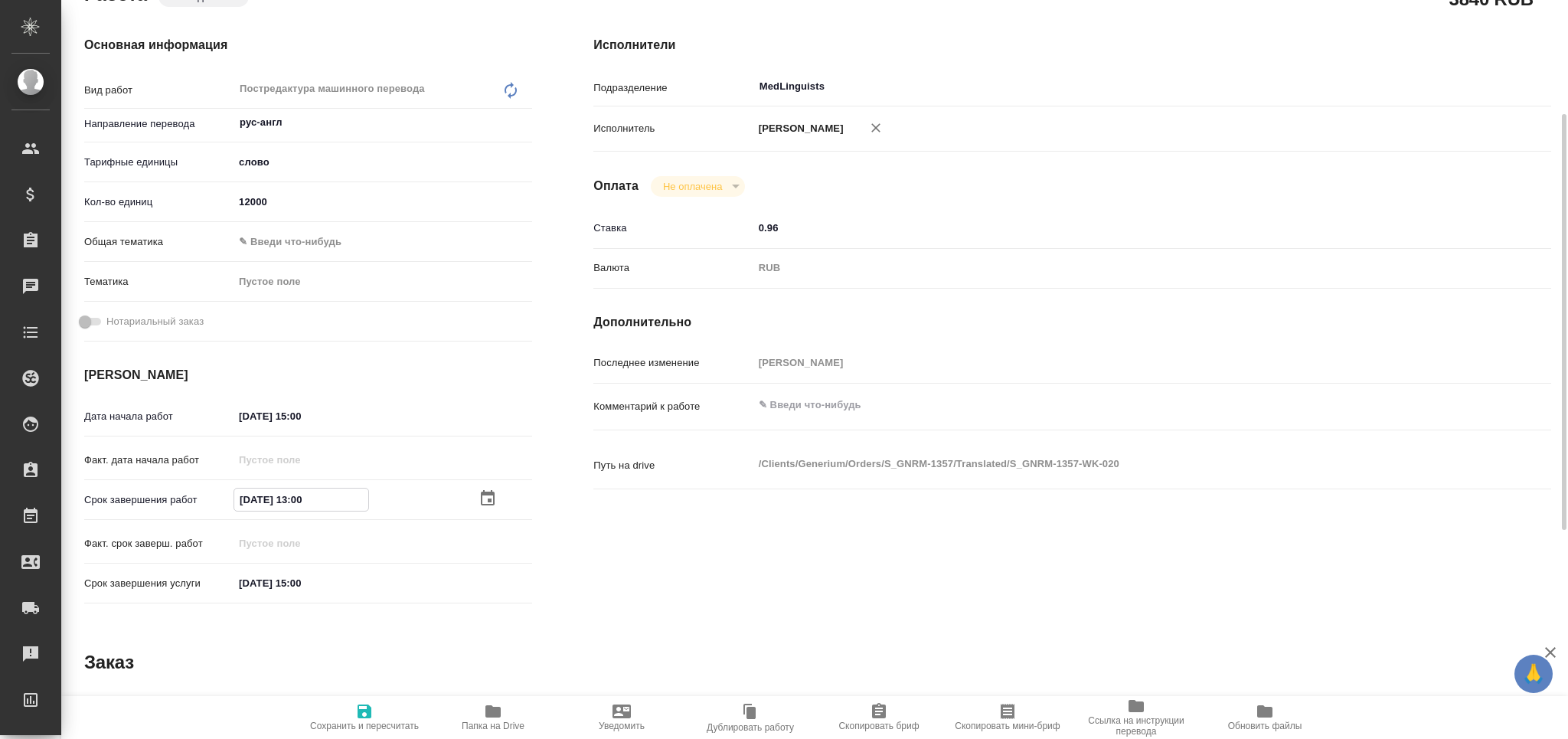
type textarea "x"
type input "[DATE] 10:0_"
type textarea "x"
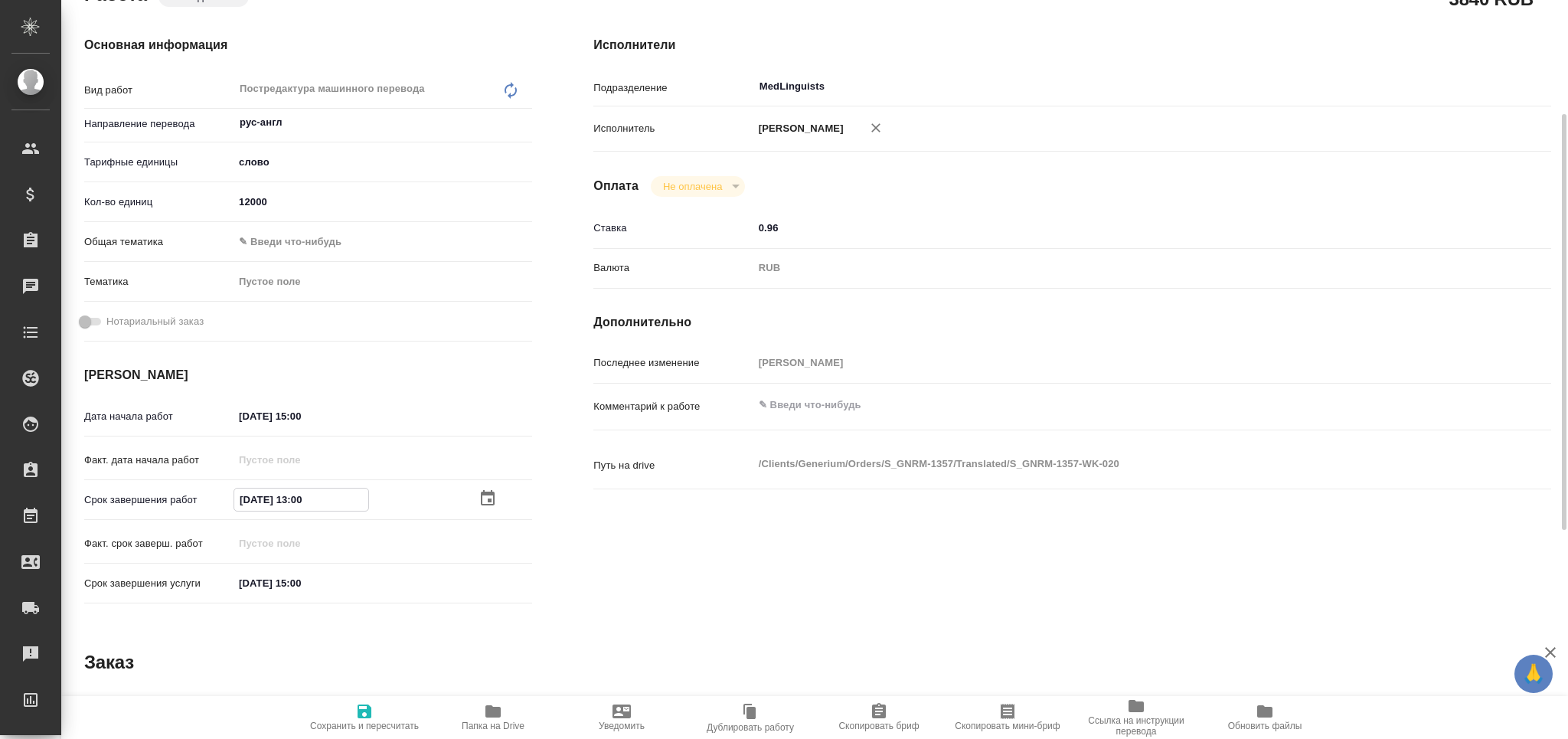
type textarea "x"
type input "[DATE] 15:00"
type textarea "x"
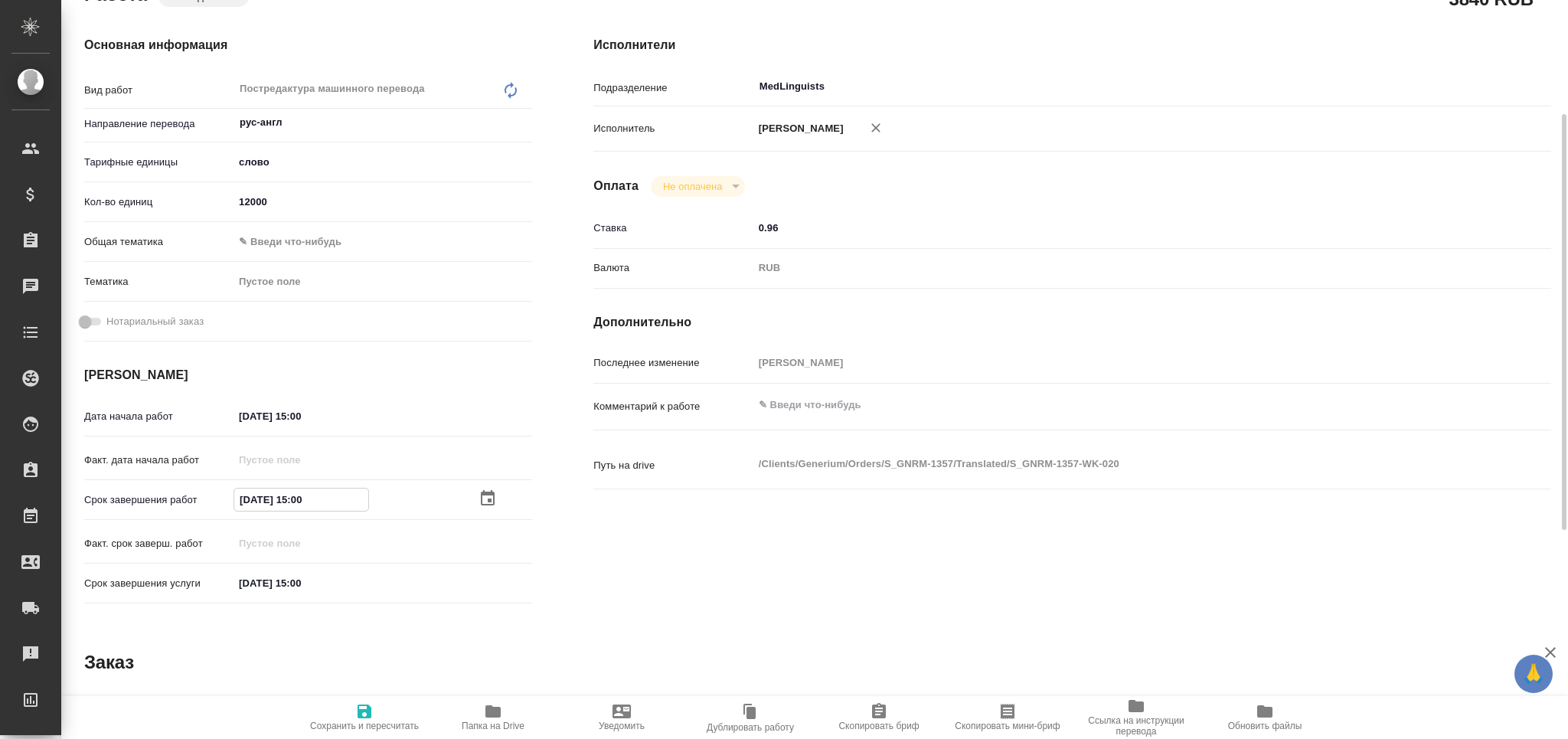
type textarea "x"
type input "[DATE] 15:00"
click at [375, 708] on span "Сохранить и пересчитать" at bounding box center [365, 716] width 111 height 29
type textarea "x"
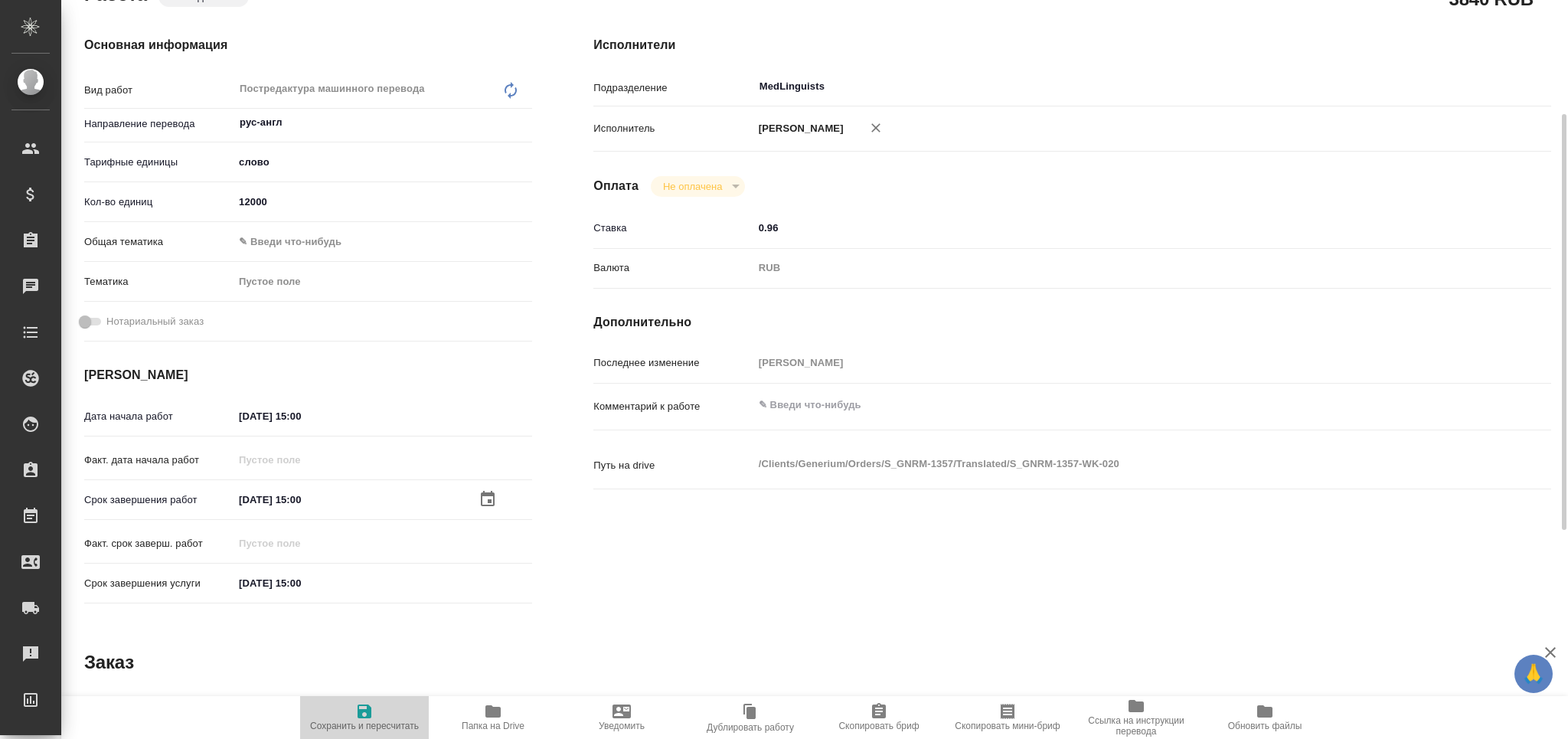
type textarea "x"
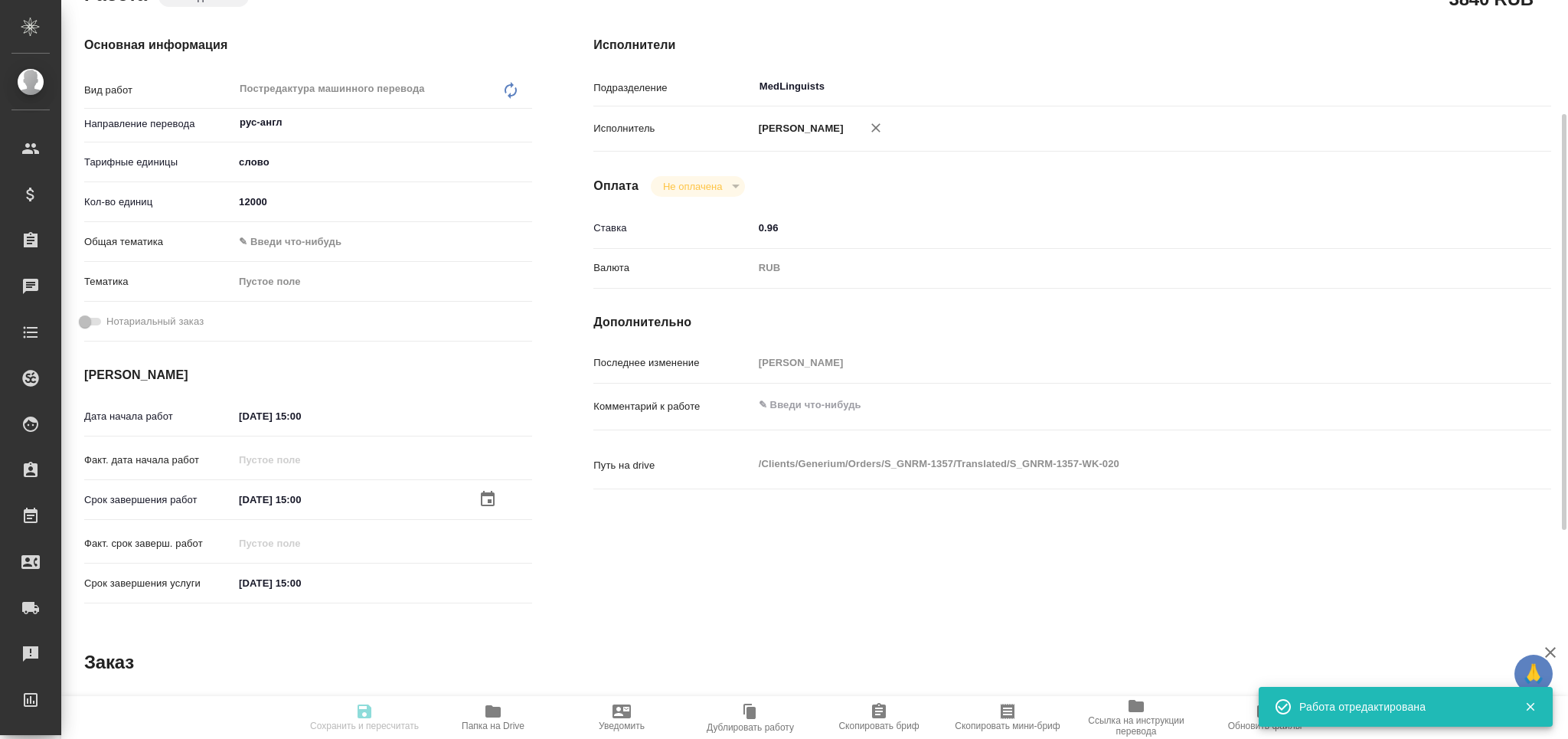
type input "pending"
type textarea "Постредактура машинного перевода"
type textarea "x"
type input "рус-англ"
type input "5a8b1489cc6b4906c91bfd90"
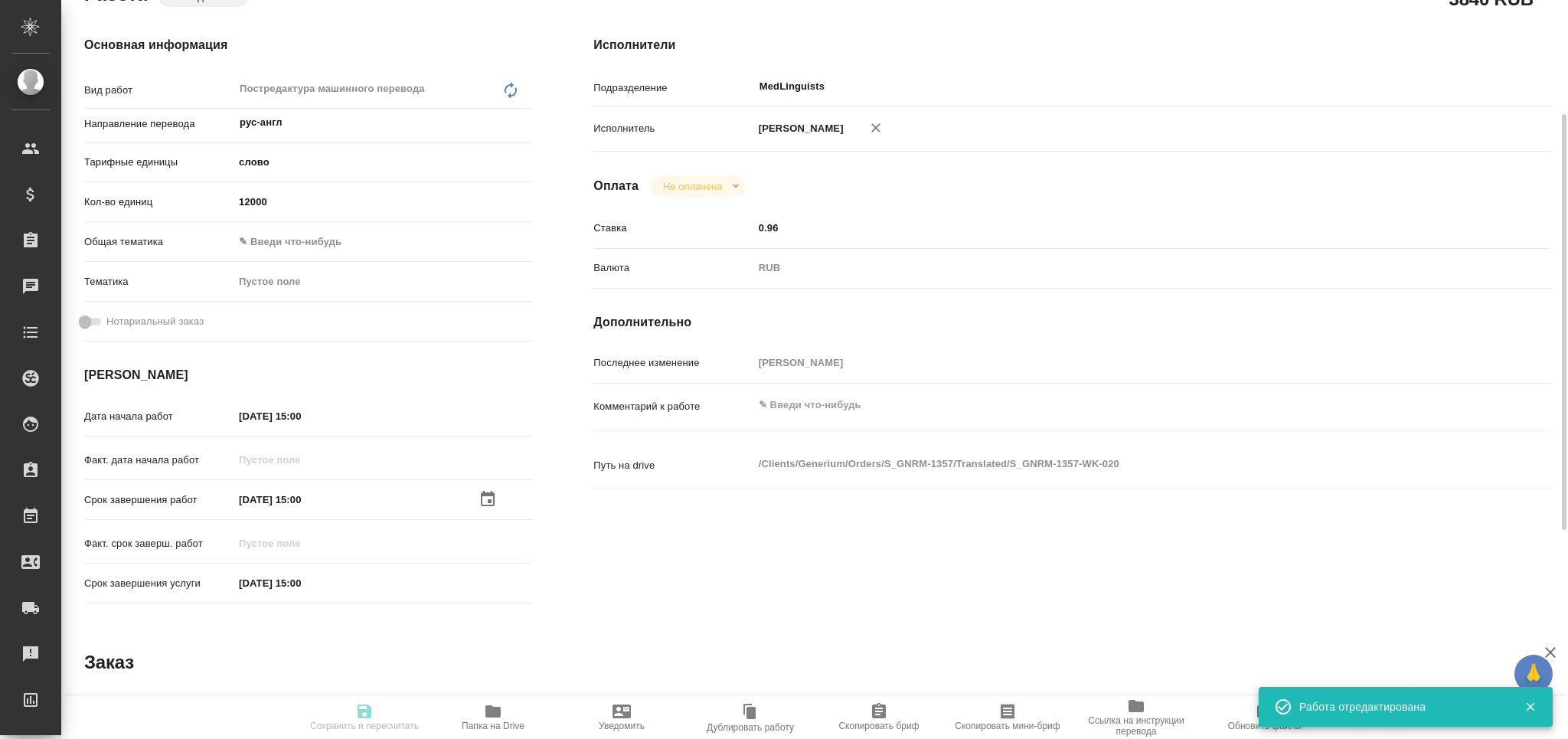
type input "12000"
type input "[DATE] 15:00"
type input "MedLinguists"
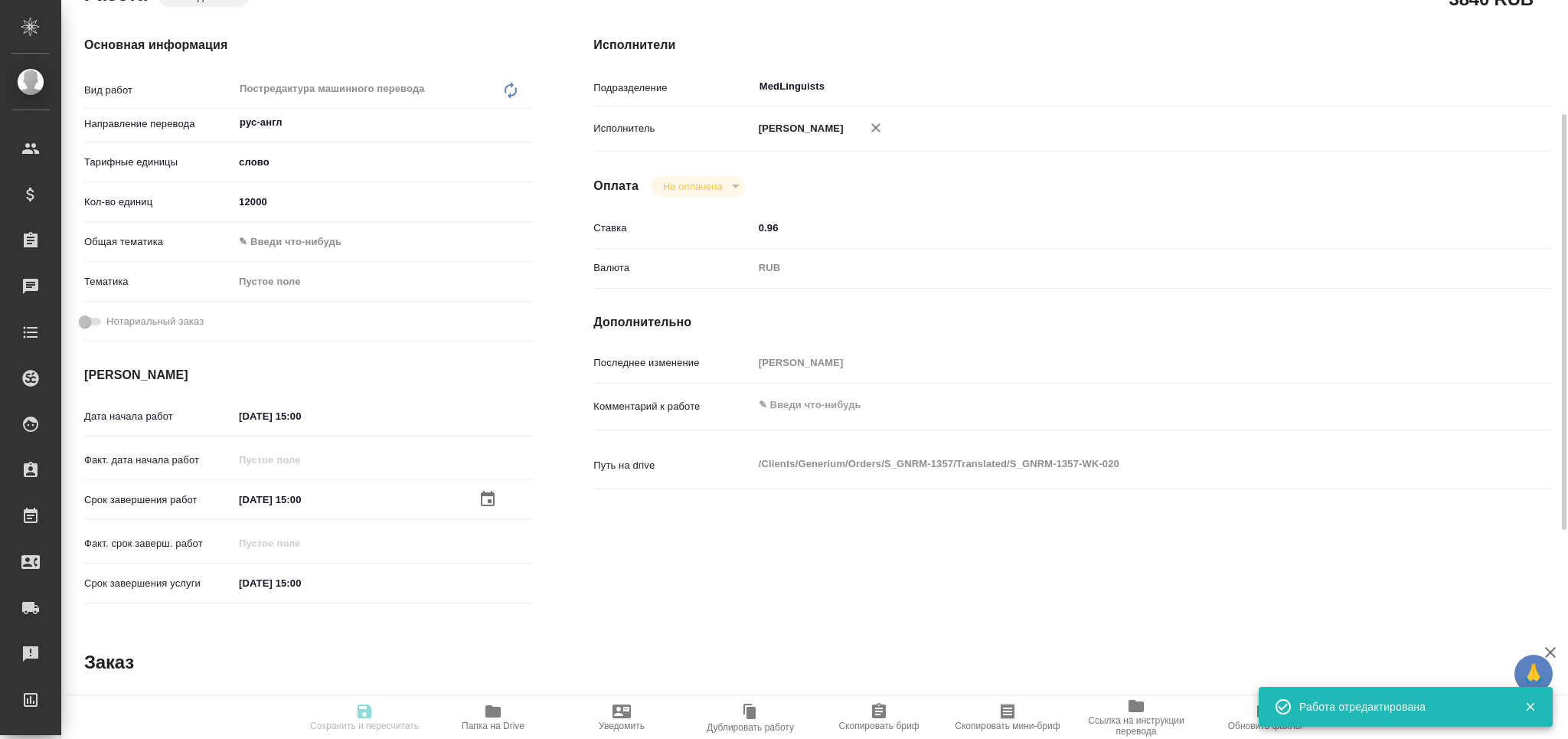
type input "notPayed"
type input "0.96"
type input "RUB"
type input "[PERSON_NAME]"
type textarea "x"
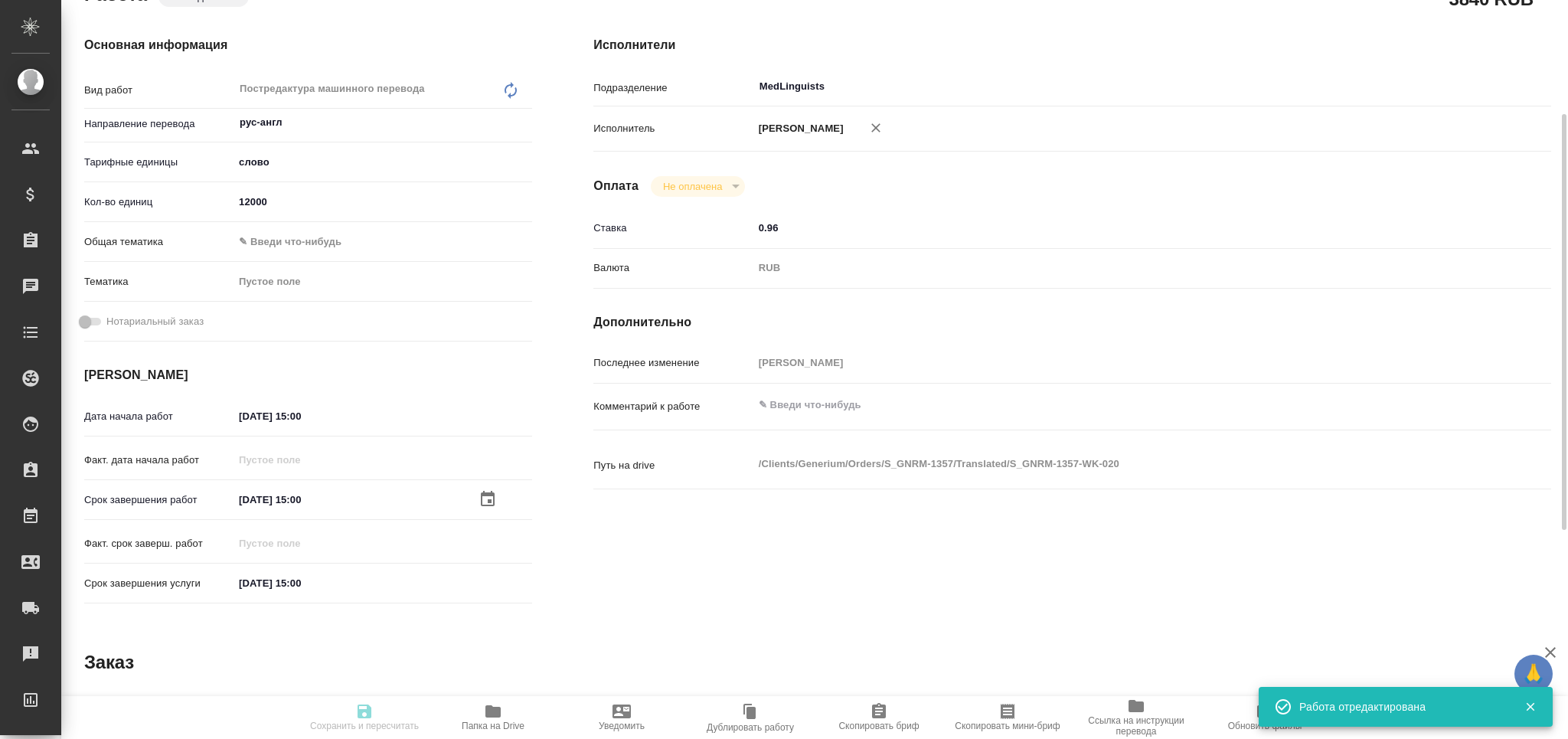
type textarea "/Clients/Generium/Orders/S_GNRM-1357/Translated/S_GNRM-1357-WK-020"
type textarea "x"
type input "S_GNRM-1357"
type input "Бизнес перевод"
type input "Приёмка по качеству, Постредактура машинного перевода, Редактура, Корректура, П…"
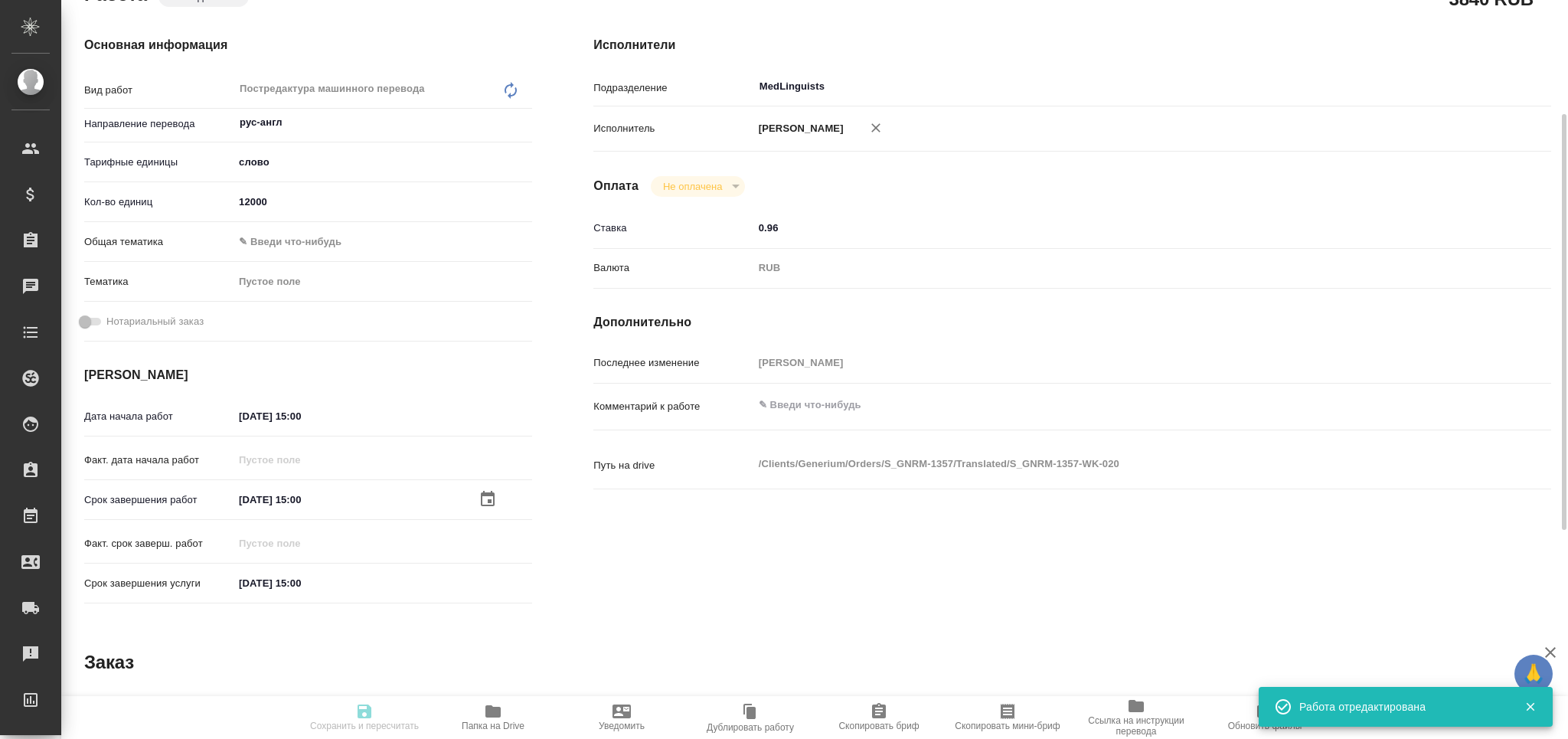
type input "[PERSON_NAME]"
type input "/Clients/Generium/Orders/S_GNRM-1357"
type textarea "x"
type textarea "[PERSON_NAME] Вас взять в перевод с русского на английский язык документы по сс…"
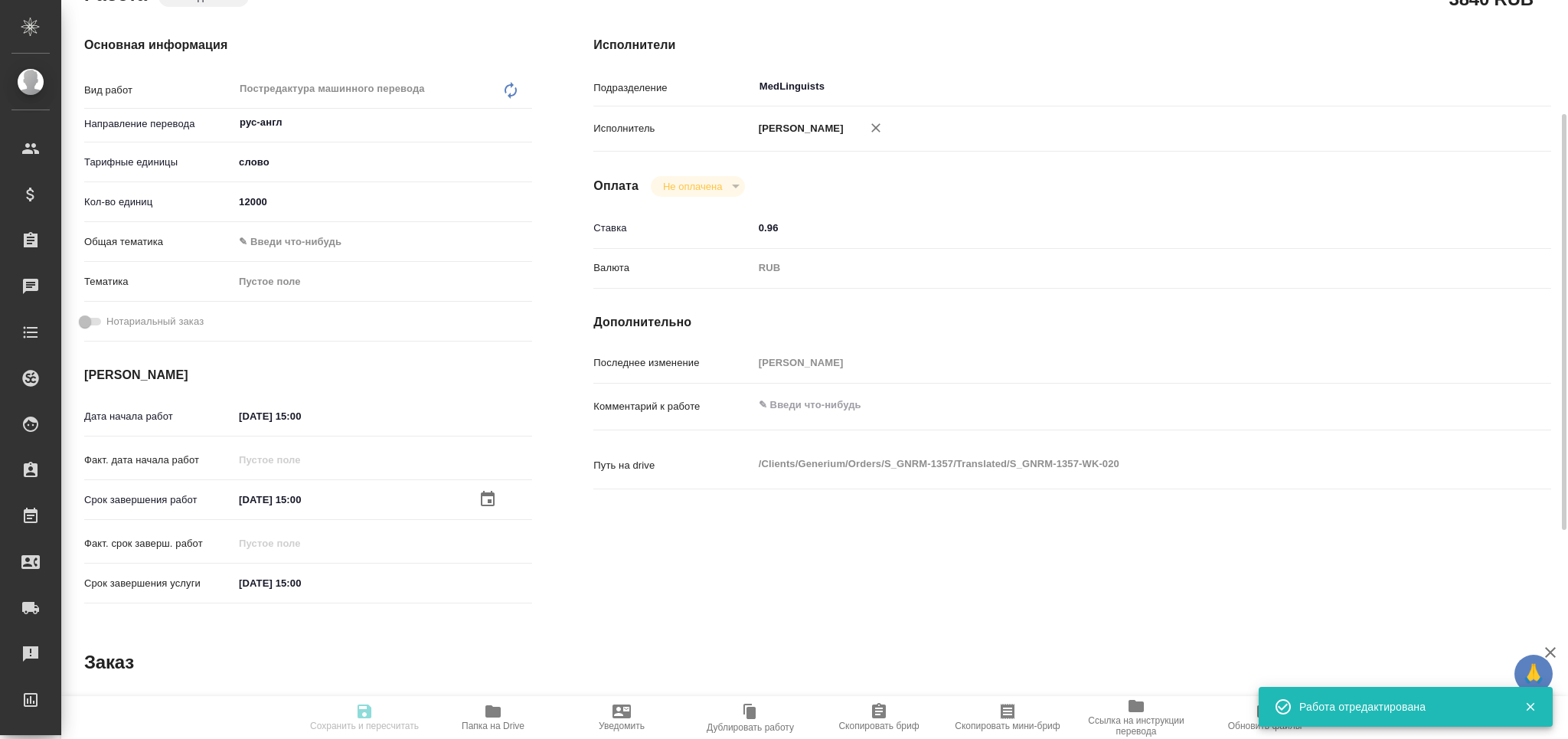
type textarea "x"
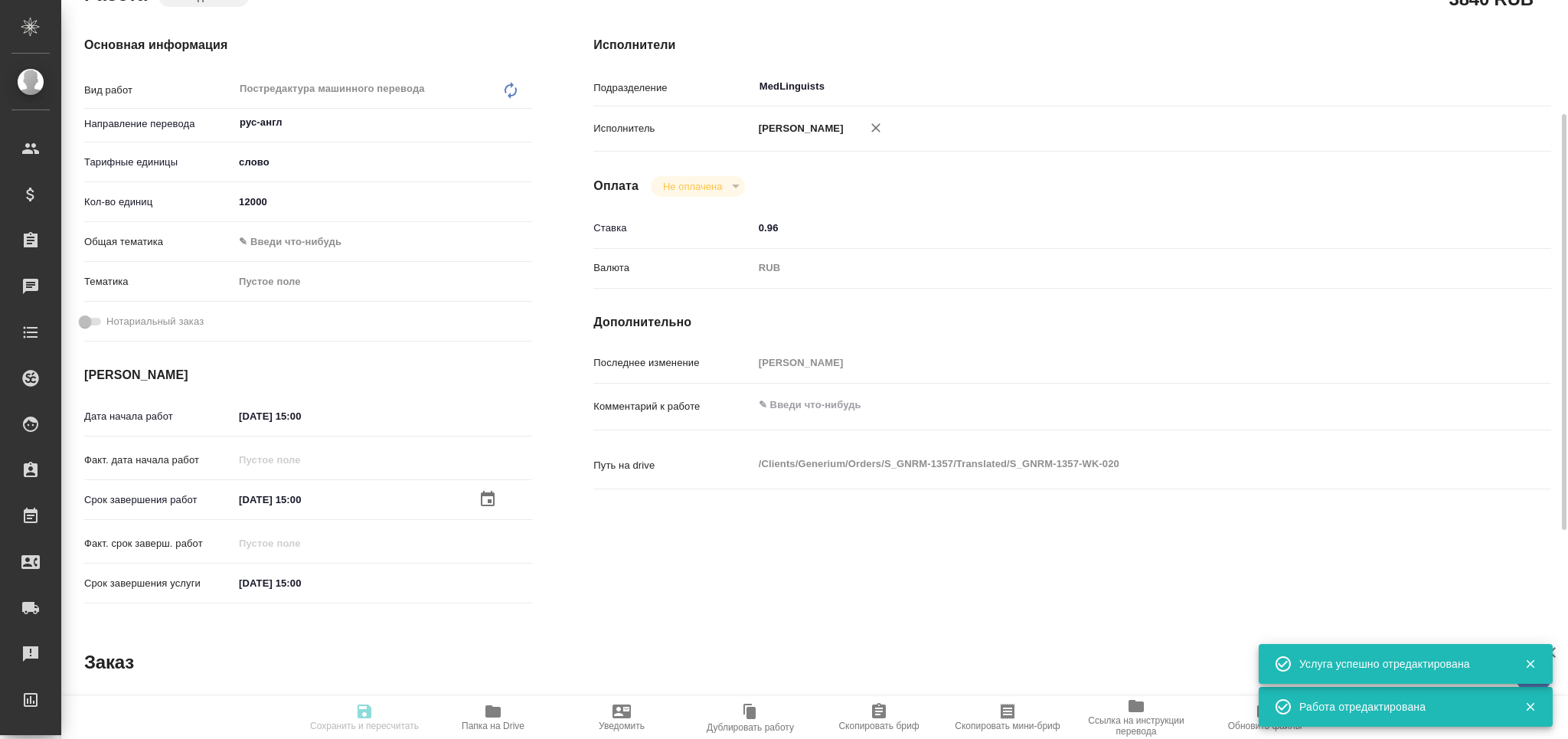
type textarea "x"
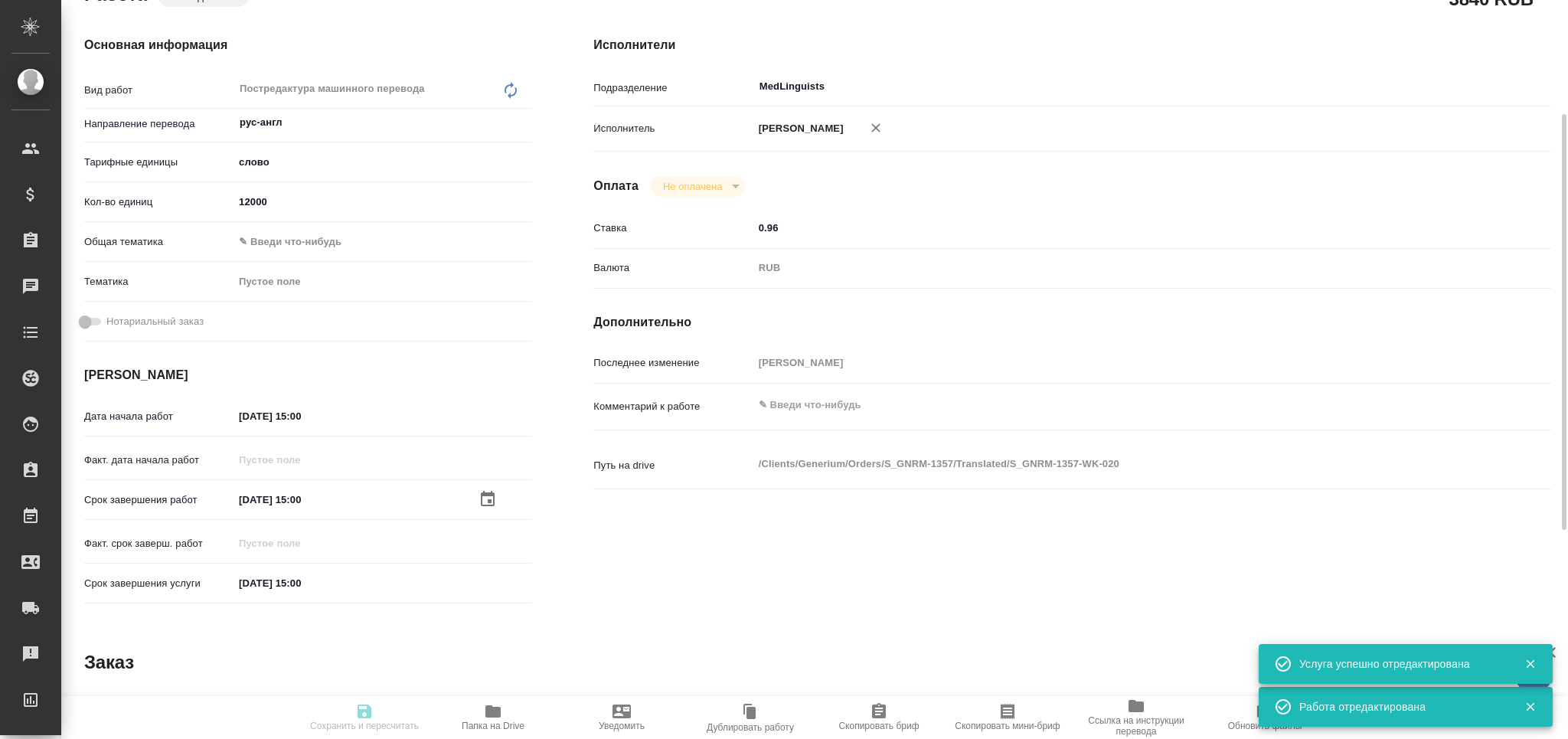
type textarea "x"
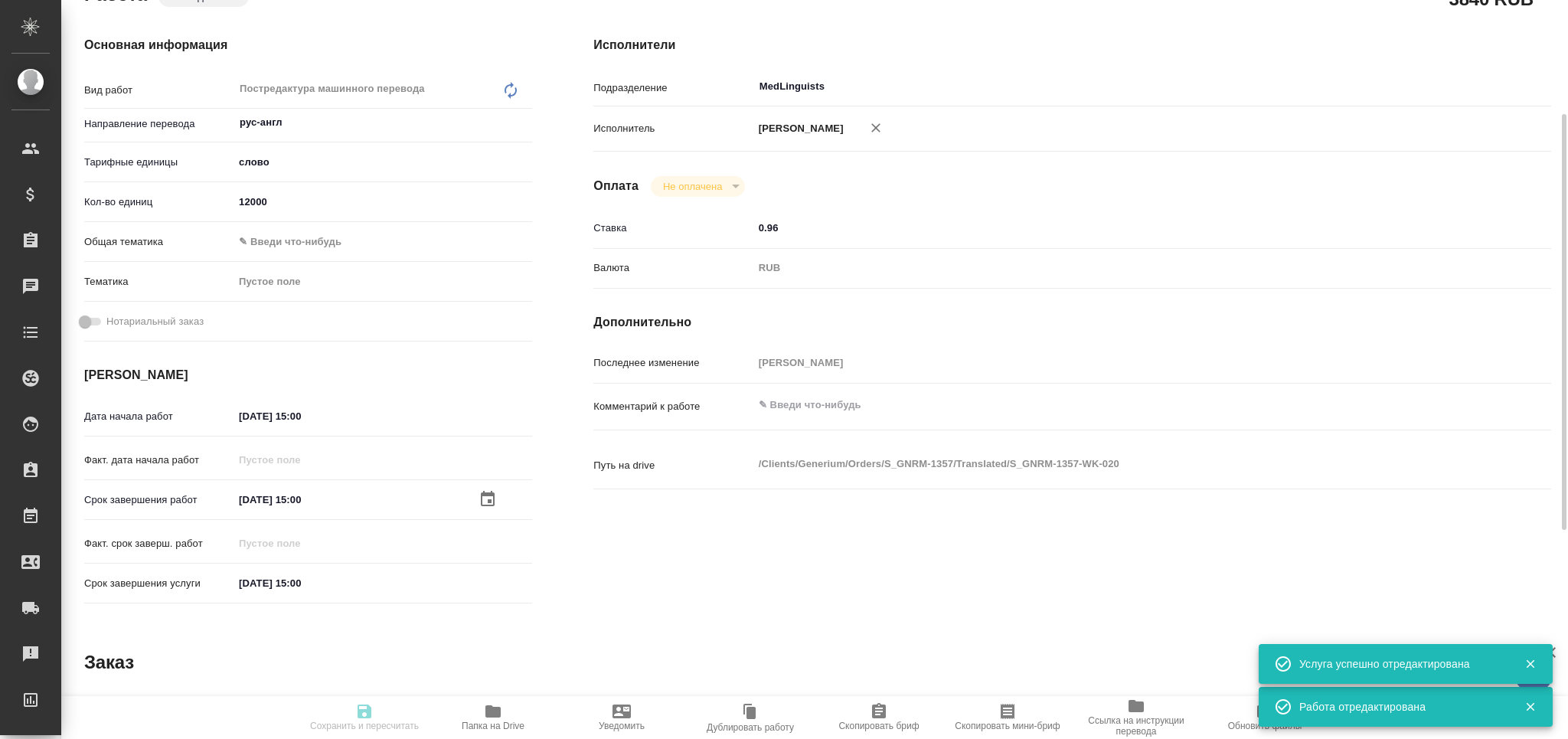
type textarea "x"
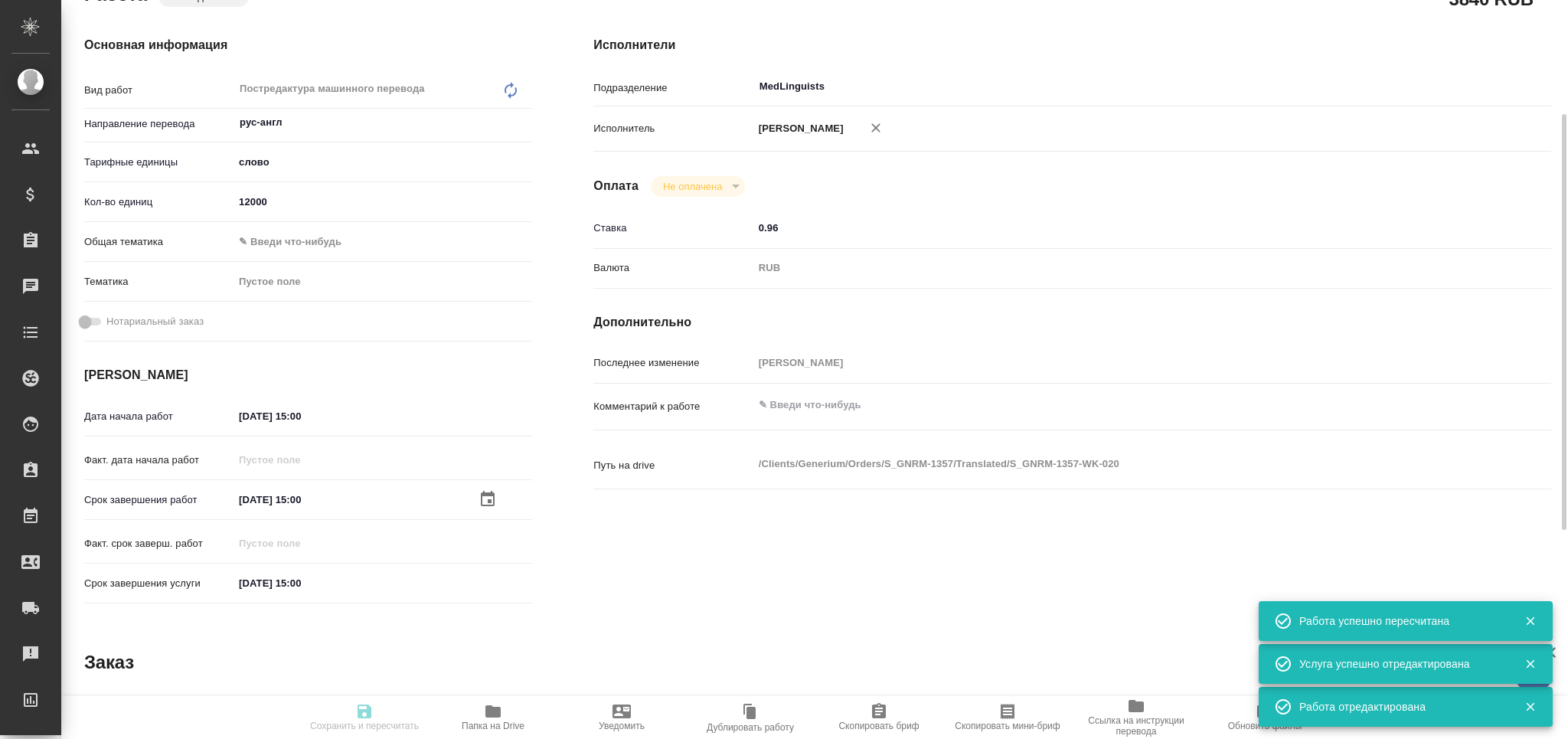
type input "pending"
type textarea "Постредактура машинного перевода"
type textarea "x"
type input "рус-англ"
type input "5a8b1489cc6b4906c91bfd90"
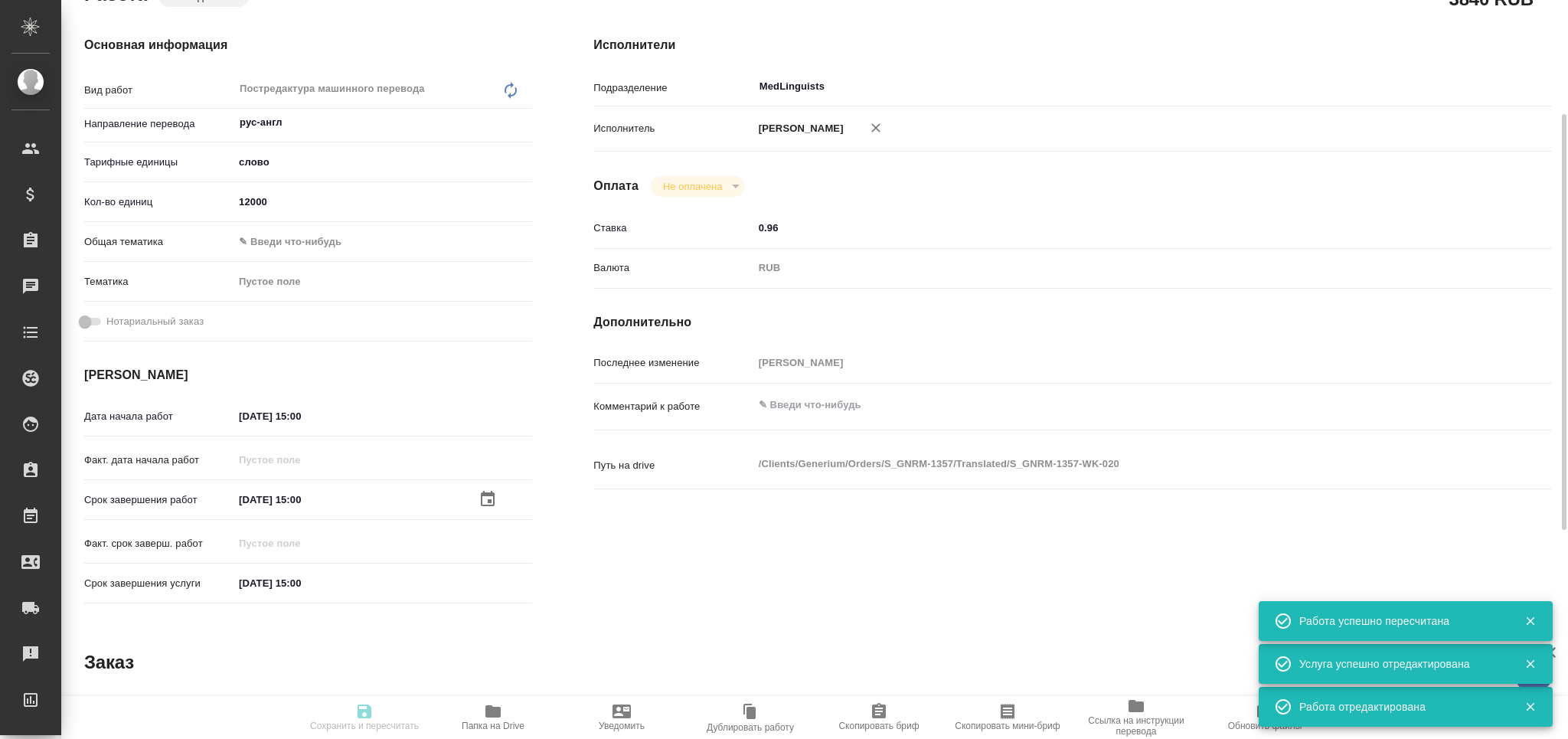
type input "12000"
type input "[DATE] 15:00"
type input "MedLinguists"
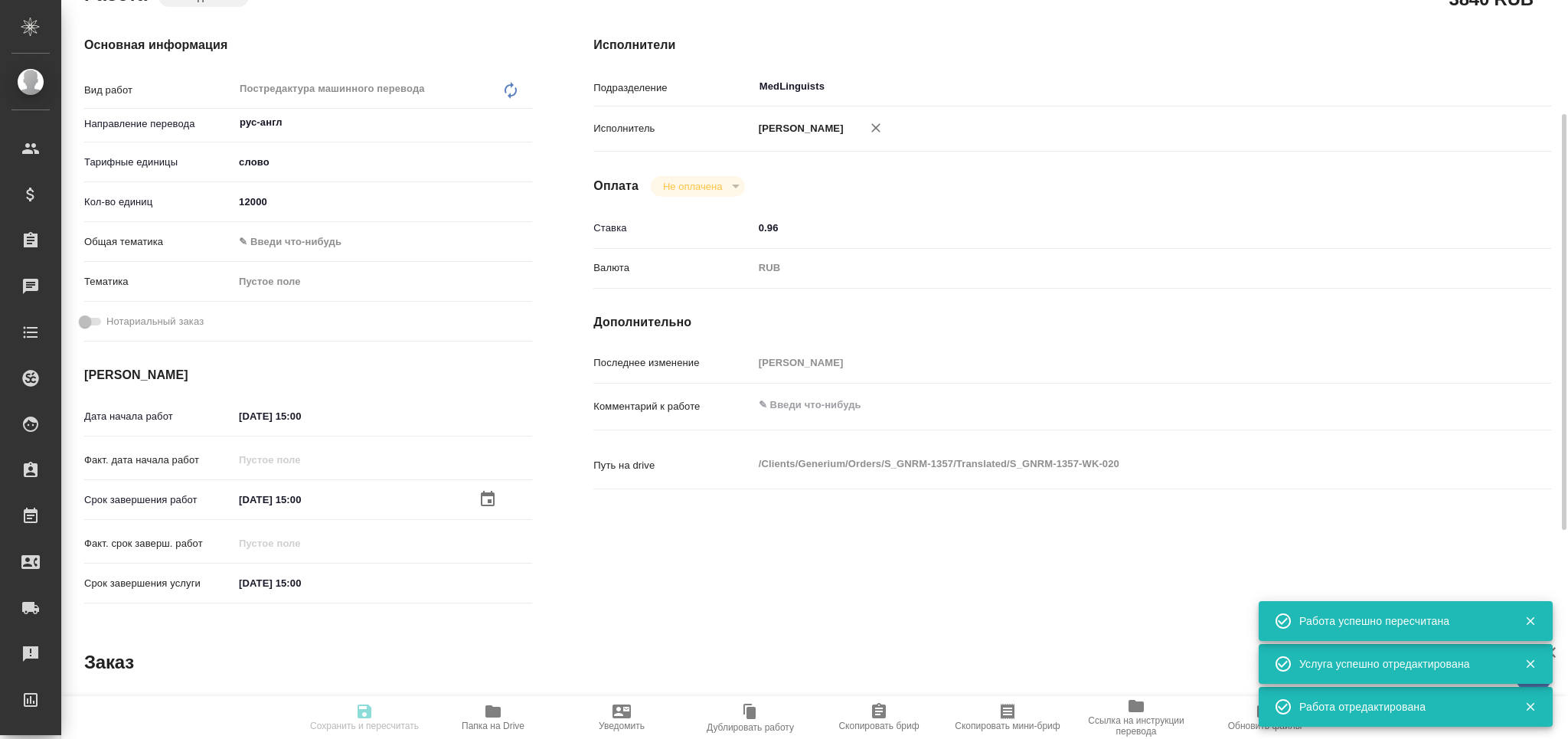
type input "notPayed"
type input "0.96"
type input "RUB"
type input "[PERSON_NAME]"
type textarea "x"
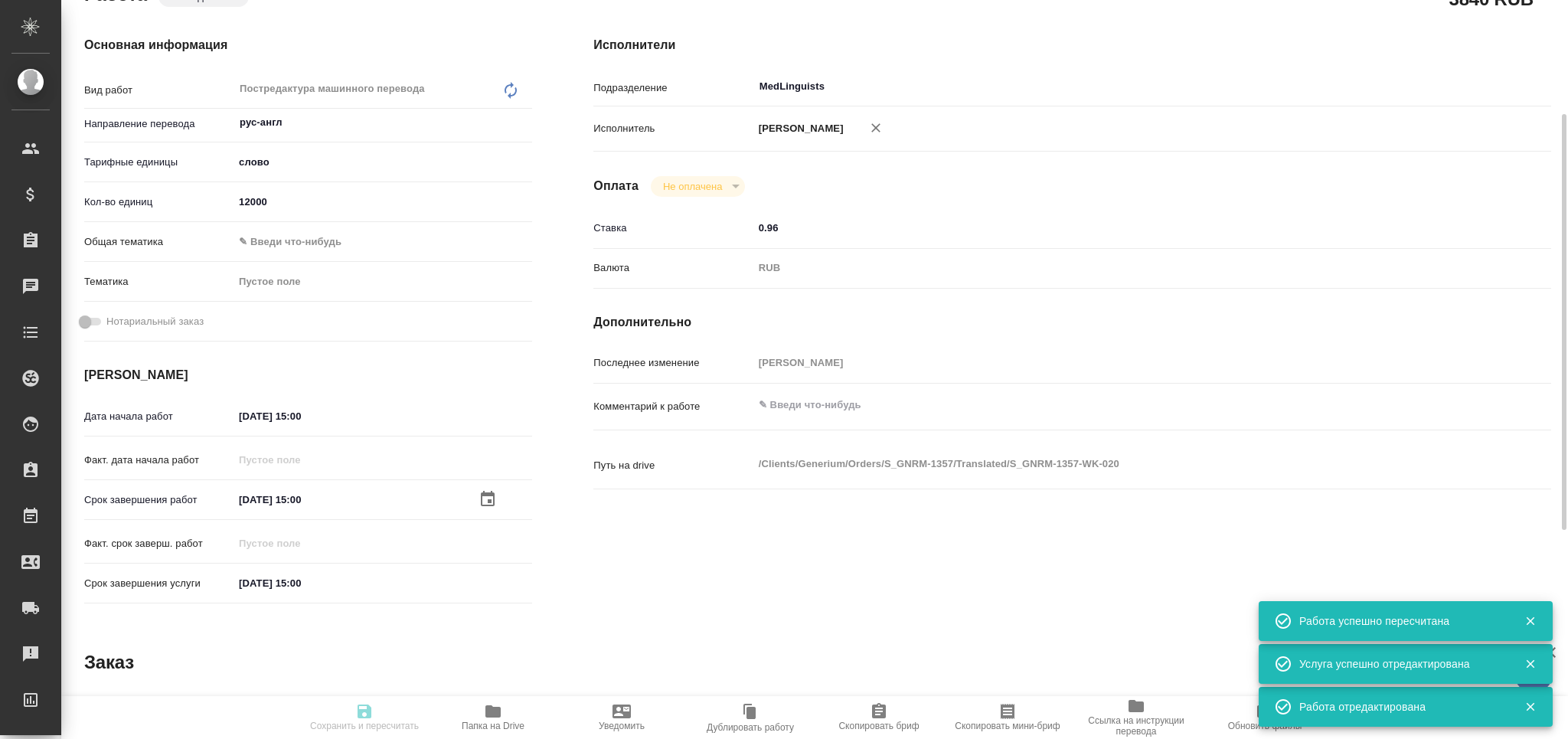
type textarea "/Clients/Generium/Orders/S_GNRM-1357/Translated/S_GNRM-1357-WK-020"
type textarea "x"
type input "S_GNRM-1357"
type input "Бизнес перевод"
type input "Приёмка по качеству, Постредактура машинного перевода, Редактура, Корректура, П…"
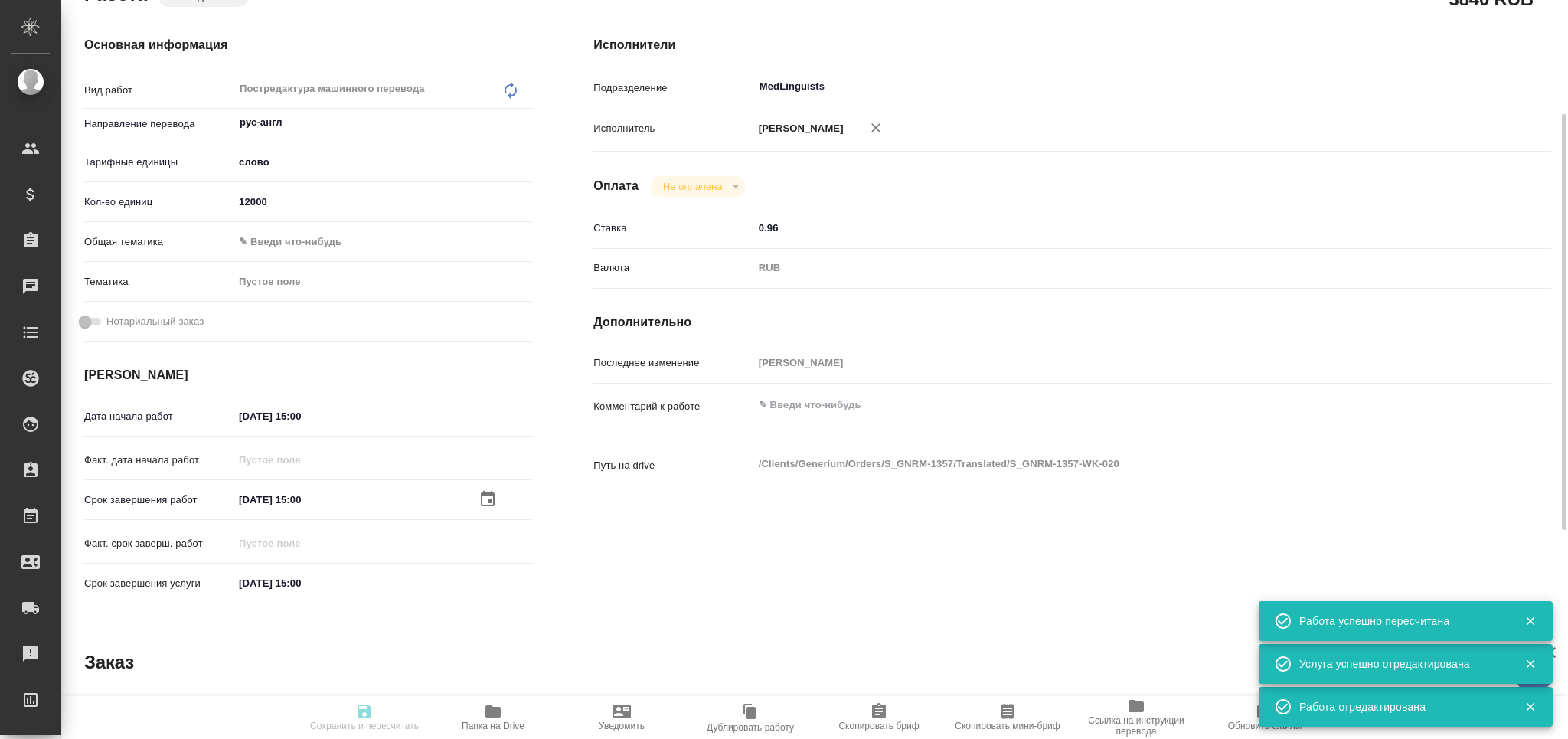
type input "[PERSON_NAME]"
type input "/Clients/Generium/Orders/S_GNRM-1357"
type textarea "x"
type textarea "[PERSON_NAME] Вас взять в перевод с русского на английский язык документы по сс…"
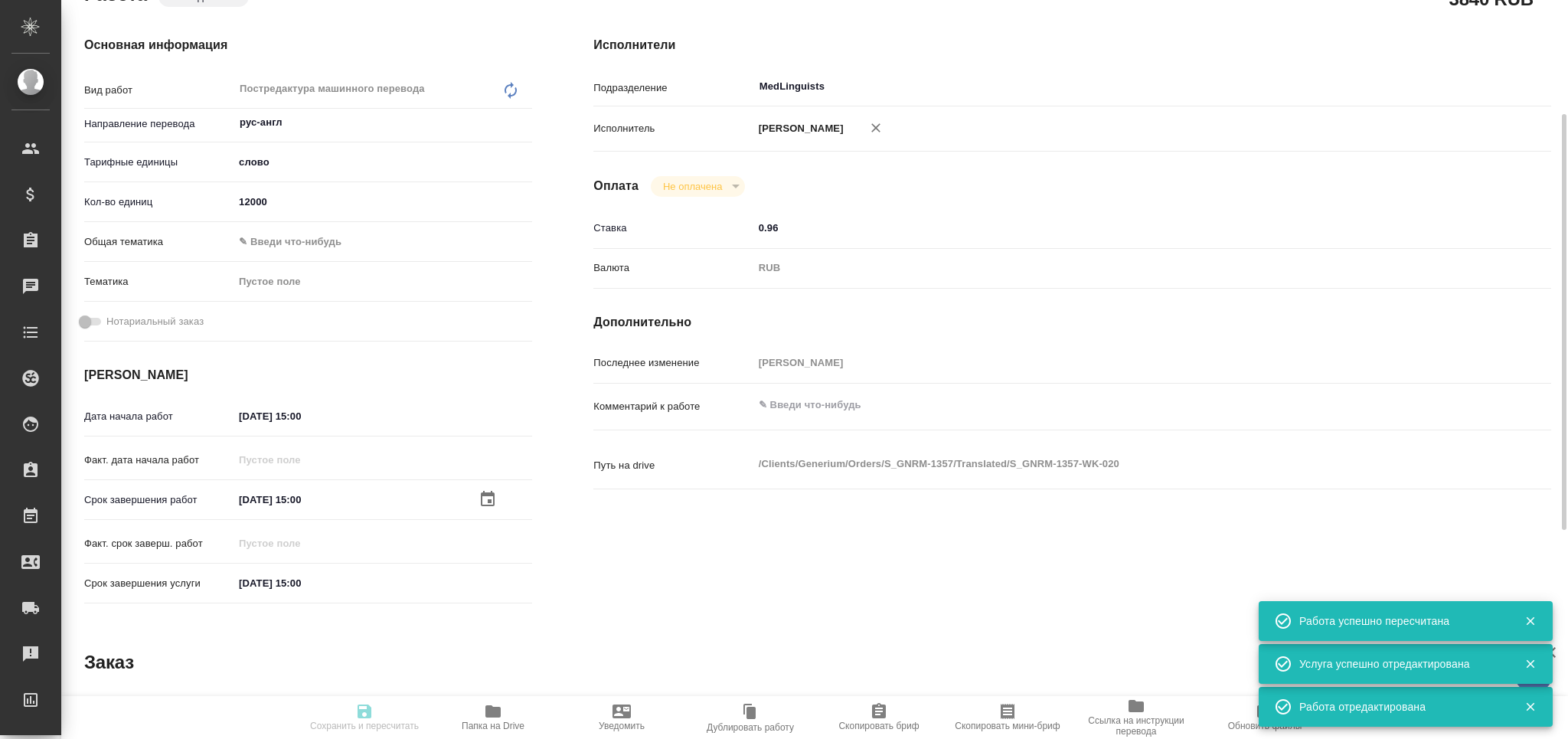
type textarea "x"
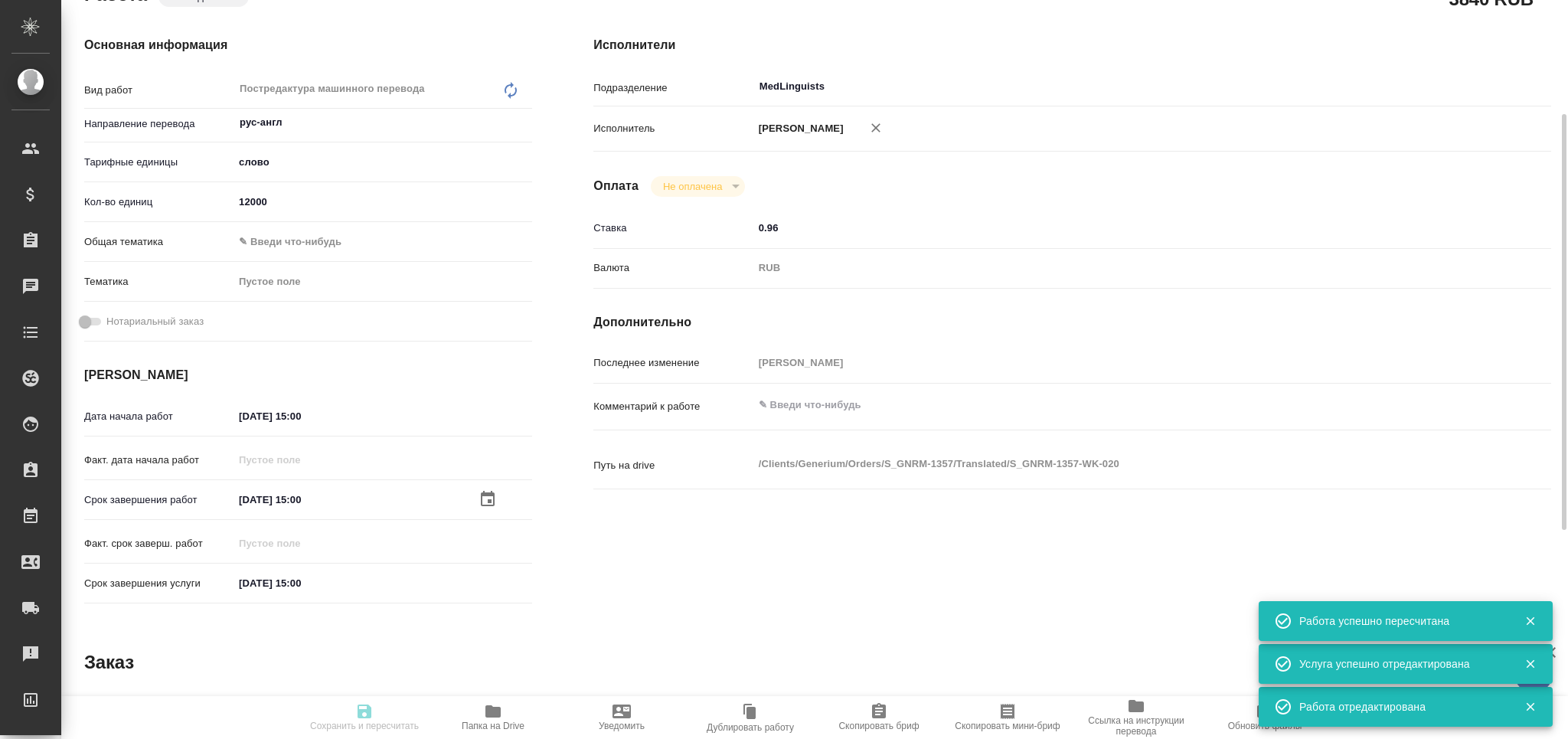
type textarea "x"
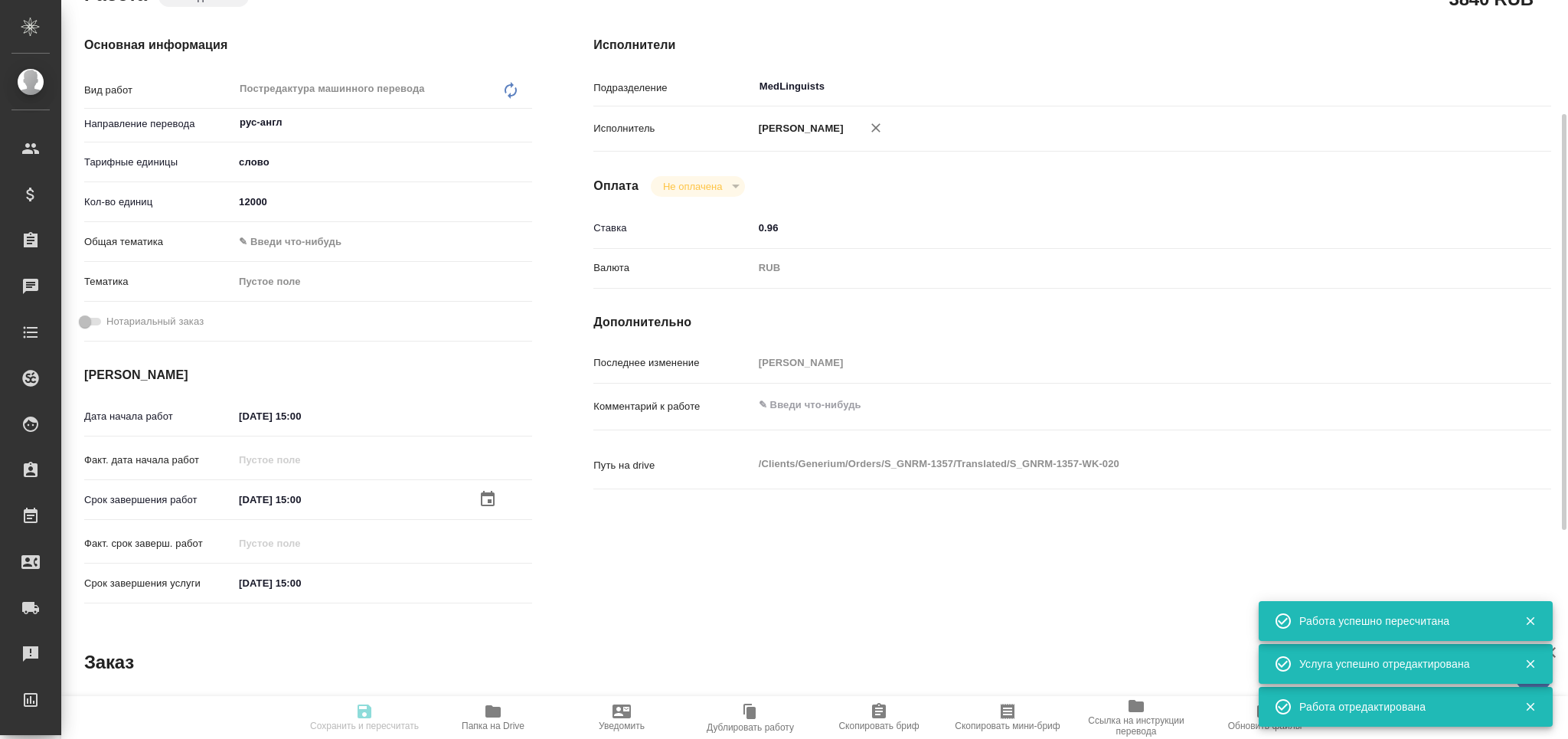
type textarea "x"
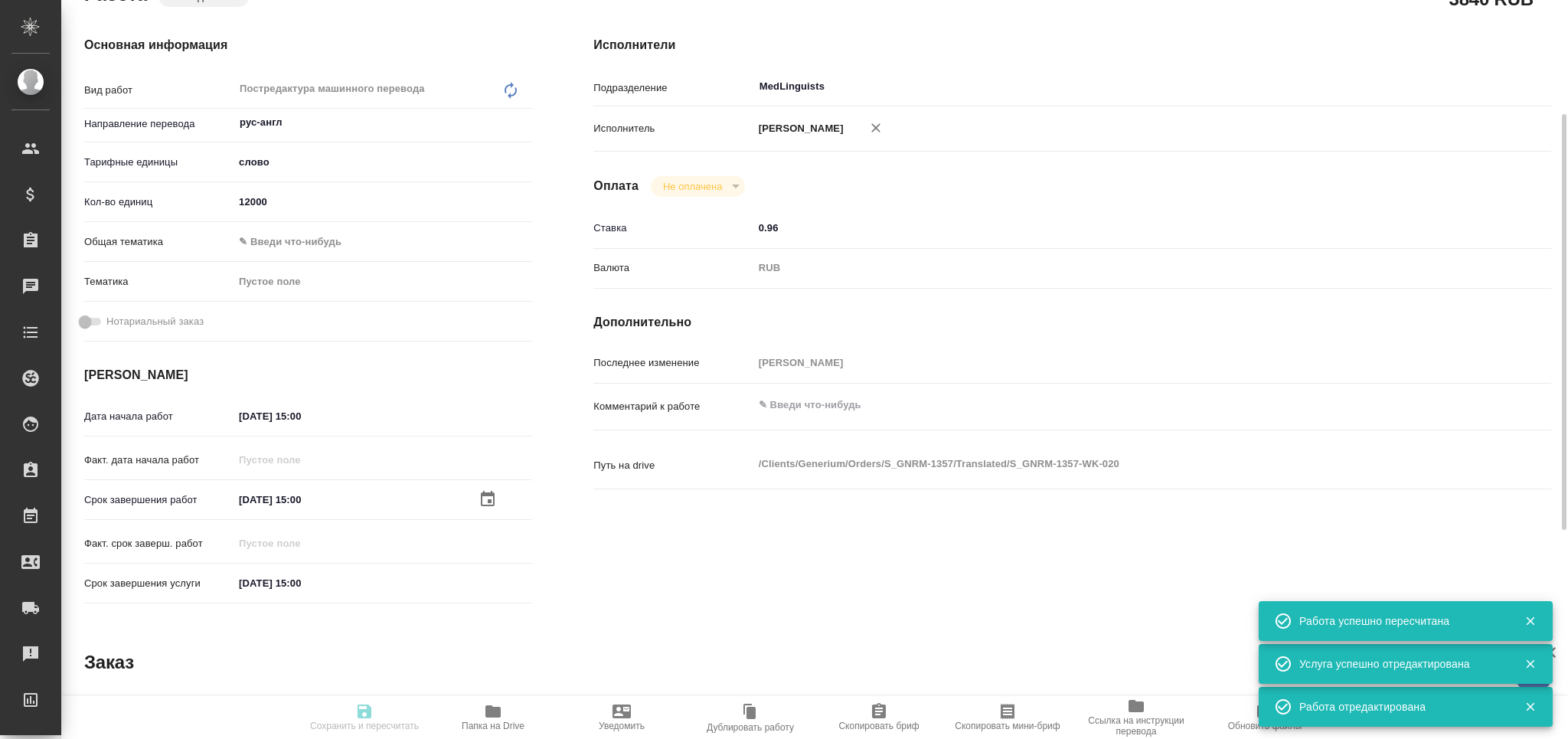
type textarea "x"
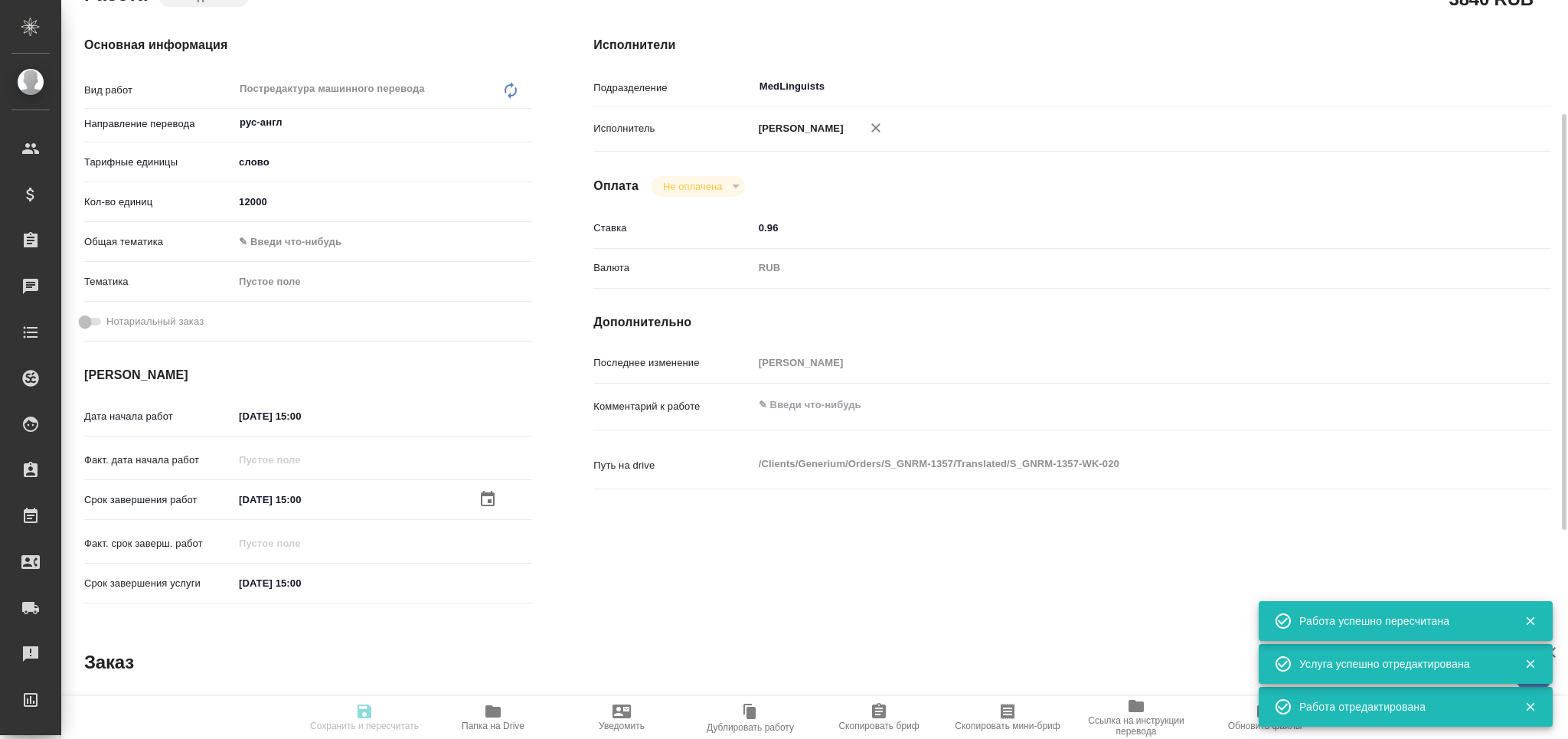
type textarea "x"
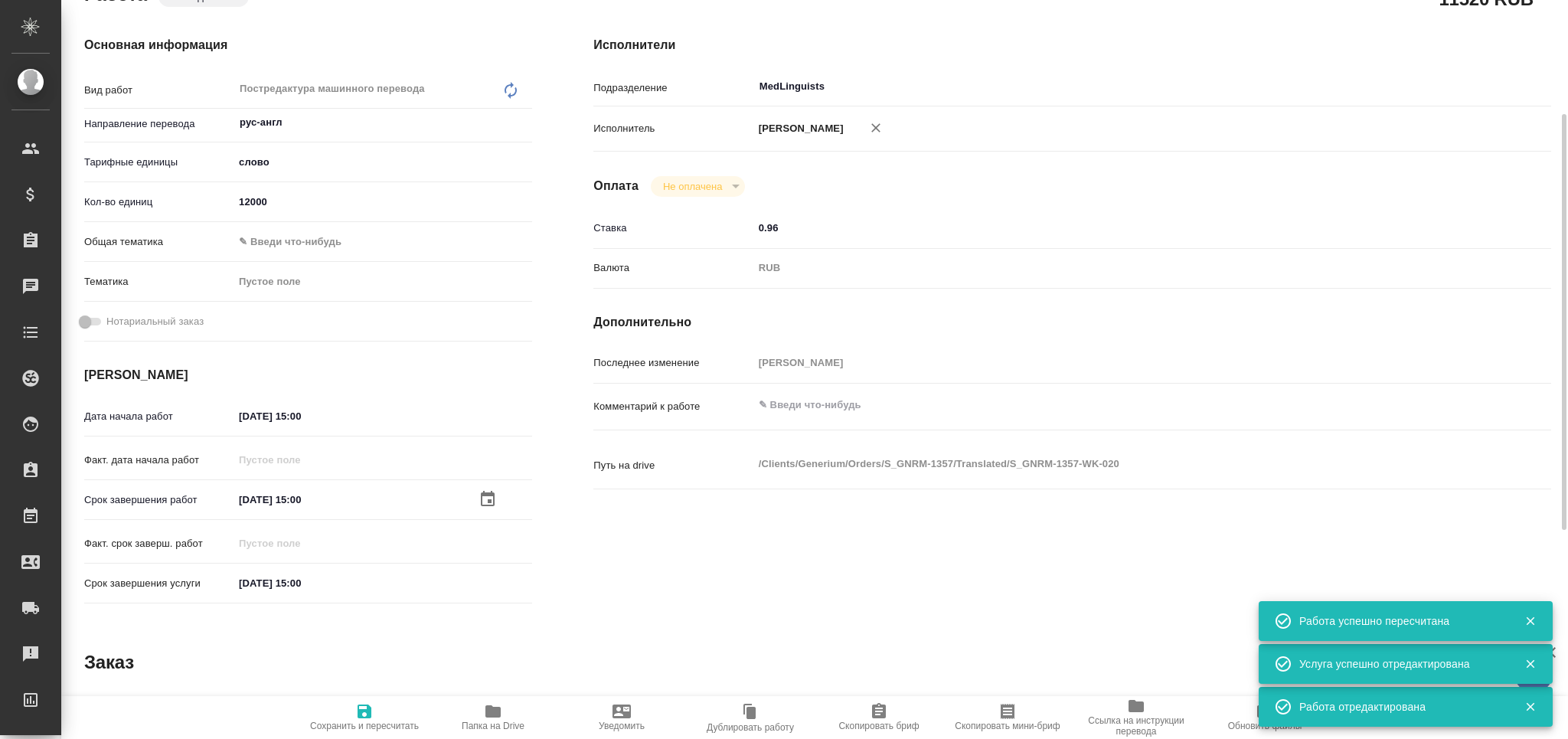
type textarea "x"
click at [784, 408] on textarea at bounding box center [1112, 405] width 718 height 26
paste textarea "переводим только ПДФ файлы, сверять с оригом рукописку. Ворды клиент дал в помо…"
type textarea "x"
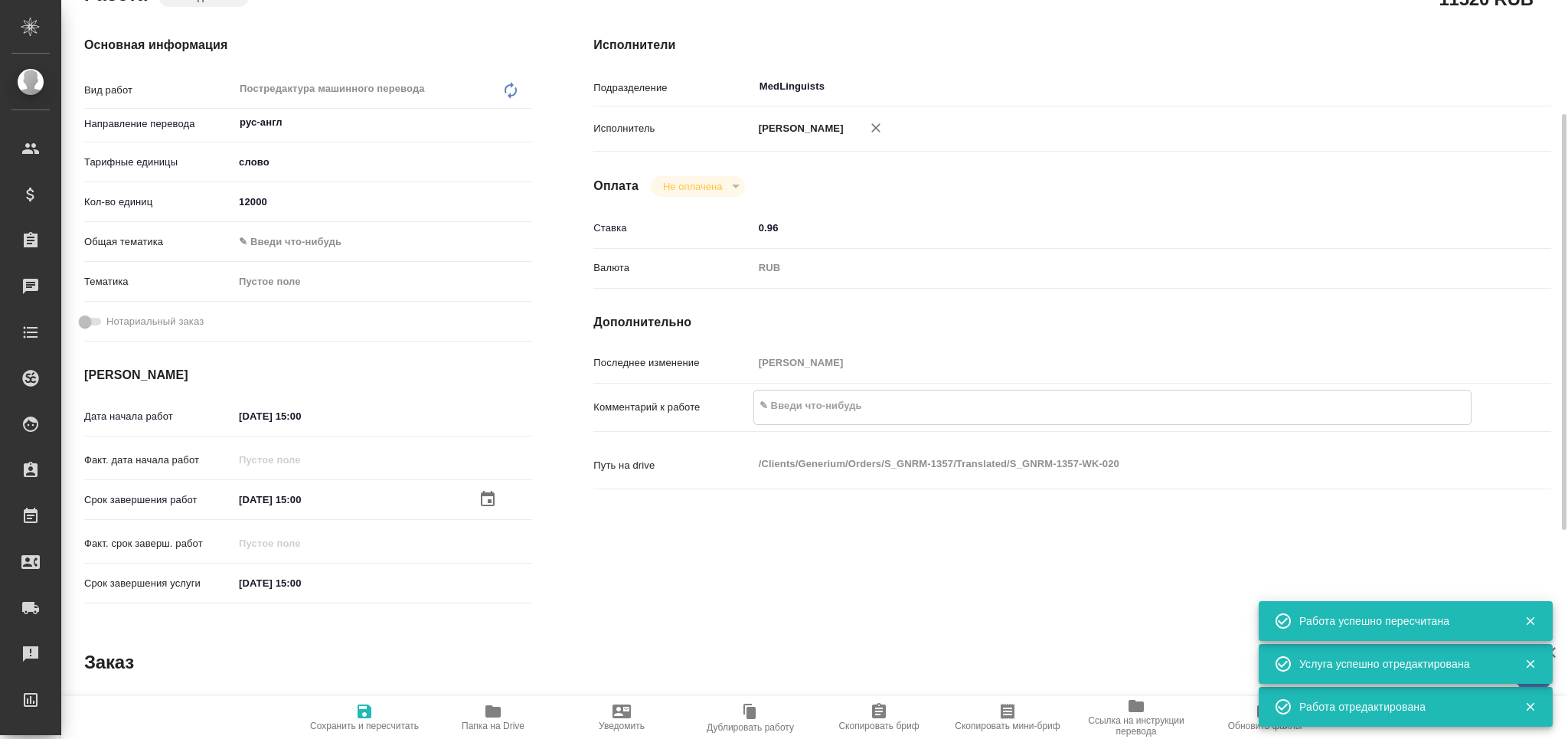
type textarea "переводим только ПДФ файлы, сверять с оригом рукописку. Ворды клиент дал в помо…"
type textarea "x"
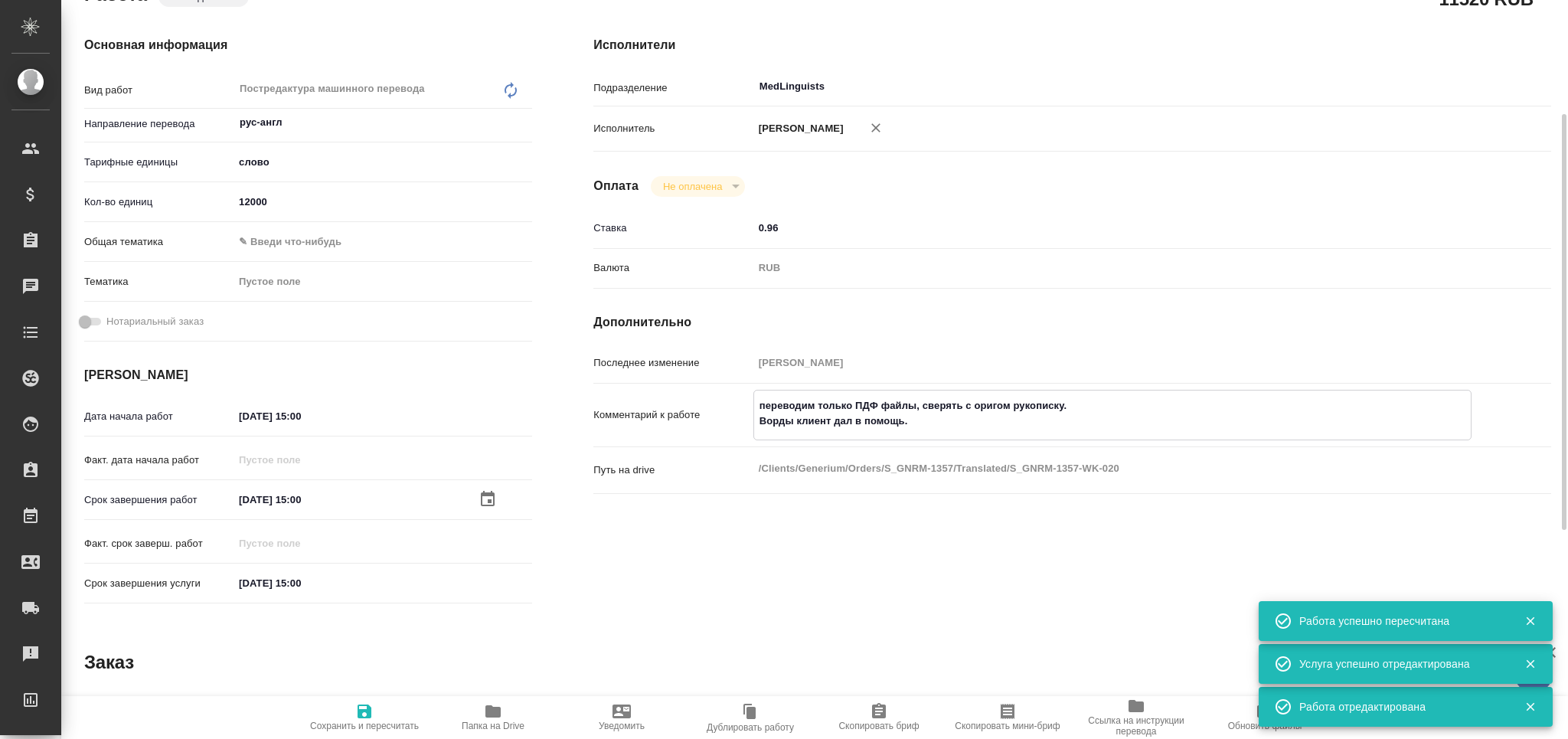
type textarea "переводим только ПДФ файлы, сверять с оригом рукописку. Ворды клиент дал в помо…"
type textarea "x"
click at [374, 718] on span "Сохранить и пересчитать" at bounding box center [365, 716] width 111 height 29
type textarea "x"
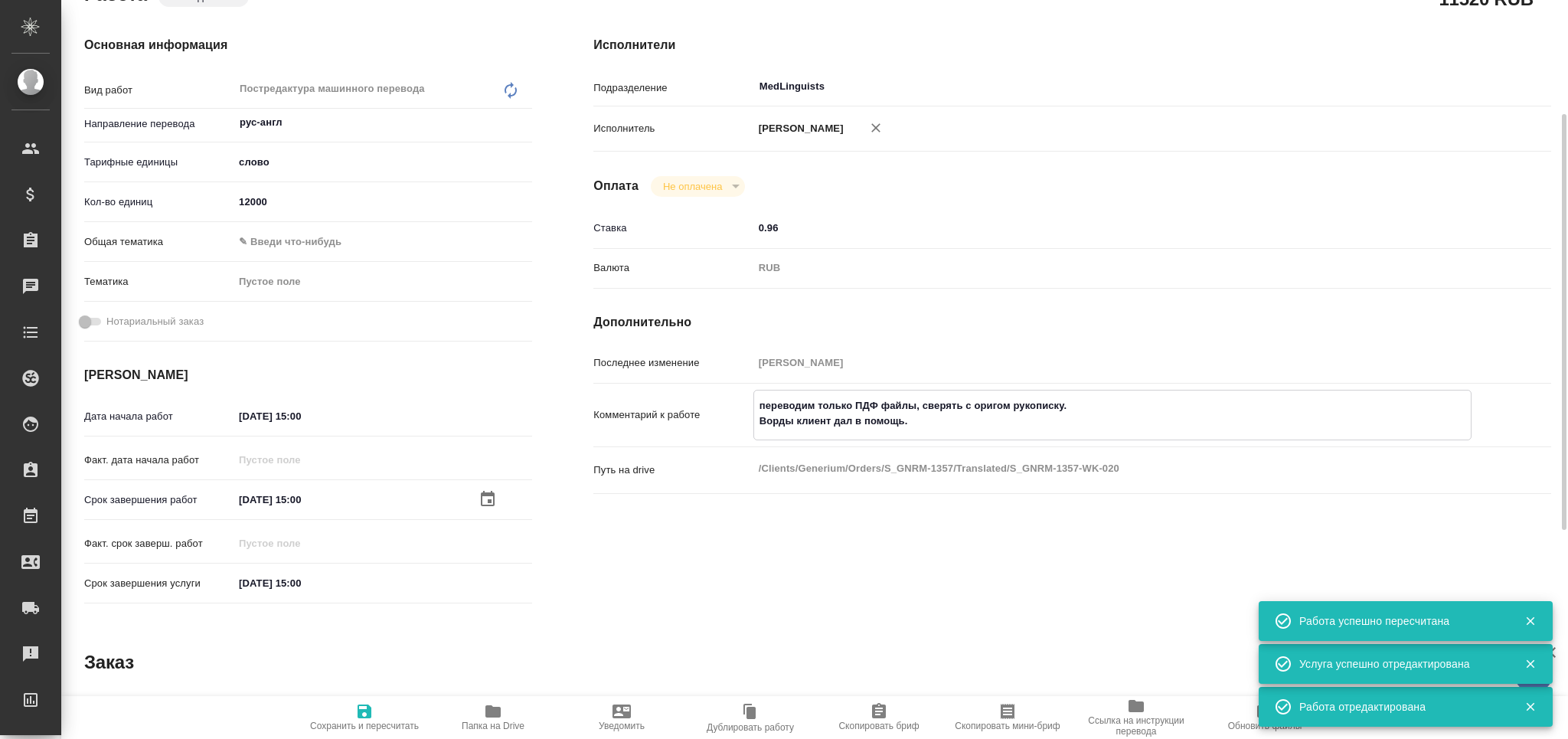
type textarea "x"
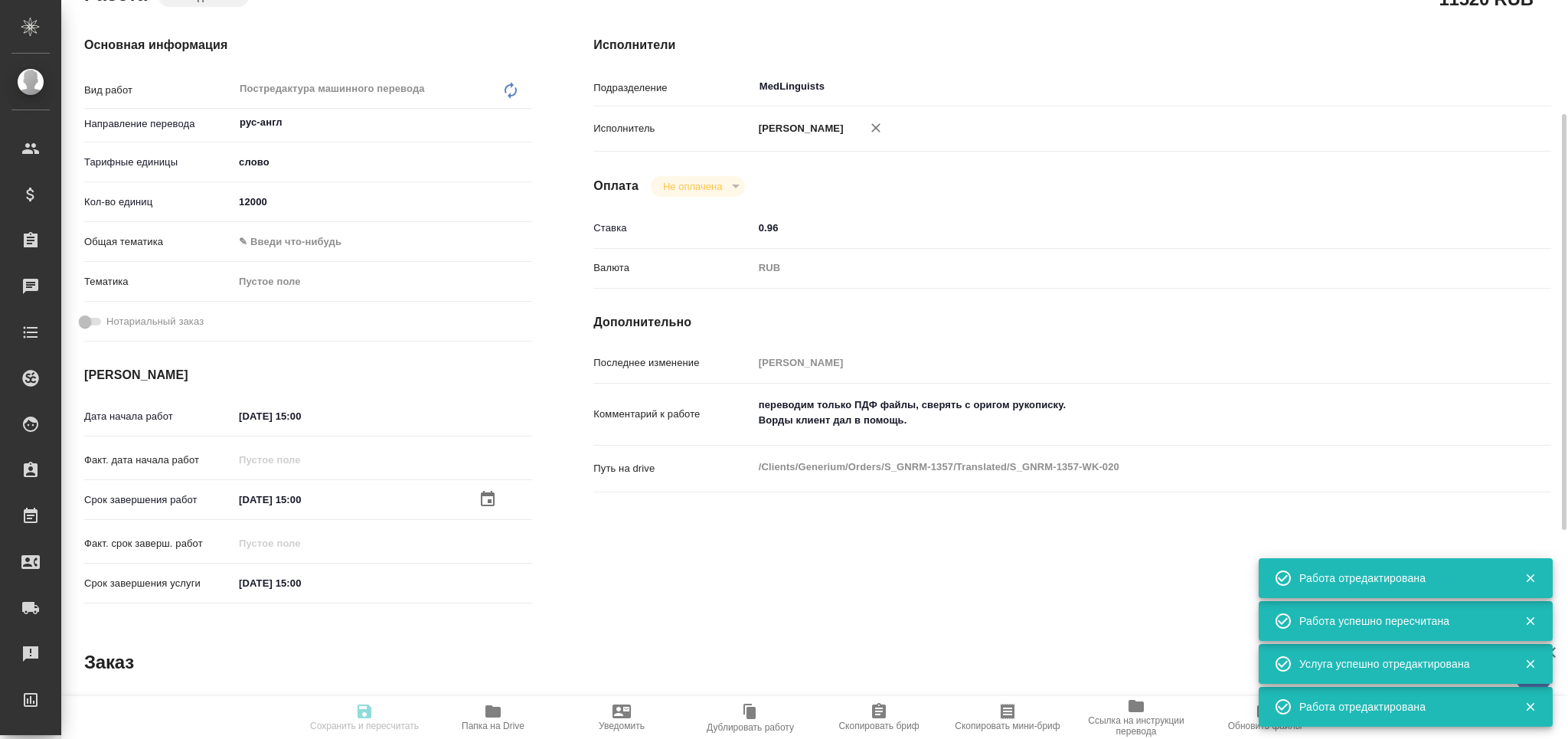
type textarea "x"
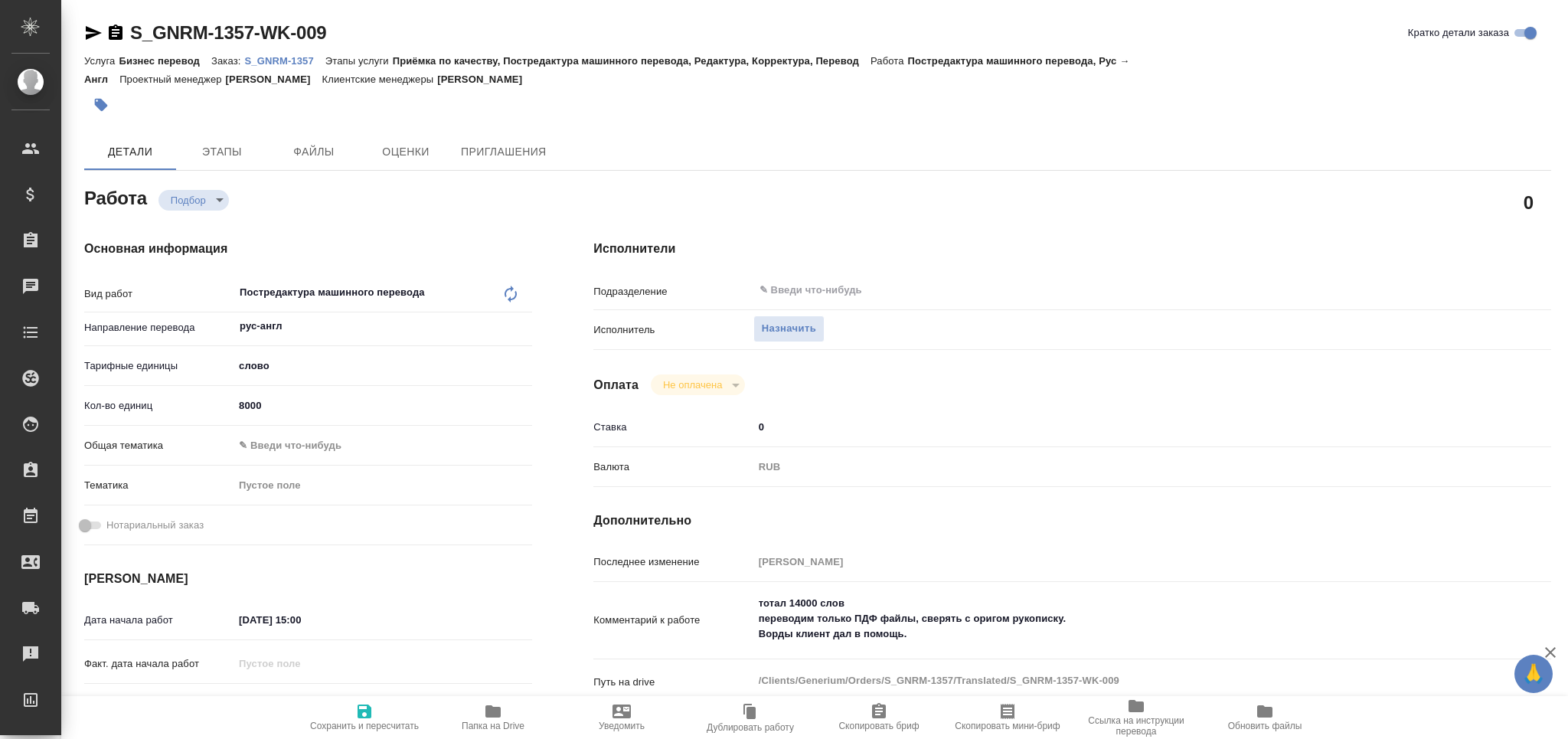
type textarea "x"
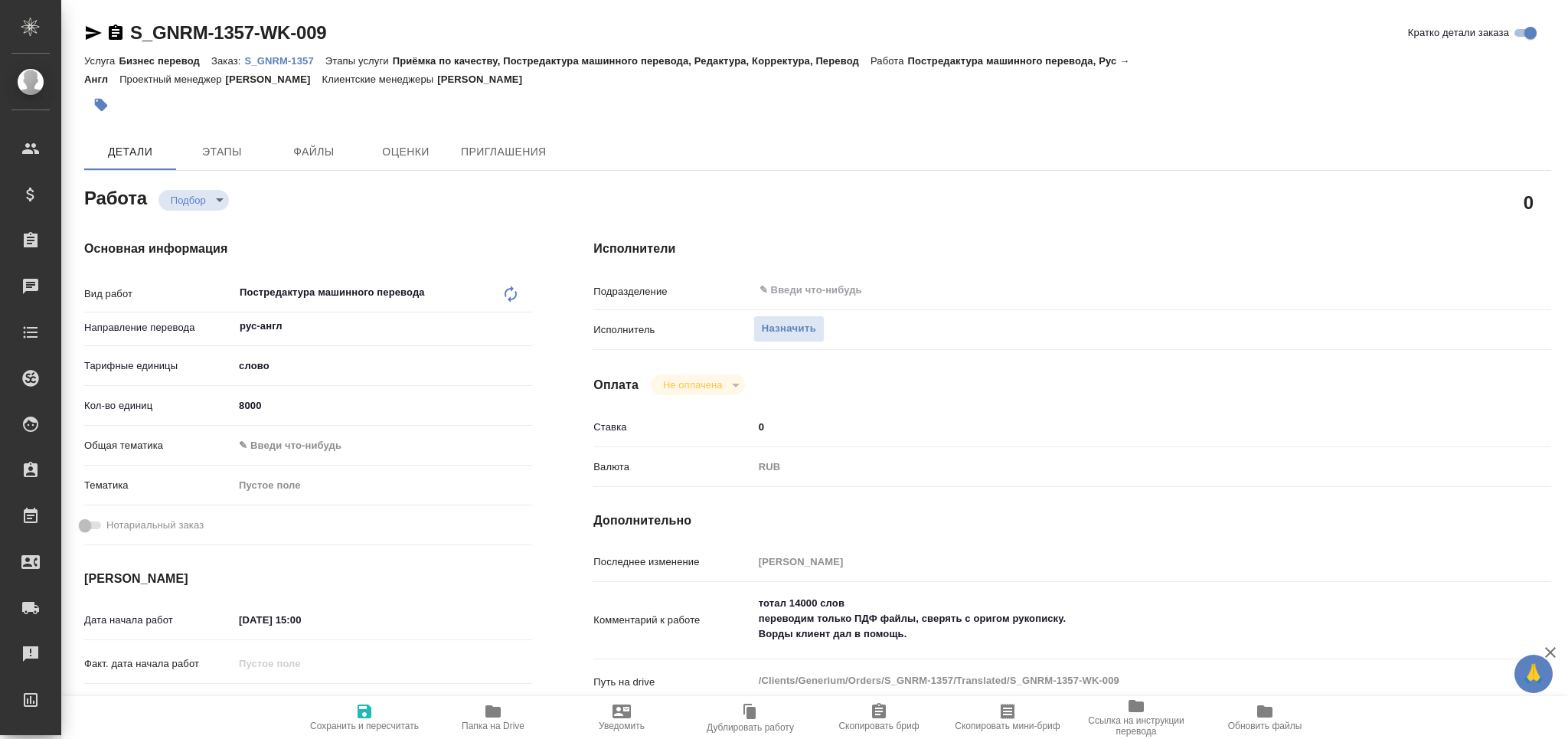
type textarea "x"
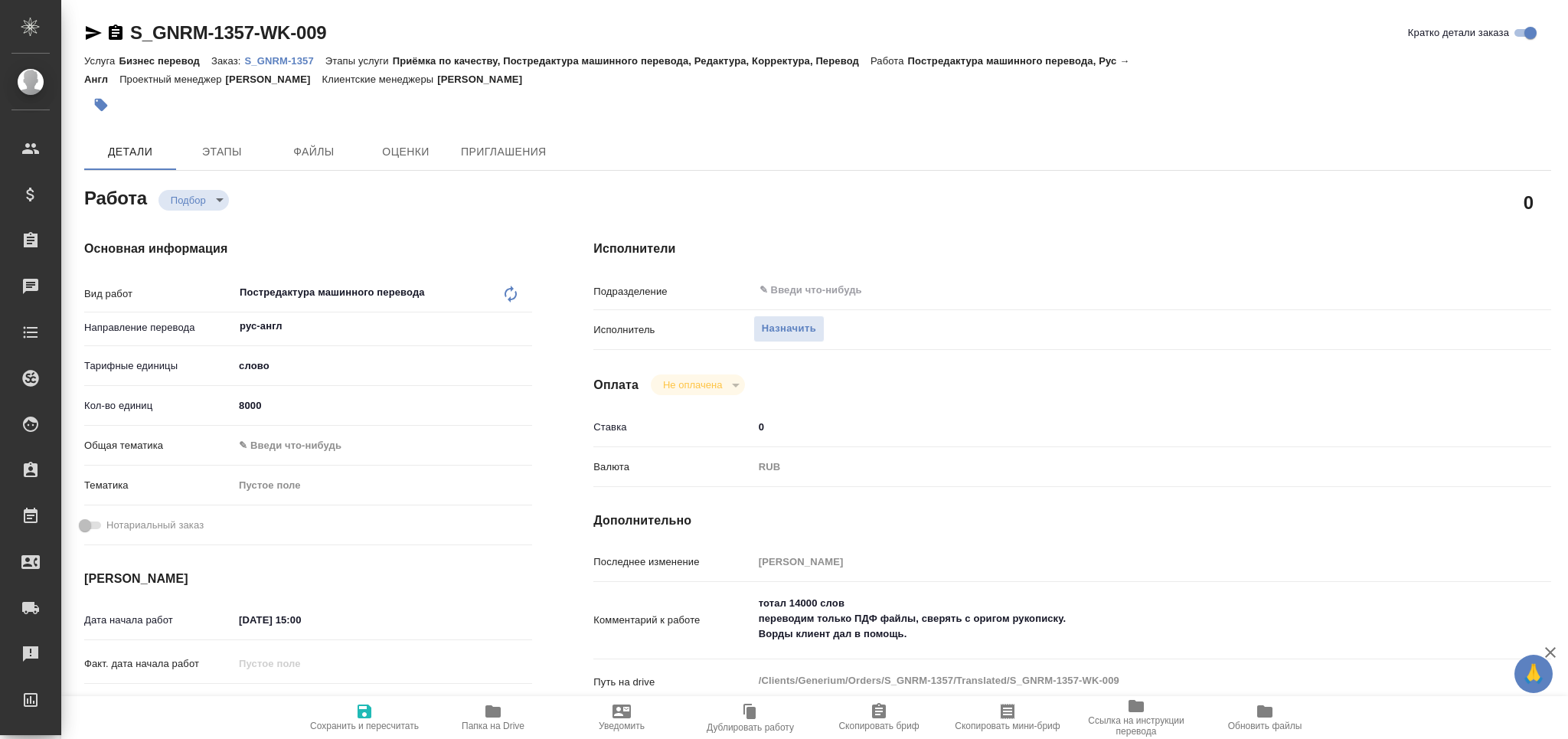
type textarea "x"
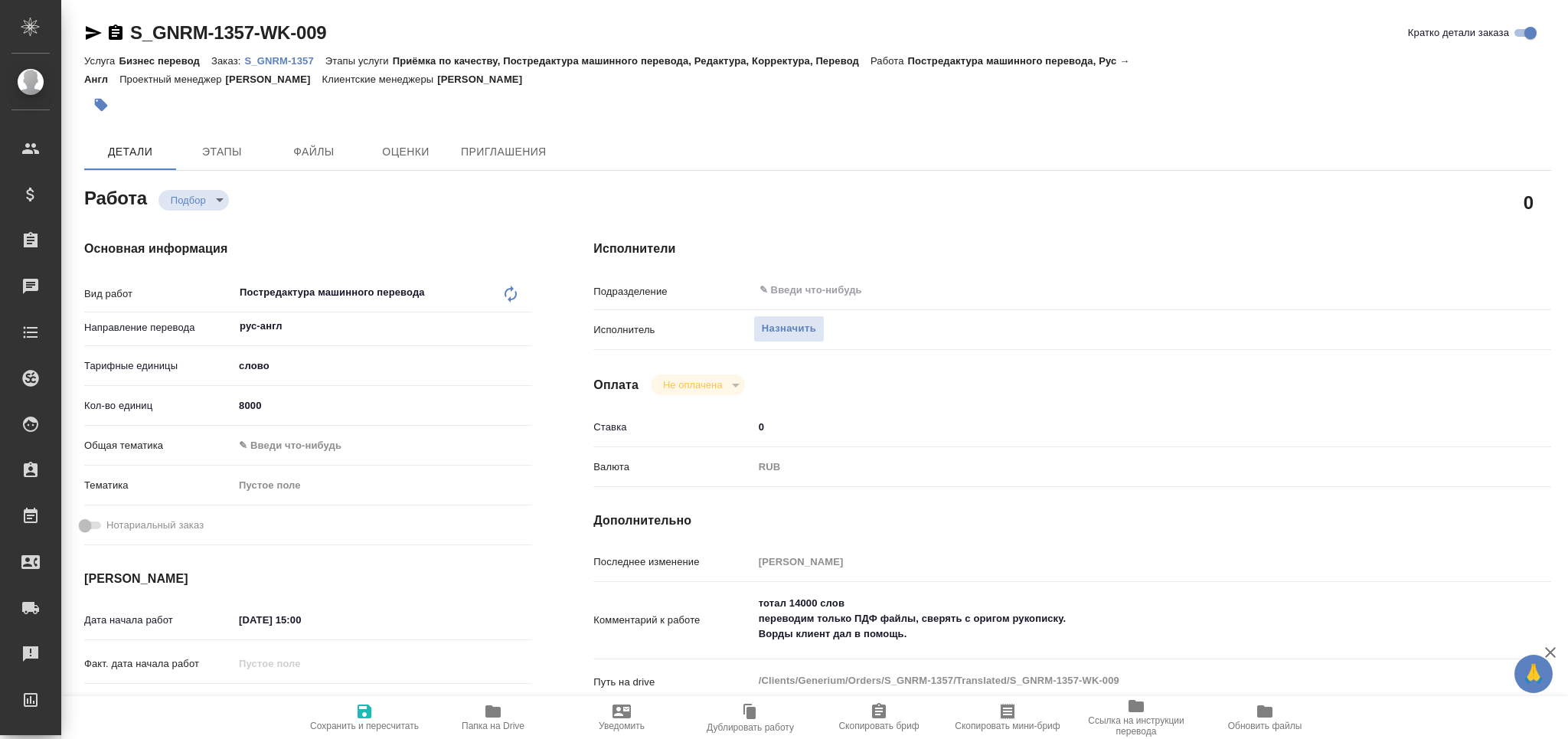
type textarea "x"
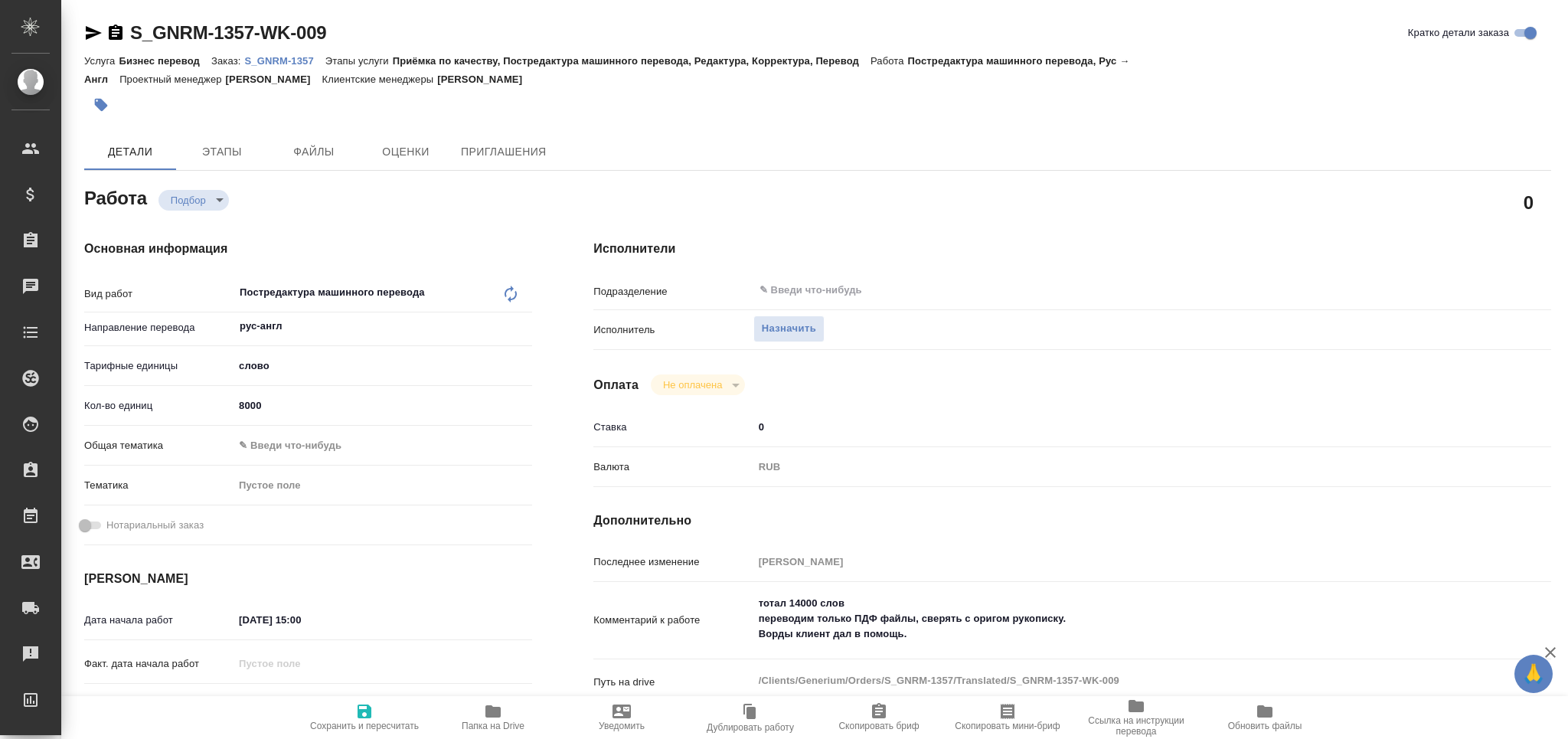
type textarea "x"
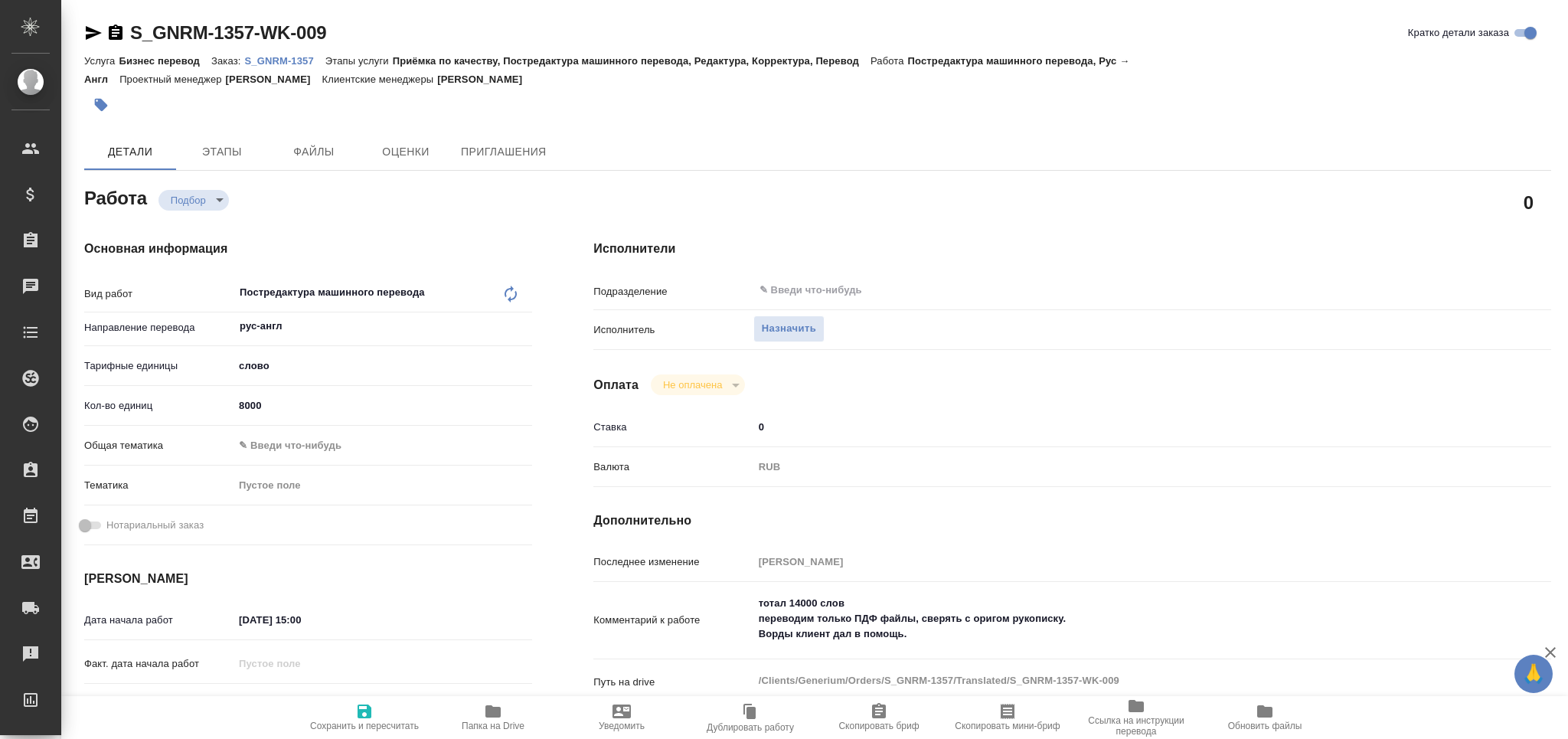
type textarea "x"
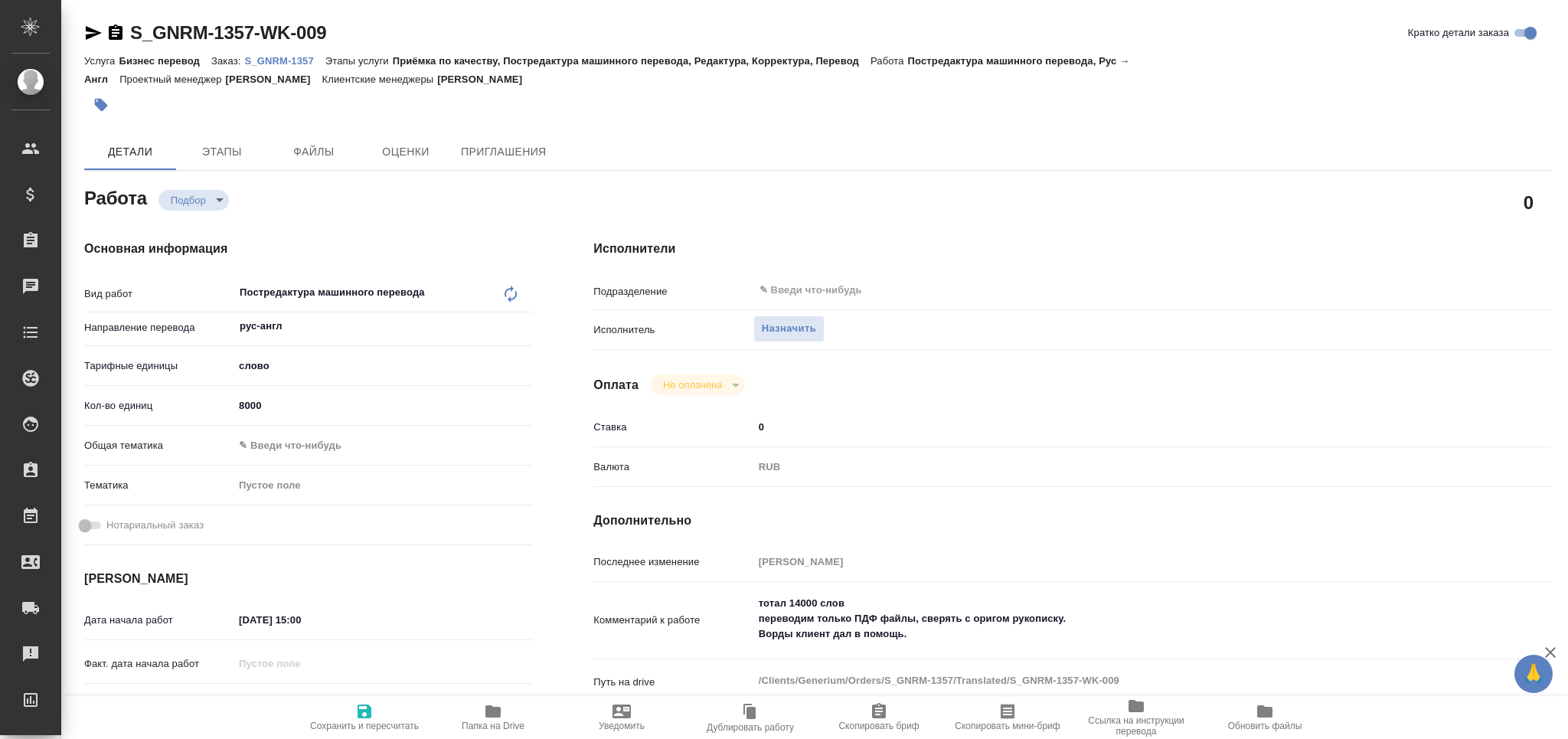
type textarea "x"
drag, startPoint x: 945, startPoint y: 634, endPoint x: 742, endPoint y: 613, distance: 204.1
click at [742, 613] on div "Комментарий к работе тотал 14000 слов переводим только ПДФ файлы, сверять с ори…" at bounding box center [1072, 620] width 958 height 66
type textarea "x"
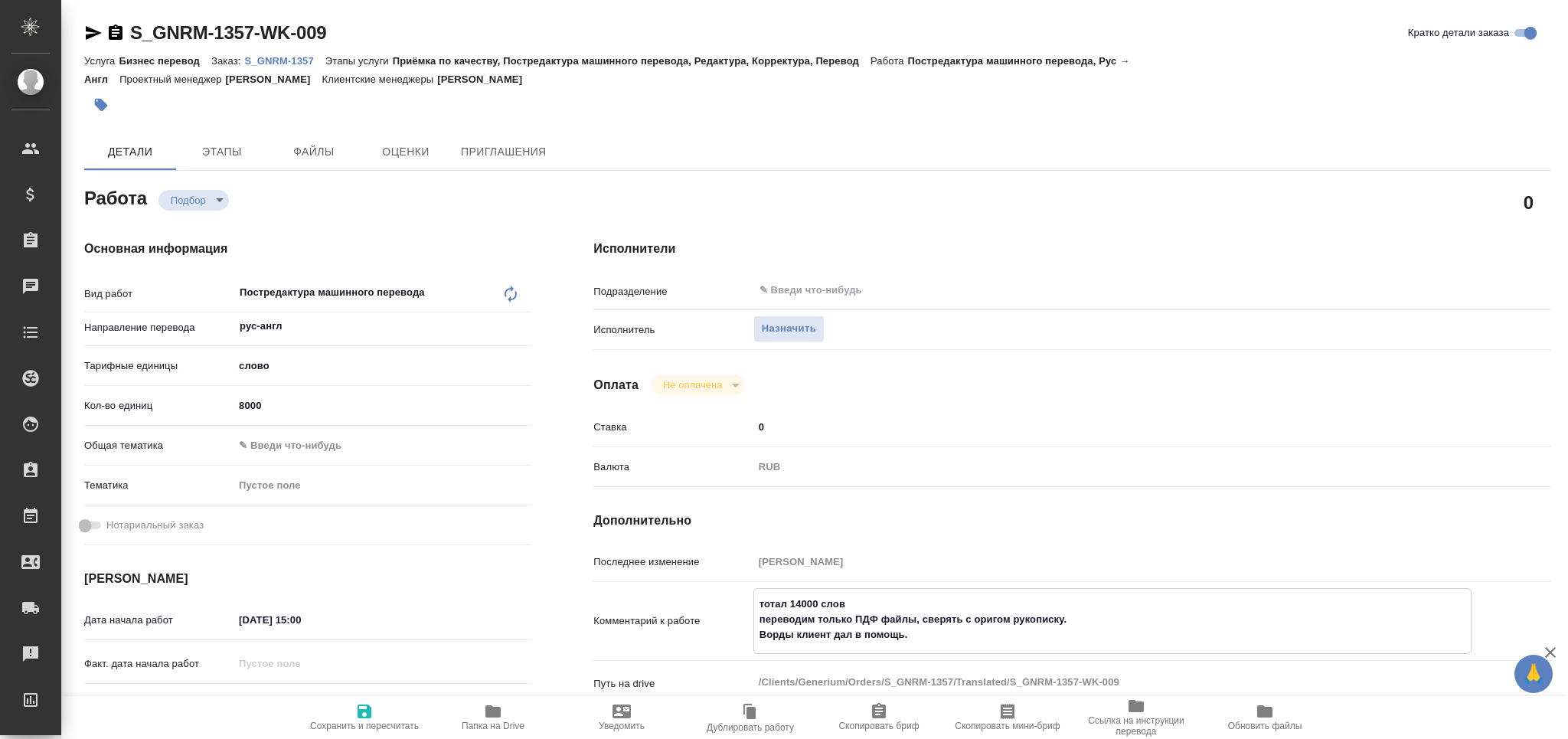
type textarea "x"
